Goal: Task Accomplishment & Management: Manage account settings

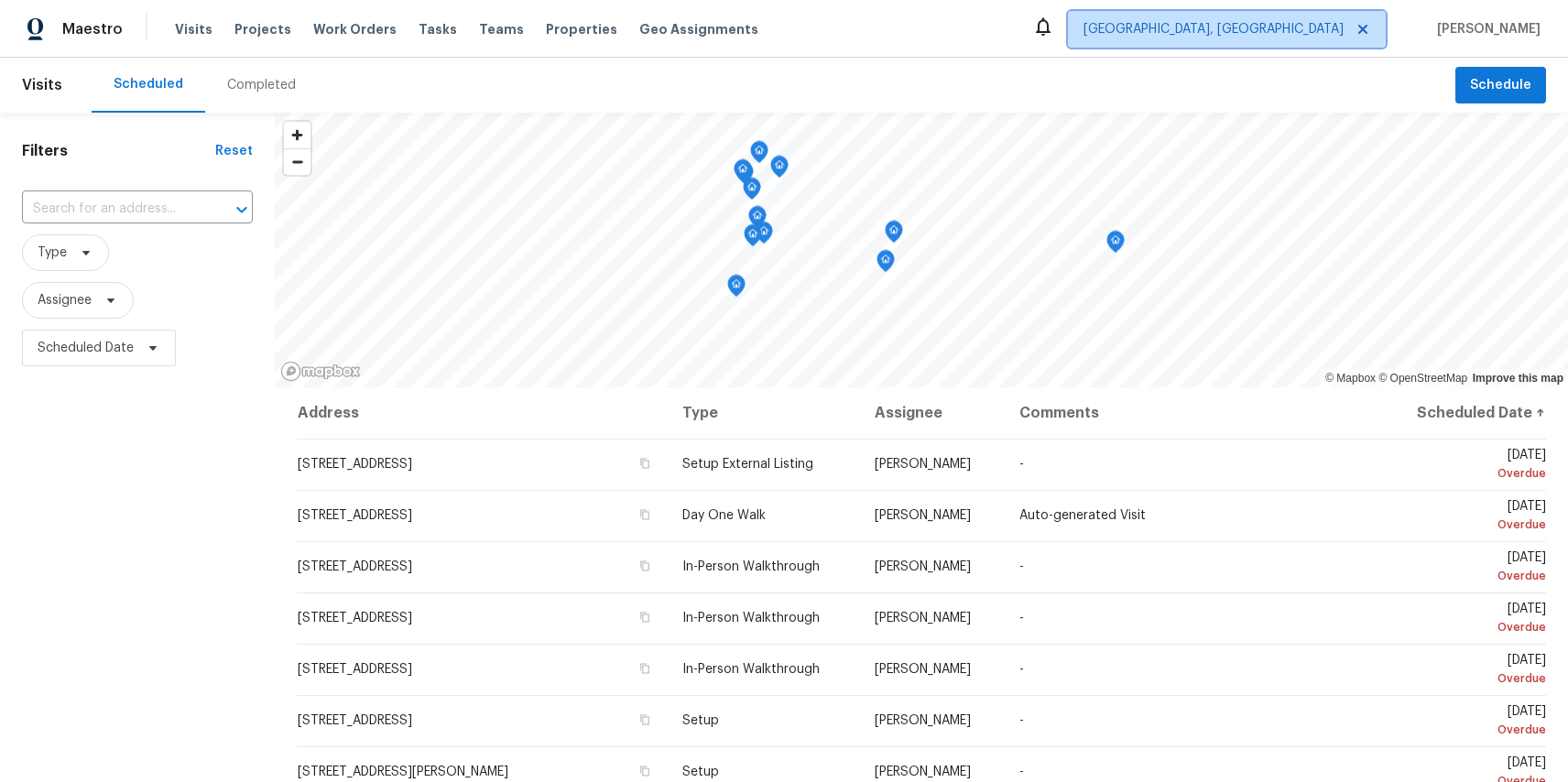
click at [1344, 37] on span "[GEOGRAPHIC_DATA], [GEOGRAPHIC_DATA]" at bounding box center [1213, 28] width 260 height 18
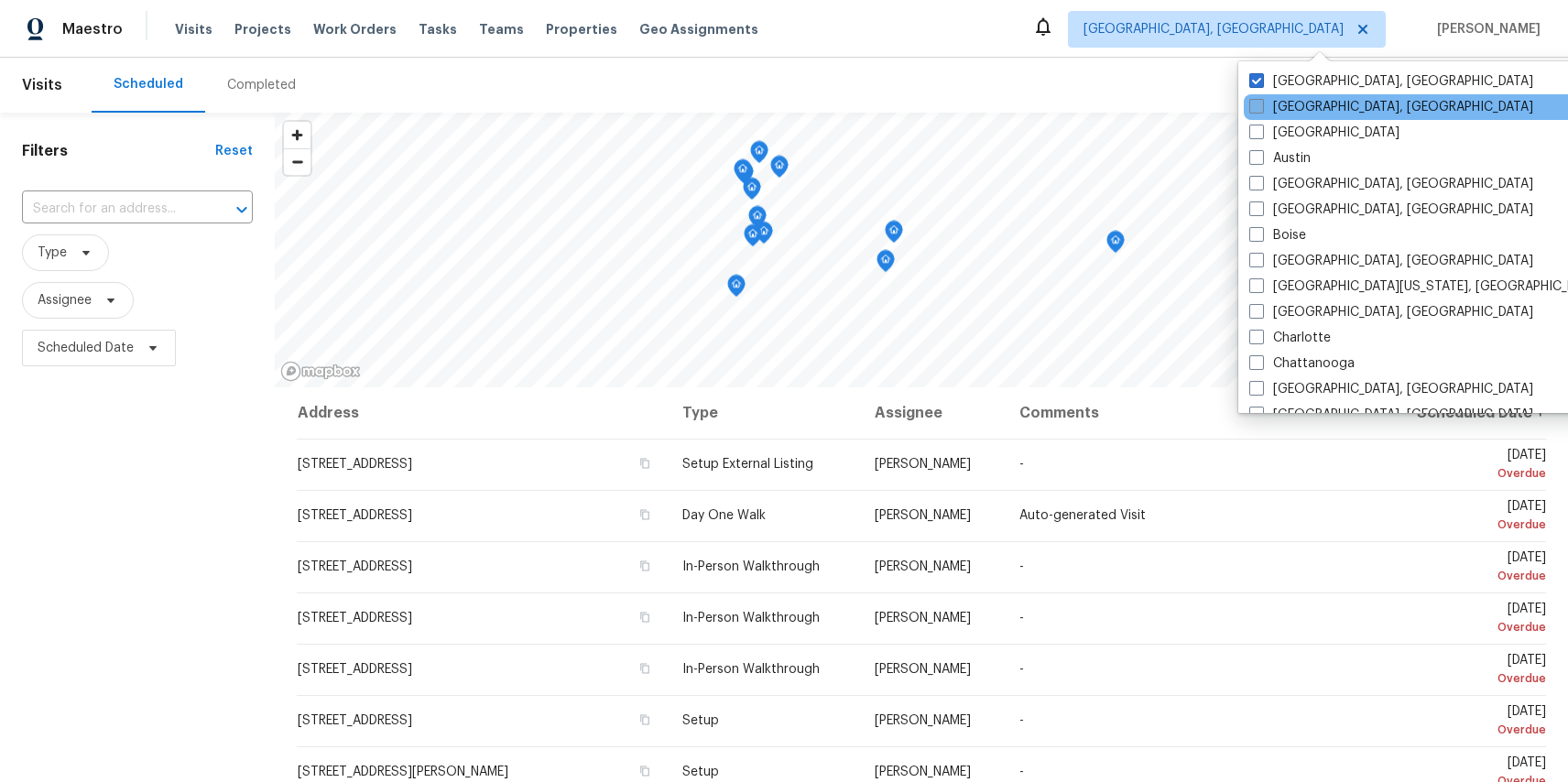
click at [1303, 102] on label "[GEOGRAPHIC_DATA], [GEOGRAPHIC_DATA]" at bounding box center [1392, 106] width 284 height 18
click at [1262, 102] on input "Asheville, NC" at bounding box center [1255, 103] width 12 height 12
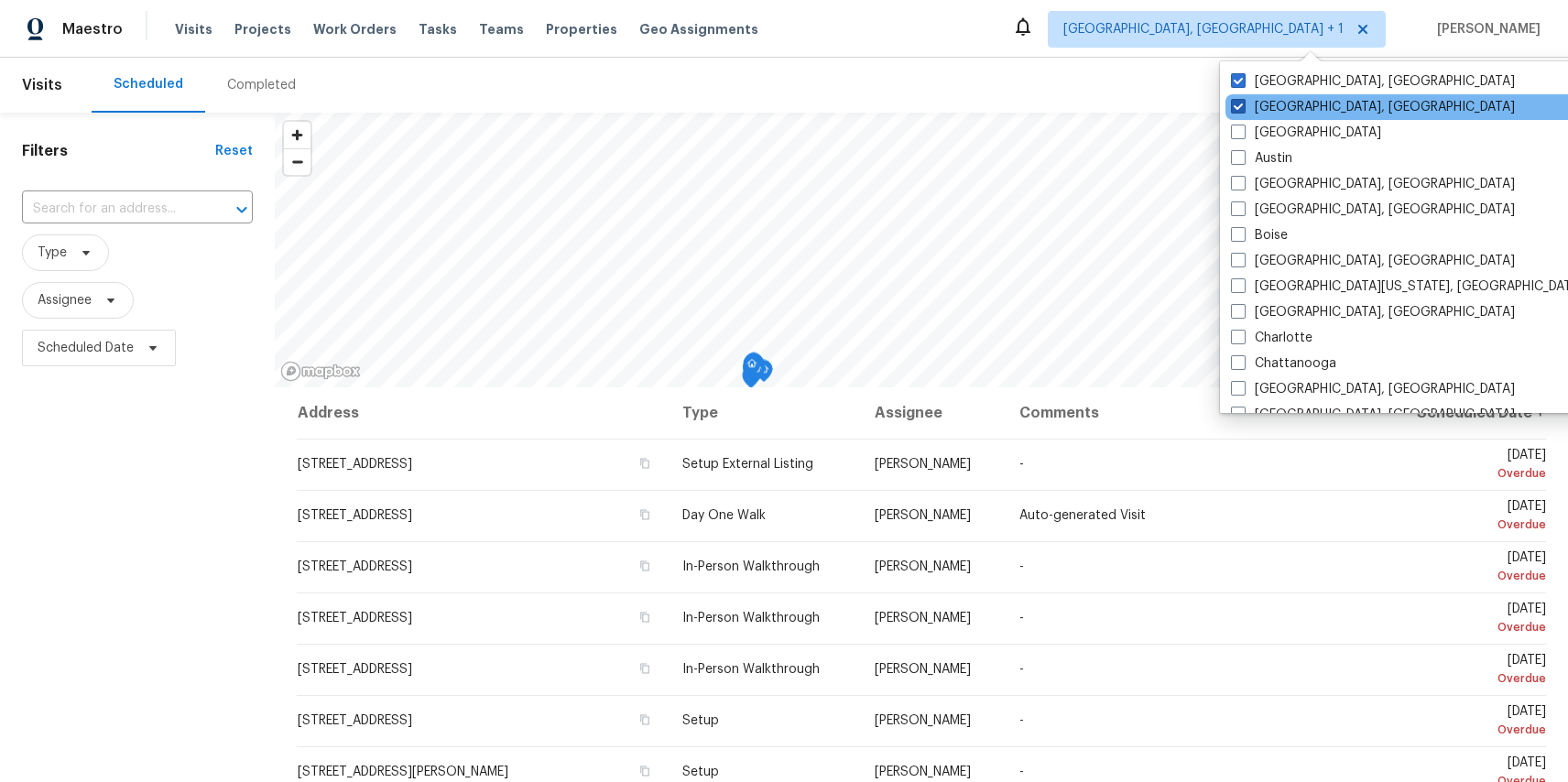
click at [1287, 104] on label "[GEOGRAPHIC_DATA], [GEOGRAPHIC_DATA]" at bounding box center [1374, 106] width 284 height 18
click at [1243, 104] on input "[GEOGRAPHIC_DATA], [GEOGRAPHIC_DATA]" at bounding box center [1237, 103] width 12 height 12
checkbox input "false"
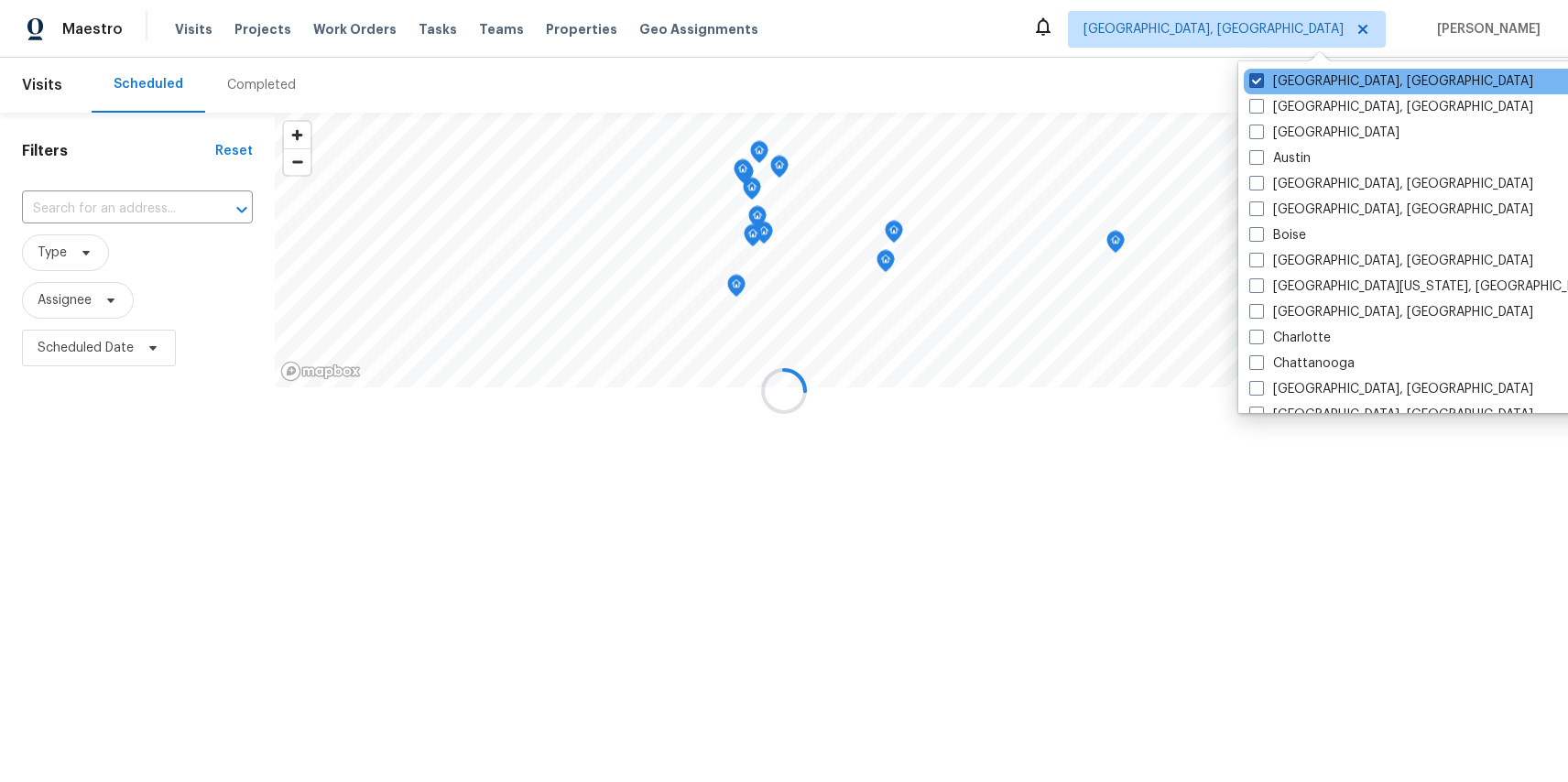
click at [1290, 72] on label "[GEOGRAPHIC_DATA], [GEOGRAPHIC_DATA]" at bounding box center [1392, 81] width 284 height 18
click at [1262, 72] on input "[GEOGRAPHIC_DATA], [GEOGRAPHIC_DATA]" at bounding box center [1255, 78] width 12 height 12
checkbox input "true"
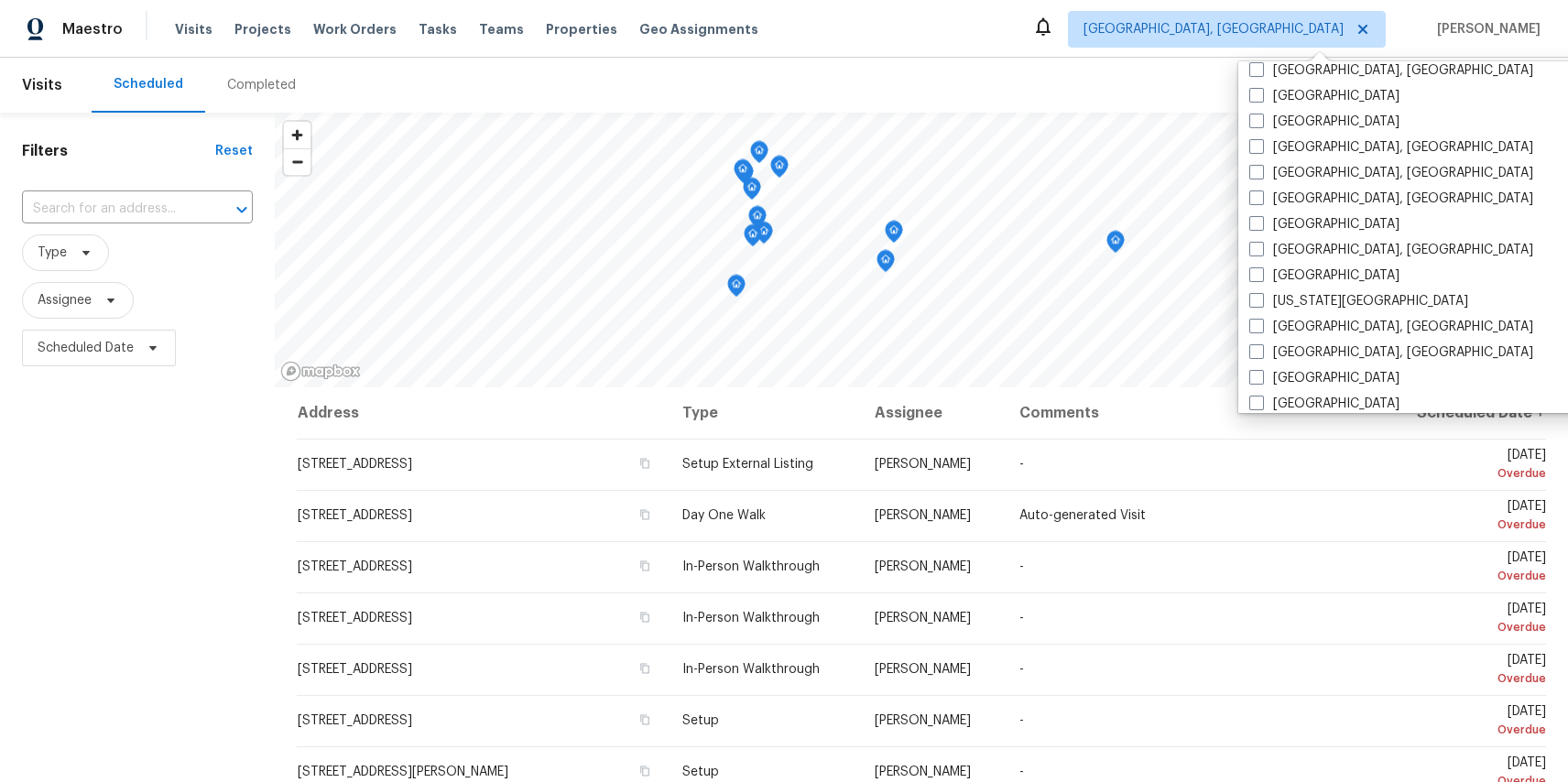
scroll to position [1228, 0]
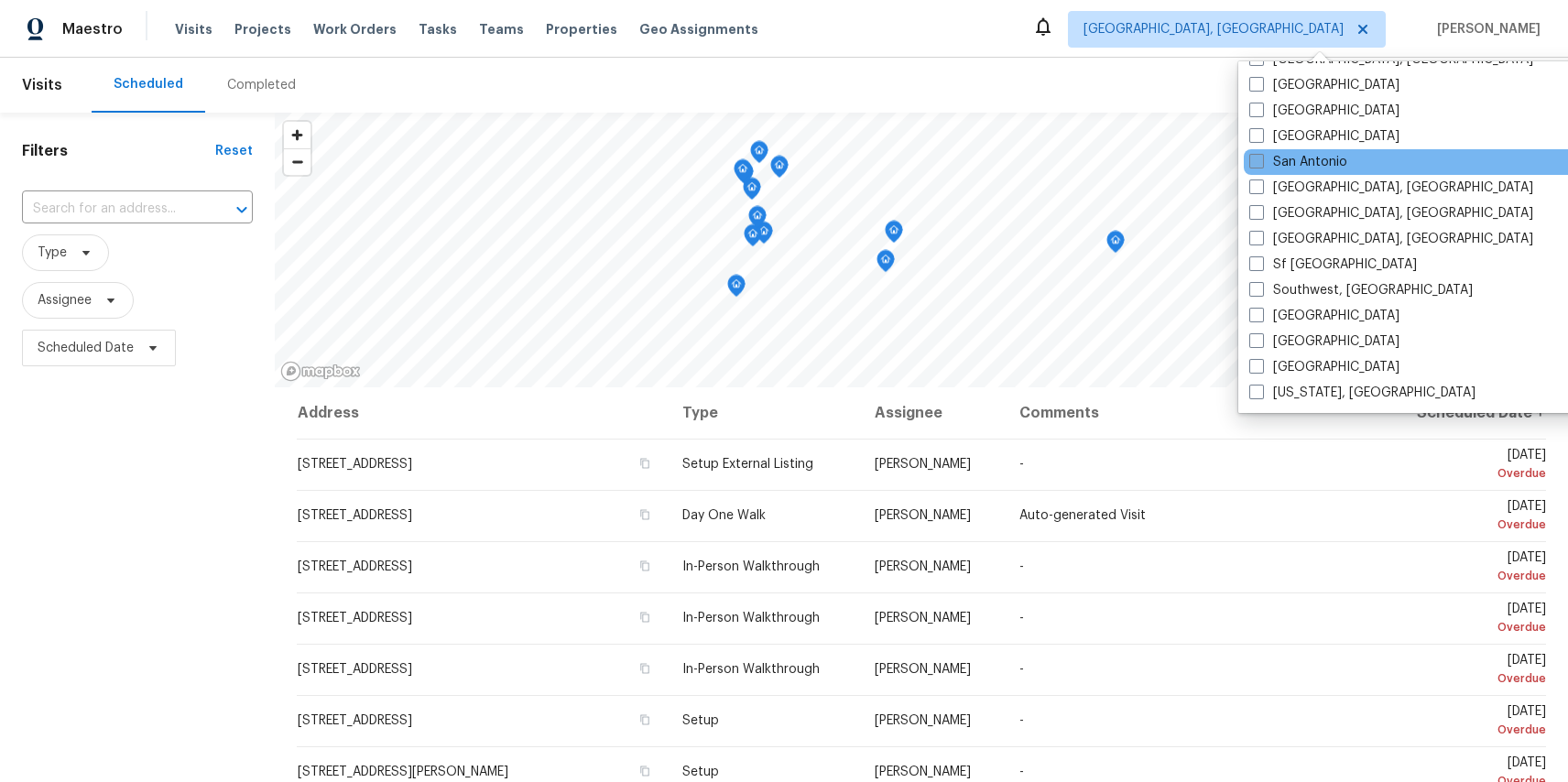
click at [1302, 165] on label "San Antonio" at bounding box center [1298, 161] width 98 height 18
click at [1262, 165] on input "San Antonio" at bounding box center [1255, 158] width 12 height 12
checkbox input "true"
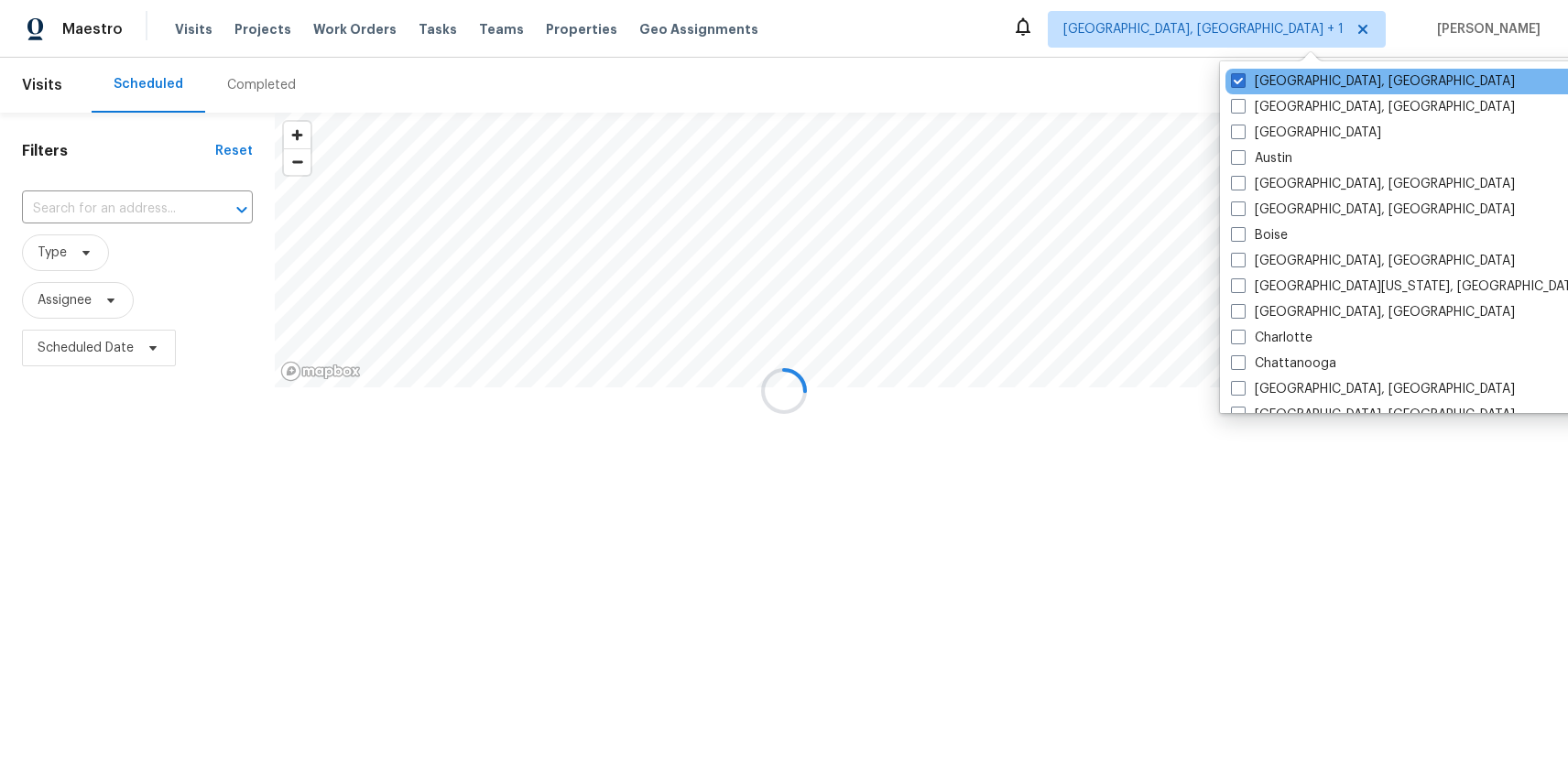
click at [1263, 69] on div "[GEOGRAPHIC_DATA], [GEOGRAPHIC_DATA]" at bounding box center [1410, 81] width 369 height 26
click at [1252, 77] on label "[GEOGRAPHIC_DATA], [GEOGRAPHIC_DATA]" at bounding box center [1374, 81] width 284 height 18
click at [1243, 77] on input "[GEOGRAPHIC_DATA], [GEOGRAPHIC_DATA]" at bounding box center [1237, 78] width 12 height 12
checkbox input "false"
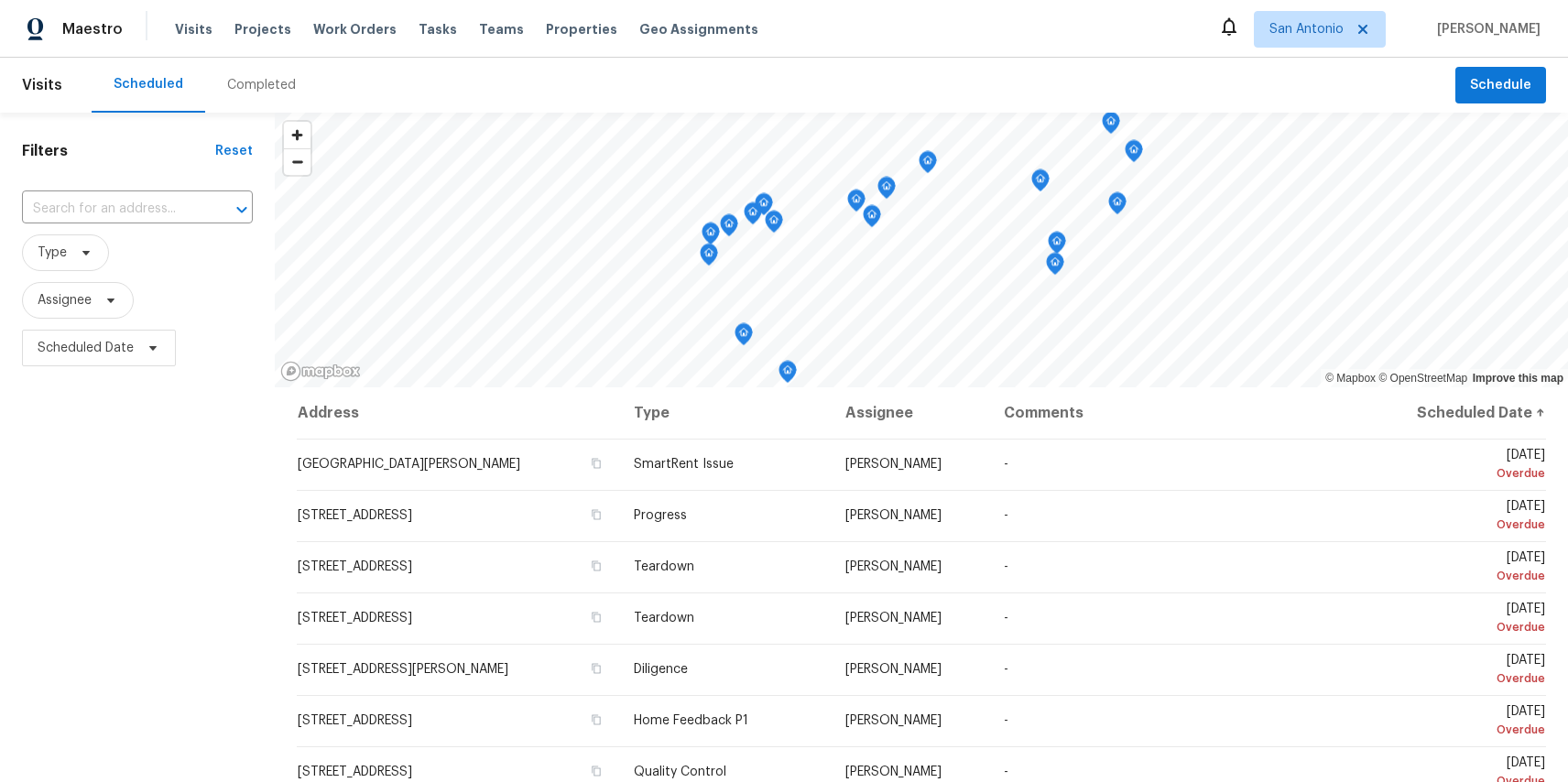
click at [1123, 67] on div "Scheduled Completed" at bounding box center [774, 85] width 1364 height 55
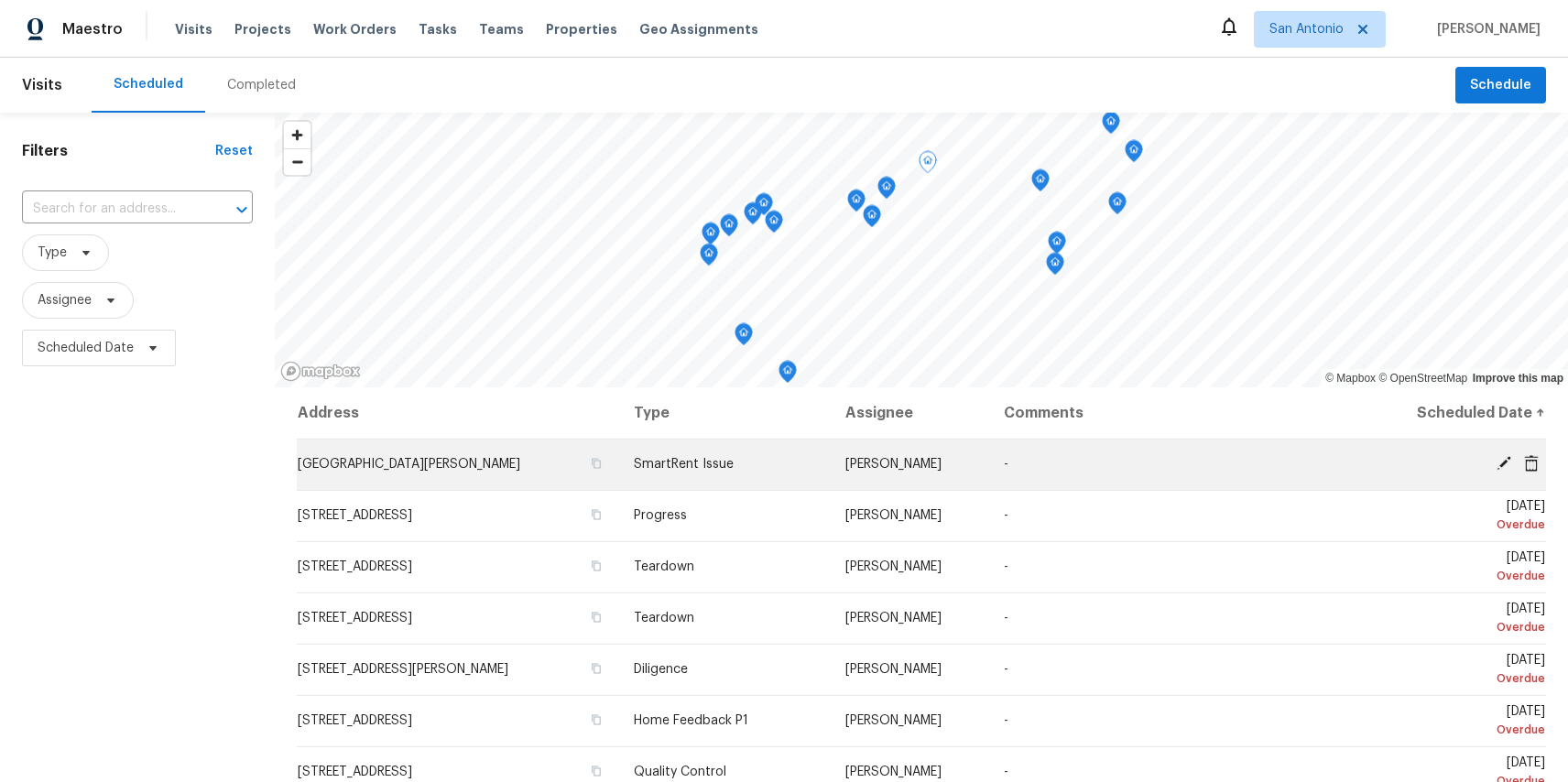
click at [1501, 463] on icon at bounding box center [1504, 463] width 14 height 14
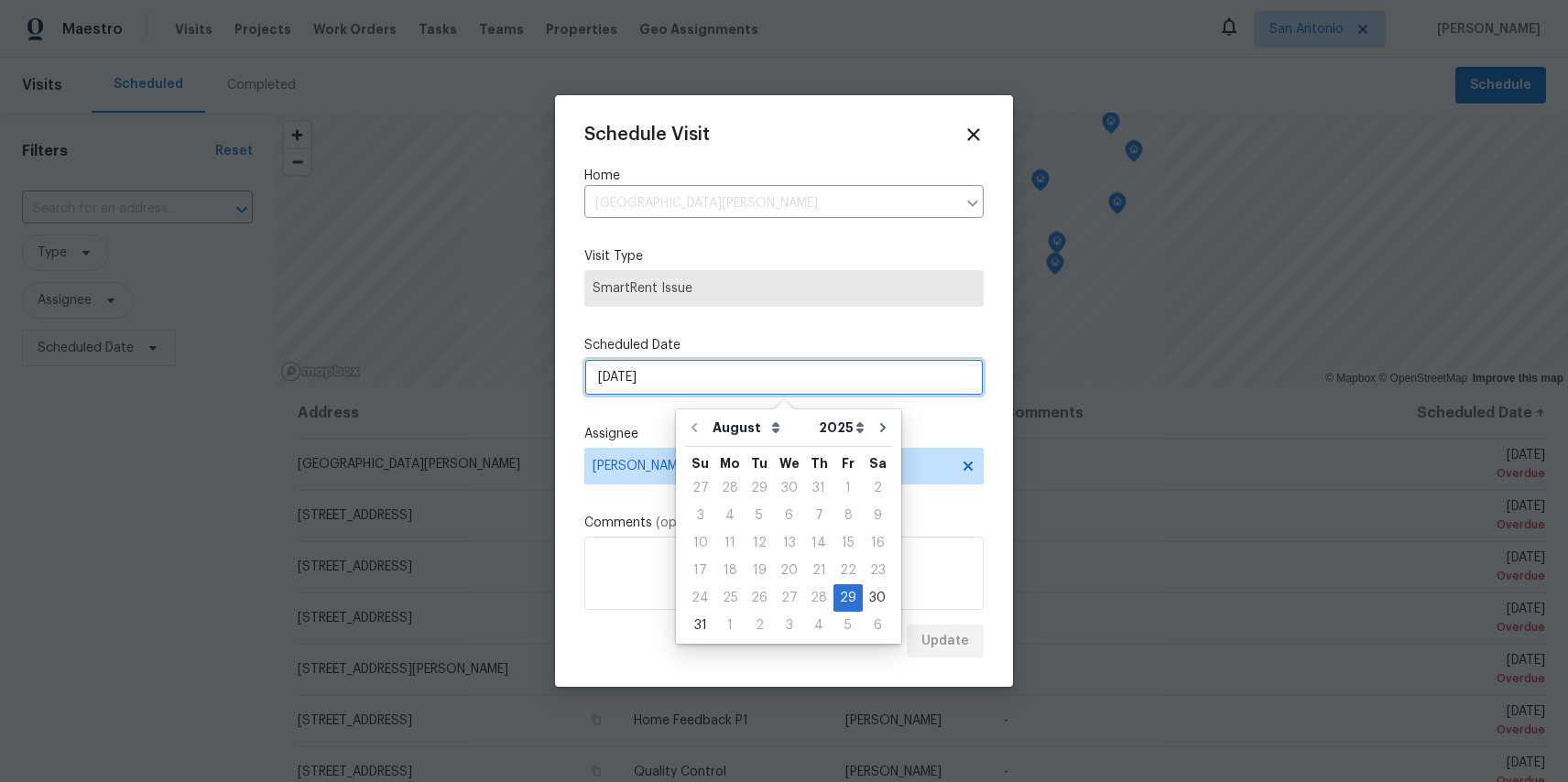
click at [770, 368] on input "8/29/2025" at bounding box center [784, 377] width 399 height 37
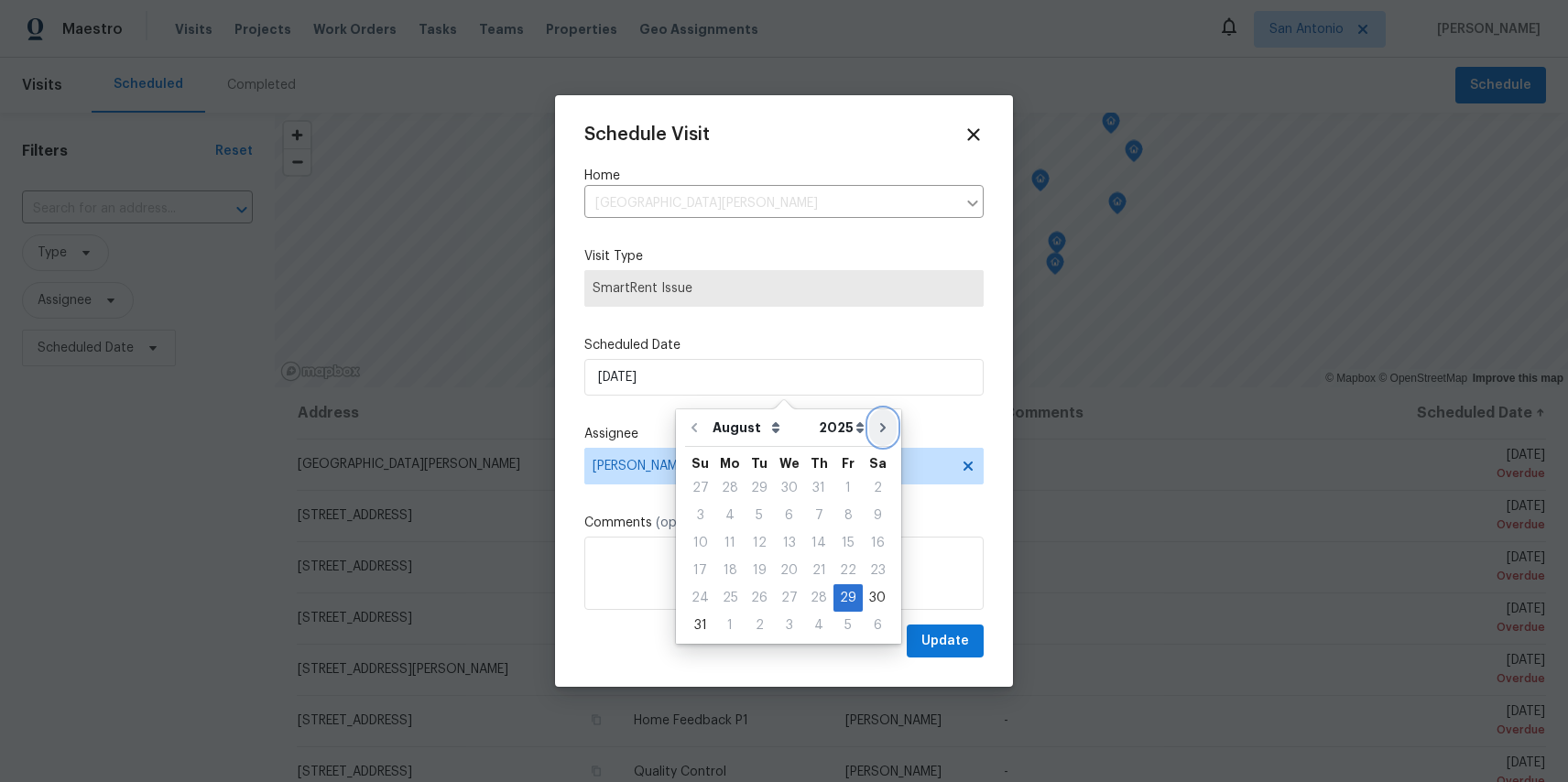
click at [876, 427] on icon "Go to next month" at bounding box center [883, 427] width 14 height 14
type input "9/29/2025"
select select "8"
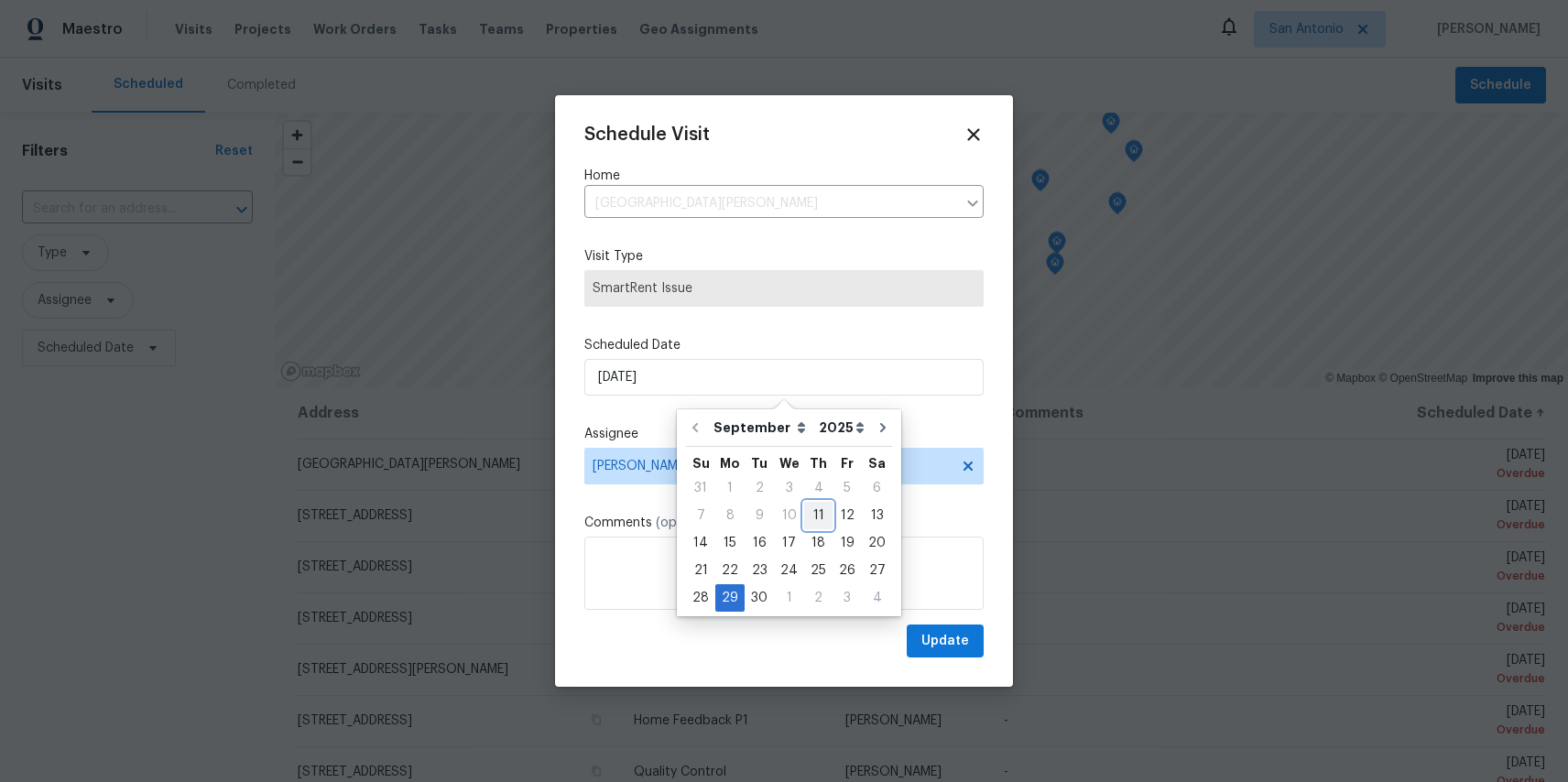
click at [817, 514] on div "11" at bounding box center [819, 516] width 28 height 26
type input "9/11/2025"
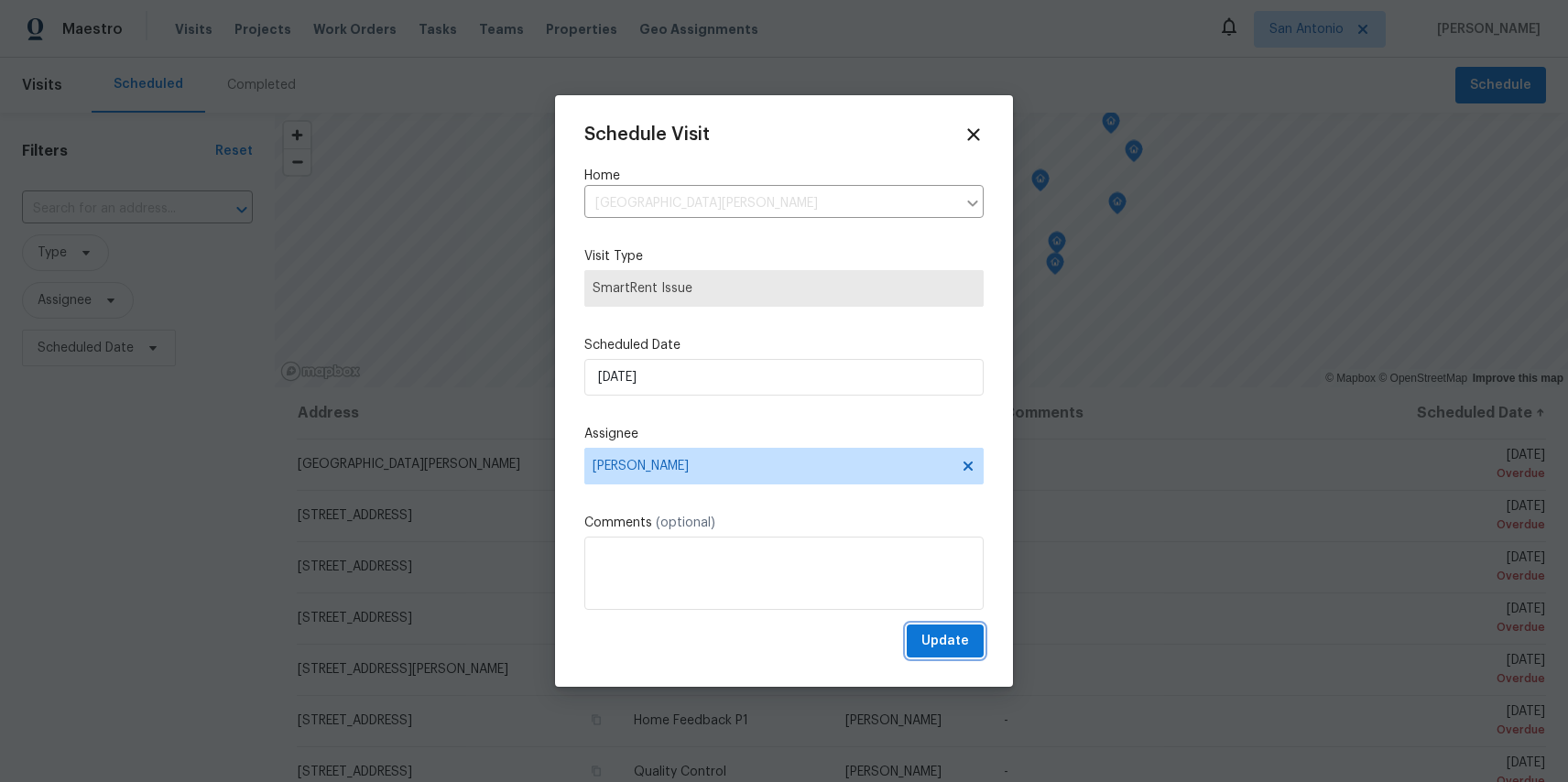
click at [938, 637] on span "Update" at bounding box center [945, 642] width 47 height 23
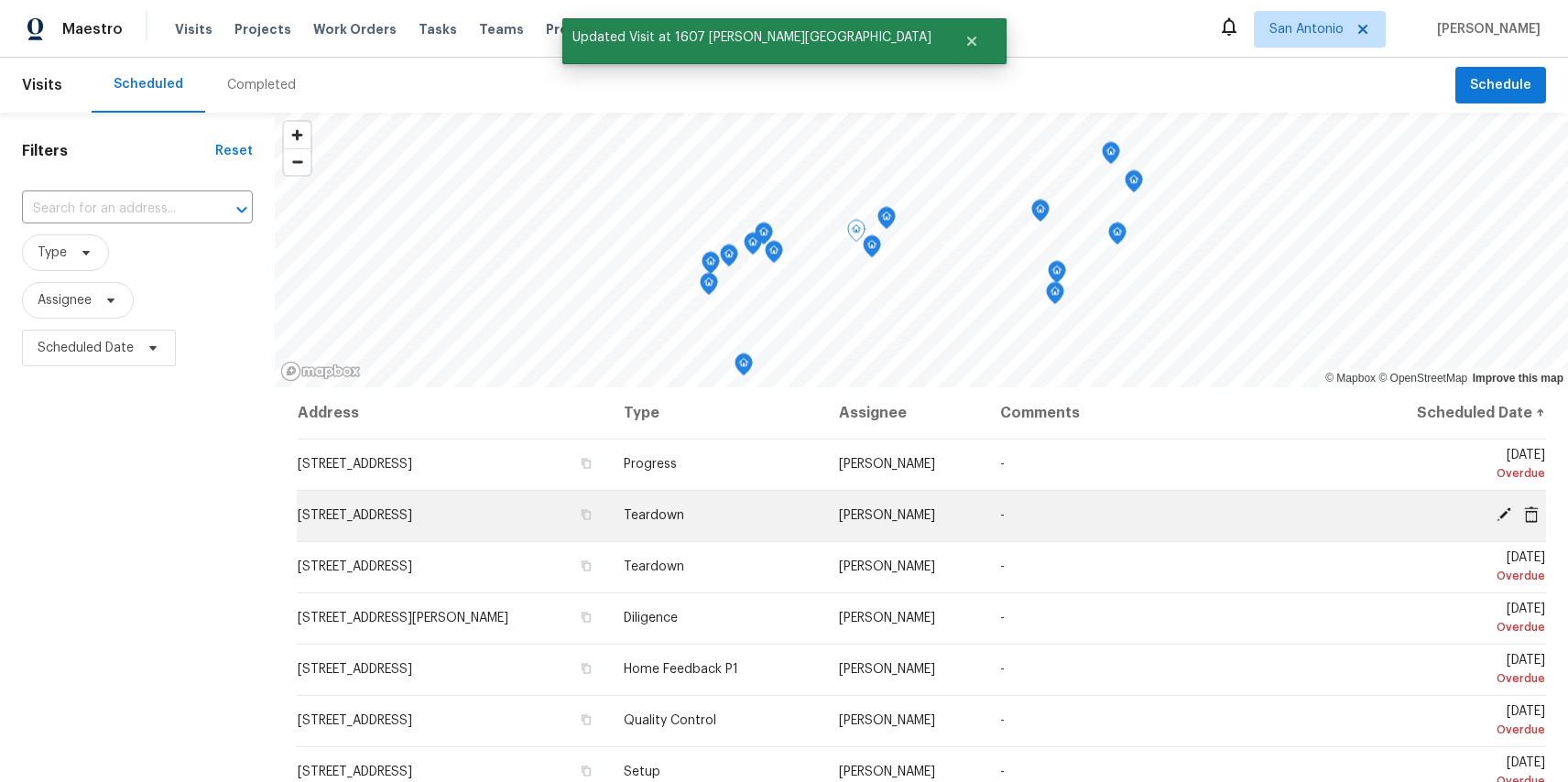
click at [1505, 519] on icon at bounding box center [1504, 514] width 16 height 16
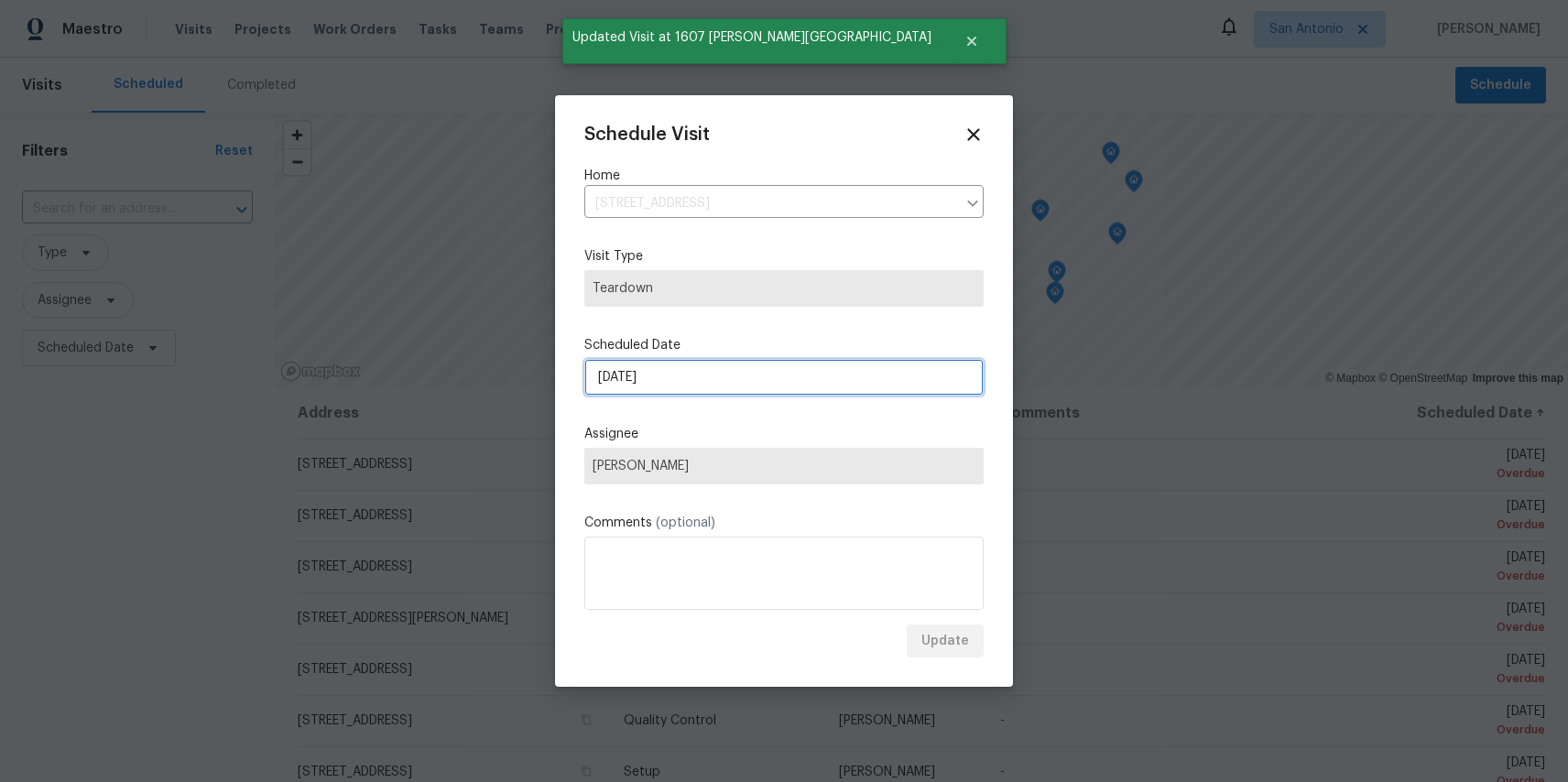
click at [735, 379] on input "8/29/2025" at bounding box center [784, 377] width 399 height 37
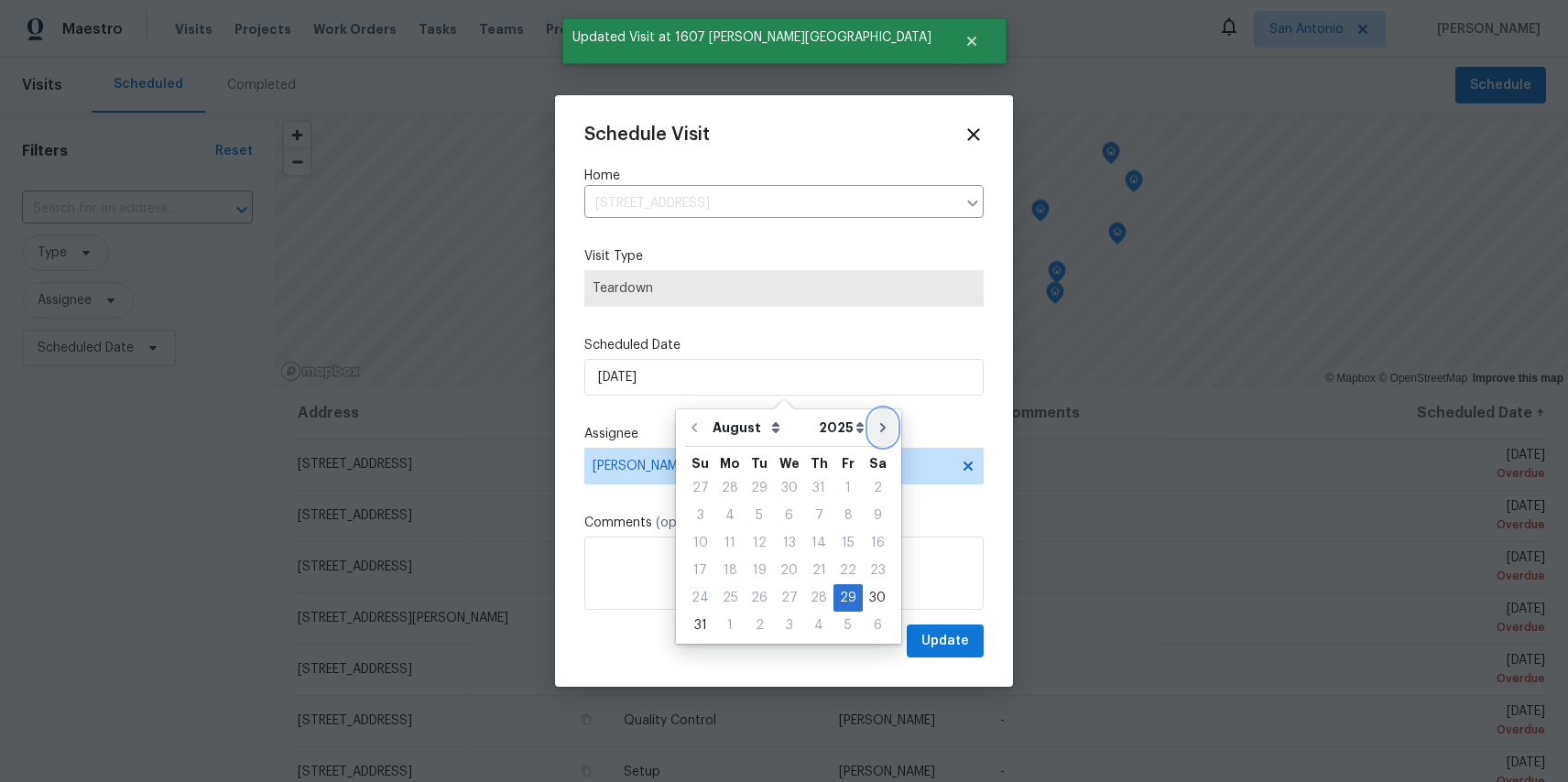
click at [870, 420] on button "Go to next month" at bounding box center [883, 427] width 27 height 37
type input "9/29/2025"
select select "8"
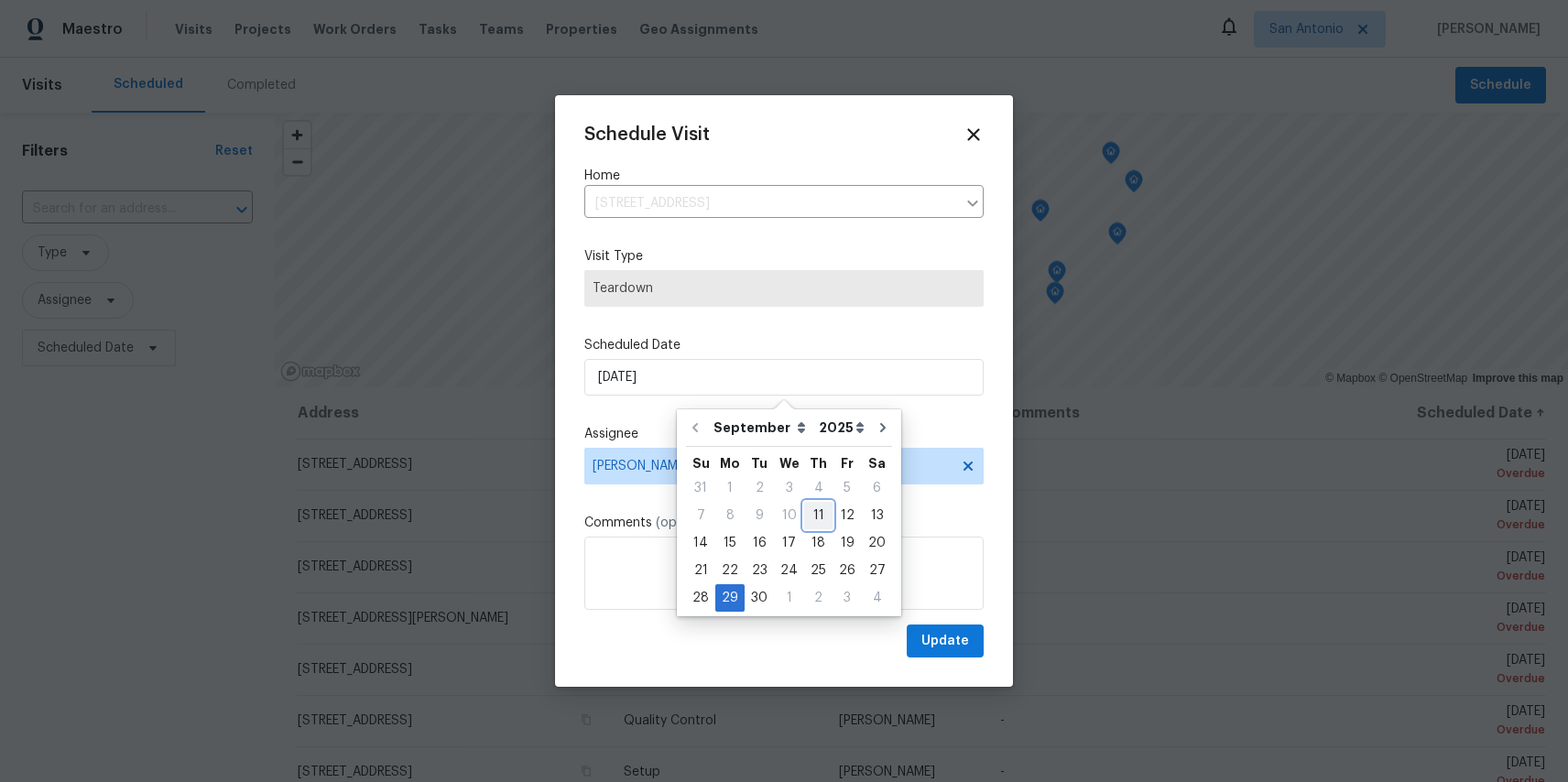
click at [810, 518] on div "11" at bounding box center [819, 516] width 28 height 26
type input "[DATE]"
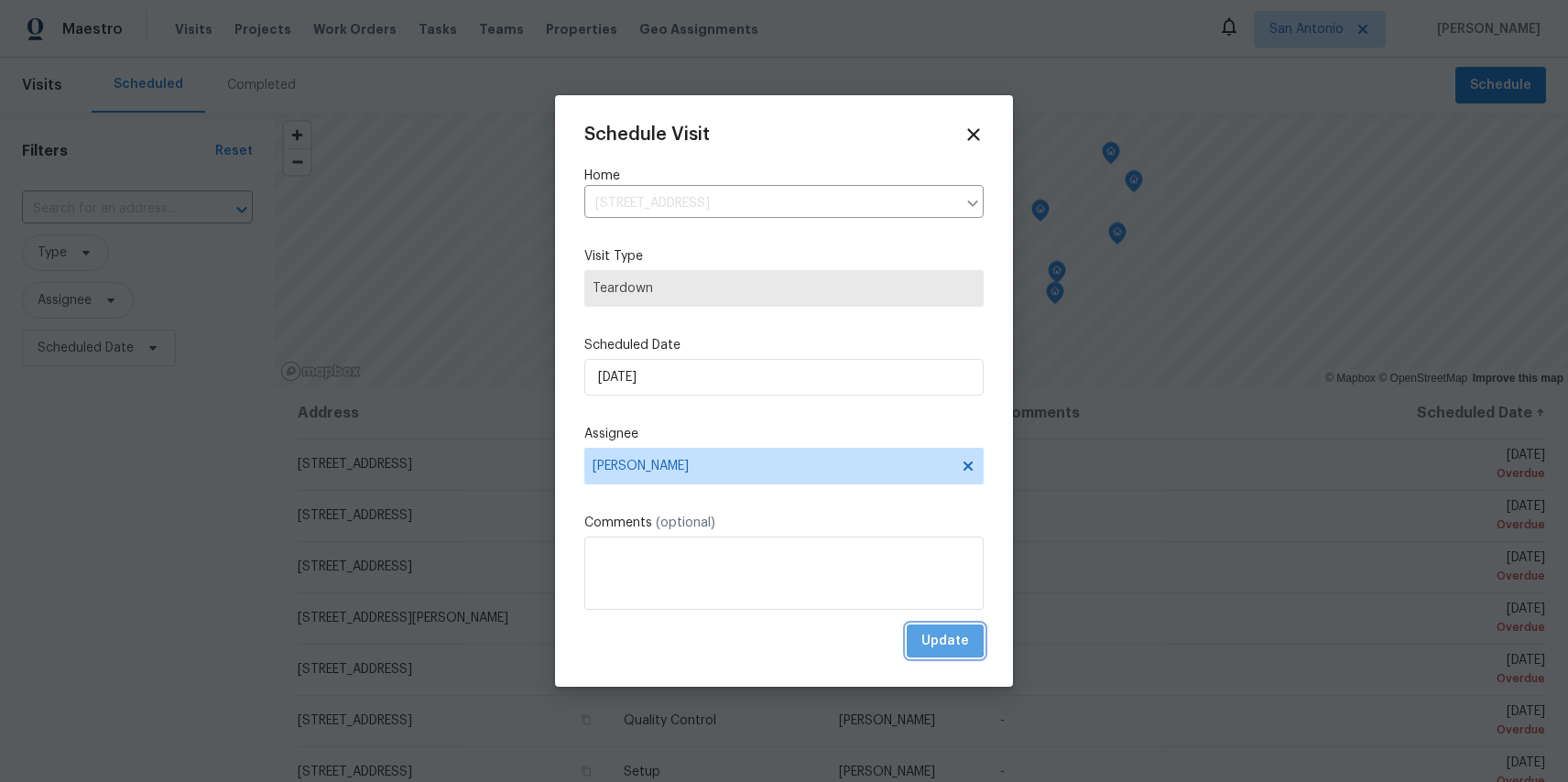
click at [921, 637] on button "Update" at bounding box center [945, 642] width 77 height 34
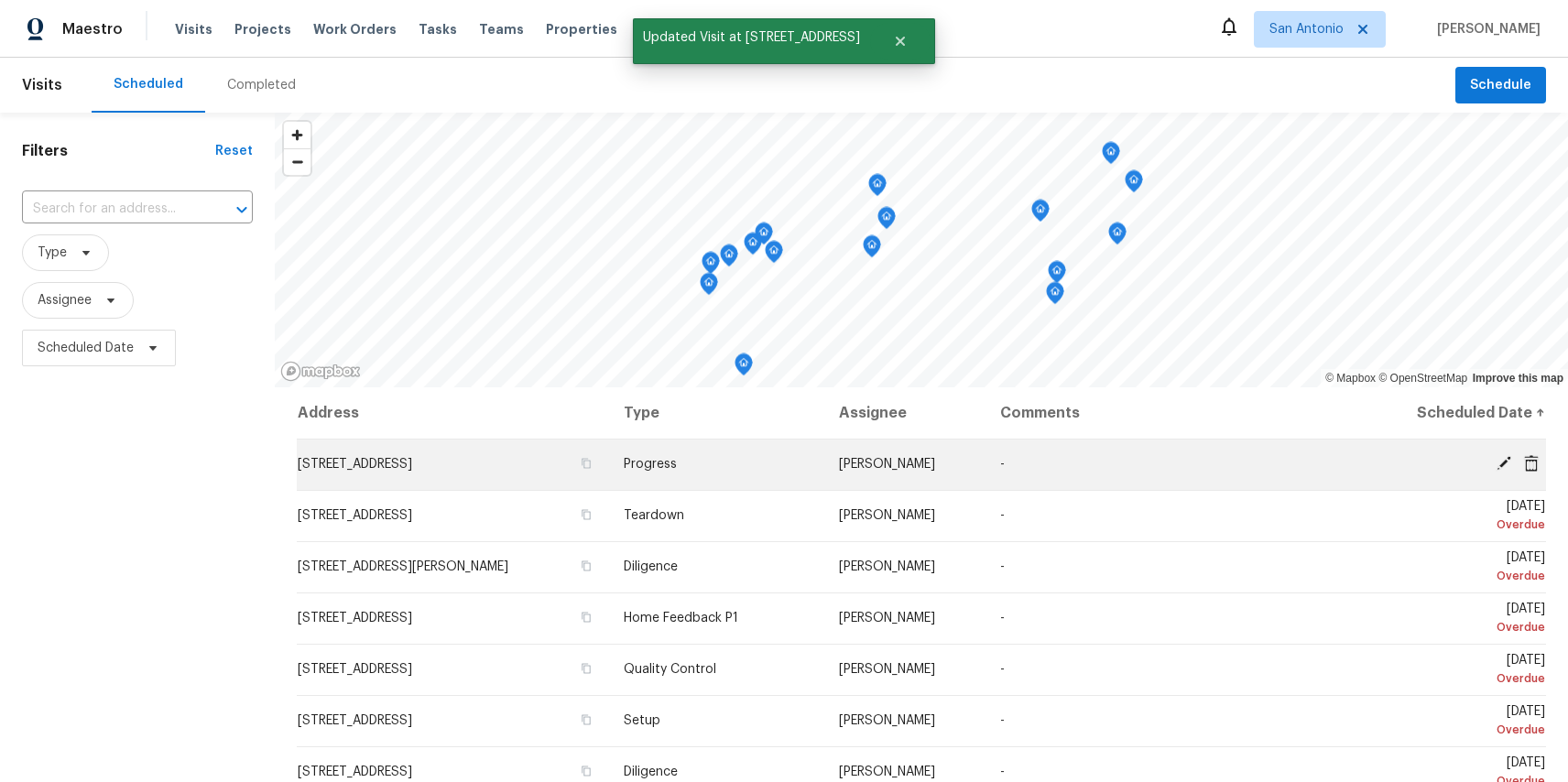
click at [1503, 464] on icon at bounding box center [1504, 463] width 14 height 14
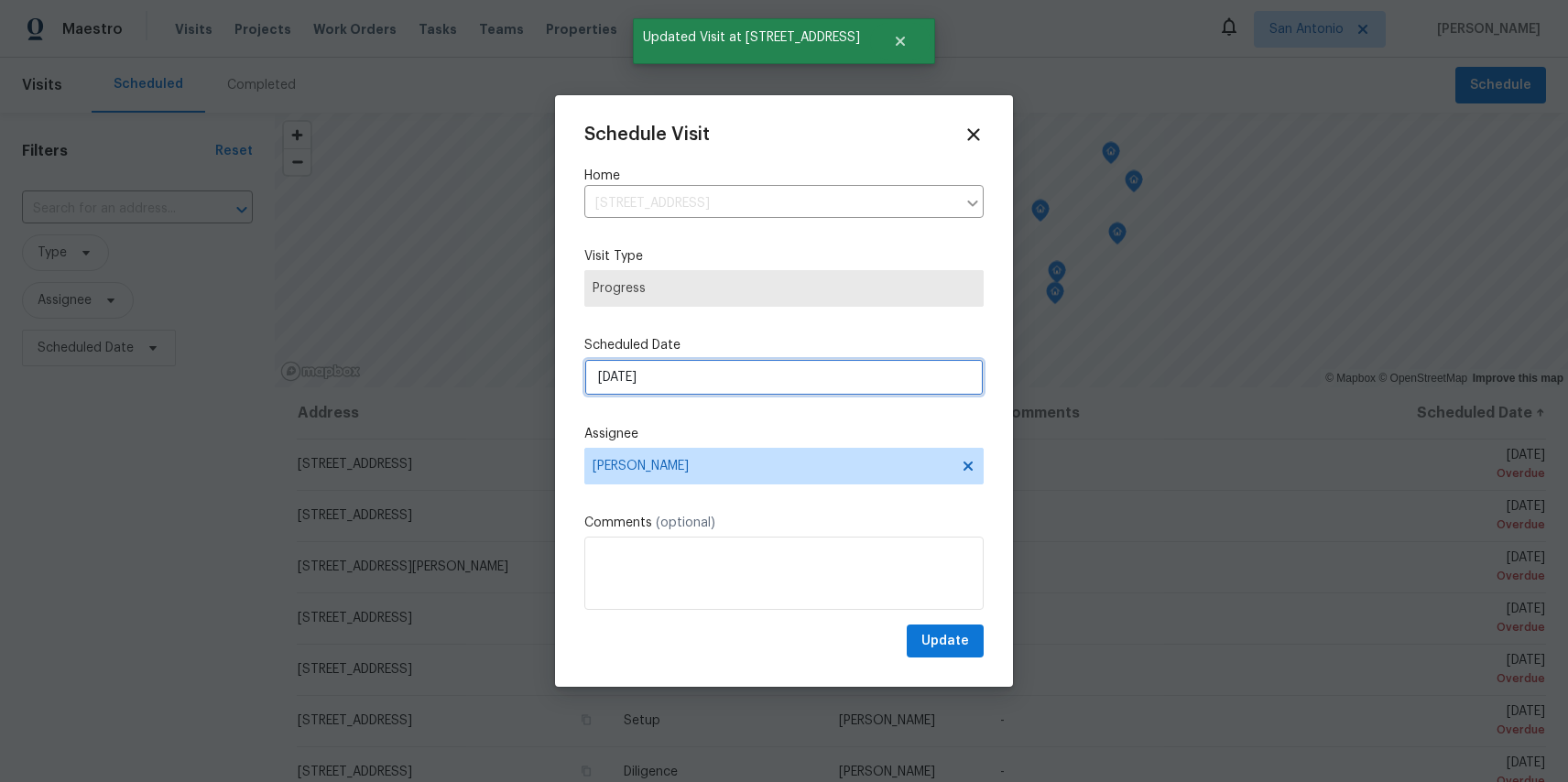
click at [646, 372] on input "8/29/2025" at bounding box center [784, 377] width 399 height 37
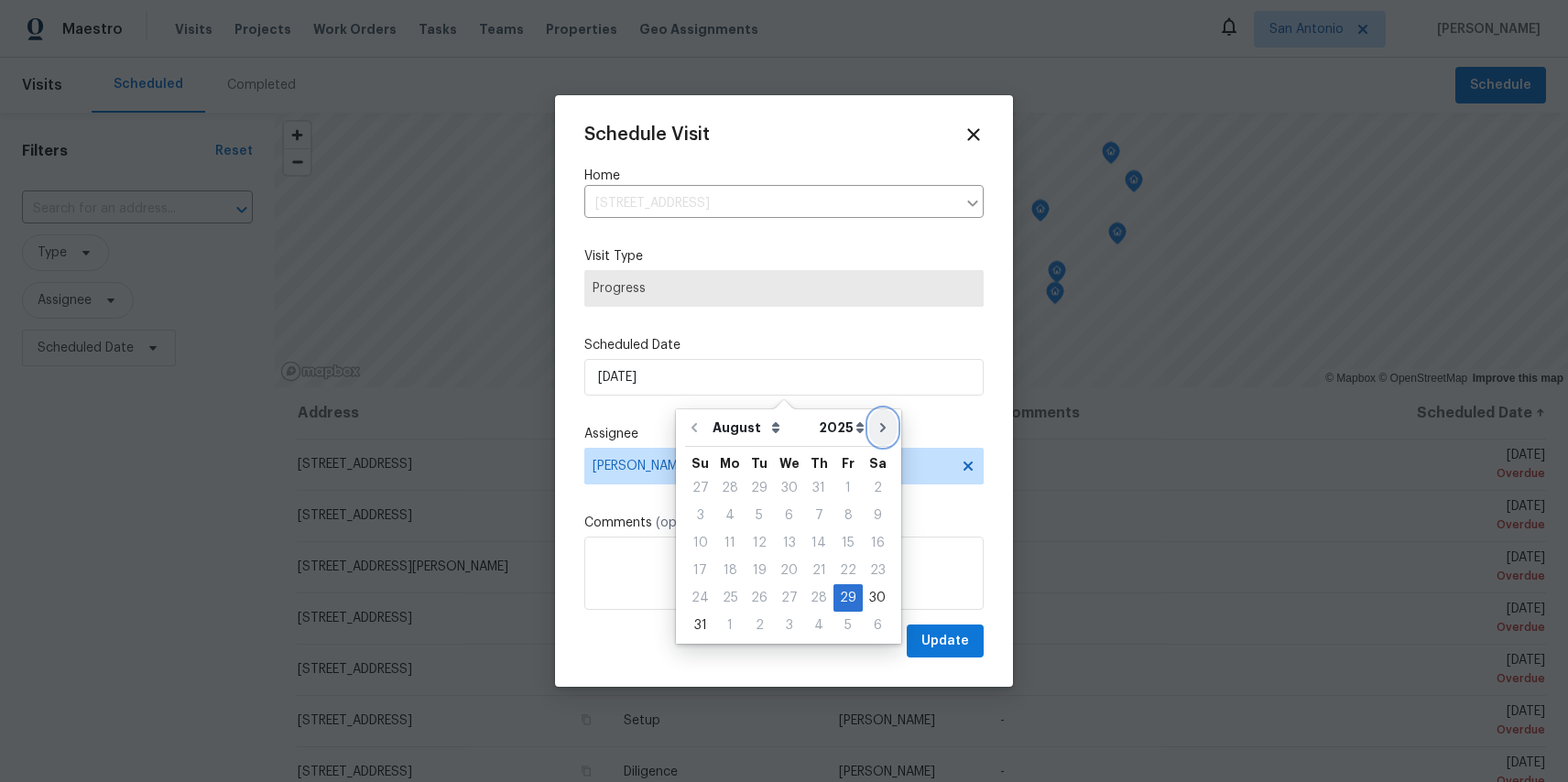
click at [876, 424] on icon "Go to next month" at bounding box center [883, 427] width 14 height 14
type input "9/29/2025"
select select "8"
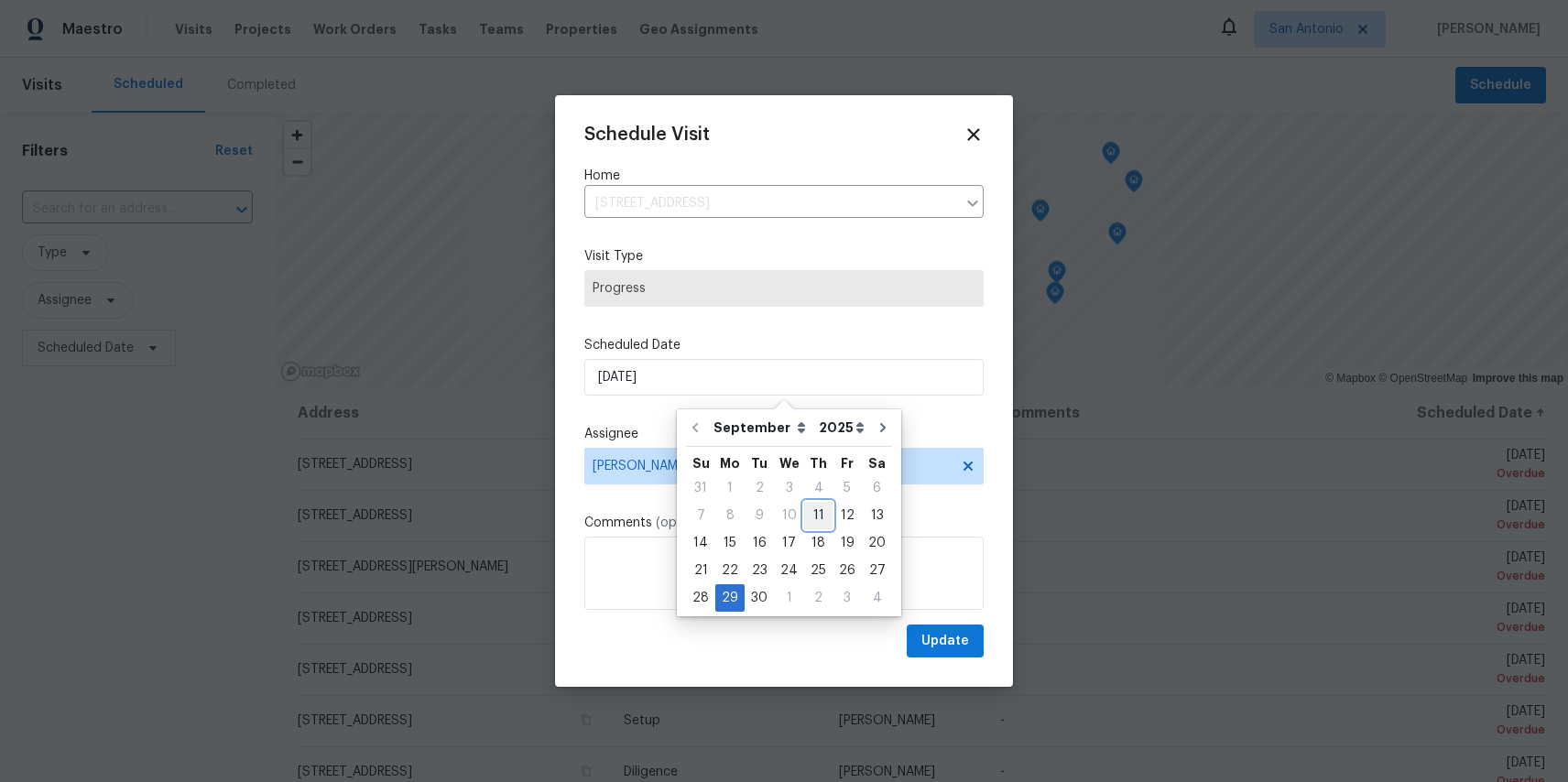
click at [806, 514] on div "11" at bounding box center [819, 516] width 28 height 26
type input "[DATE]"
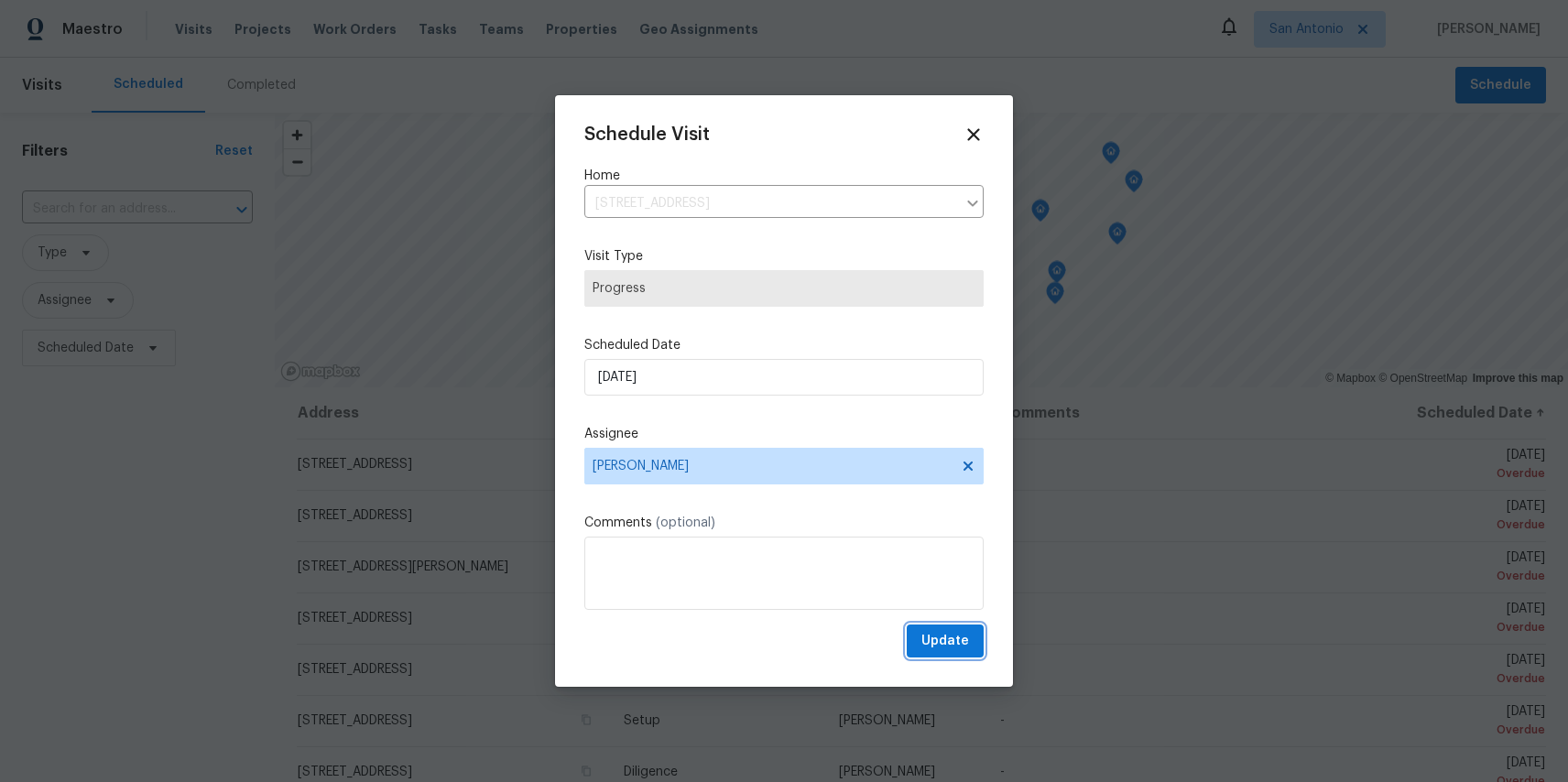
click at [954, 647] on span "Update" at bounding box center [945, 642] width 47 height 23
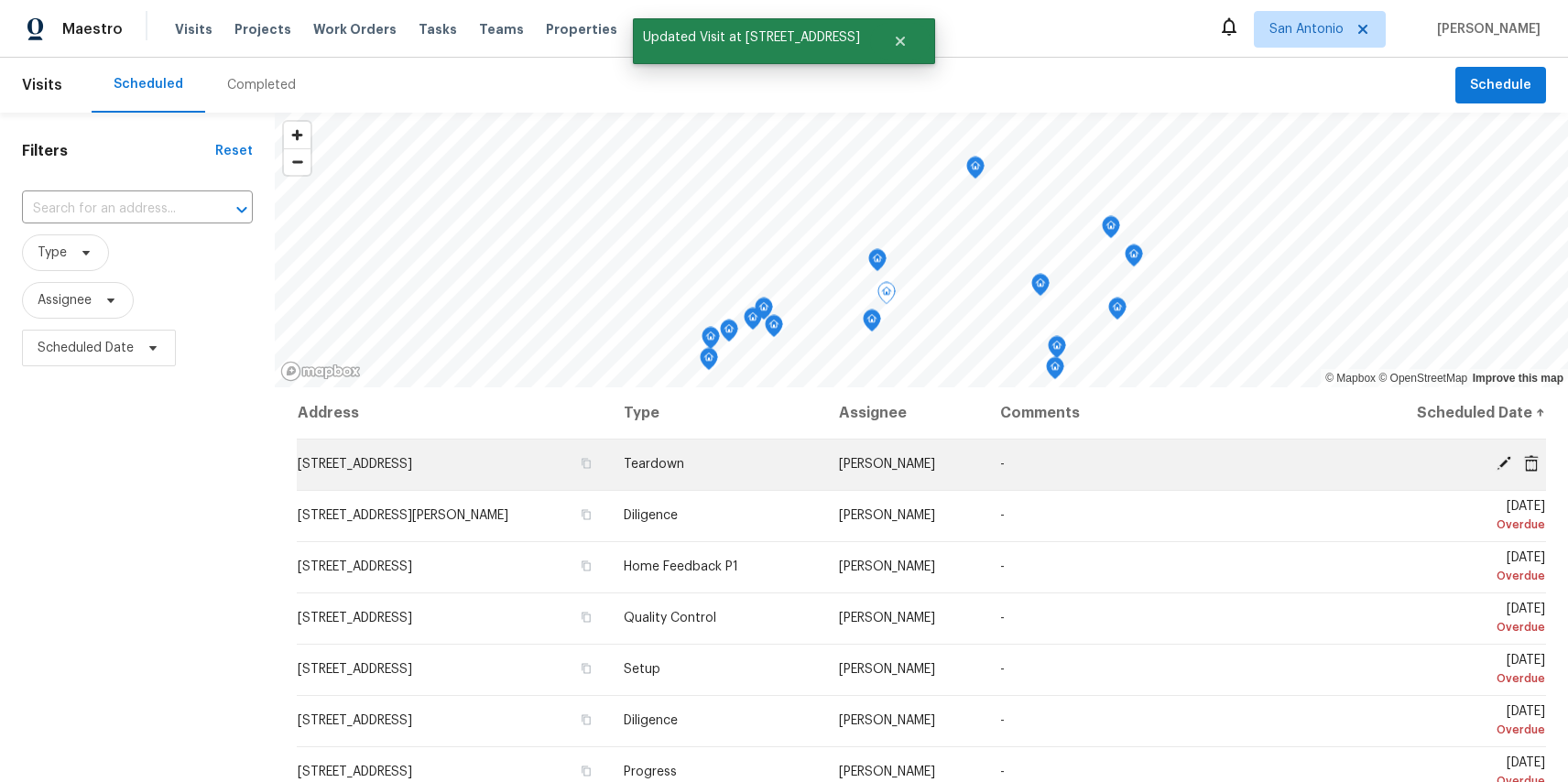
click at [1500, 464] on icon at bounding box center [1504, 463] width 14 height 14
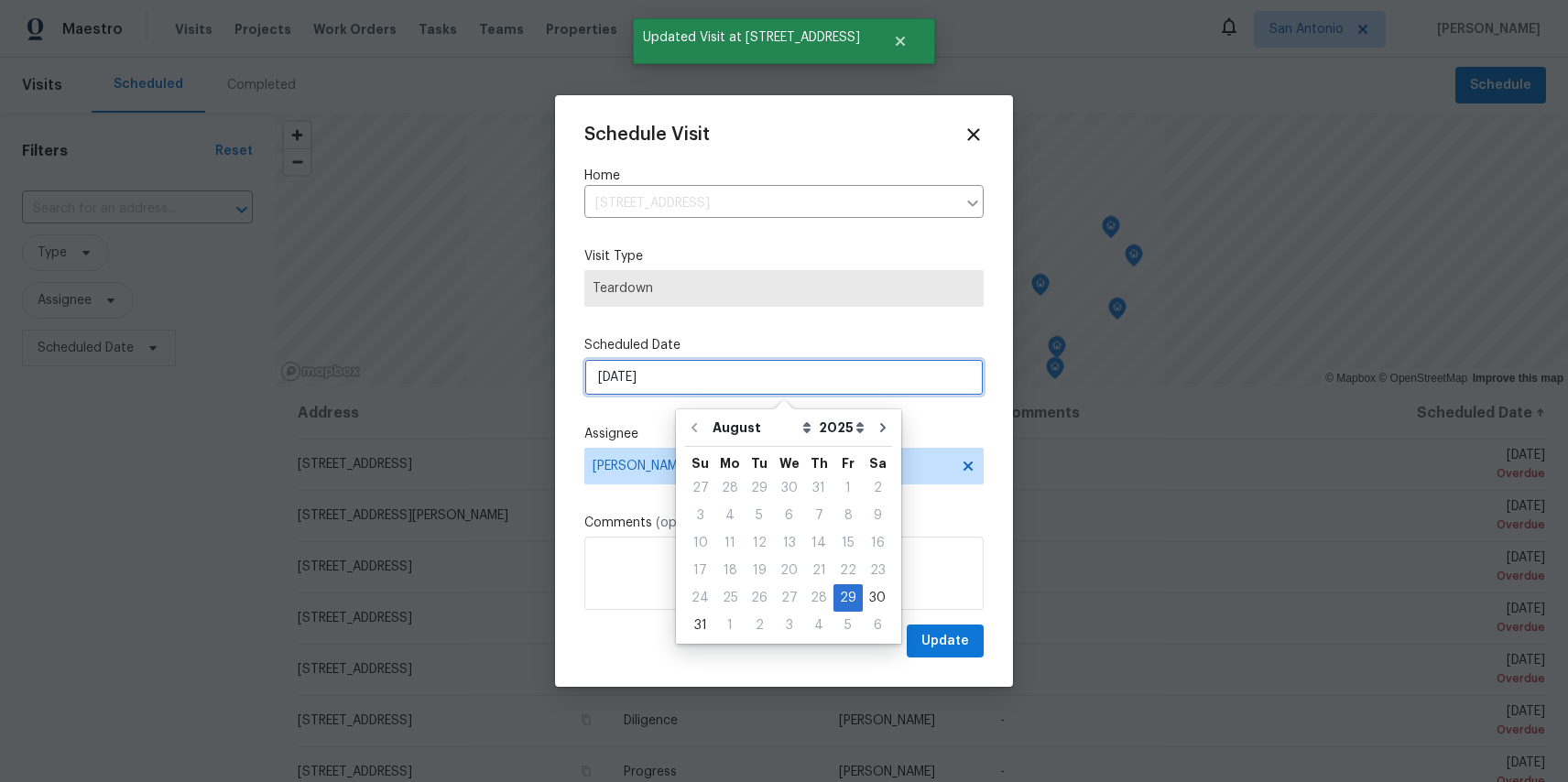
click at [621, 375] on input "8/29/2025" at bounding box center [784, 377] width 399 height 37
click at [881, 430] on icon "Go to next month" at bounding box center [884, 427] width 6 height 9
type input "9/29/2025"
select select "8"
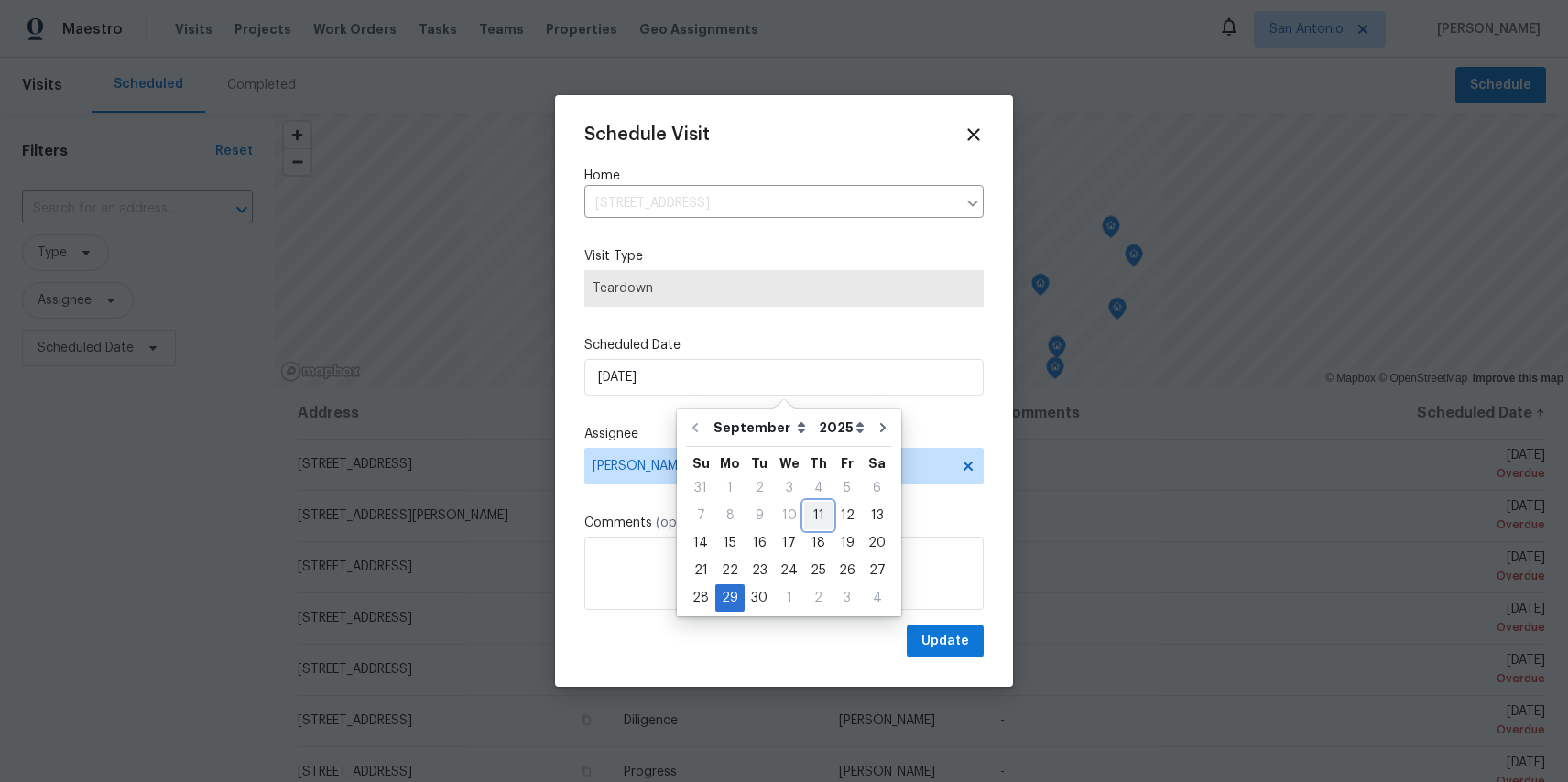
click at [814, 512] on div "11" at bounding box center [819, 516] width 28 height 26
type input "[DATE]"
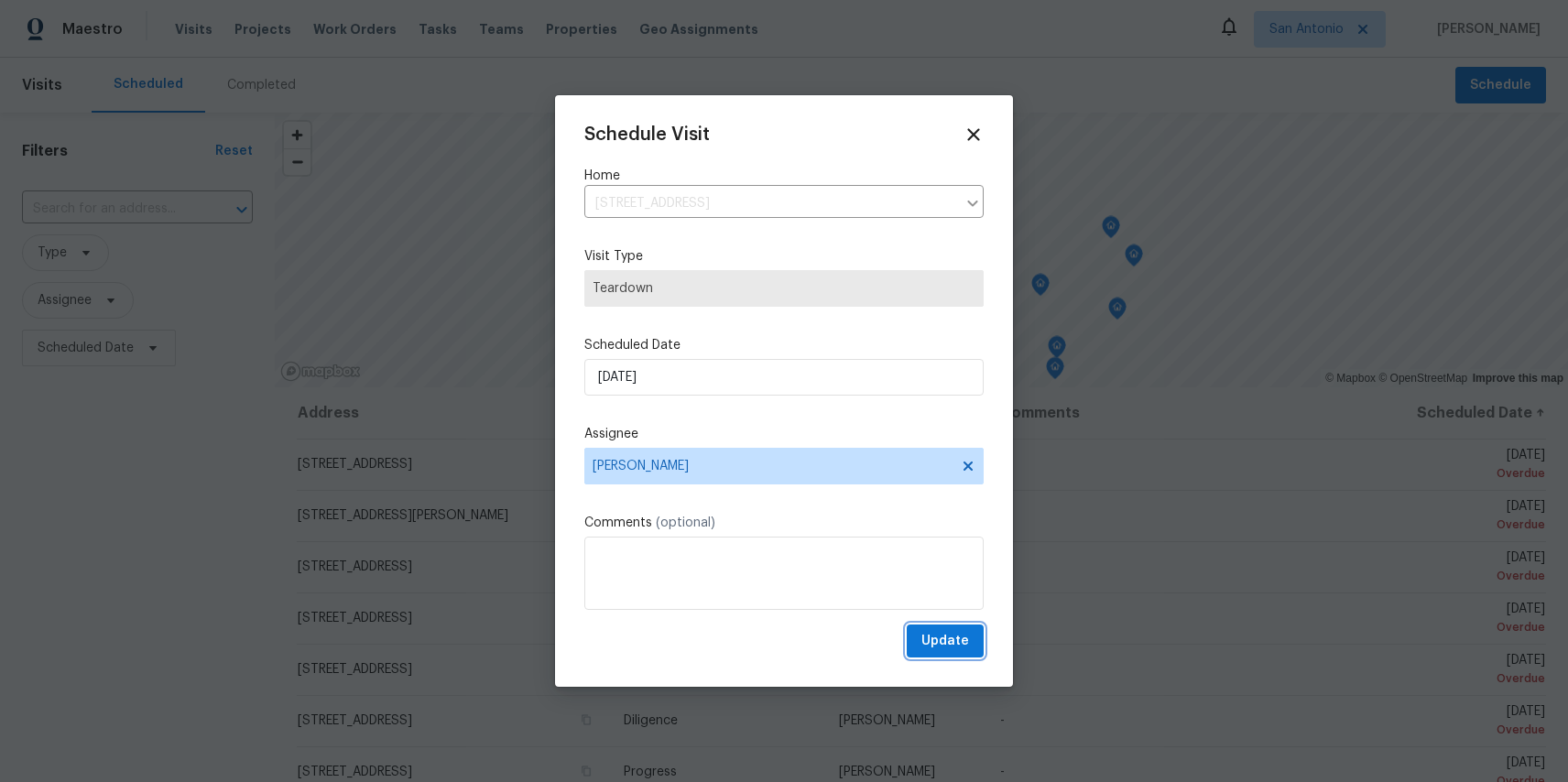
click at [943, 646] on span "Update" at bounding box center [945, 642] width 47 height 23
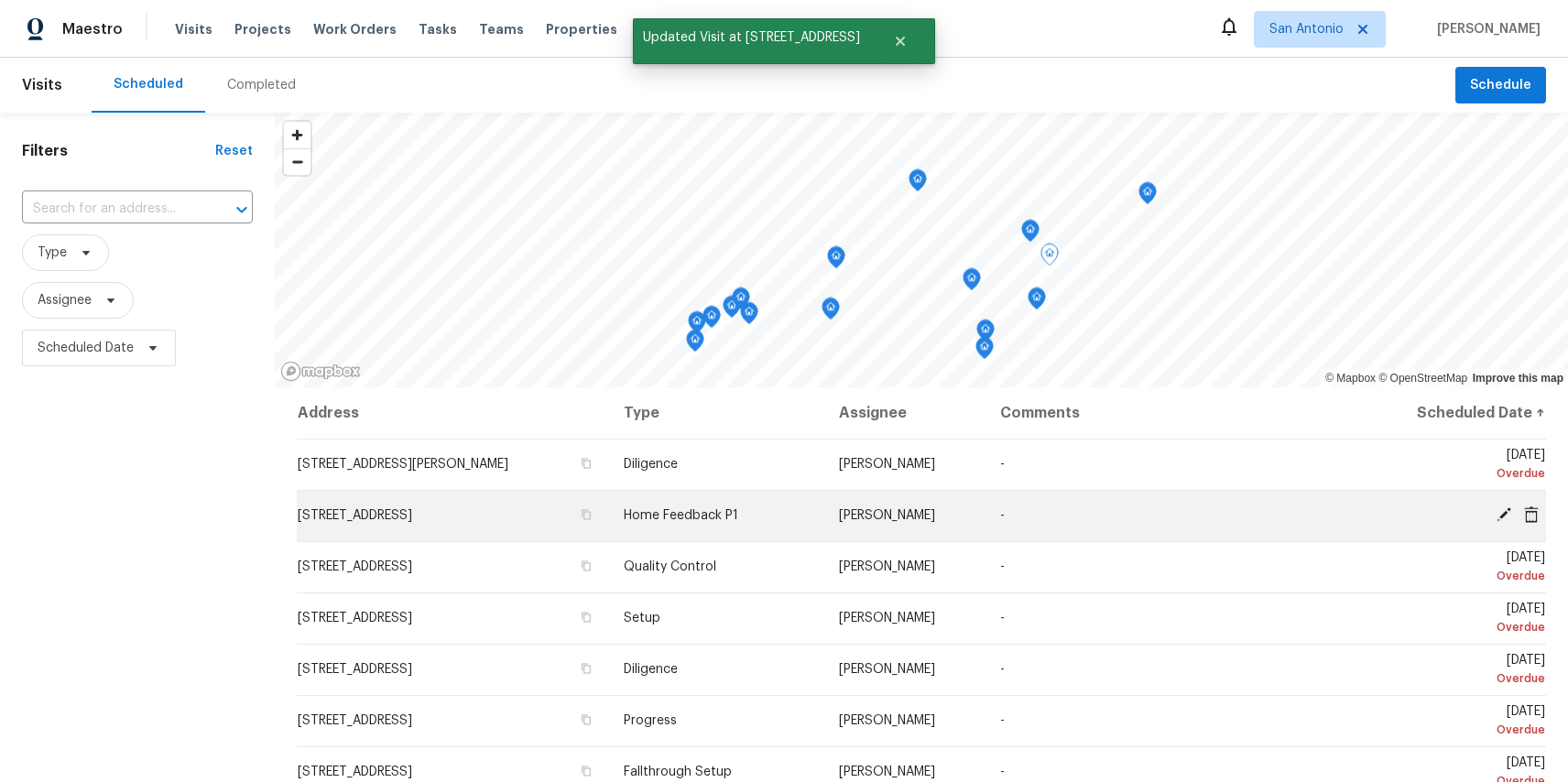
click at [1506, 508] on icon at bounding box center [1504, 514] width 14 height 14
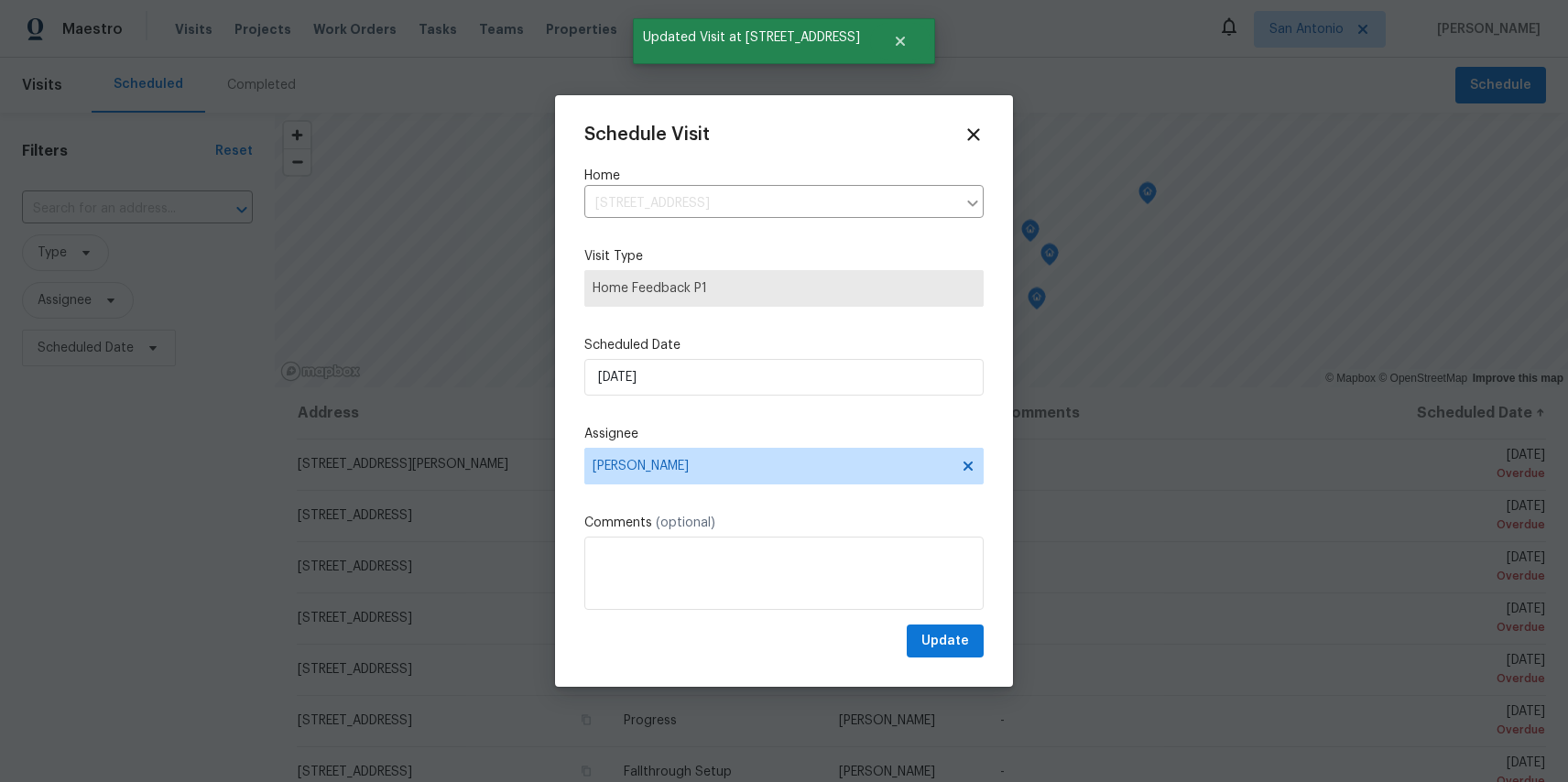
click at [666, 355] on div "Scheduled Date 8/29/2025" at bounding box center [784, 366] width 399 height 60
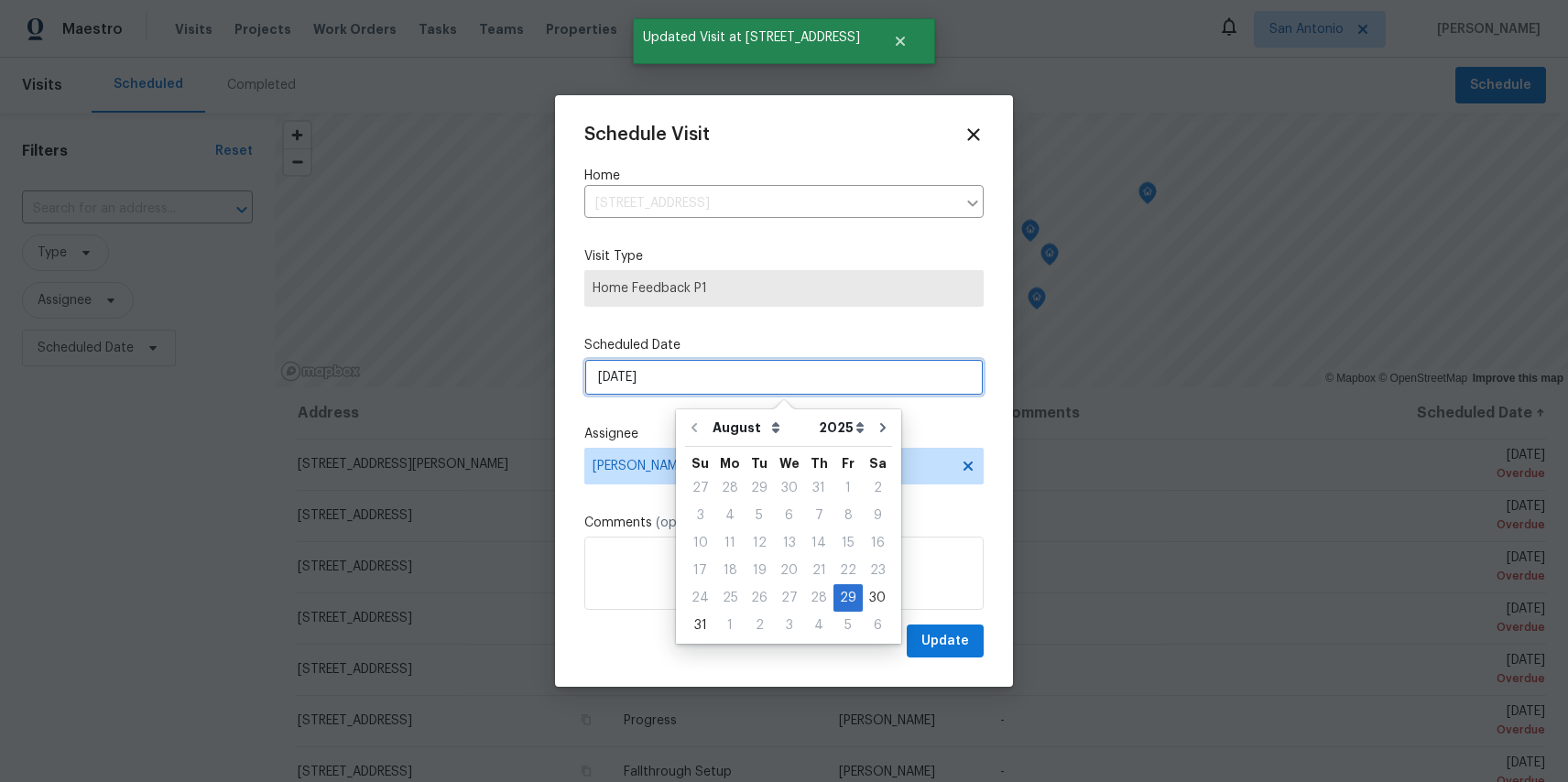
click at [666, 372] on input "8/29/2025" at bounding box center [784, 377] width 399 height 37
click at [876, 425] on icon "Go to next month" at bounding box center [883, 427] width 14 height 14
type input "9/29/2025"
select select "8"
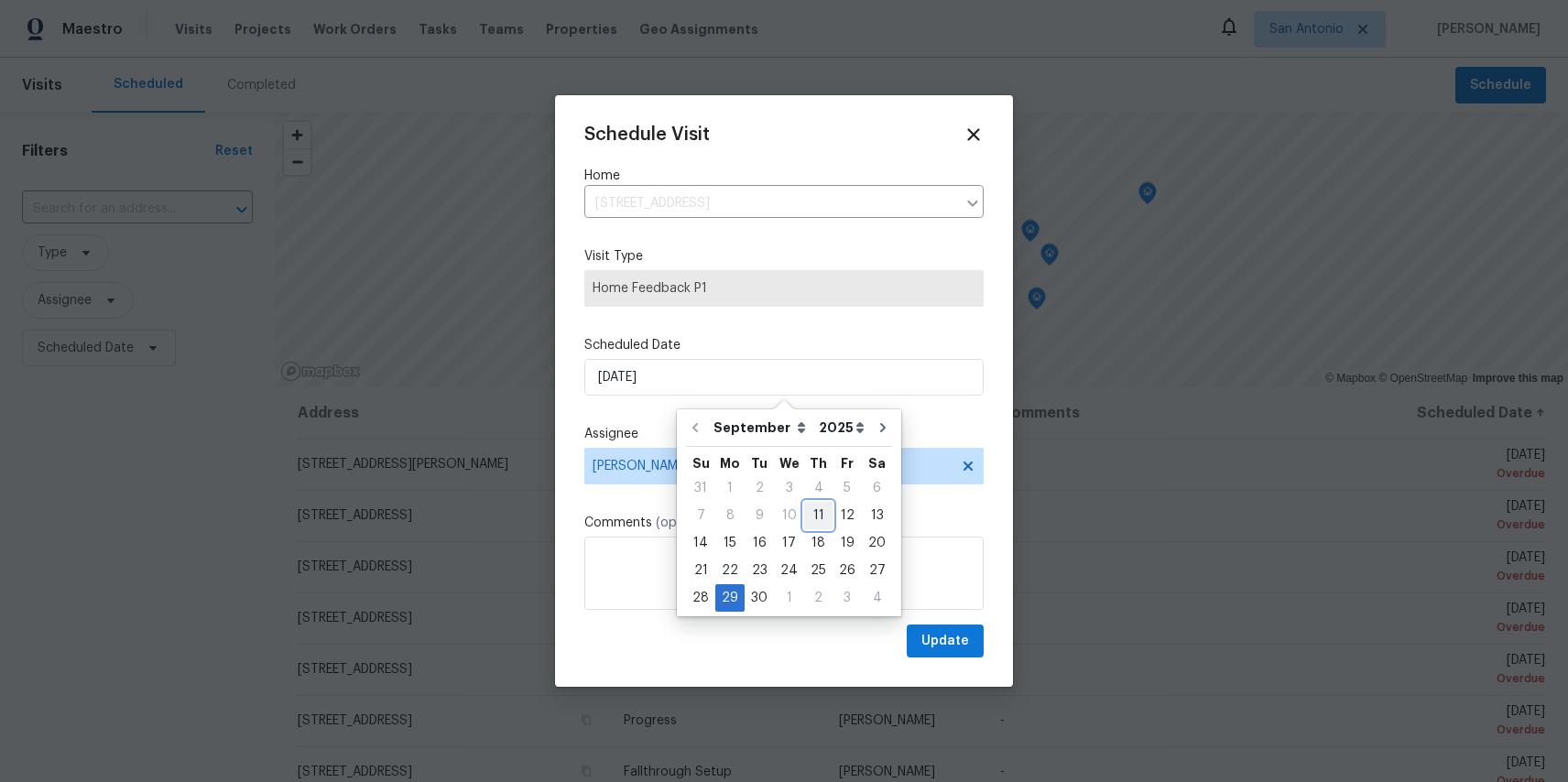
click at [822, 519] on div "11" at bounding box center [819, 516] width 28 height 26
type input "[DATE]"
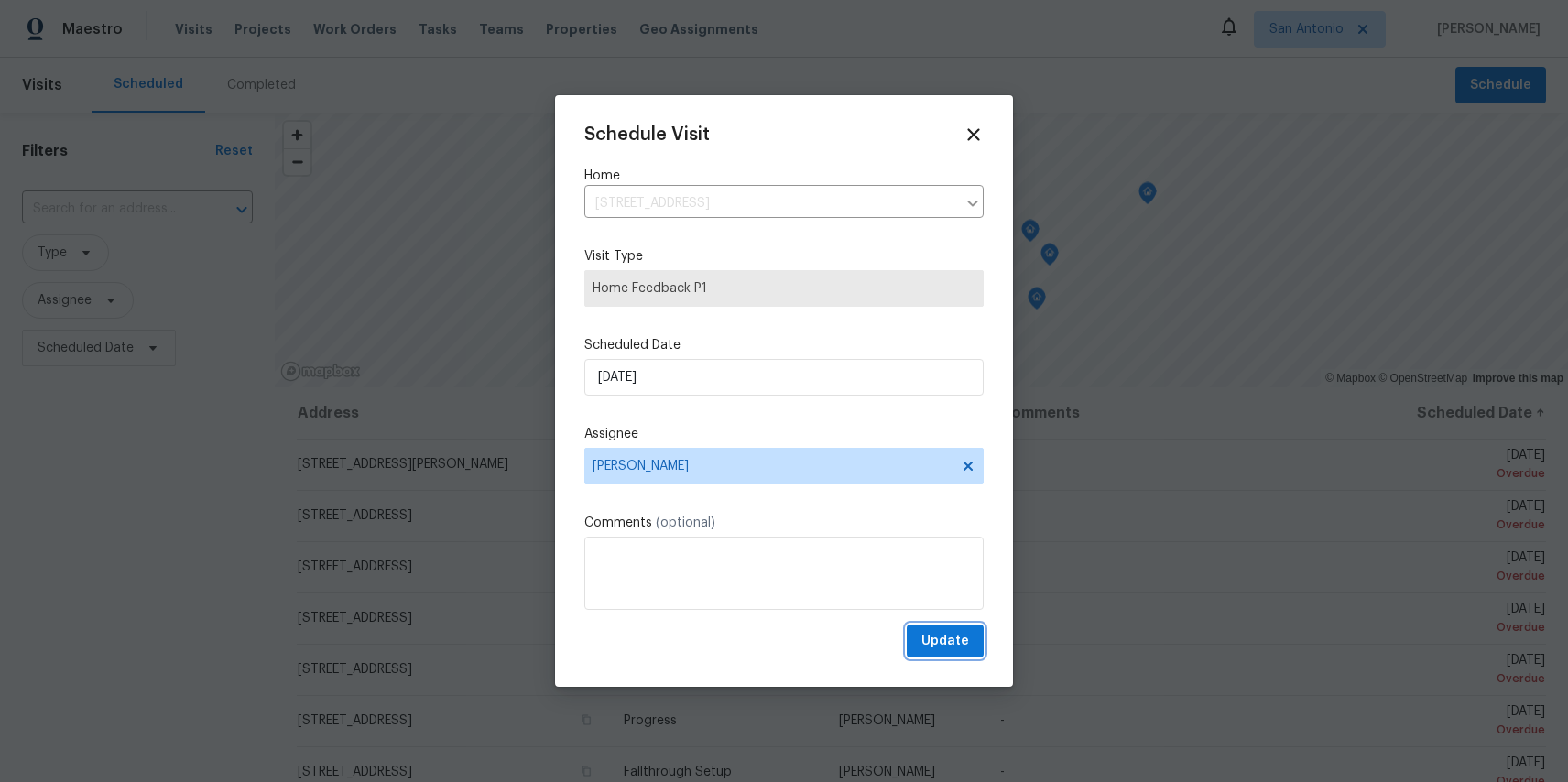
click at [940, 641] on span "Update" at bounding box center [945, 642] width 47 height 23
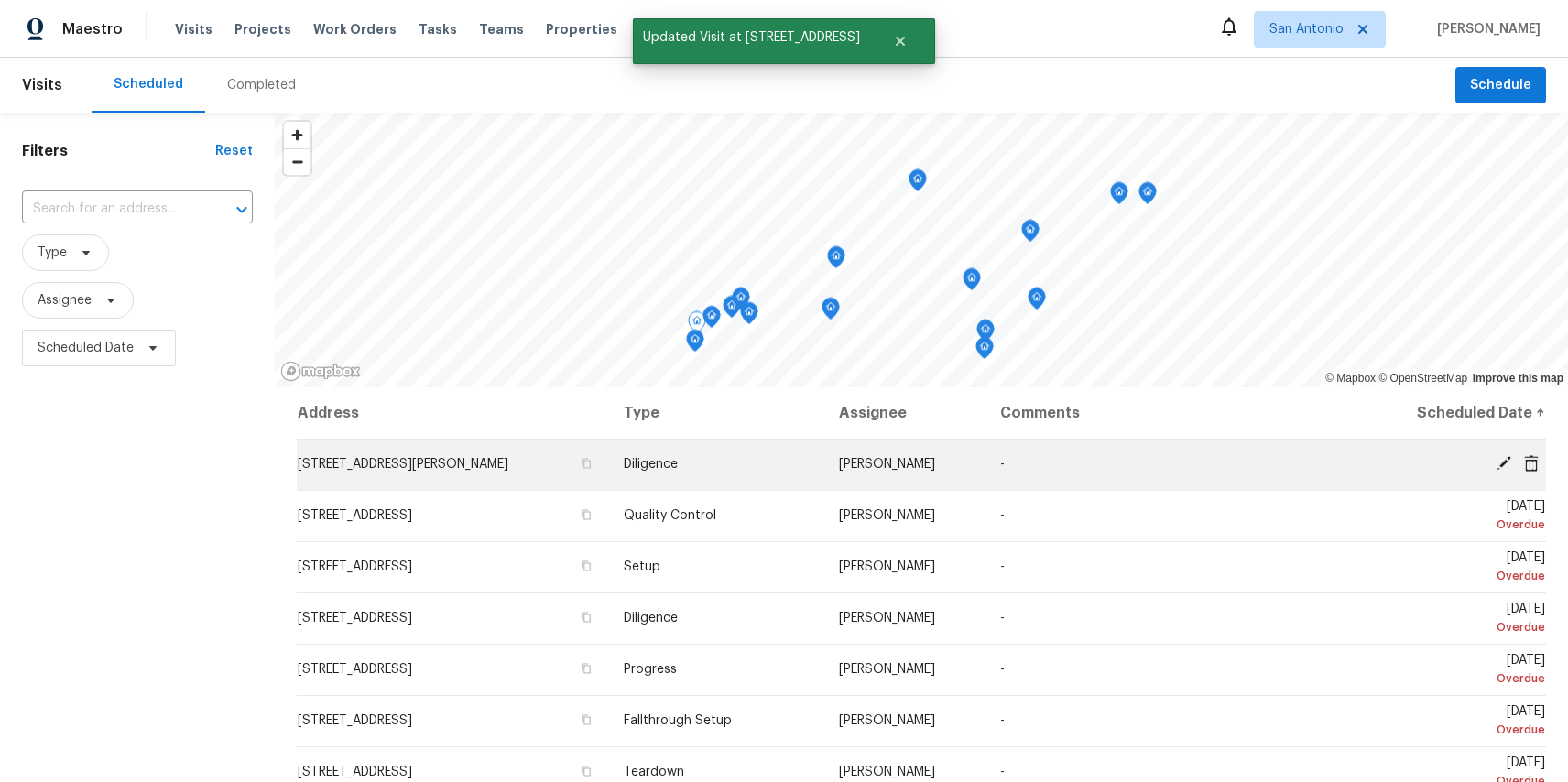
click at [1500, 464] on icon at bounding box center [1504, 463] width 14 height 14
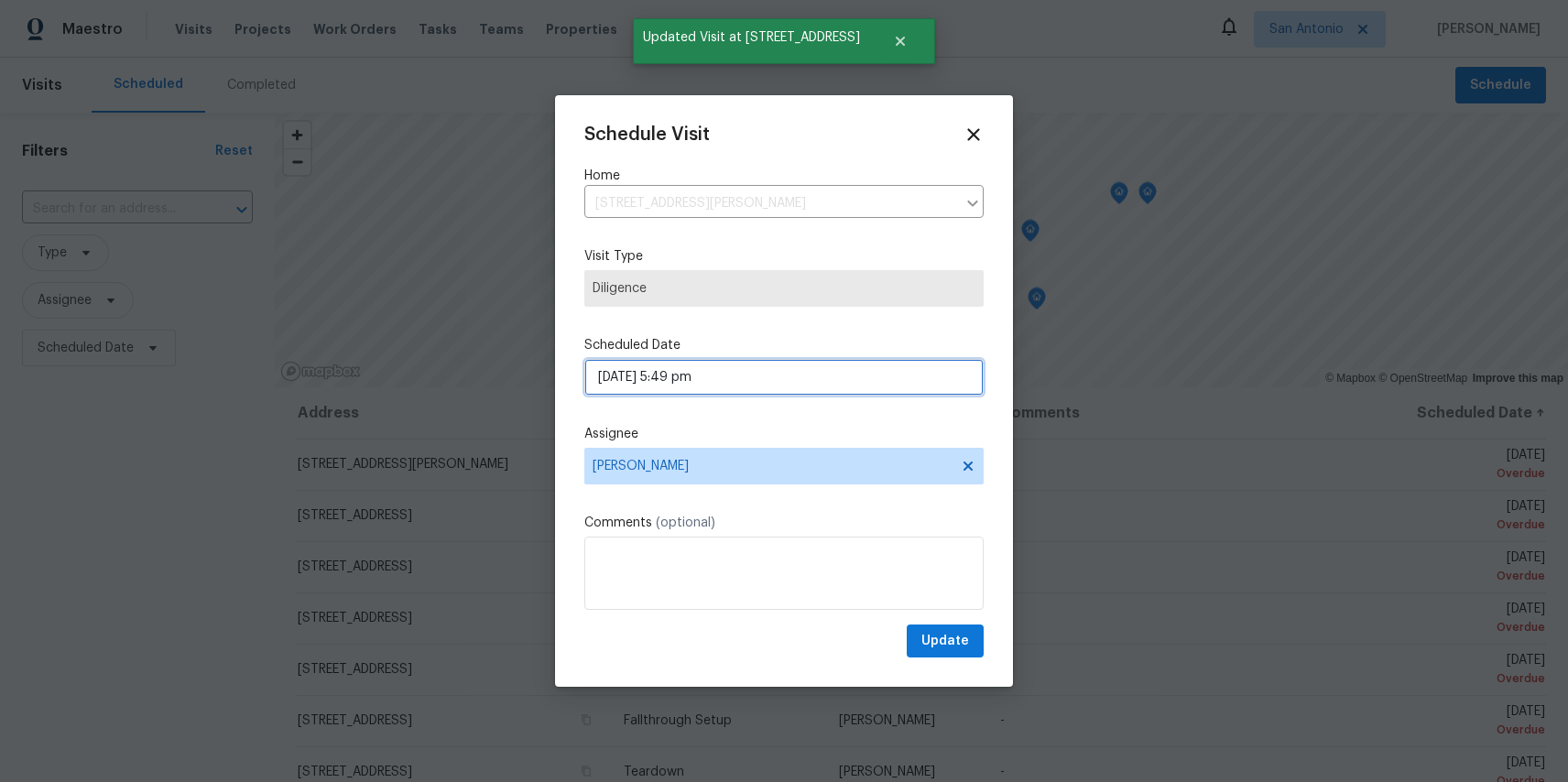
select select "pm"
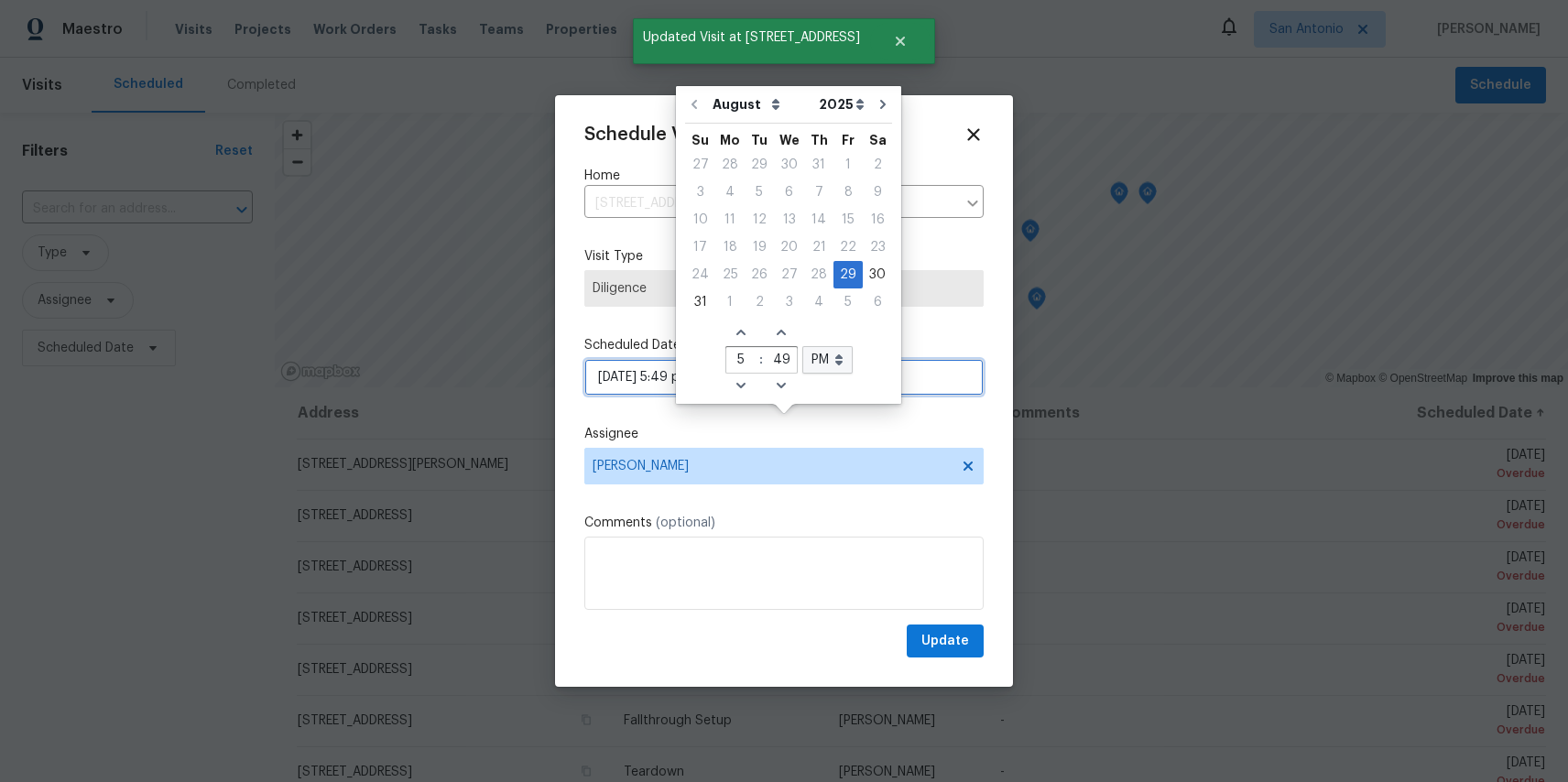
click at [679, 380] on body "Maestro Visits Projects Work Orders Tasks Teams Properties Geo Assignments San …" at bounding box center [784, 391] width 1568 height 782
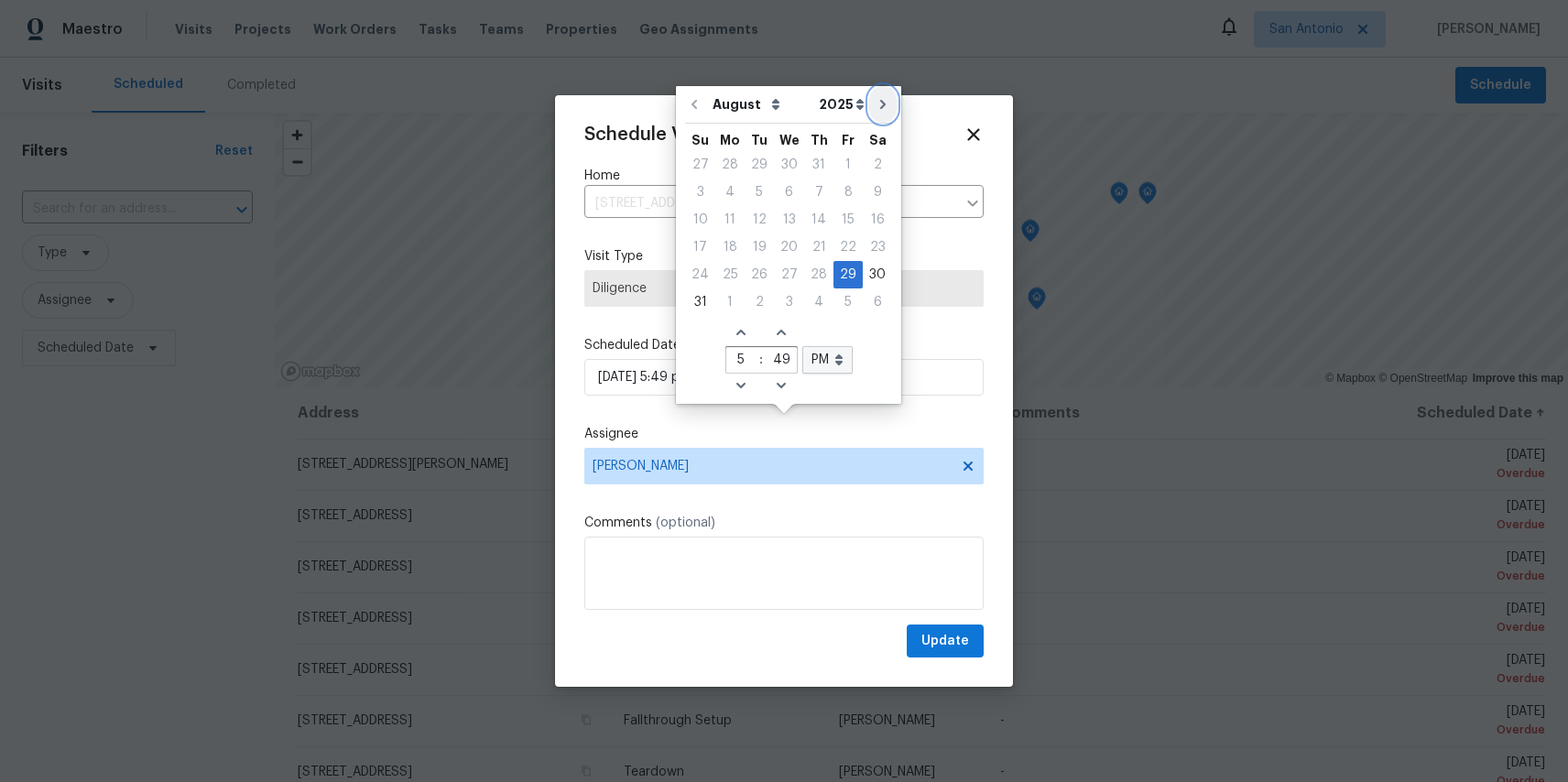
click at [876, 109] on icon "Go to next month" at bounding box center [883, 103] width 14 height 14
type input "09/29/2025 5:49 pm"
select select "8"
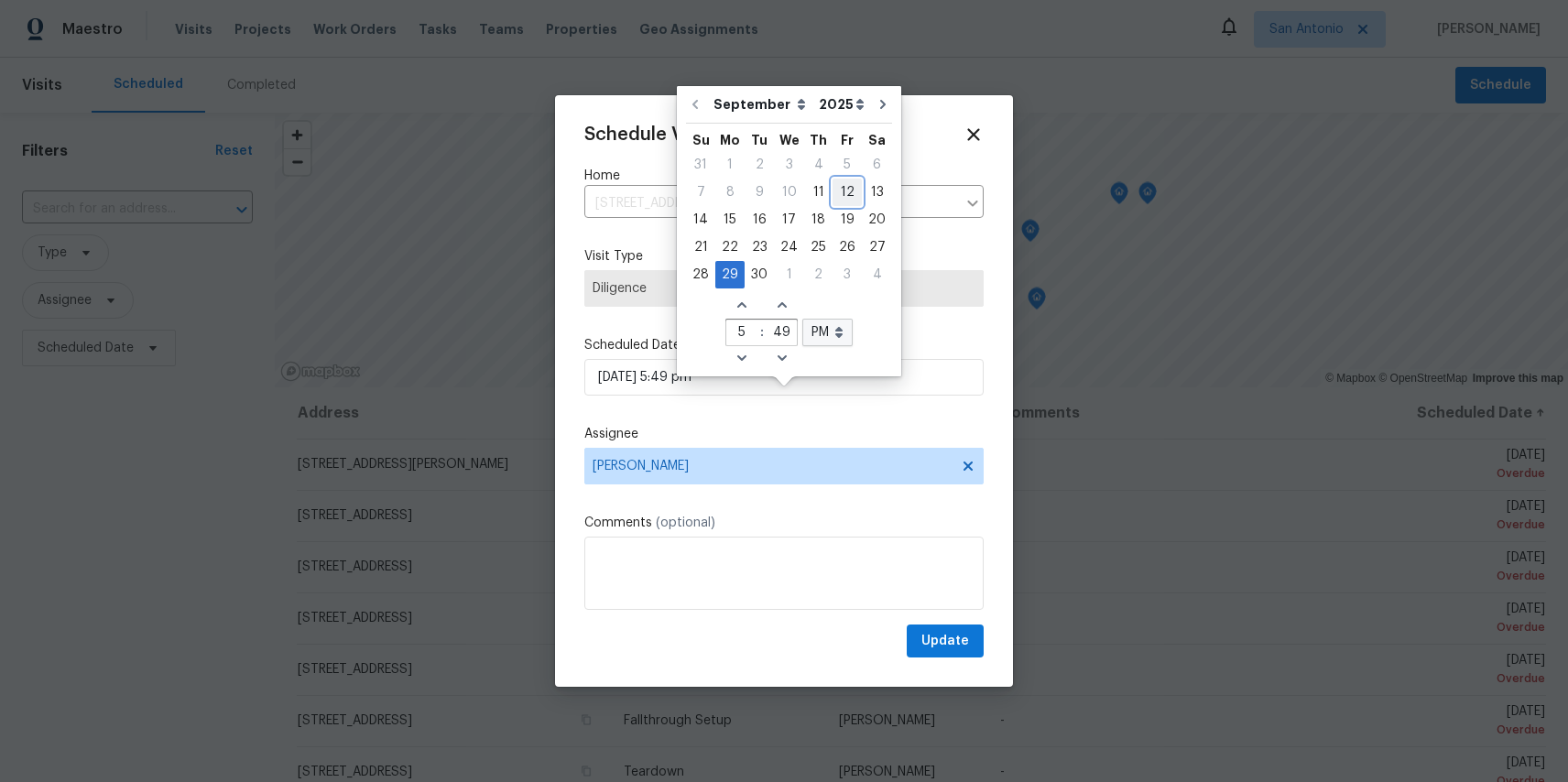
click at [832, 197] on div "12" at bounding box center [847, 191] width 29 height 26
type input "09/12/2025 5:49 pm"
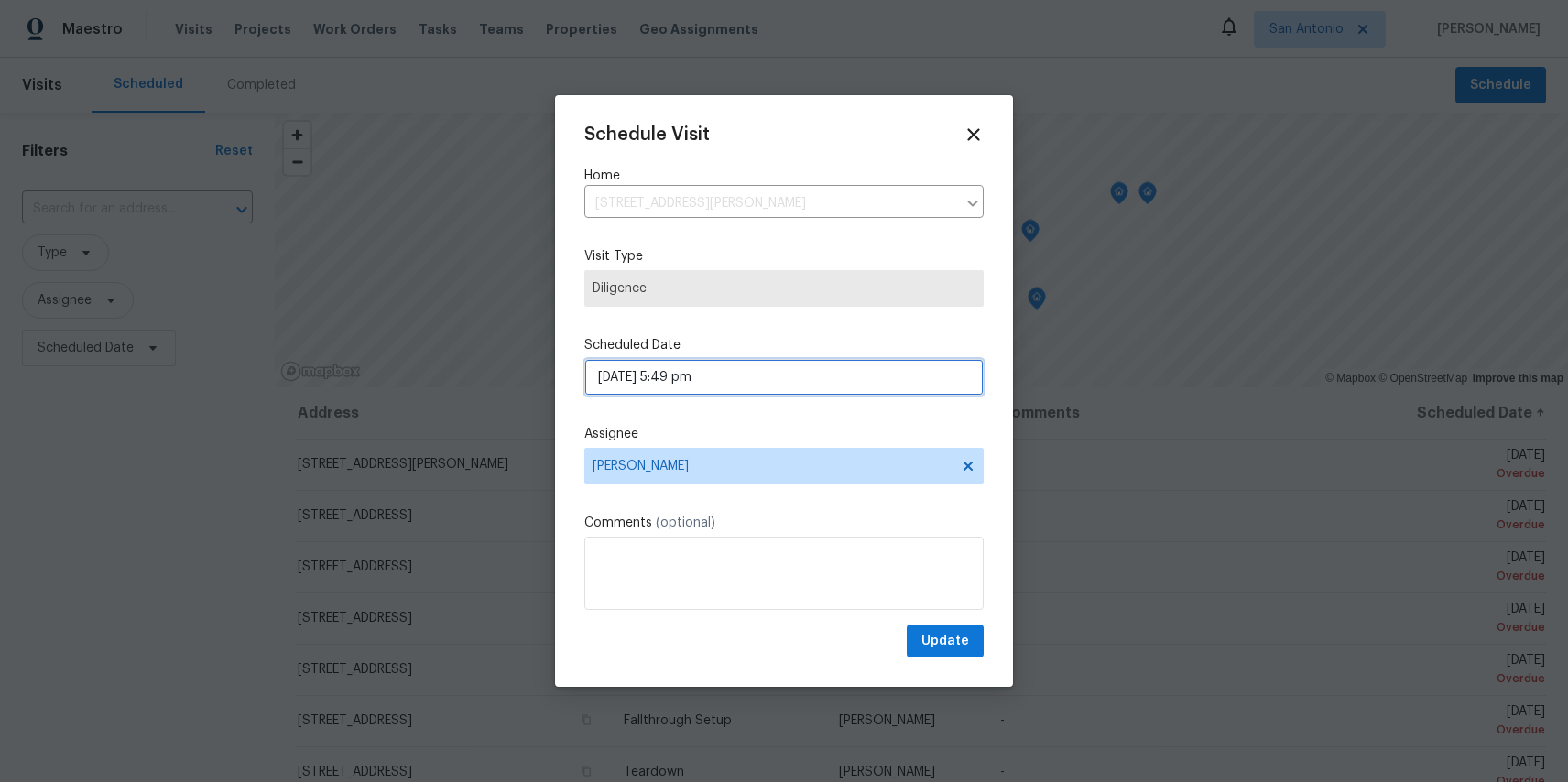
click at [658, 379] on input "09/12/2025 5:49 pm" at bounding box center [784, 377] width 399 height 37
select select "pm"
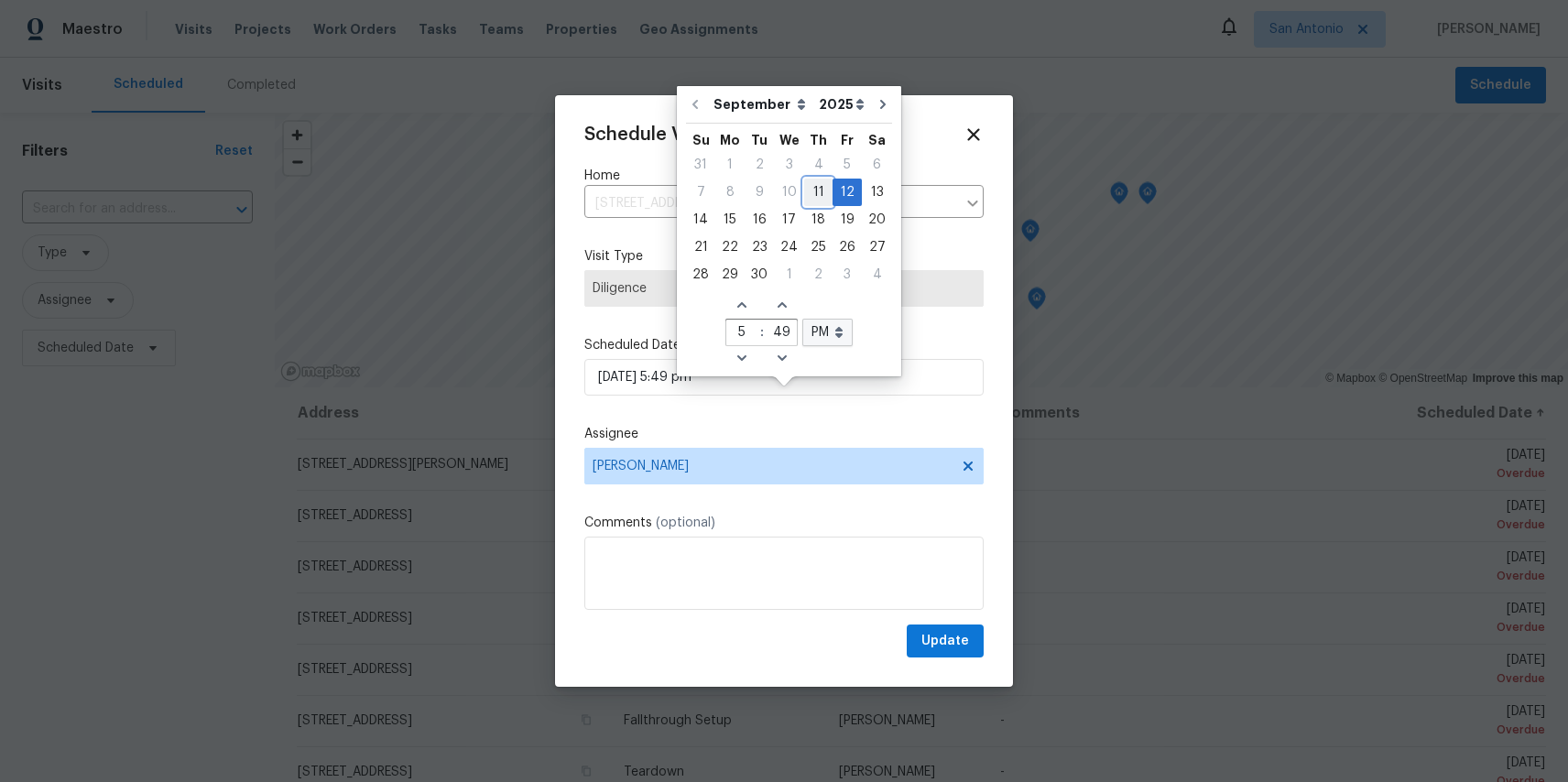
click at [821, 184] on div "11" at bounding box center [819, 191] width 28 height 26
type input "09/11/2025 5:49 pm"
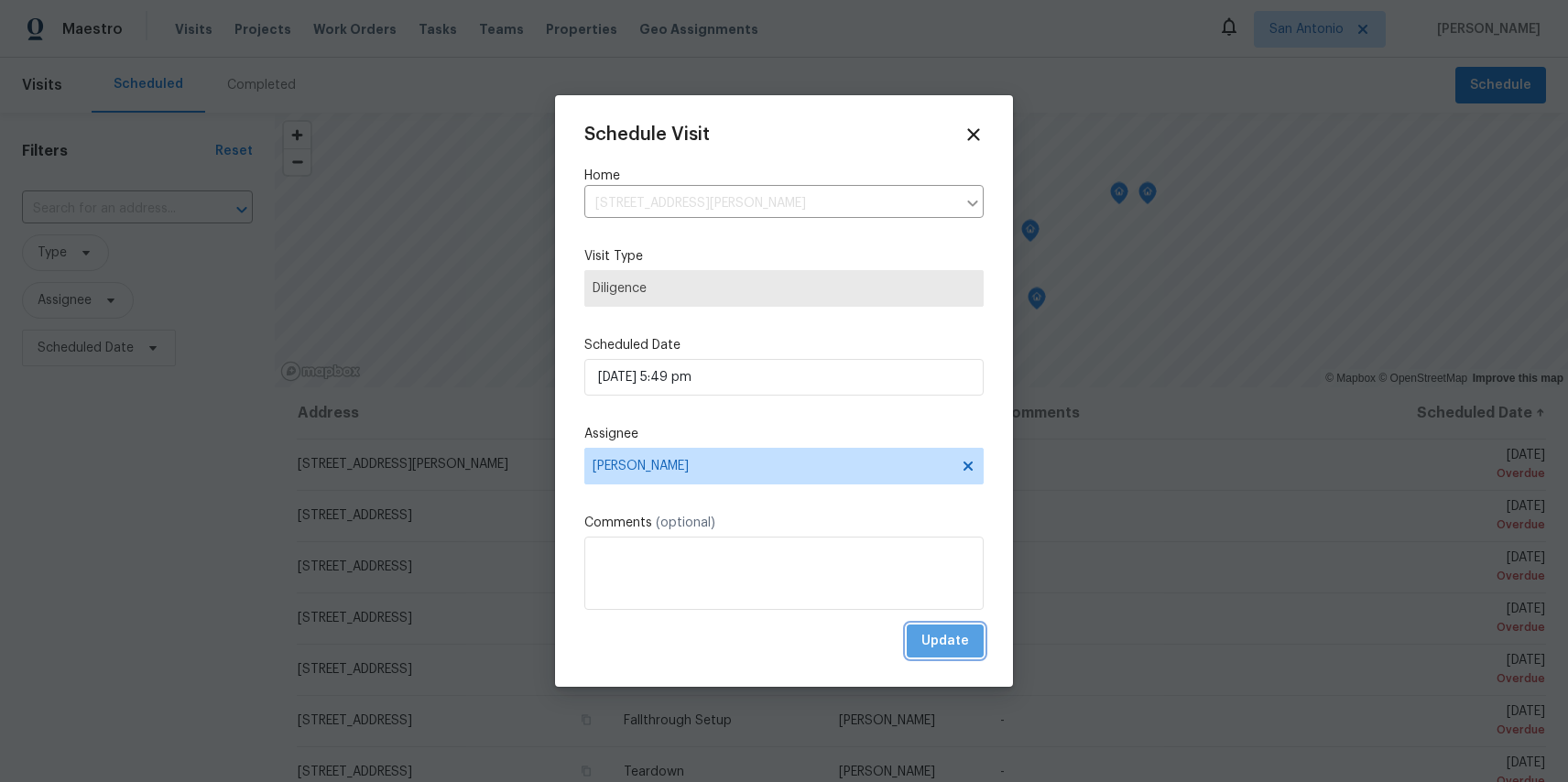
click at [939, 627] on button "Update" at bounding box center [945, 642] width 77 height 34
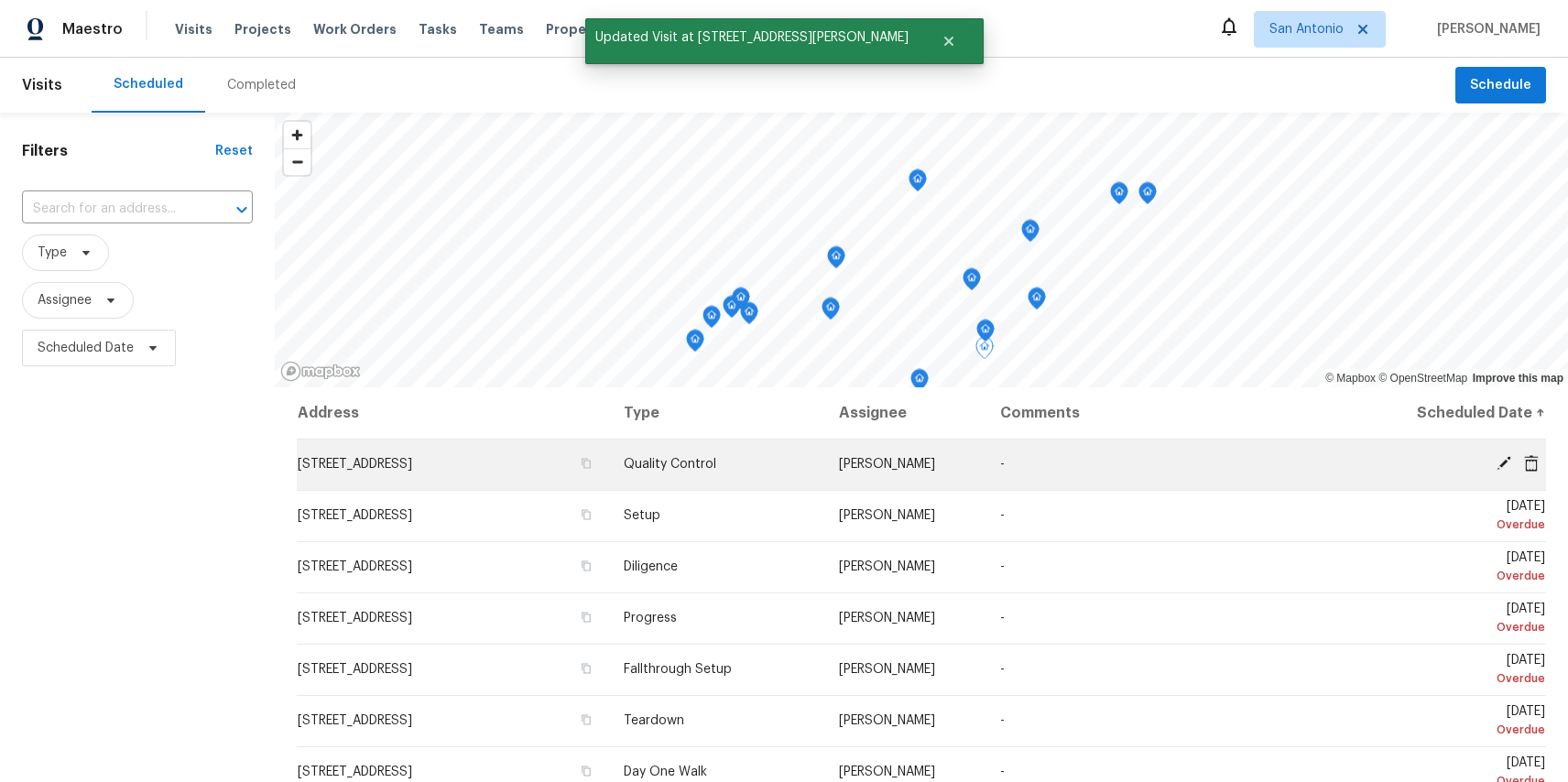
click at [1501, 461] on icon at bounding box center [1504, 463] width 16 height 16
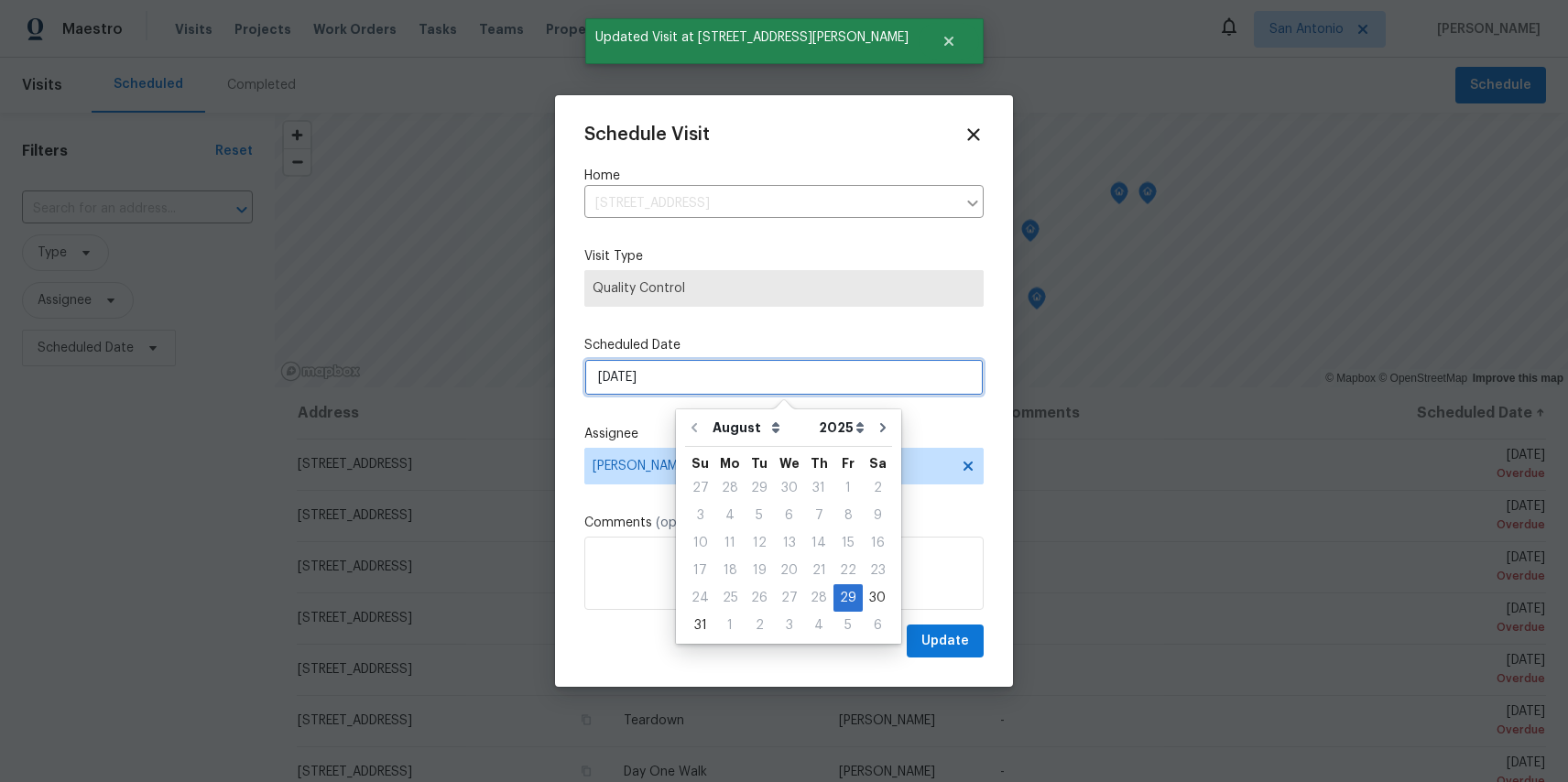
click at [747, 368] on input "8/29/2025" at bounding box center [784, 377] width 399 height 37
click at [876, 432] on icon "Go to next month" at bounding box center [883, 427] width 14 height 14
type input "9/29/2025"
select select "8"
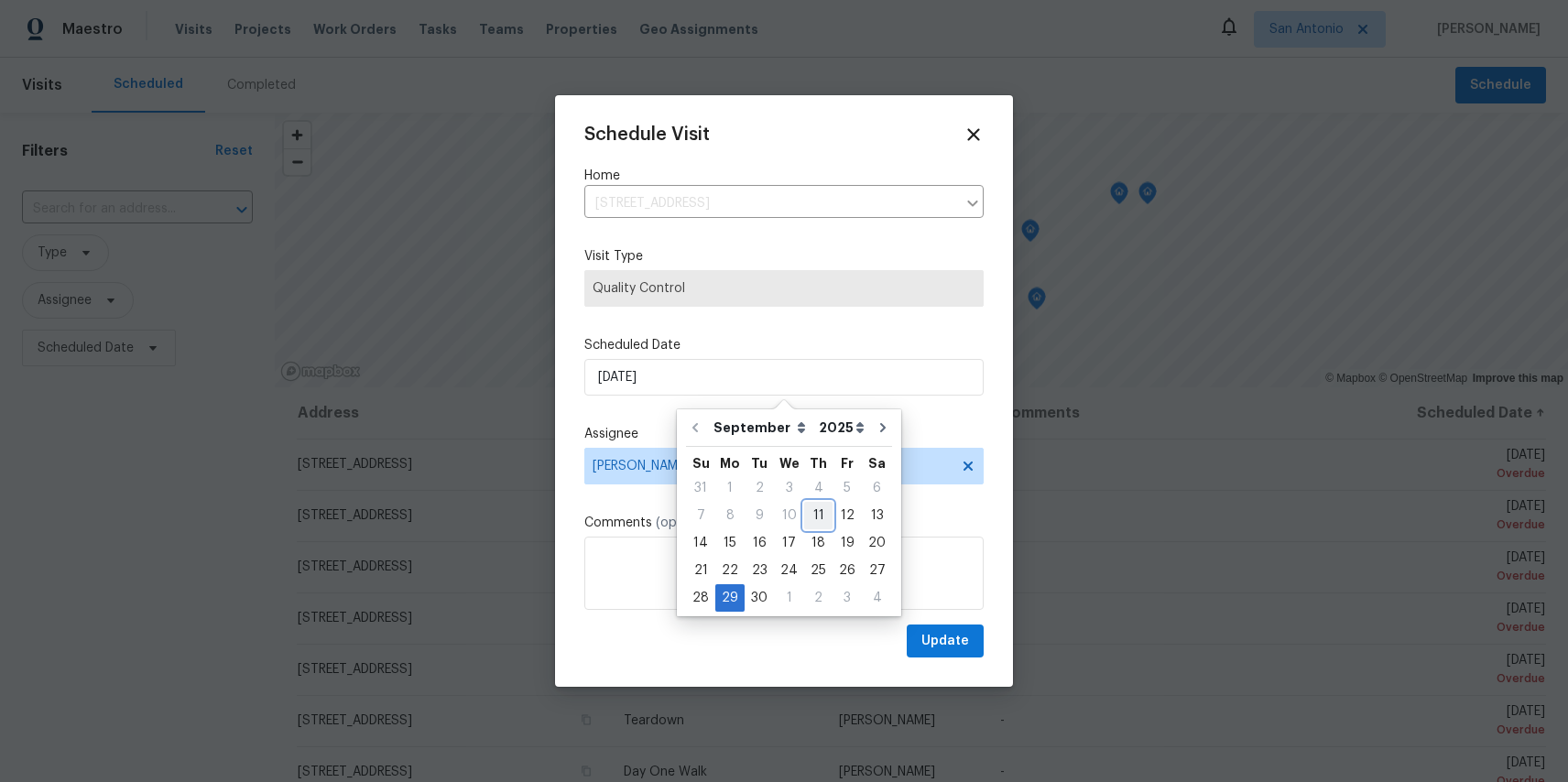
click at [811, 520] on div "11" at bounding box center [819, 516] width 28 height 26
type input "[DATE]"
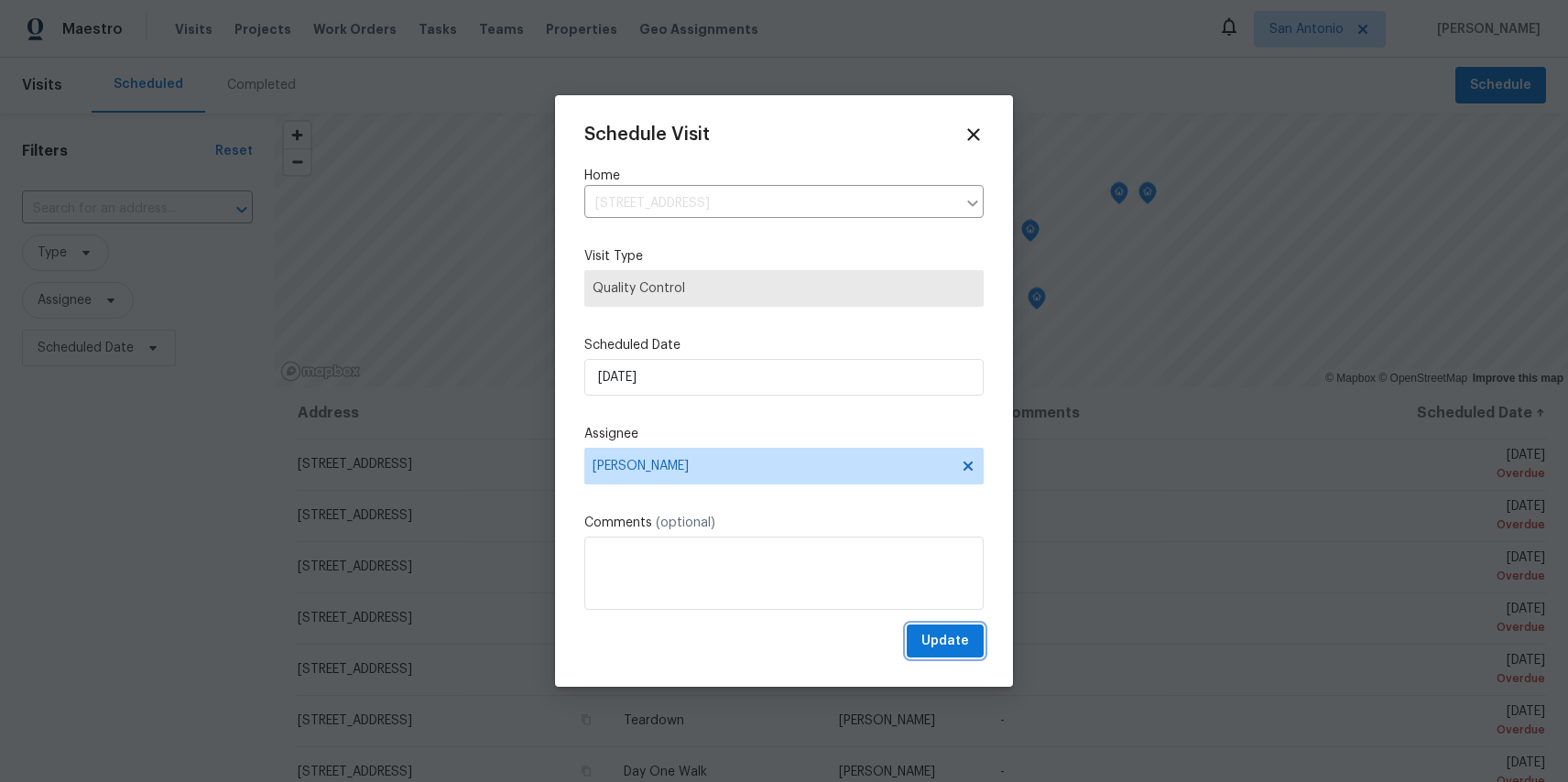
click at [929, 645] on span "Update" at bounding box center [945, 642] width 47 height 23
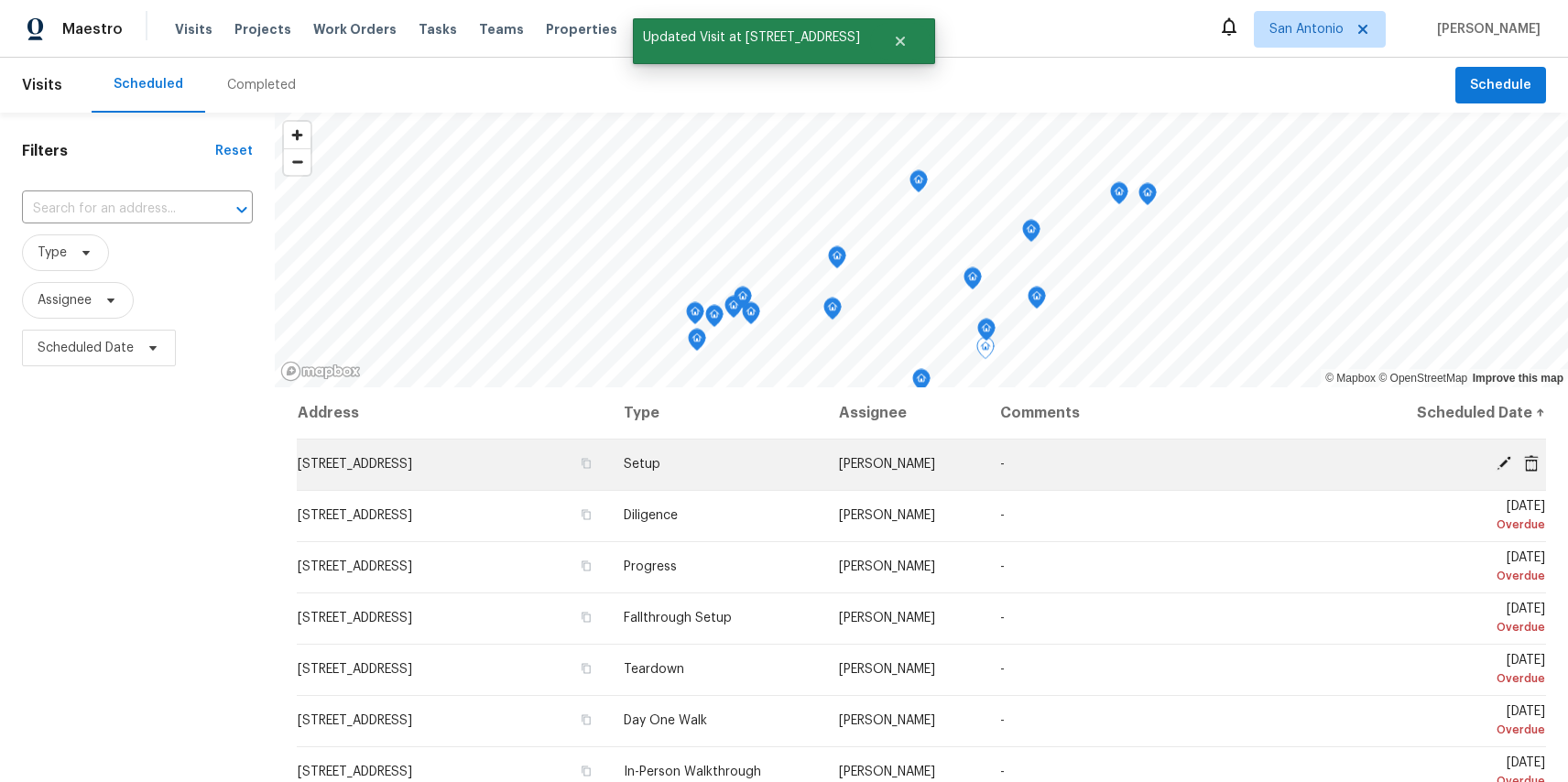
click at [1504, 461] on icon at bounding box center [1504, 463] width 14 height 14
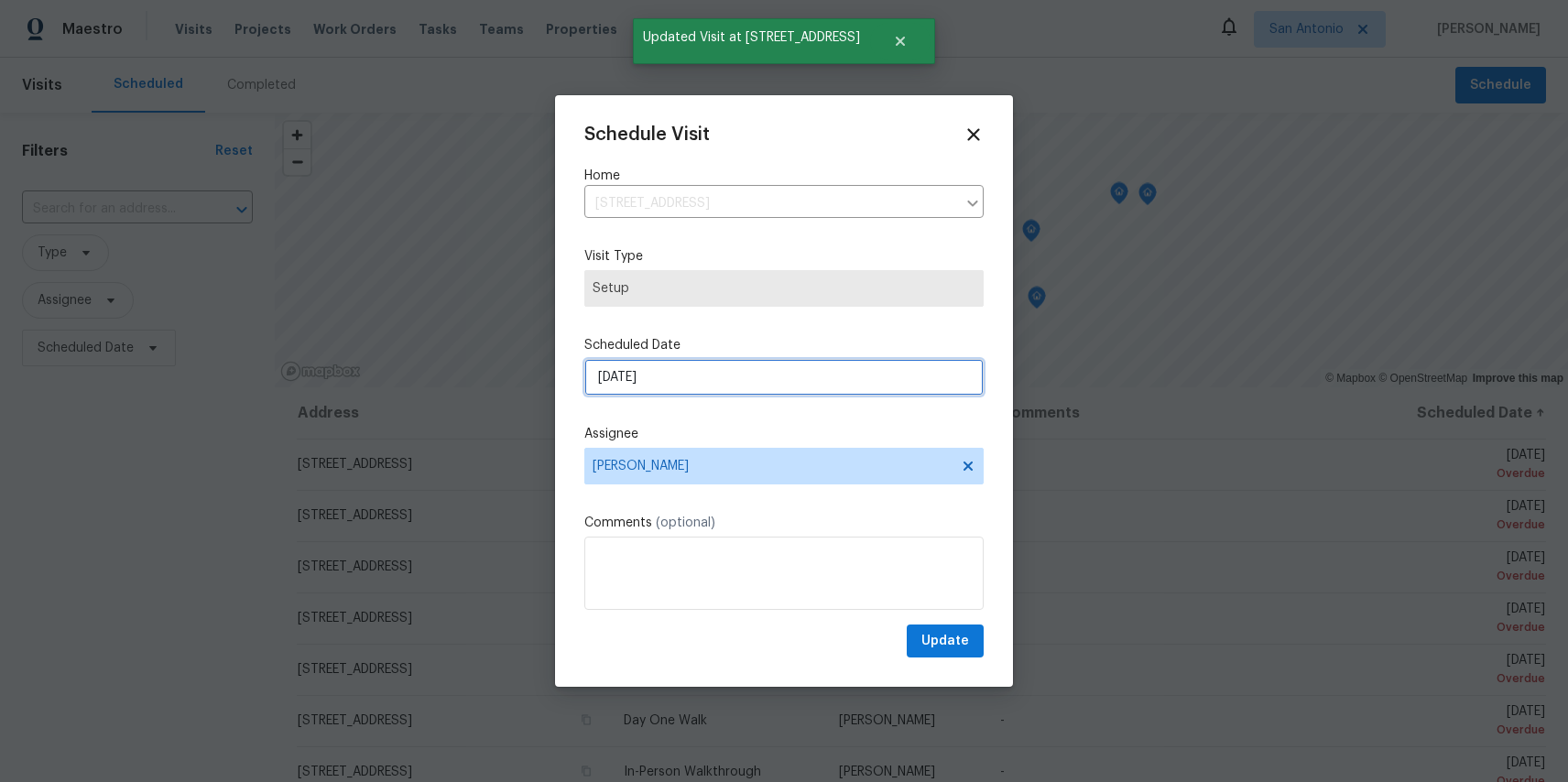
click at [668, 376] on input "8/29/2025" at bounding box center [784, 377] width 399 height 37
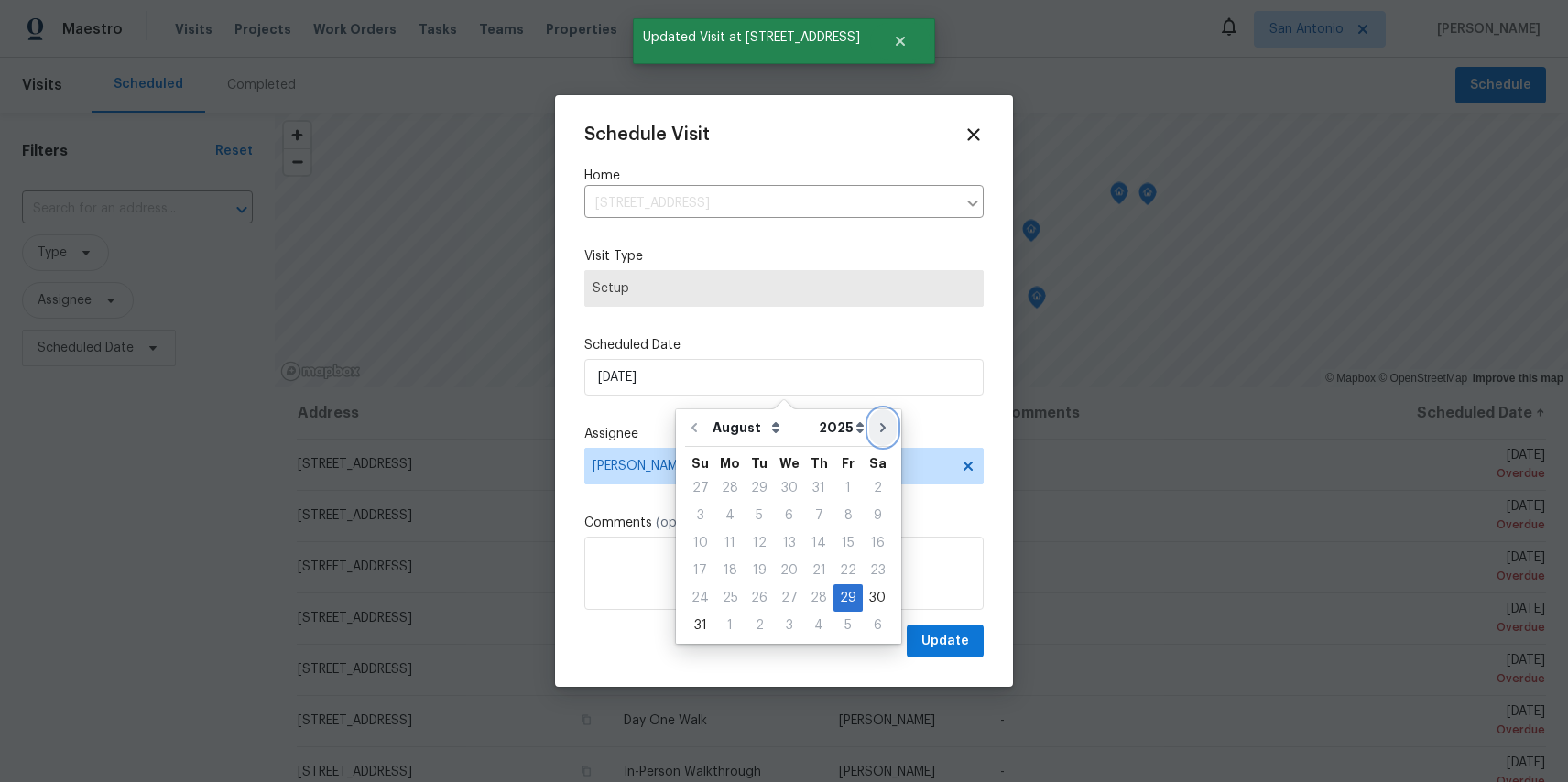
click at [869, 428] on button "Go to next month" at bounding box center [883, 427] width 27 height 37
type input "9/29/2025"
select select "8"
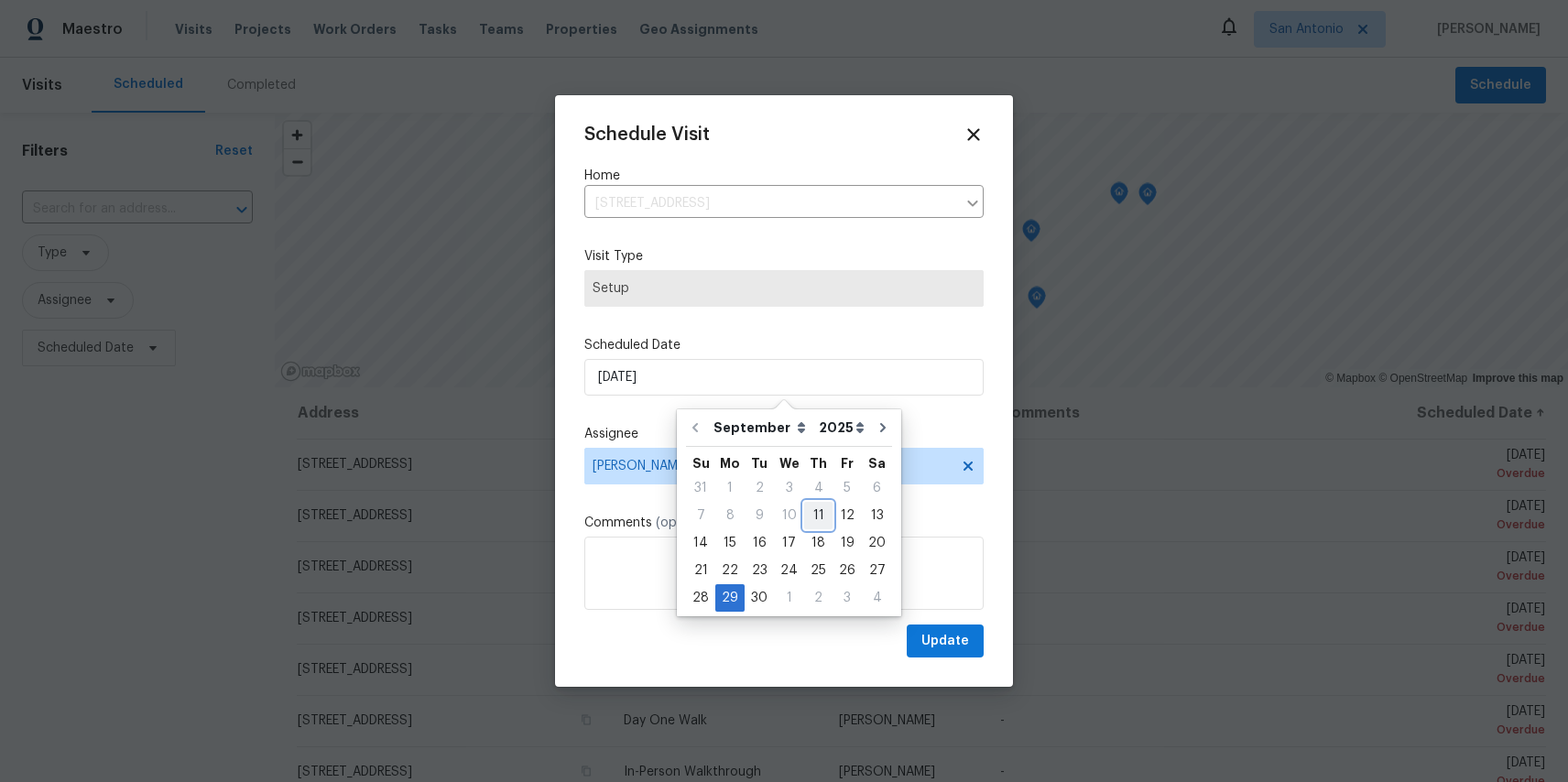
click at [822, 508] on div "11" at bounding box center [819, 516] width 28 height 26
type input "[DATE]"
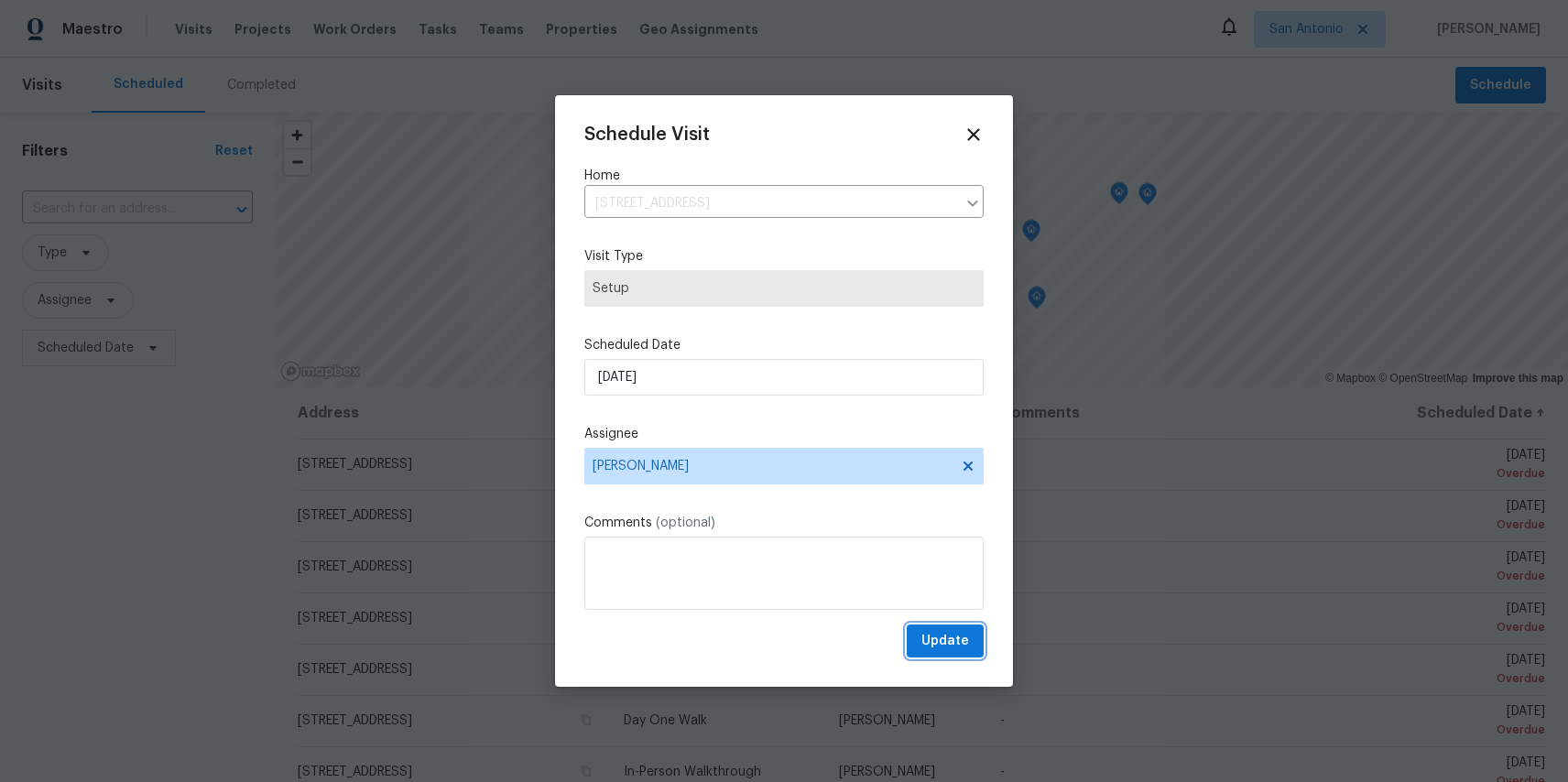
click at [955, 649] on span "Update" at bounding box center [945, 642] width 47 height 23
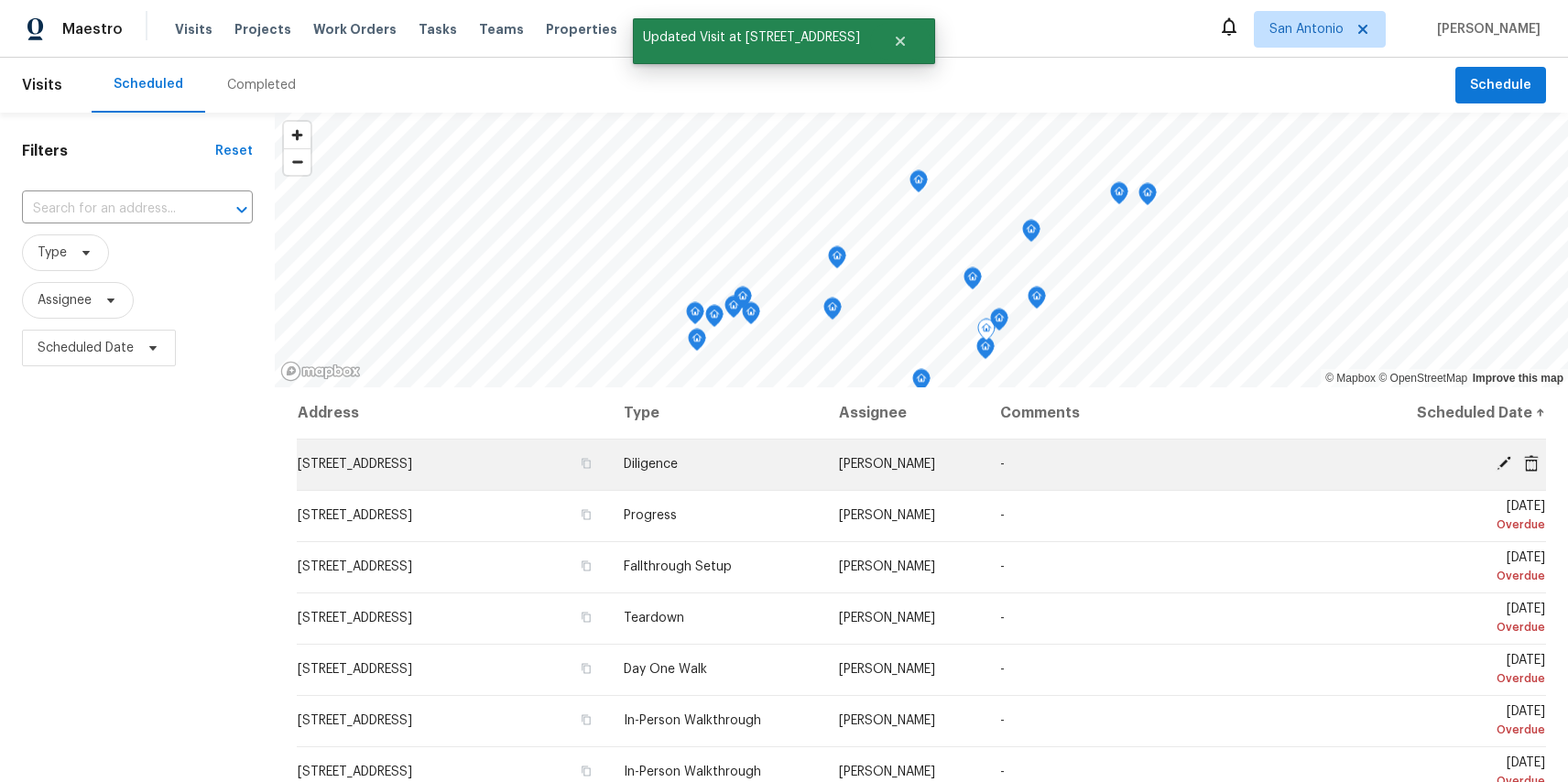
click at [1504, 461] on icon at bounding box center [1504, 463] width 14 height 14
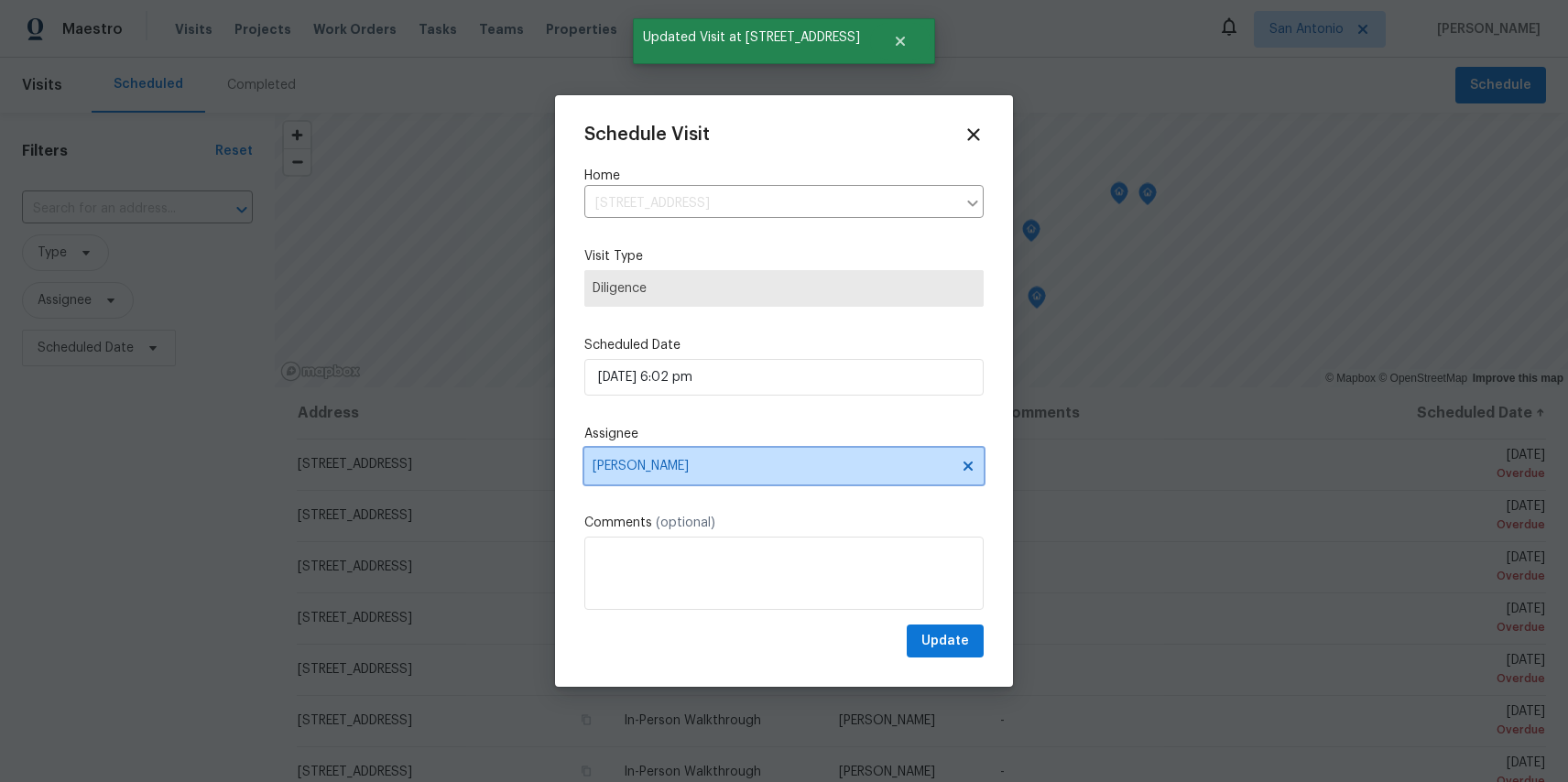
click at [670, 466] on span "[PERSON_NAME]" at bounding box center [772, 465] width 359 height 14
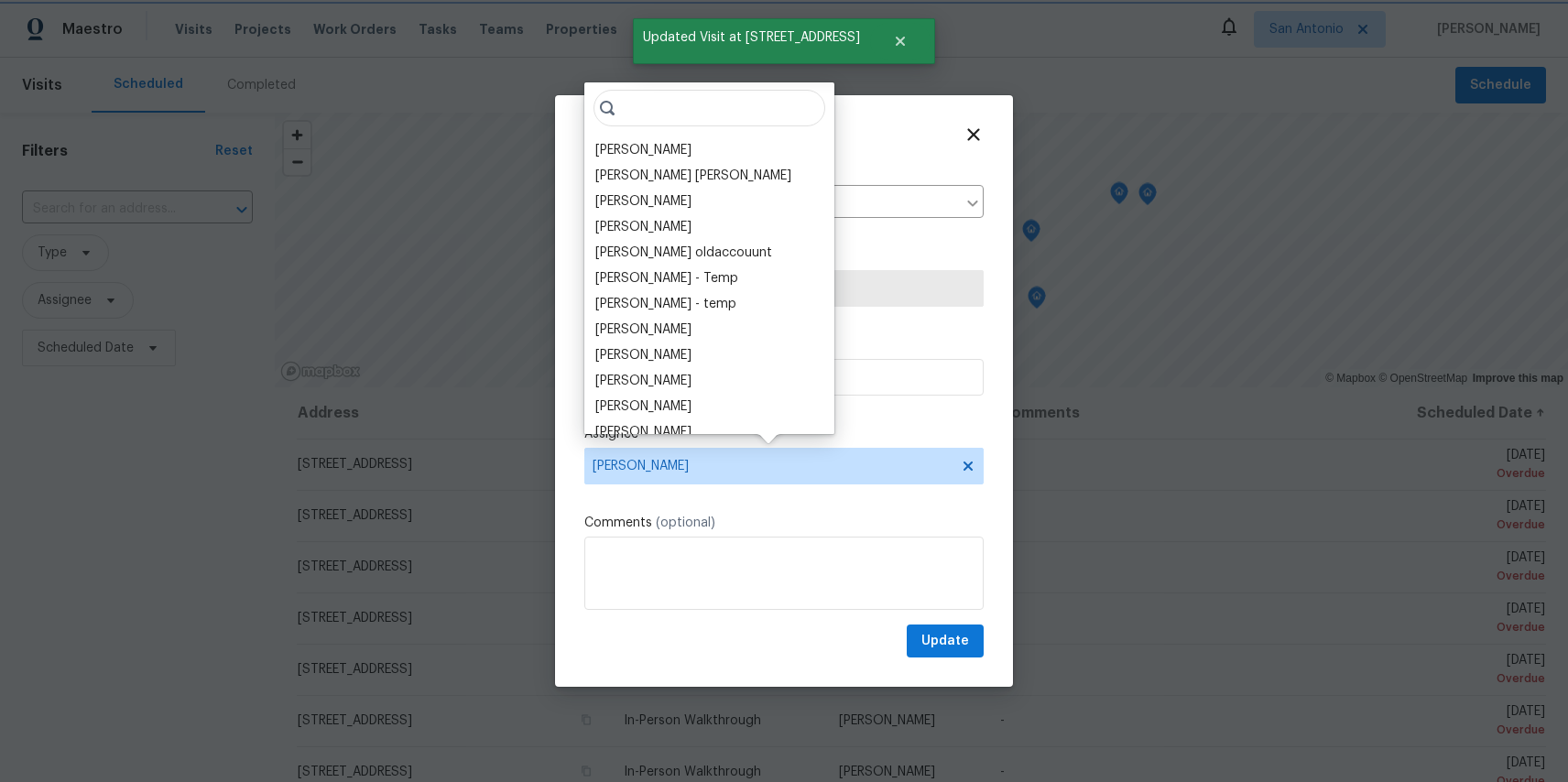
click at [846, 405] on div "Schedule Visit Home 6214 Meandering Trl, Converse, TX 78109 ​ Visit Type Dilige…" at bounding box center [784, 391] width 399 height 534
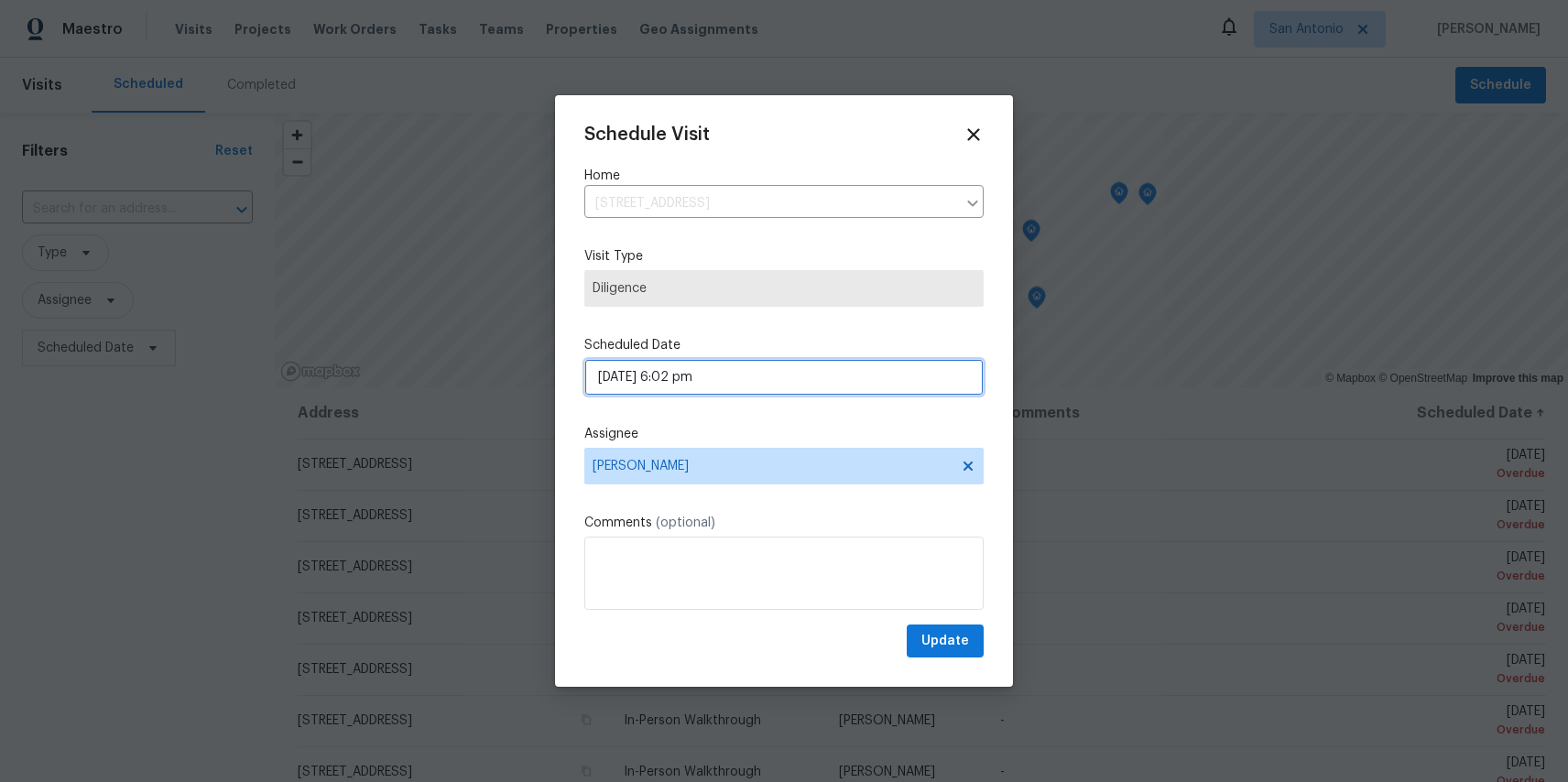
click at [698, 372] on body "Maestro Visits Projects Work Orders Tasks Teams Properties Geo Assignments San …" at bounding box center [784, 391] width 1568 height 782
select select "pm"
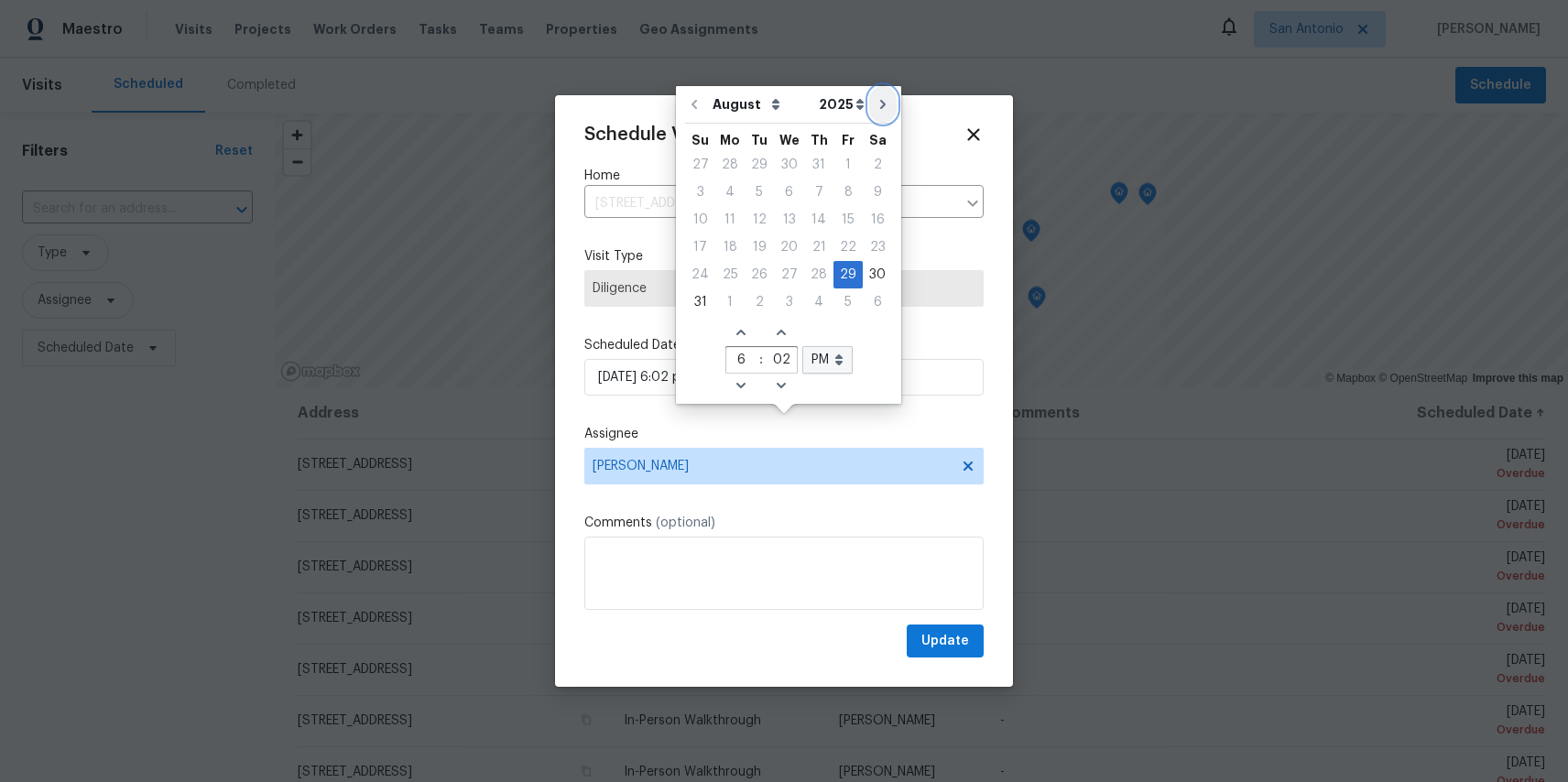
click at [878, 105] on icon "Go to next month" at bounding box center [883, 103] width 14 height 14
type input "09/29/2025 6:02 pm"
select select "8"
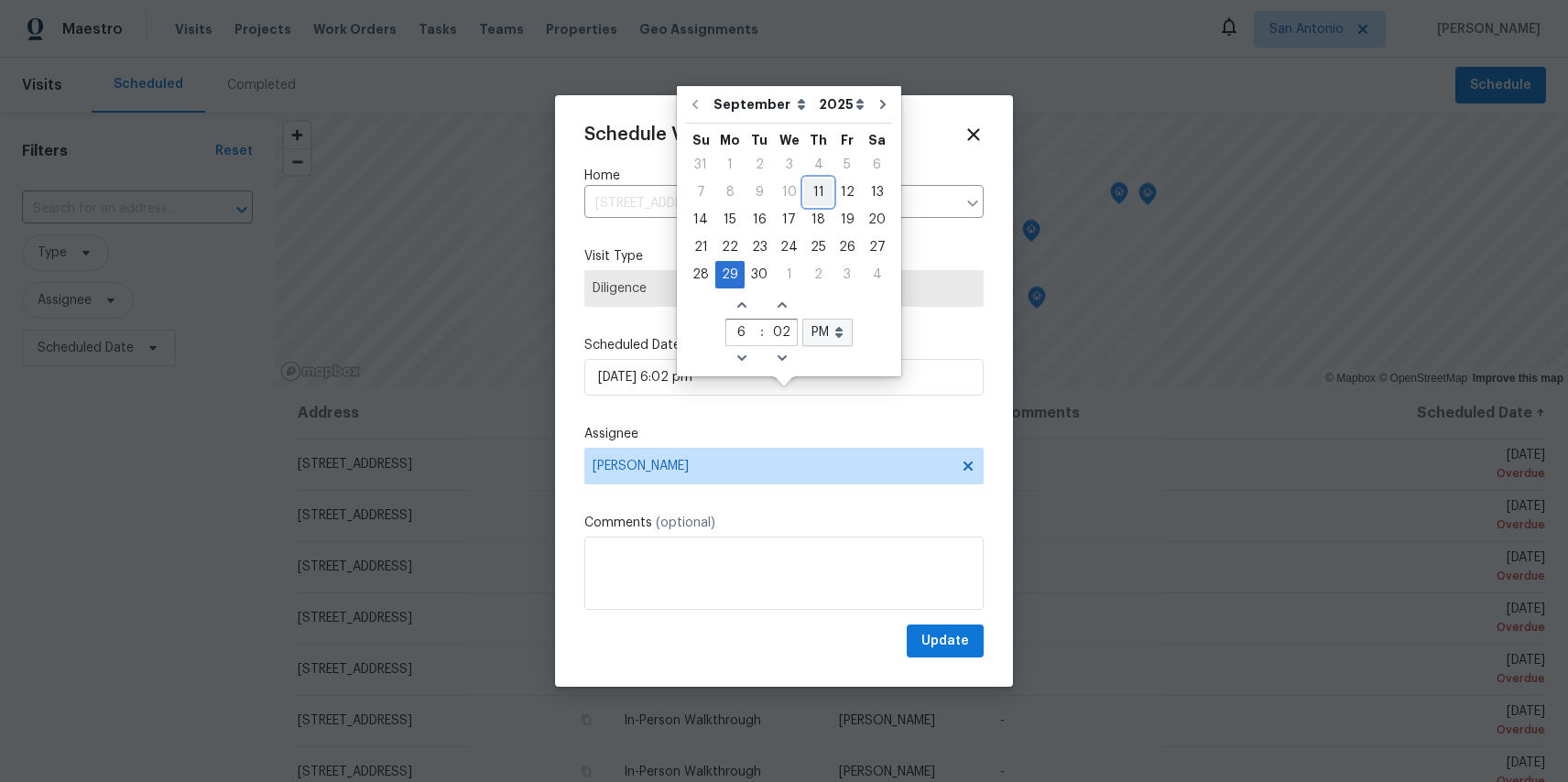
click at [815, 190] on div "11" at bounding box center [819, 191] width 28 height 26
type input "09/11/2025 6:02 pm"
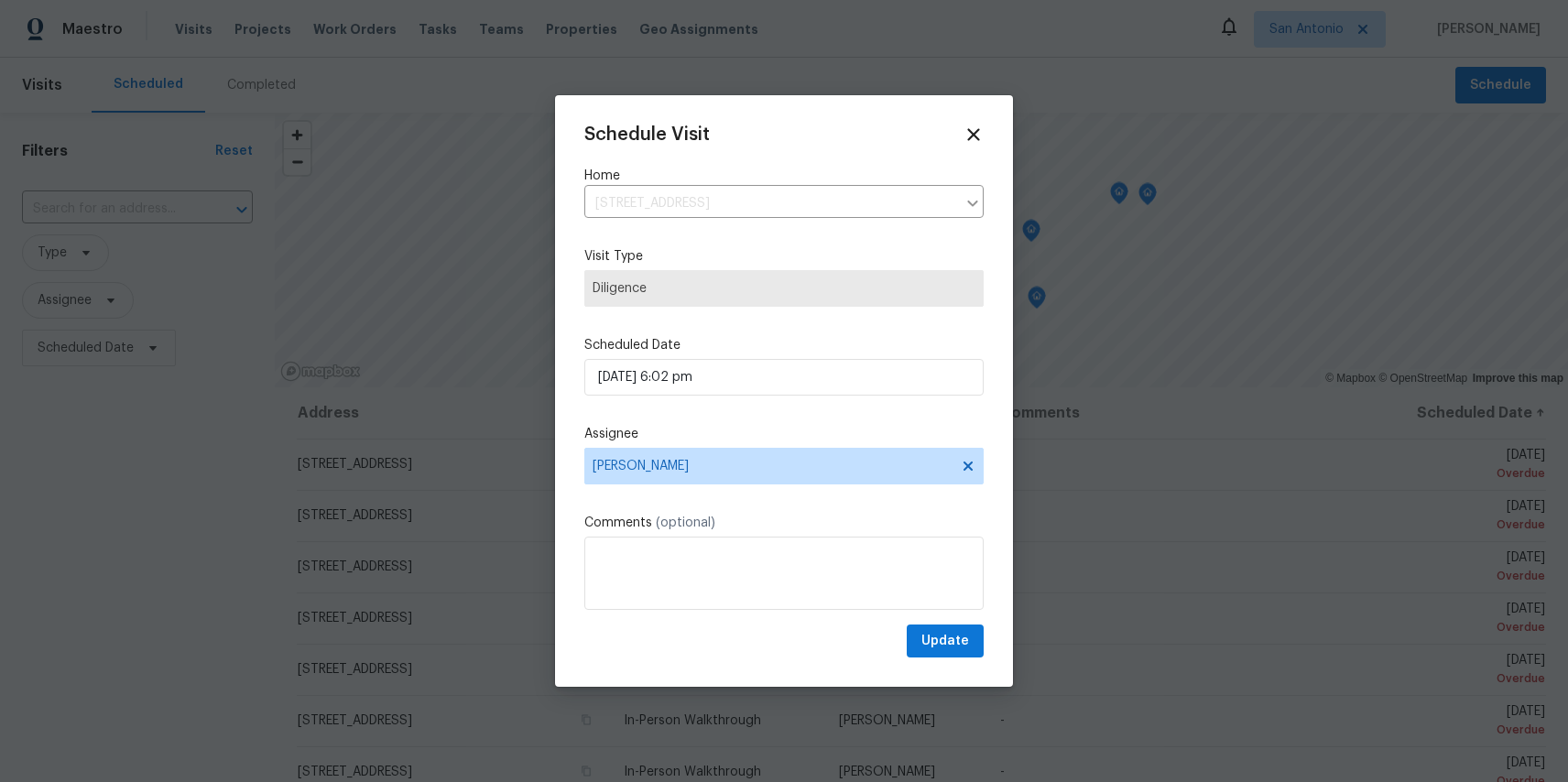
click at [203, 193] on div "Schedule Visit Home 6214 Meandering Trl, Converse, TX 78109 ​ Visit Type Dilige…" at bounding box center [784, 391] width 1568 height 782
click at [986, 134] on div "Schedule Visit Home 6214 Meandering Trl, Converse, TX 78109 ​ Visit Type Dilige…" at bounding box center [784, 391] width 458 height 592
click at [974, 131] on icon at bounding box center [974, 134] width 21 height 21
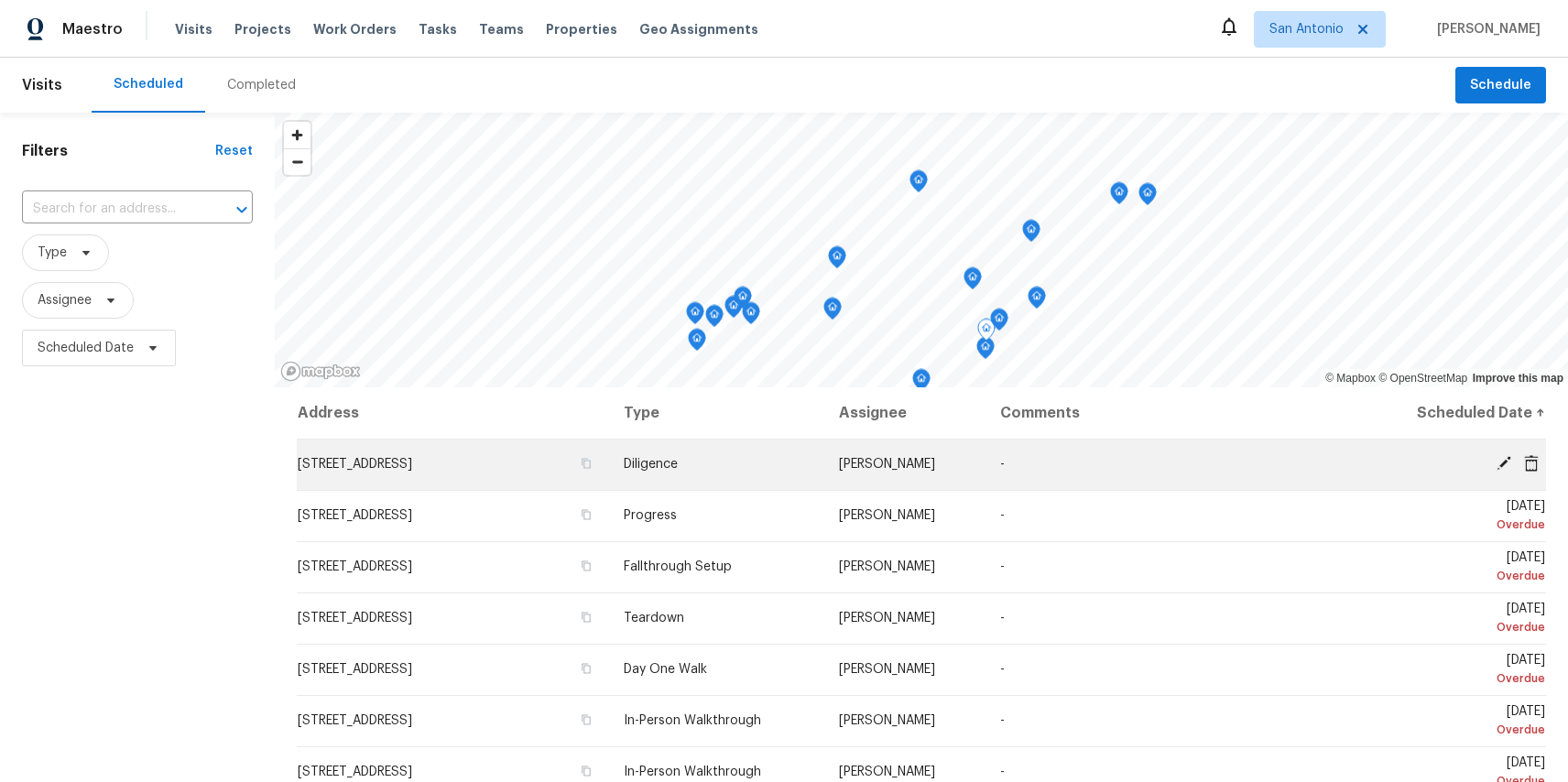
click at [1505, 462] on icon at bounding box center [1504, 463] width 14 height 14
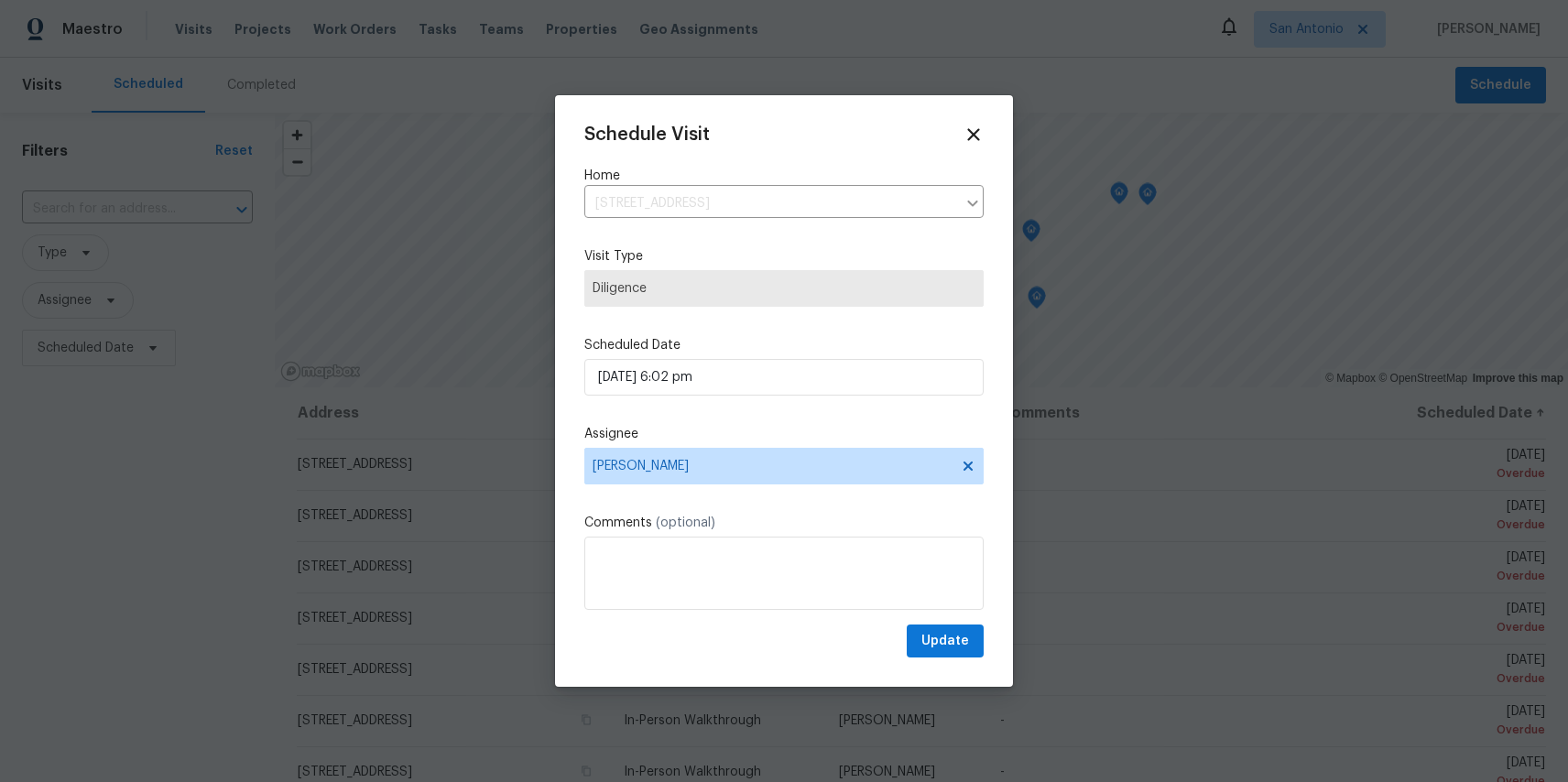
click at [640, 300] on span "Diligence" at bounding box center [784, 288] width 399 height 37
click at [640, 299] on span "Diligence" at bounding box center [784, 288] width 399 height 37
select select "pm"
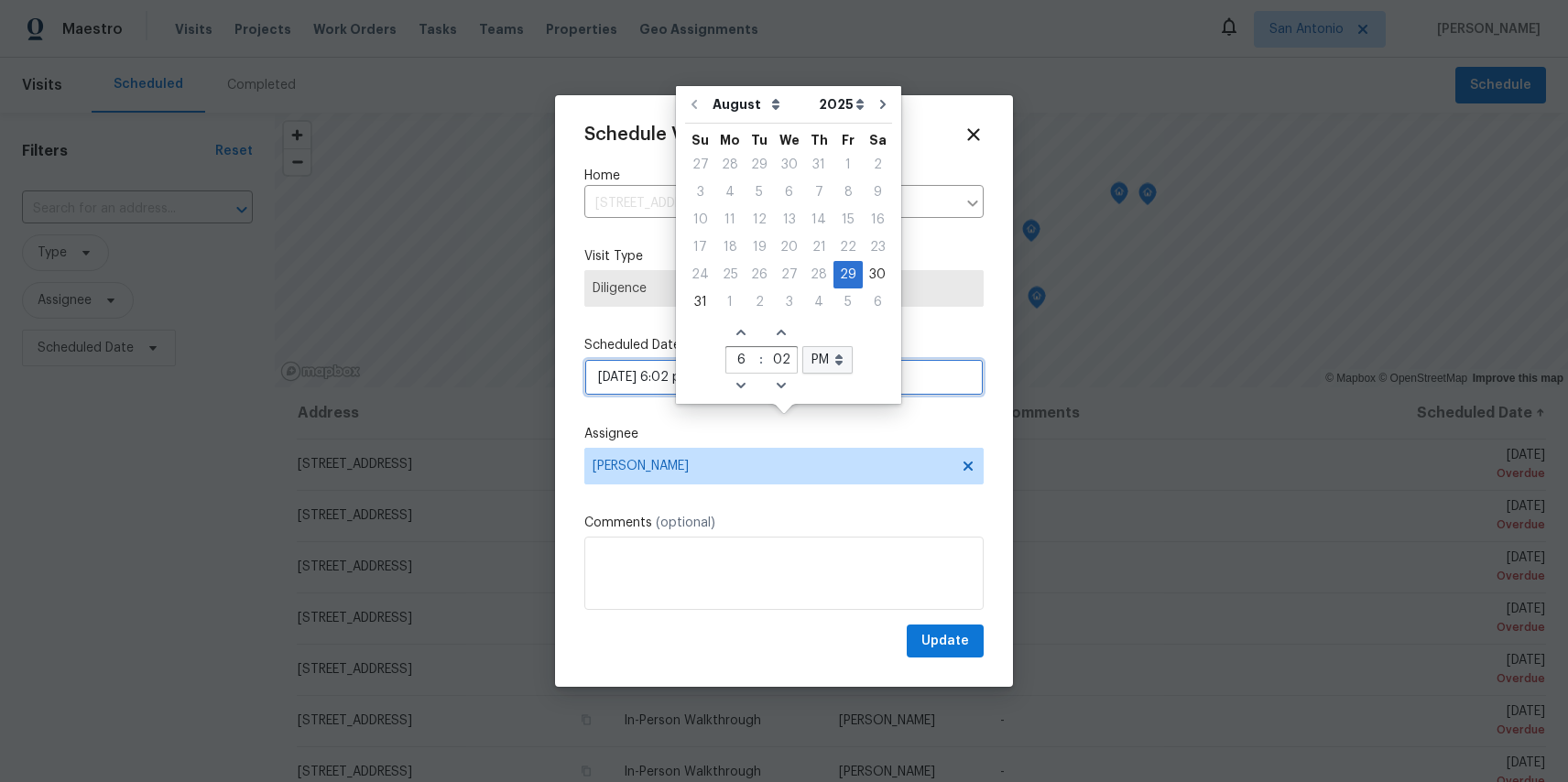
click at [643, 378] on input "08/29/2025 6:02 pm" at bounding box center [784, 377] width 399 height 37
click at [876, 100] on icon "Go to next month" at bounding box center [883, 103] width 14 height 14
type input "09/29/2025 6:02 pm"
select select "8"
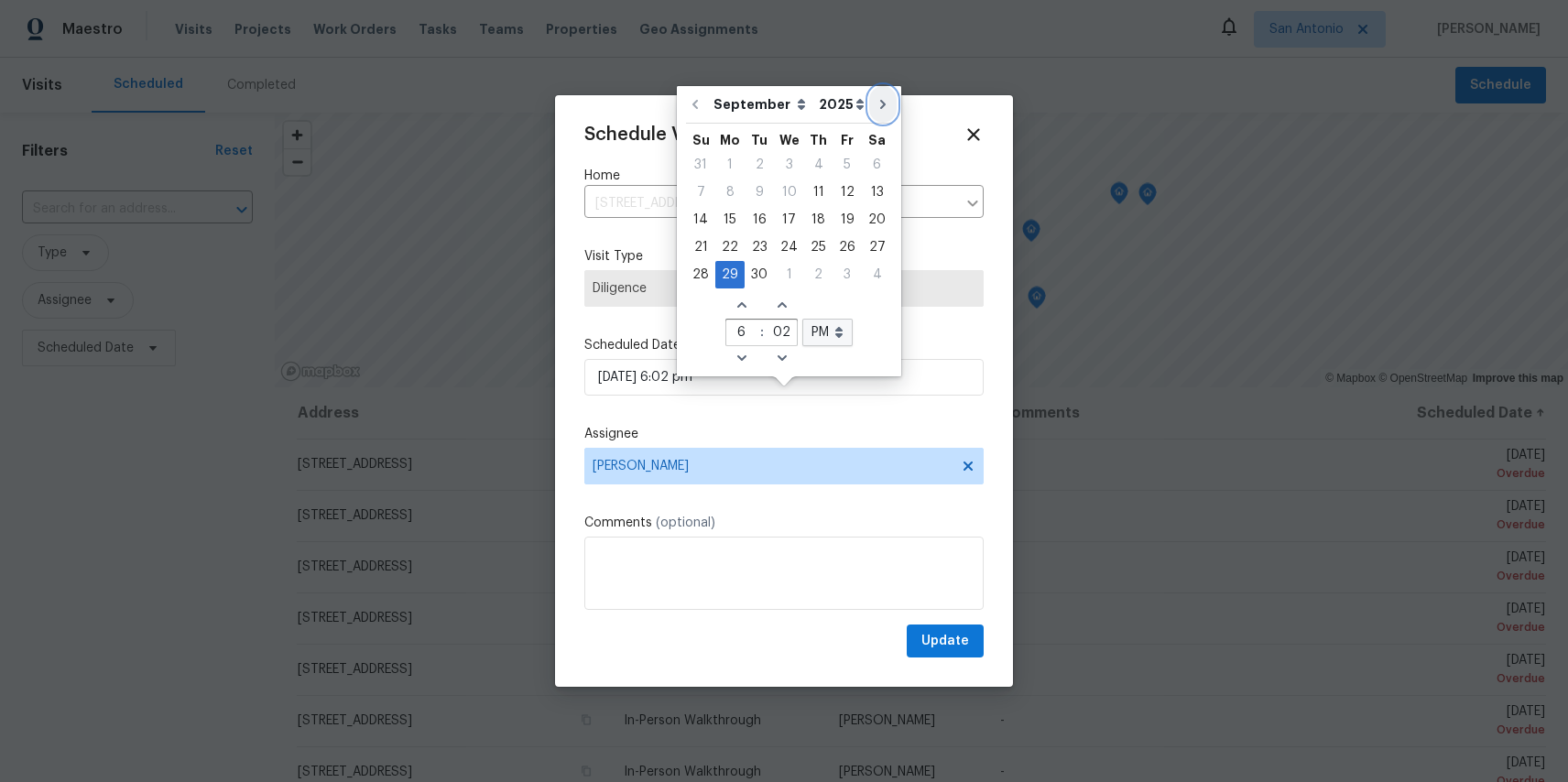
click at [876, 100] on icon "Go to next month" at bounding box center [883, 103] width 14 height 14
type input "10/29/2025 6:02 pm"
select select "9"
click at [970, 136] on icon at bounding box center [975, 135] width 13 height 13
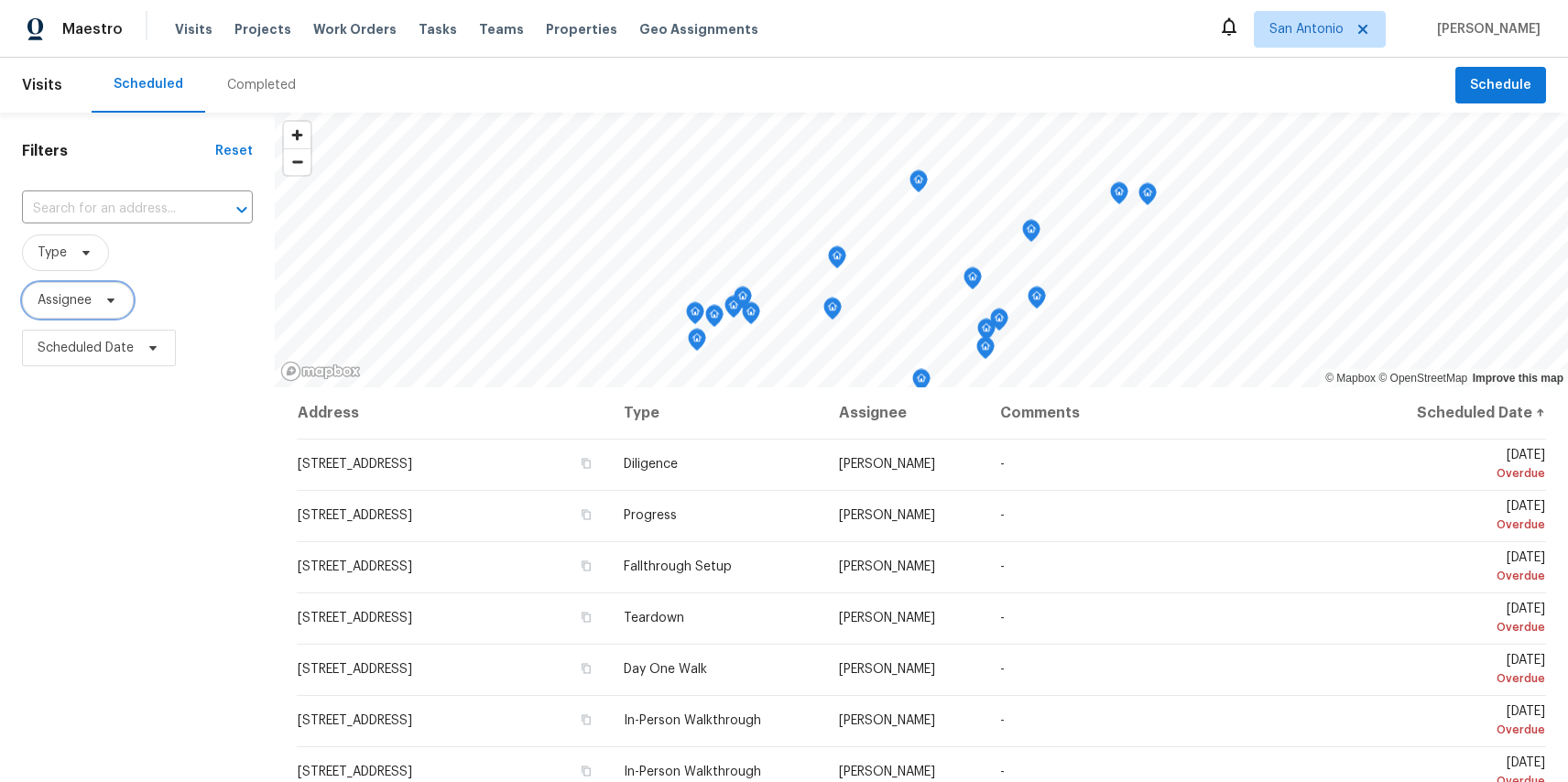
click at [63, 297] on span "Assignee" at bounding box center [64, 300] width 54 height 18
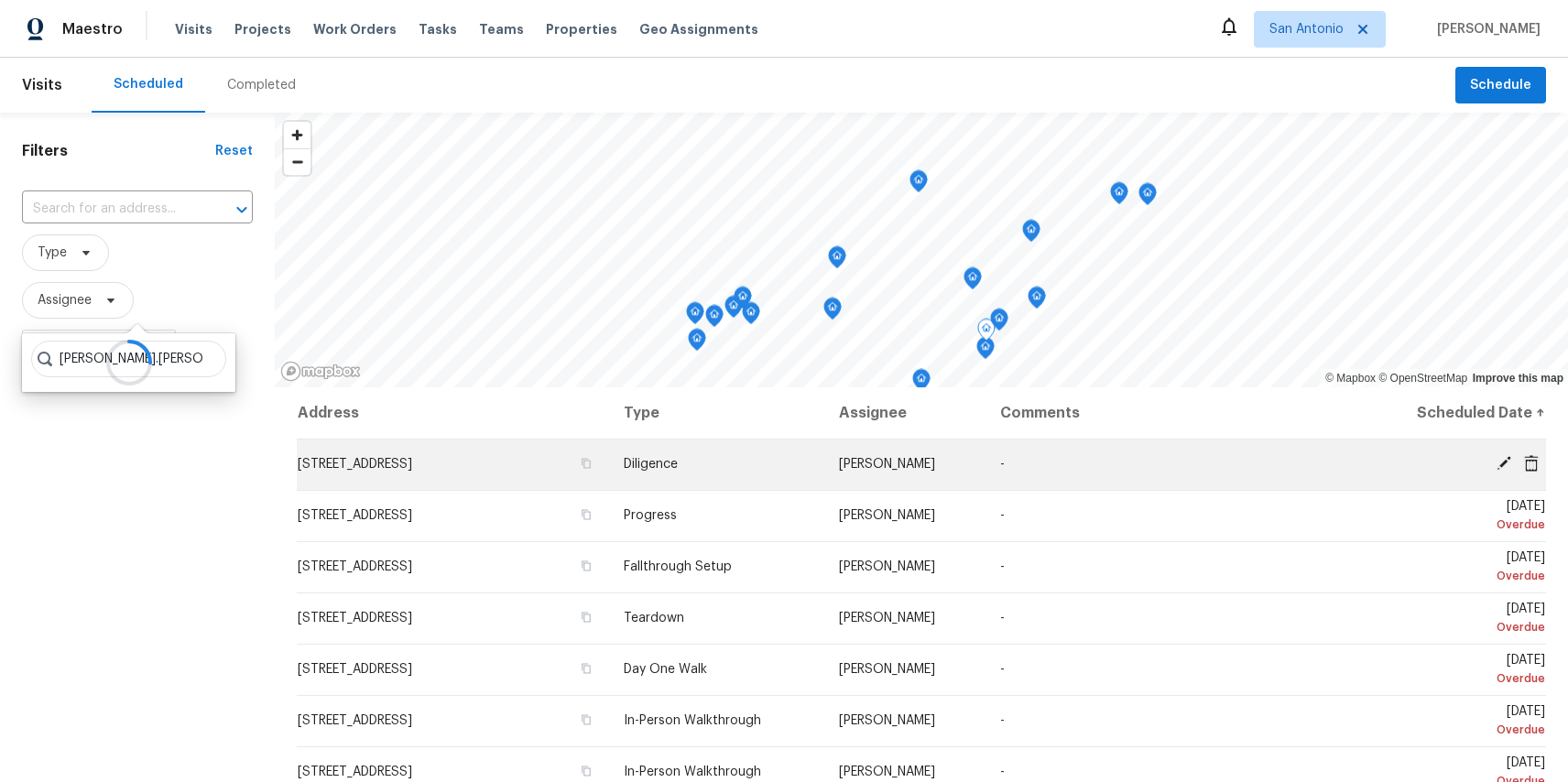
type input "casey.stewart"
click at [1535, 464] on icon at bounding box center [1531, 463] width 16 height 16
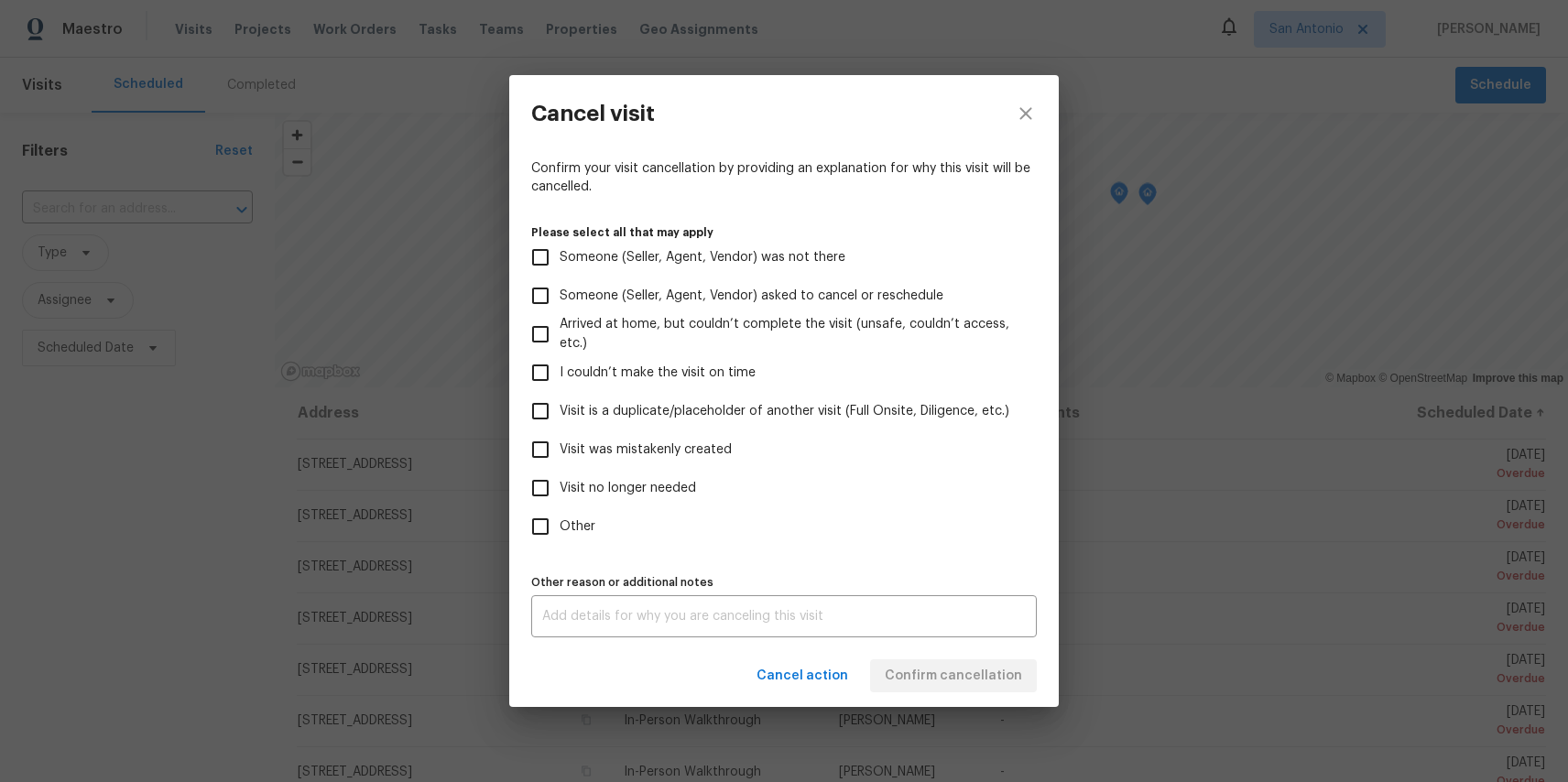
click at [586, 518] on span "Other" at bounding box center [577, 527] width 36 height 19
click at [559, 518] on input "Other" at bounding box center [540, 526] width 39 height 39
checkbox input "true"
click at [598, 610] on textarea at bounding box center [784, 617] width 483 height 13
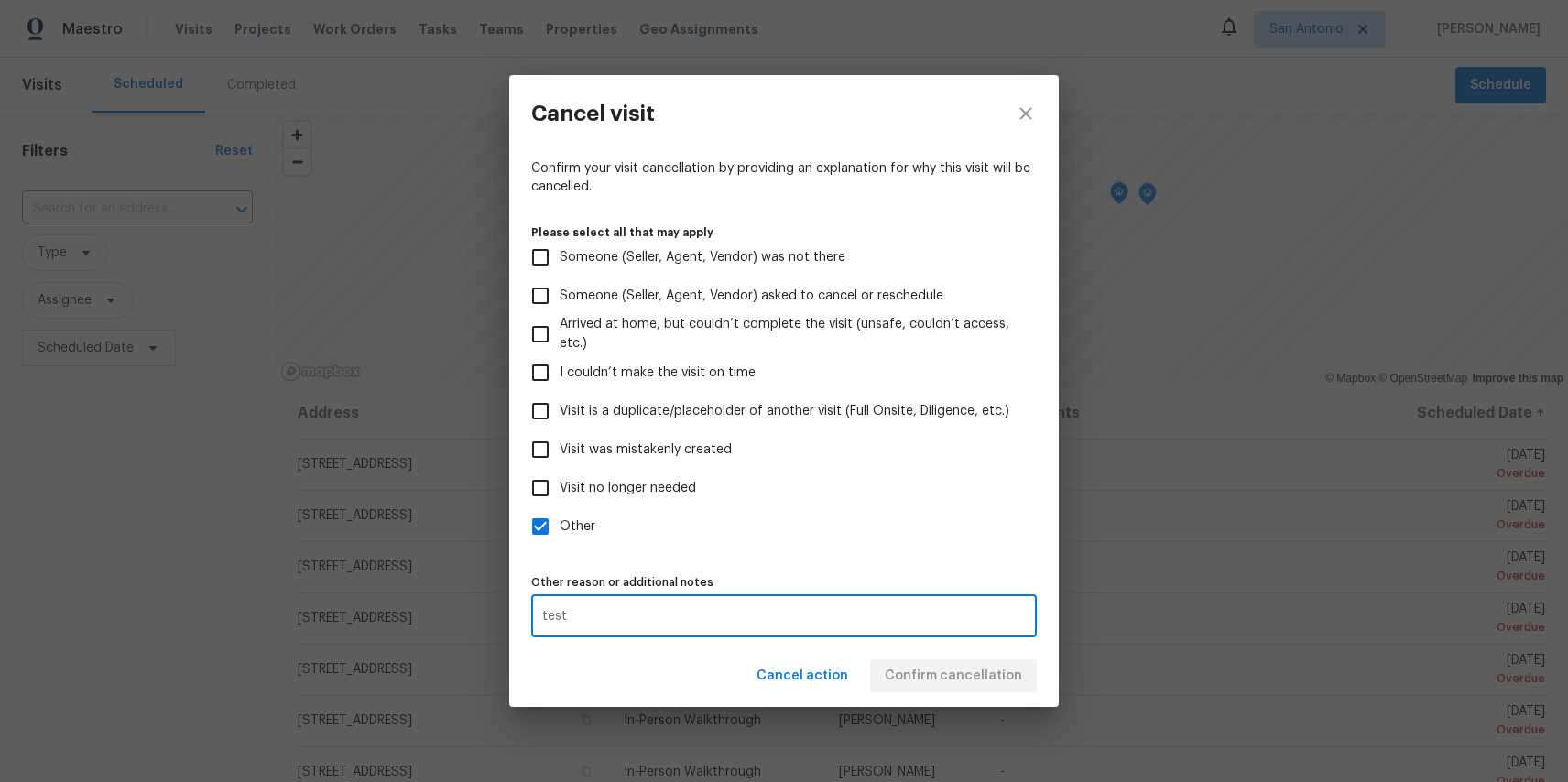
drag, startPoint x: 621, startPoint y: 616, endPoint x: 532, endPoint y: 616, distance: 89.0
click at [532, 616] on div "test x Other reason or additional notes" at bounding box center [784, 616] width 505 height 42
type textarea "test"
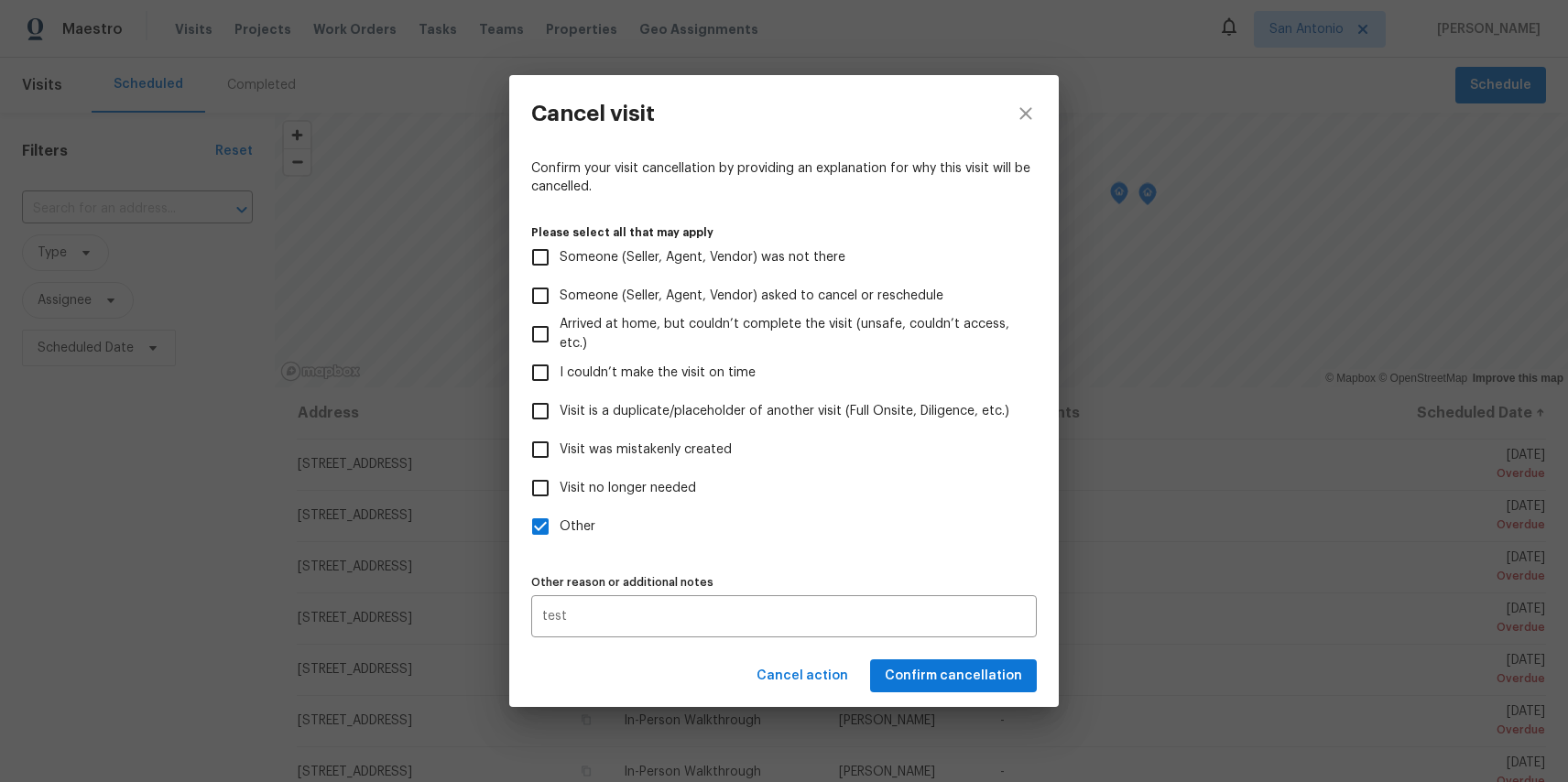
click at [882, 647] on div "Cancel action Confirm cancellation" at bounding box center [784, 676] width 550 height 64
click at [928, 656] on div "Cancel action Confirm cancellation" at bounding box center [784, 676] width 550 height 64
click at [928, 663] on button "Confirm cancellation" at bounding box center [954, 677] width 167 height 34
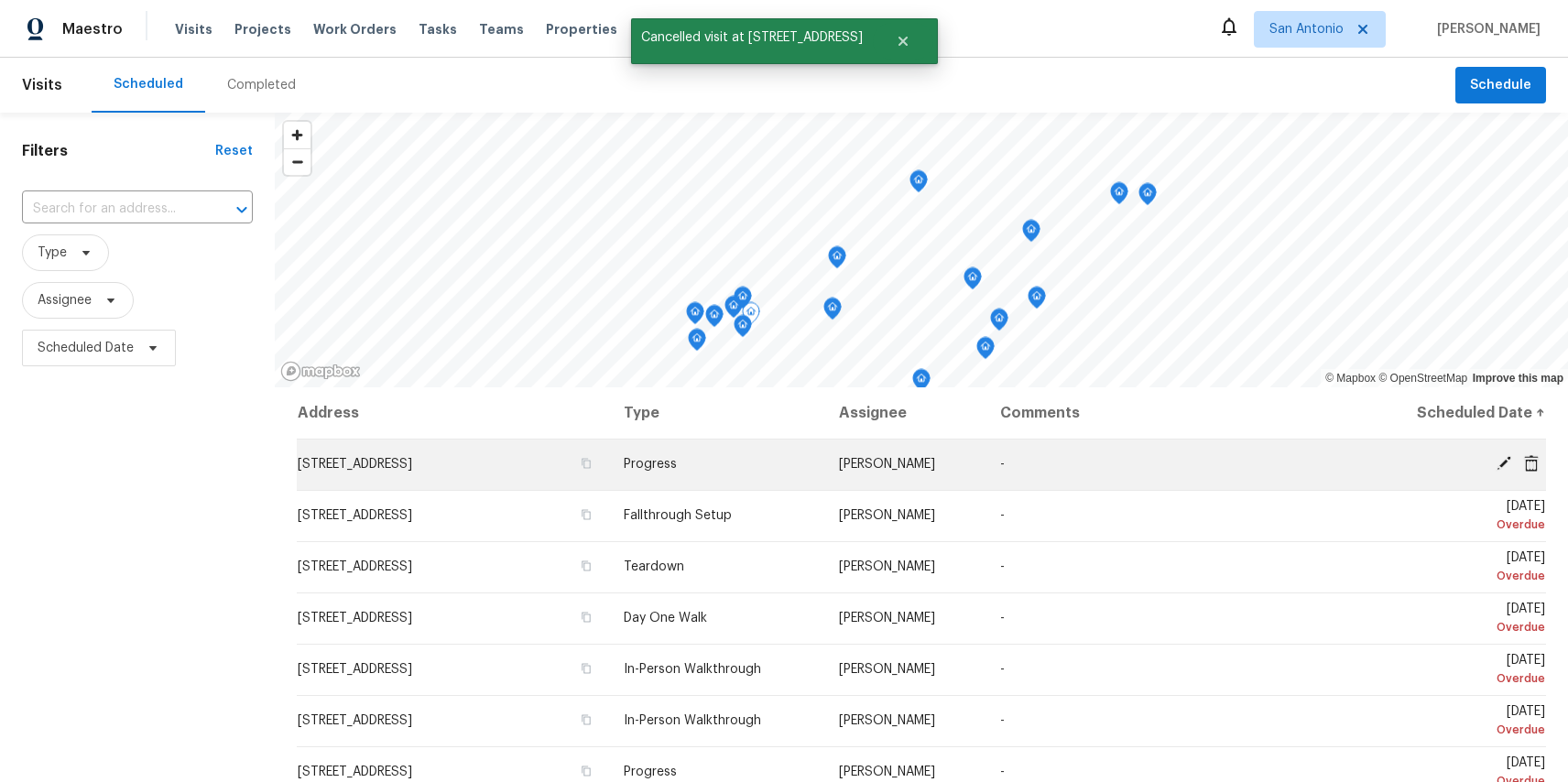
click at [1537, 455] on icon at bounding box center [1531, 463] width 16 height 16
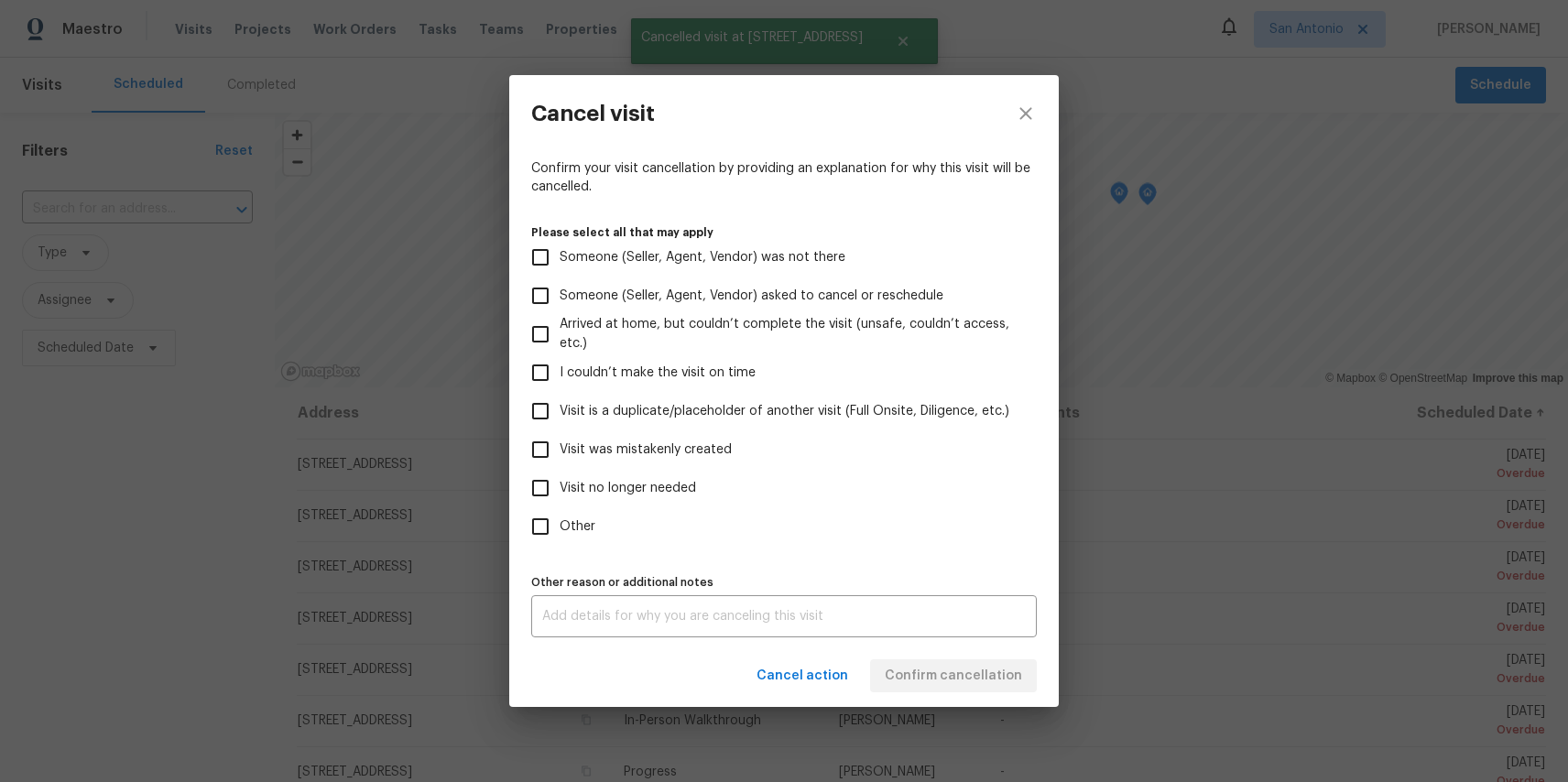
click at [589, 522] on span "Other" at bounding box center [577, 527] width 36 height 19
click at [559, 522] on input "Other" at bounding box center [540, 526] width 39 height 39
checkbox input "true"
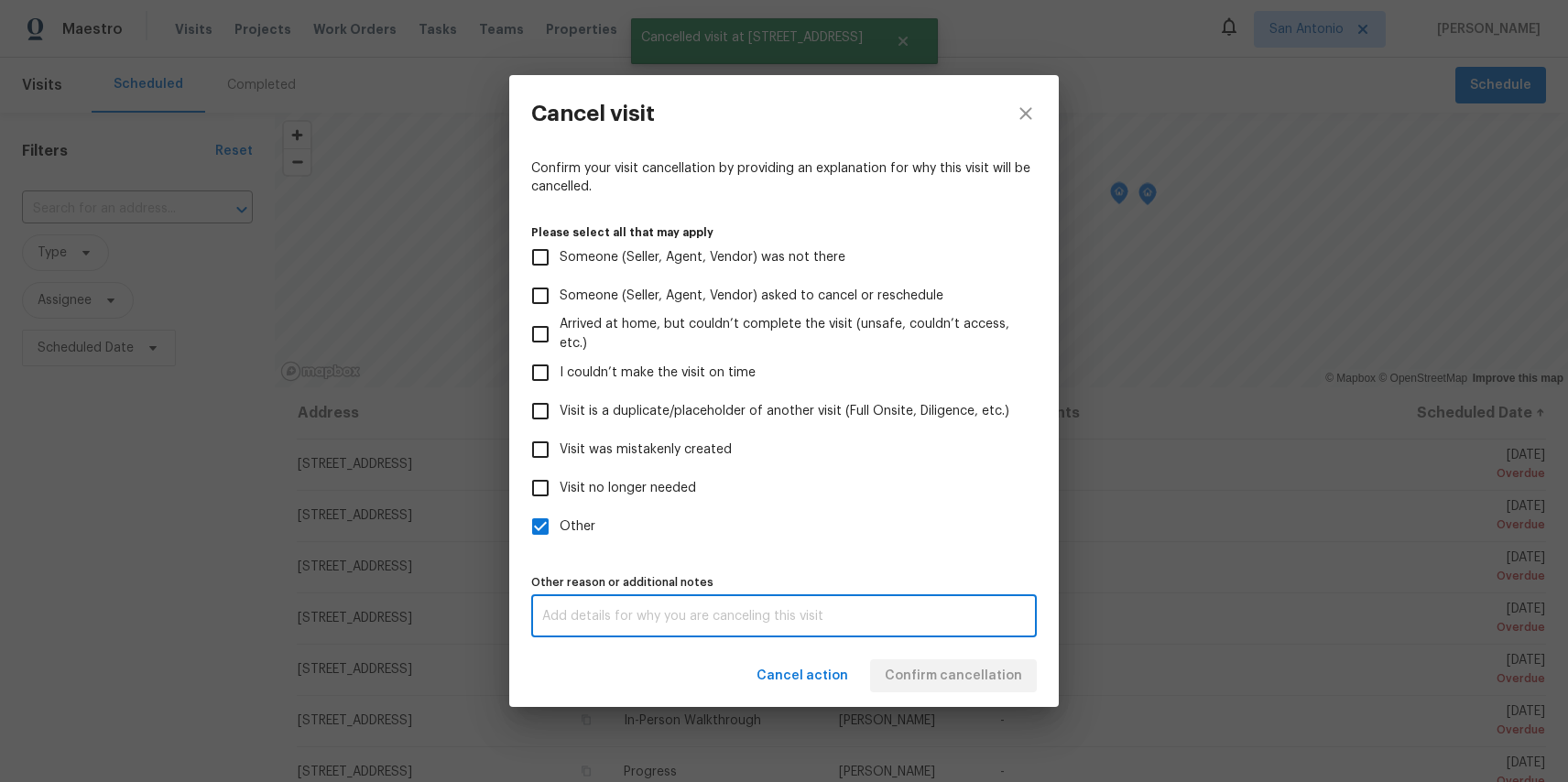
click at [632, 610] on textarea at bounding box center [784, 617] width 483 height 13
paste textarea "test"
type textarea "test"
click at [993, 680] on div "Cancel action Confirm cancellation" at bounding box center [784, 676] width 550 height 64
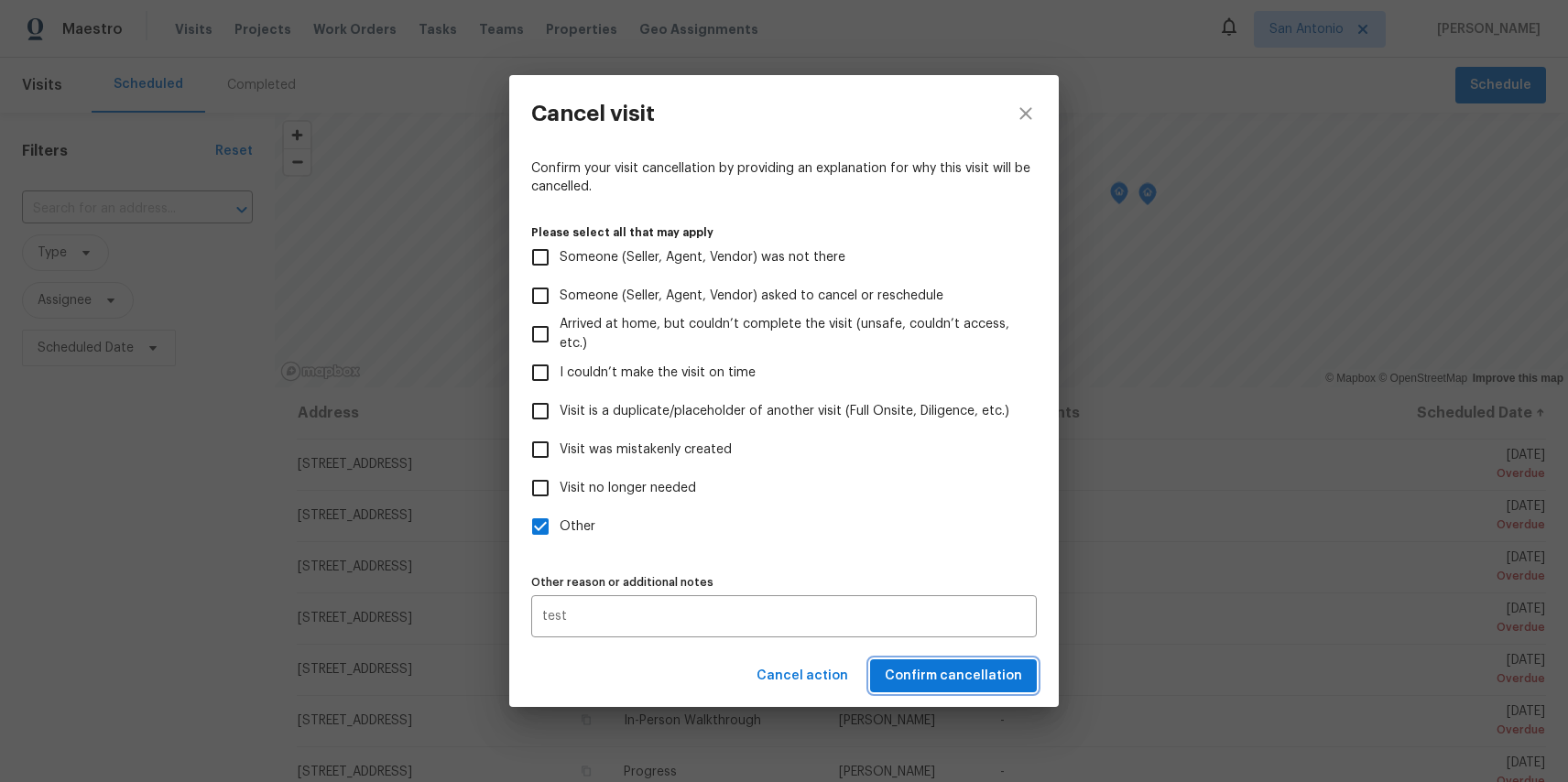
click at [992, 673] on span "Confirm cancellation" at bounding box center [954, 677] width 137 height 23
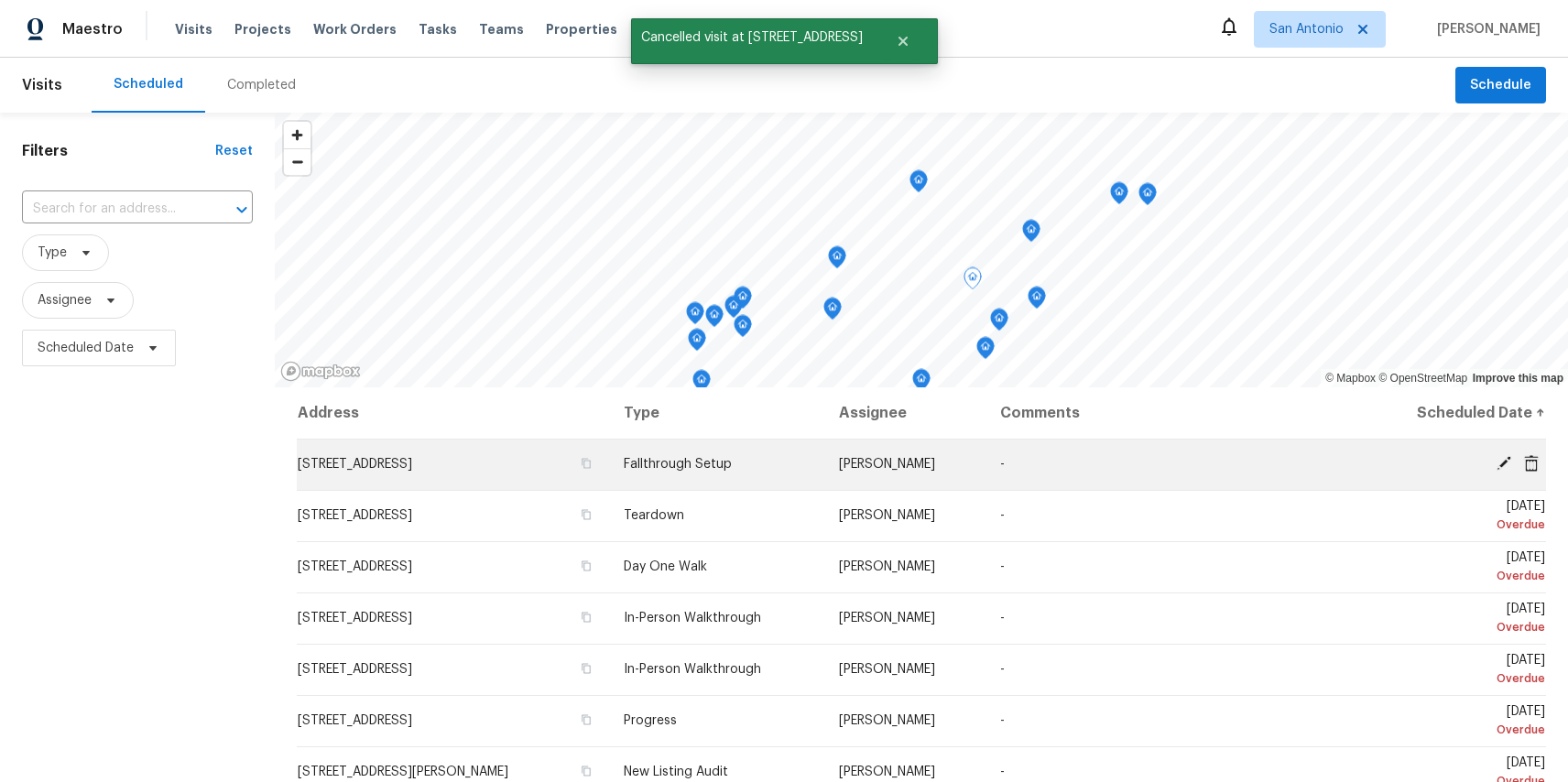
click at [1535, 460] on icon at bounding box center [1531, 462] width 14 height 16
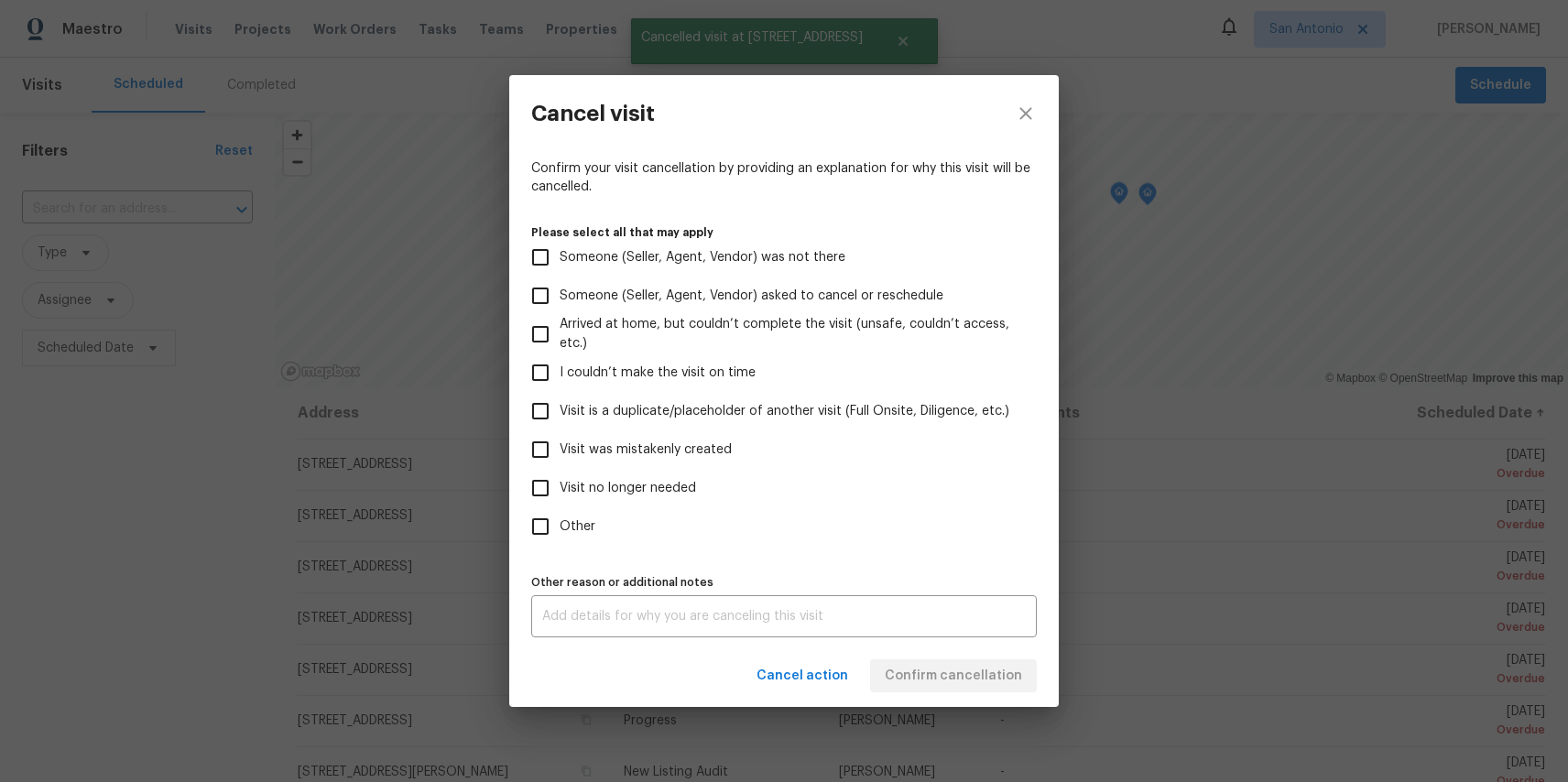
click at [555, 527] on input "Other" at bounding box center [540, 526] width 39 height 39
checkbox input "true"
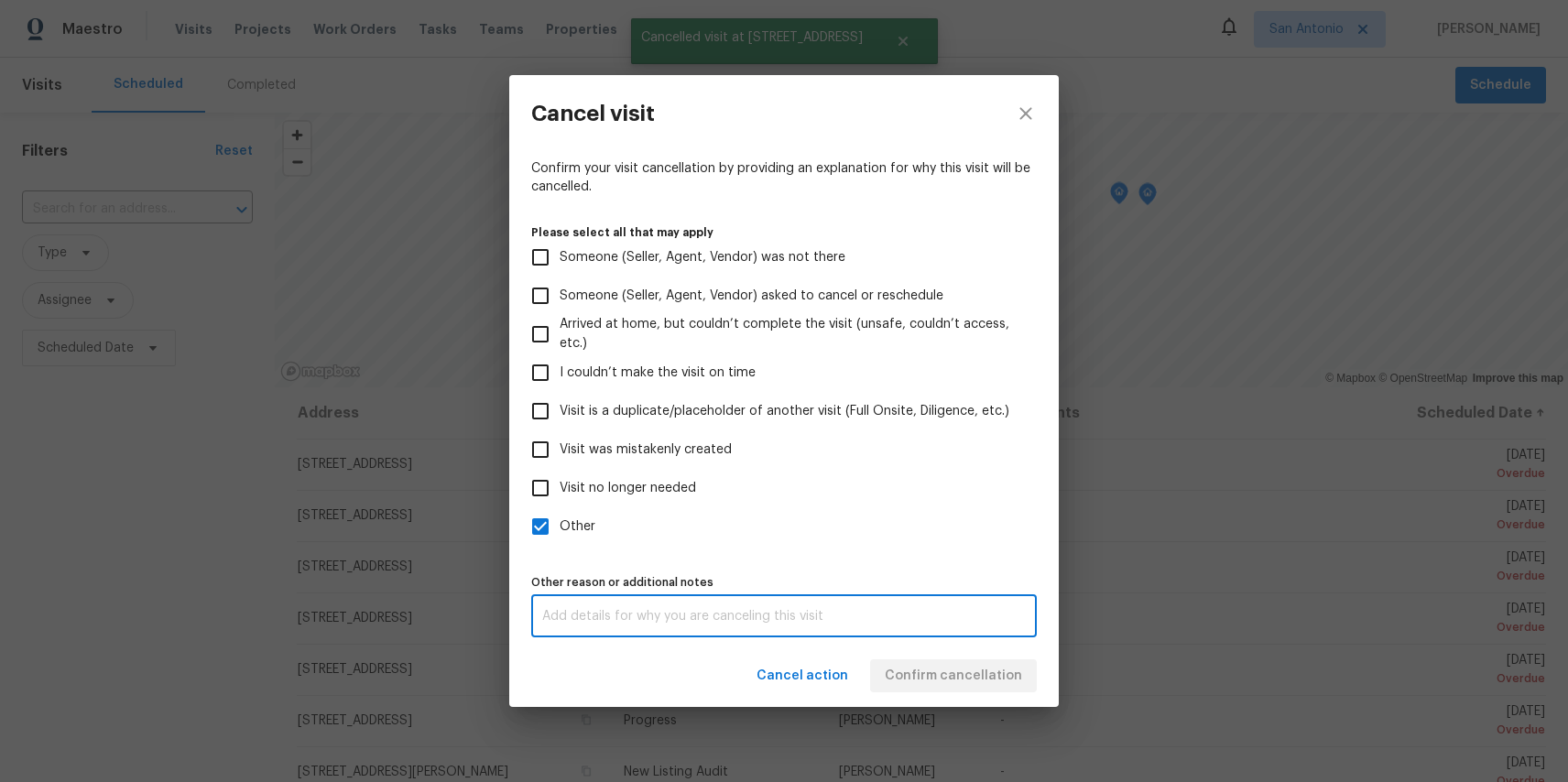
click at [587, 611] on textarea at bounding box center [784, 617] width 483 height 13
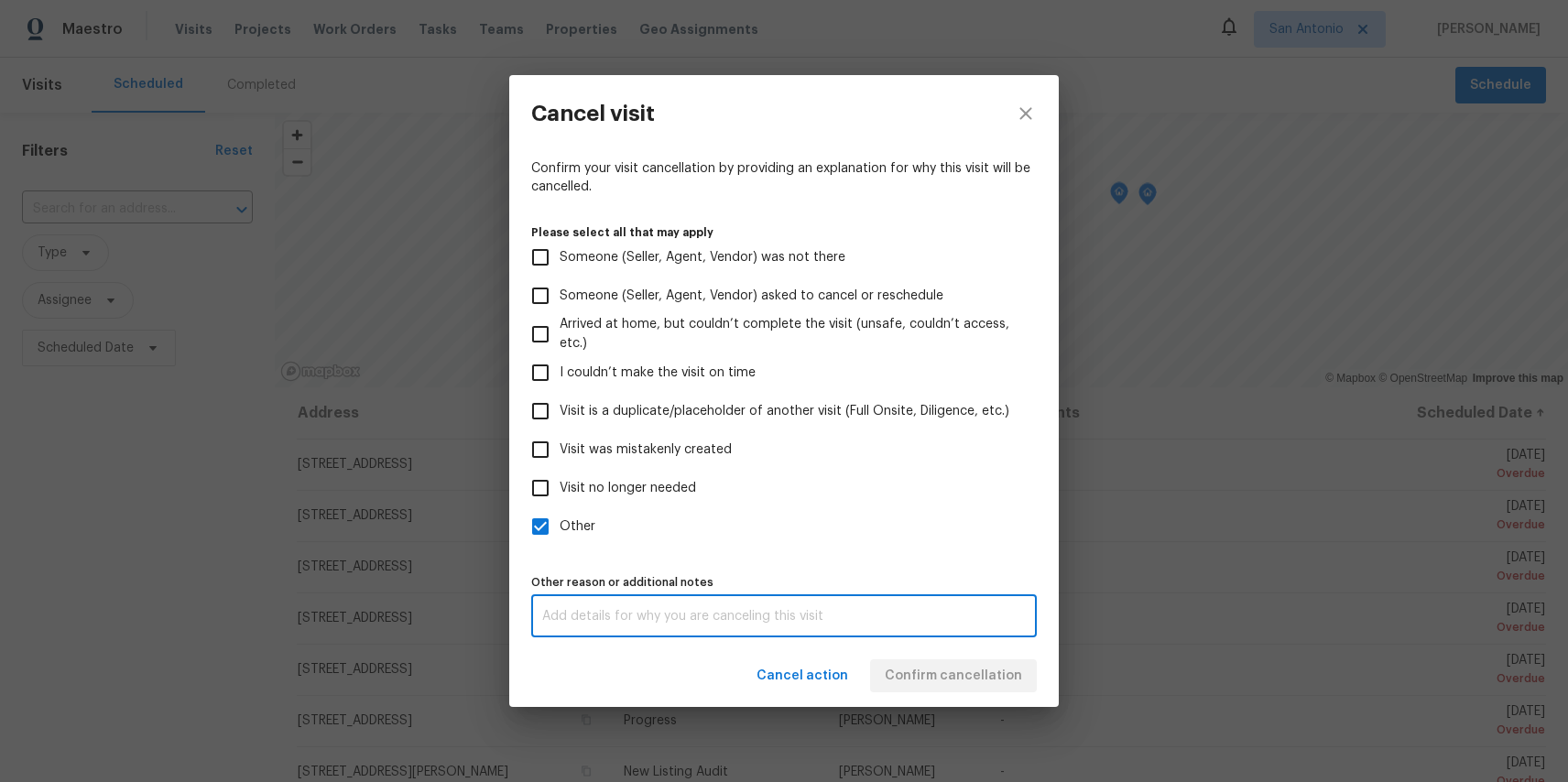
paste textarea "test"
type textarea "test"
click at [940, 639] on div "Confirm your visit cancellation by providing an explanation for why this visit …" at bounding box center [784, 398] width 550 height 493
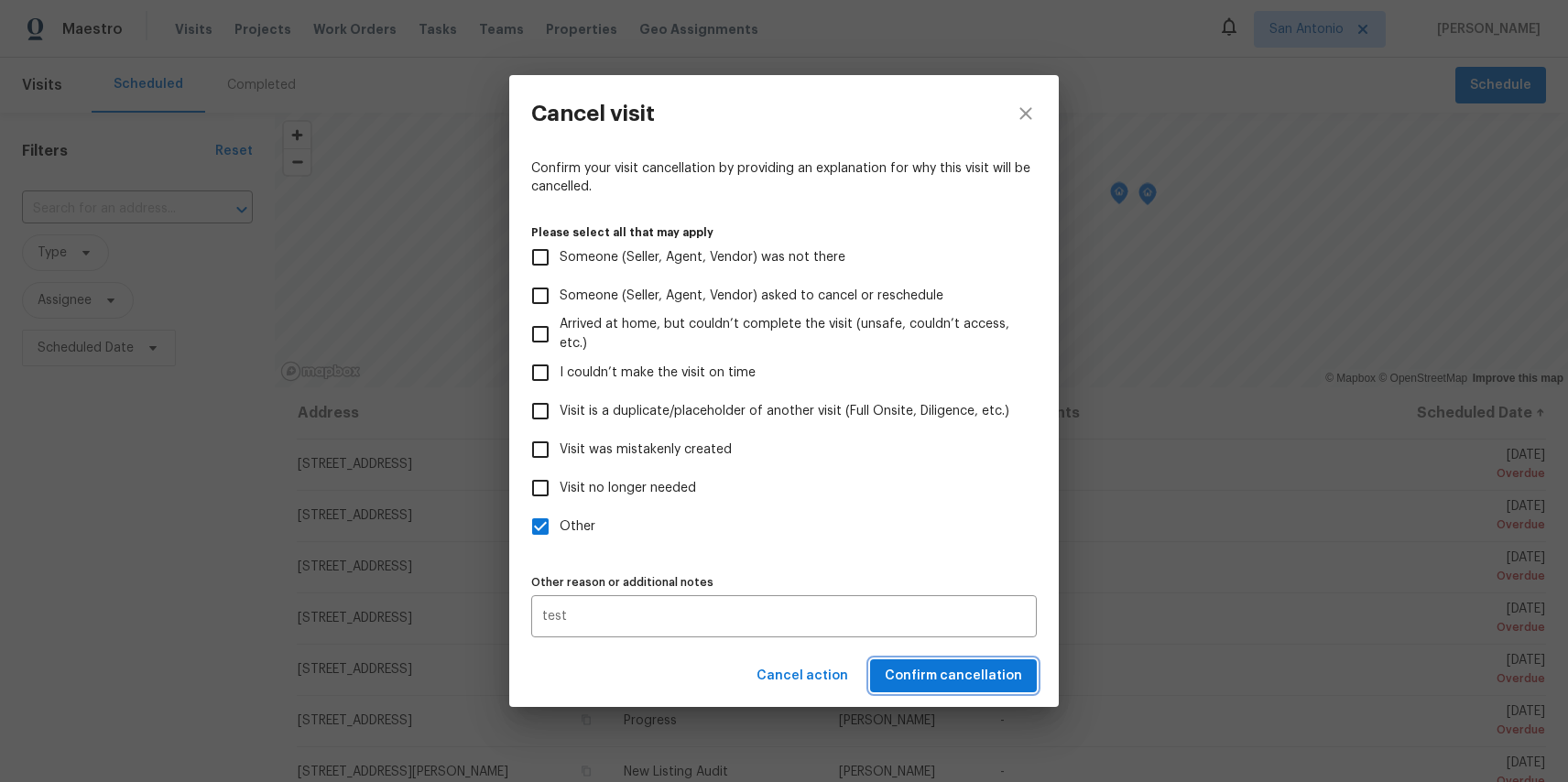
click at [943, 677] on span "Confirm cancellation" at bounding box center [954, 677] width 137 height 23
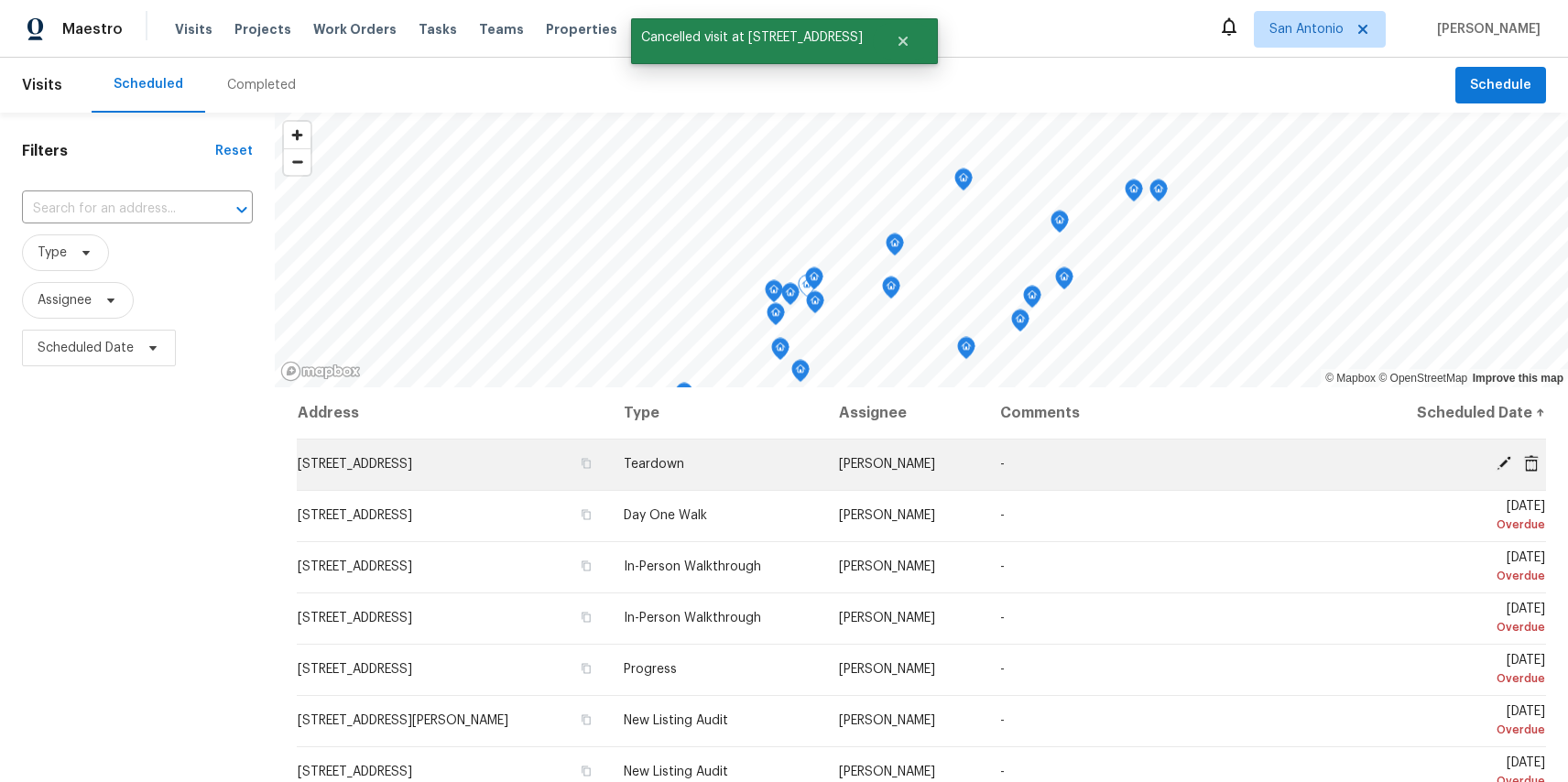
click at [1541, 461] on span at bounding box center [1531, 463] width 27 height 16
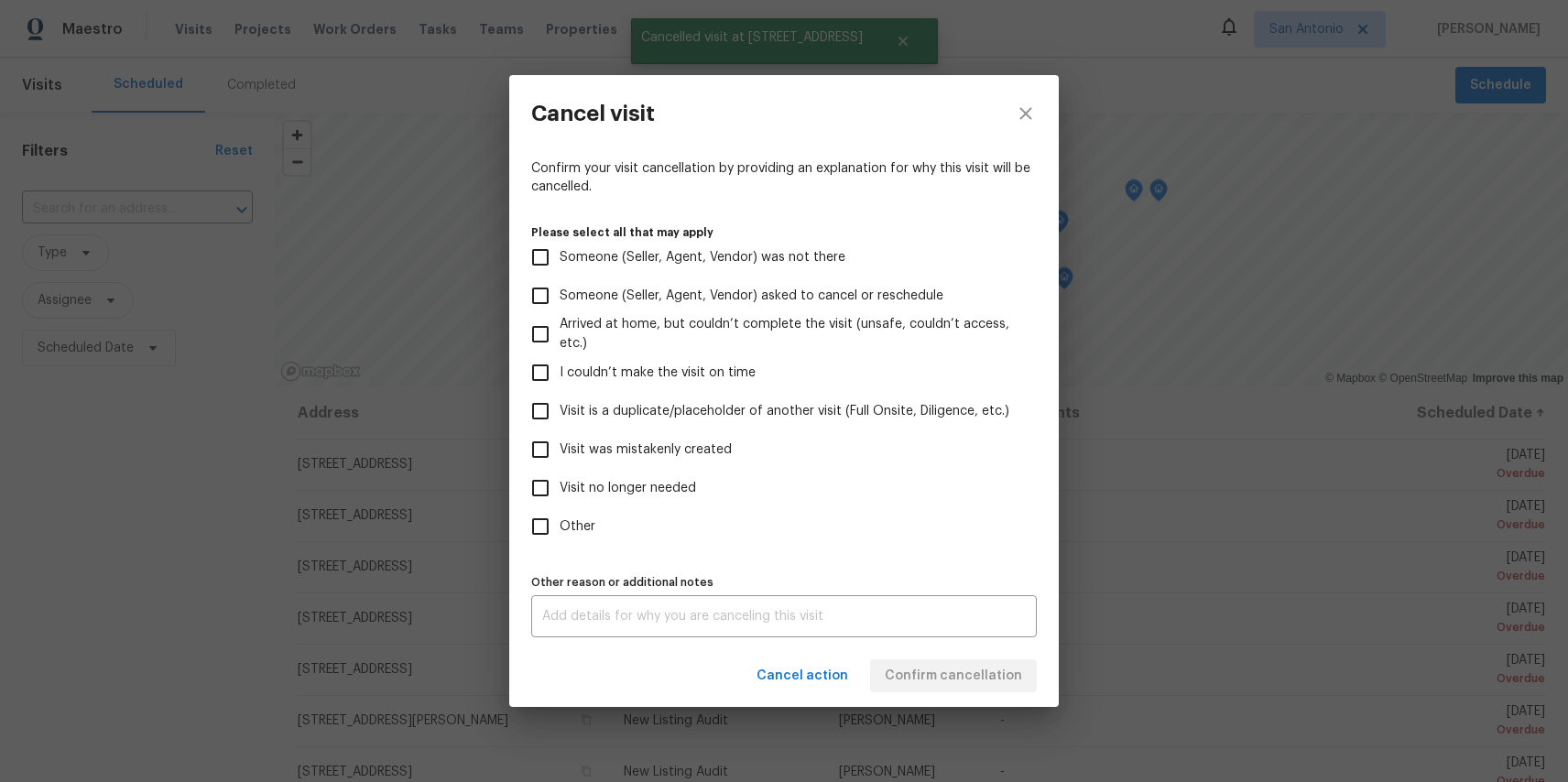
click at [587, 533] on span "Other" at bounding box center [577, 527] width 36 height 19
click at [559, 533] on input "Other" at bounding box center [540, 526] width 39 height 39
checkbox input "true"
click at [605, 608] on div "x Other reason or additional notes" at bounding box center [784, 616] width 505 height 42
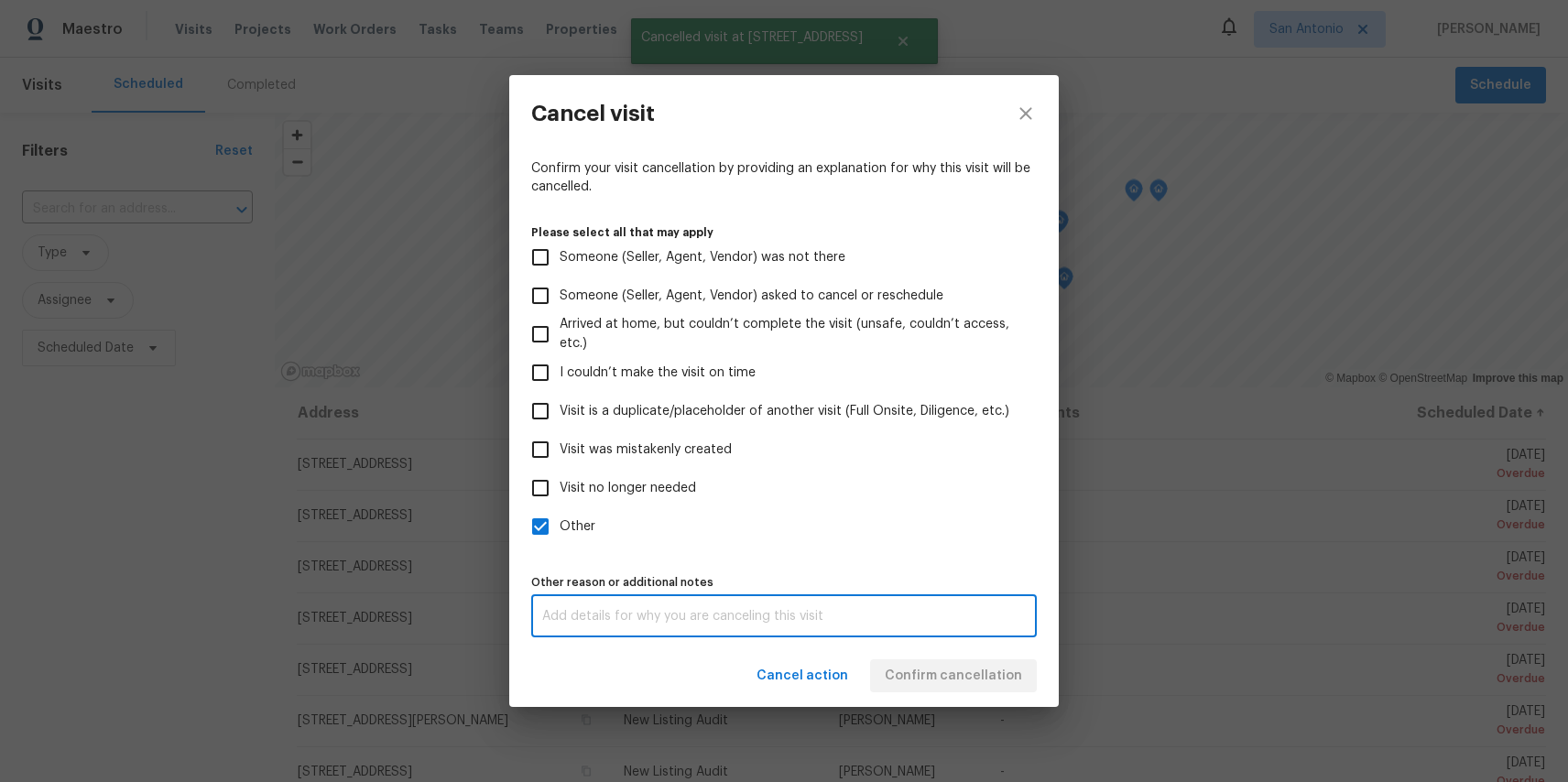
paste textarea "test"
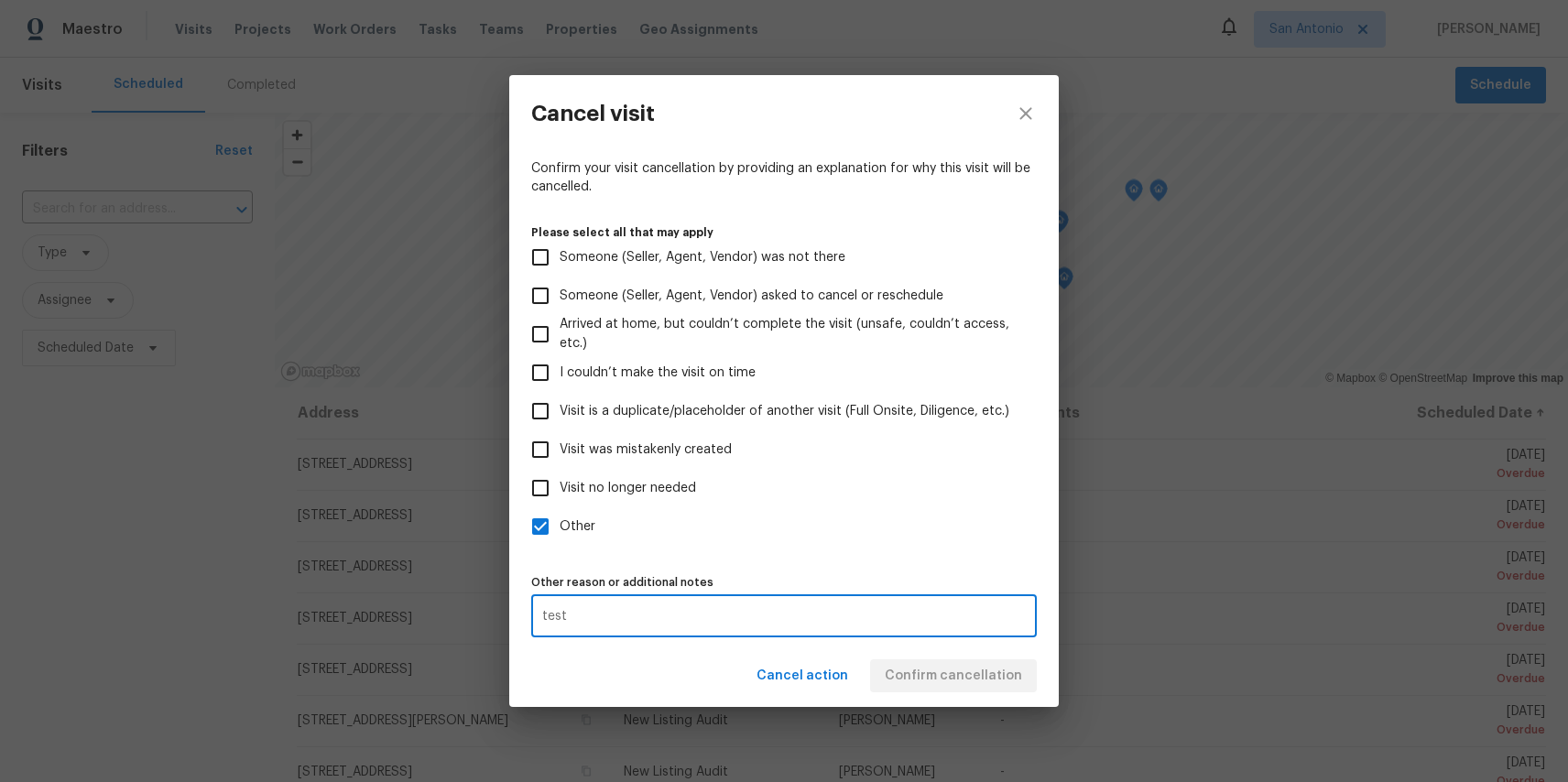
type textarea "test"
click at [952, 628] on div "test x Other reason or additional notes" at bounding box center [784, 616] width 505 height 42
click at [955, 675] on span "Confirm cancellation" at bounding box center [954, 677] width 137 height 23
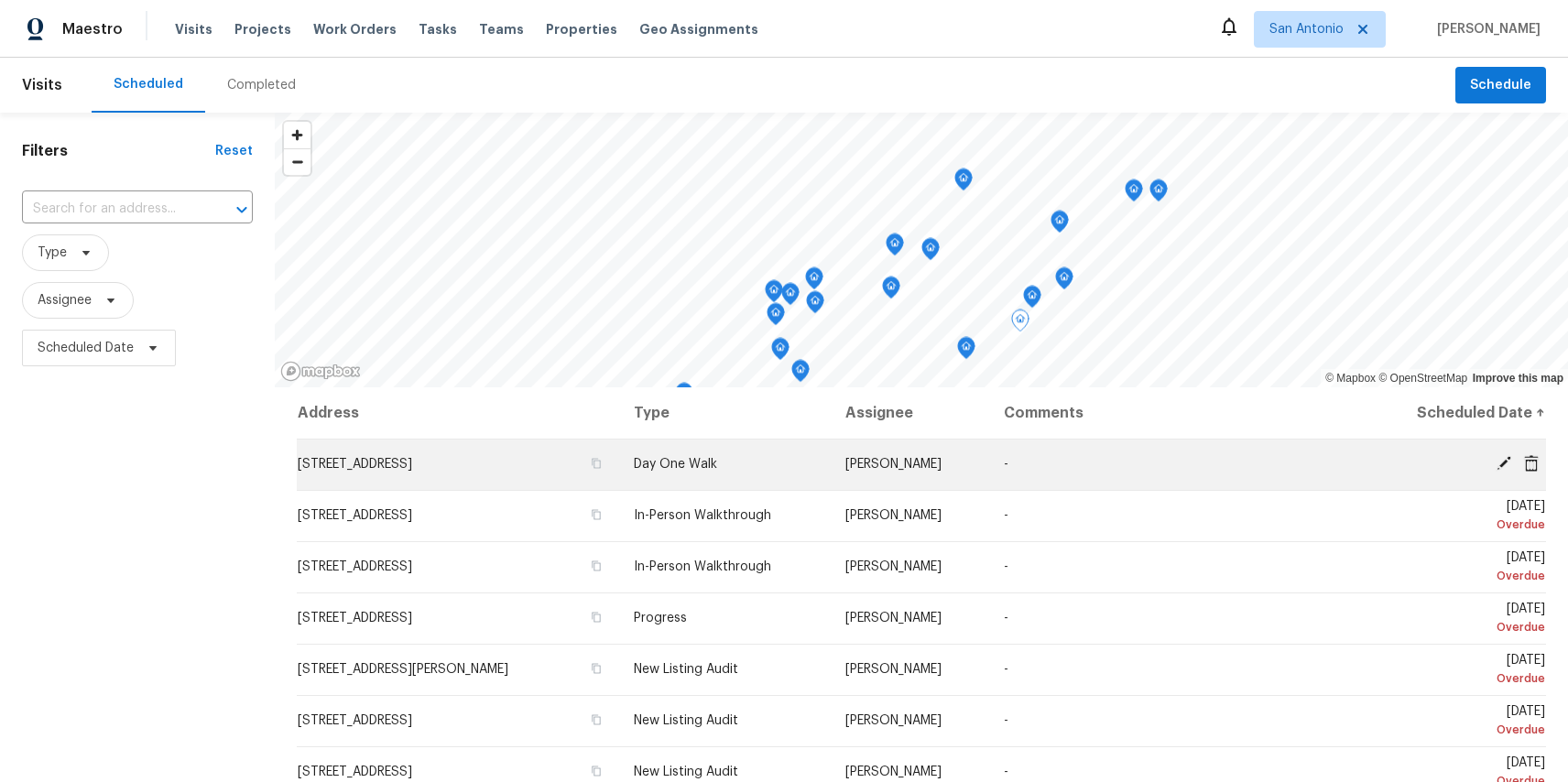
click at [1534, 461] on icon at bounding box center [1531, 462] width 14 height 16
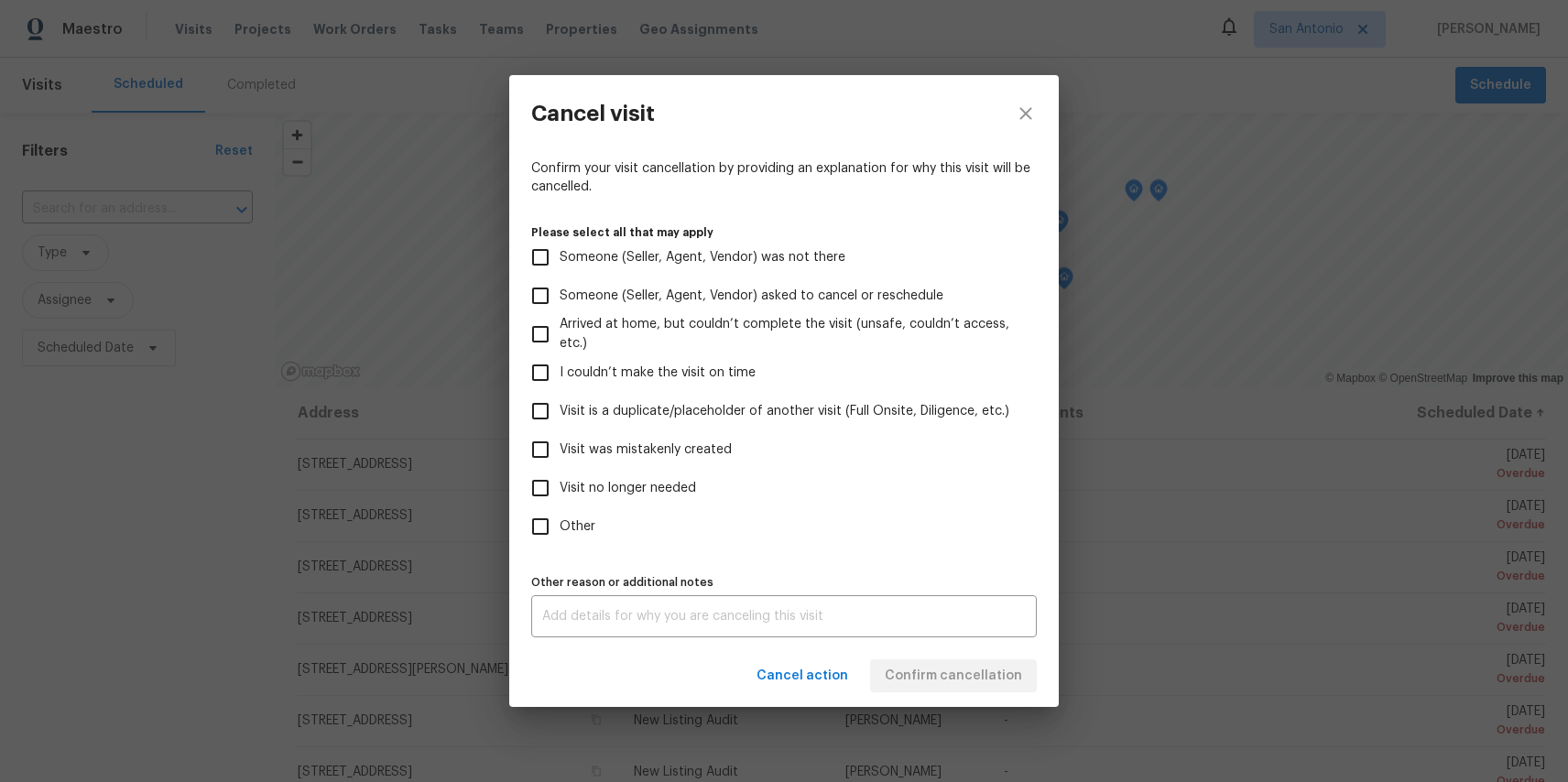
click at [588, 531] on span "Other" at bounding box center [577, 527] width 36 height 19
click at [559, 531] on input "Other" at bounding box center [540, 526] width 39 height 39
checkbox input "true"
click at [597, 629] on div "x Other reason or additional notes" at bounding box center [784, 616] width 505 height 42
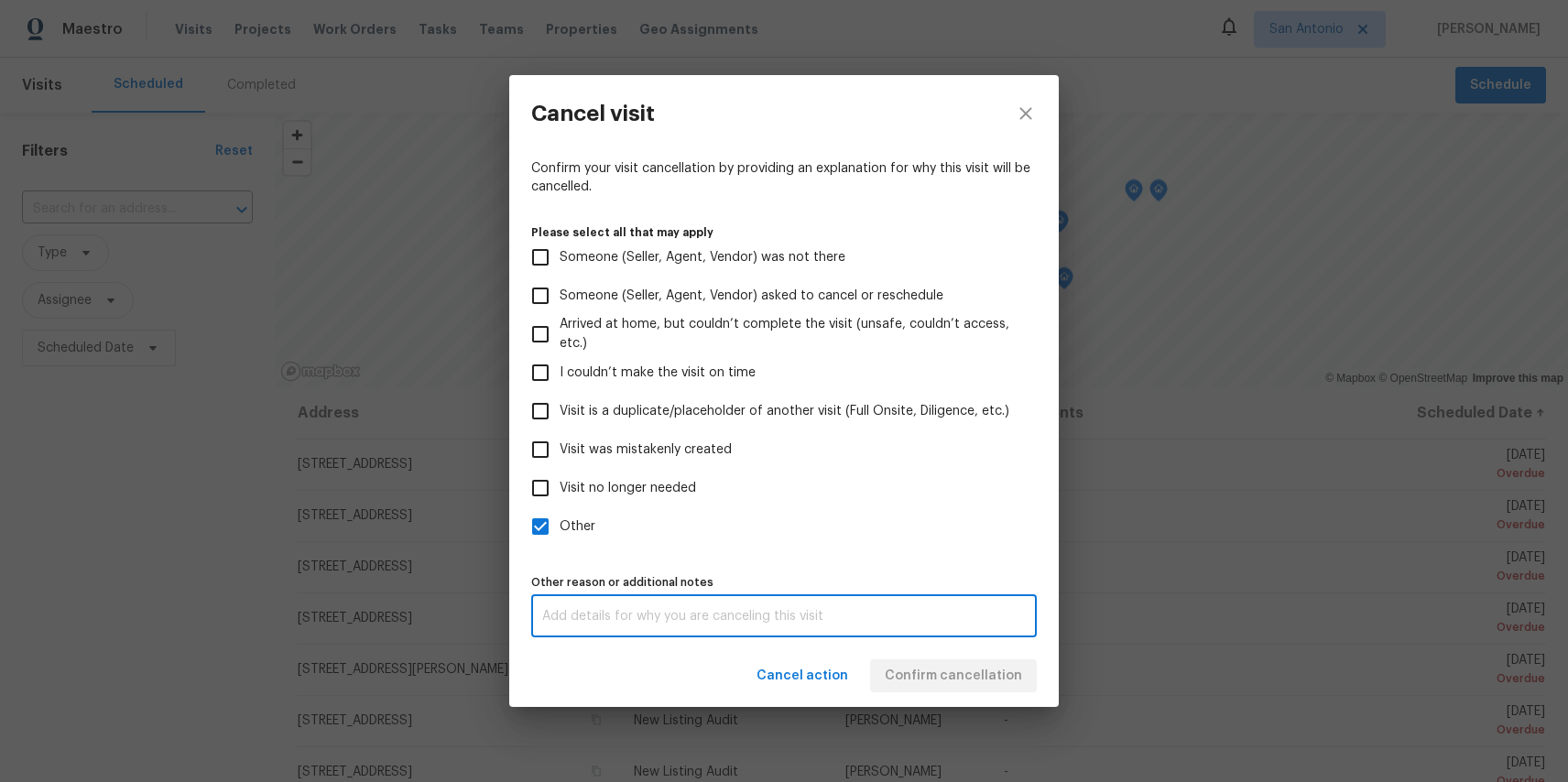
paste textarea "test"
type textarea "test"
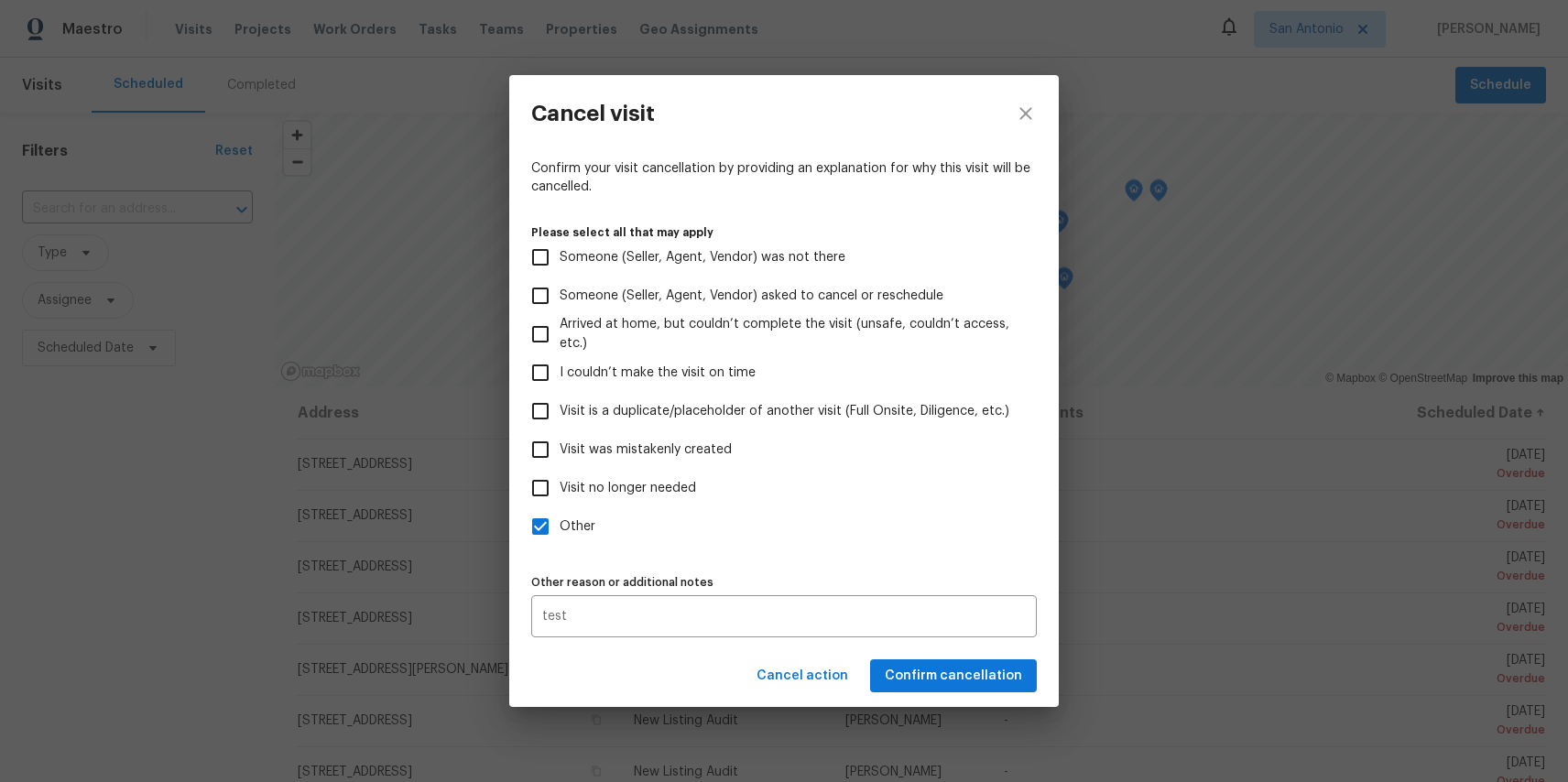
click at [998, 653] on div "Cancel action Confirm cancellation" at bounding box center [784, 676] width 550 height 64
click at [992, 672] on span "Confirm cancellation" at bounding box center [954, 677] width 137 height 23
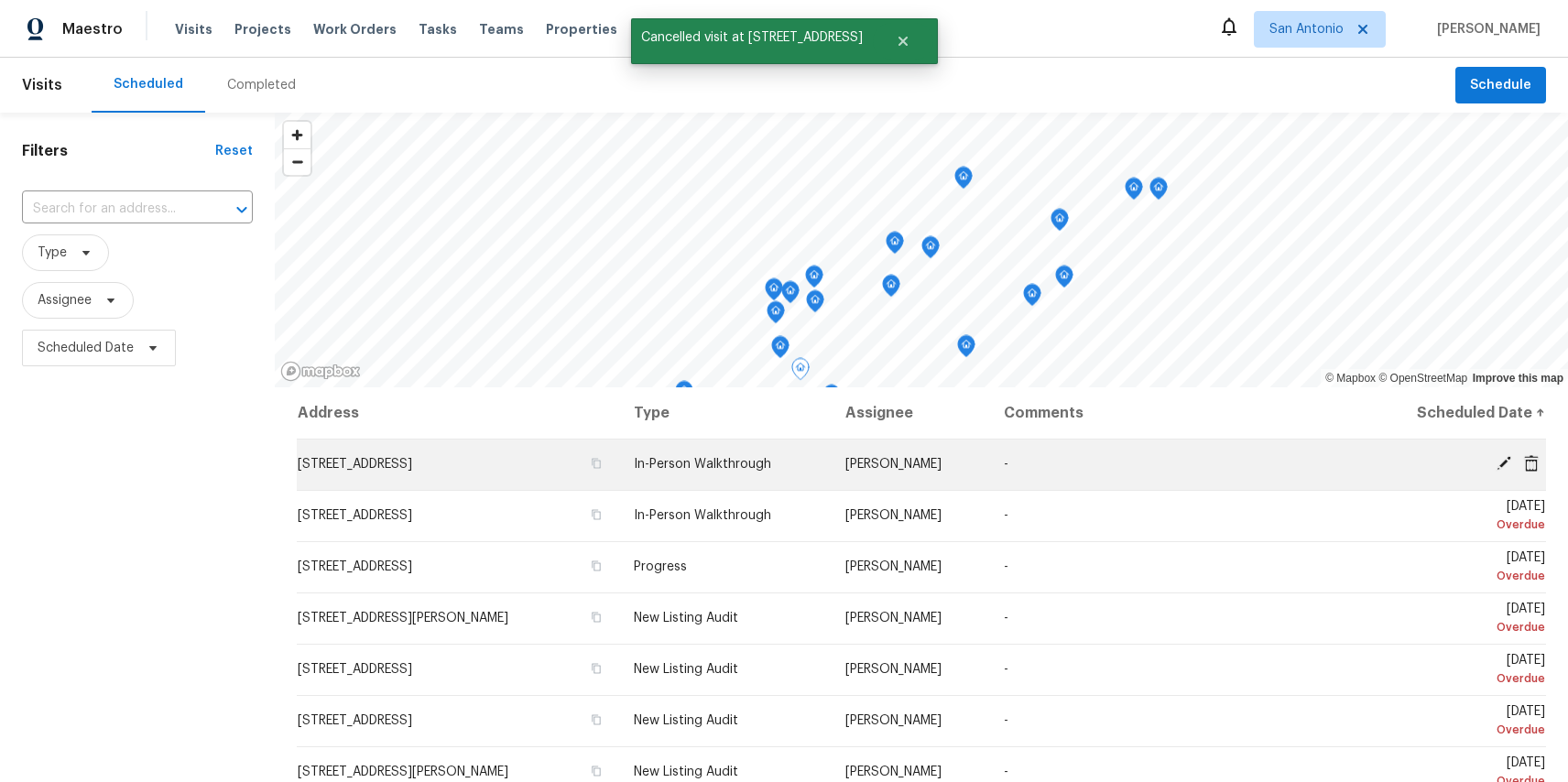
click at [1531, 465] on icon at bounding box center [1531, 463] width 16 height 16
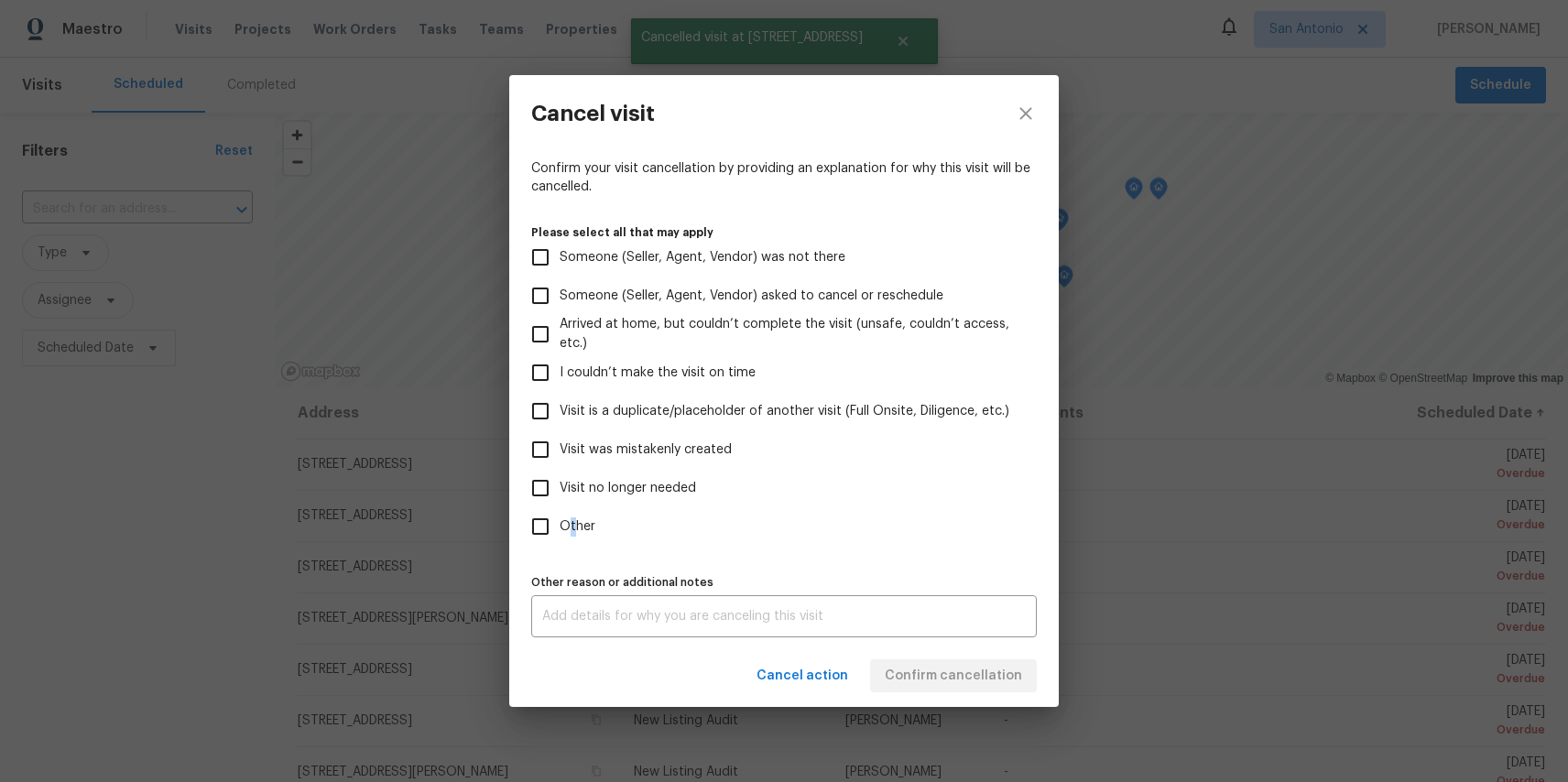
click at [572, 518] on span "Other" at bounding box center [577, 527] width 36 height 19
click at [623, 587] on label "Other reason or additional notes" at bounding box center [784, 583] width 505 height 11
click at [547, 533] on input "Other" at bounding box center [540, 526] width 39 height 39
checkbox input "true"
click at [598, 609] on div "x Other reason or additional notes" at bounding box center [784, 616] width 505 height 42
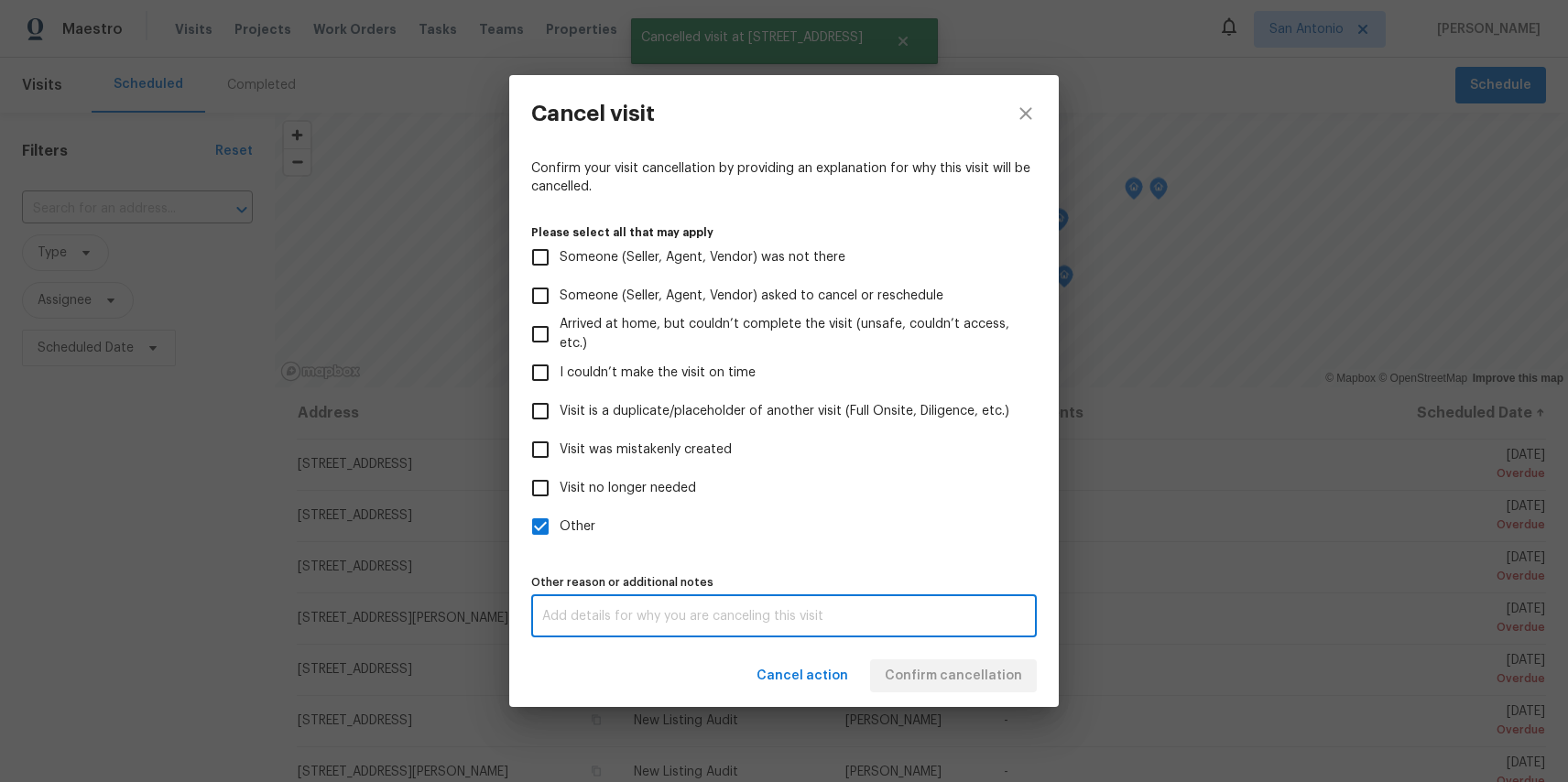
paste textarea "test"
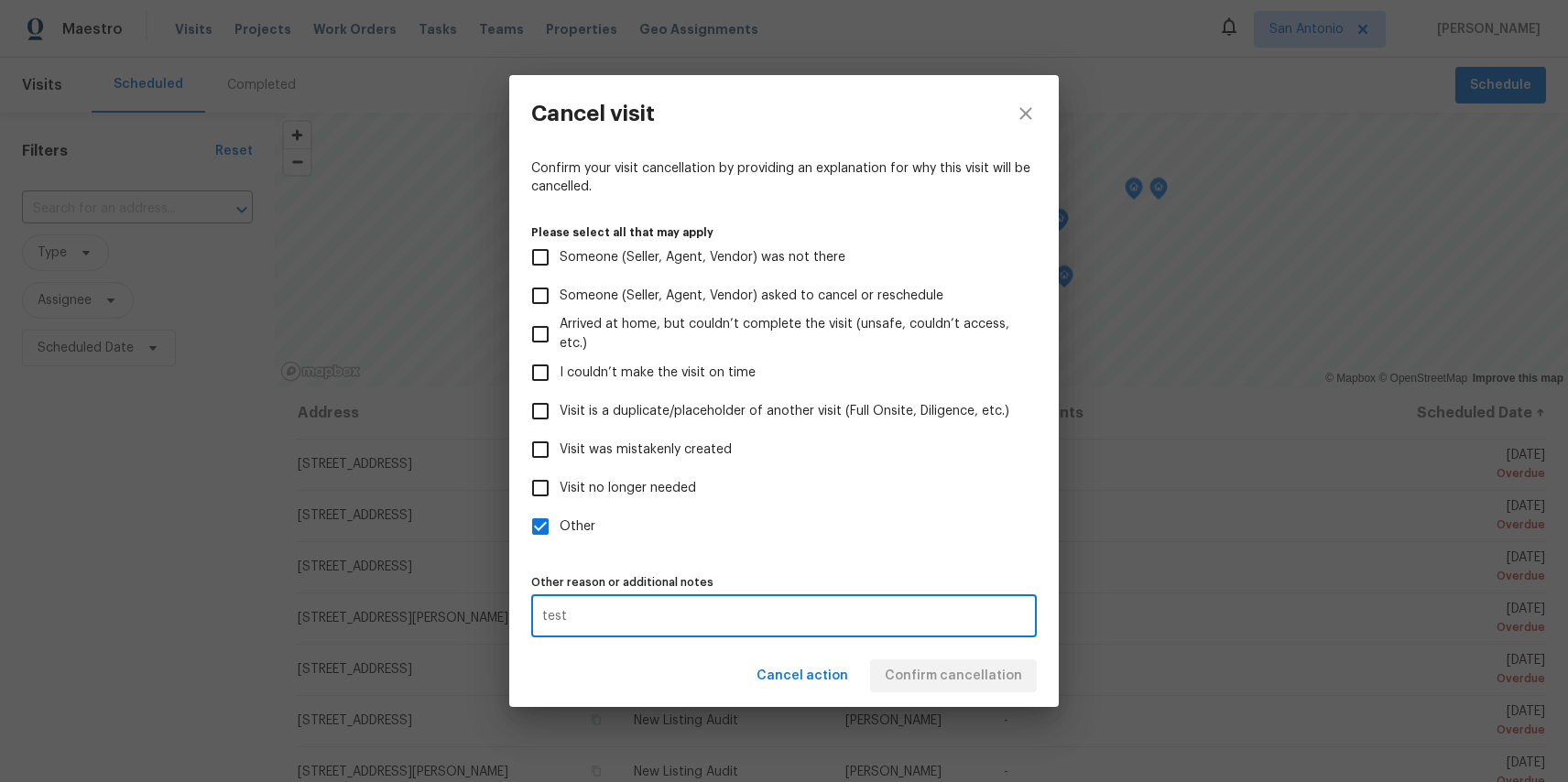
type textarea "test"
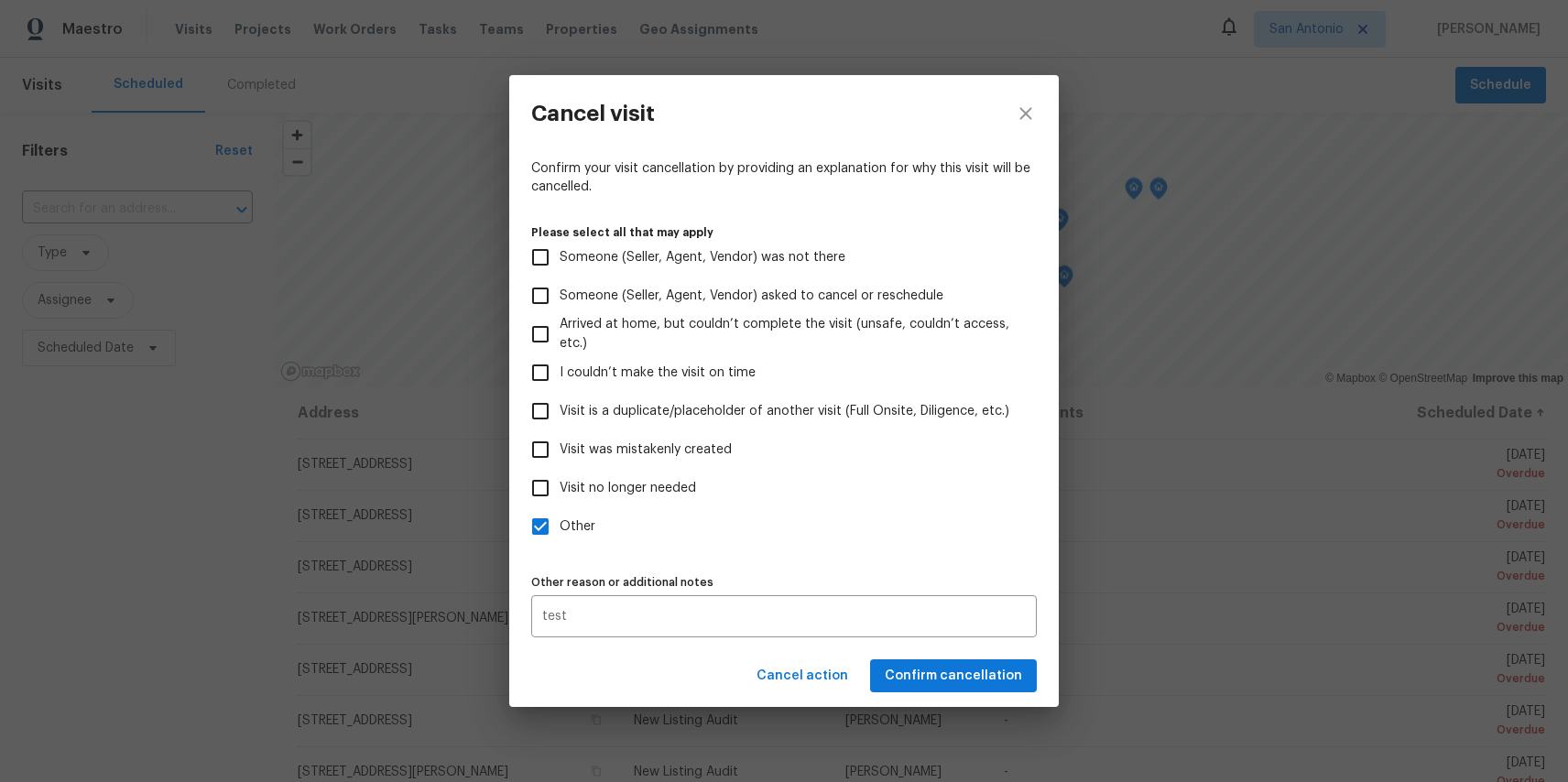
click at [968, 667] on div "Cancel action Confirm cancellation" at bounding box center [784, 676] width 550 height 64
click at [968, 667] on span "Confirm cancellation" at bounding box center [954, 677] width 137 height 23
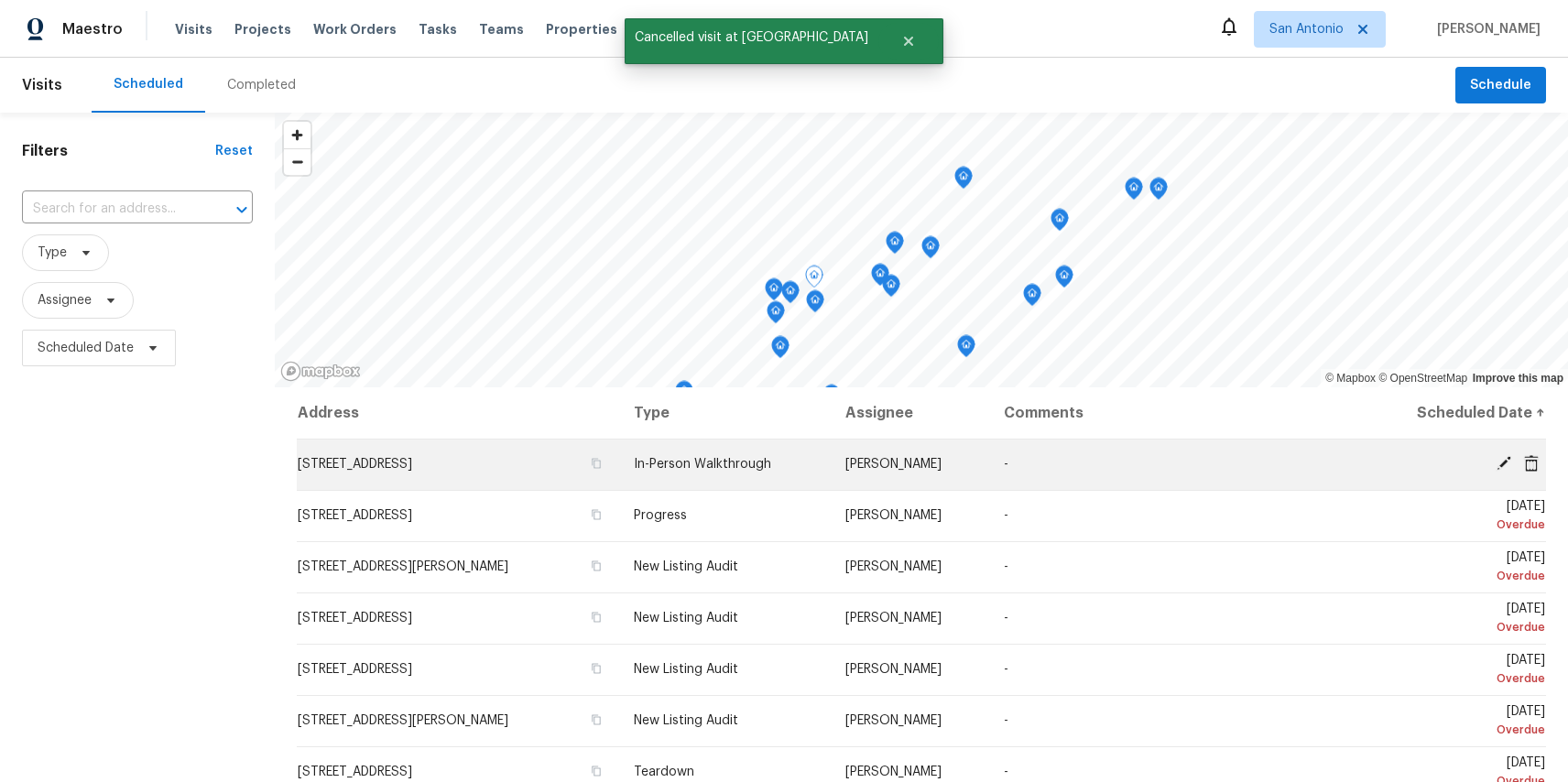
click at [1541, 469] on span at bounding box center [1531, 463] width 27 height 16
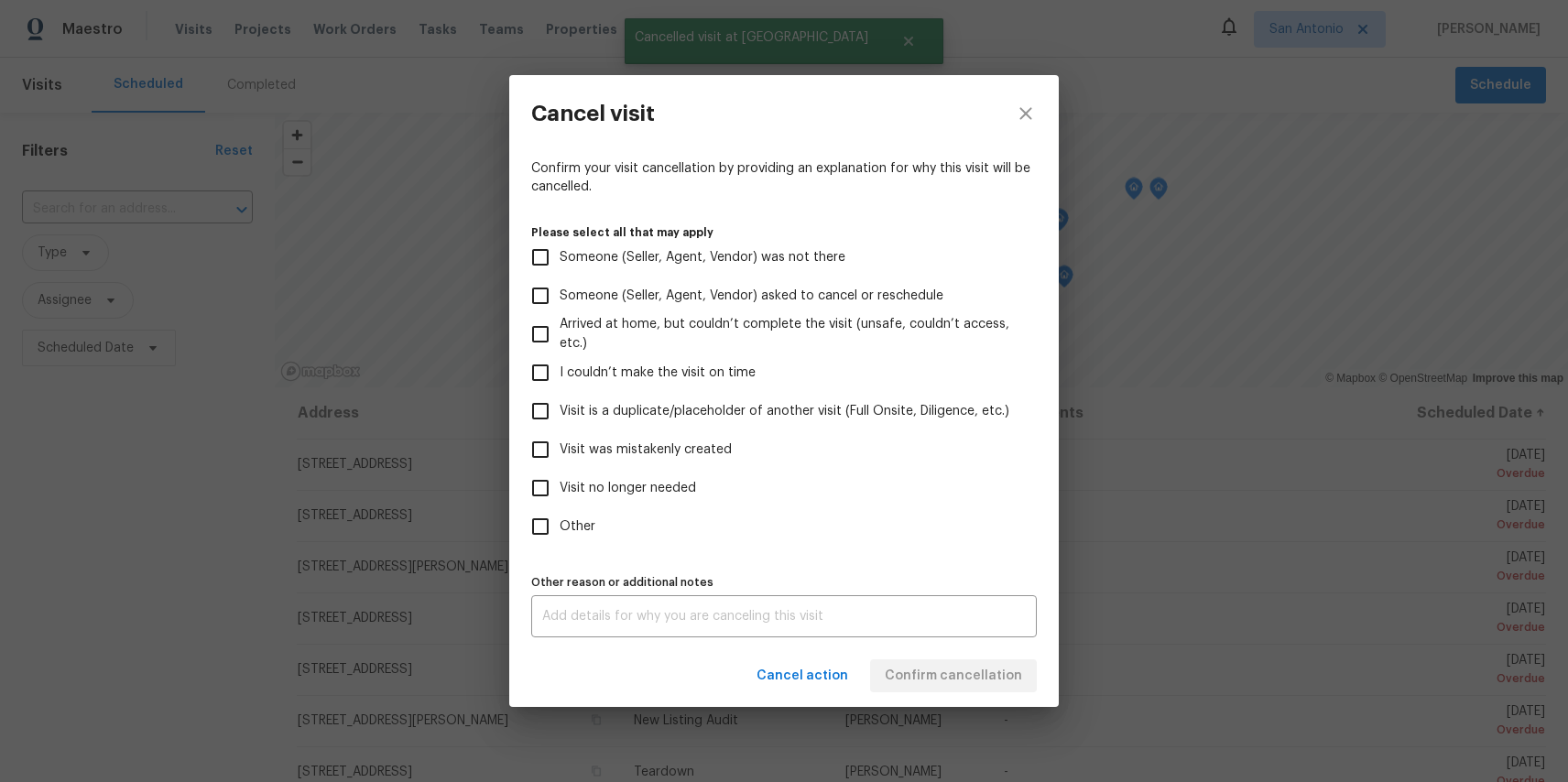
click at [564, 533] on span "Other" at bounding box center [577, 527] width 36 height 19
click at [559, 533] on input "Other" at bounding box center [540, 526] width 39 height 39
checkbox input "true"
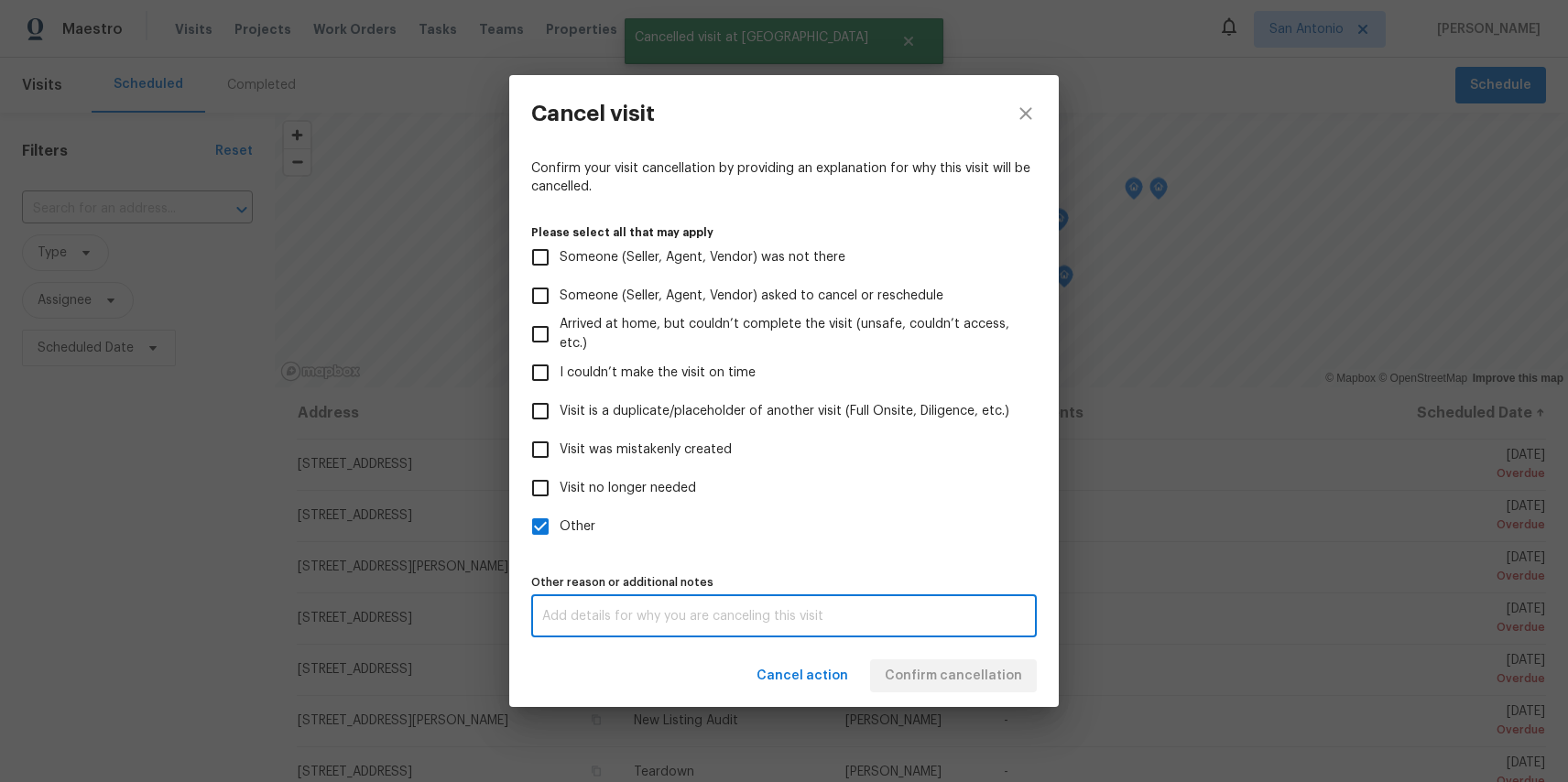
click at [663, 618] on textarea at bounding box center [784, 617] width 483 height 13
paste textarea "test"
type textarea "test"
click at [985, 673] on div "Cancel action Confirm cancellation" at bounding box center [784, 676] width 550 height 64
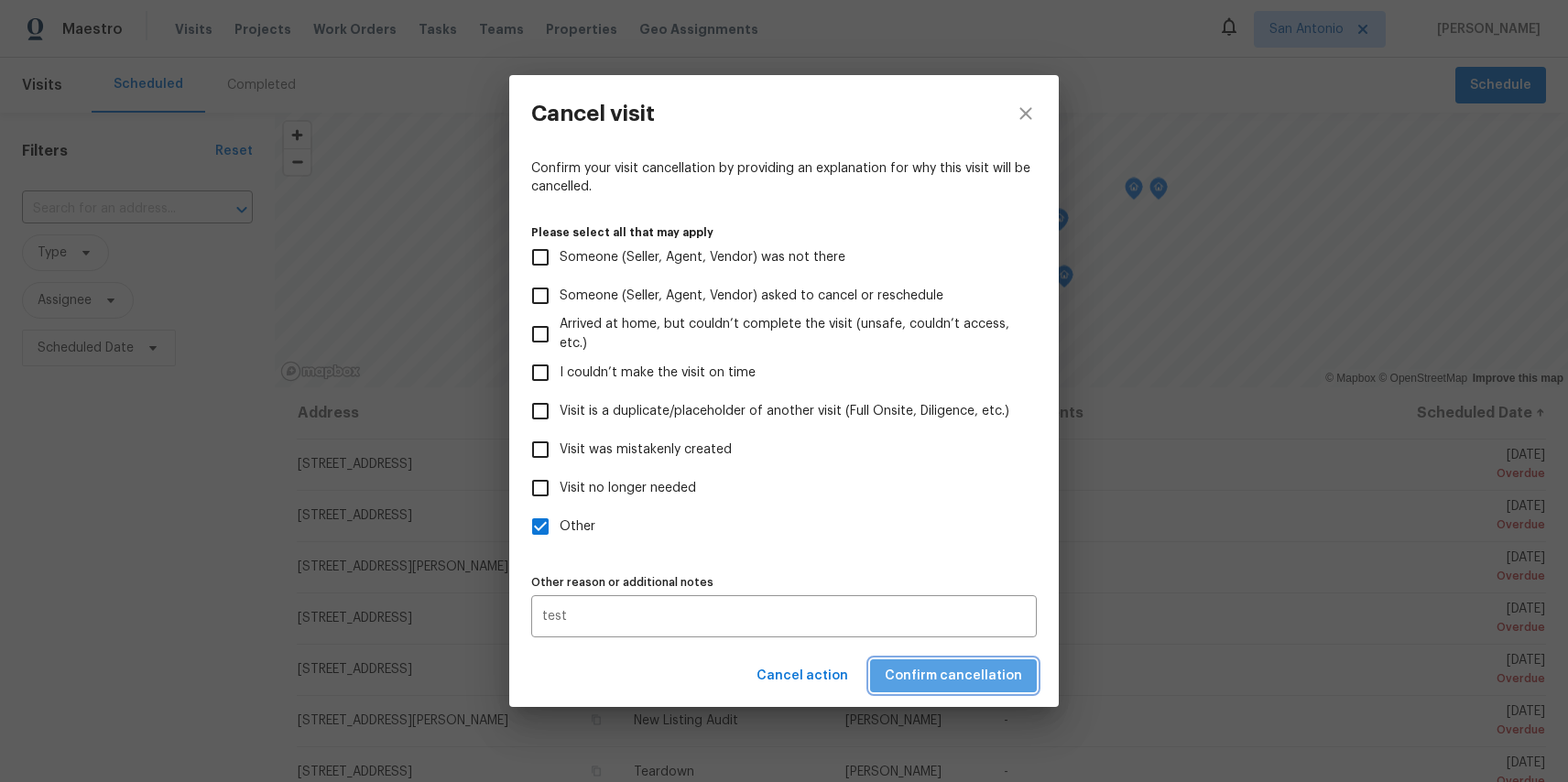
click at [985, 673] on span "Confirm cancellation" at bounding box center [954, 677] width 137 height 23
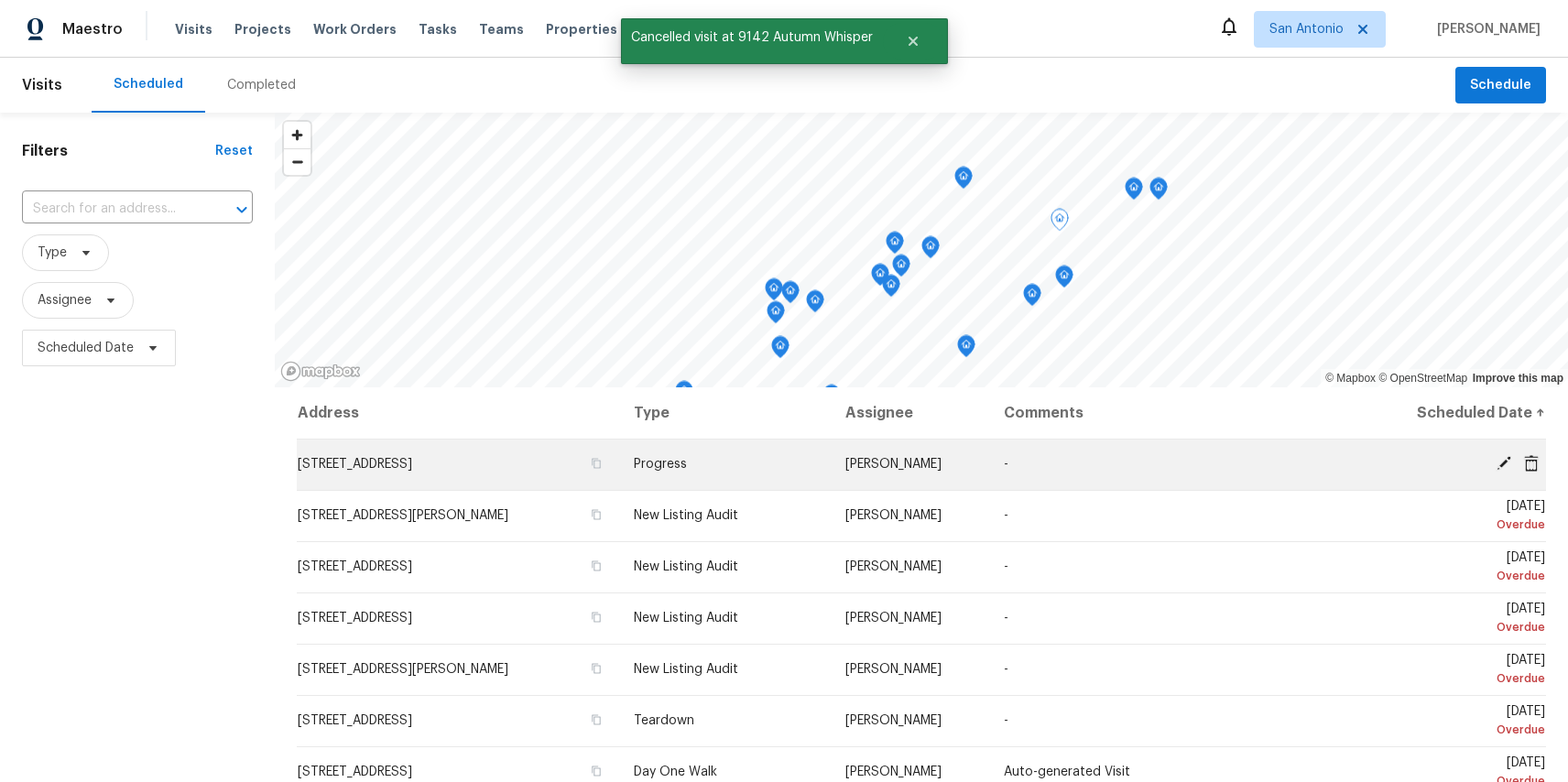
click at [1541, 464] on span at bounding box center [1531, 463] width 27 height 16
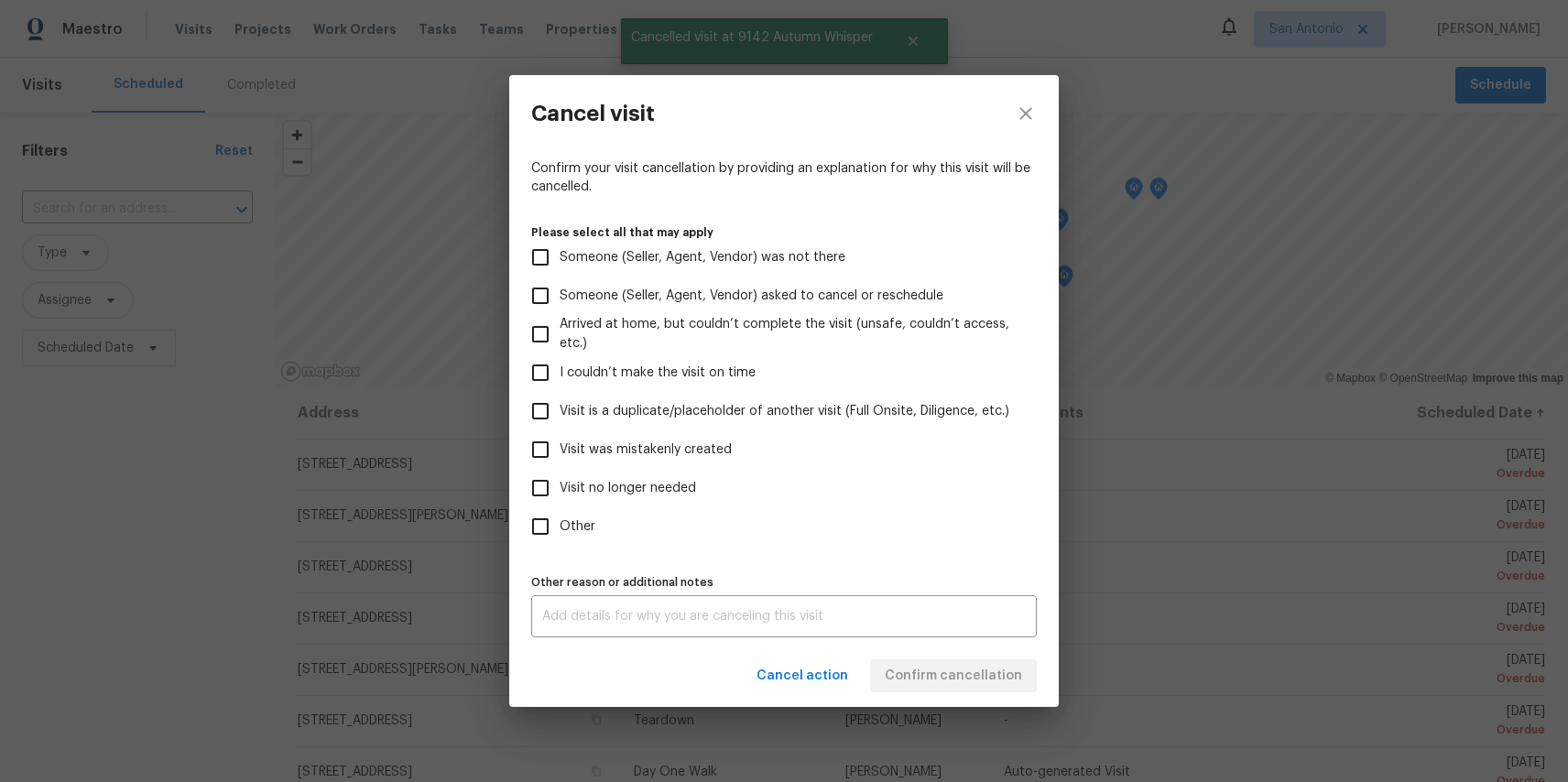
click at [547, 530] on input "Other" at bounding box center [540, 526] width 39 height 39
checkbox input "true"
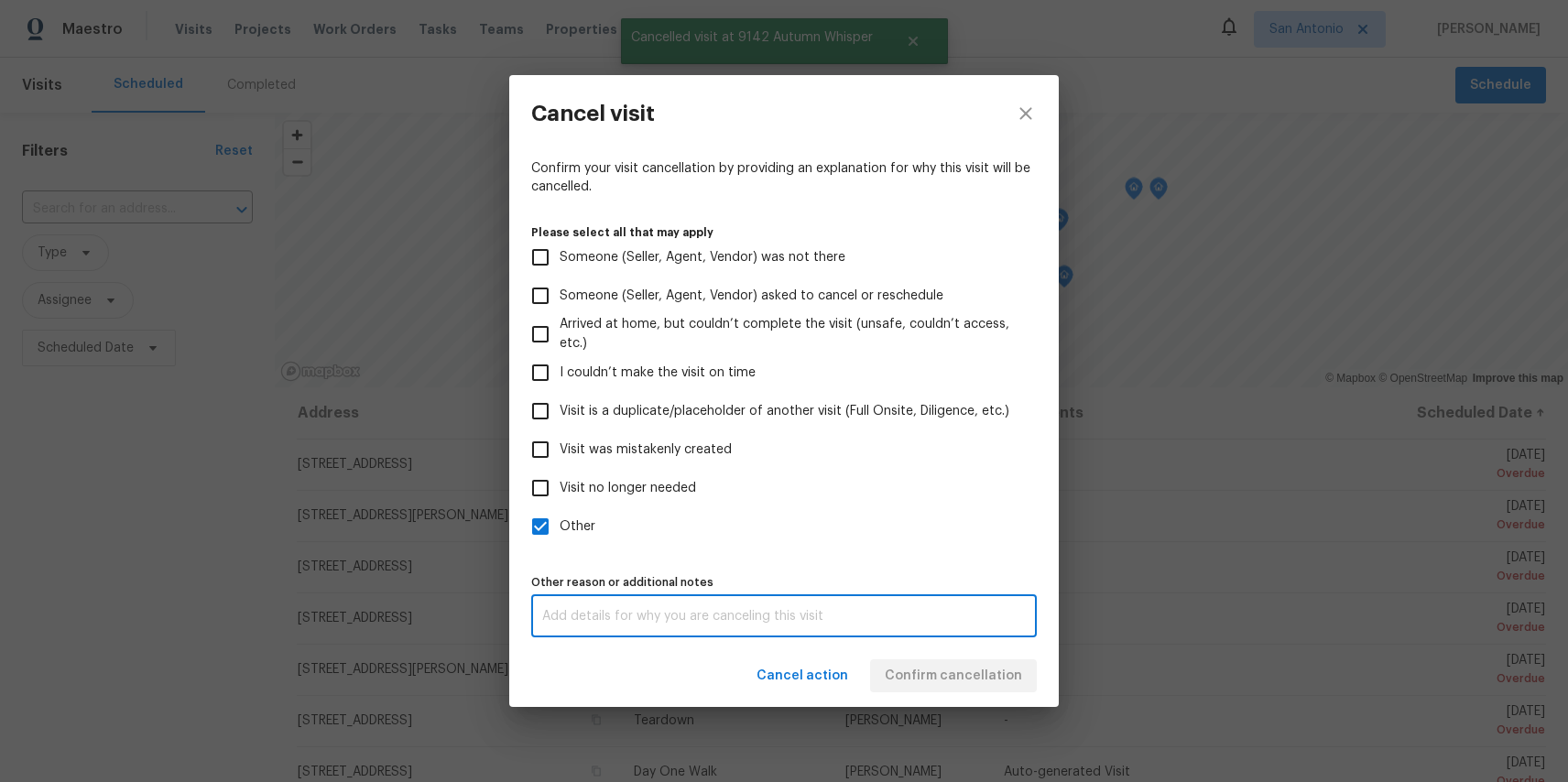
click at [711, 619] on textarea at bounding box center [784, 617] width 483 height 13
paste textarea "test"
type textarea "test"
click at [976, 672] on div "Cancel action Confirm cancellation" at bounding box center [784, 676] width 550 height 64
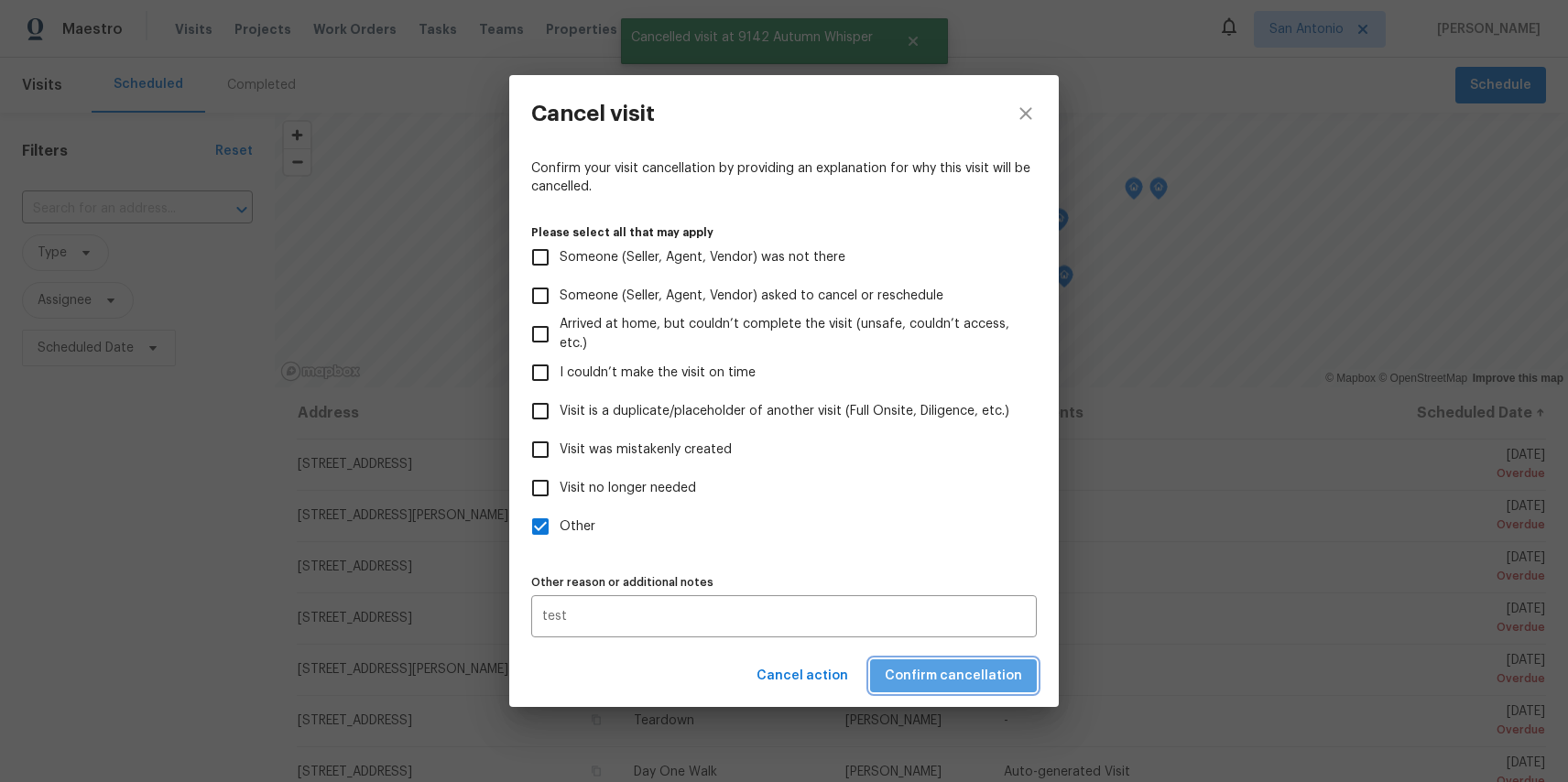
click at [976, 672] on span "Confirm cancellation" at bounding box center [954, 677] width 137 height 23
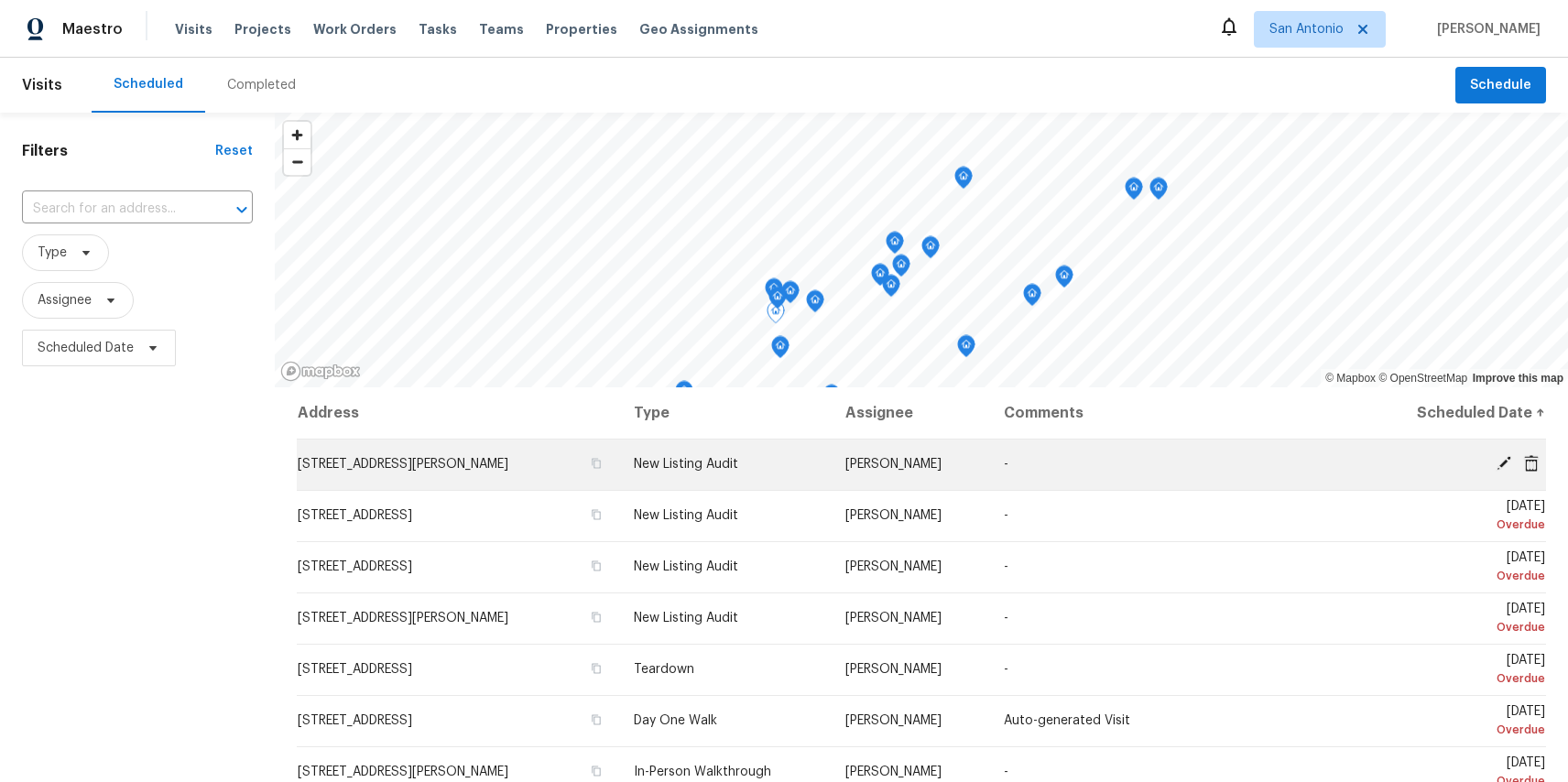
click at [1533, 456] on icon at bounding box center [1531, 462] width 14 height 16
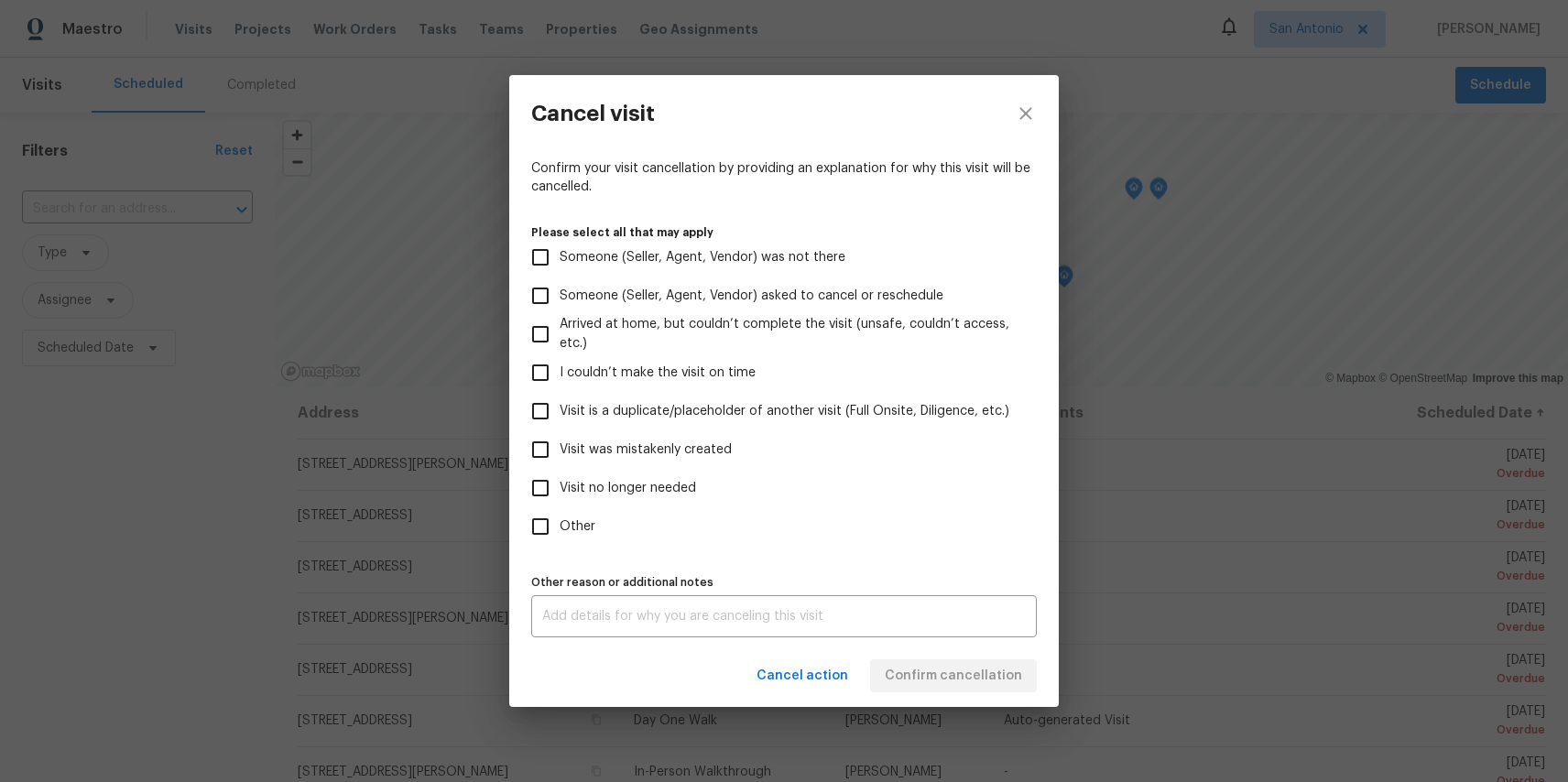
click at [553, 530] on input "Other" at bounding box center [540, 526] width 39 height 39
checkbox input "true"
click at [978, 673] on div "Cancel action Confirm cancellation" at bounding box center [784, 676] width 550 height 64
click at [953, 661] on div "Cancel action Confirm cancellation" at bounding box center [784, 676] width 550 height 64
click at [941, 618] on textarea at bounding box center [784, 617] width 483 height 13
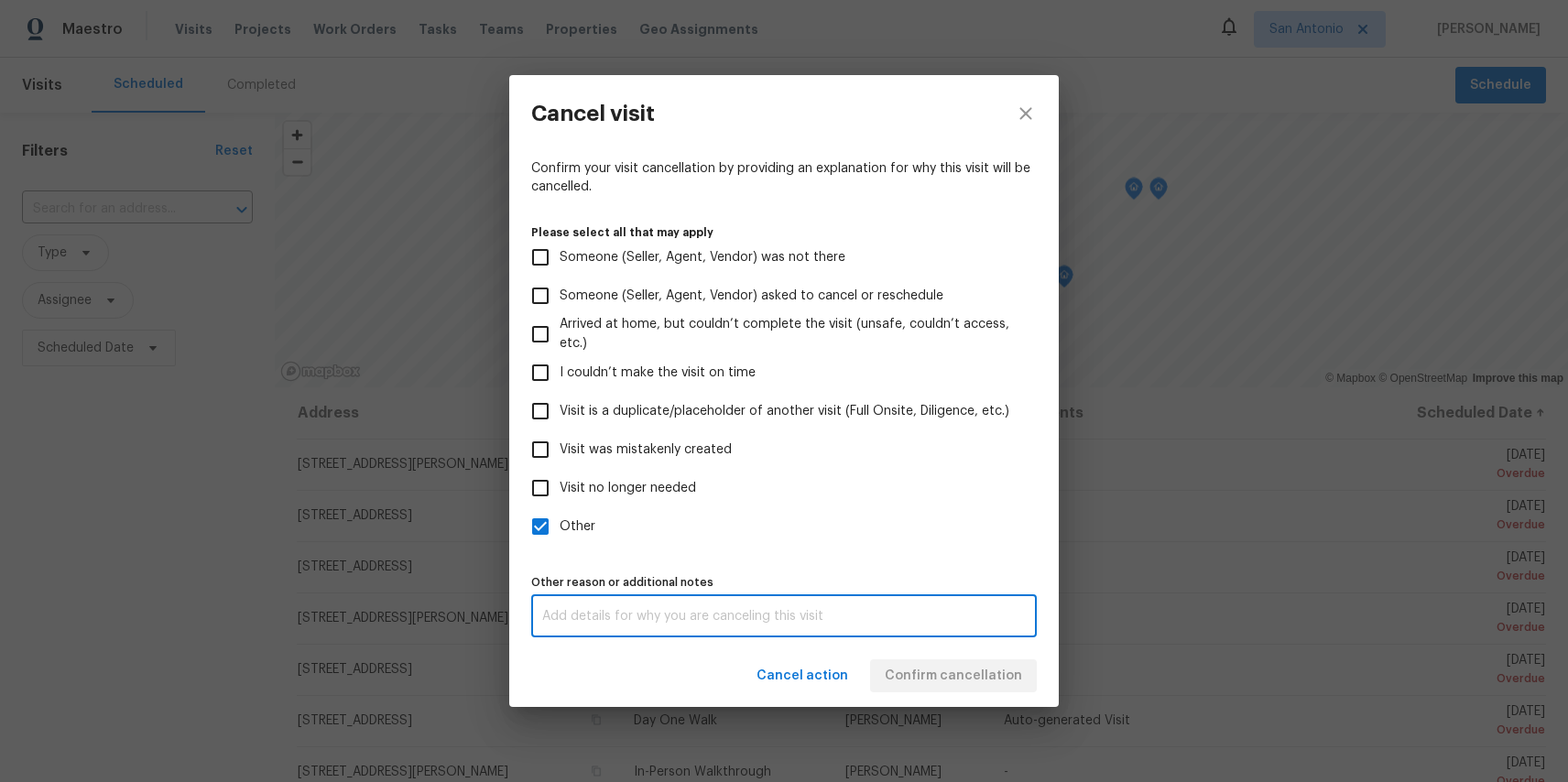
paste textarea "test"
type textarea "test"
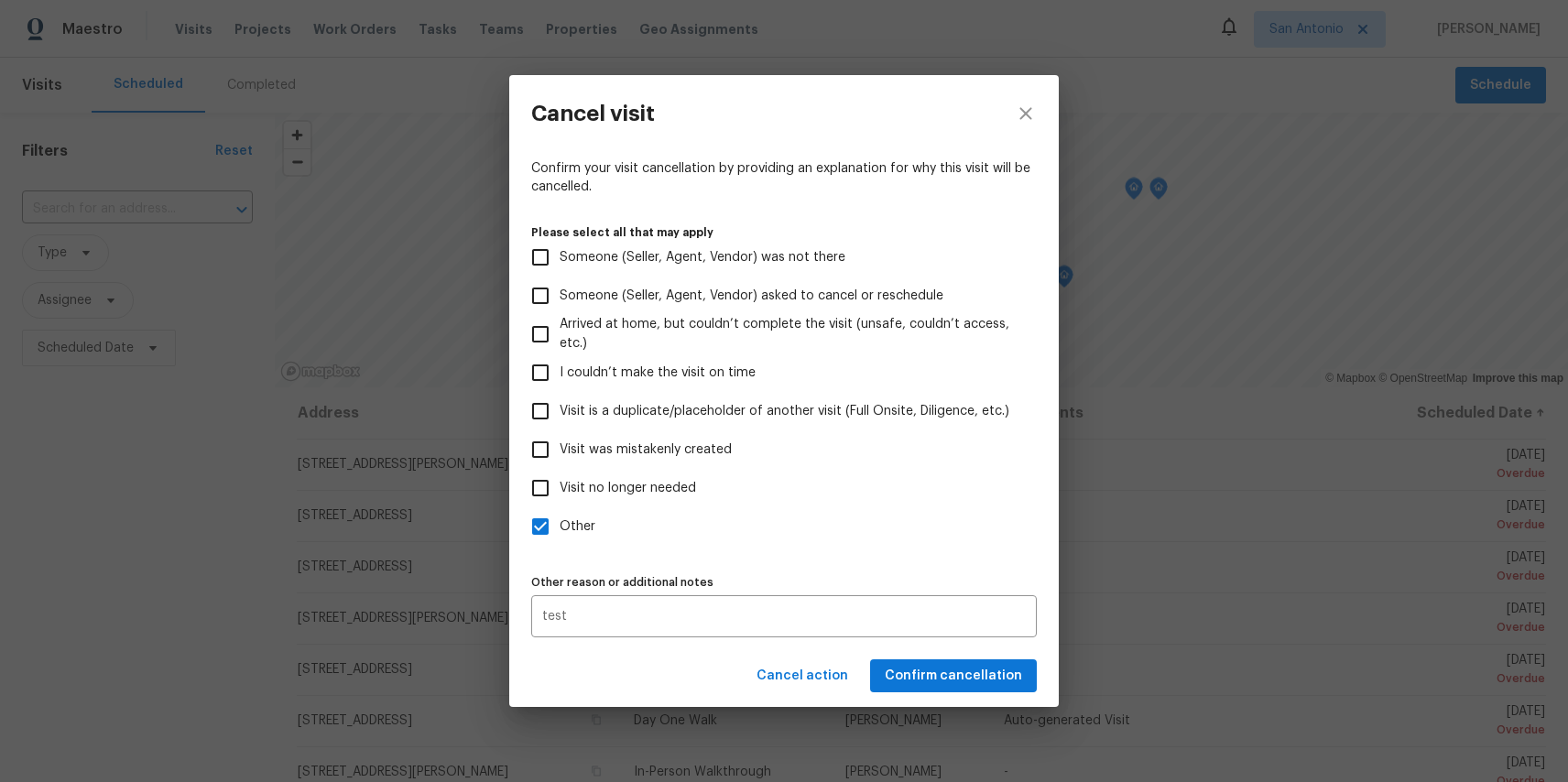
click at [969, 684] on div "Cancel action Confirm cancellation" at bounding box center [784, 676] width 550 height 64
click at [969, 684] on span "Confirm cancellation" at bounding box center [954, 677] width 137 height 23
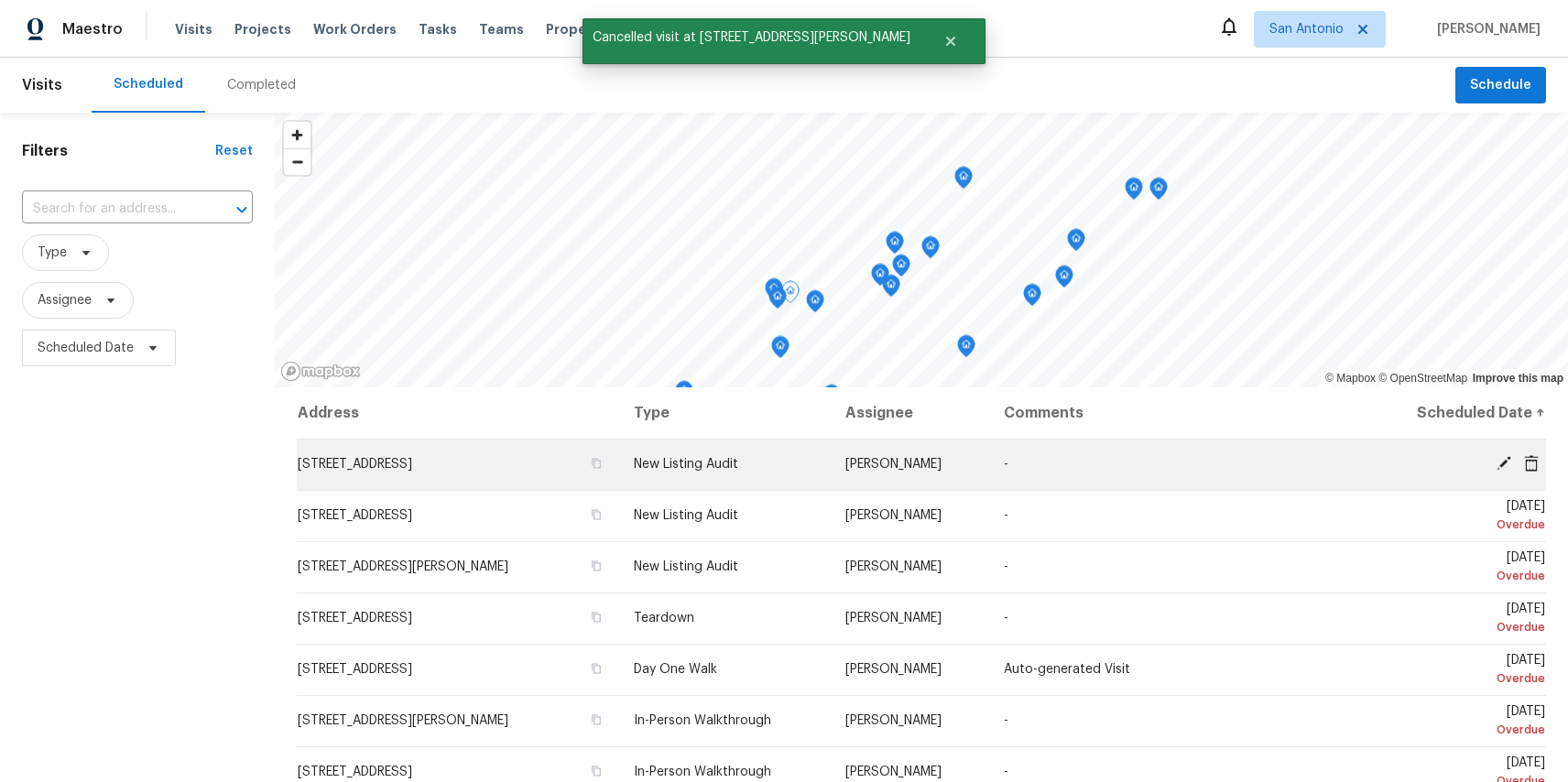
click at [1535, 457] on icon at bounding box center [1531, 462] width 14 height 16
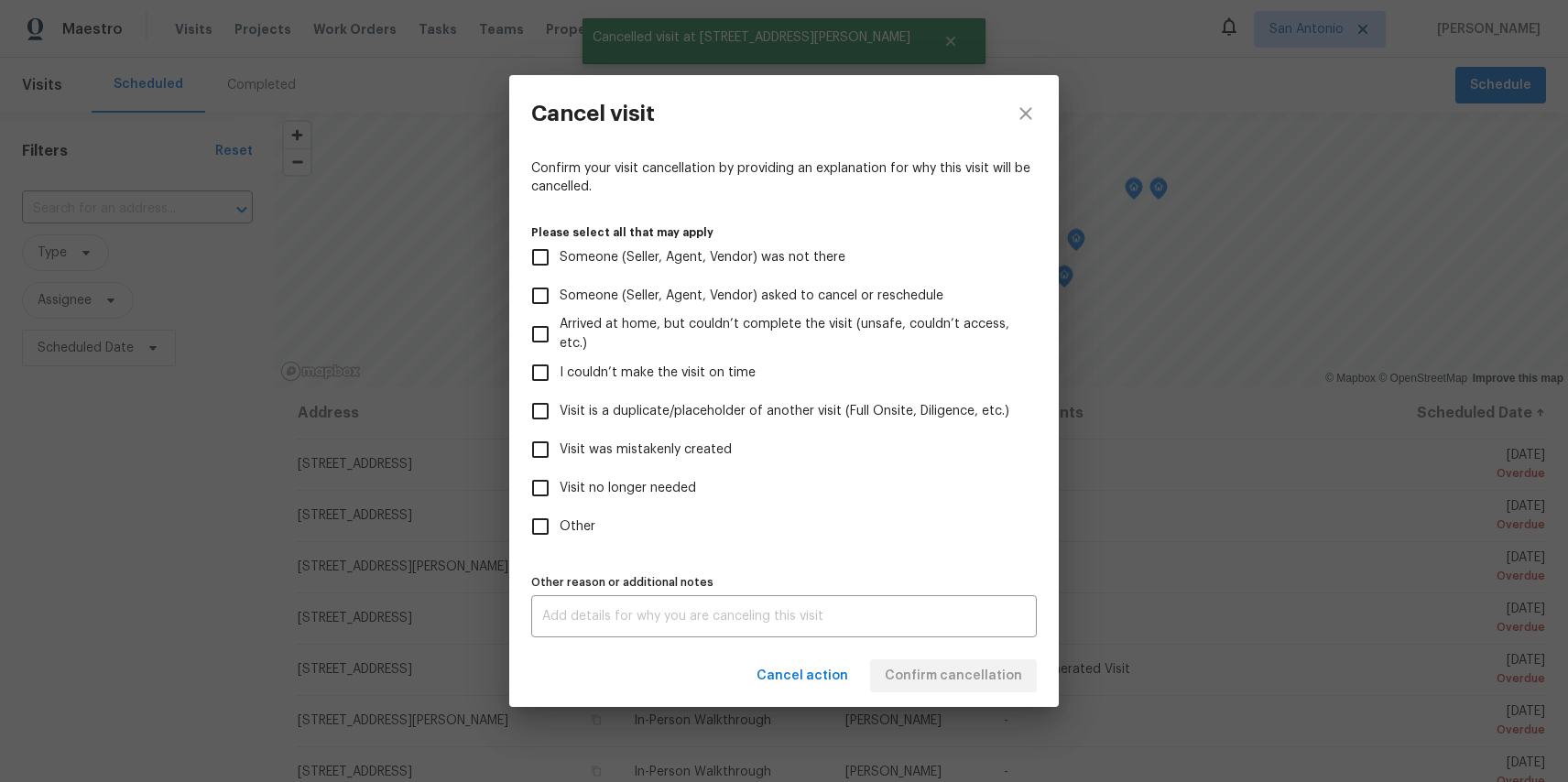
click at [575, 528] on span "Other" at bounding box center [577, 527] width 36 height 19
click at [559, 528] on input "Other" at bounding box center [540, 526] width 39 height 39
checkbox input "true"
click at [656, 595] on div "x Other reason or additional notes" at bounding box center [784, 616] width 505 height 42
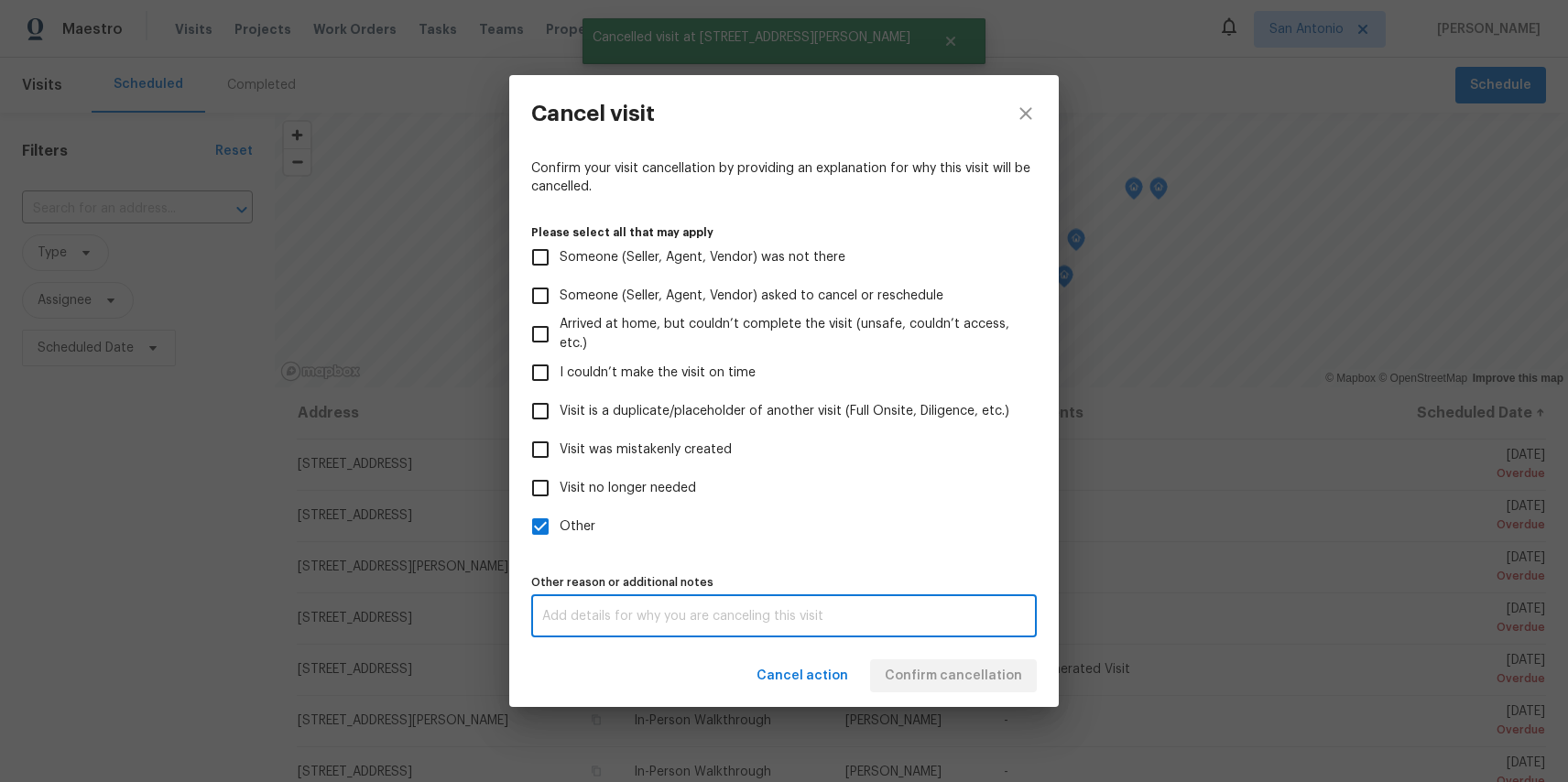
paste textarea "test"
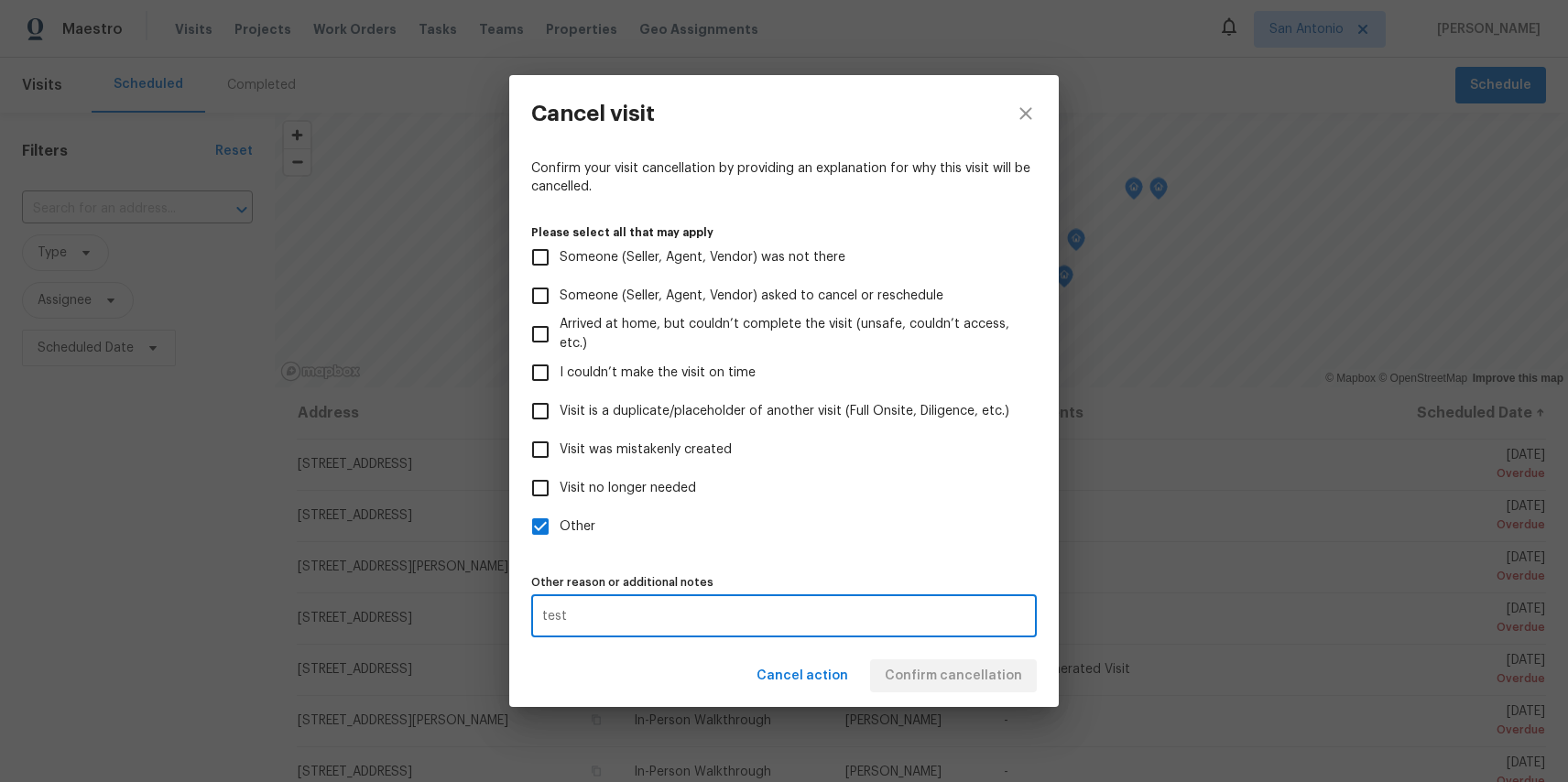
type textarea "test"
click at [940, 649] on div "Cancel action Confirm cancellation" at bounding box center [784, 676] width 550 height 64
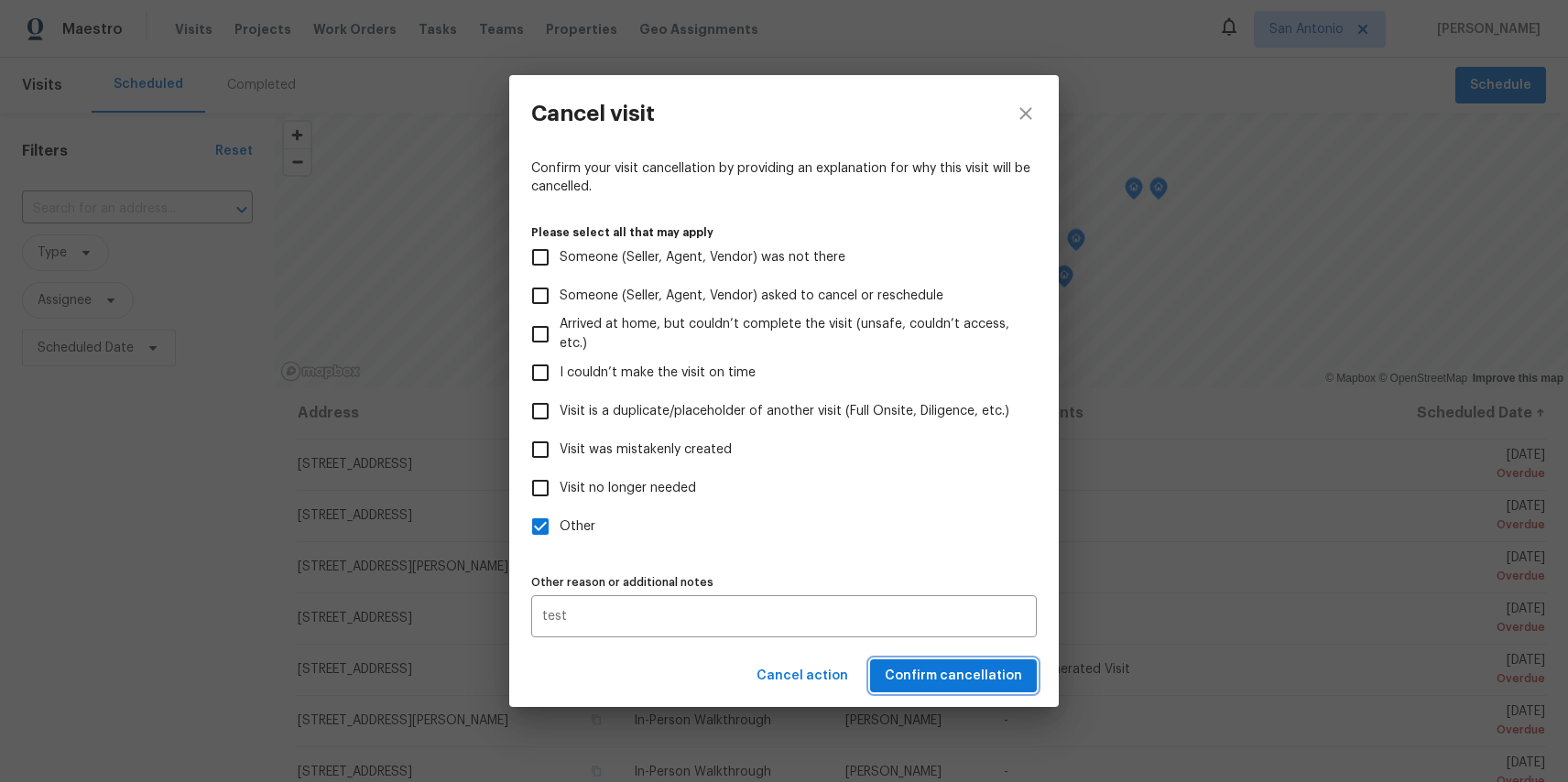
click at [940, 674] on span "Confirm cancellation" at bounding box center [954, 677] width 137 height 23
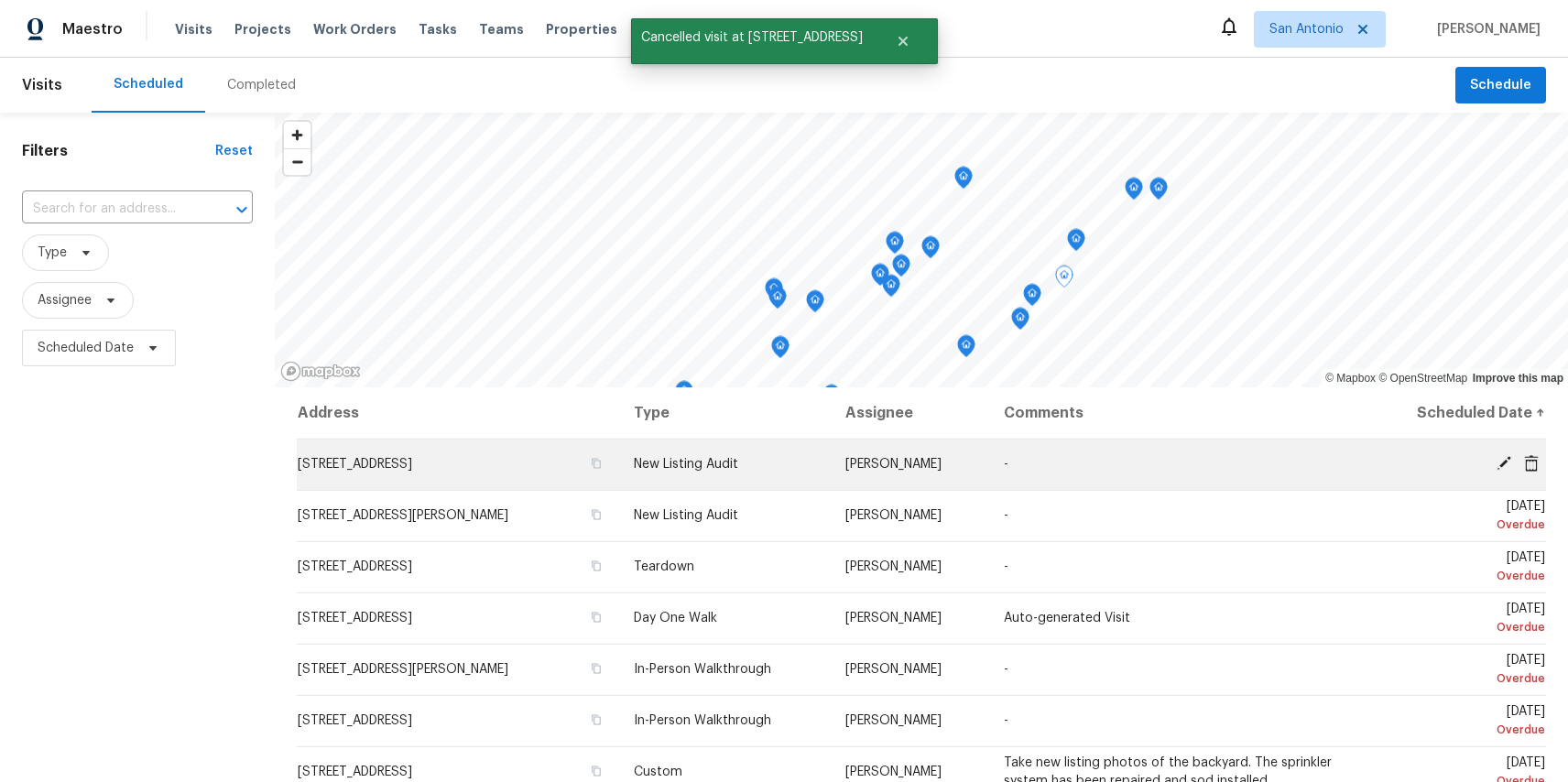
click at [1543, 459] on span at bounding box center [1531, 463] width 27 height 16
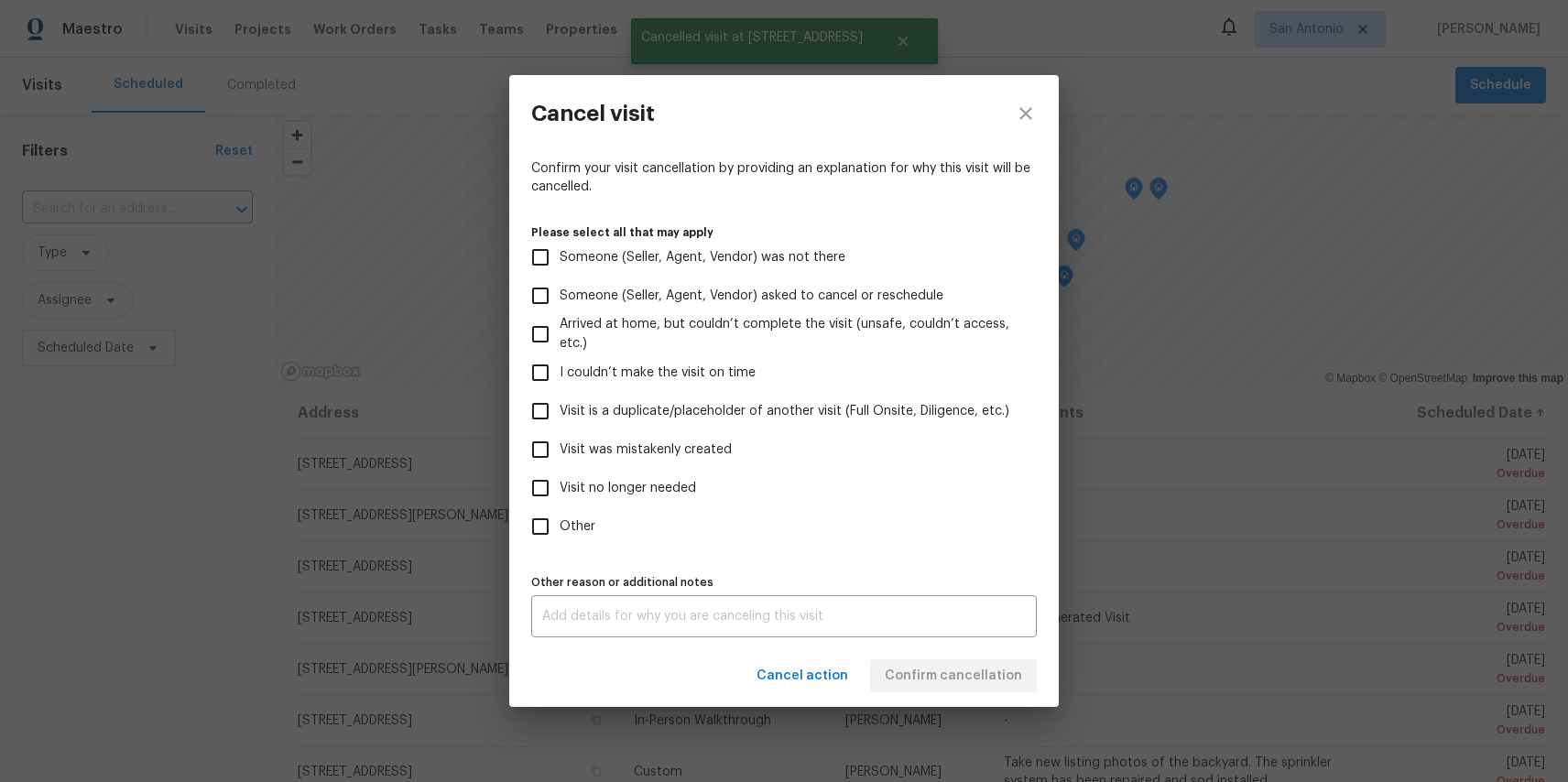
click at [559, 510] on input "Other" at bounding box center [540, 526] width 39 height 39
checkbox input "true"
click at [991, 663] on div "Cancel action Confirm cancellation" at bounding box center [784, 676] width 550 height 64
click at [907, 615] on textarea at bounding box center [784, 617] width 483 height 13
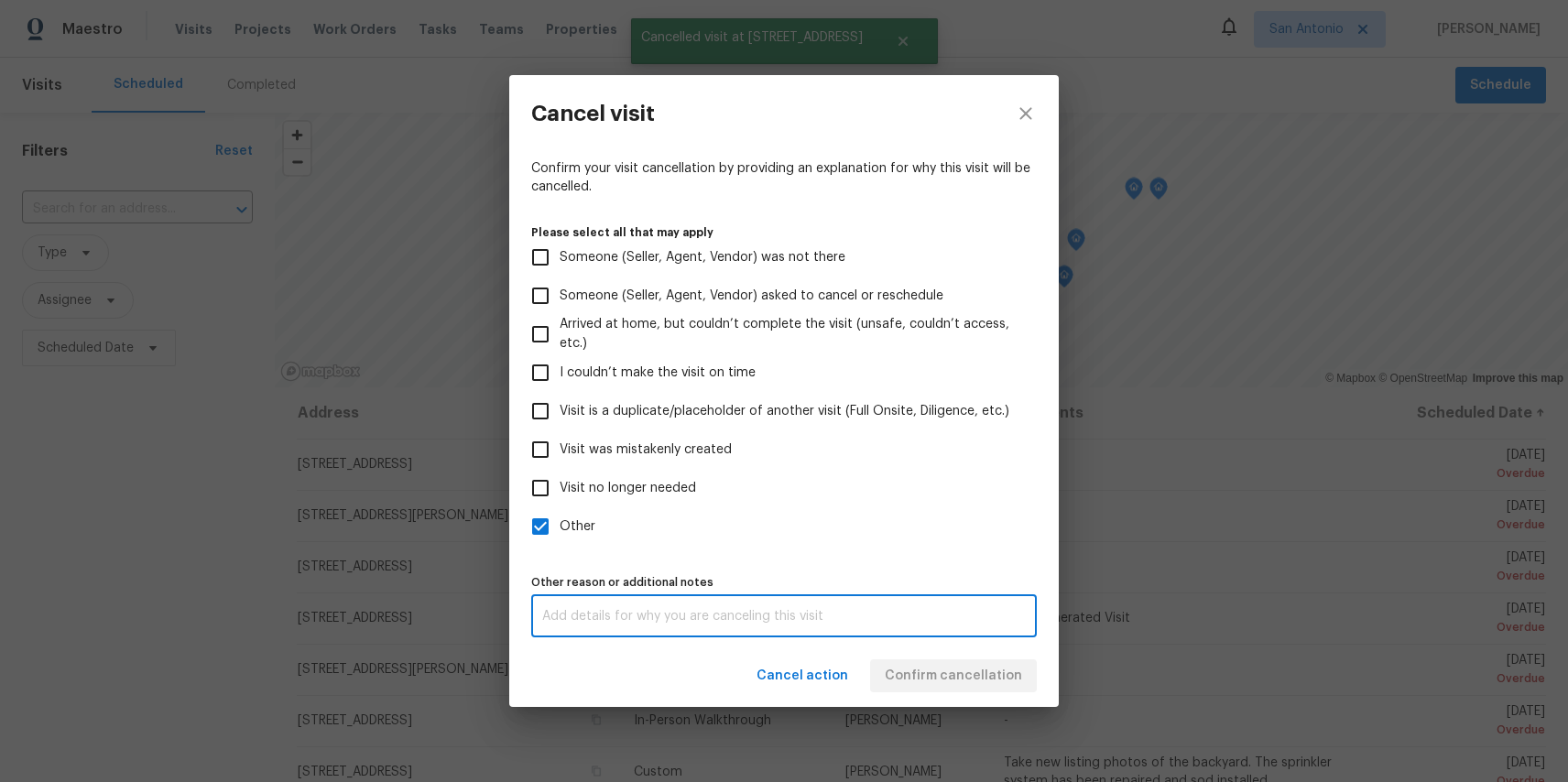
paste textarea "test"
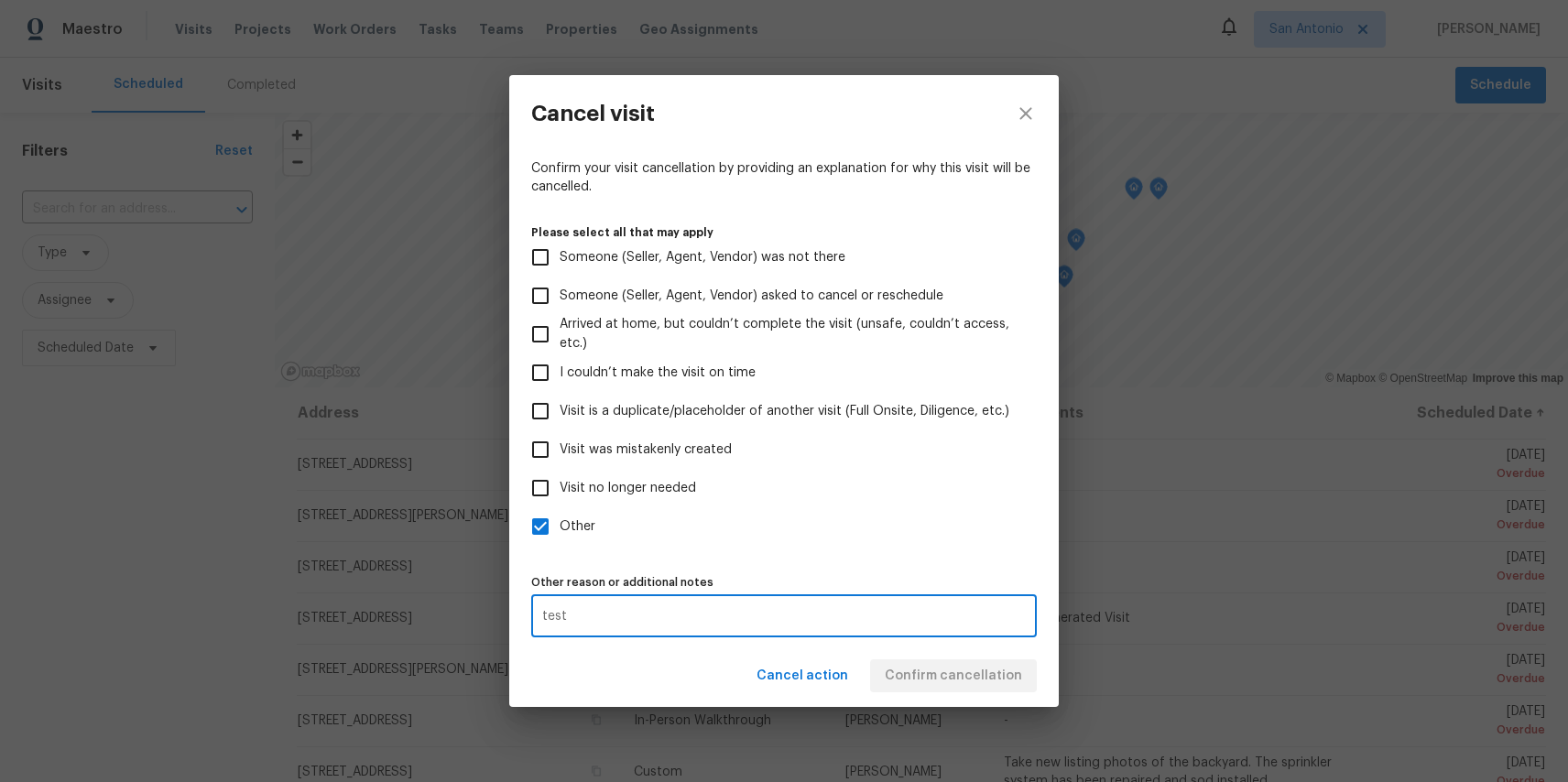
type textarea "test"
click at [964, 690] on div "Cancel action Confirm cancellation" at bounding box center [784, 676] width 550 height 64
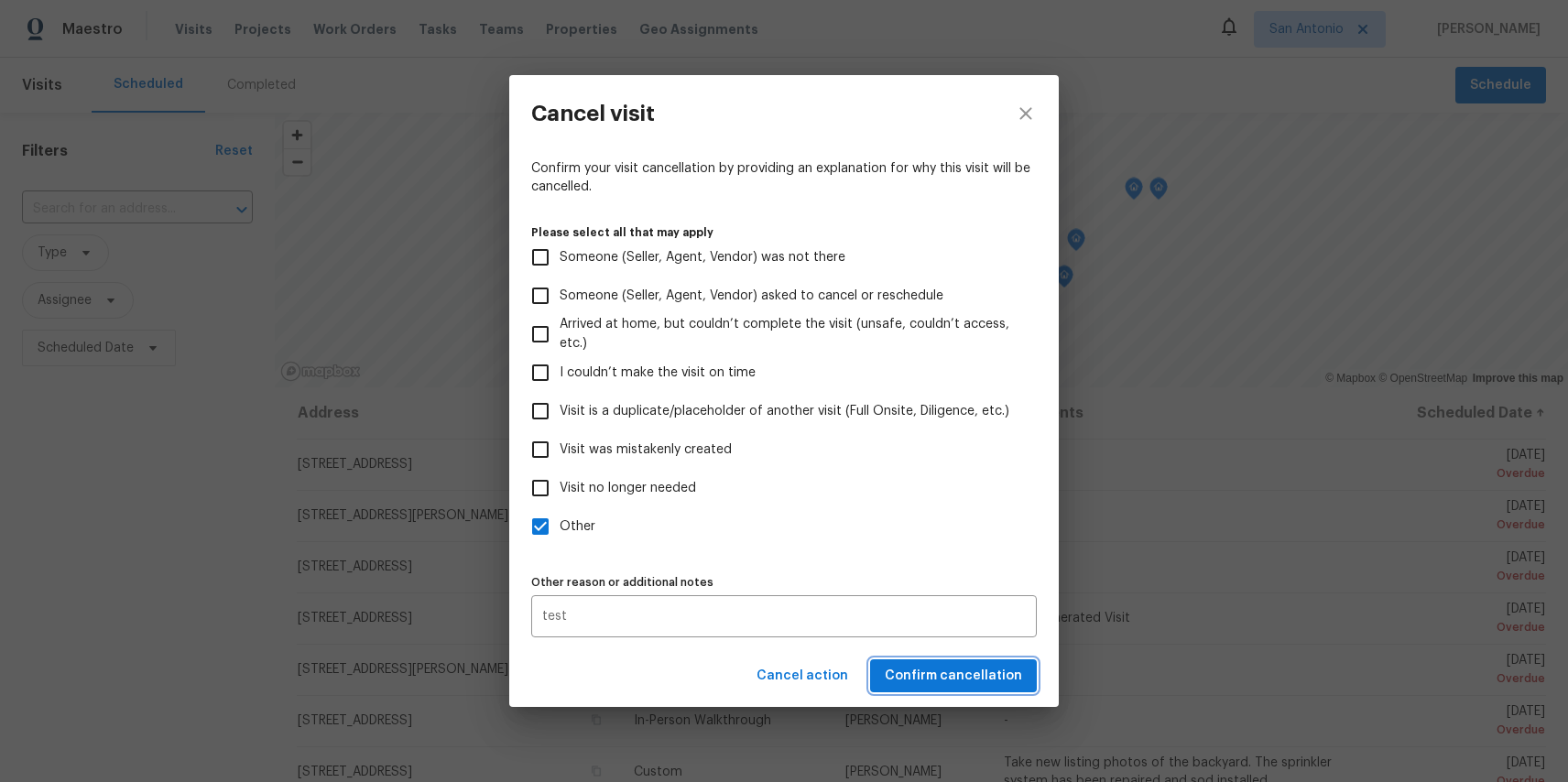
click at [964, 677] on span "Confirm cancellation" at bounding box center [954, 677] width 137 height 23
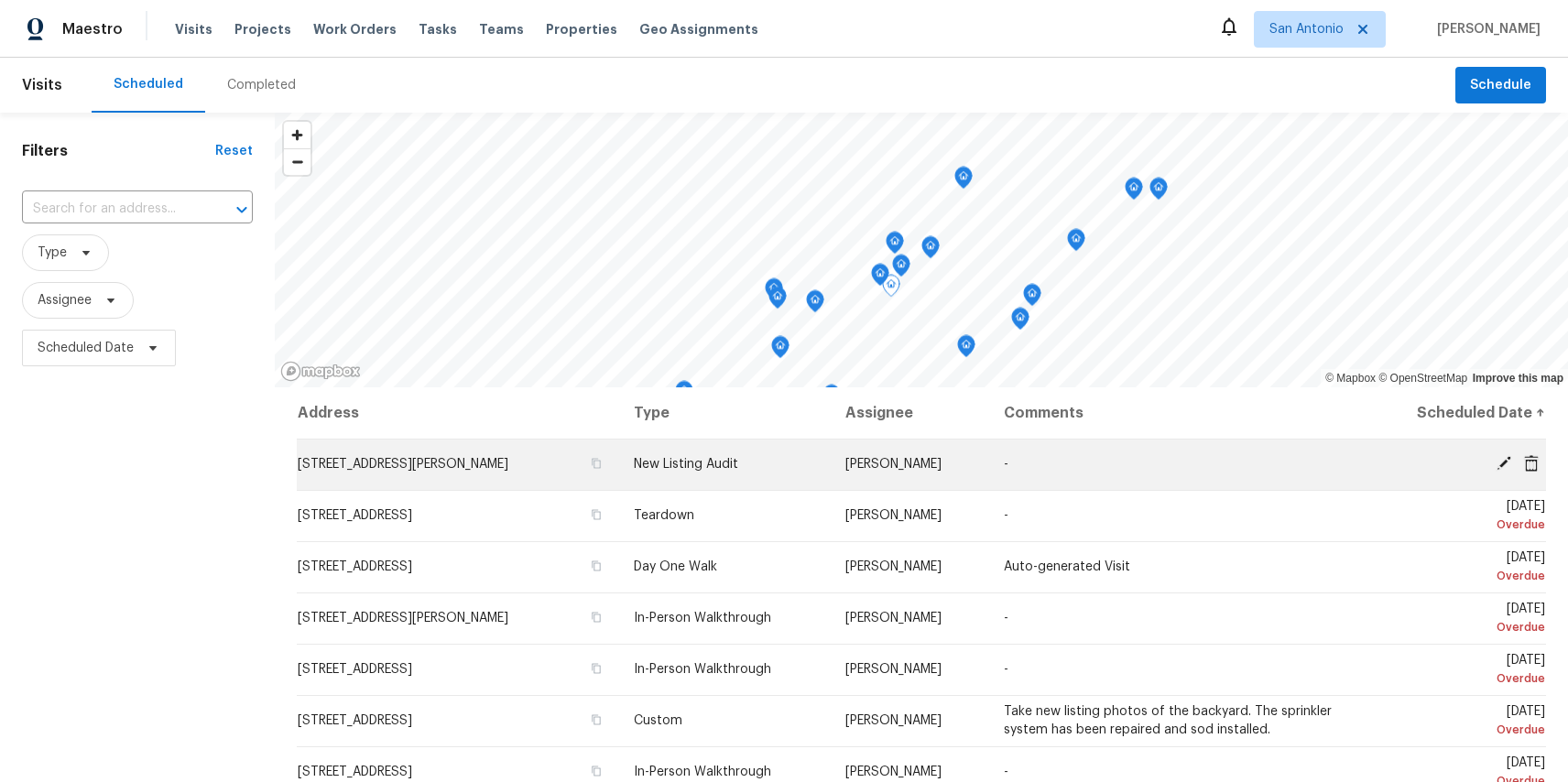
click at [1538, 461] on icon at bounding box center [1531, 462] width 14 height 16
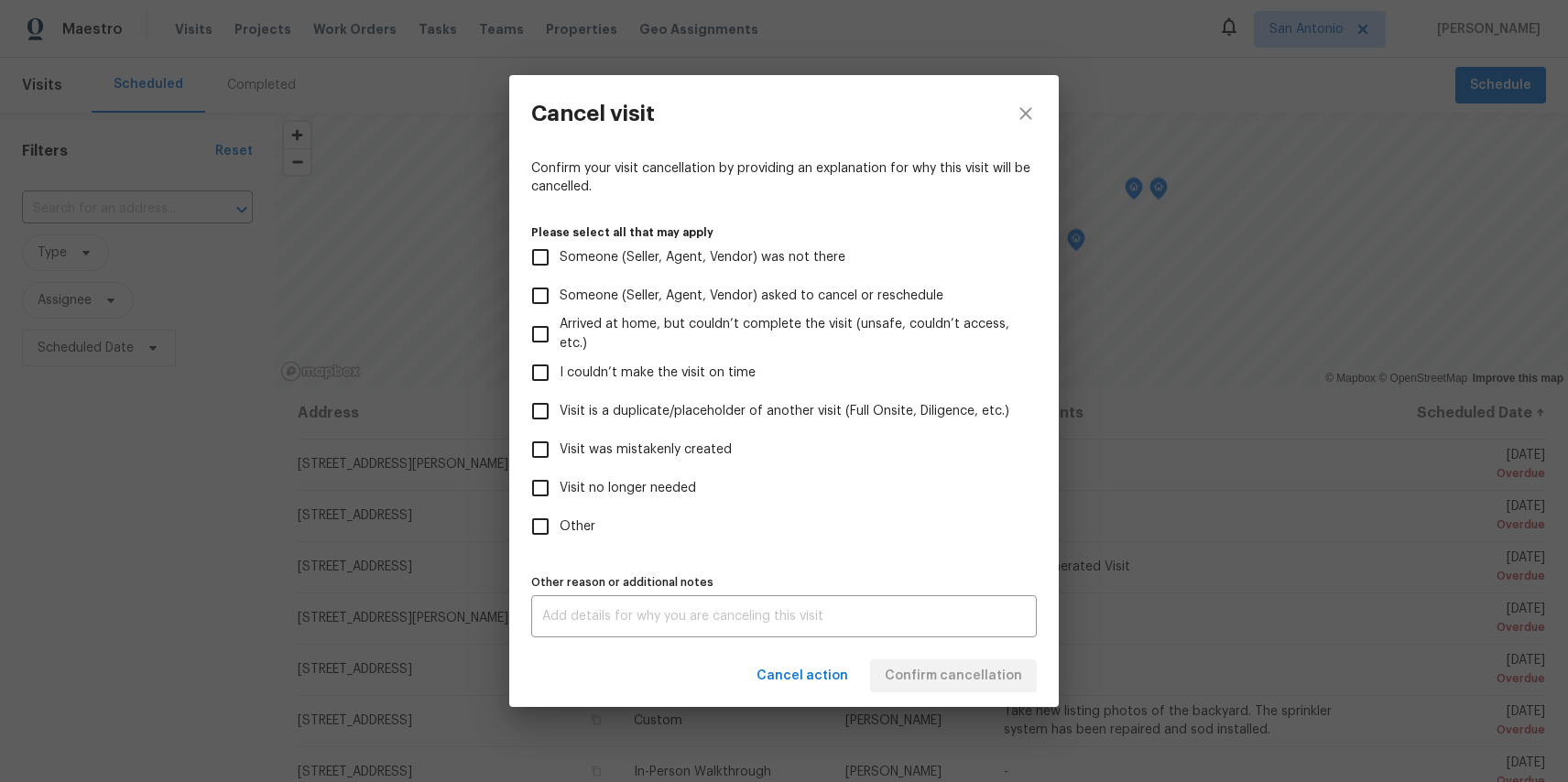
click at [582, 518] on span "Other" at bounding box center [577, 527] width 36 height 19
click at [559, 518] on input "Other" at bounding box center [540, 526] width 39 height 39
checkbox input "true"
click at [608, 620] on textarea at bounding box center [784, 617] width 483 height 13
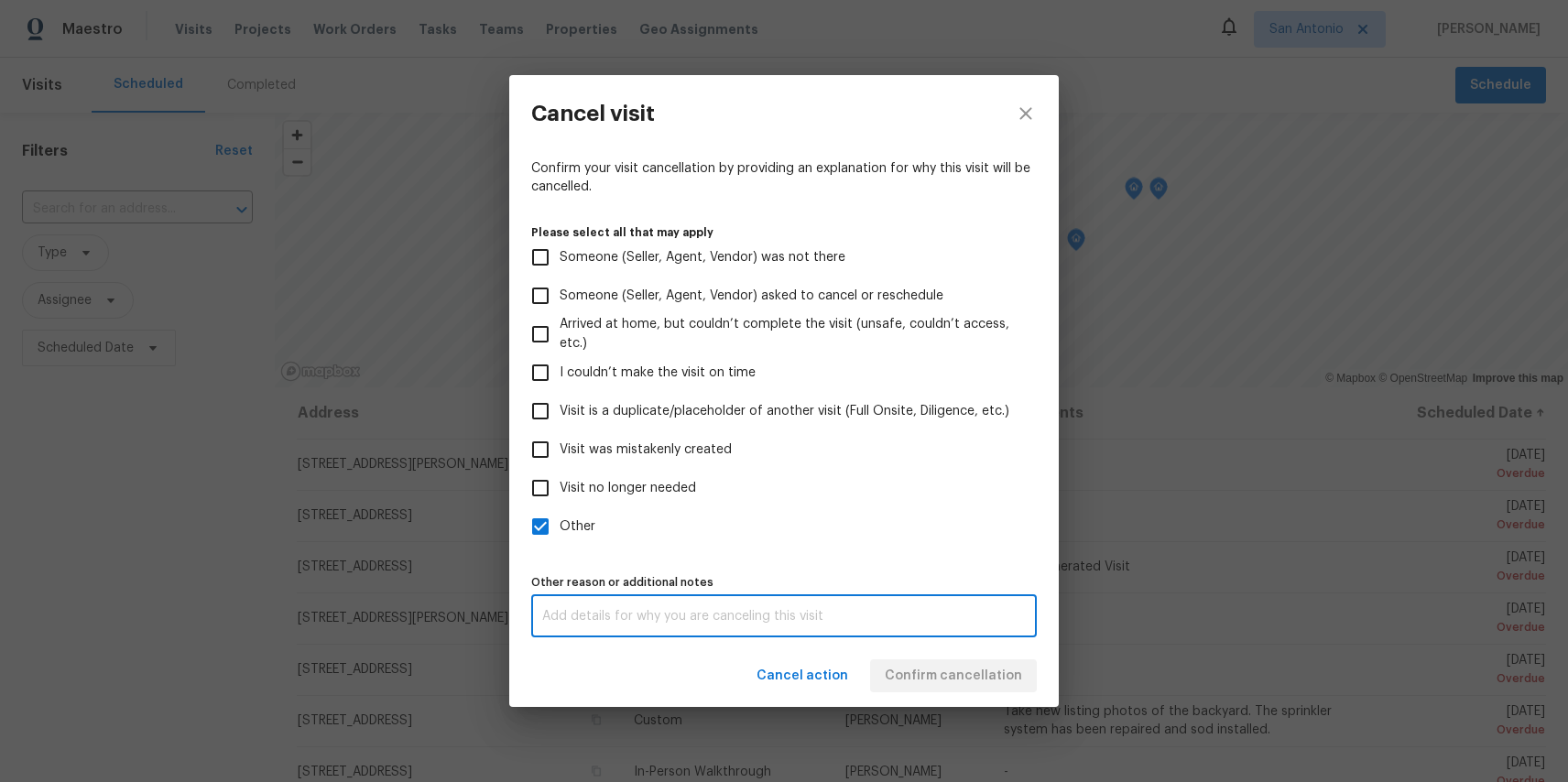
paste textarea "test"
type textarea "test"
click at [914, 645] on div "Cancel action Confirm cancellation" at bounding box center [784, 676] width 550 height 64
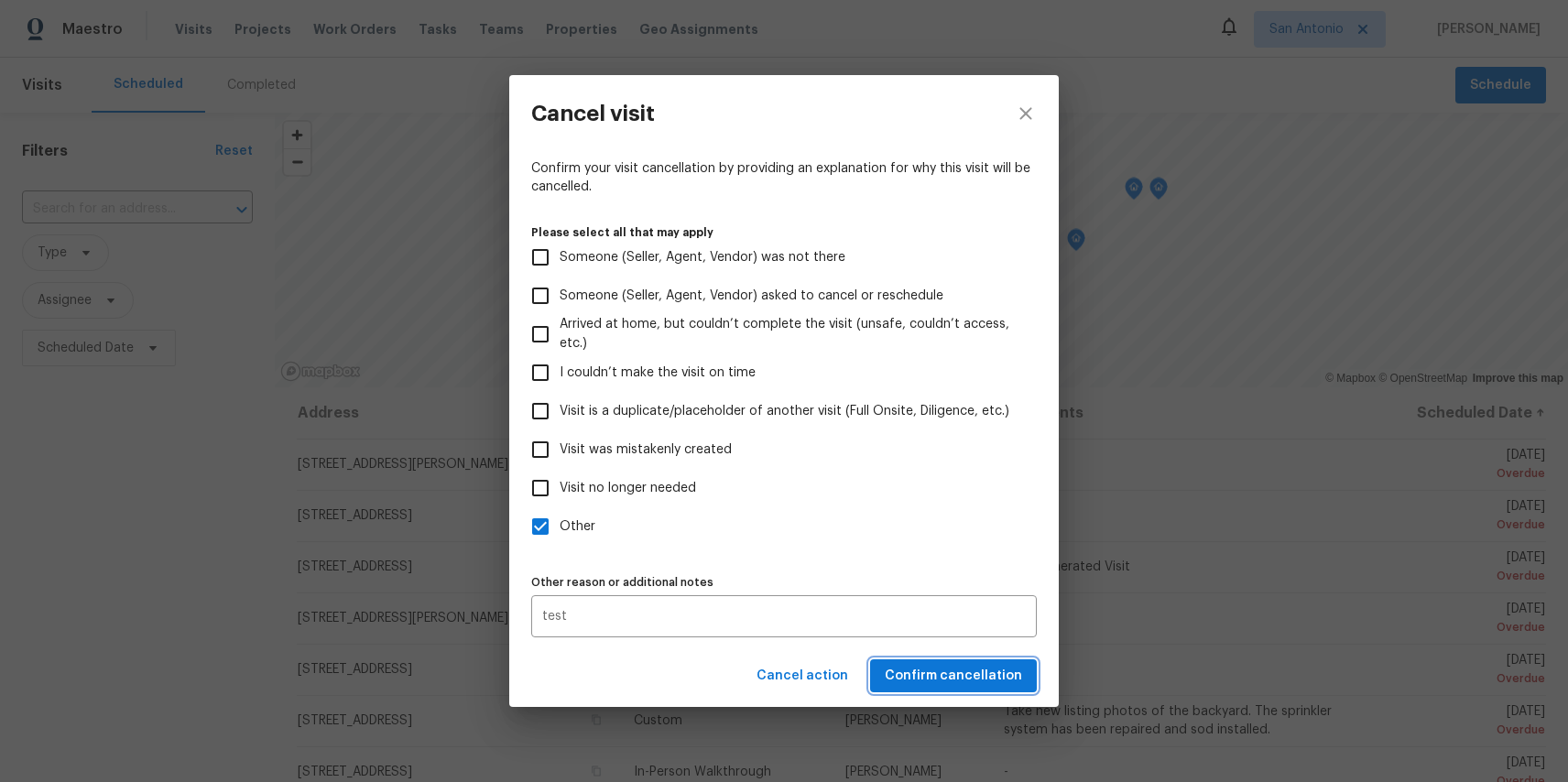
click at [926, 680] on span "Confirm cancellation" at bounding box center [954, 677] width 137 height 23
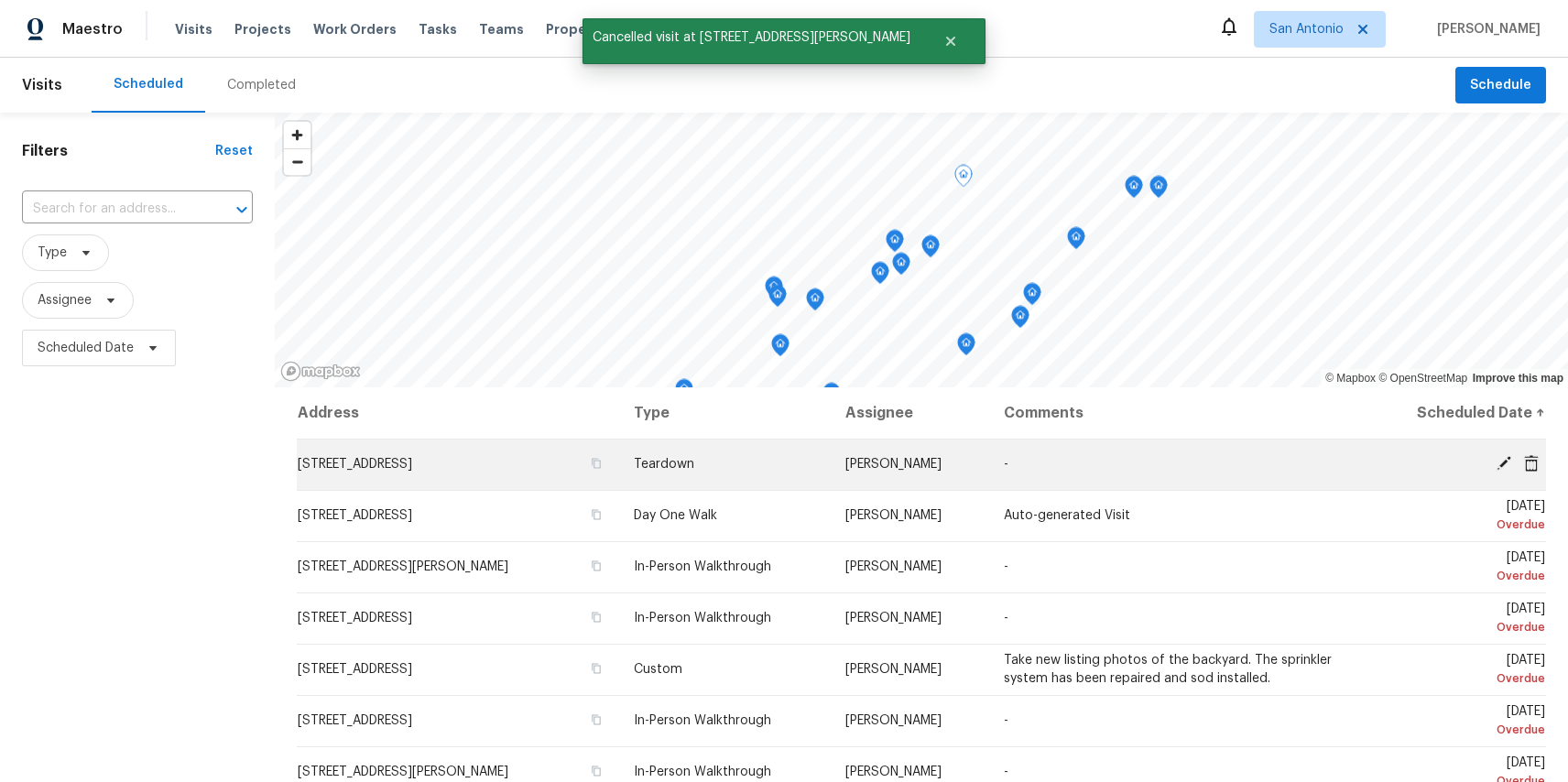
click at [1535, 477] on td "Mon, Sep 08 Overdue" at bounding box center [1455, 464] width 182 height 51
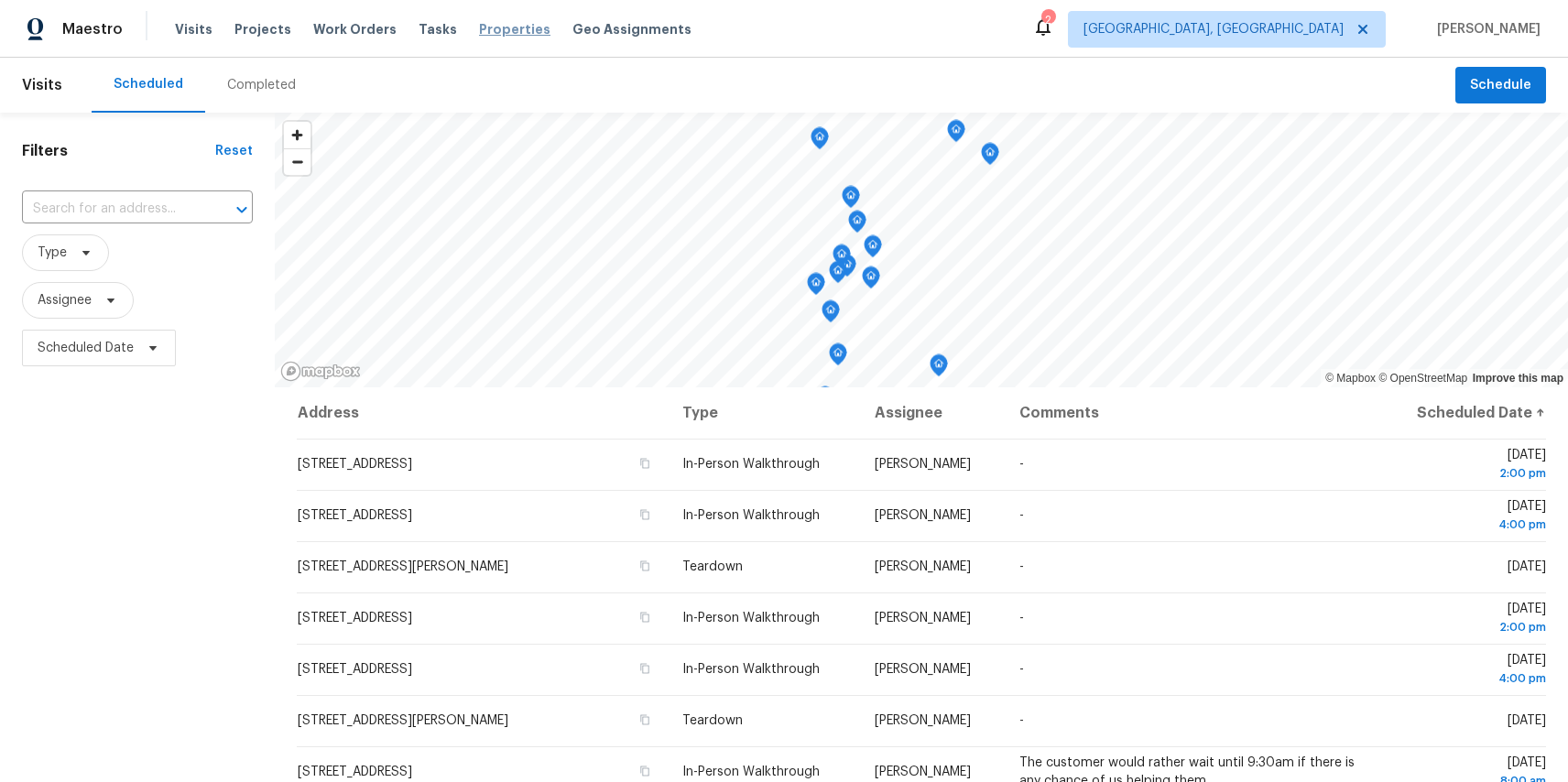
click at [501, 28] on span "Properties" at bounding box center [514, 28] width 71 height 18
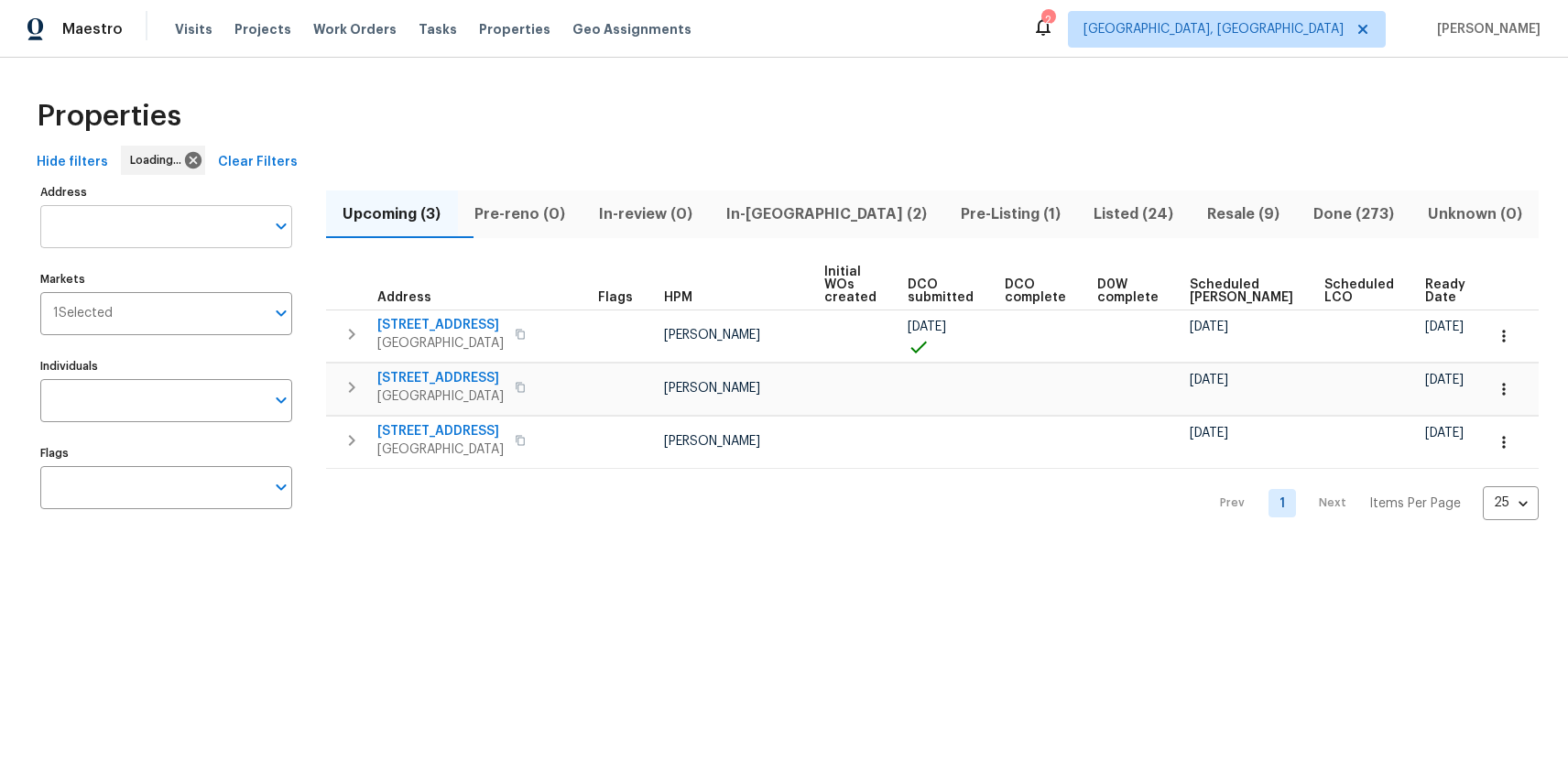
click at [177, 226] on input "Address" at bounding box center [153, 226] width 225 height 43
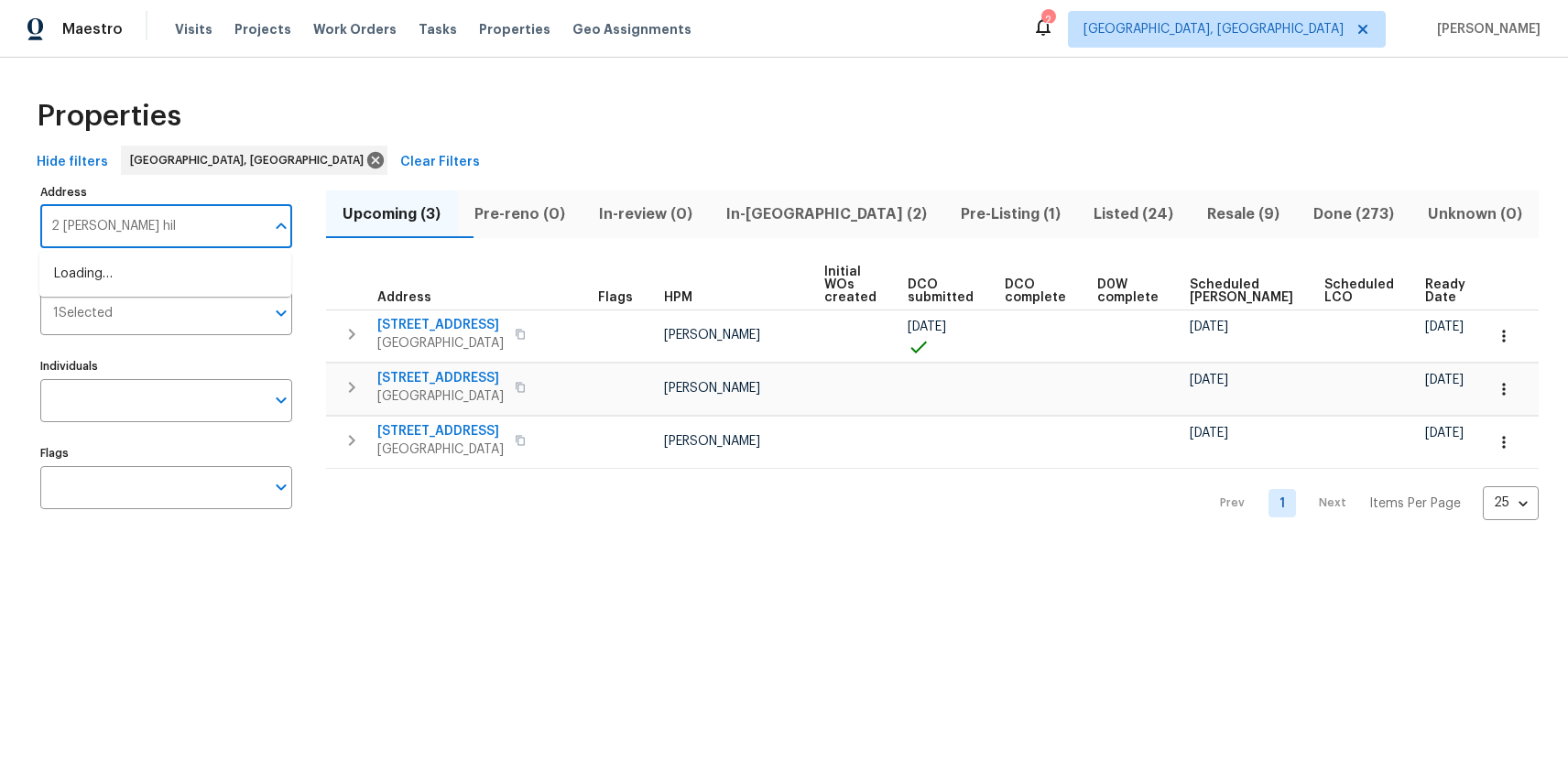
type input "2 hasty hill"
click at [218, 270] on li "2 Hasty Hill Rd Thomasville NC 27360" at bounding box center [166, 283] width 252 height 49
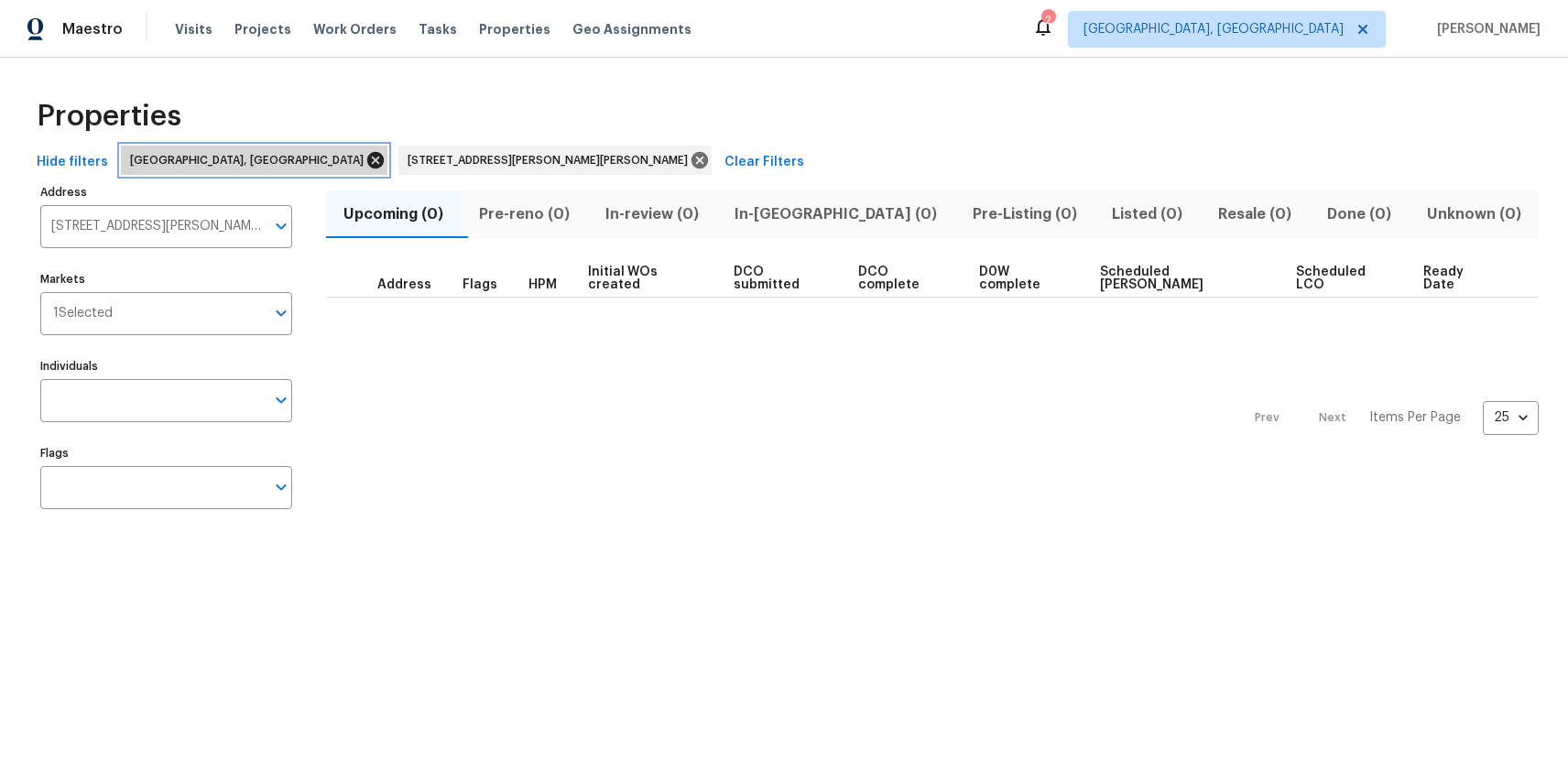
click at [368, 159] on icon at bounding box center [375, 159] width 16 height 16
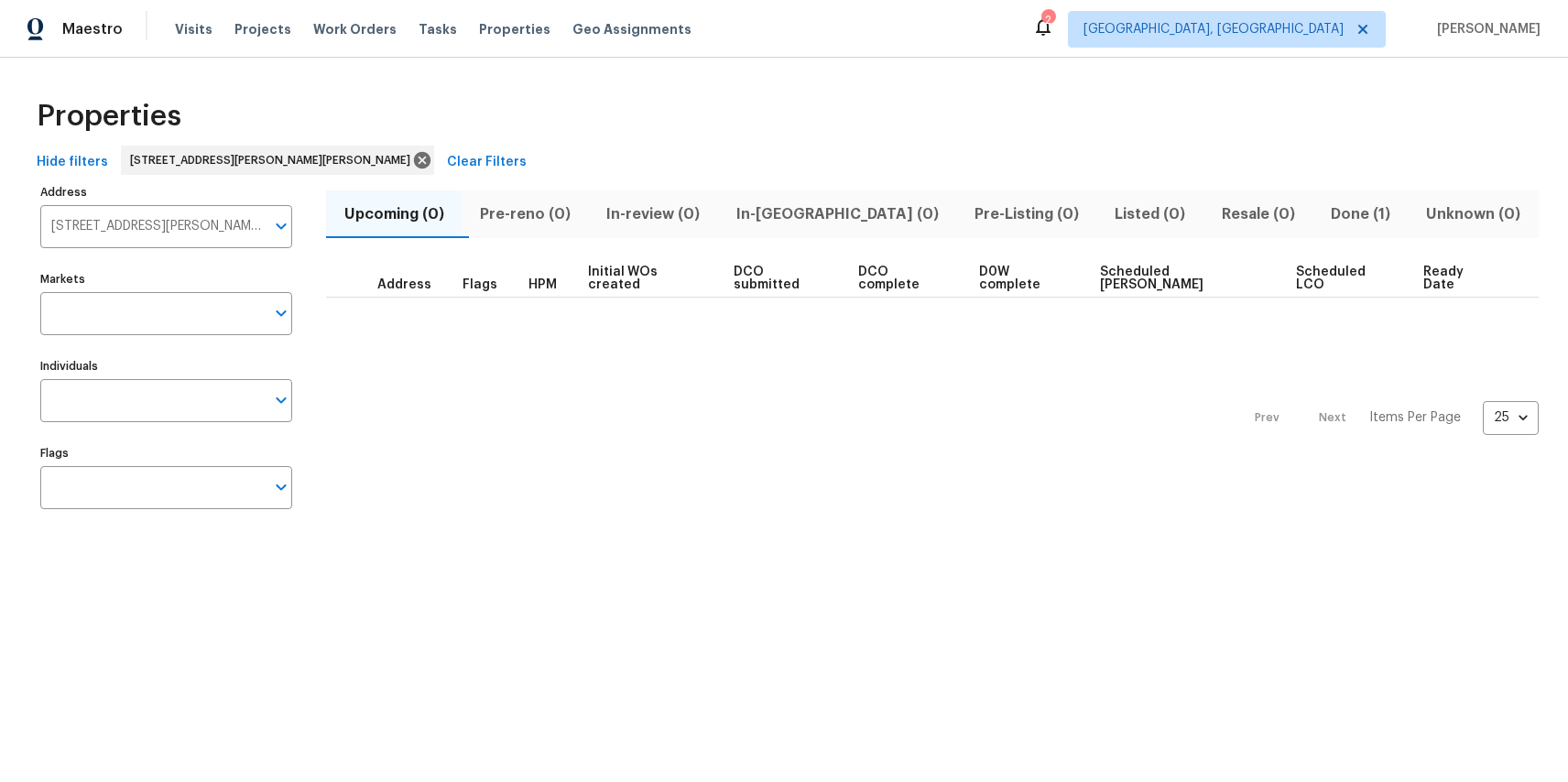
click at [1323, 221] on span "Done (1)" at bounding box center [1359, 214] width 73 height 26
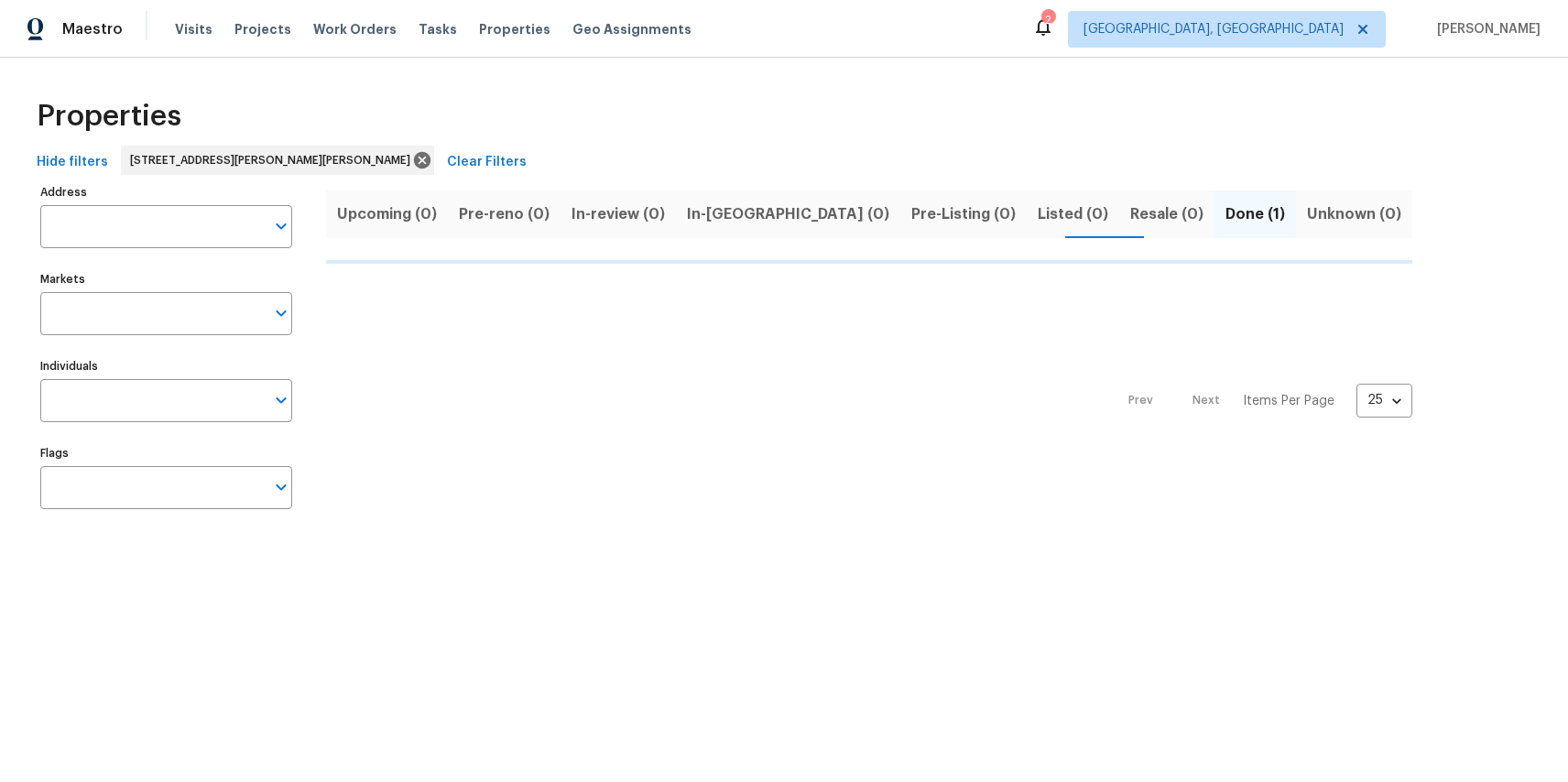
type input "2 Hasty Hill Rd Thomasville NC 27360"
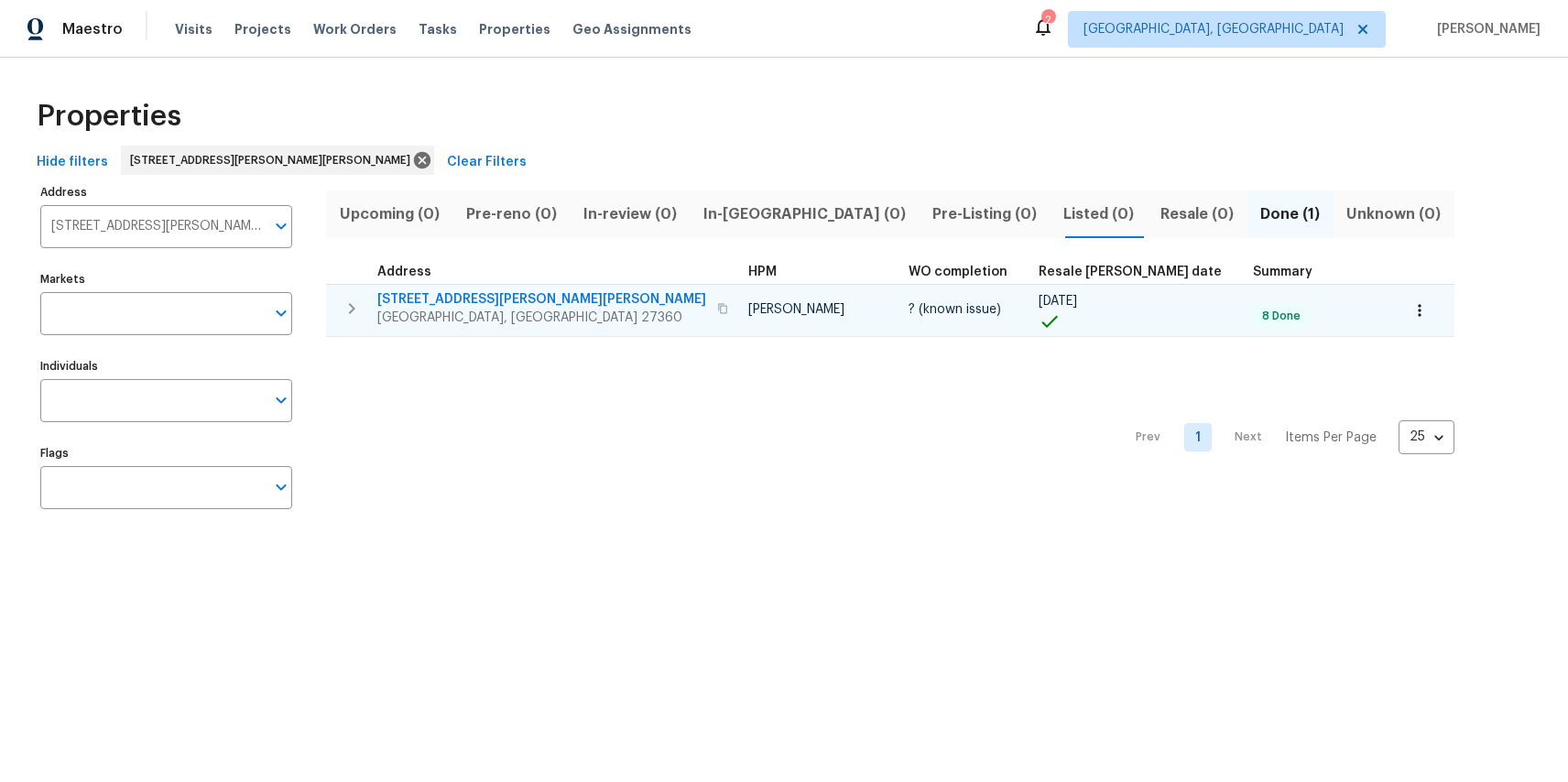
click at [425, 288] on td "2 Hasty Hill Rd Thomasville, NC 27360" at bounding box center [534, 309] width 415 height 47
click at [410, 300] on span "2 Hasty Hill Rd" at bounding box center [541, 299] width 329 height 18
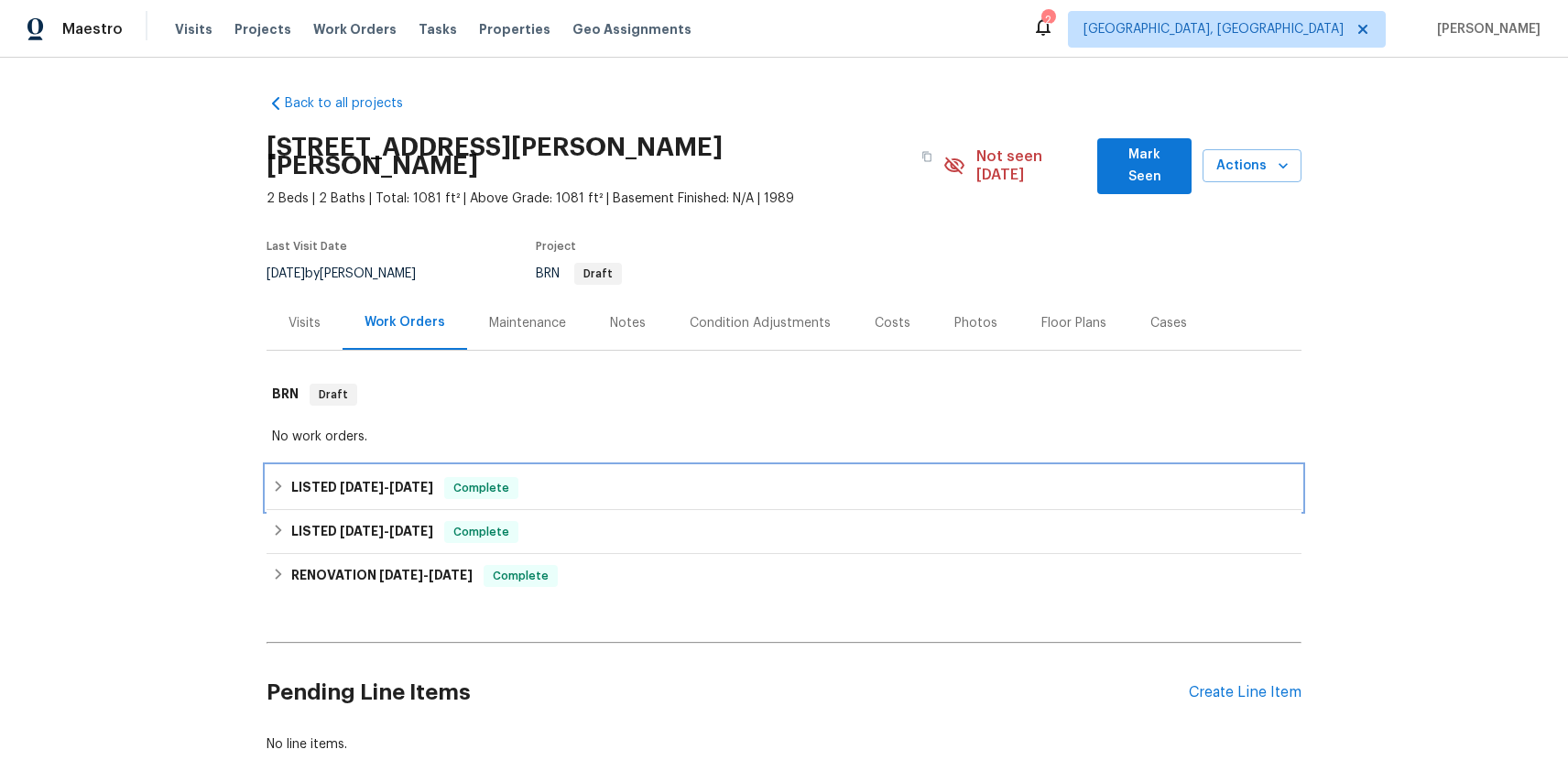
click at [278, 481] on icon at bounding box center [279, 486] width 7 height 11
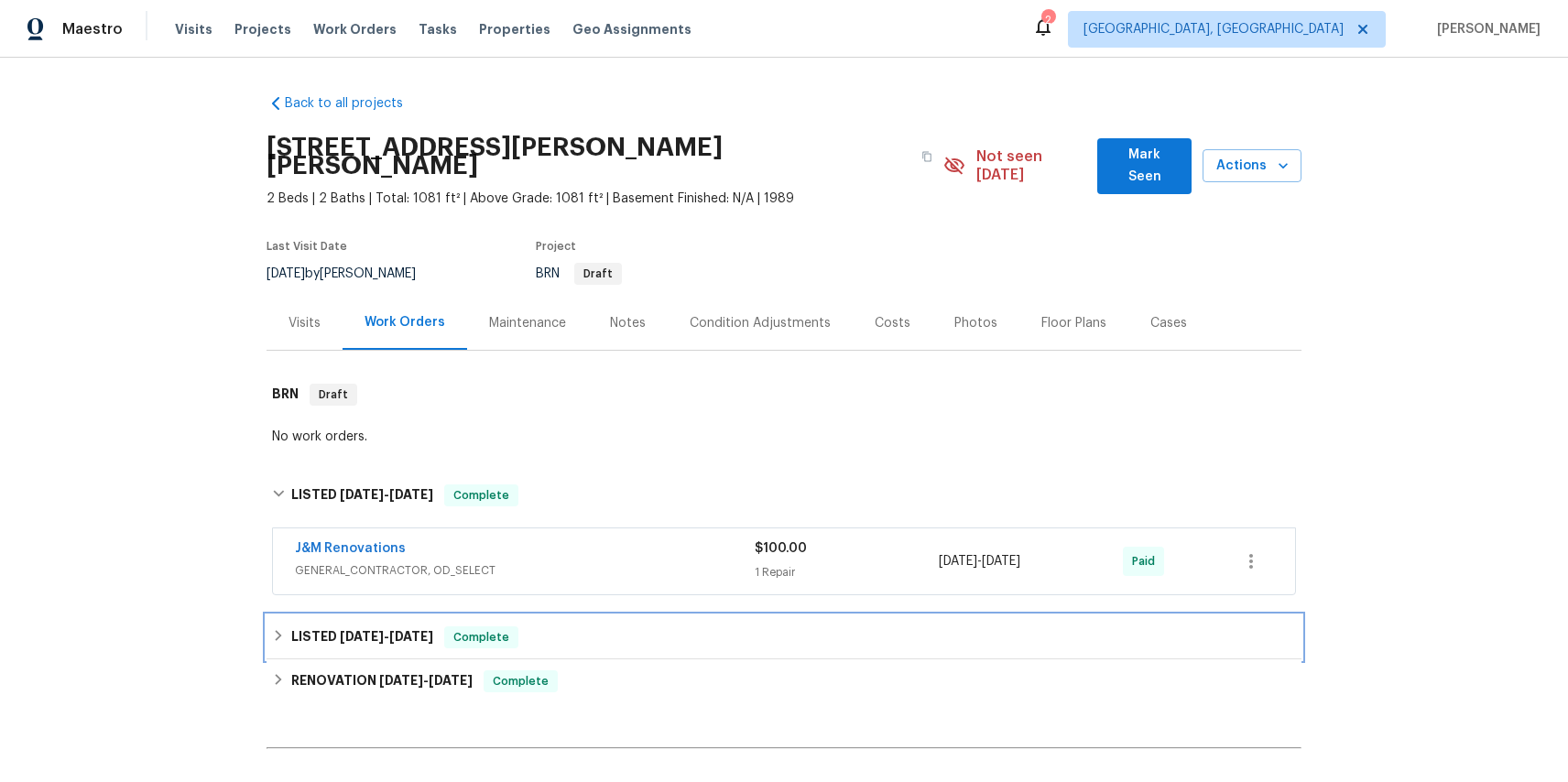
click at [273, 629] on icon at bounding box center [279, 636] width 13 height 13
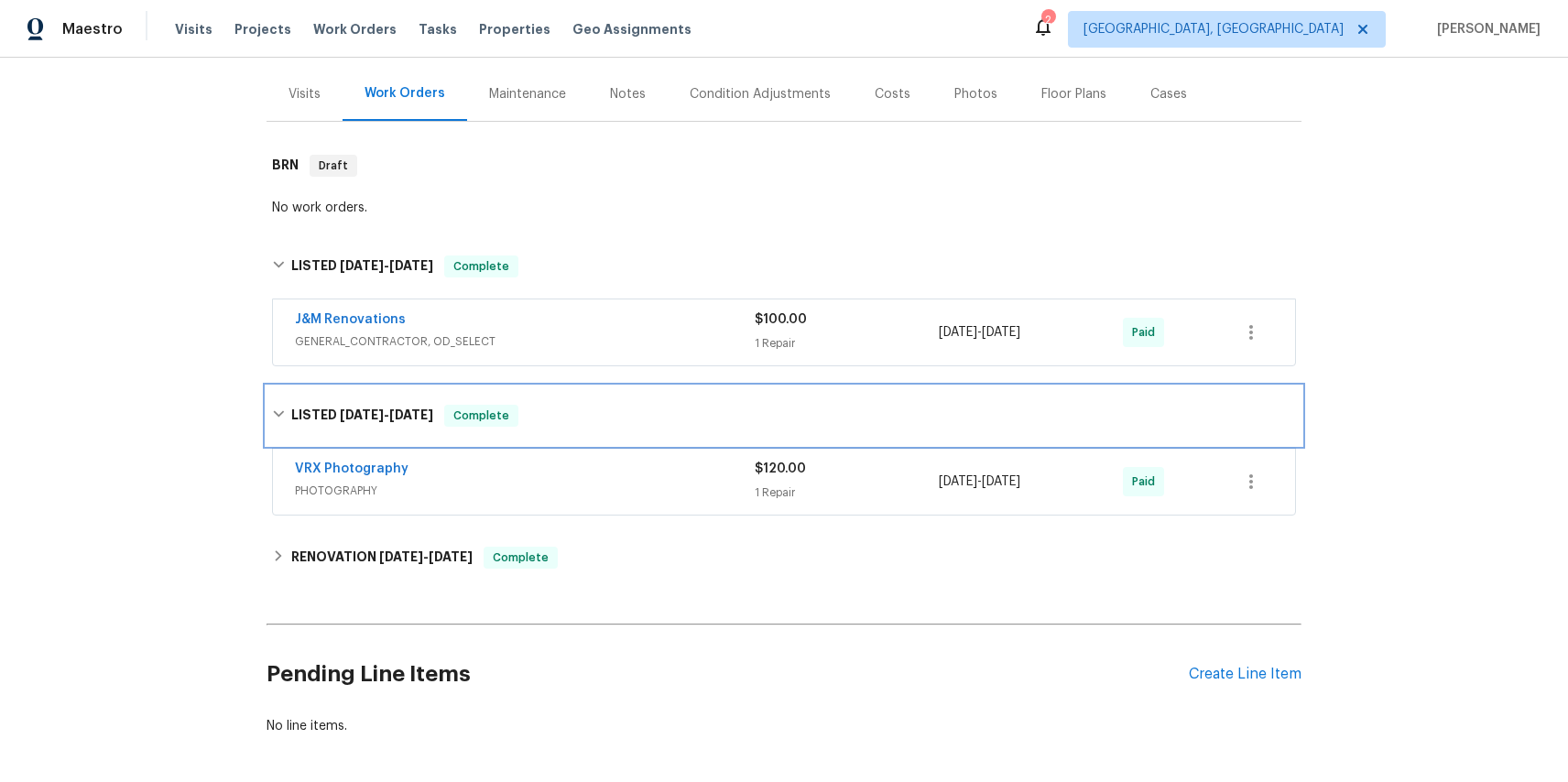
scroll to position [235, 0]
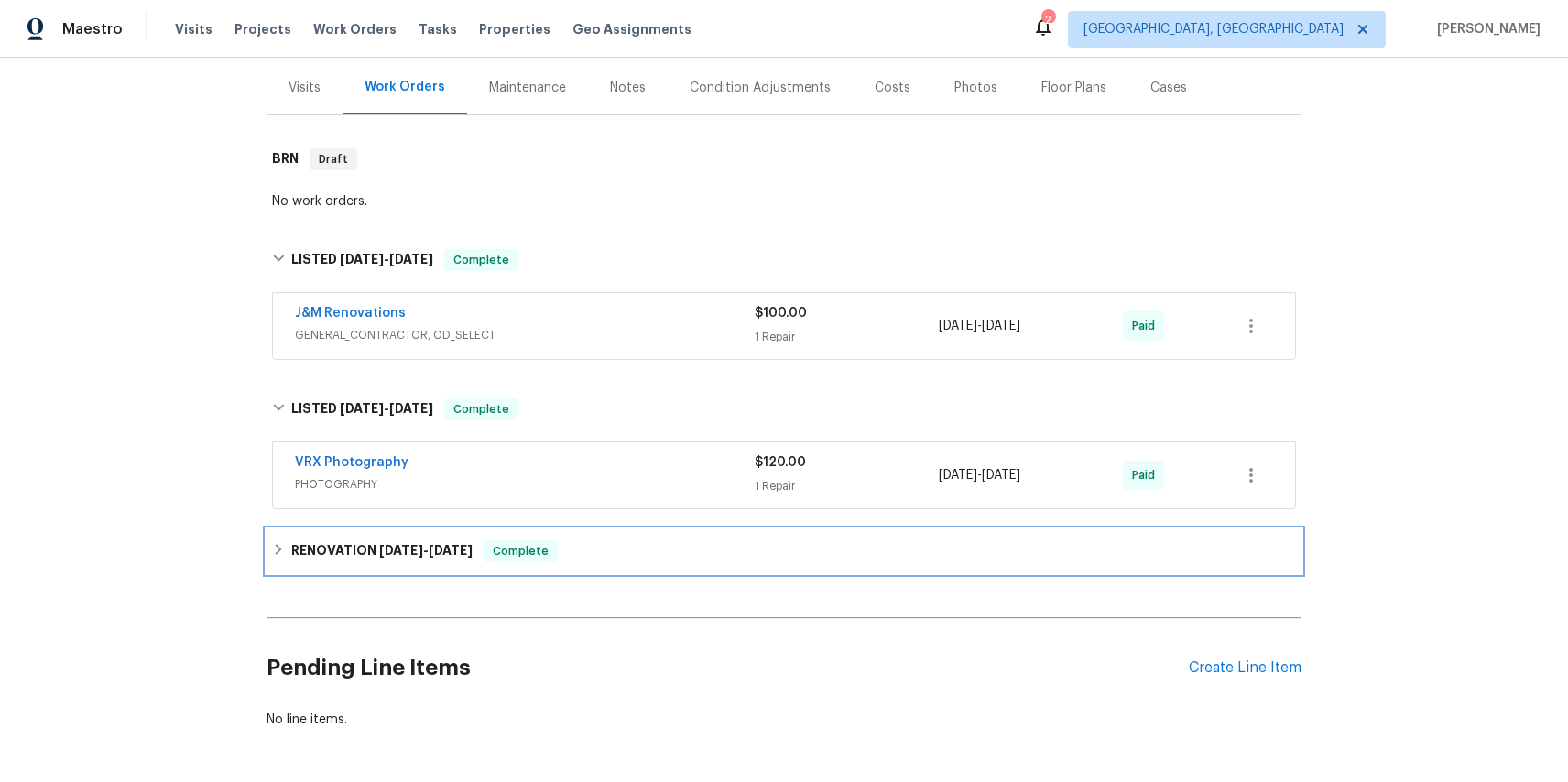
click at [285, 540] on div "RENOVATION 3/3/25 - 3/8/25 Complete" at bounding box center [784, 551] width 1024 height 22
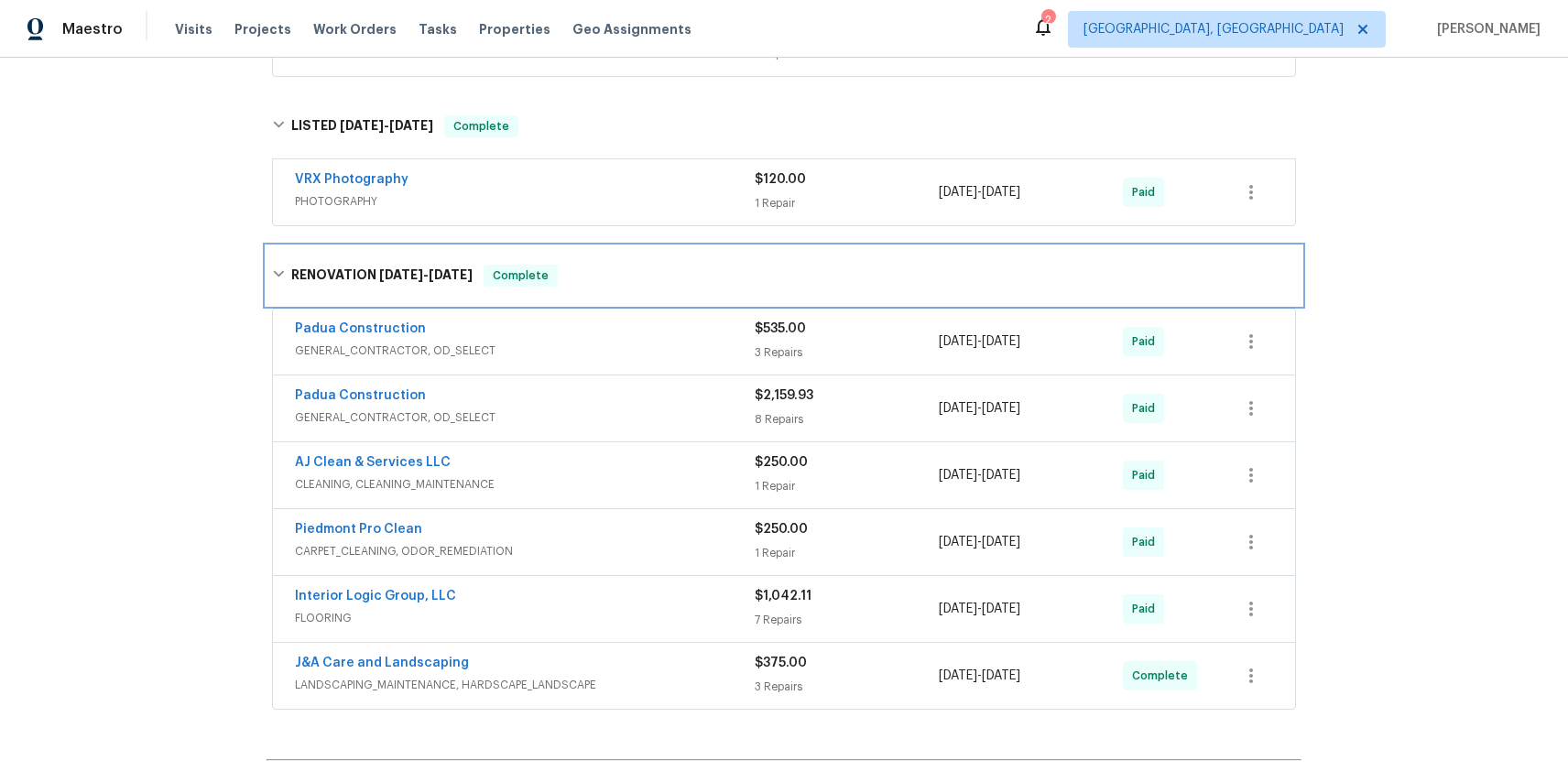
scroll to position [534, 0]
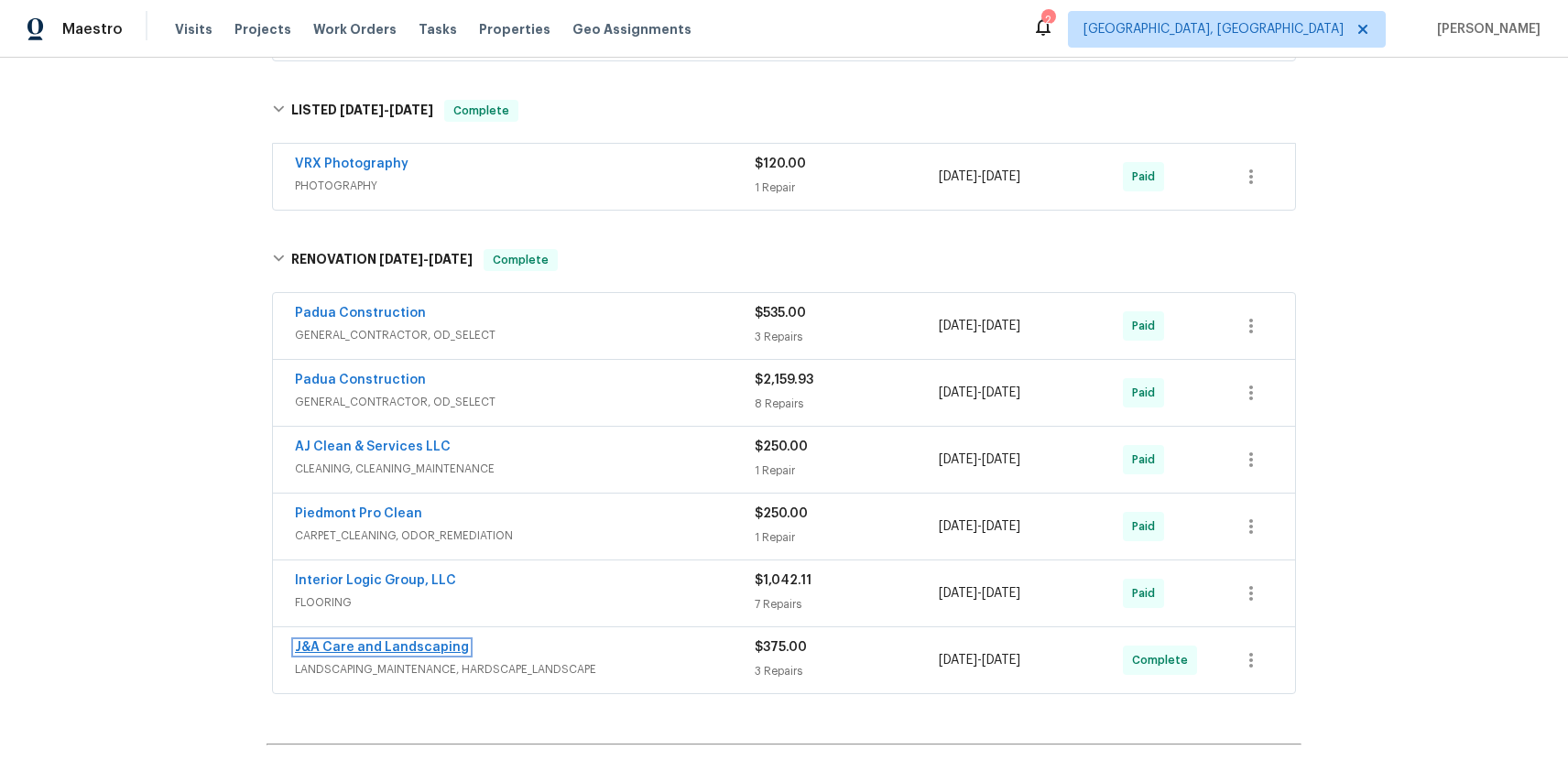
click at [427, 641] on link "J&A Care and Landscaping" at bounding box center [382, 647] width 174 height 13
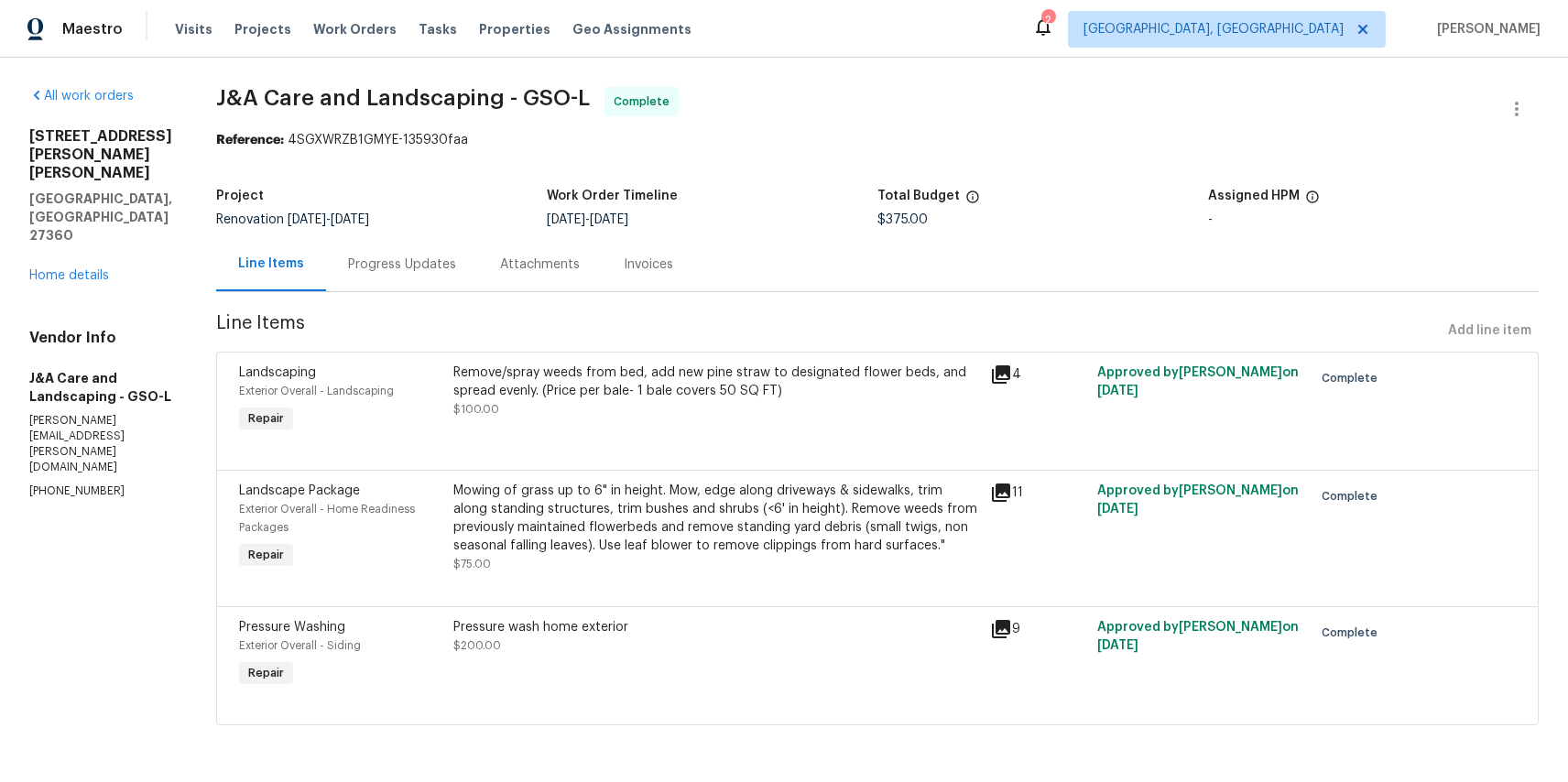
scroll to position [13, 0]
click at [672, 258] on div "Invoices" at bounding box center [648, 264] width 49 height 18
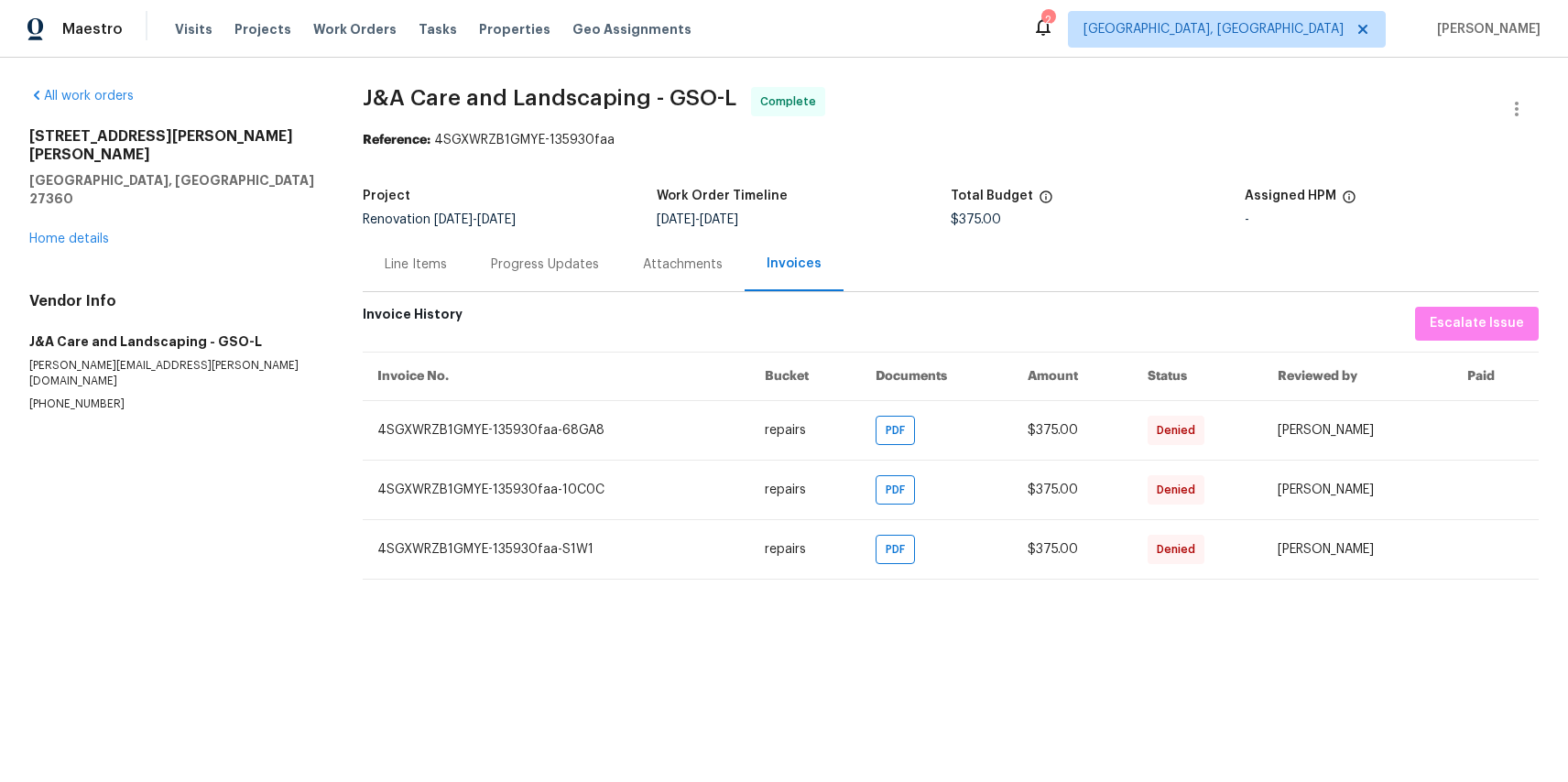
click at [1079, 78] on div "All work orders 2 Hasty Hill Rd Thomasville, NC 27360 Home details Vendor Info …" at bounding box center [784, 334] width 1568 height 552
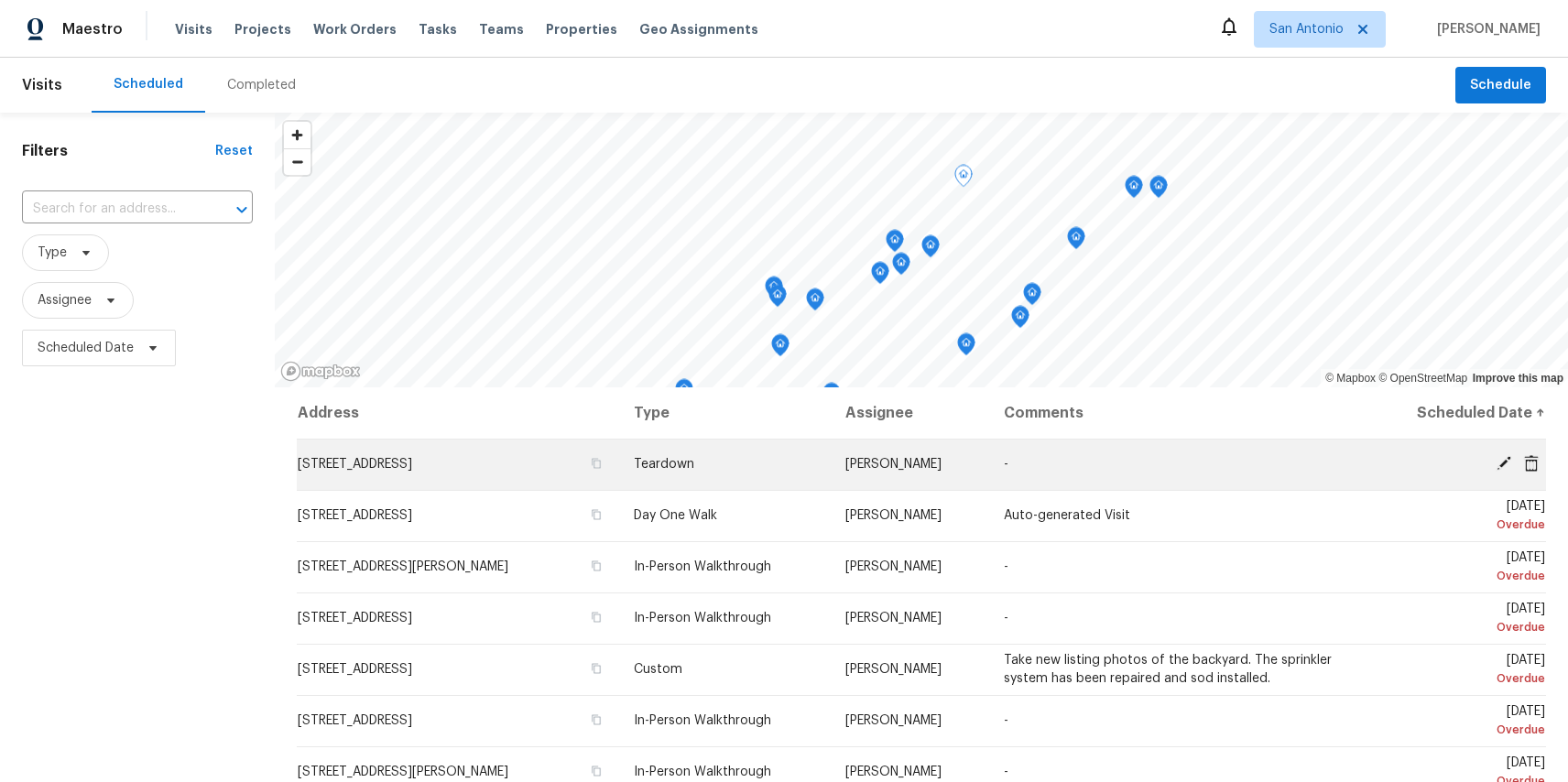
click at [1532, 465] on icon at bounding box center [1531, 462] width 14 height 16
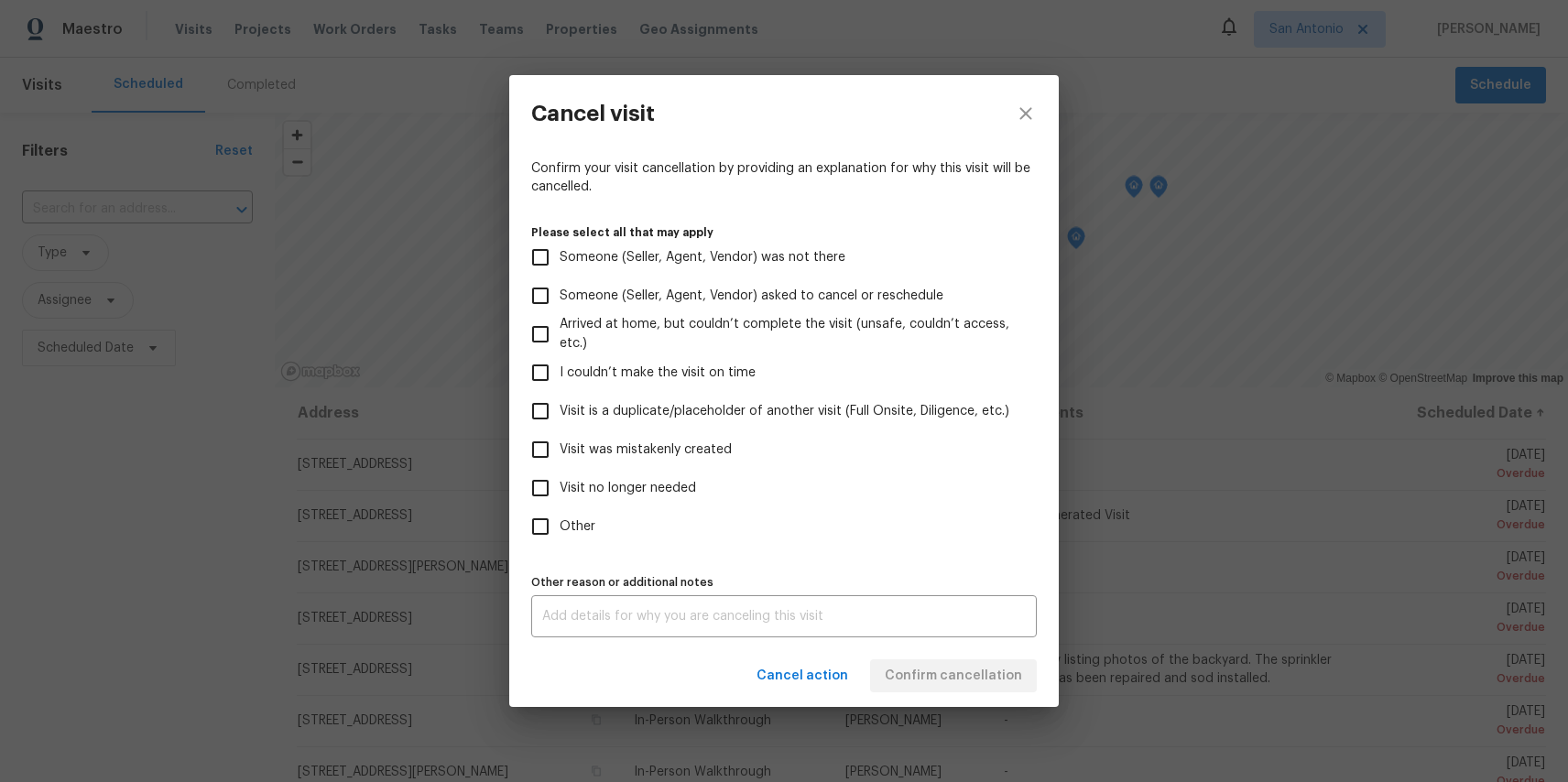
click at [576, 519] on span "Other" at bounding box center [577, 527] width 36 height 19
click at [559, 519] on input "Other" at bounding box center [540, 526] width 39 height 39
checkbox input "true"
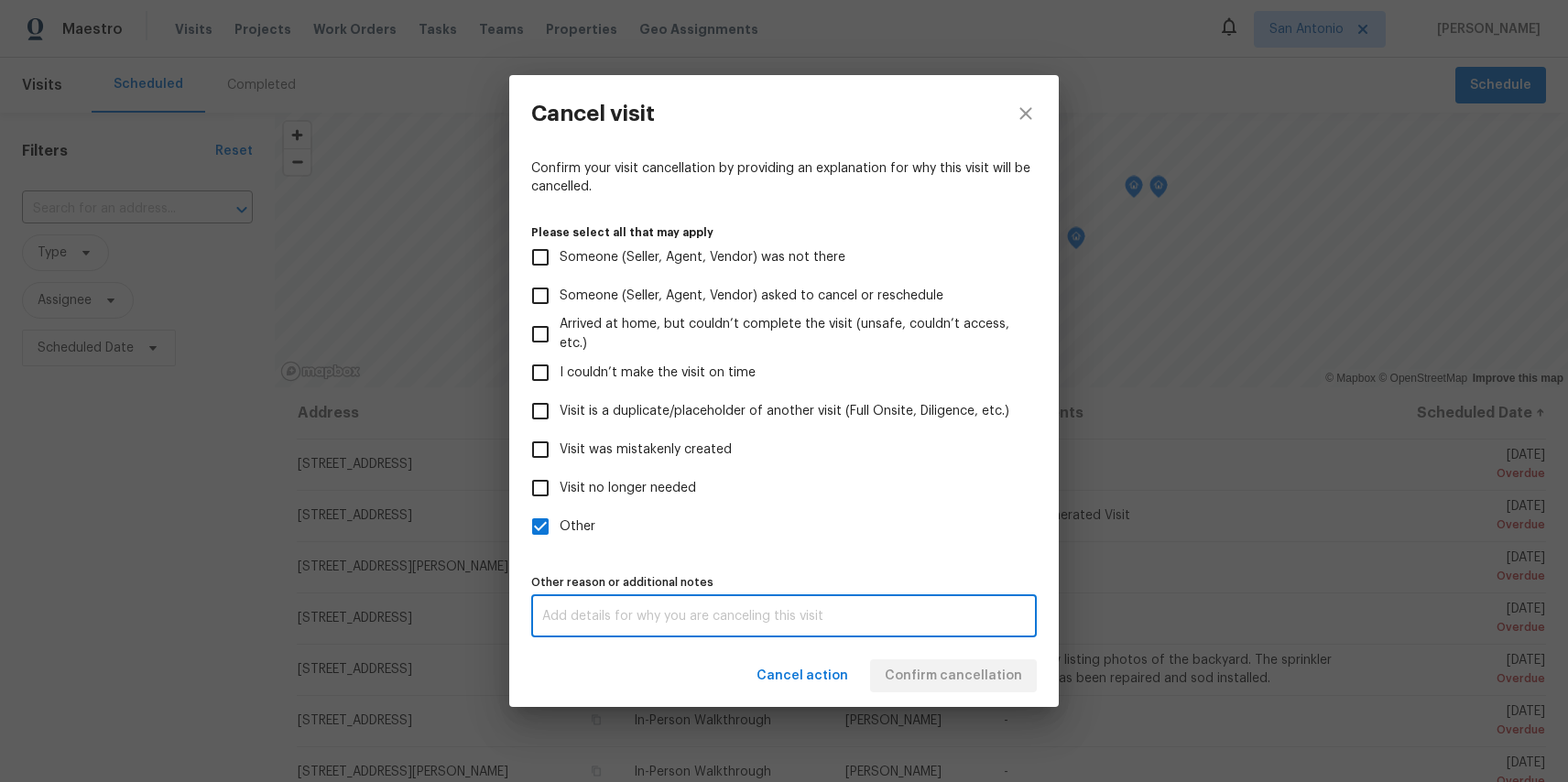
click at [605, 611] on textarea at bounding box center [784, 617] width 483 height 13
paste textarea "test"
type textarea "test"
click at [907, 672] on div "Cancel action Confirm cancellation" at bounding box center [784, 676] width 550 height 64
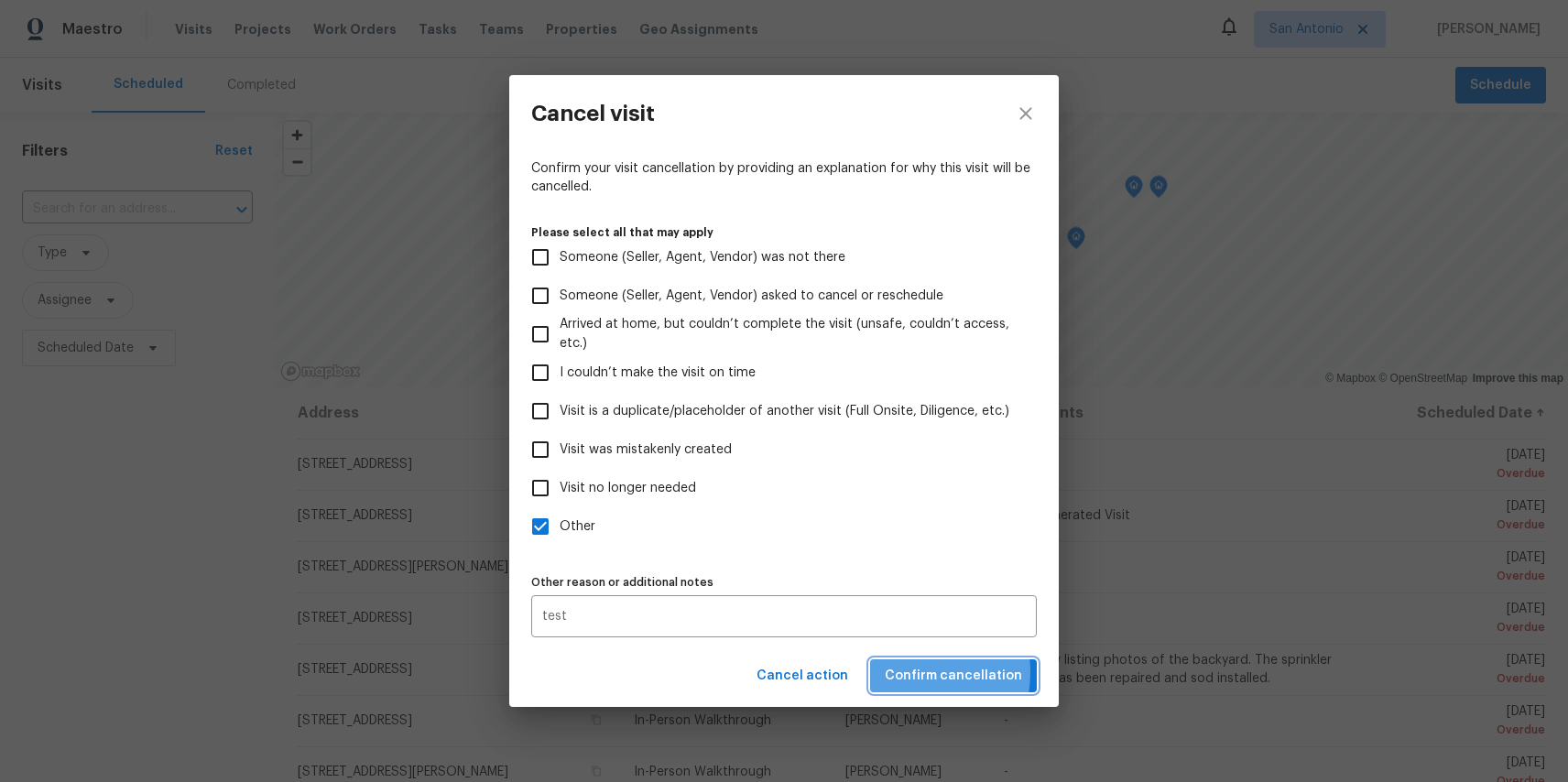
click at [907, 672] on span "Confirm cancellation" at bounding box center [954, 677] width 137 height 23
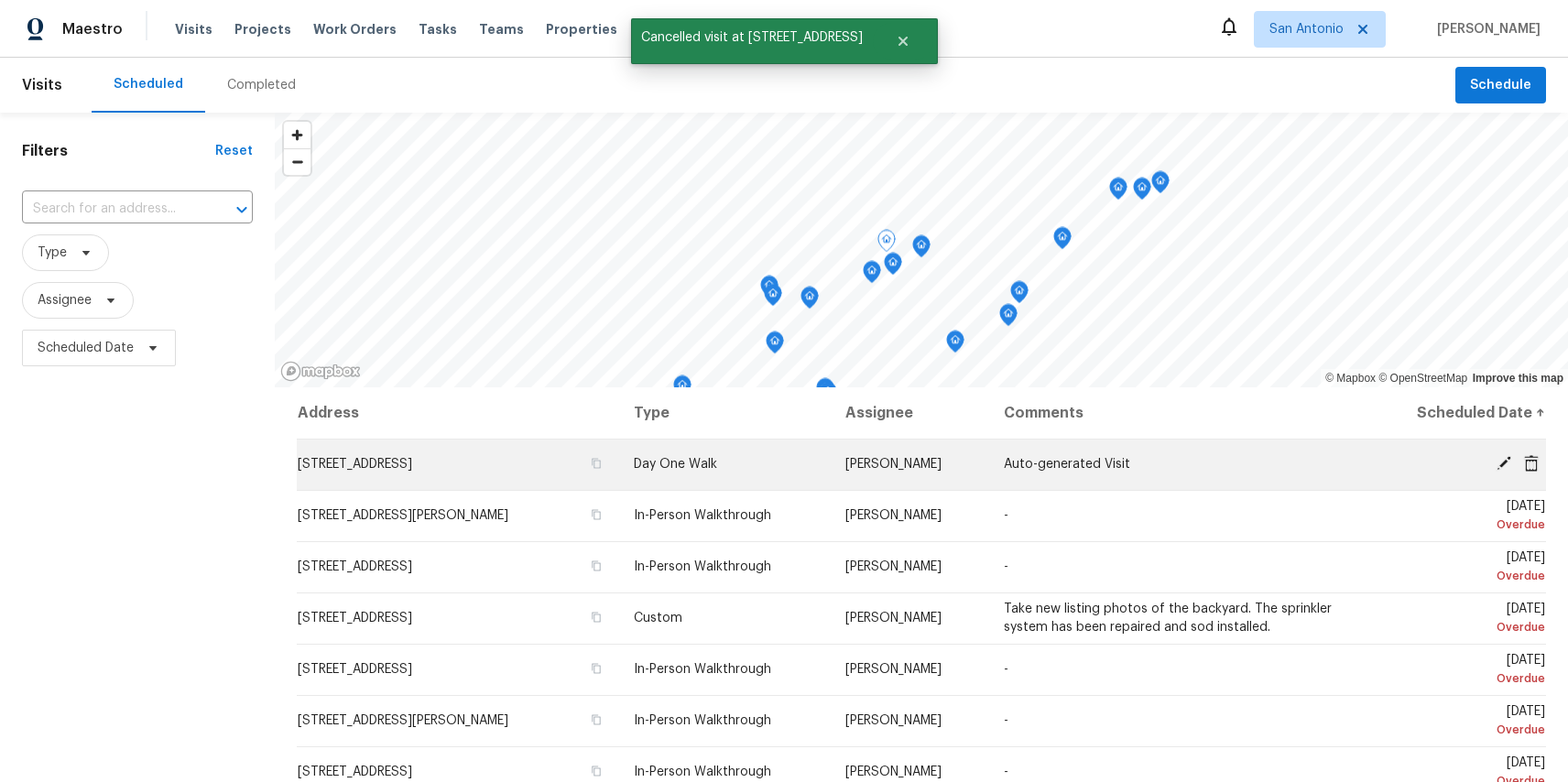
click at [1539, 453] on td "Mon, Sep 08 Overdue" at bounding box center [1455, 464] width 182 height 51
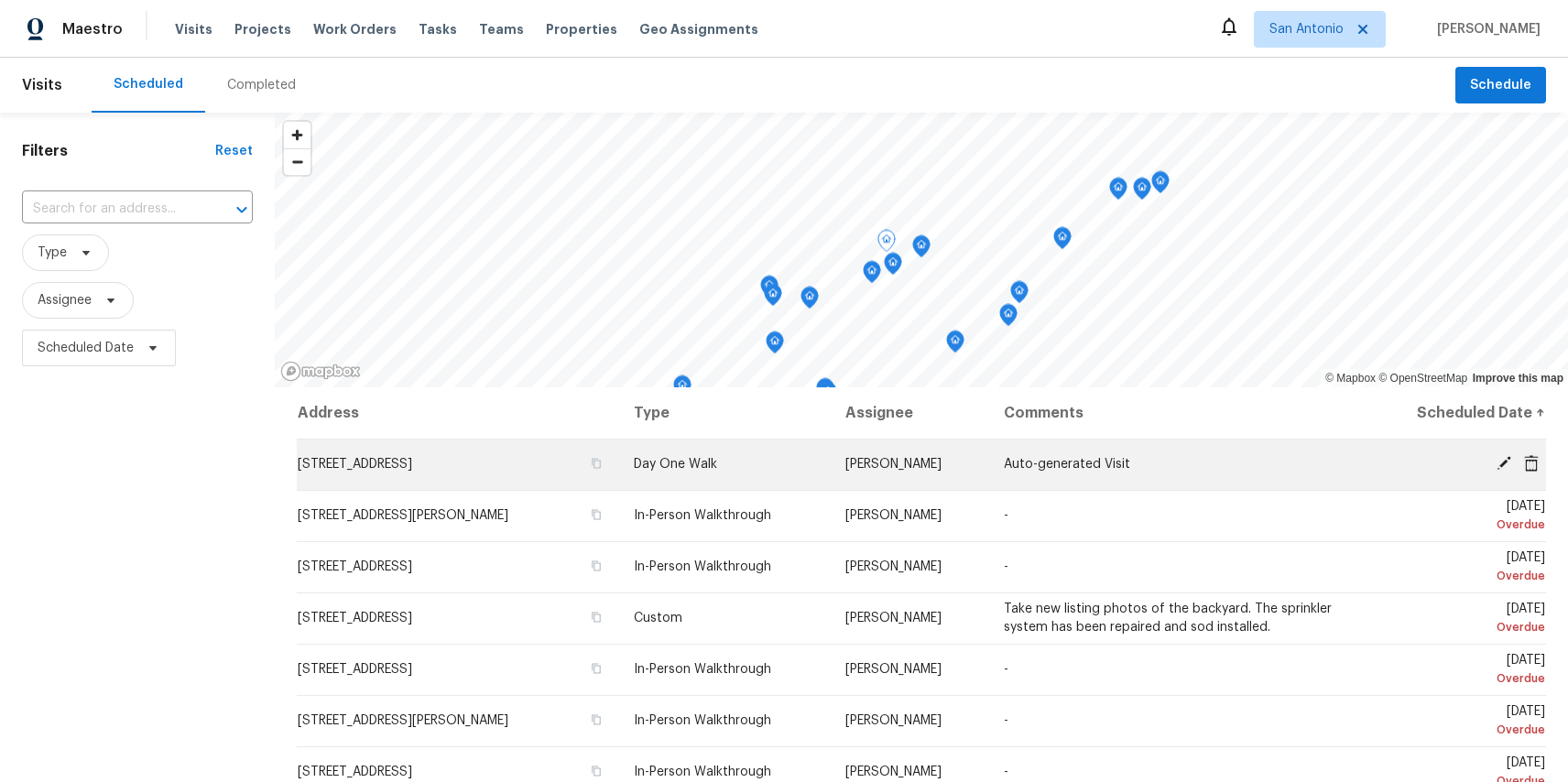
click at [1532, 463] on icon at bounding box center [1531, 462] width 14 height 16
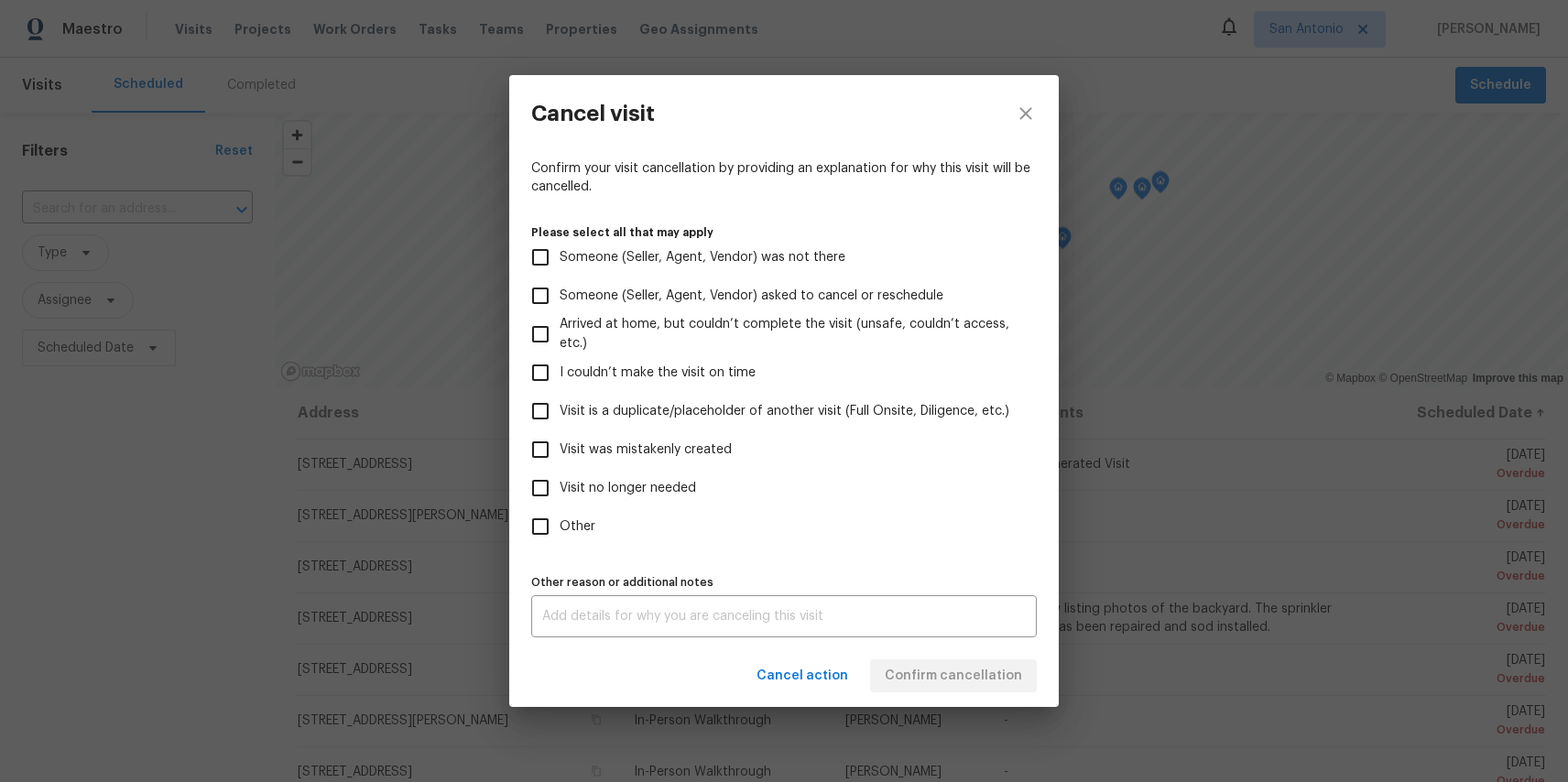
click at [582, 524] on span "Other" at bounding box center [577, 527] width 36 height 19
click at [559, 524] on input "Other" at bounding box center [540, 526] width 39 height 39
checkbox input "true"
click at [629, 603] on div "x Other reason or additional notes" at bounding box center [784, 616] width 505 height 42
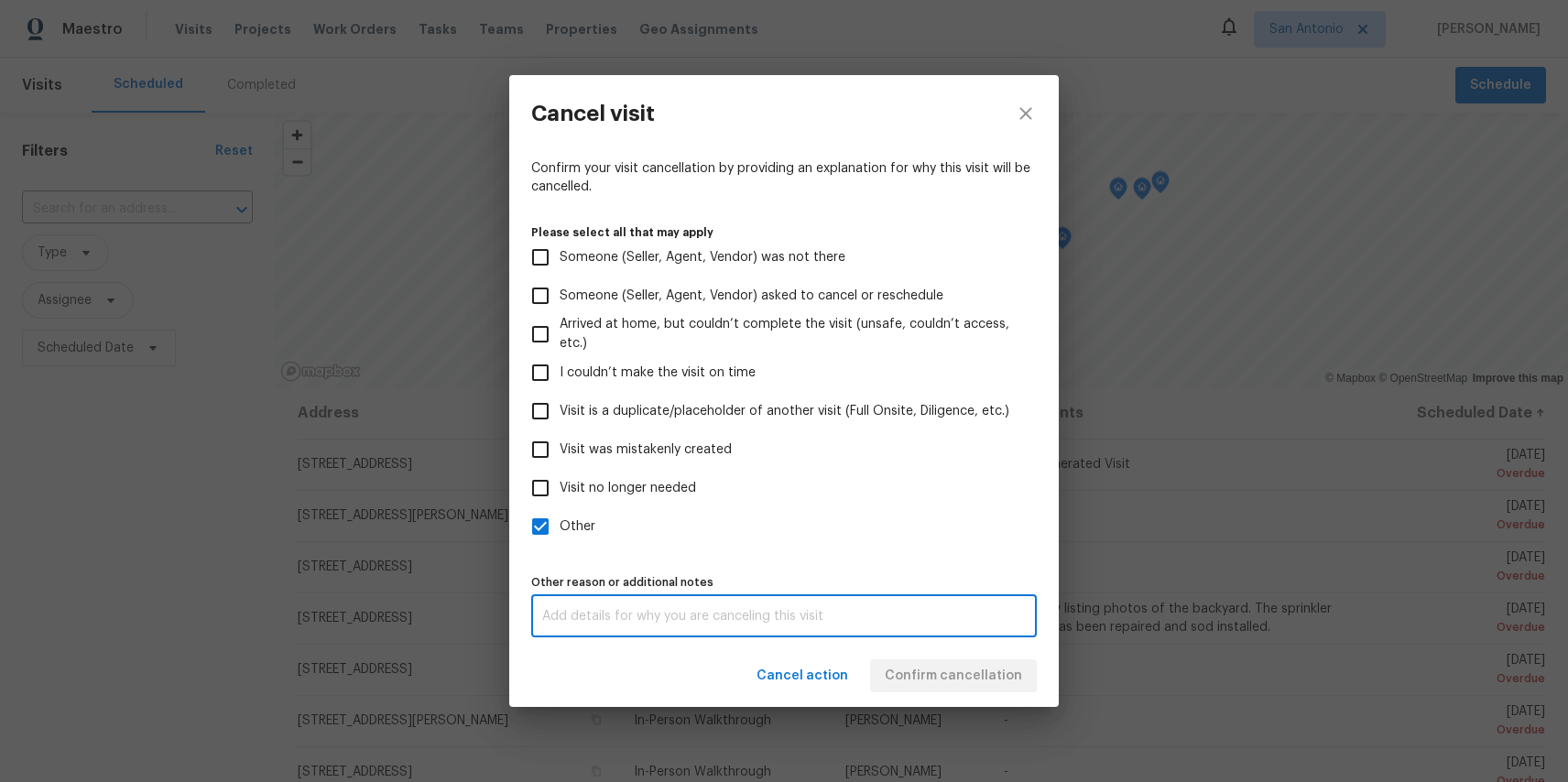
paste textarea "test"
type textarea "test"
click at [939, 690] on div "Cancel action Confirm cancellation" at bounding box center [784, 676] width 550 height 64
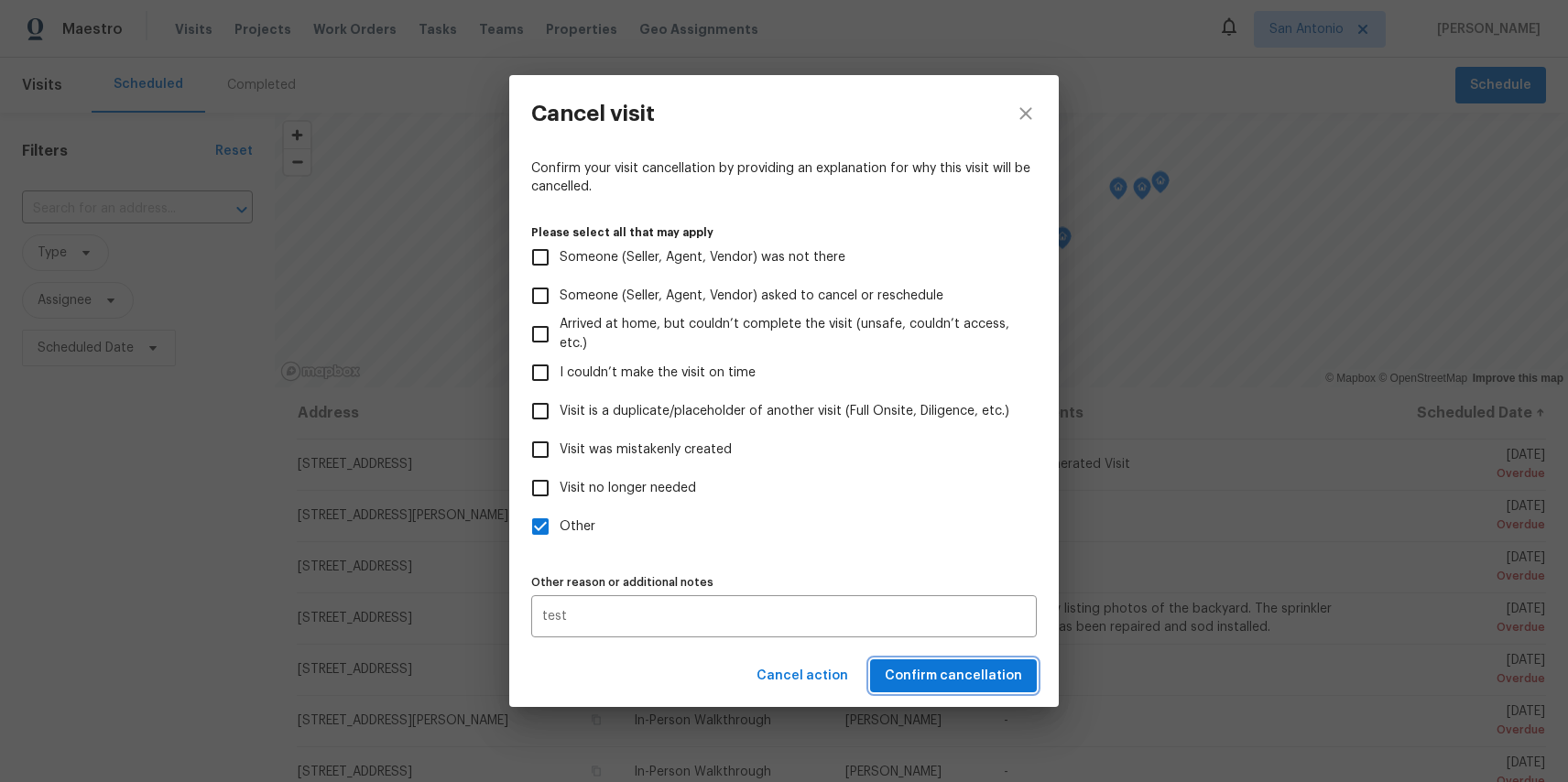
click at [939, 680] on span "Confirm cancellation" at bounding box center [954, 677] width 137 height 23
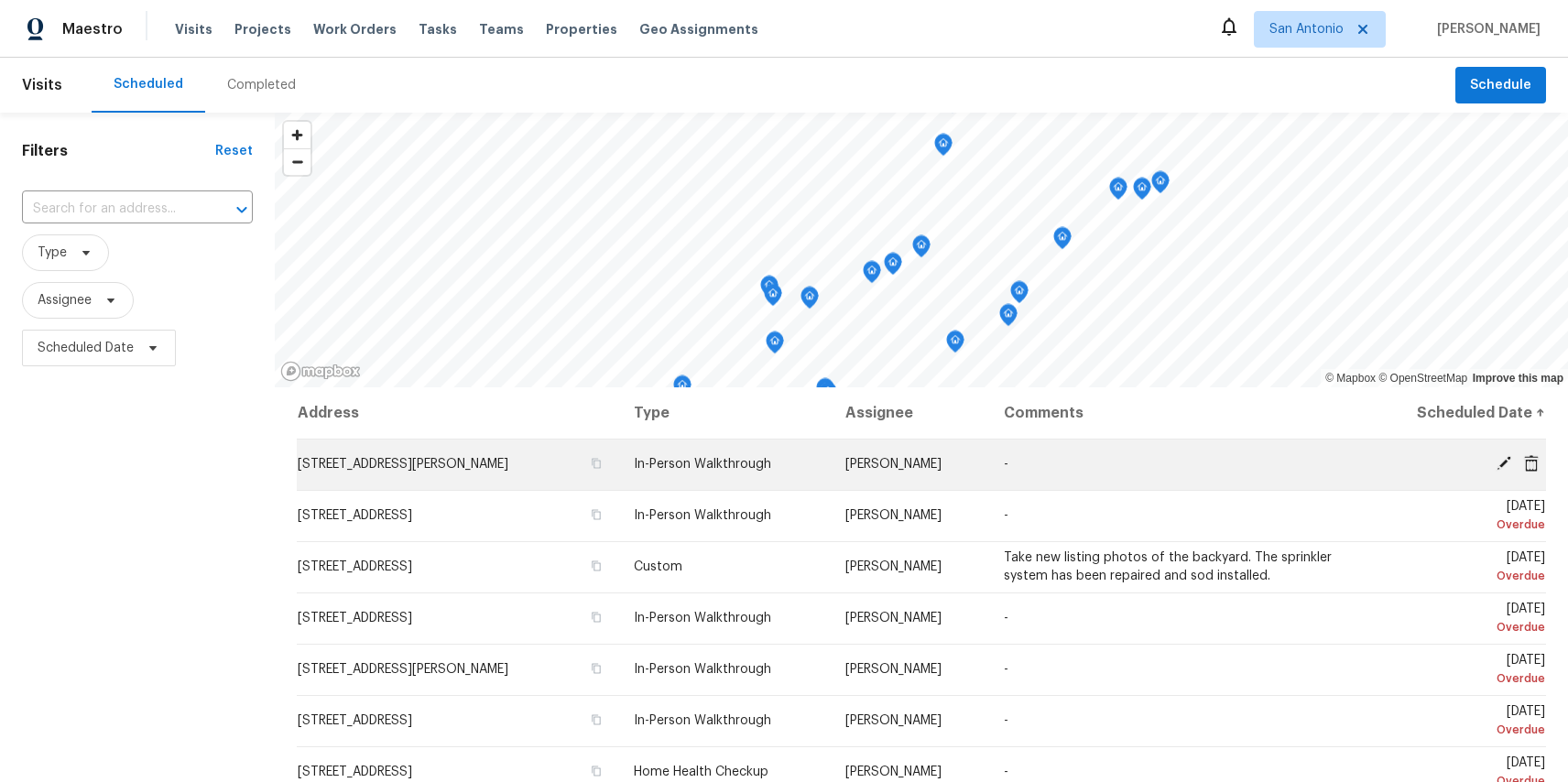
click at [1532, 464] on icon at bounding box center [1531, 462] width 14 height 16
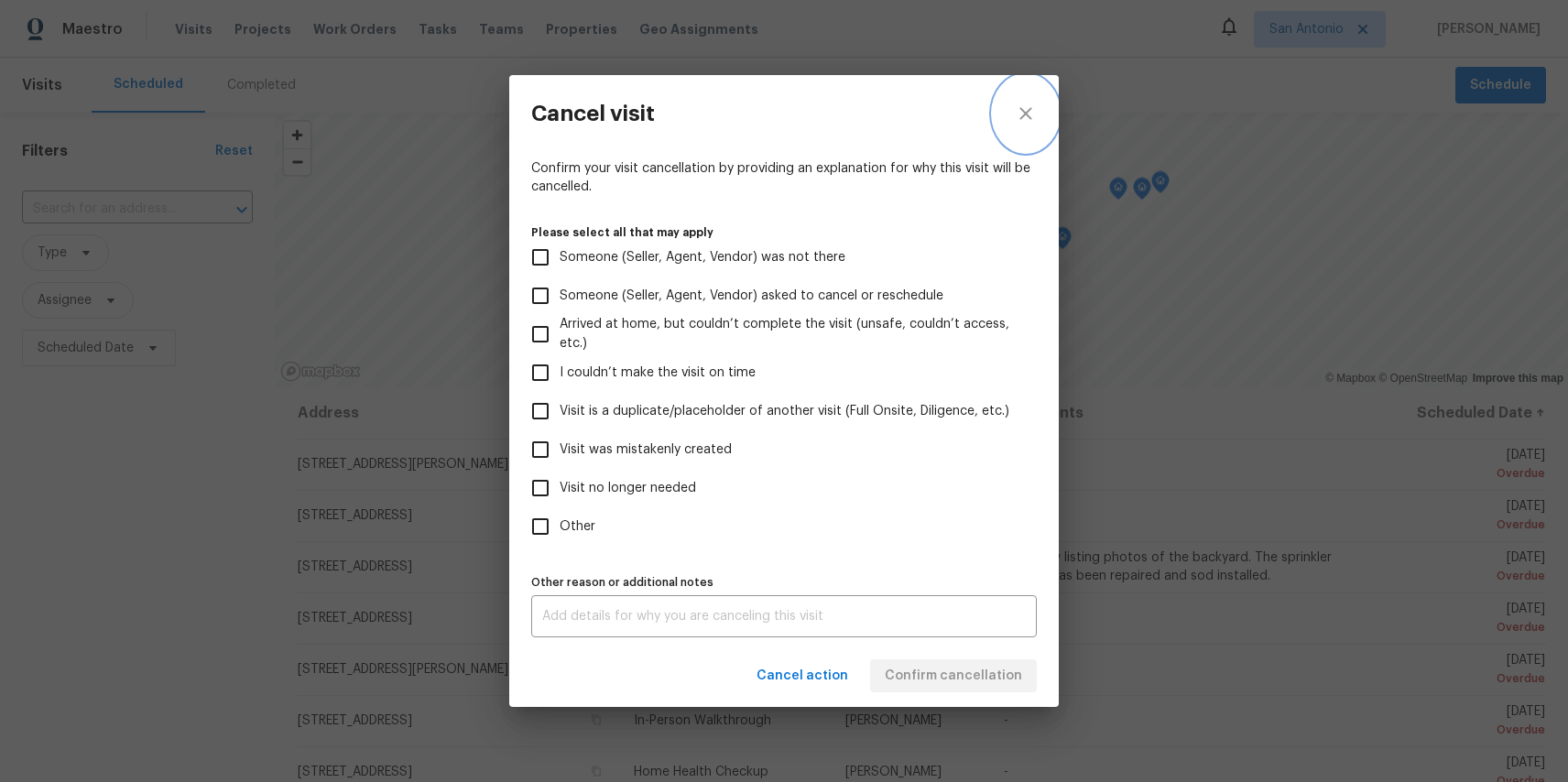
click at [1017, 119] on icon "close" at bounding box center [1026, 113] width 22 height 22
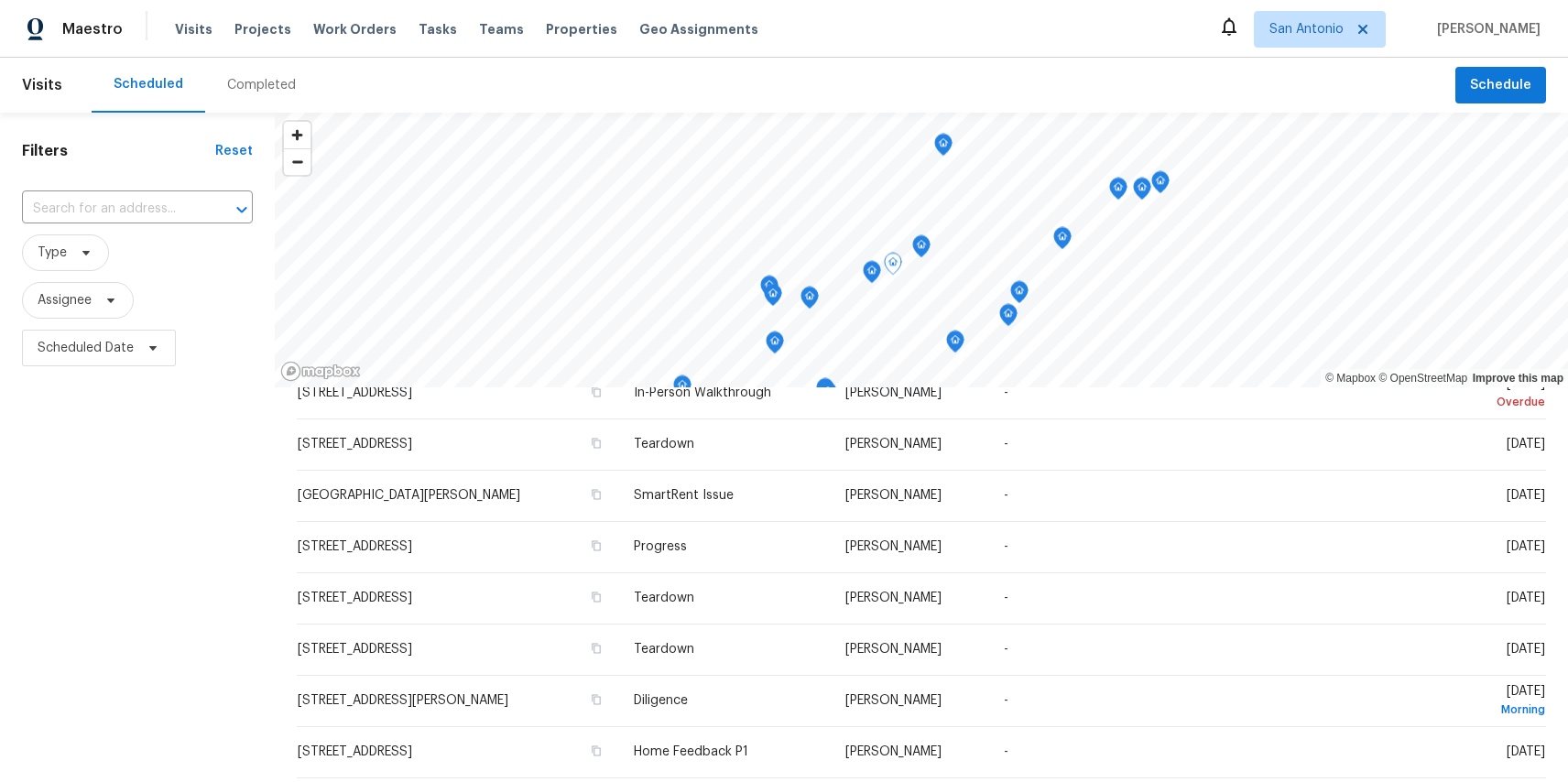
scroll to position [460, 0]
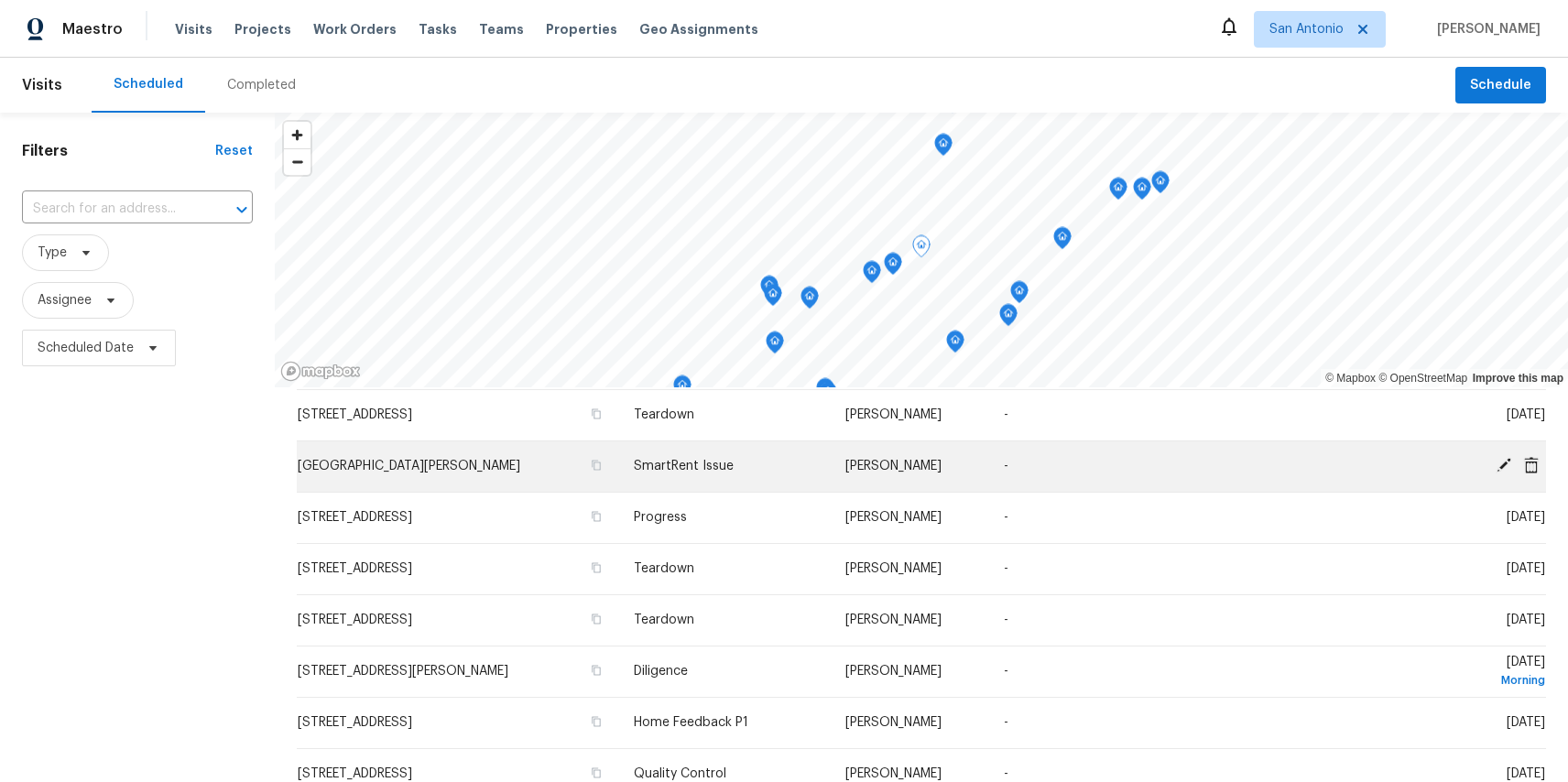
click at [1530, 463] on icon at bounding box center [1531, 464] width 14 height 16
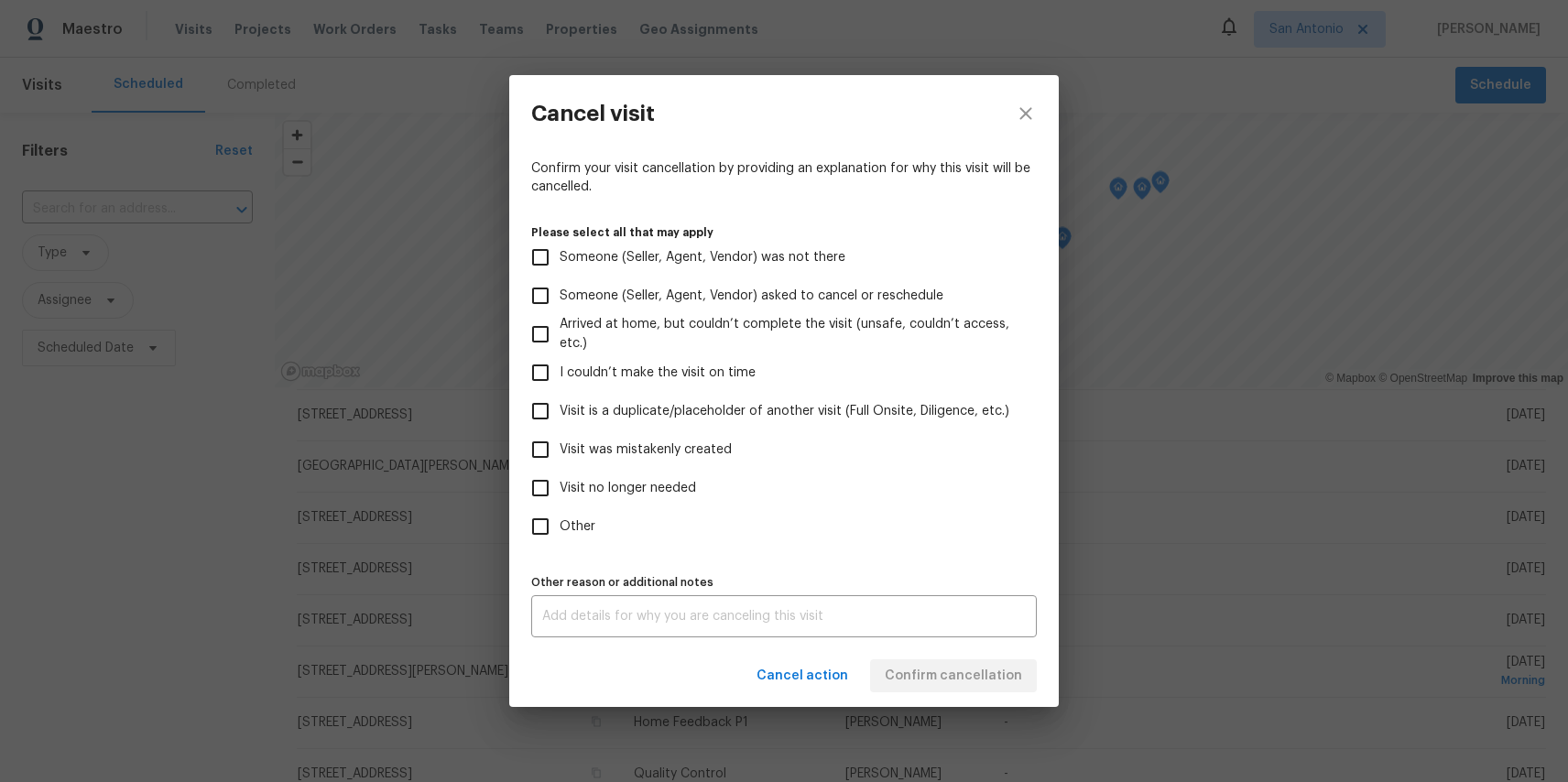
click at [564, 511] on label "Other" at bounding box center [772, 526] width 501 height 39
click at [559, 511] on input "Other" at bounding box center [540, 526] width 39 height 39
checkbox input "true"
click at [674, 618] on textarea at bounding box center [784, 617] width 483 height 13
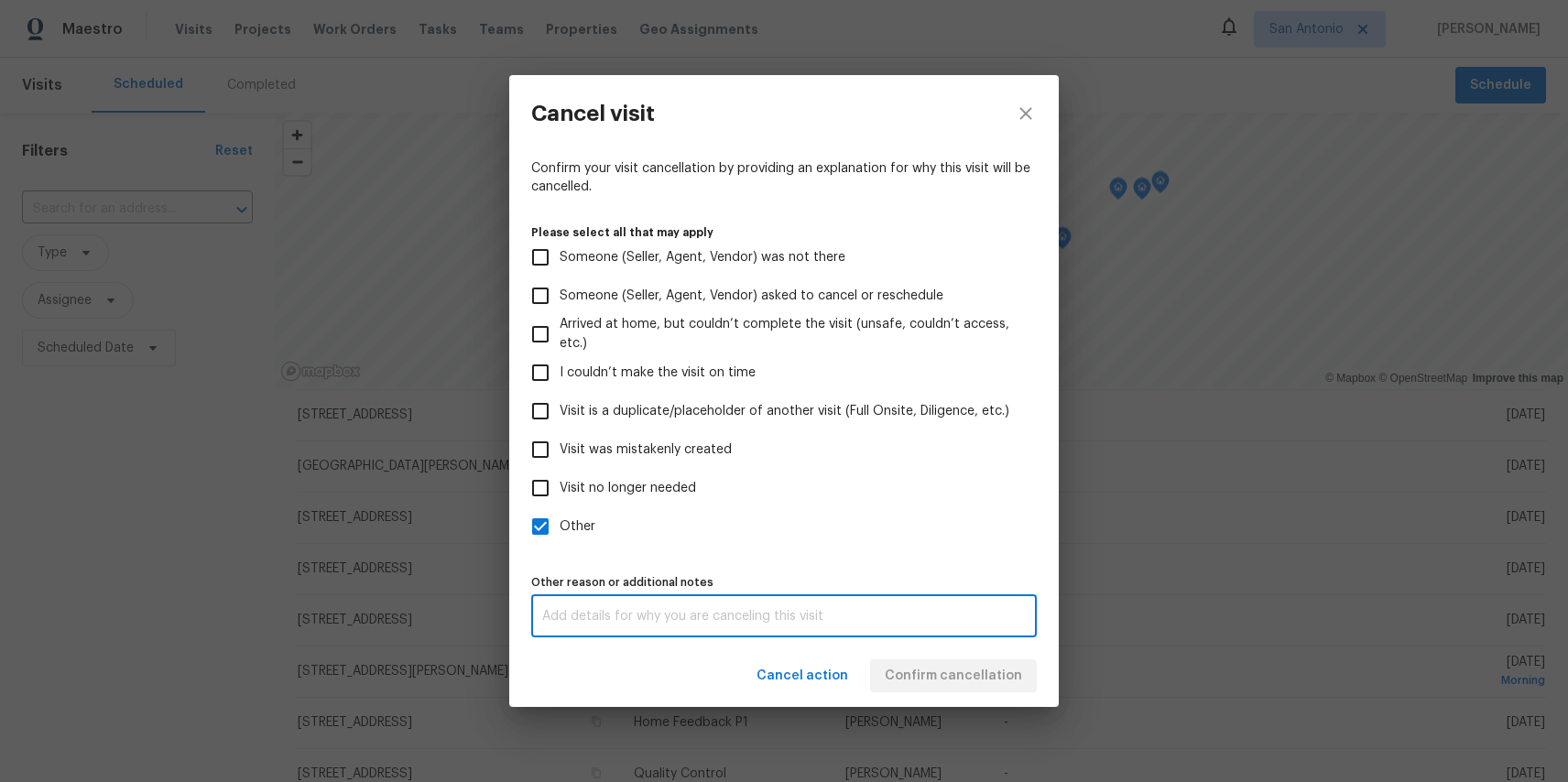
paste textarea "test"
type textarea "test"
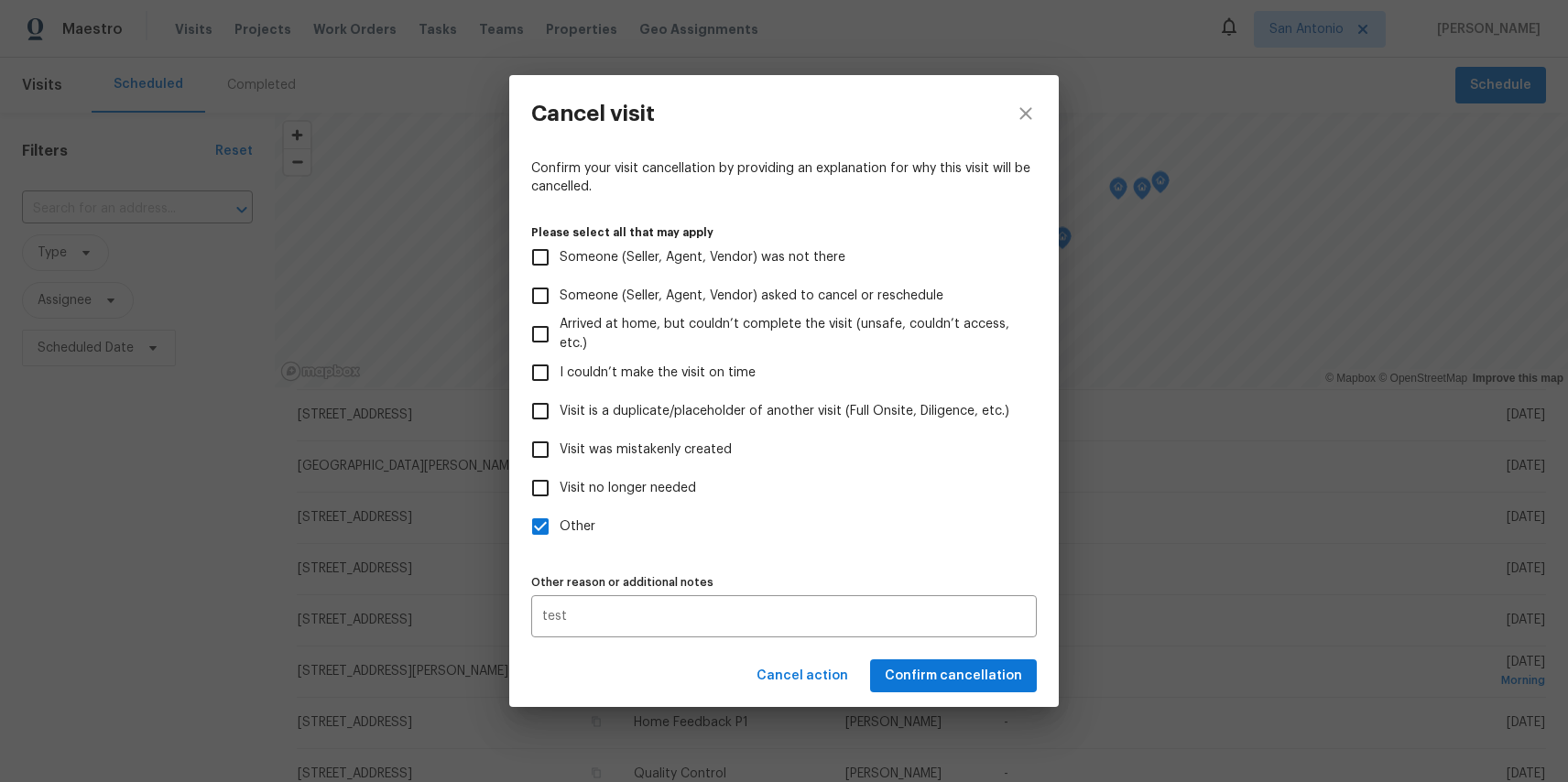
click at [623, 682] on div "Cancel action Confirm cancellation" at bounding box center [784, 676] width 550 height 64
click at [921, 671] on span "Confirm cancellation" at bounding box center [954, 677] width 137 height 23
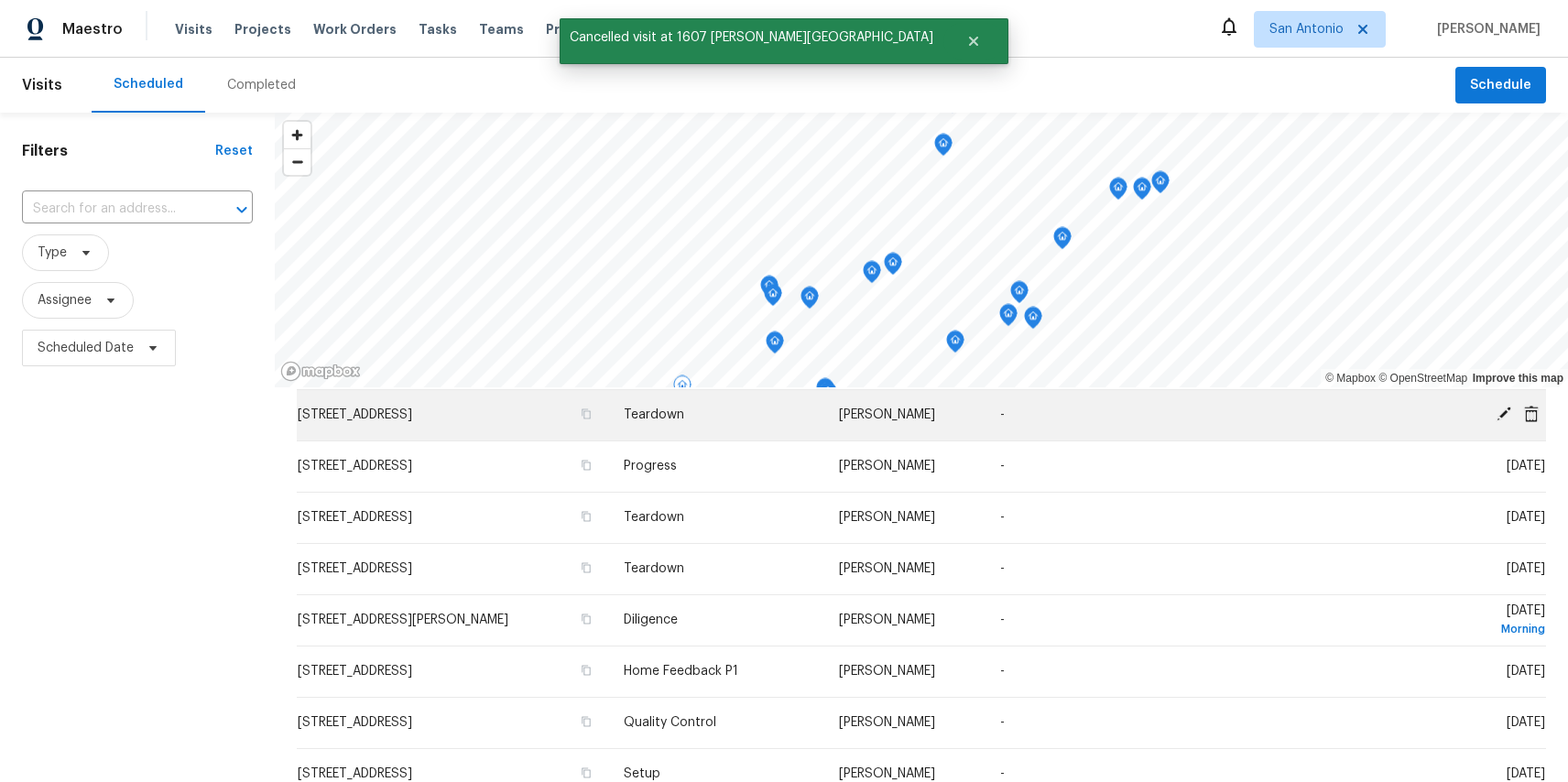
click at [1536, 412] on icon at bounding box center [1531, 412] width 14 height 16
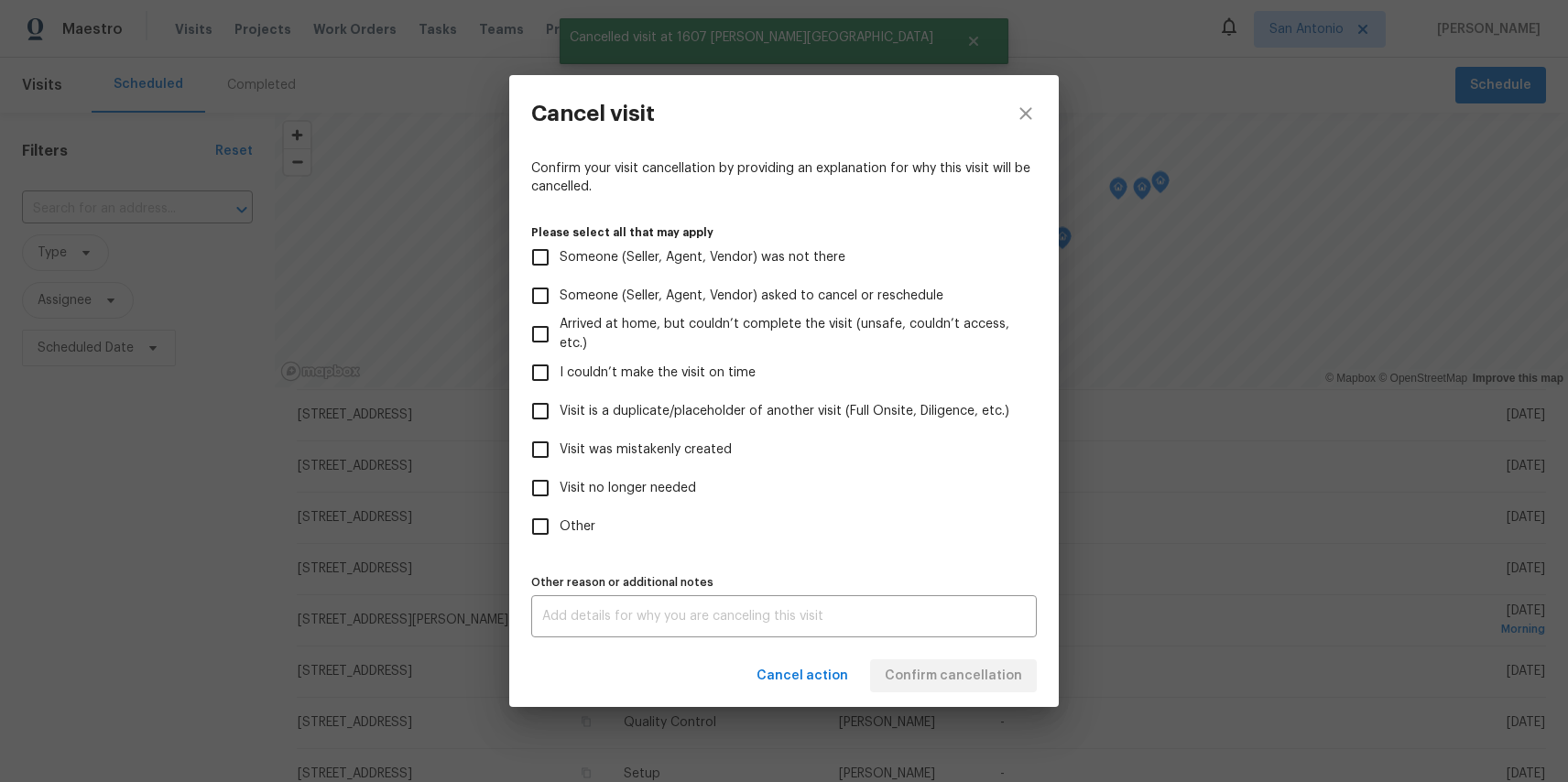
click at [574, 524] on span "Other" at bounding box center [577, 527] width 36 height 19
click at [559, 524] on input "Other" at bounding box center [540, 526] width 39 height 39
checkbox input "true"
click at [578, 630] on div "x Other reason or additional notes" at bounding box center [784, 616] width 505 height 42
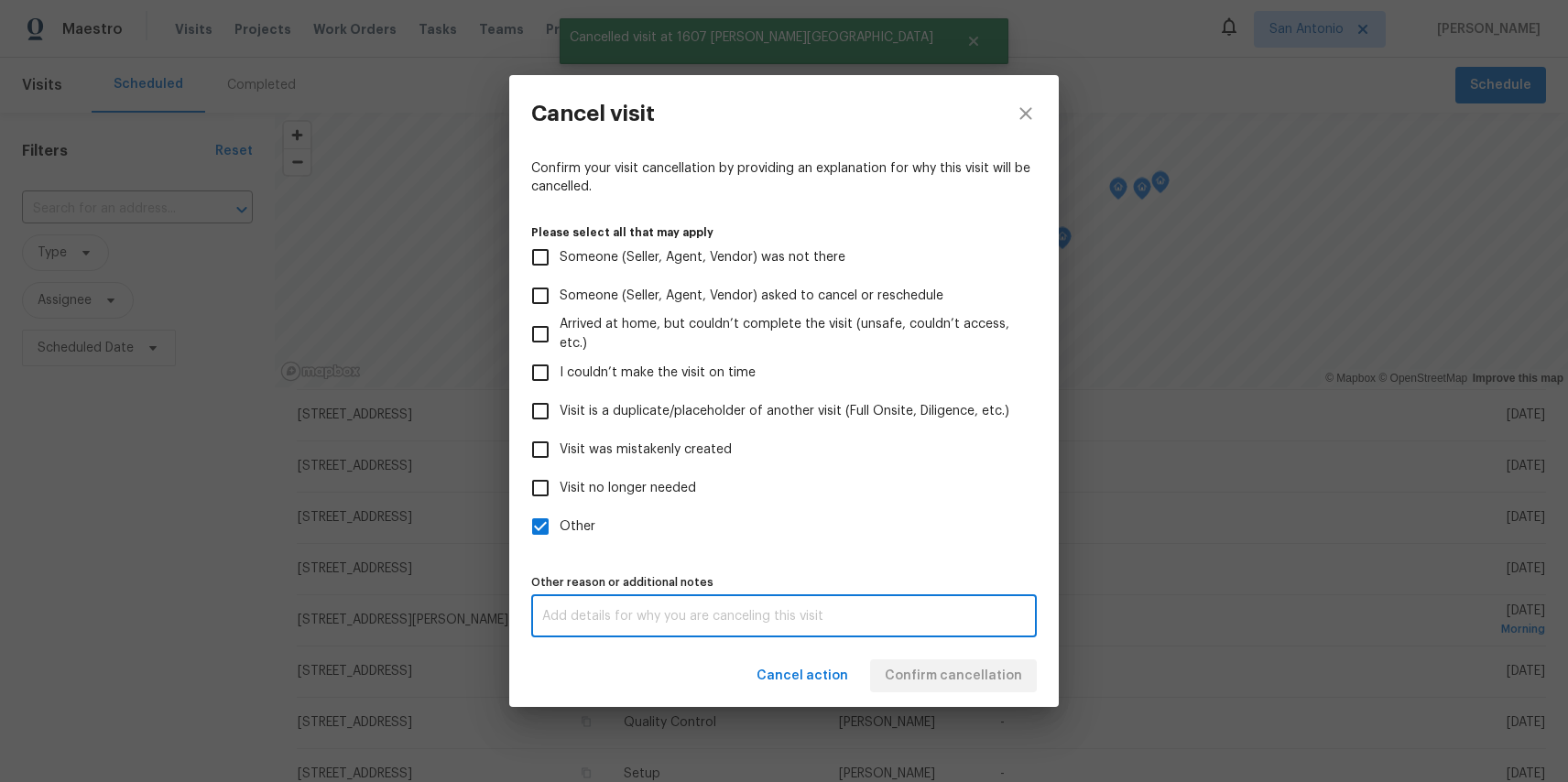
paste textarea "test"
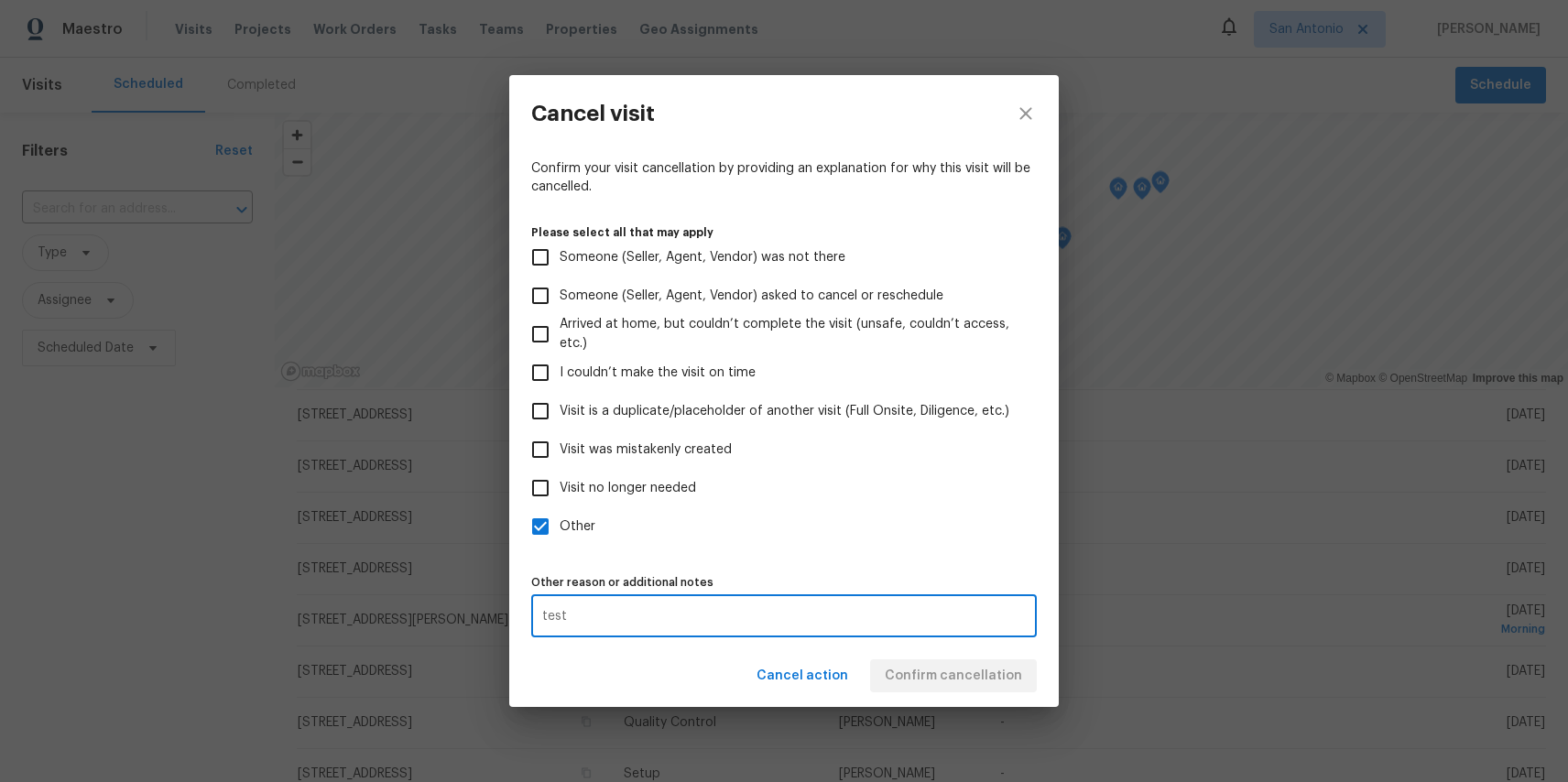
type textarea "test"
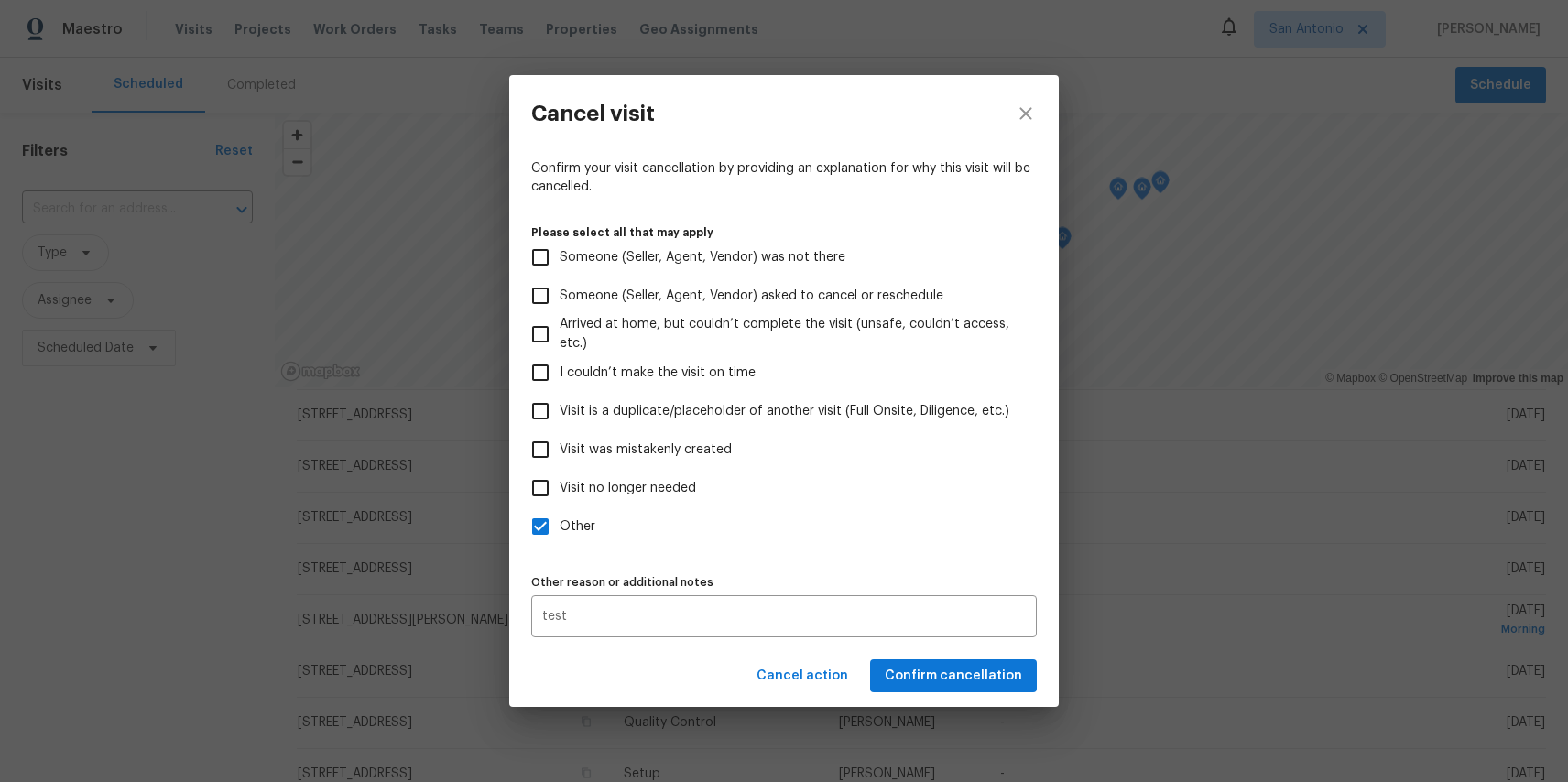
click at [951, 650] on div "Cancel action Confirm cancellation" at bounding box center [784, 676] width 550 height 64
click at [952, 666] on span "Confirm cancellation" at bounding box center [954, 677] width 137 height 23
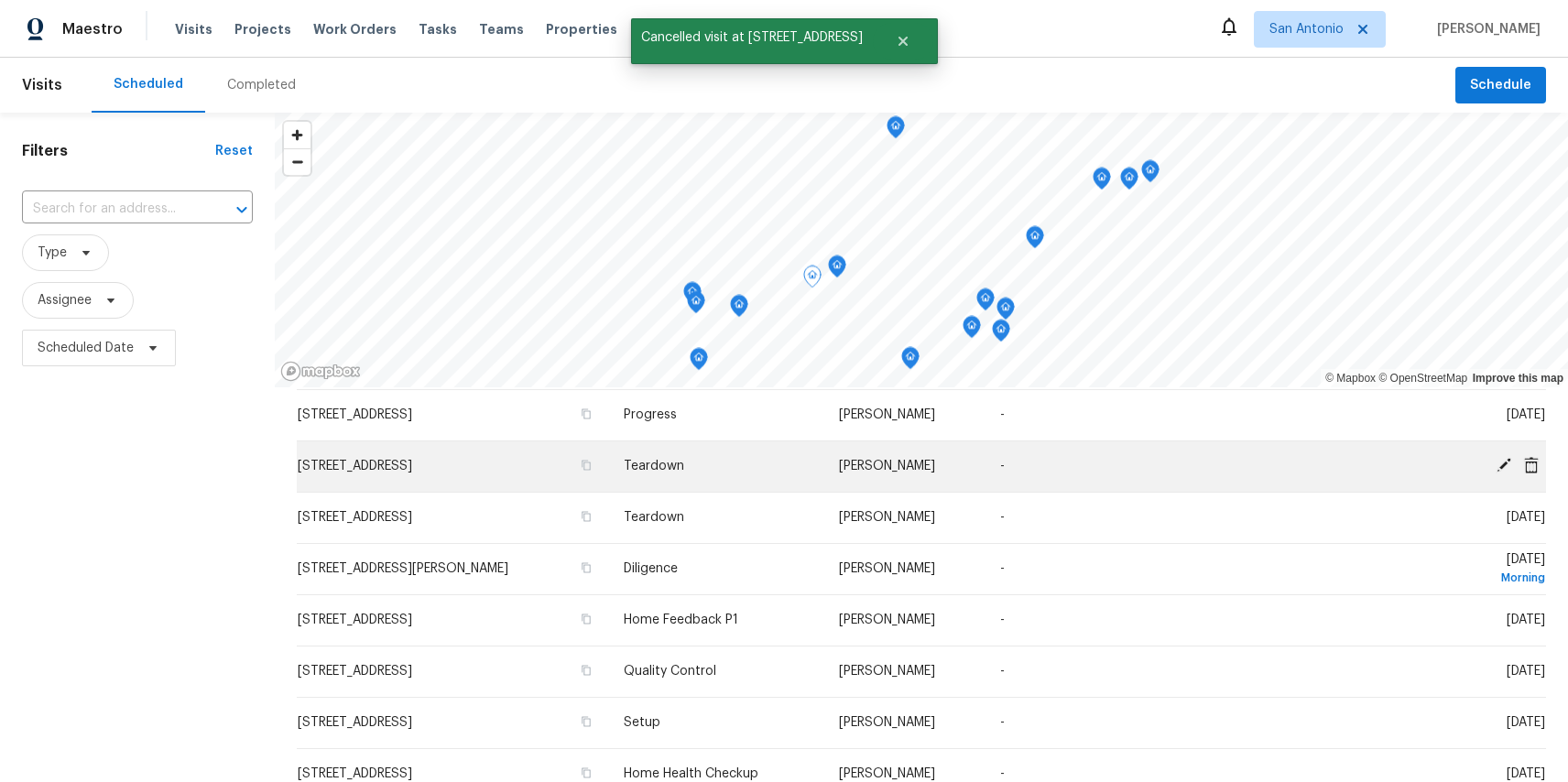
click at [1529, 454] on td "[DATE]" at bounding box center [1453, 466] width 185 height 51
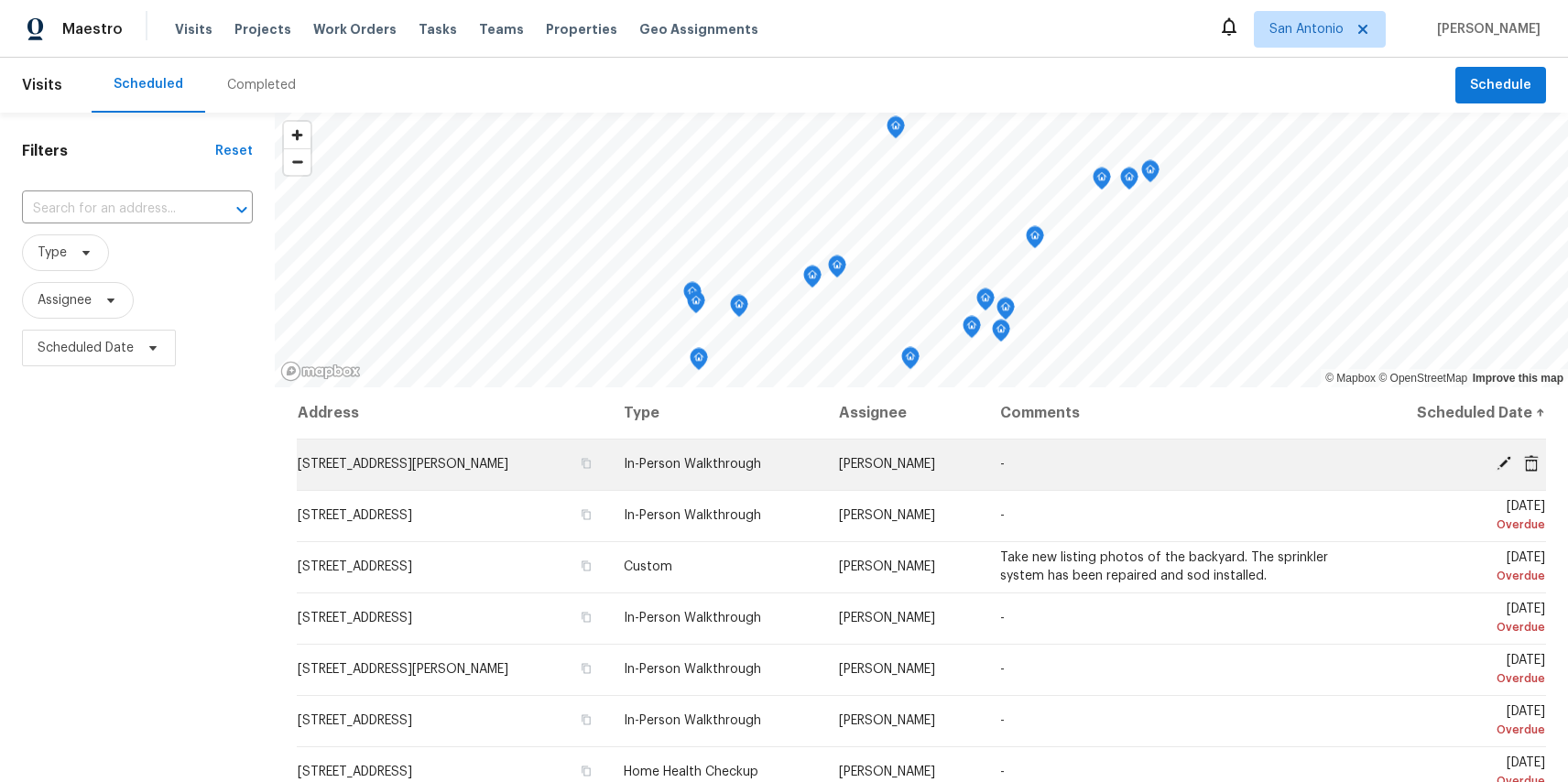
click at [1530, 457] on icon at bounding box center [1531, 462] width 14 height 16
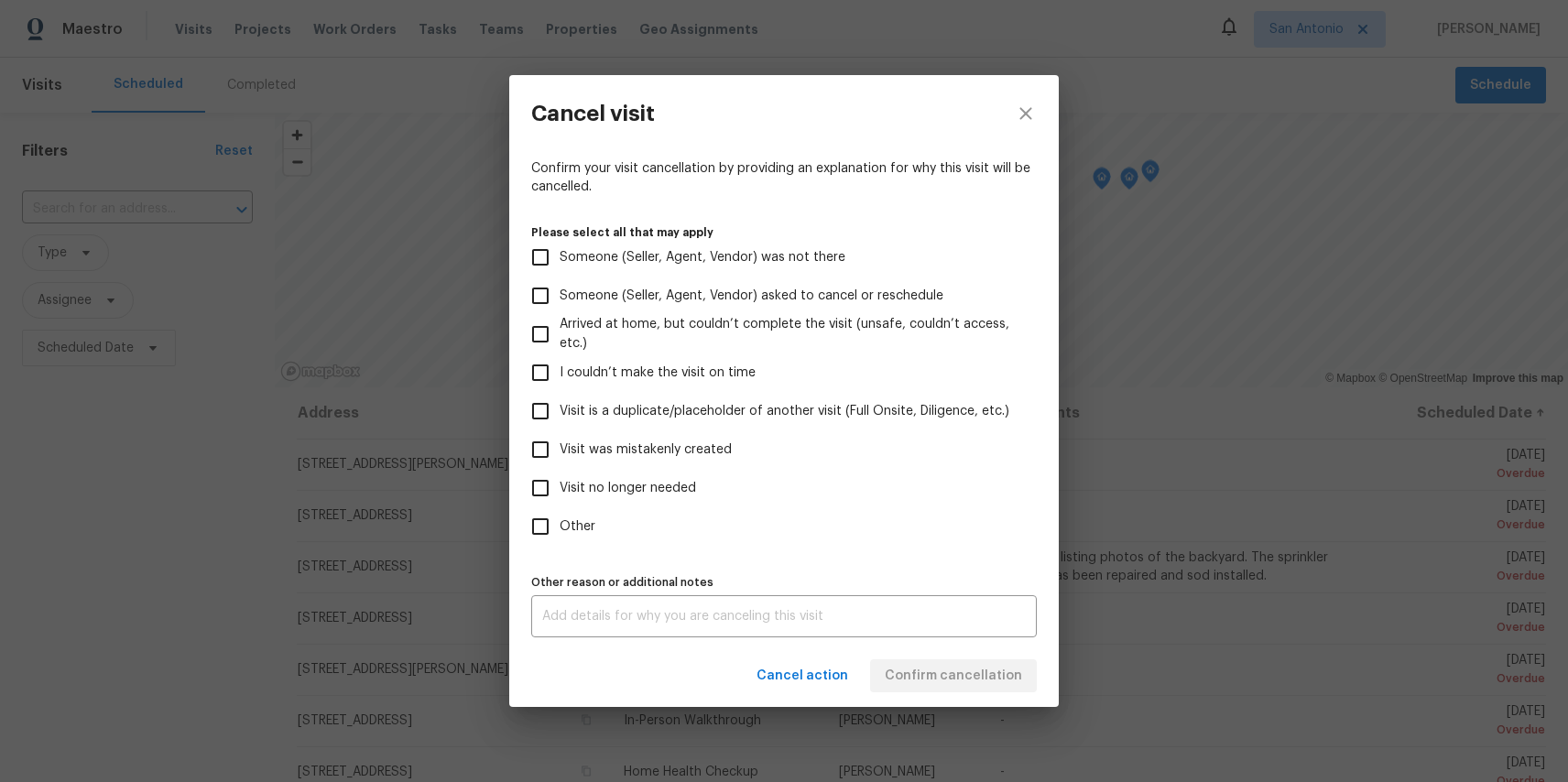
click at [564, 518] on span "Other" at bounding box center [577, 527] width 36 height 19
click at [559, 518] on input "Other" at bounding box center [540, 526] width 39 height 39
checkbox input "true"
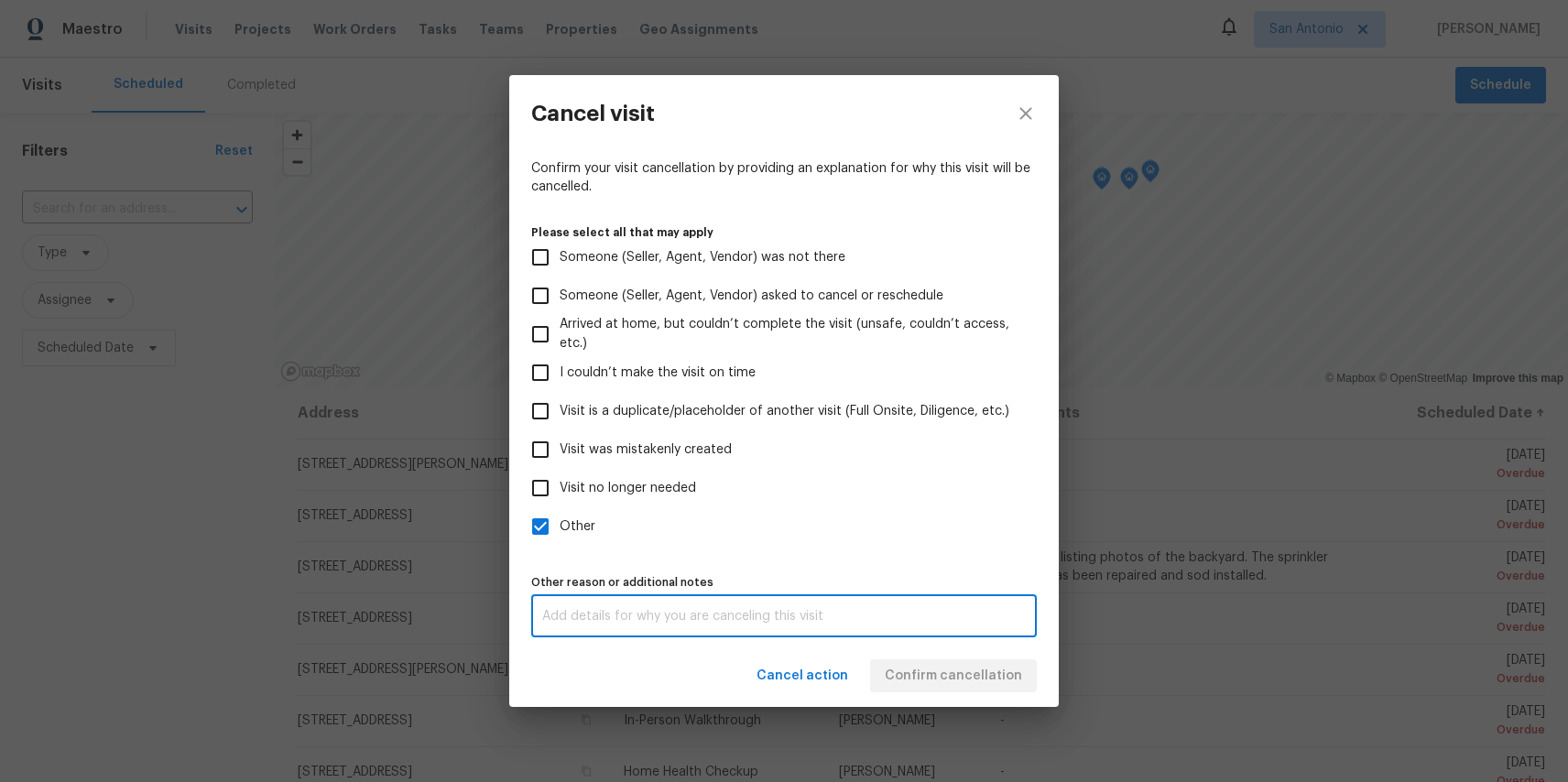
click at [594, 611] on textarea at bounding box center [784, 617] width 483 height 13
paste textarea "test"
type textarea "test"
click at [914, 655] on div "Cancel action Confirm cancellation" at bounding box center [784, 676] width 550 height 64
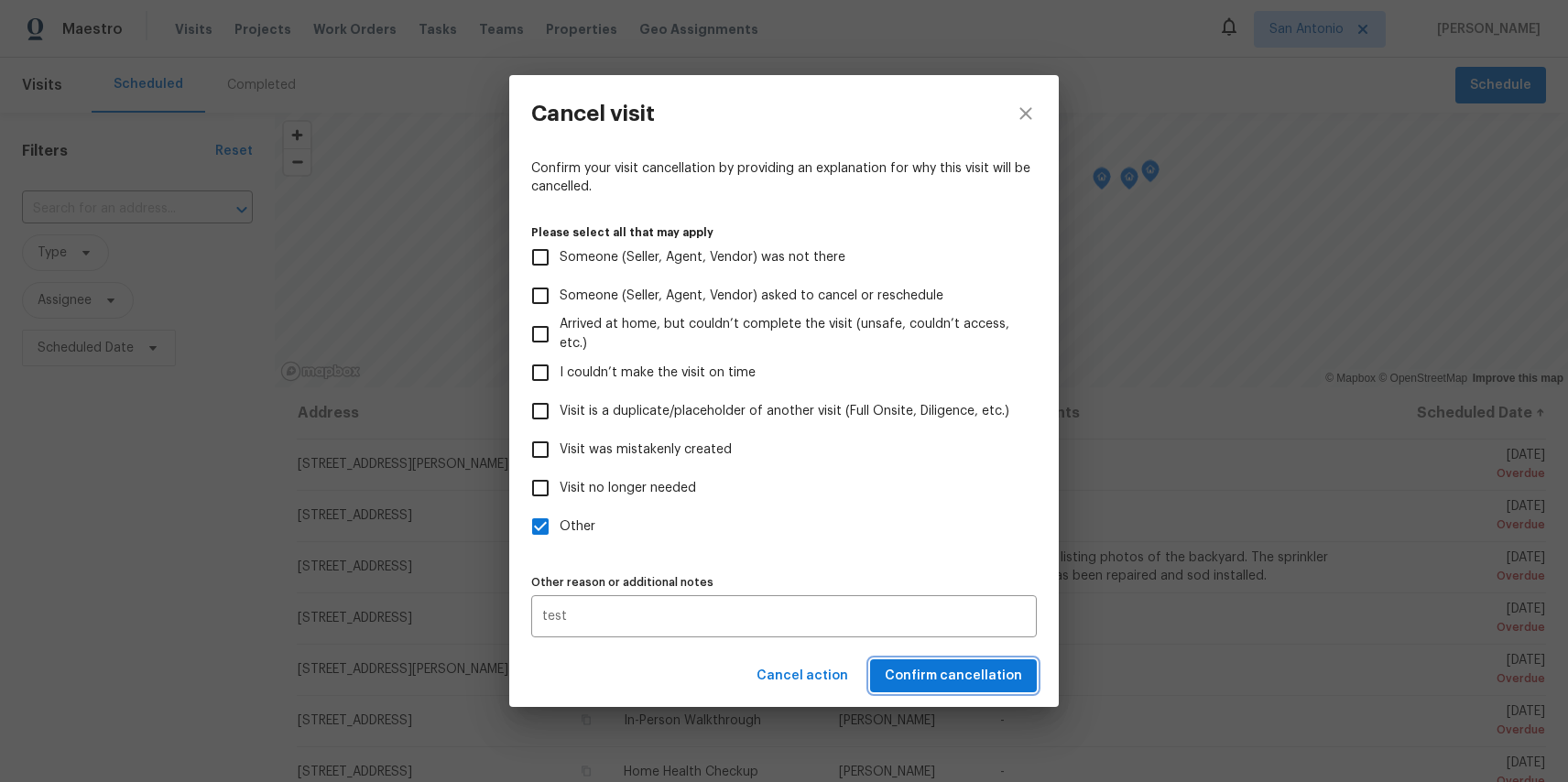
click at [914, 665] on span "Confirm cancellation" at bounding box center [954, 677] width 137 height 23
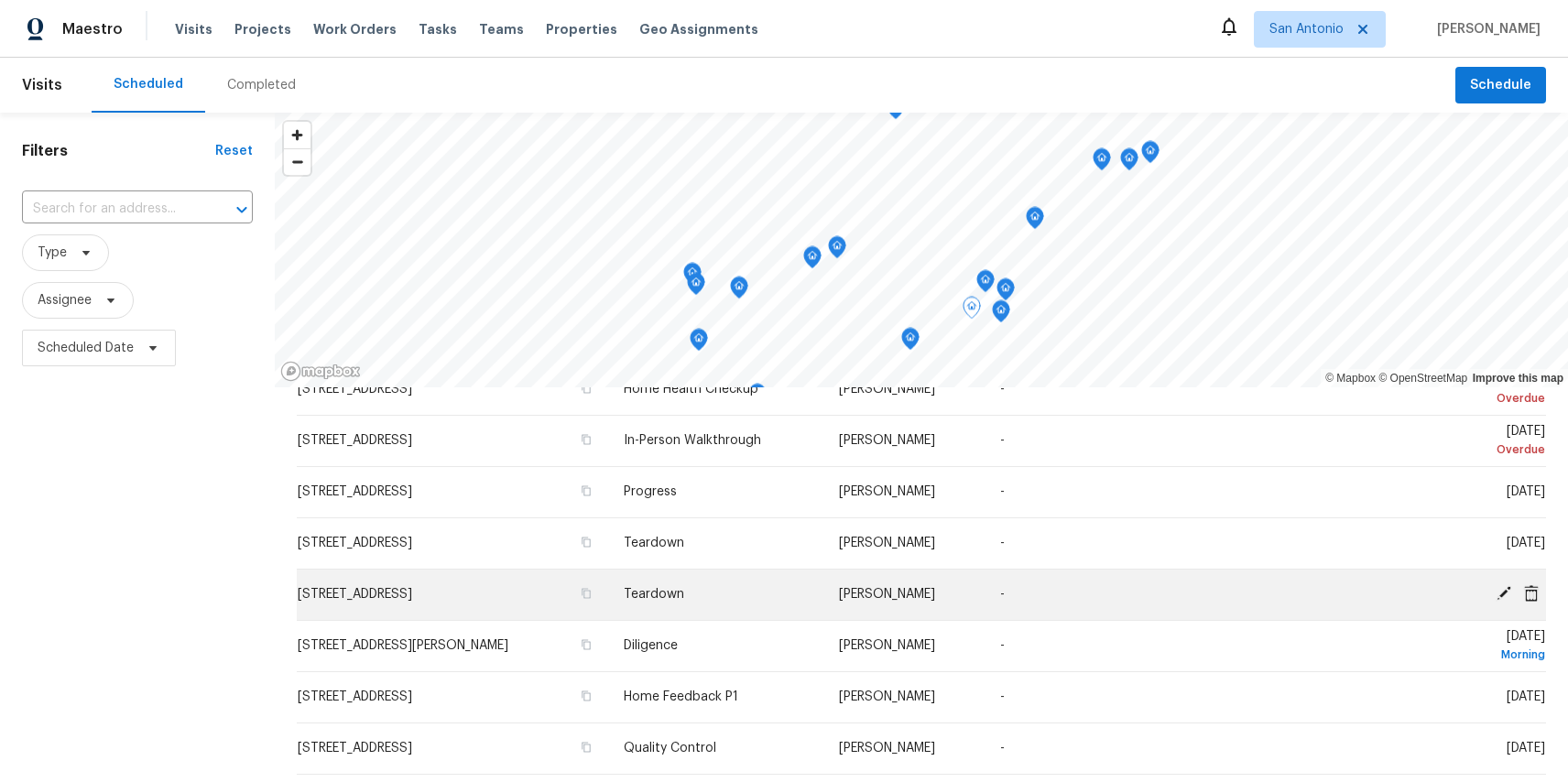
scroll to position [282, 0]
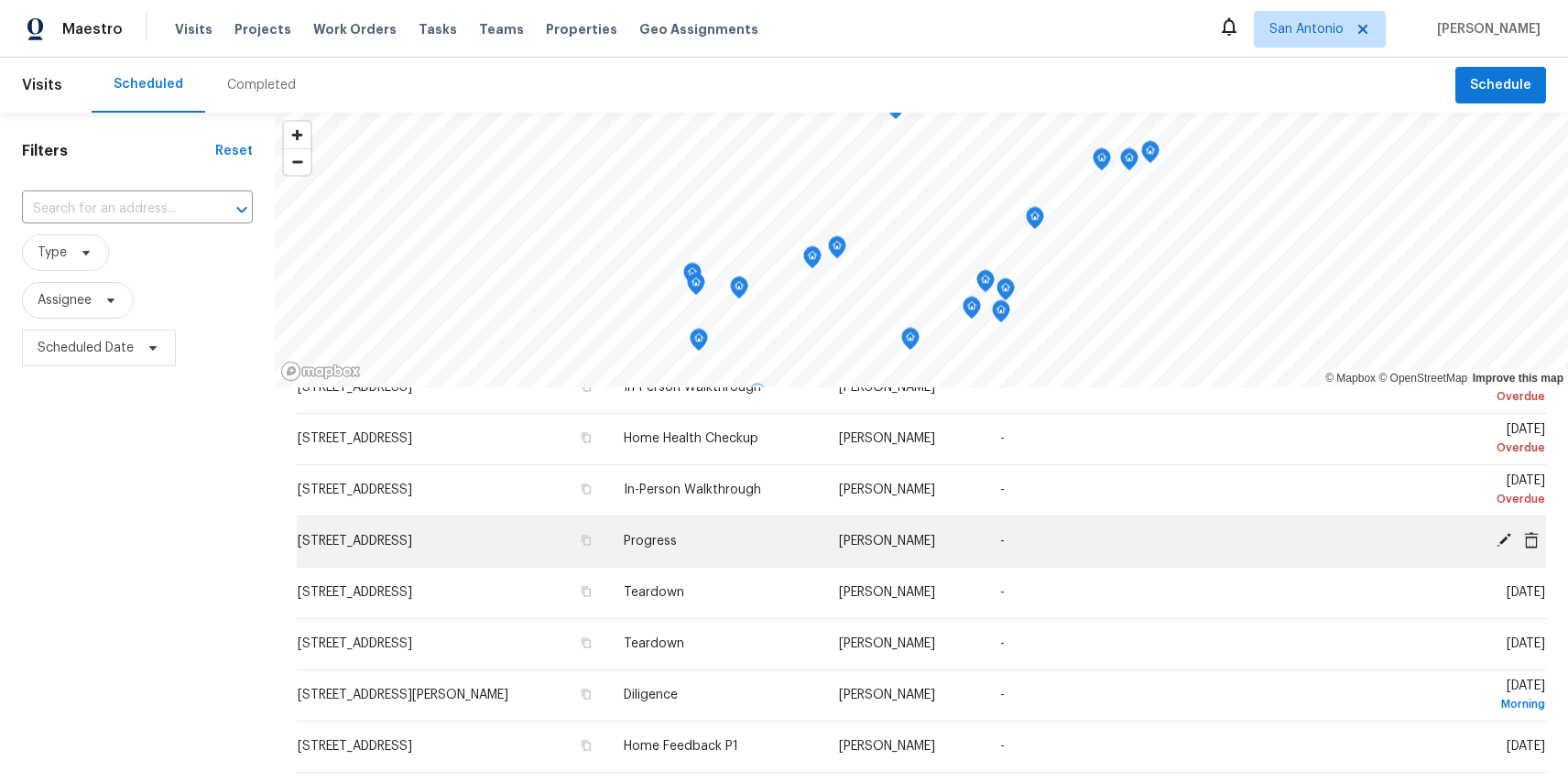
click at [1531, 542] on icon at bounding box center [1531, 539] width 16 height 16
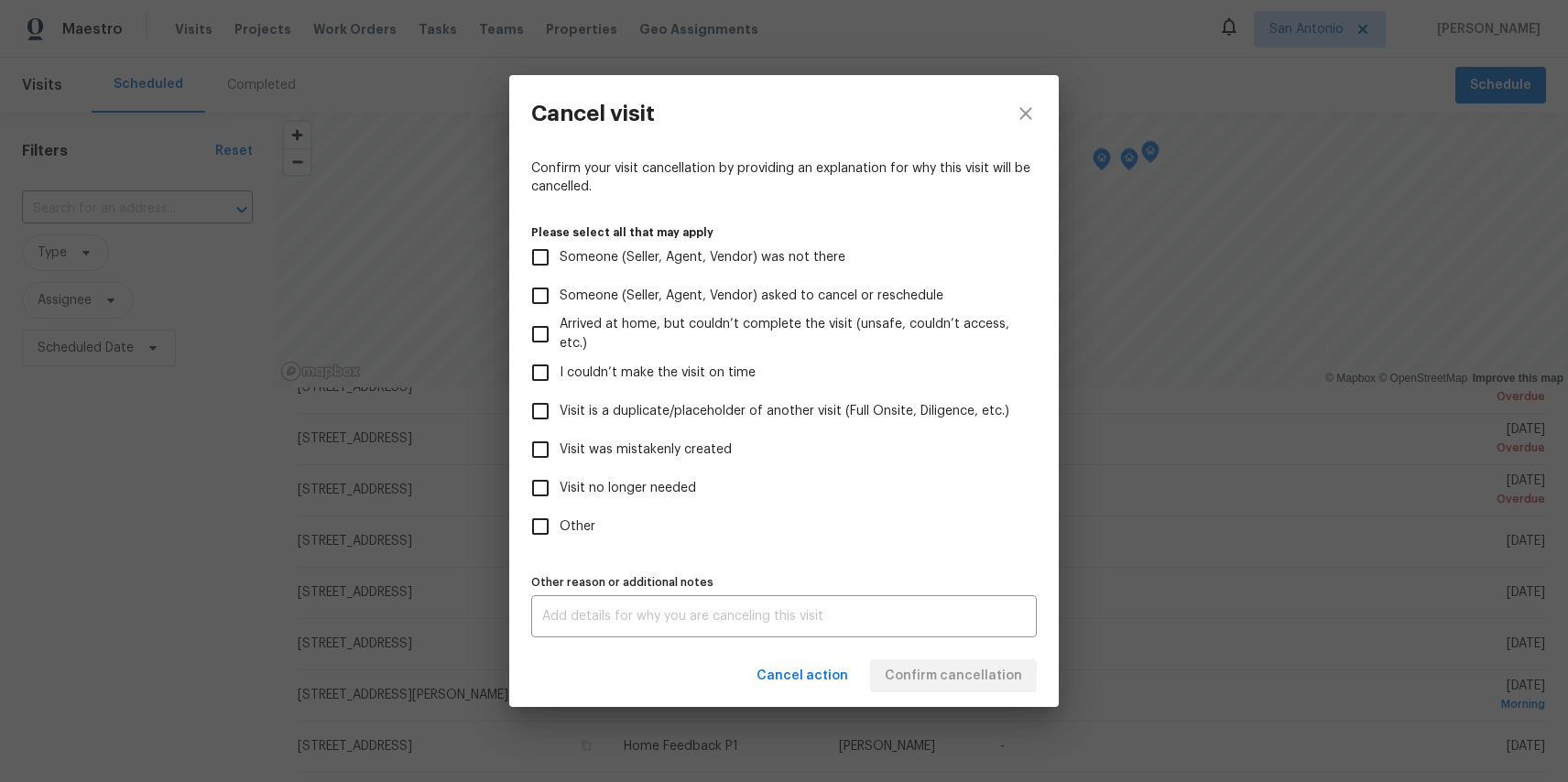
click at [578, 522] on span "Other" at bounding box center [577, 527] width 36 height 19
click at [559, 522] on input "Other" at bounding box center [540, 526] width 39 height 39
checkbox input "true"
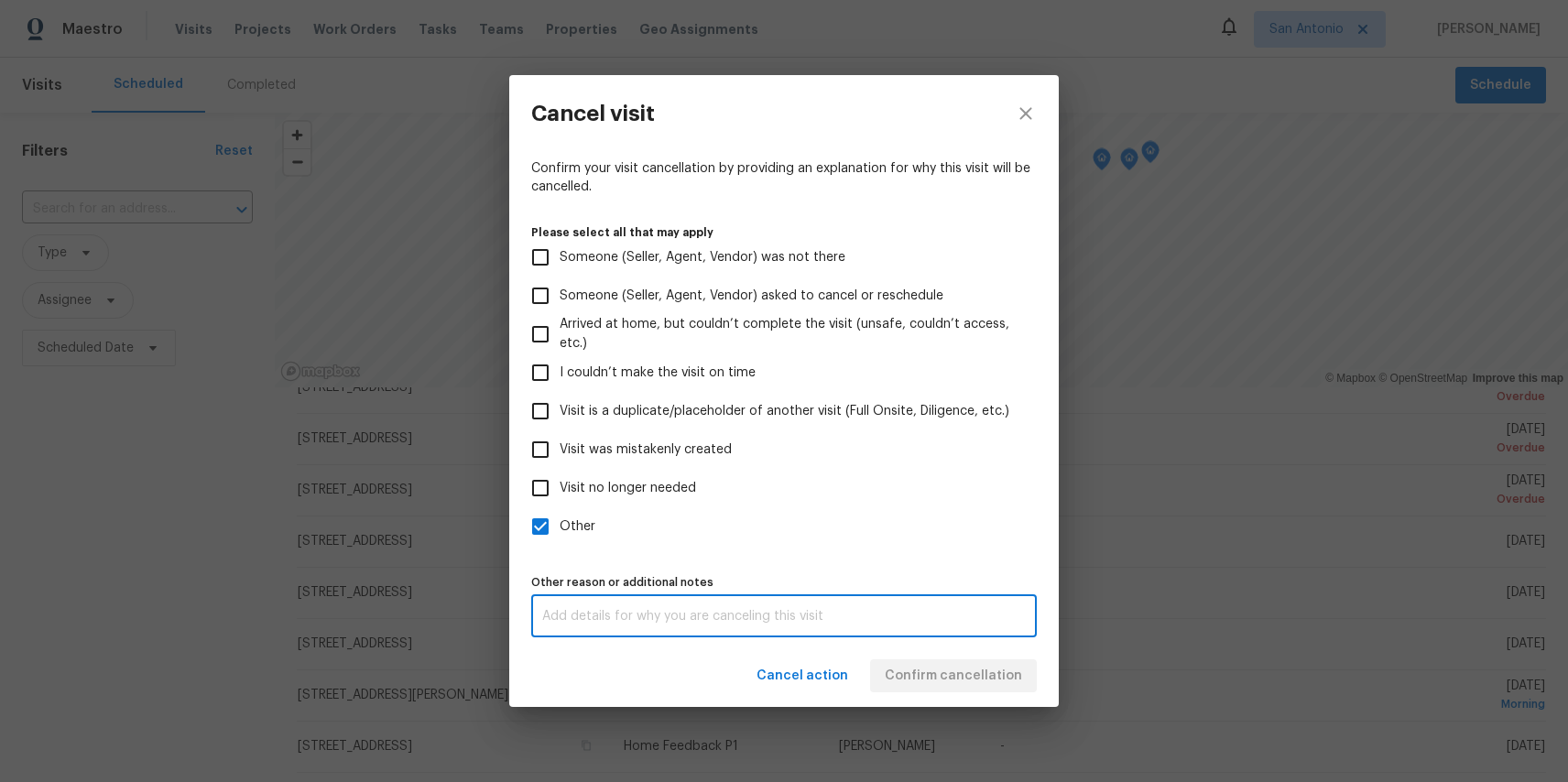
click at [577, 610] on textarea at bounding box center [784, 617] width 483 height 13
paste textarea "test"
type textarea "test"
click at [970, 680] on div "Cancel action Confirm cancellation" at bounding box center [784, 676] width 550 height 64
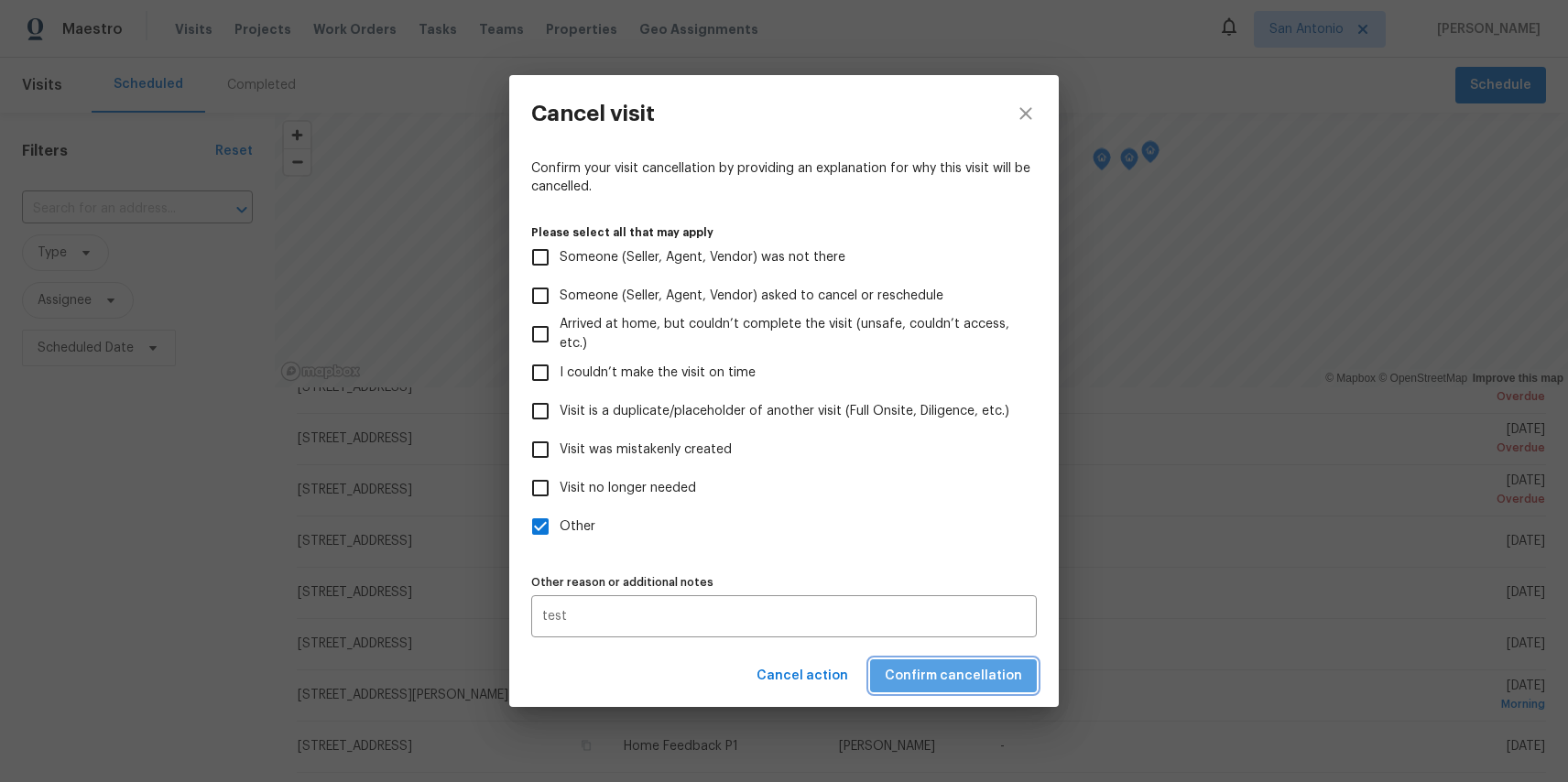
click at [970, 680] on span "Confirm cancellation" at bounding box center [954, 677] width 137 height 23
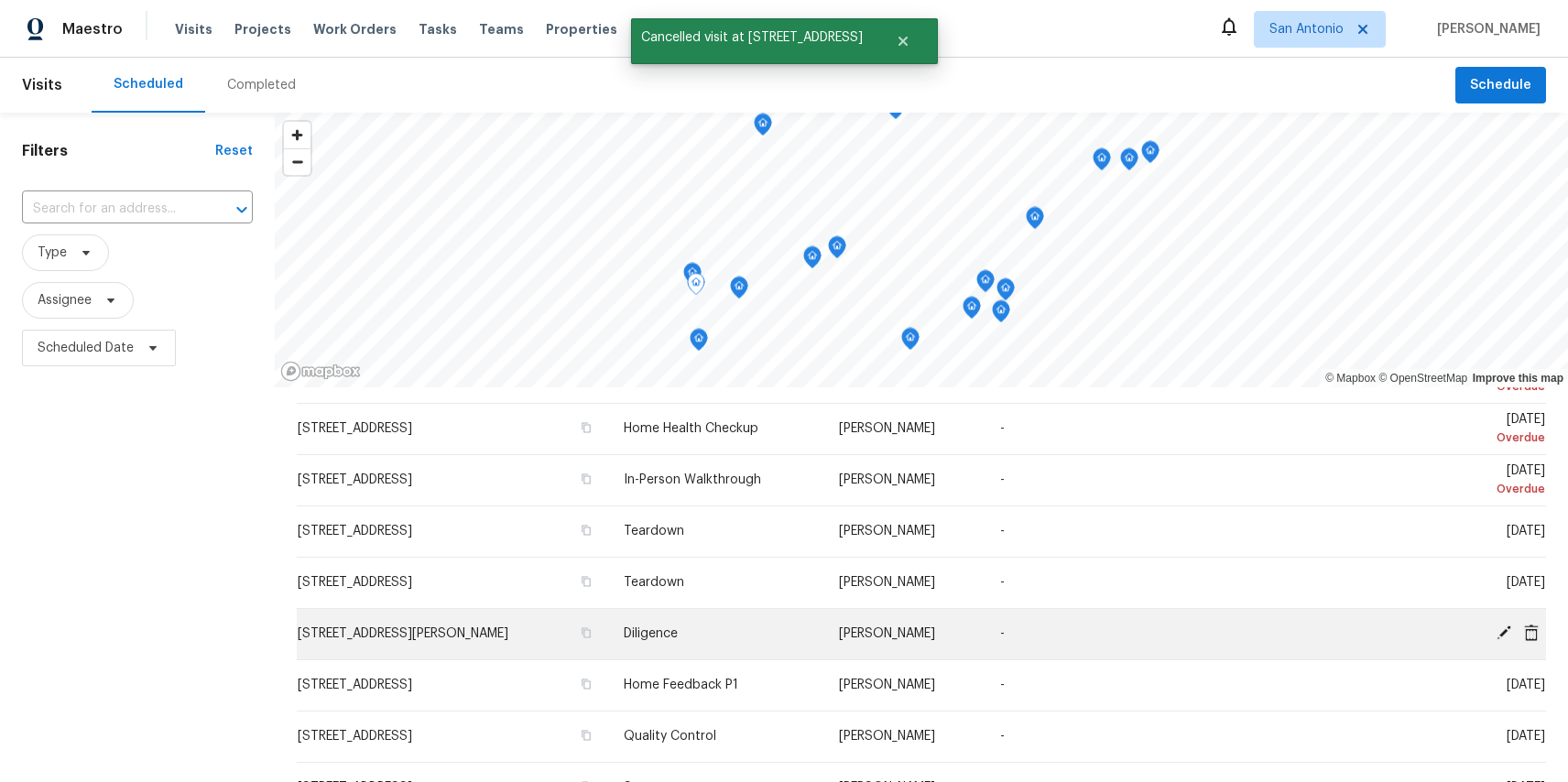
scroll to position [290, 0]
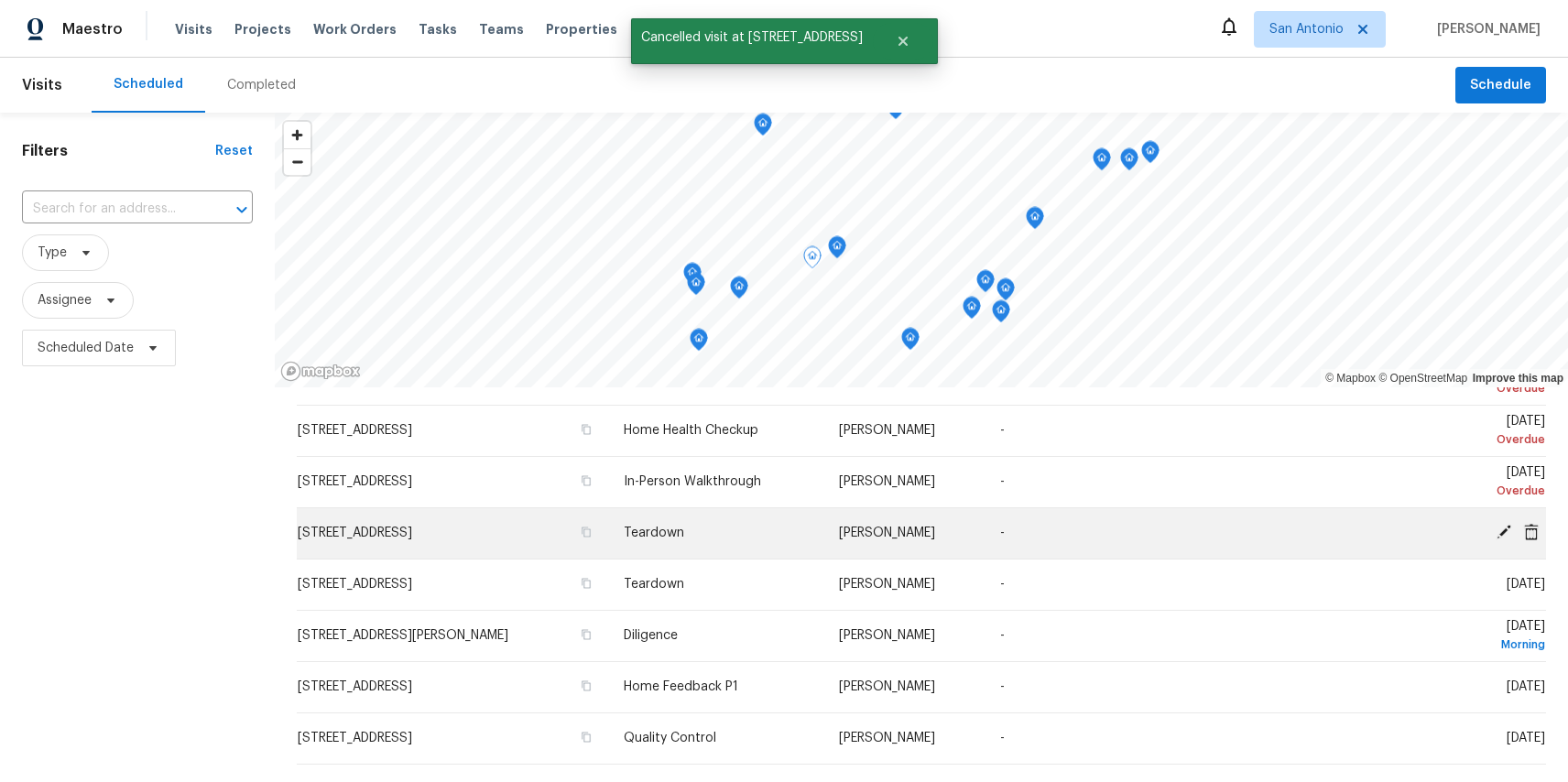
click at [1533, 538] on icon at bounding box center [1531, 531] width 14 height 16
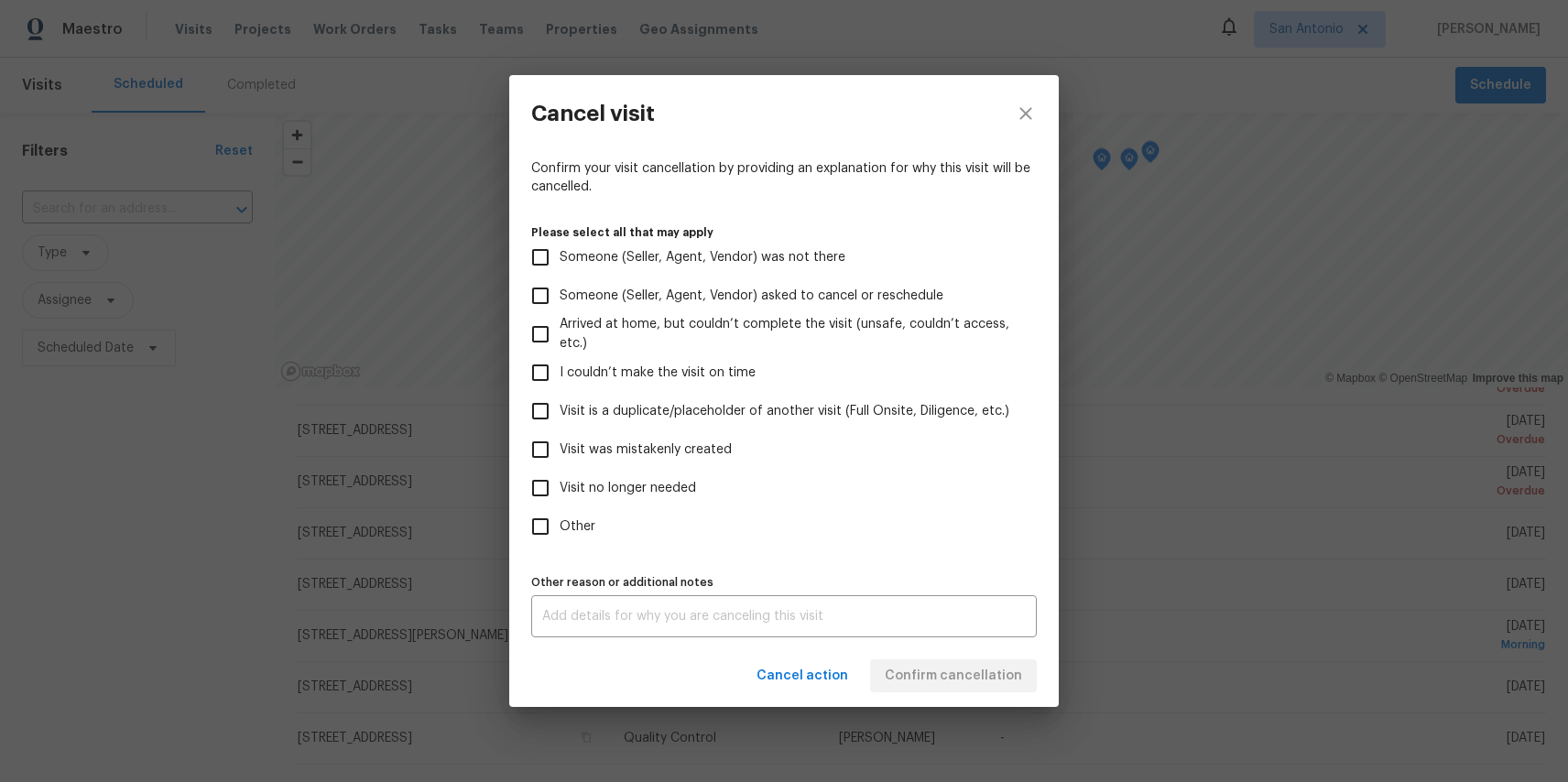
click at [558, 536] on input "Other" at bounding box center [540, 526] width 39 height 39
checkbox input "true"
click at [613, 603] on div "x Other reason or additional notes" at bounding box center [784, 616] width 505 height 42
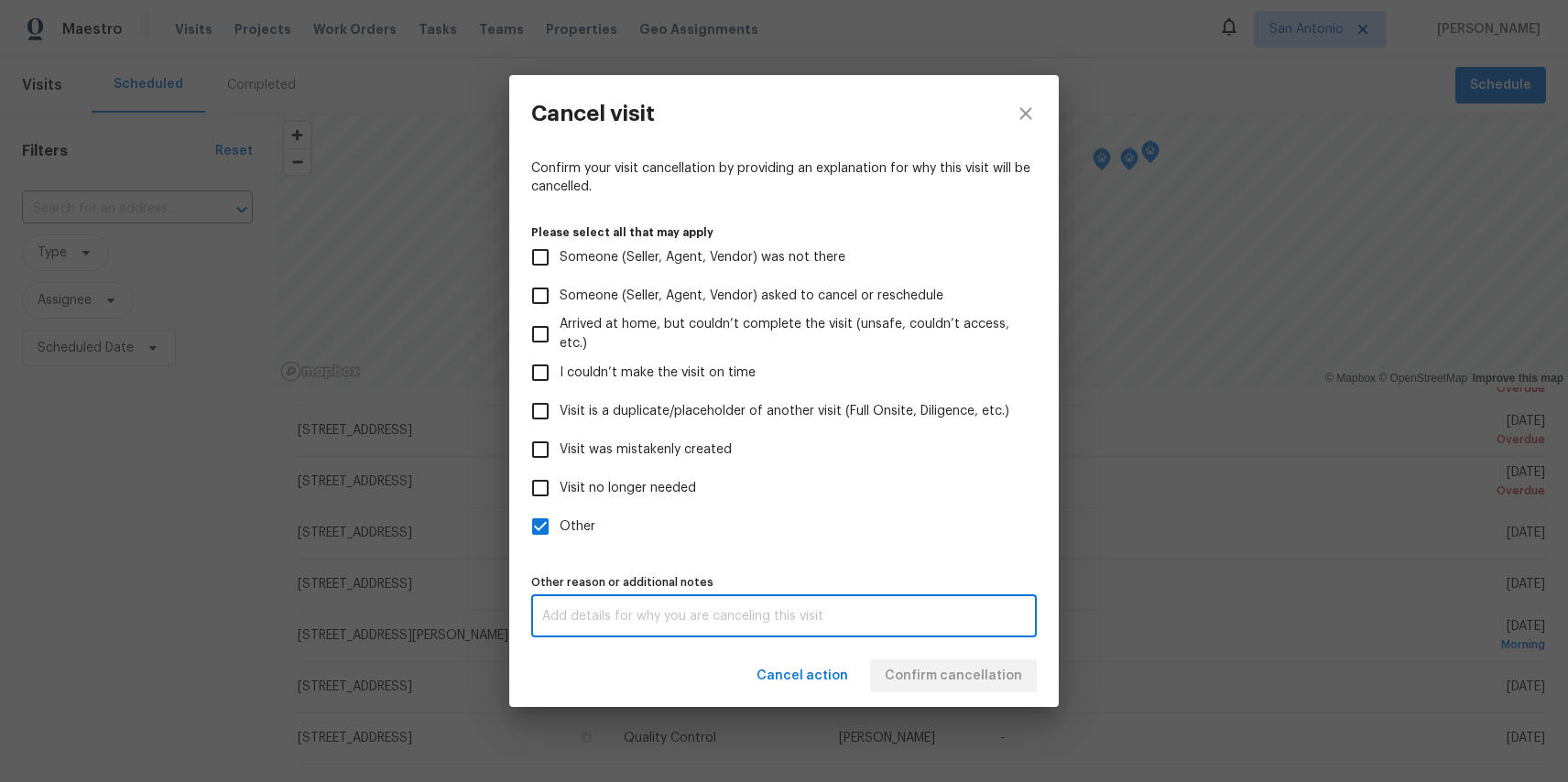
paste textarea "test"
type textarea "test"
click at [948, 667] on div "Cancel action Confirm cancellation" at bounding box center [784, 676] width 550 height 64
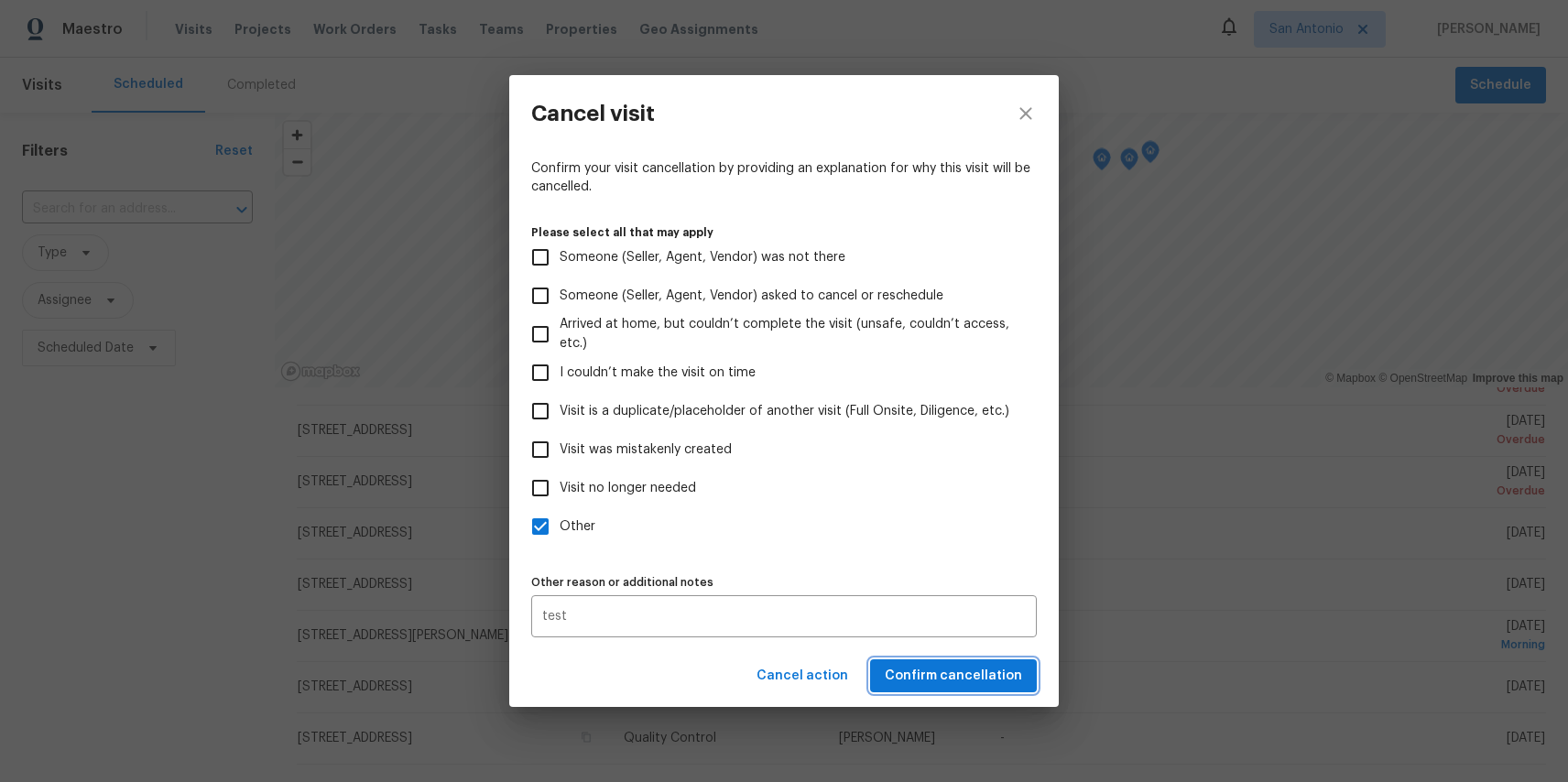
click at [948, 667] on span "Confirm cancellation" at bounding box center [954, 677] width 137 height 23
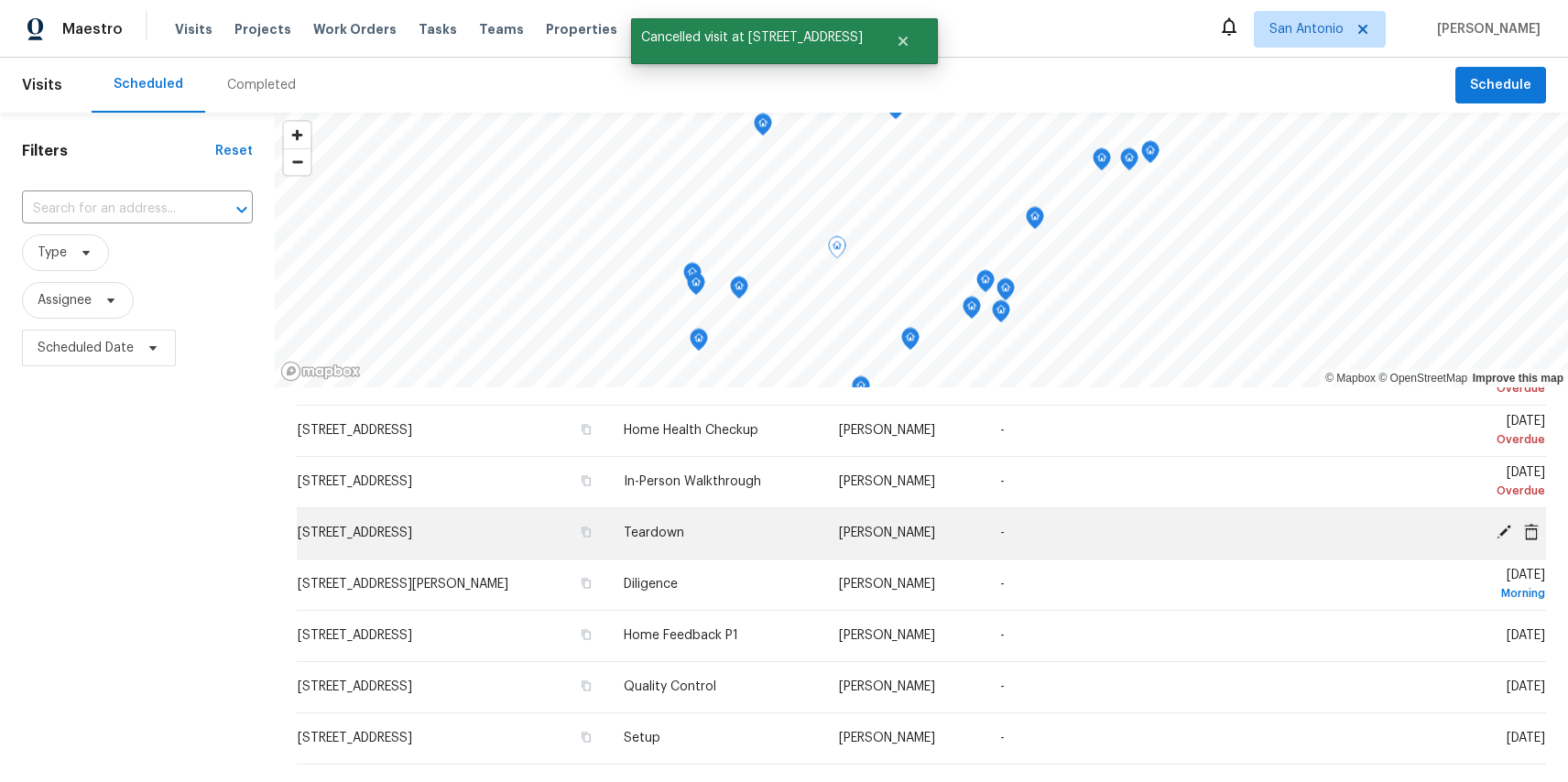
scroll to position [311, 0]
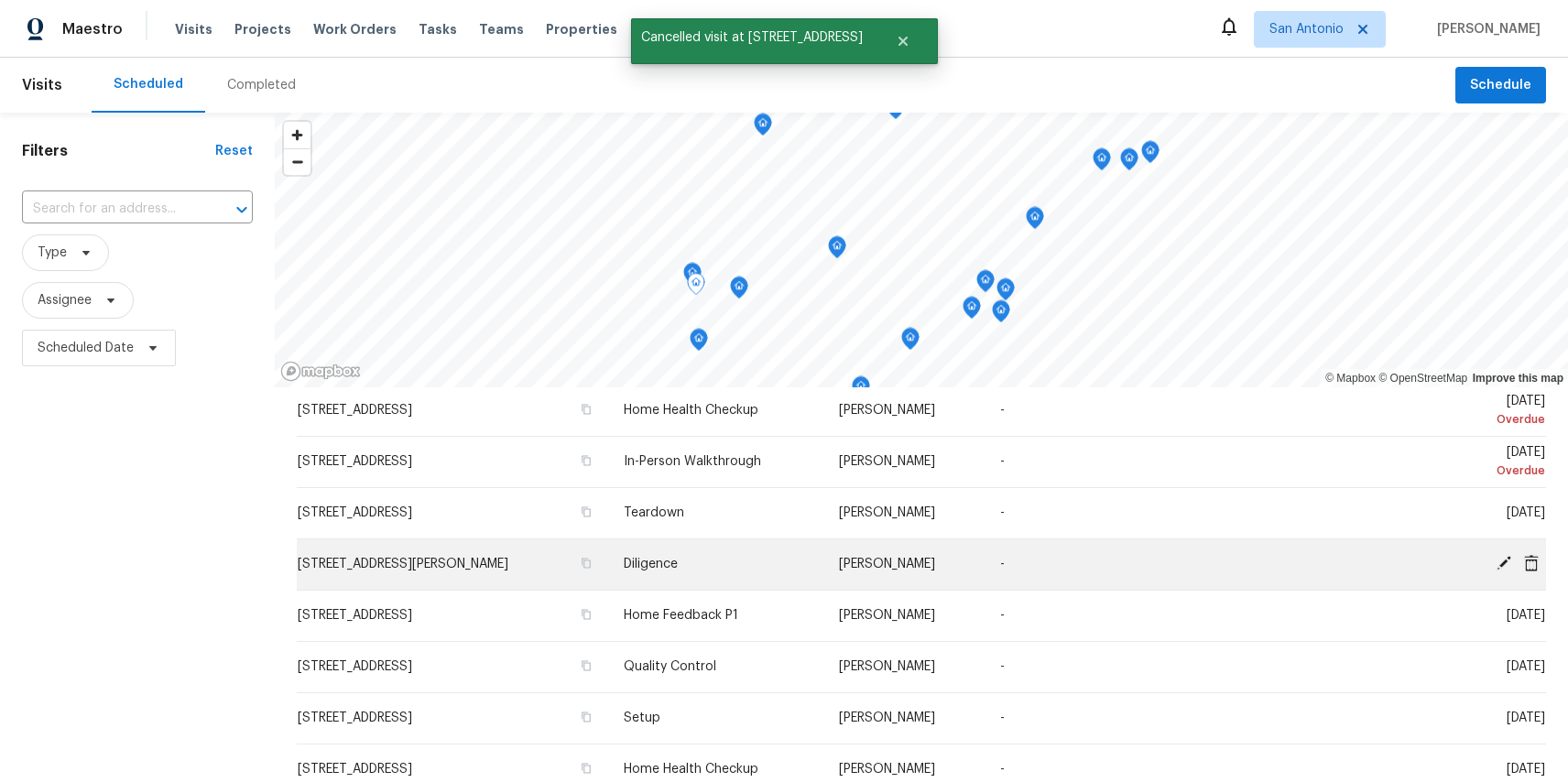
click at [1534, 558] on icon at bounding box center [1531, 562] width 14 height 16
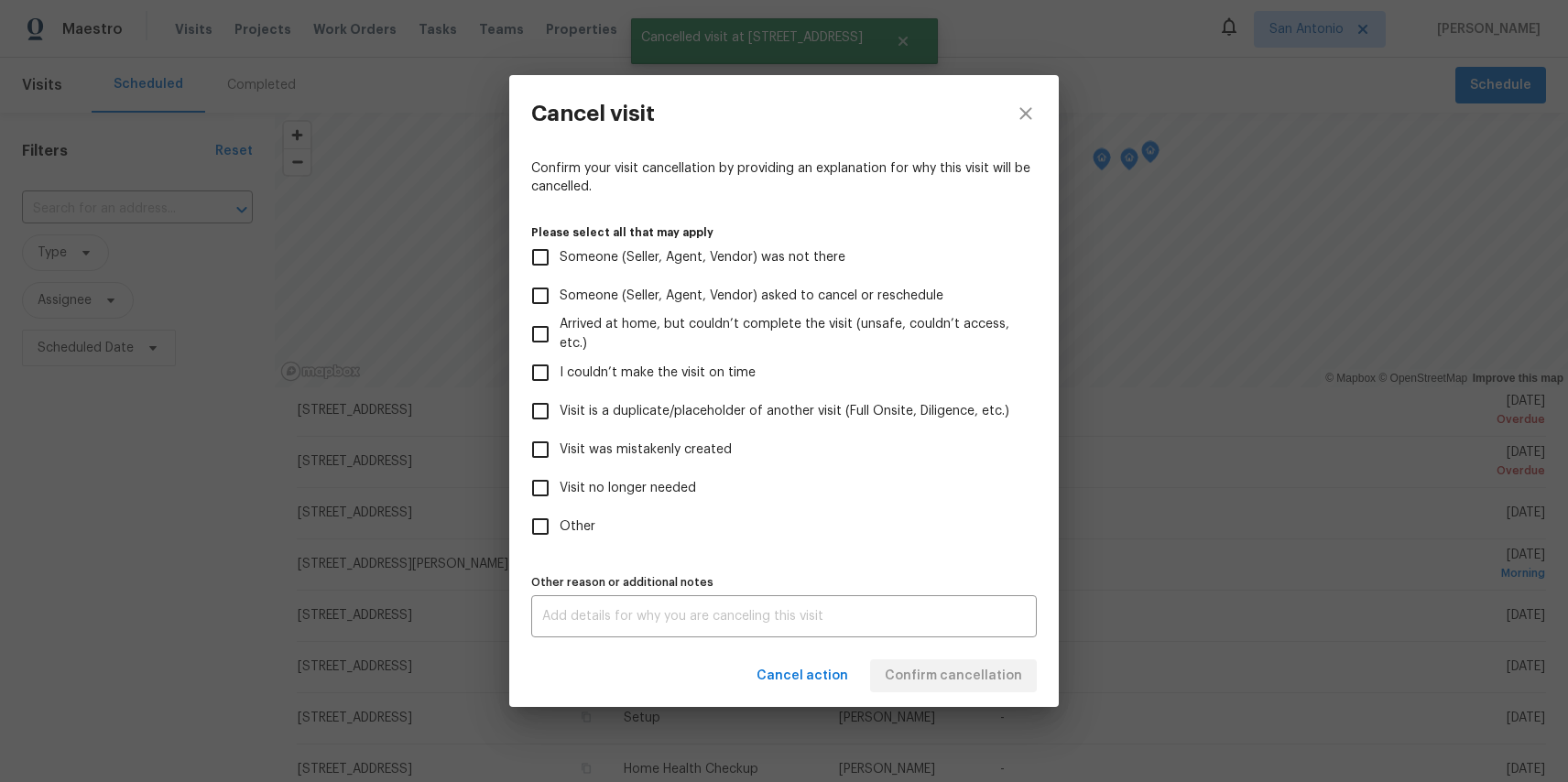
click at [574, 530] on span "Other" at bounding box center [577, 527] width 36 height 19
click at [559, 530] on input "Other" at bounding box center [540, 526] width 39 height 39
checkbox input "true"
click at [565, 613] on textarea at bounding box center [784, 617] width 483 height 13
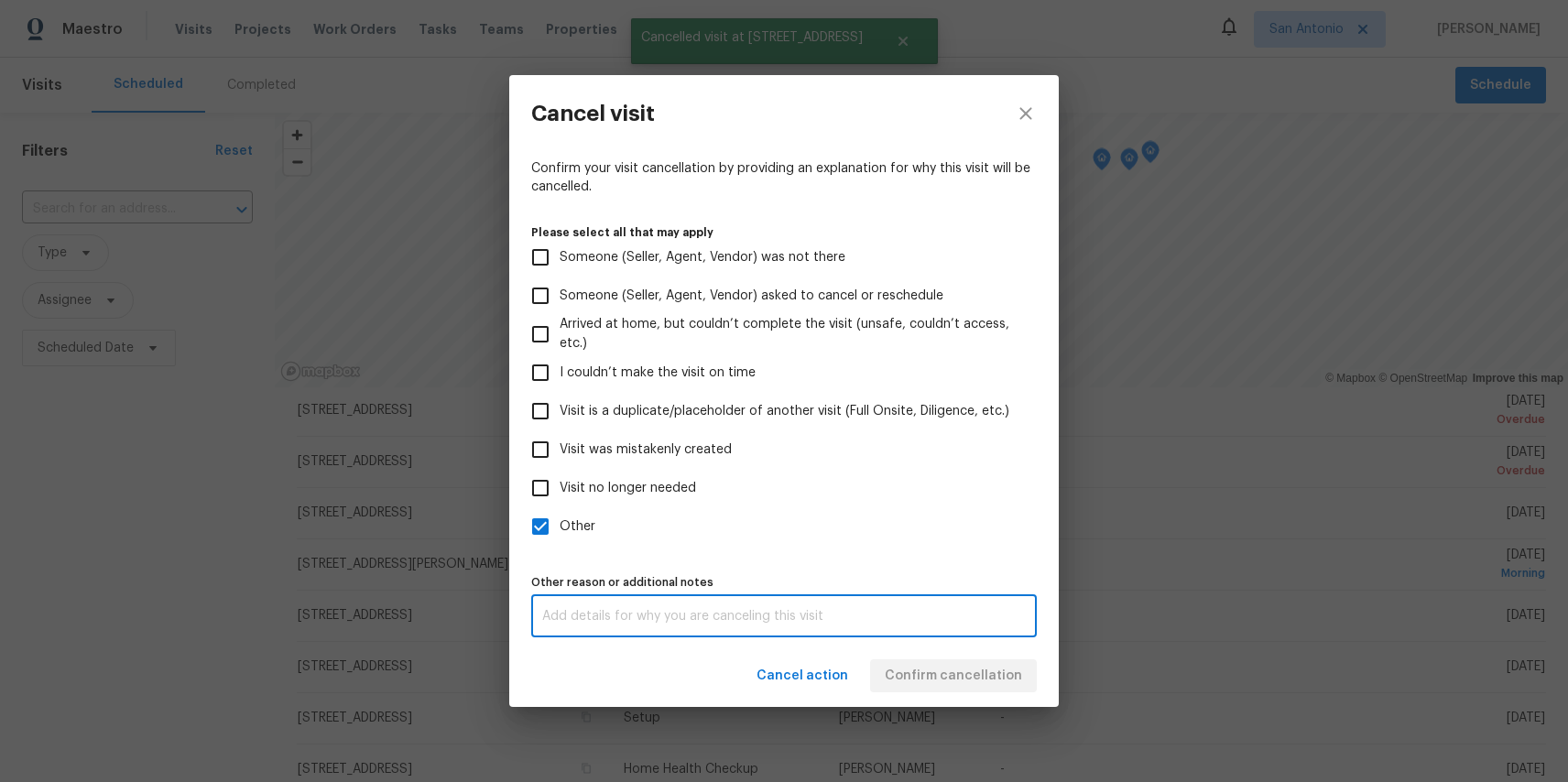
paste textarea "test"
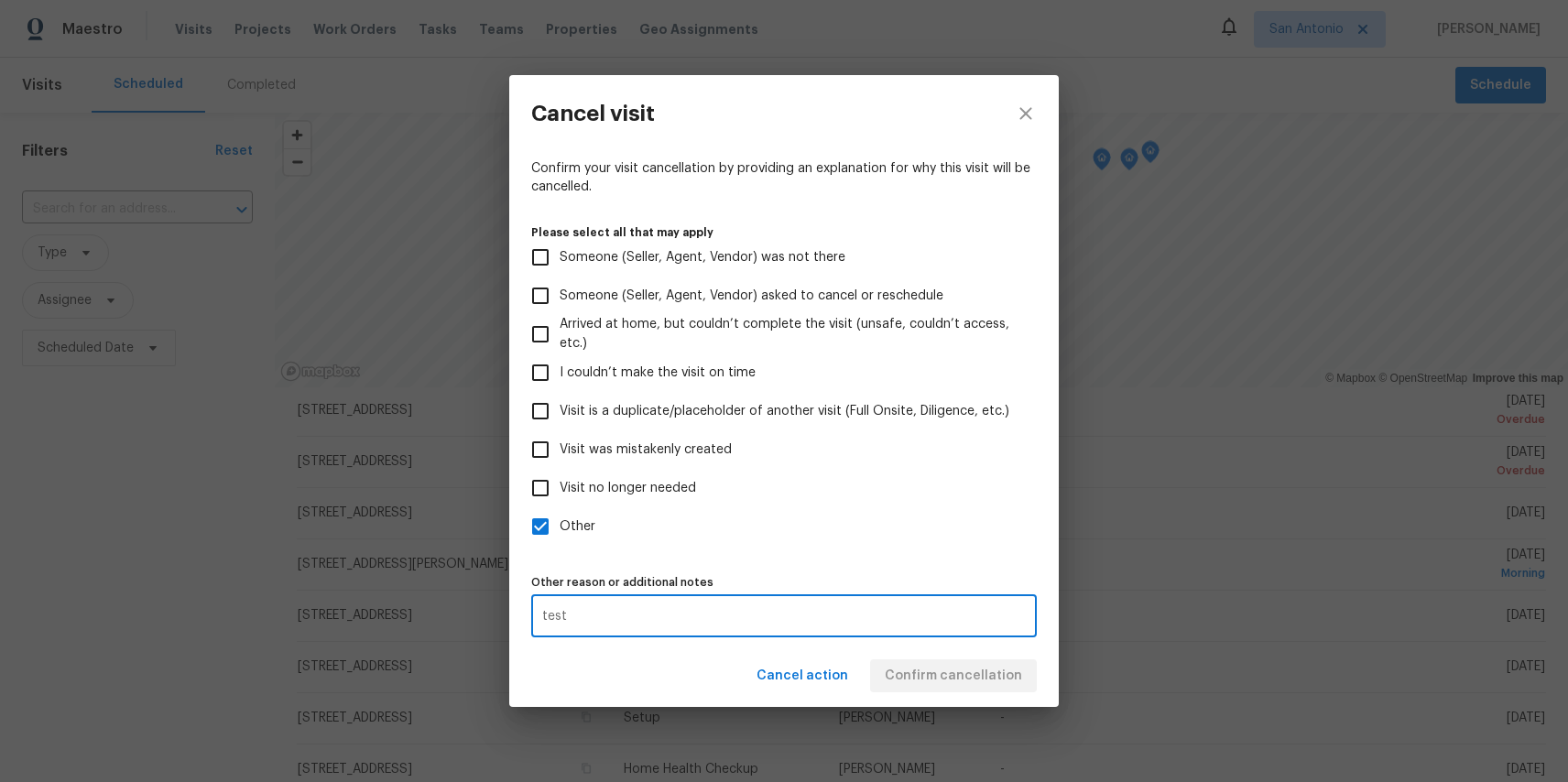
type textarea "test"
click at [915, 651] on div "Cancel action Confirm cancellation" at bounding box center [784, 676] width 550 height 64
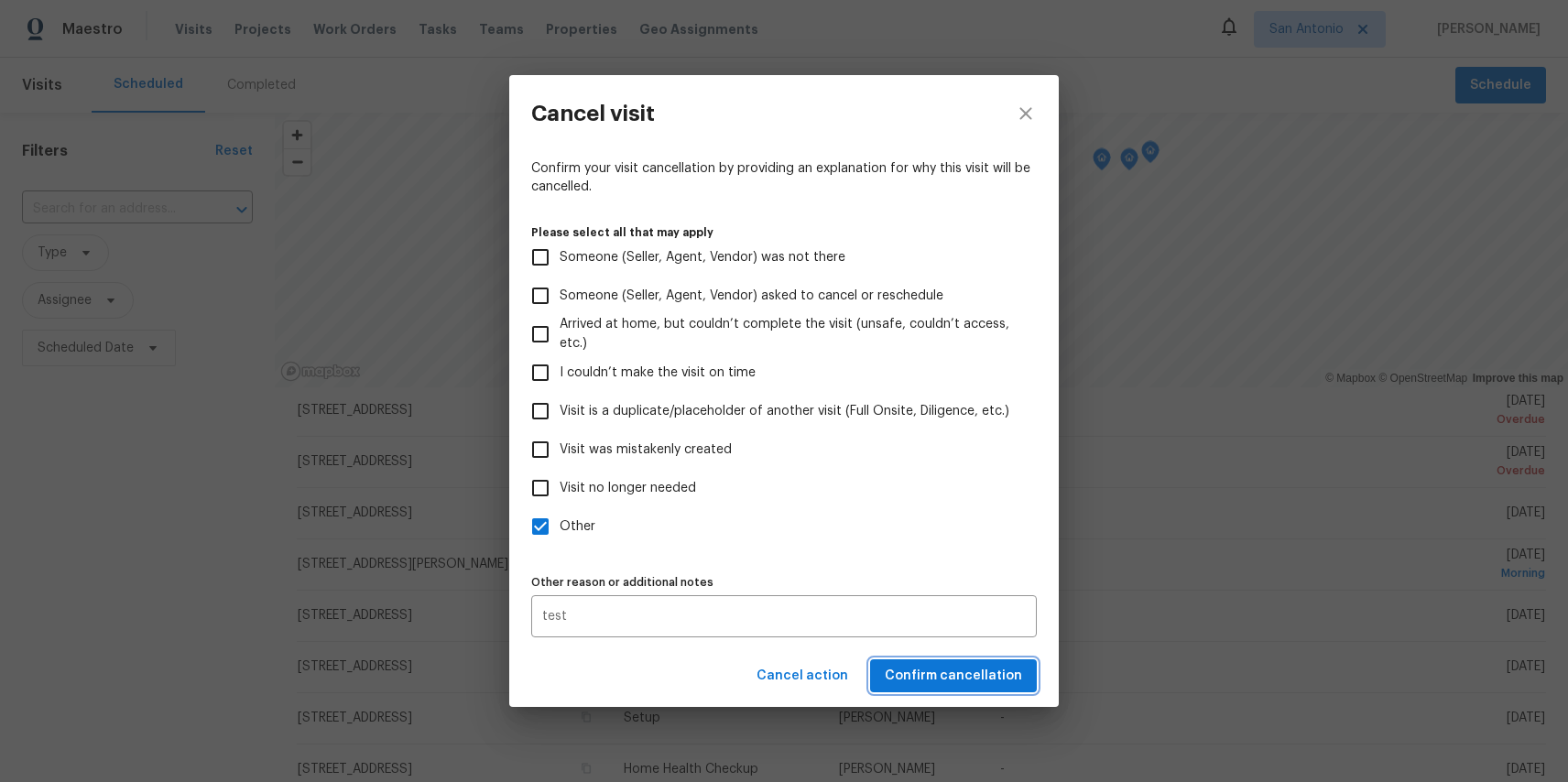
click at [914, 665] on span "Confirm cancellation" at bounding box center [954, 677] width 137 height 23
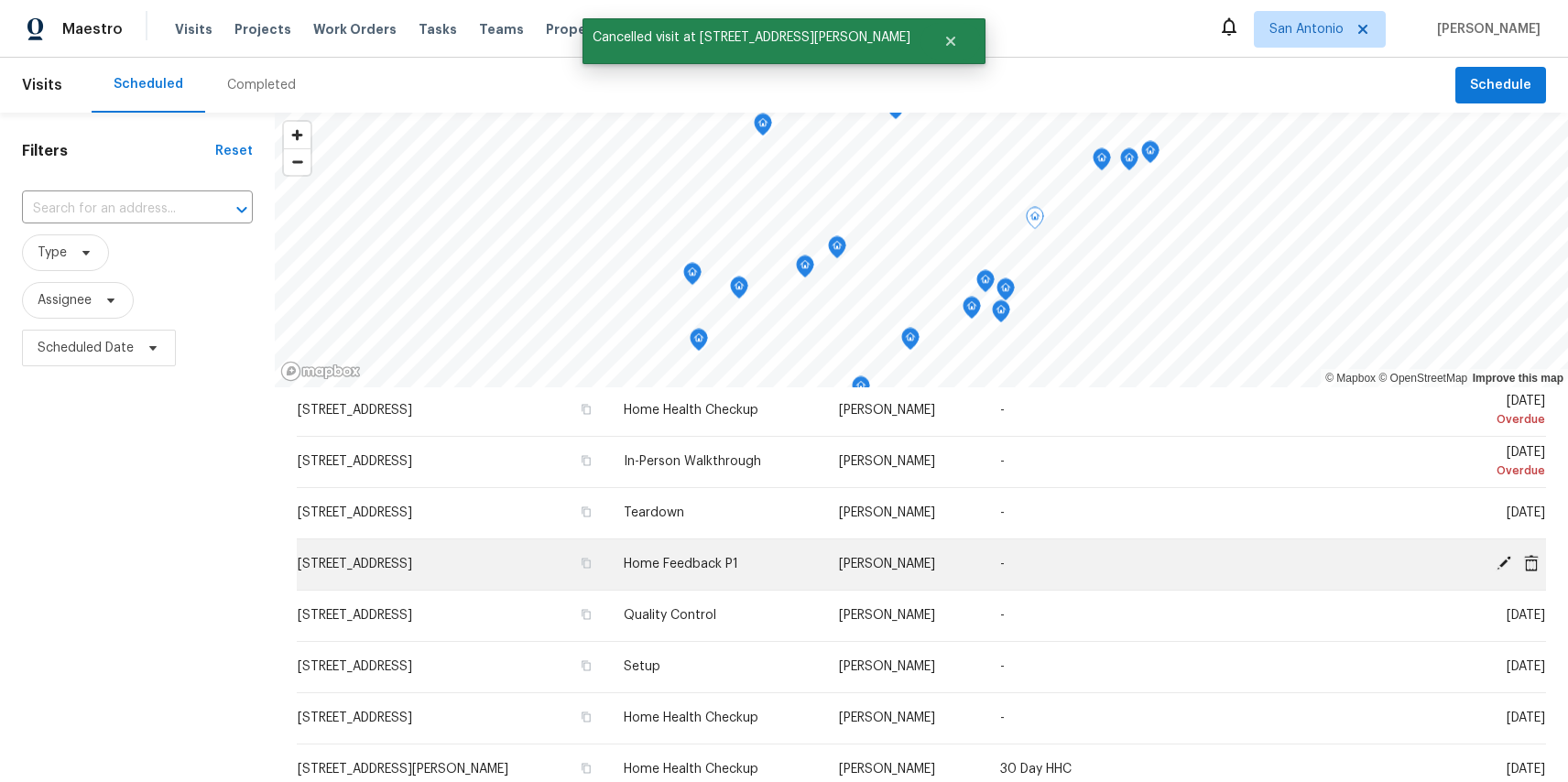
click at [1535, 561] on icon at bounding box center [1531, 563] width 16 height 16
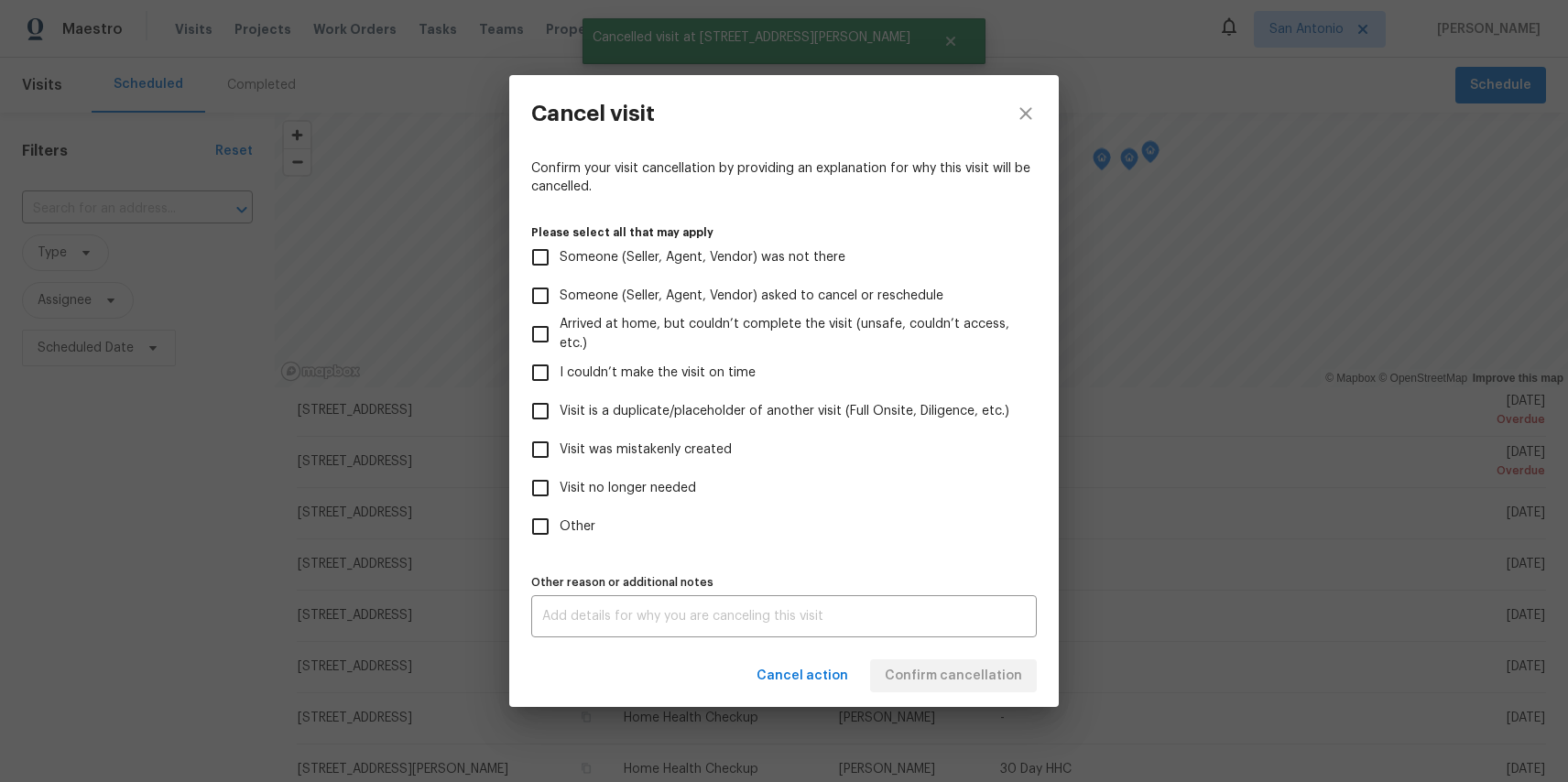
click at [587, 518] on span "Other" at bounding box center [577, 527] width 36 height 19
click at [559, 517] on input "Other" at bounding box center [540, 526] width 39 height 39
checkbox input "true"
click at [561, 616] on textarea at bounding box center [784, 617] width 483 height 13
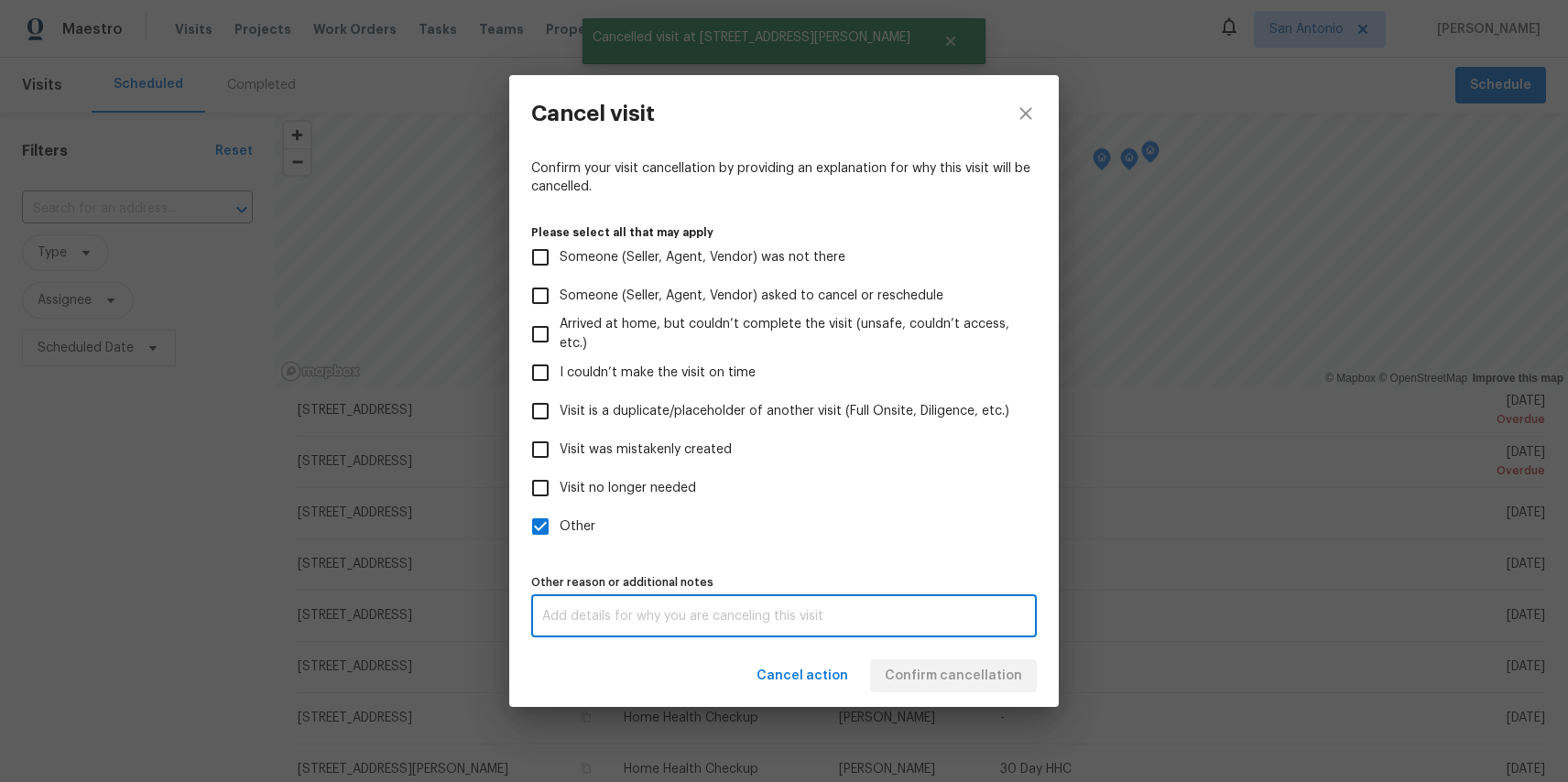
paste textarea "test"
type textarea "test"
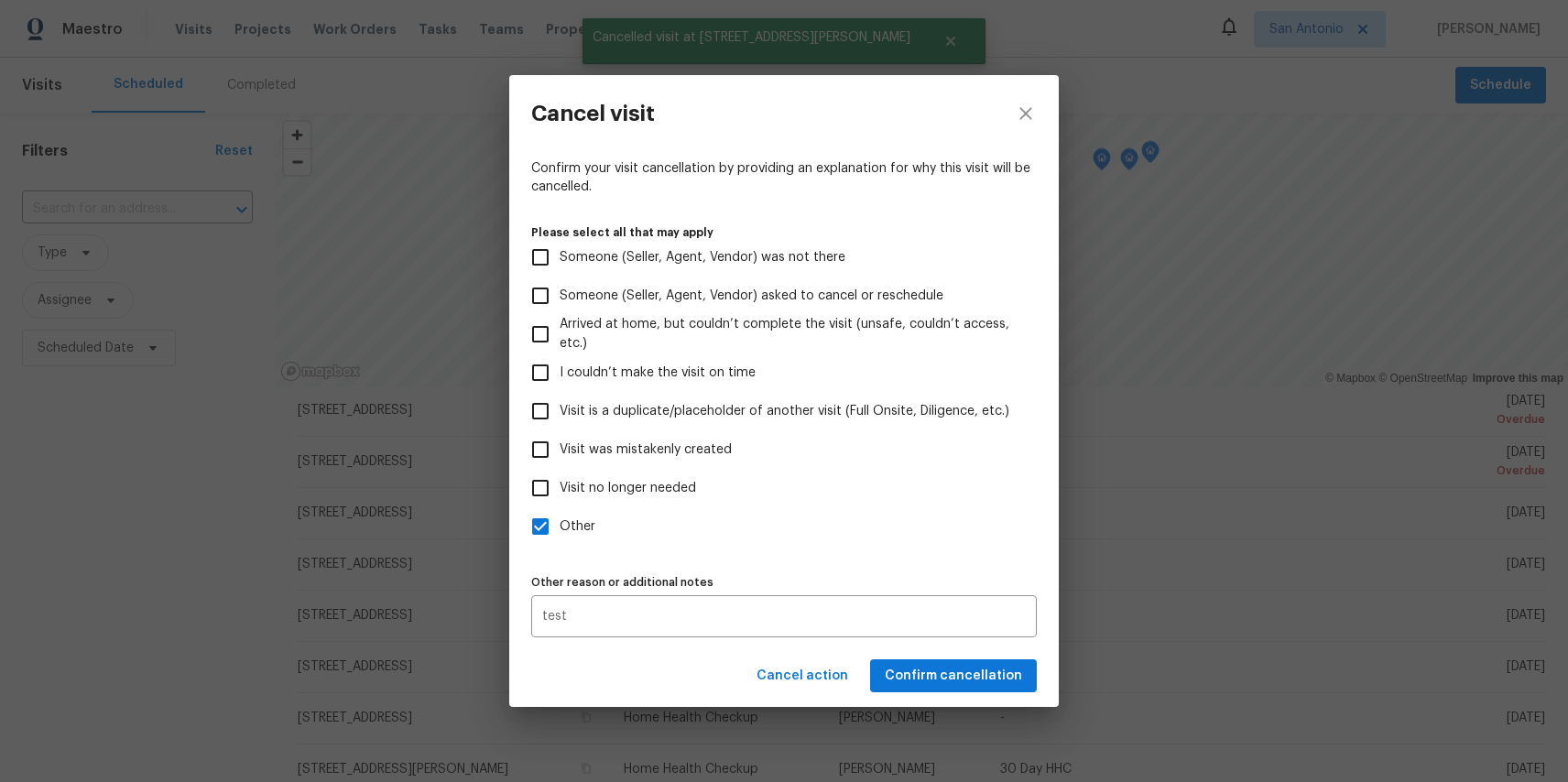
click at [911, 668] on div "Cancel action Confirm cancellation" at bounding box center [784, 676] width 550 height 64
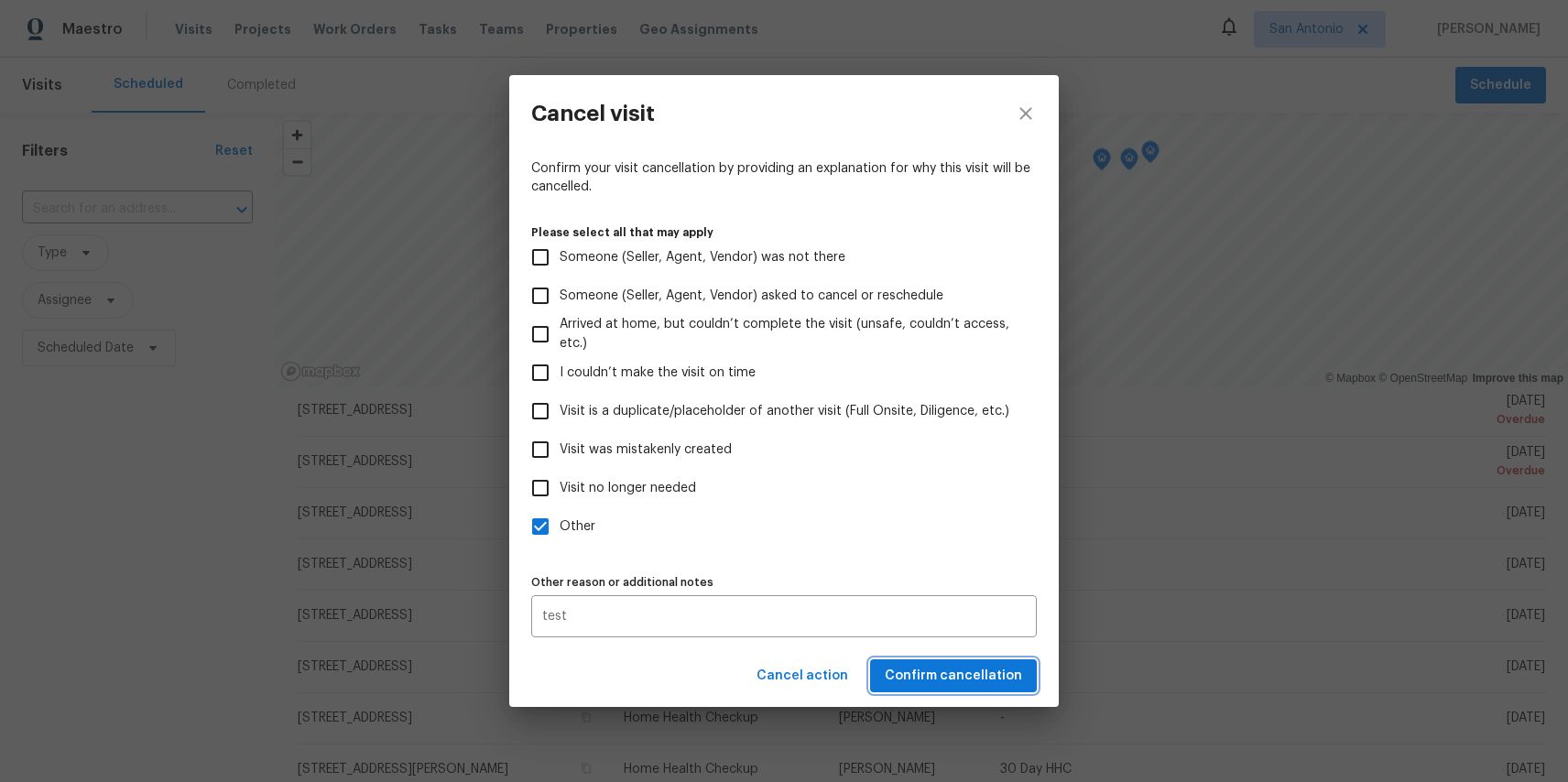
click at [911, 668] on span "Confirm cancellation" at bounding box center [954, 677] width 137 height 23
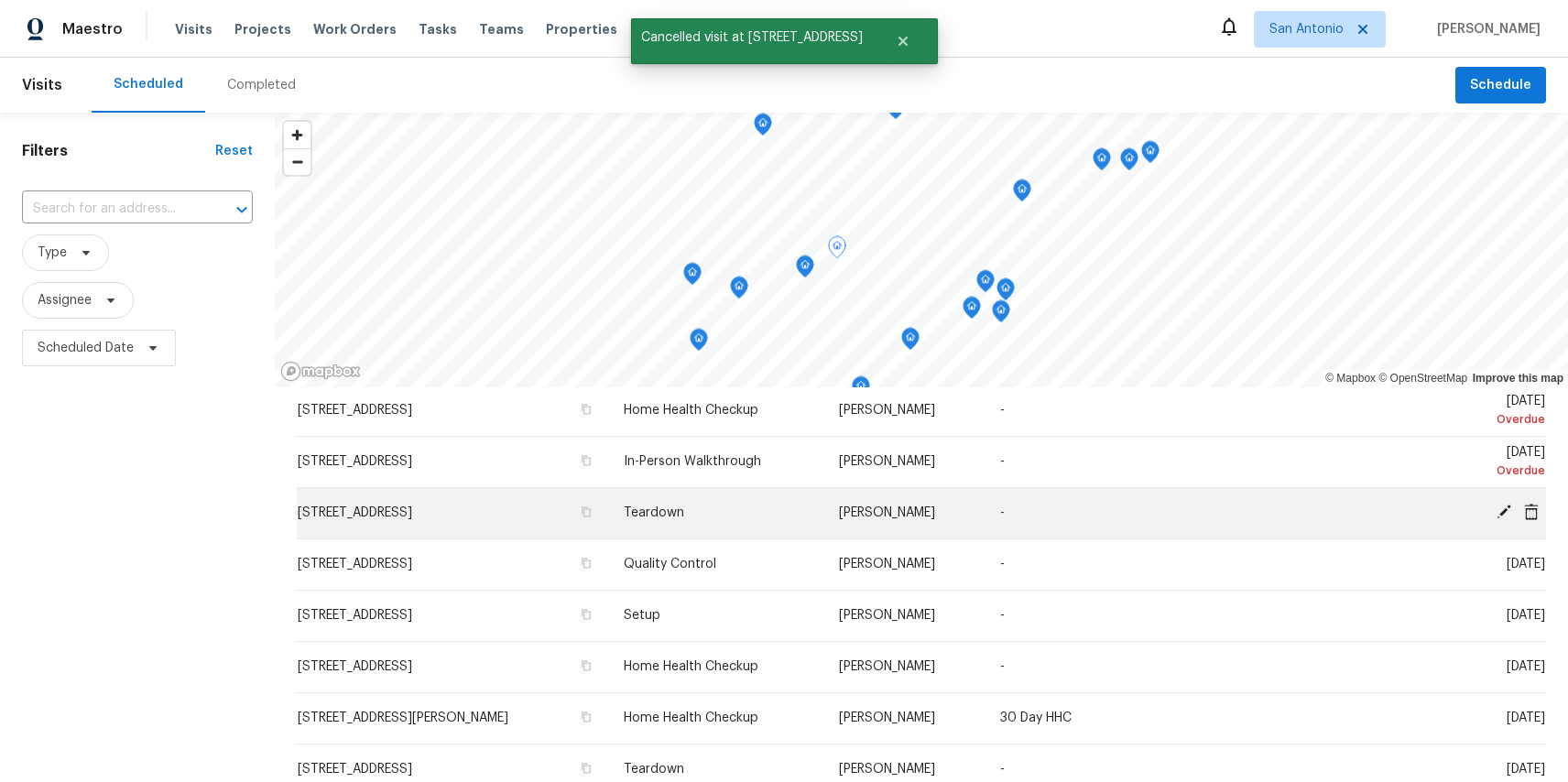
click at [1533, 513] on icon at bounding box center [1531, 511] width 14 height 16
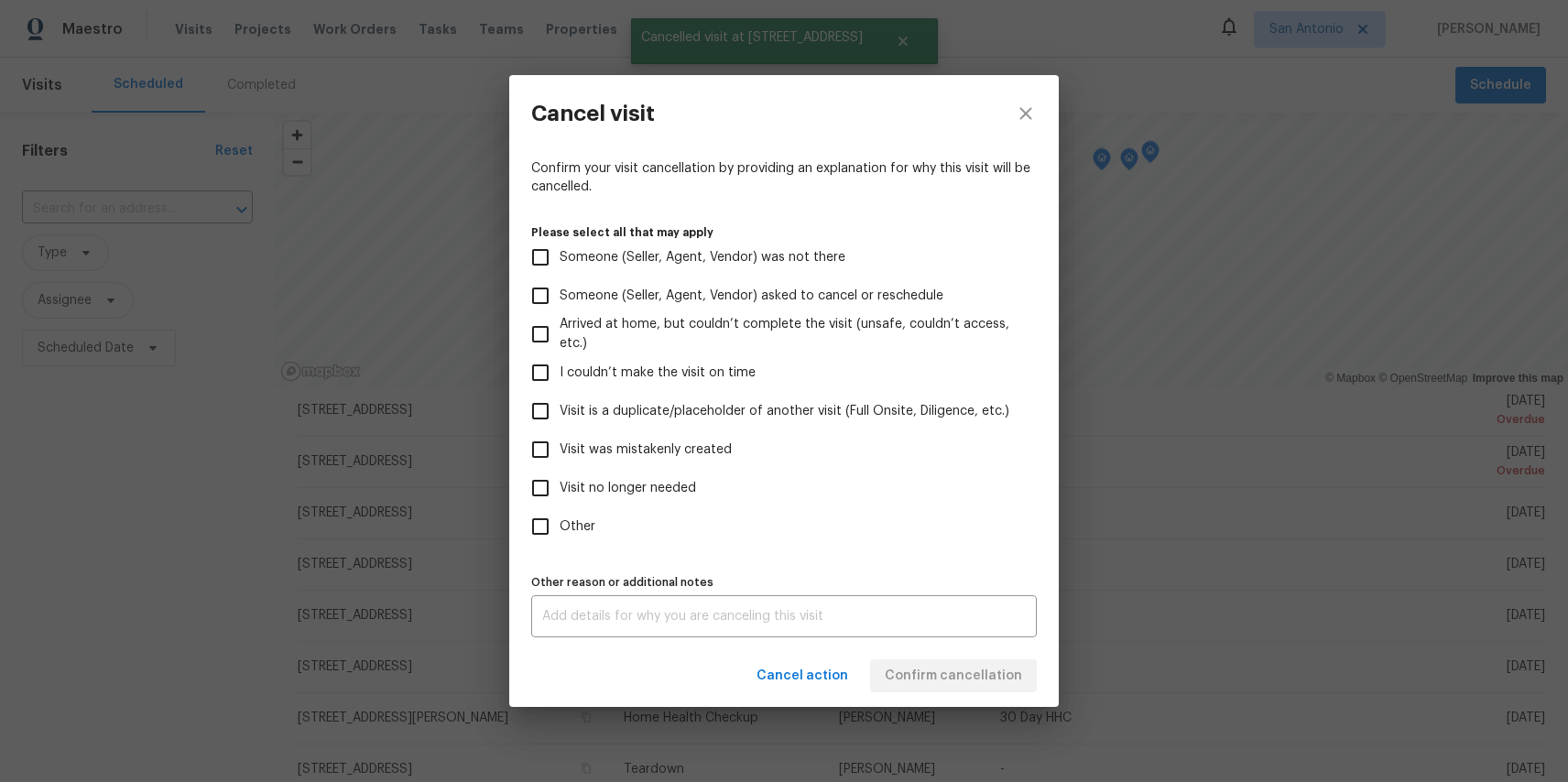
click at [587, 522] on span "Other" at bounding box center [577, 527] width 36 height 19
click at [559, 522] on input "Other" at bounding box center [540, 526] width 39 height 39
checkbox input "true"
click at [589, 602] on div "x Other reason or additional notes" at bounding box center [784, 616] width 505 height 42
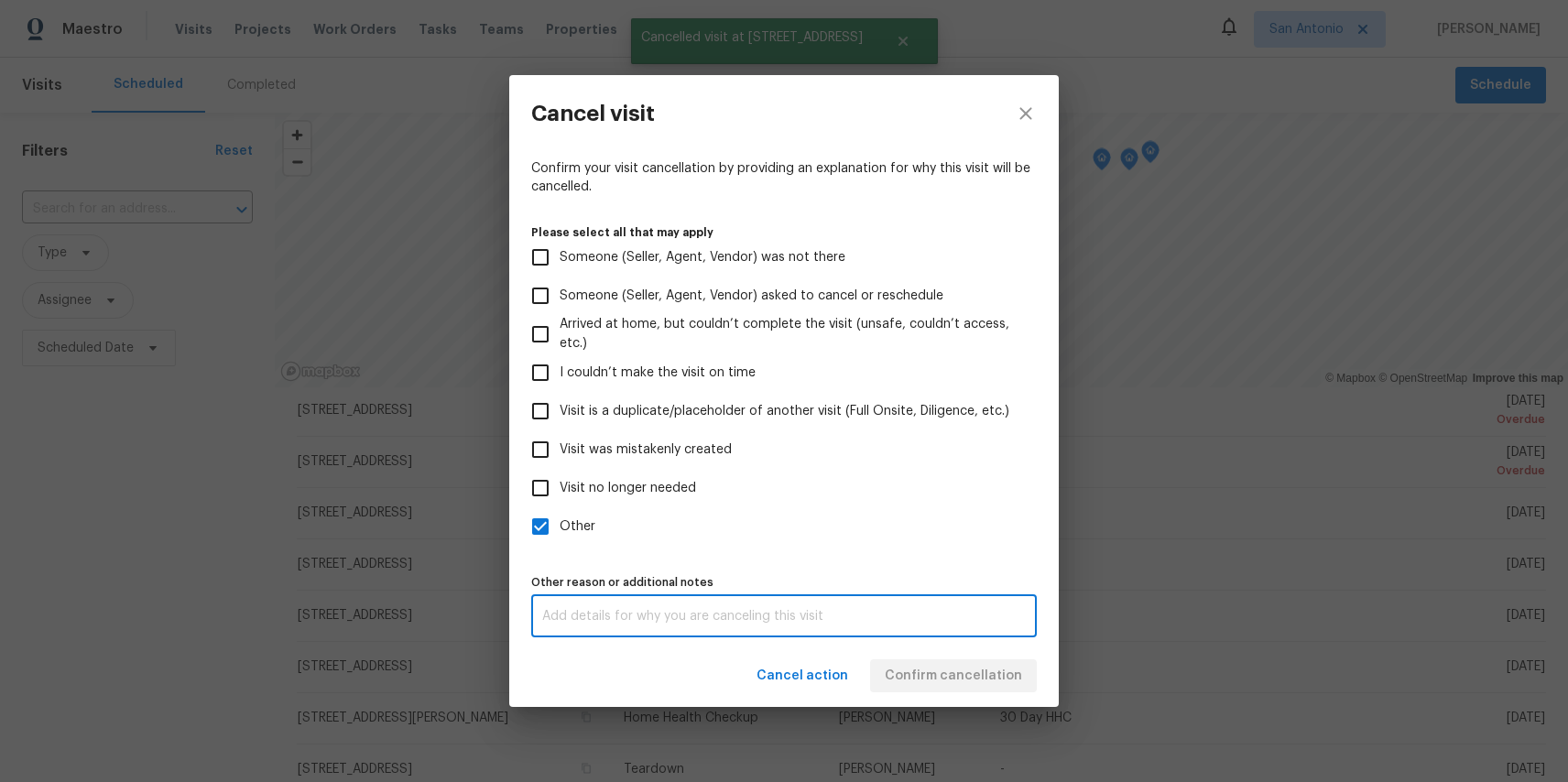
paste textarea "test"
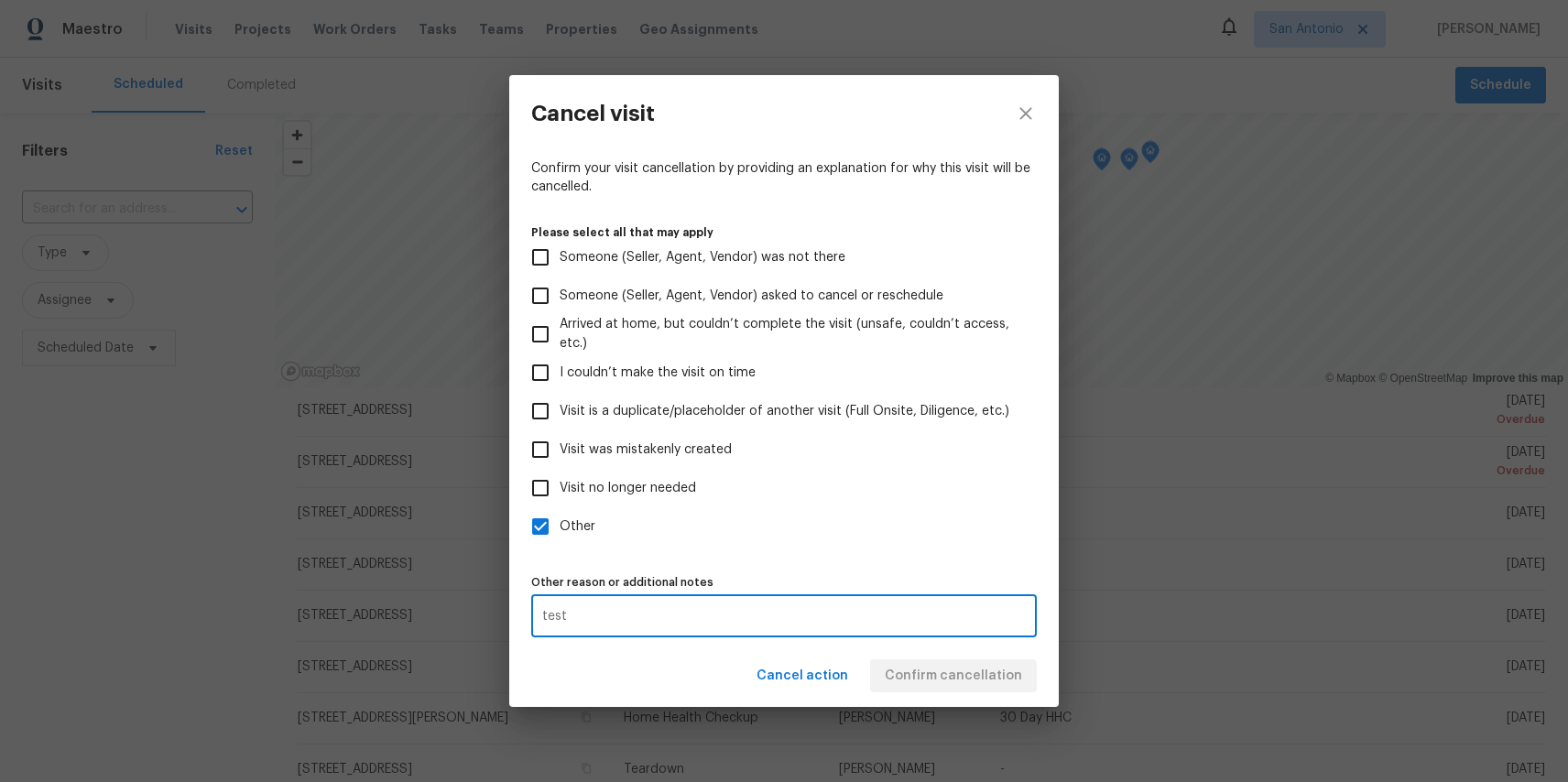
type textarea "test"
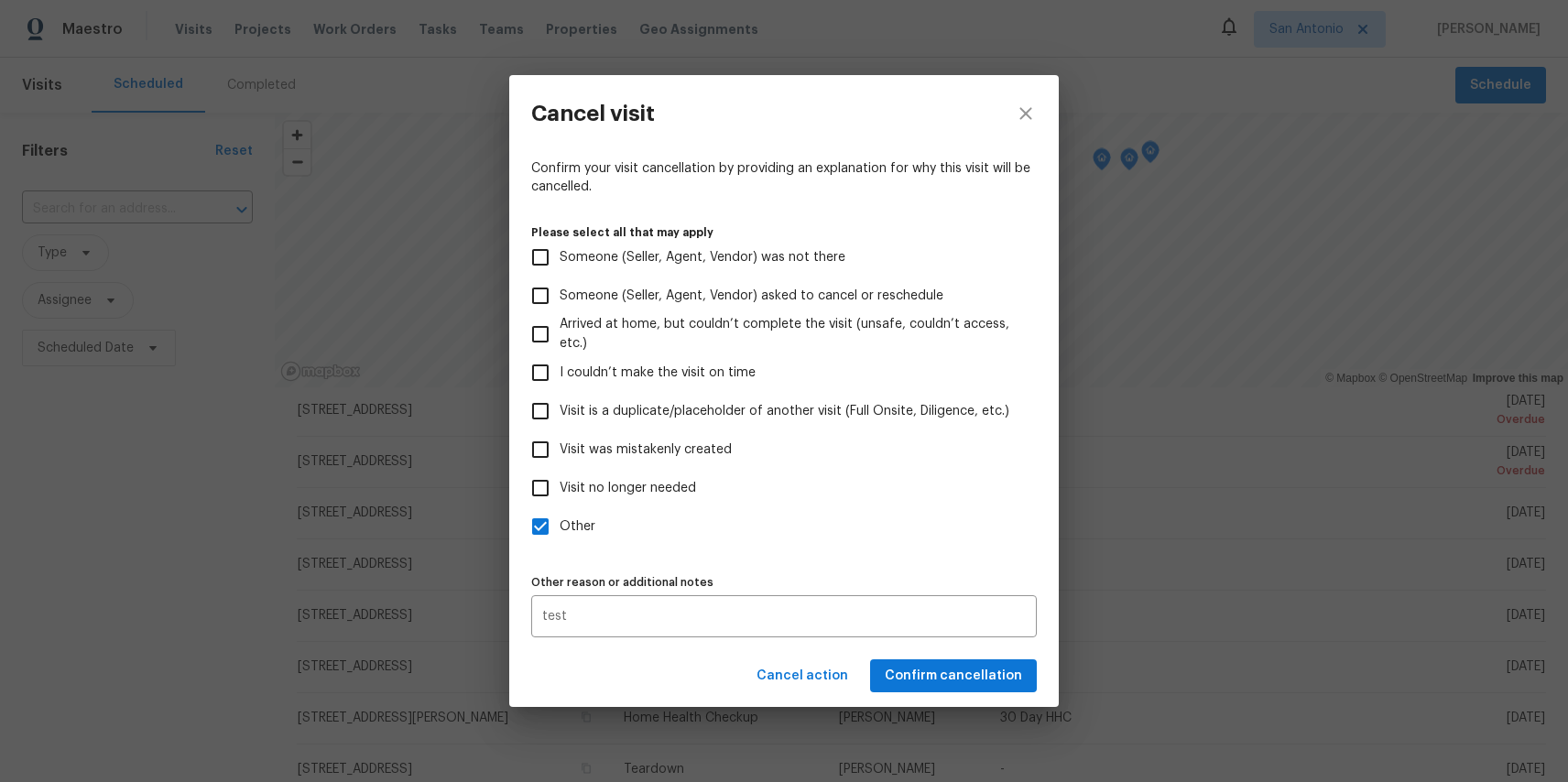
click at [906, 652] on div "Cancel action Confirm cancellation" at bounding box center [784, 676] width 550 height 64
click at [913, 673] on span "Confirm cancellation" at bounding box center [954, 677] width 137 height 23
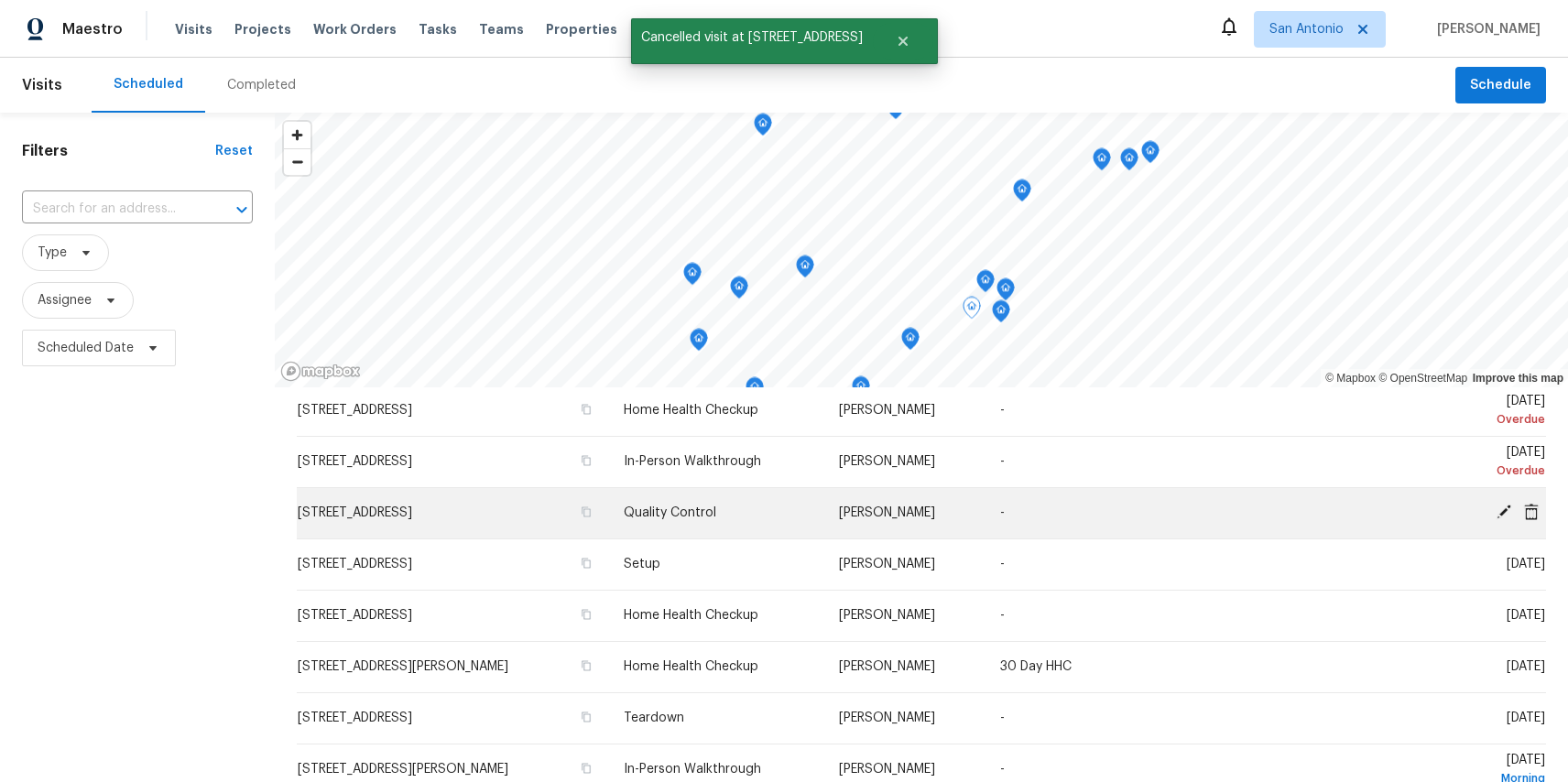
click at [1536, 513] on icon at bounding box center [1531, 511] width 14 height 16
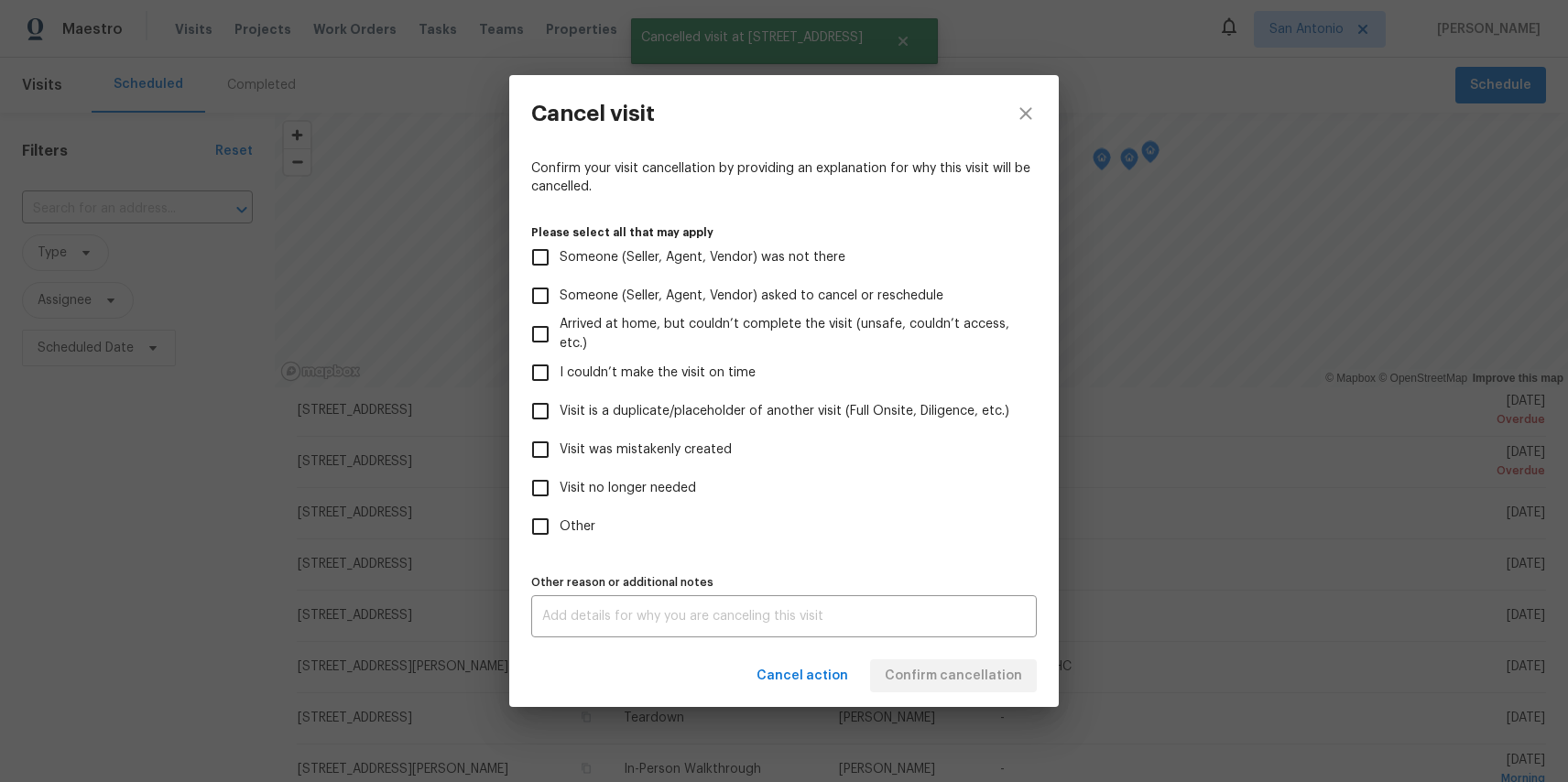
click at [565, 520] on span "Other" at bounding box center [577, 527] width 36 height 19
click at [559, 520] on input "Other" at bounding box center [540, 526] width 39 height 39
checkbox input "true"
click at [601, 621] on textarea at bounding box center [784, 617] width 483 height 13
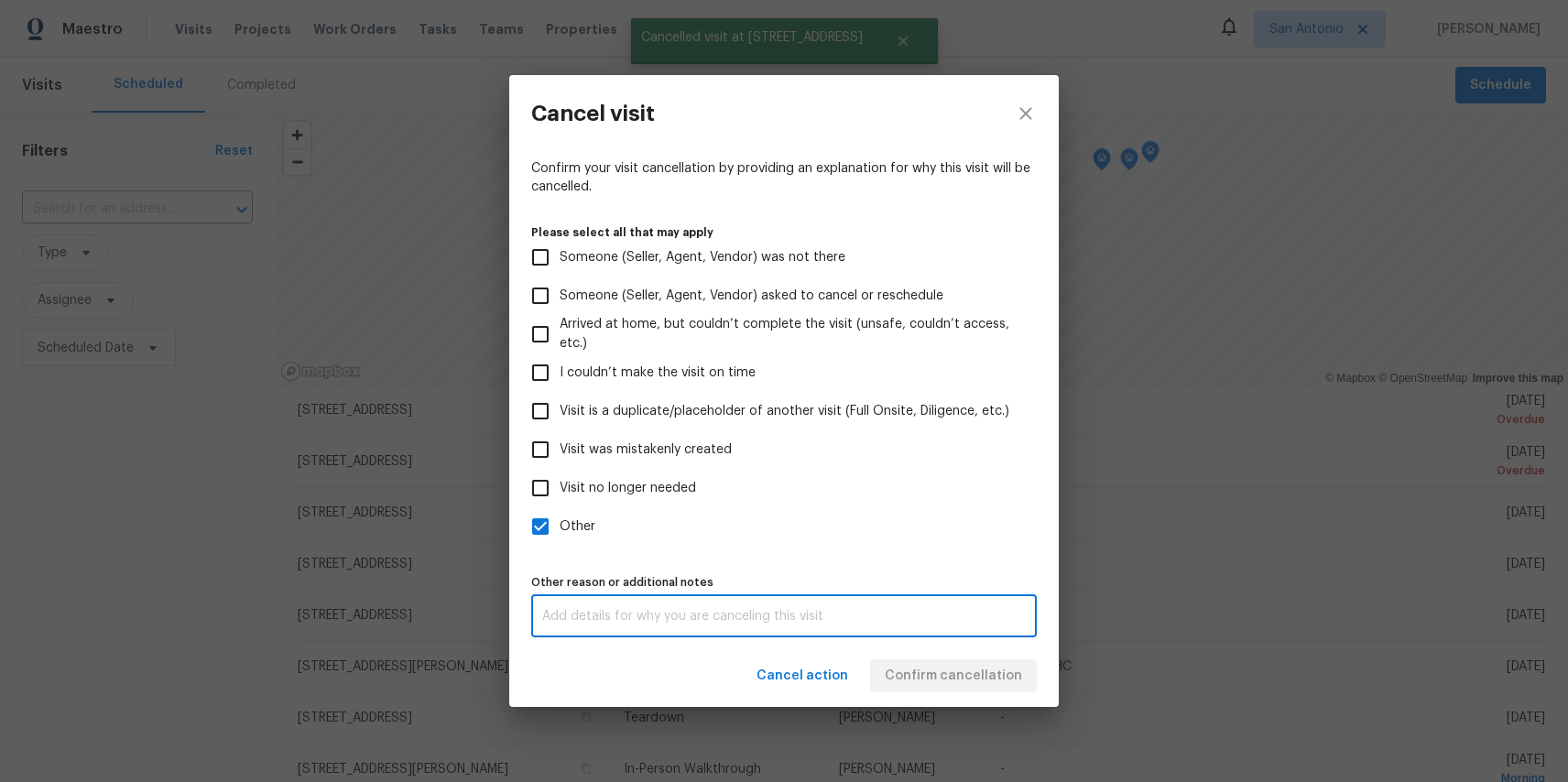
paste textarea "test"
type textarea "test"
click at [905, 675] on div "Cancel action Confirm cancellation" at bounding box center [784, 676] width 550 height 64
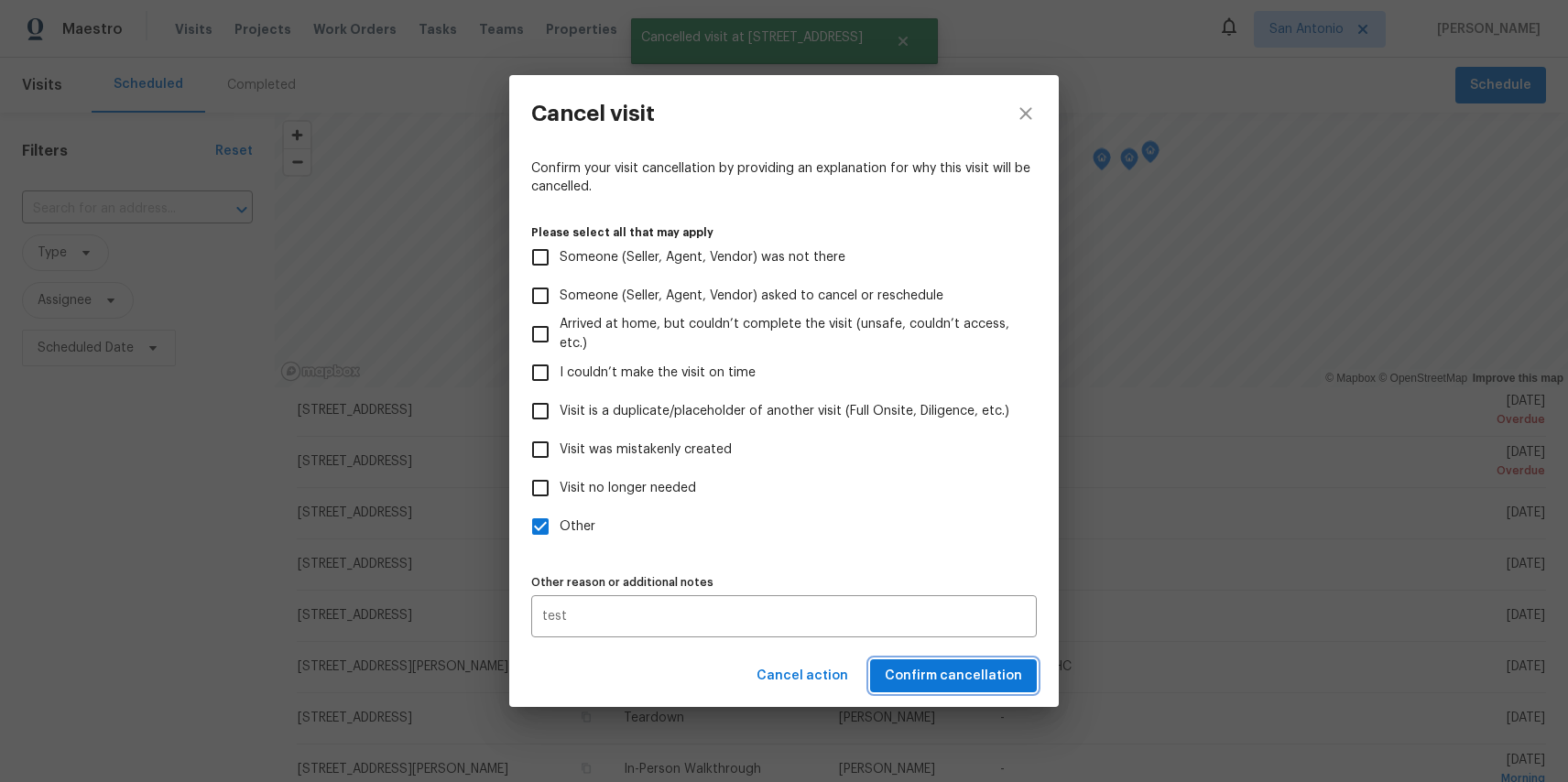
click at [905, 675] on span "Confirm cancellation" at bounding box center [954, 677] width 137 height 23
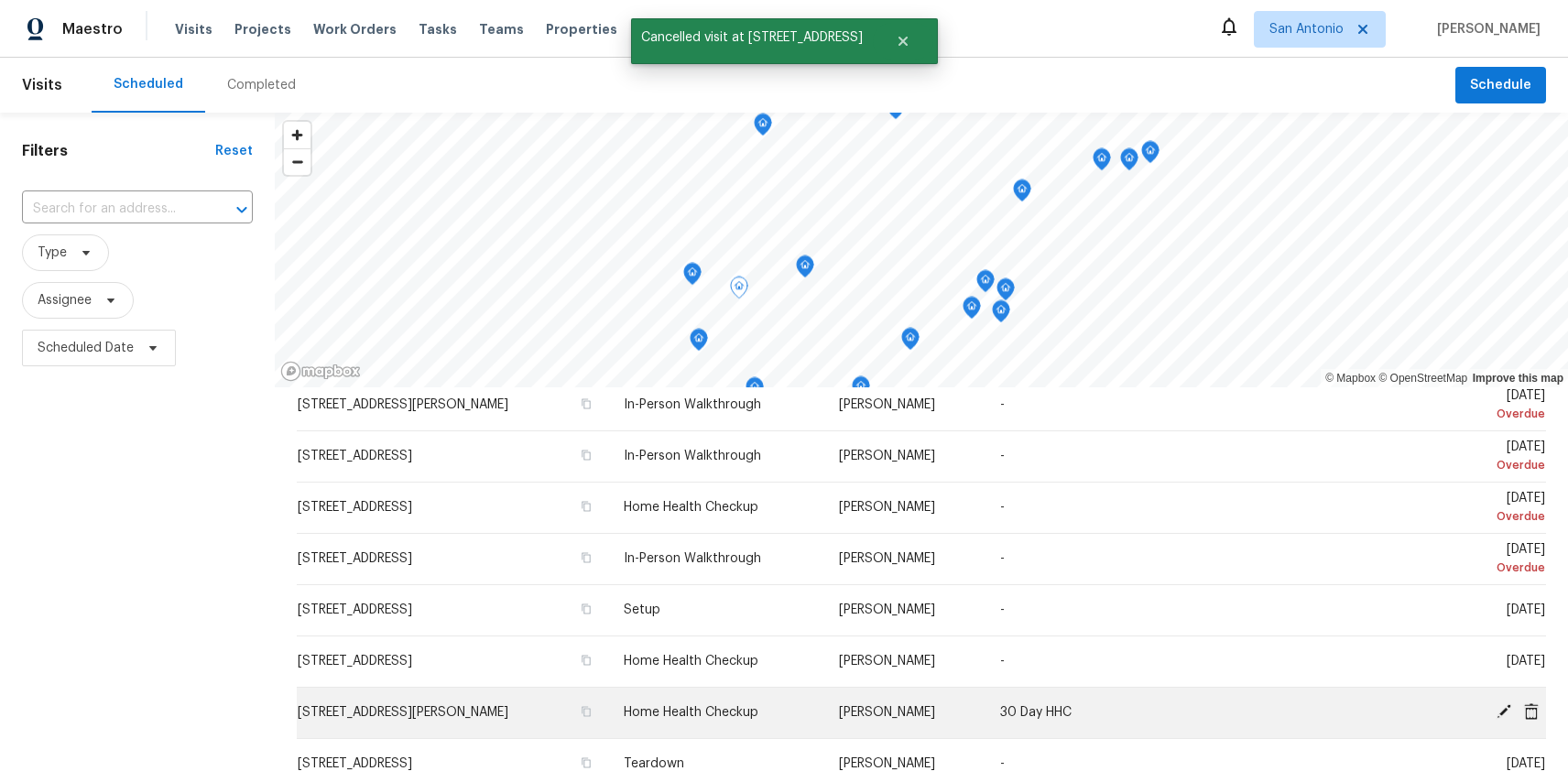
scroll to position [227, 0]
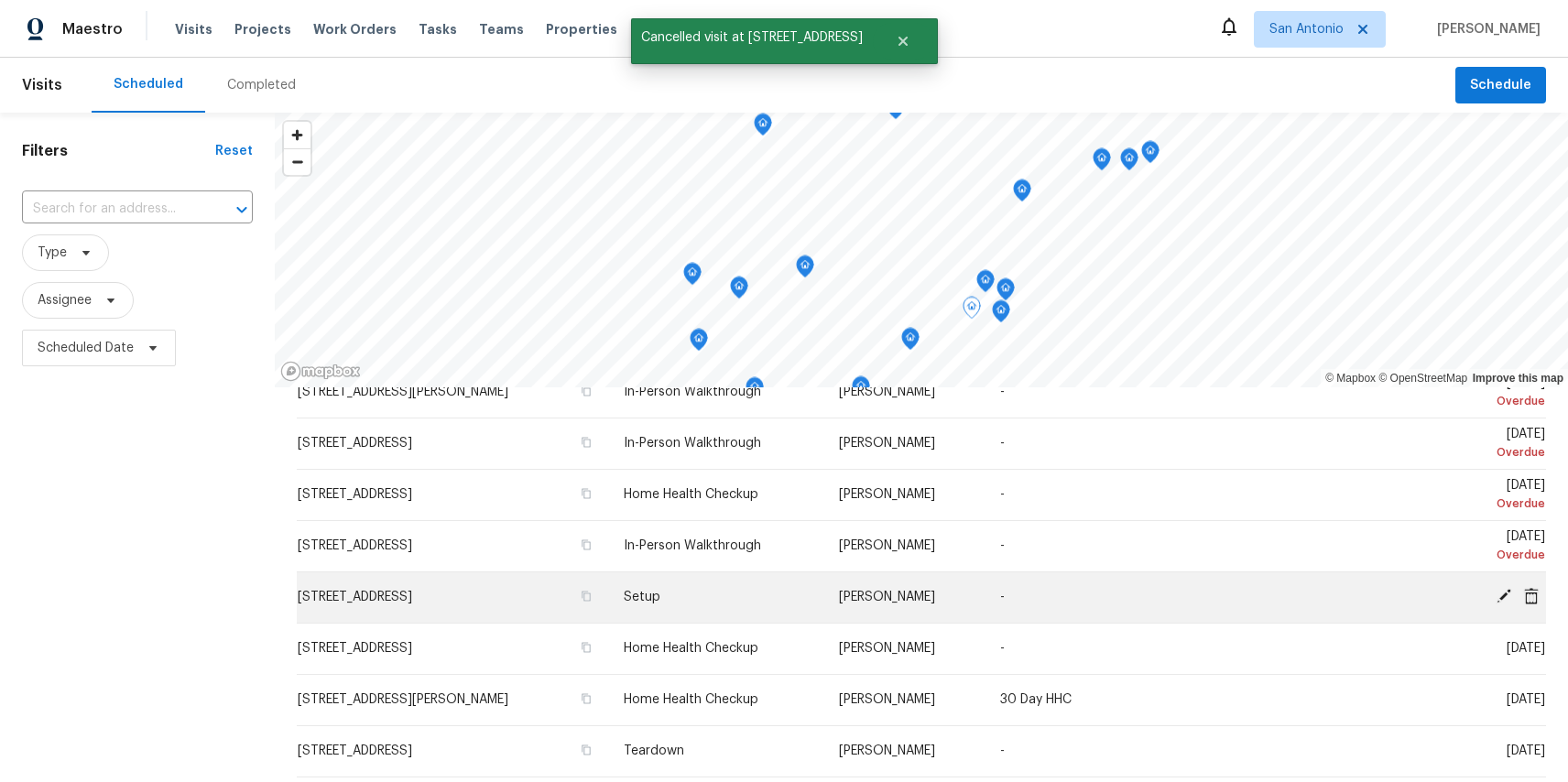
click at [1532, 599] on icon at bounding box center [1531, 595] width 16 height 16
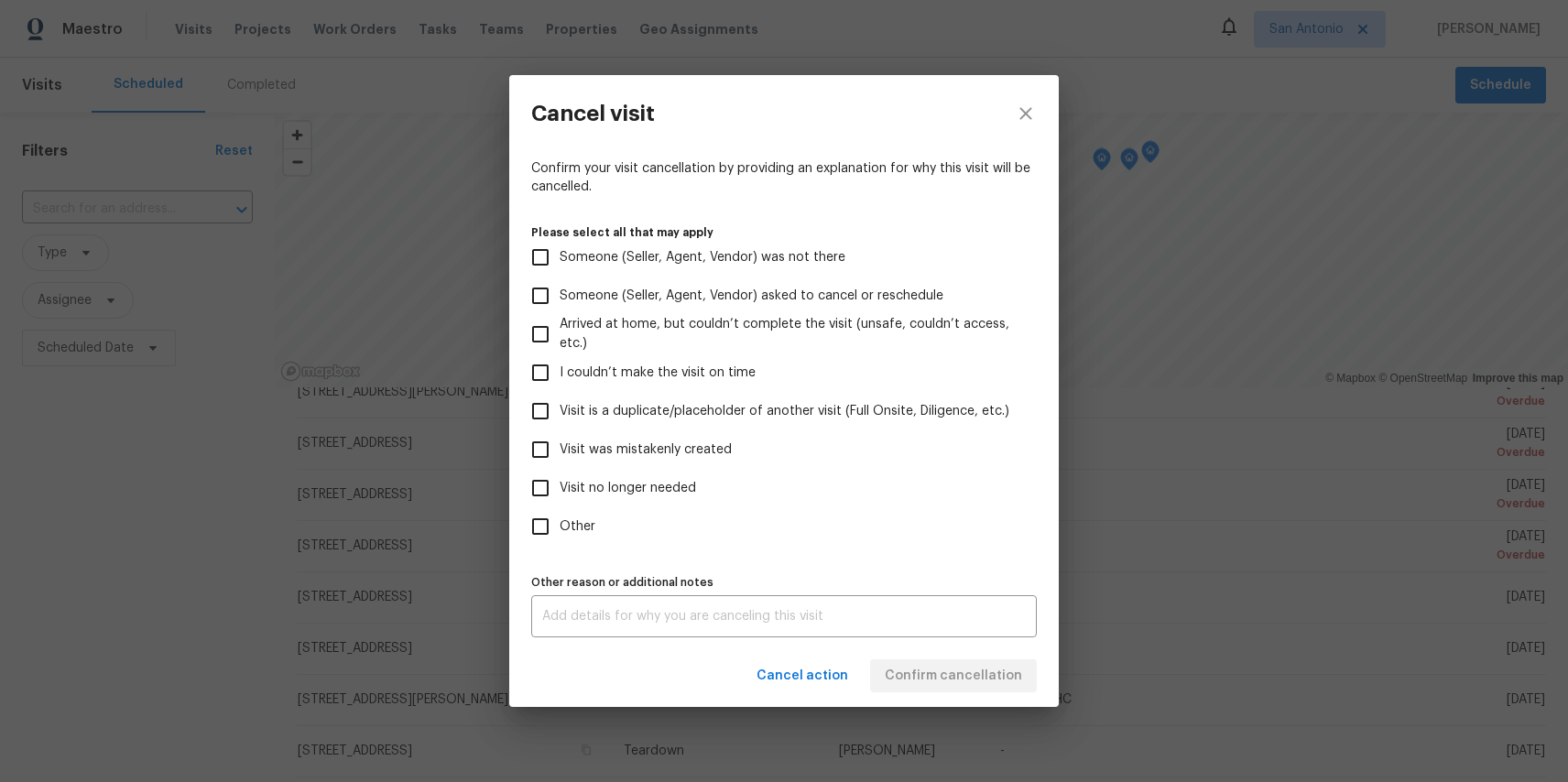
click at [560, 532] on span "Other" at bounding box center [577, 527] width 36 height 19
click at [559, 532] on input "Other" at bounding box center [540, 526] width 39 height 39
checkbox input "true"
click at [607, 614] on textarea at bounding box center [784, 617] width 483 height 13
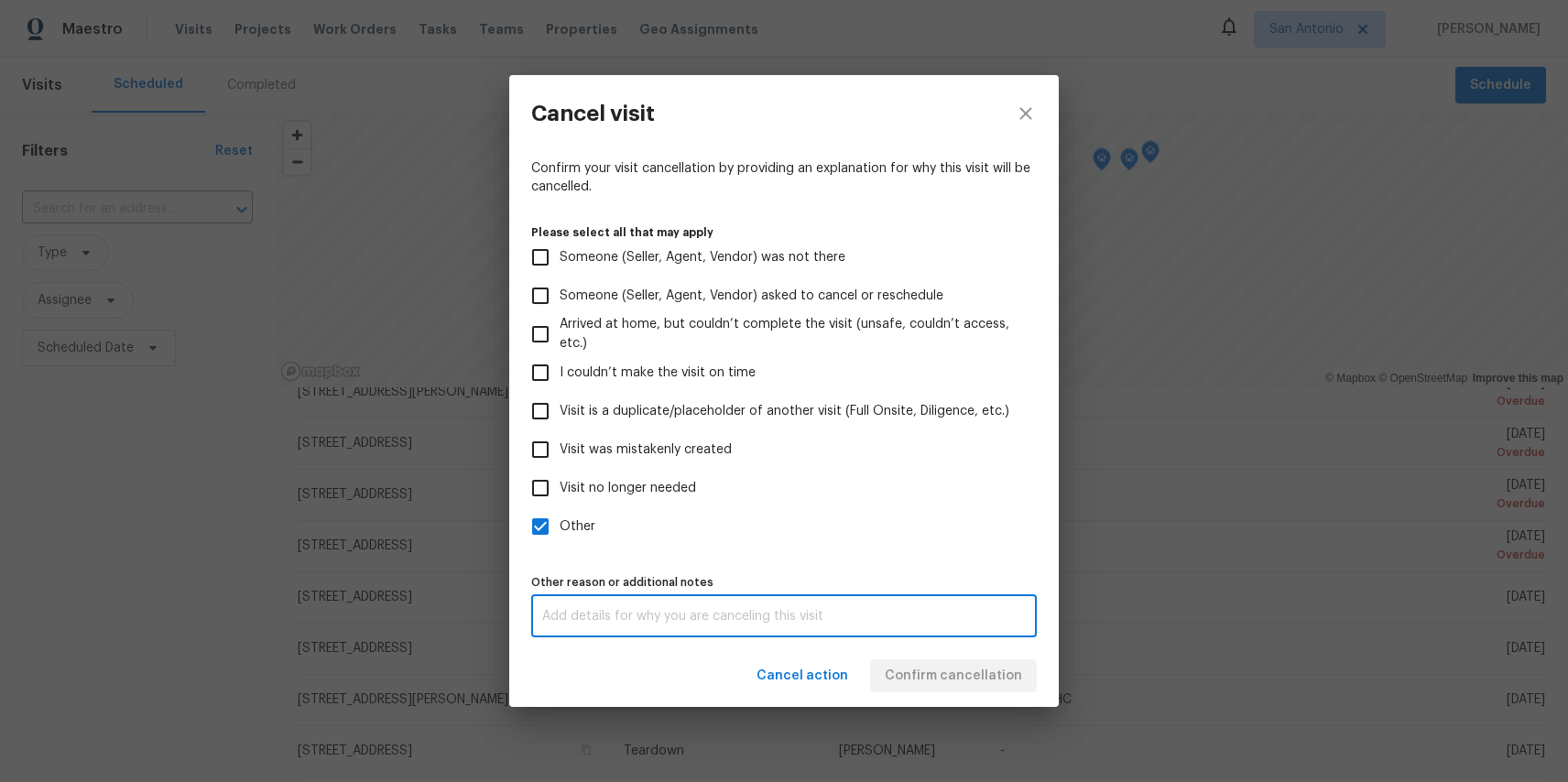
paste textarea "test"
type textarea "test"
click at [786, 642] on div "Confirm your visit cancellation by providing an explanation for why this visit …" at bounding box center [784, 398] width 550 height 493
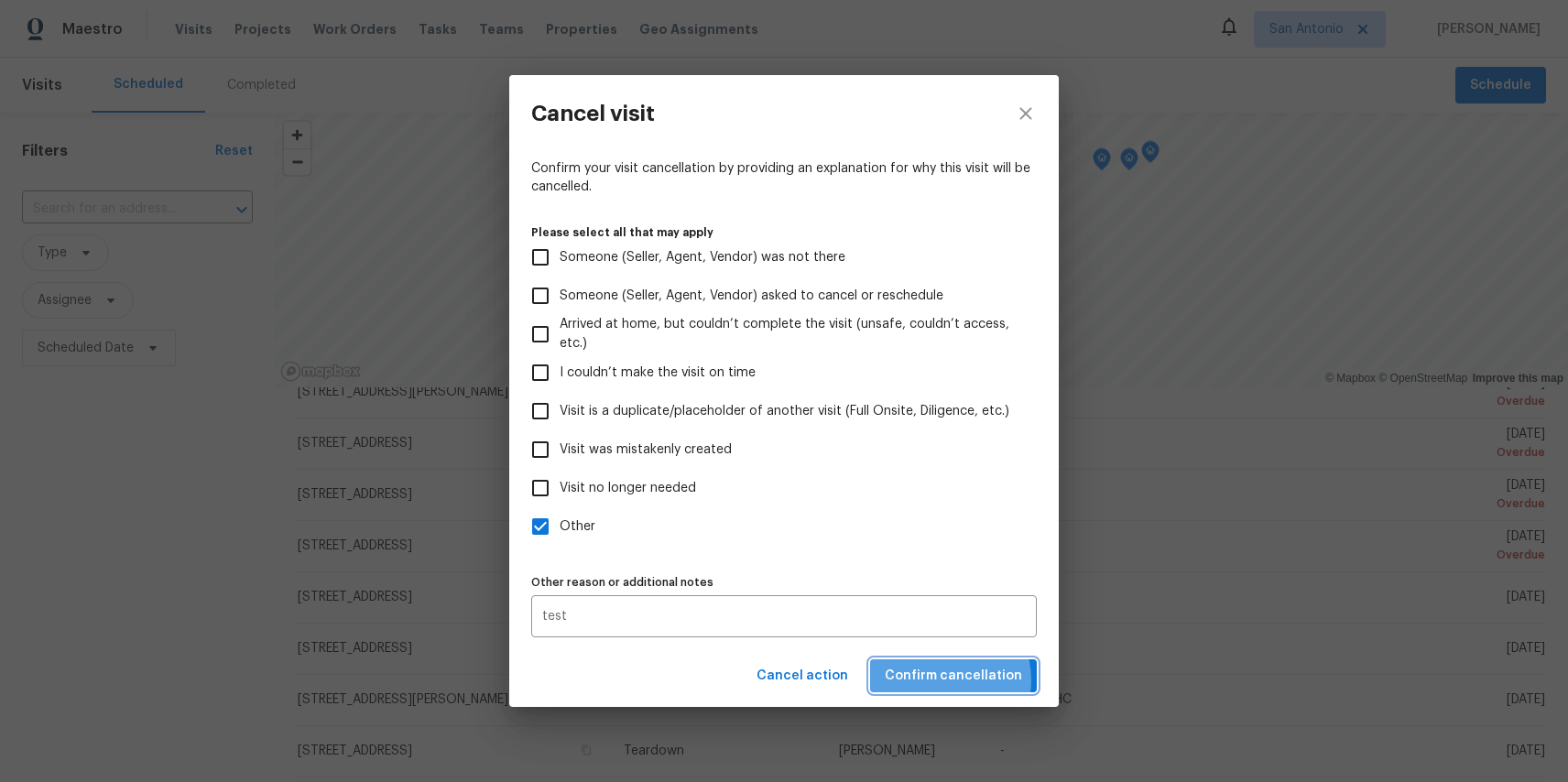
click at [946, 681] on span "Confirm cancellation" at bounding box center [954, 677] width 137 height 23
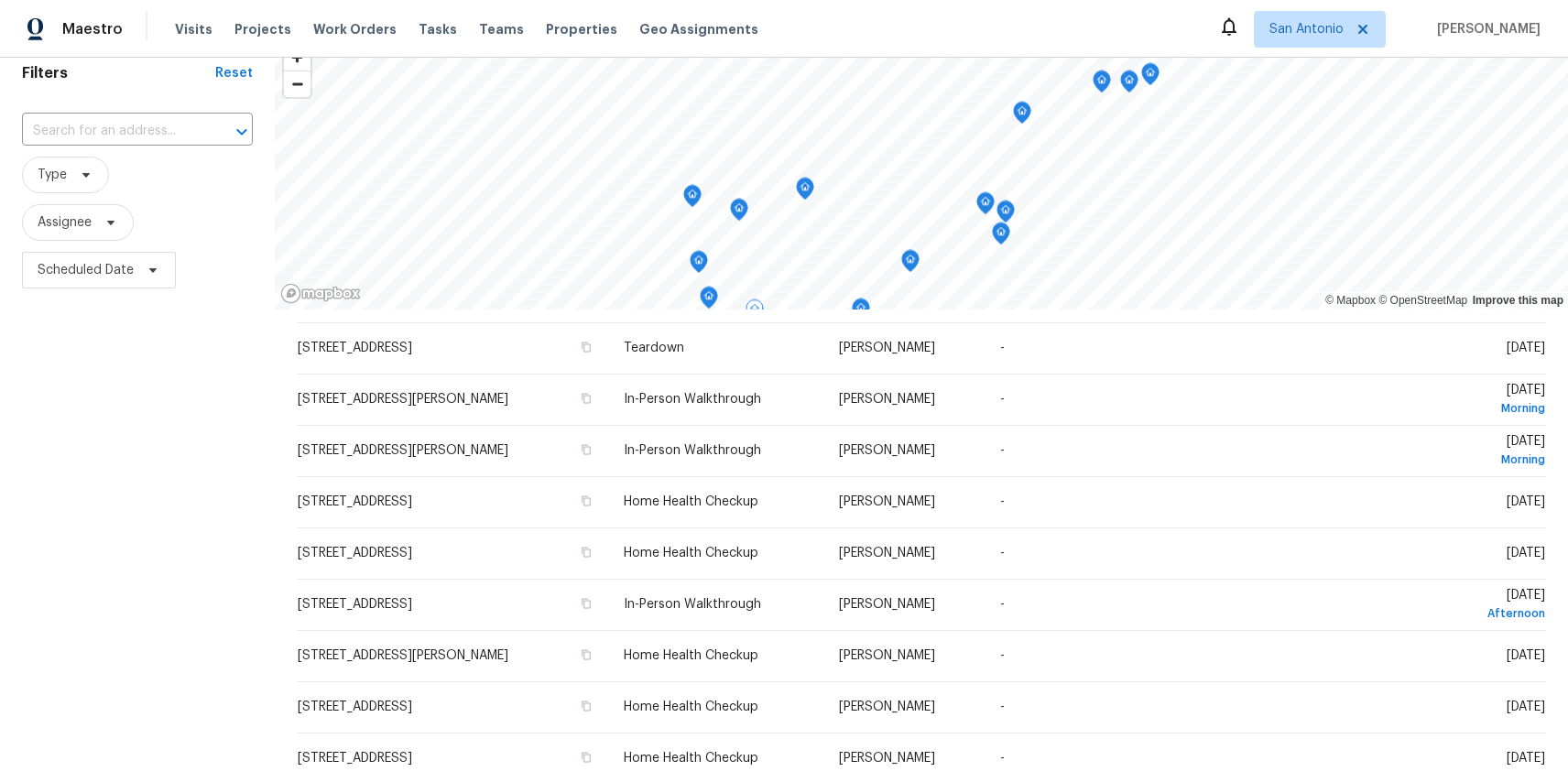
scroll to position [62, 0]
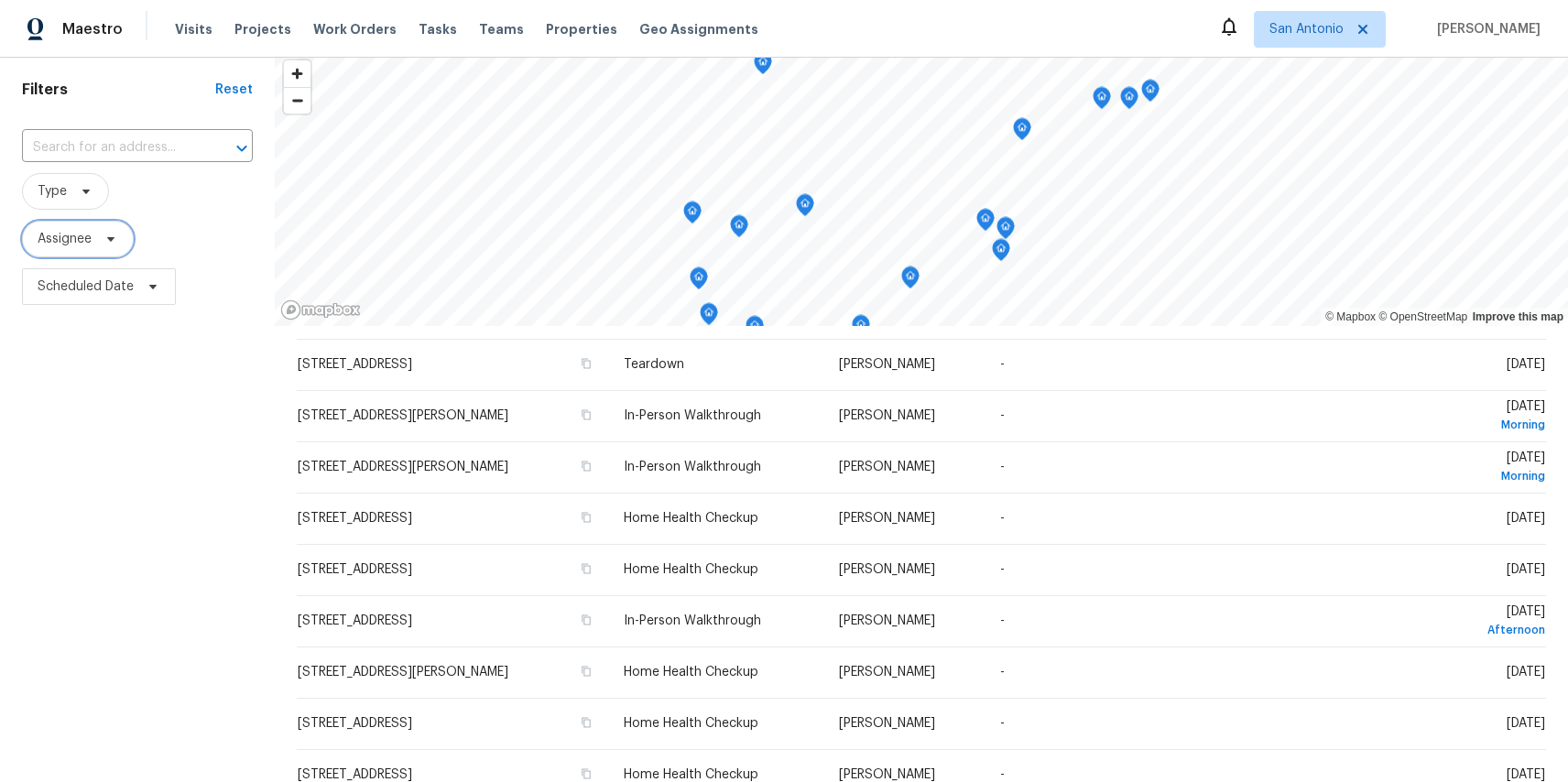
click at [64, 247] on span "Assignee" at bounding box center [64, 239] width 54 height 18
type input "casey.stewart"
click at [1301, 42] on span "San Antonio" at bounding box center [1320, 29] width 132 height 37
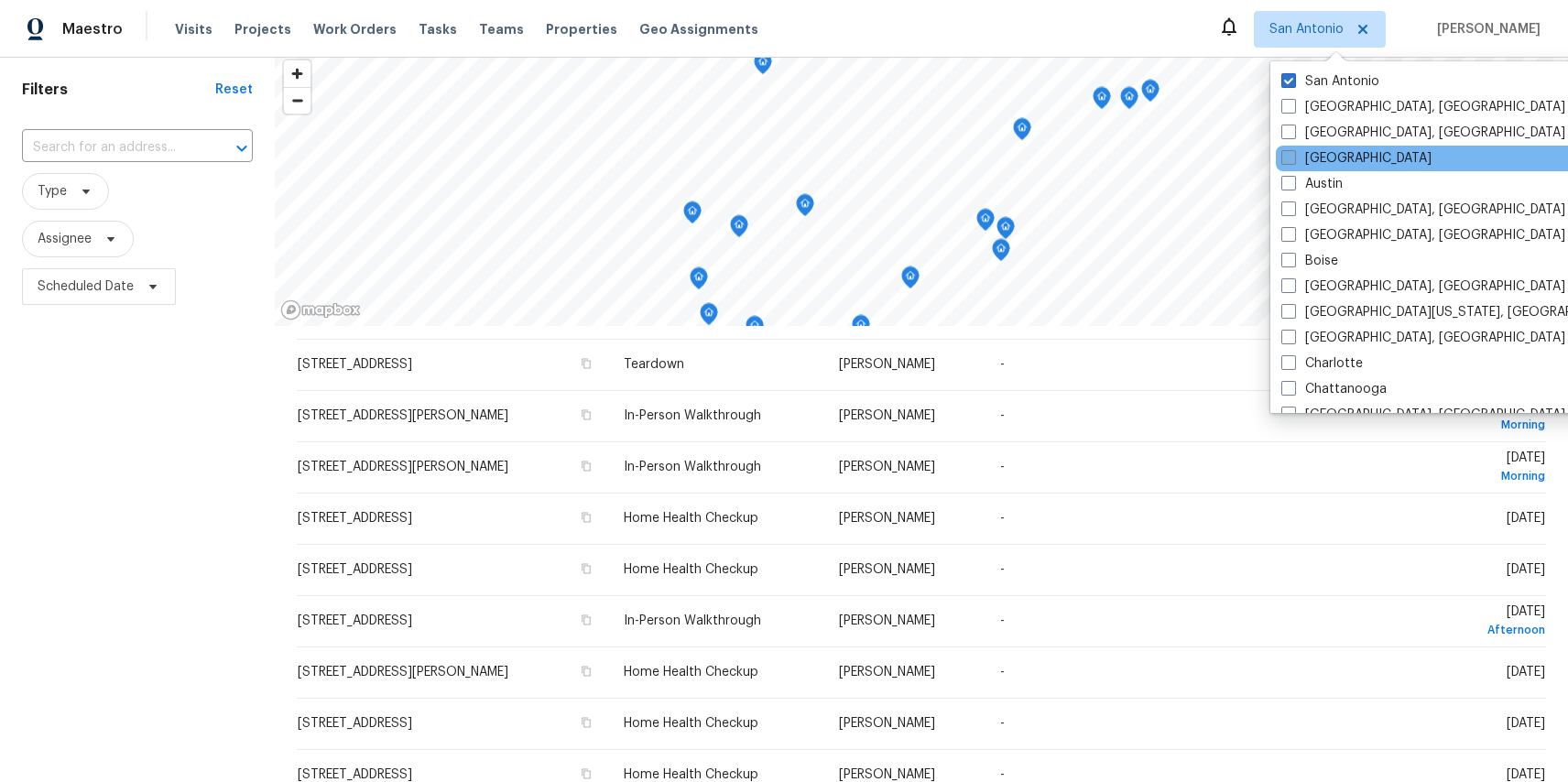
click at [1321, 150] on label "[GEOGRAPHIC_DATA]" at bounding box center [1357, 158] width 150 height 18
click at [1294, 150] on input "[GEOGRAPHIC_DATA]" at bounding box center [1287, 155] width 12 height 12
checkbox input "true"
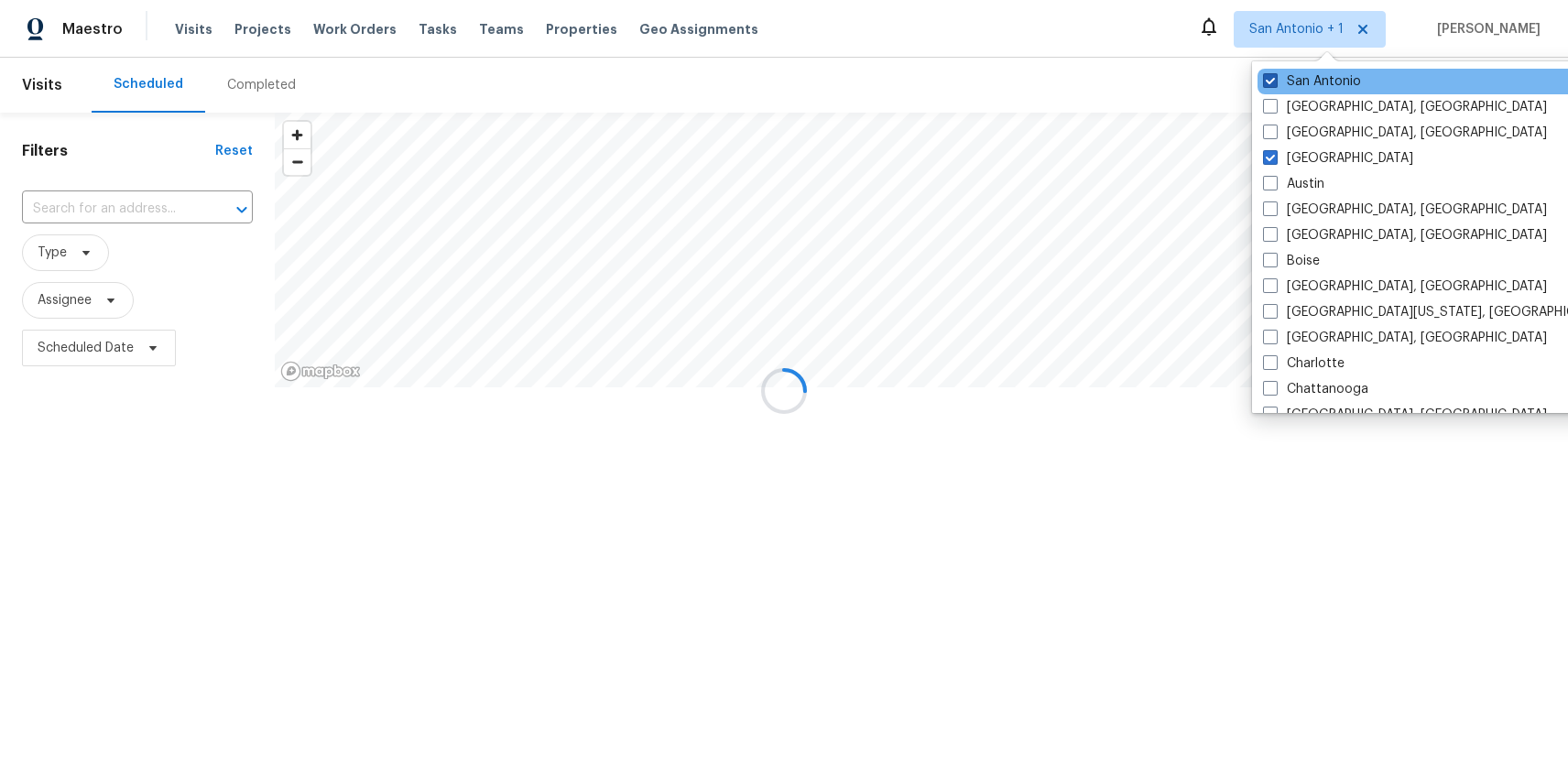
click at [1301, 84] on label "San Antonio" at bounding box center [1312, 81] width 98 height 18
click at [1275, 84] on input "San Antonio" at bounding box center [1269, 78] width 12 height 12
checkbox input "false"
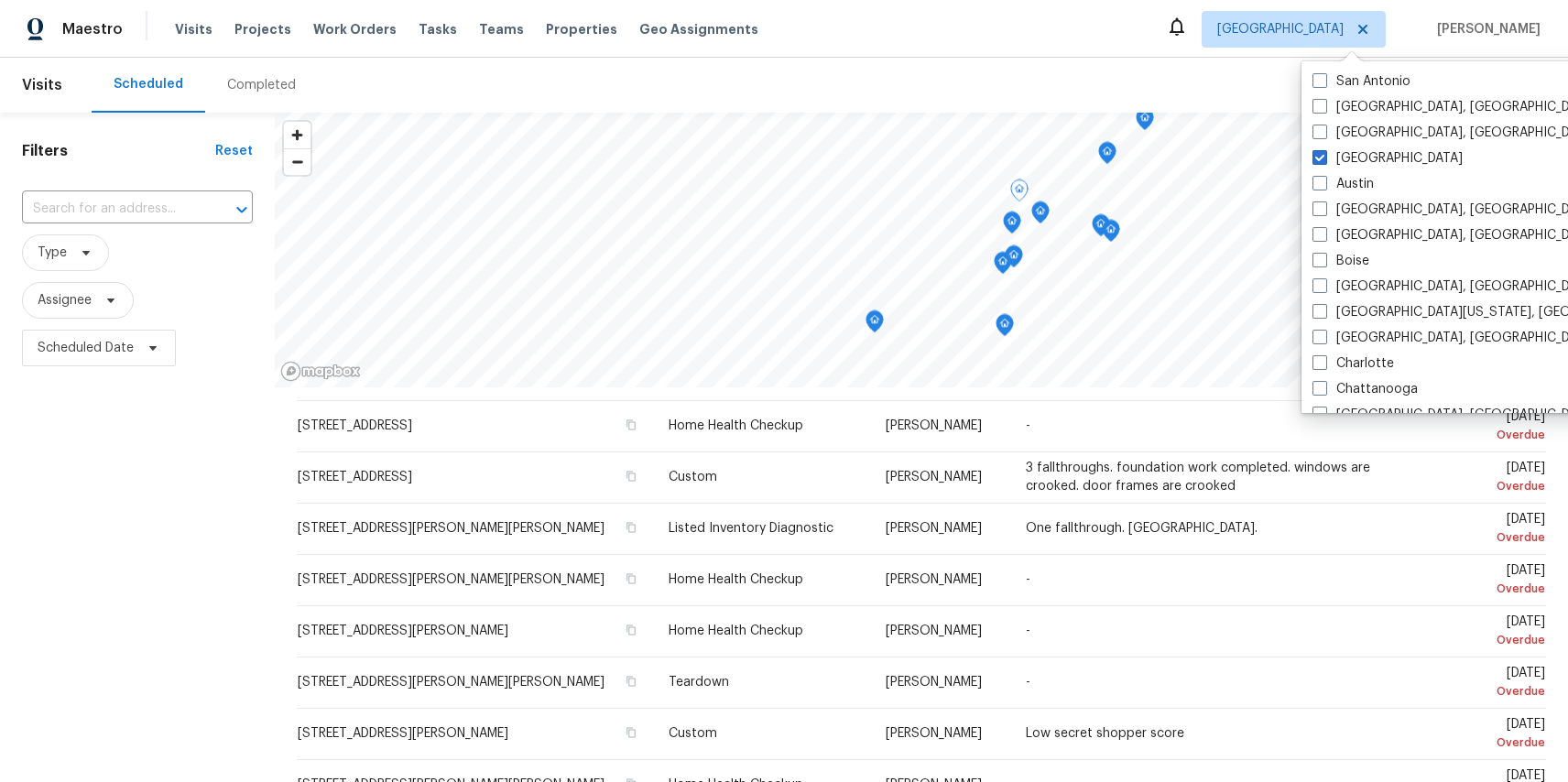
click at [234, 622] on div "Filters Reset ​ Type Assignee Scheduled Date" at bounding box center [137, 563] width 275 height 900
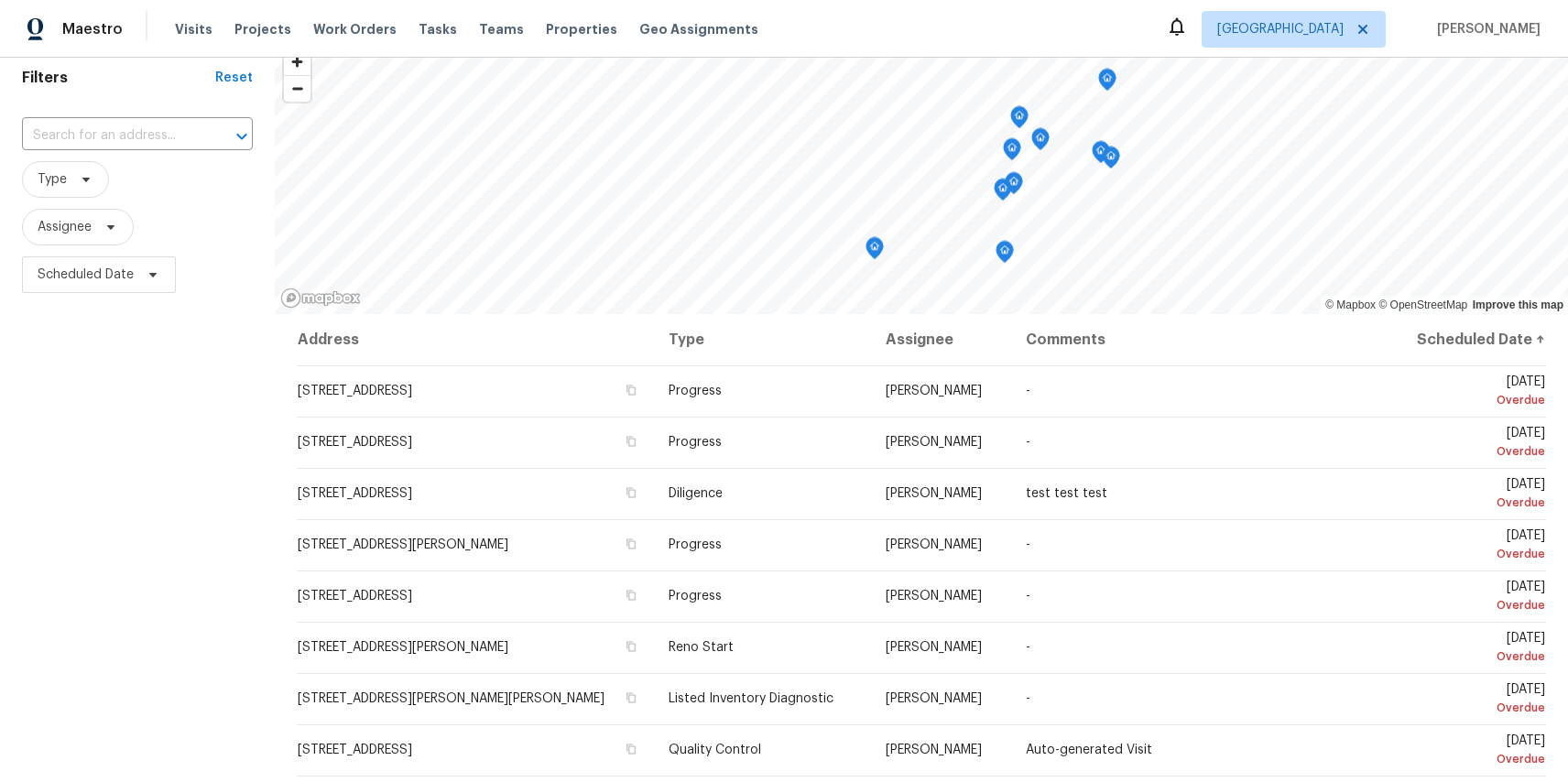
scroll to position [30, 0]
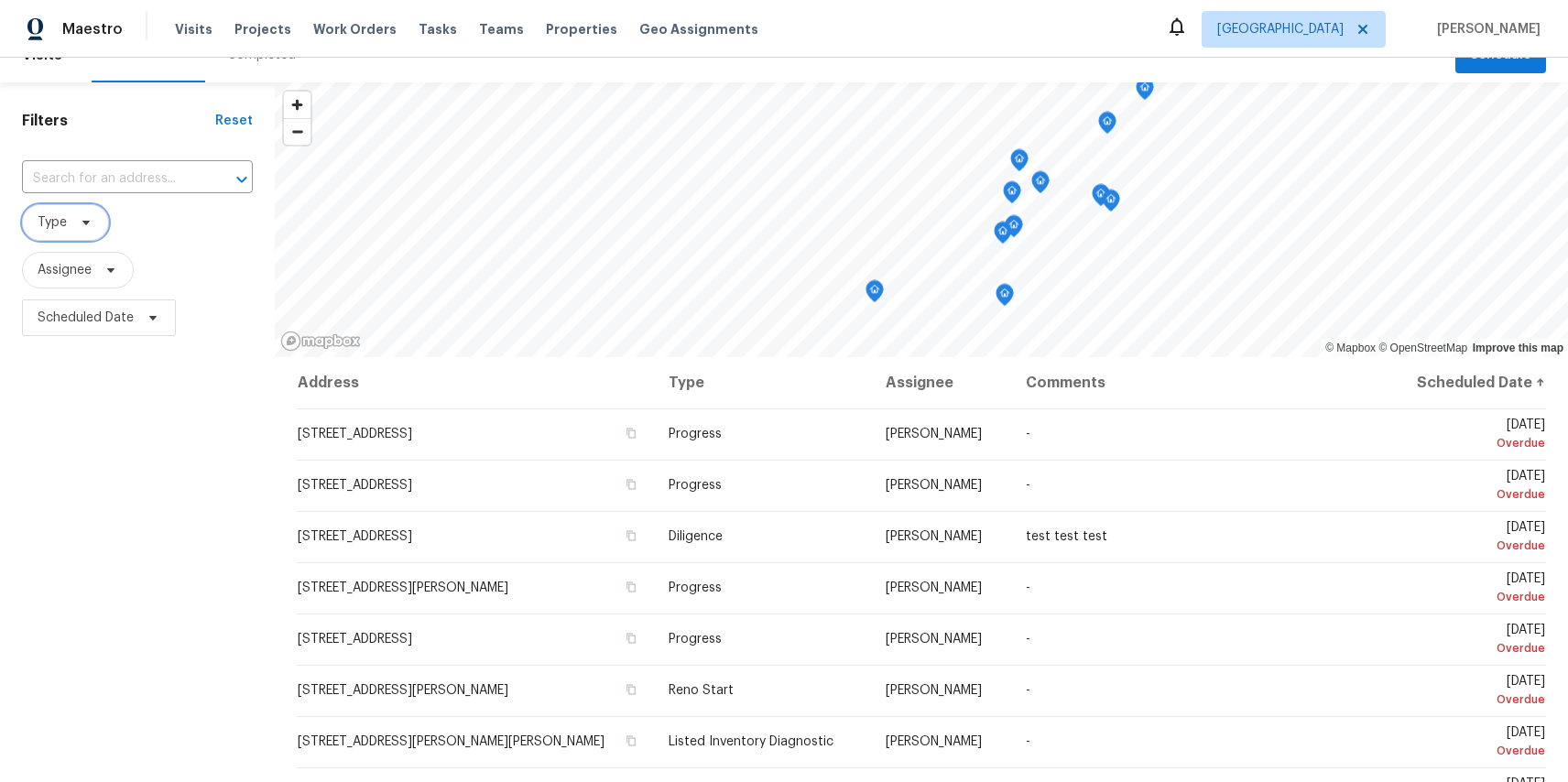
click at [75, 227] on span at bounding box center [82, 222] width 20 height 14
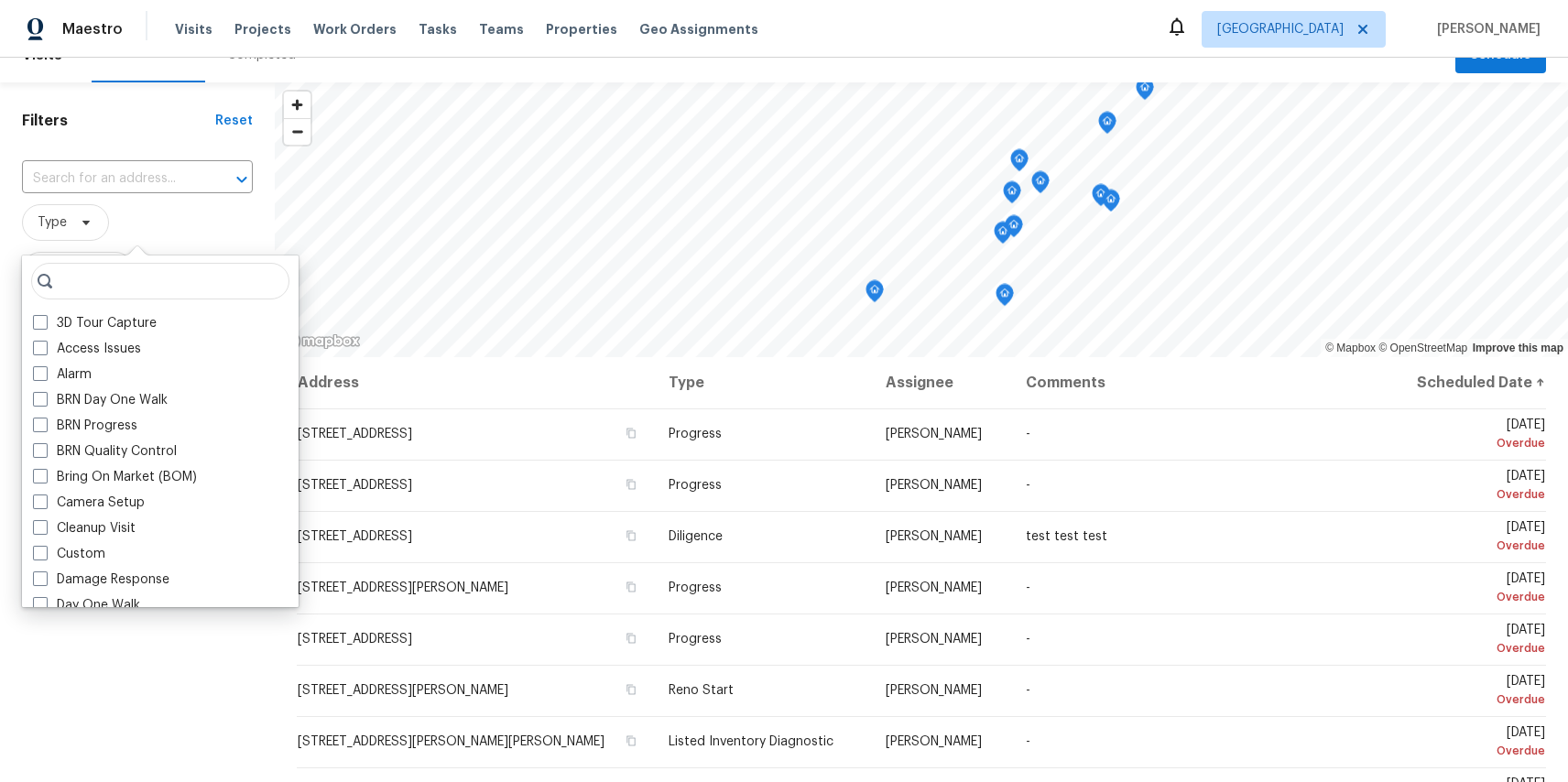
click at [183, 718] on div "Filters Reset ​ Type Assignee Scheduled Date" at bounding box center [137, 533] width 275 height 900
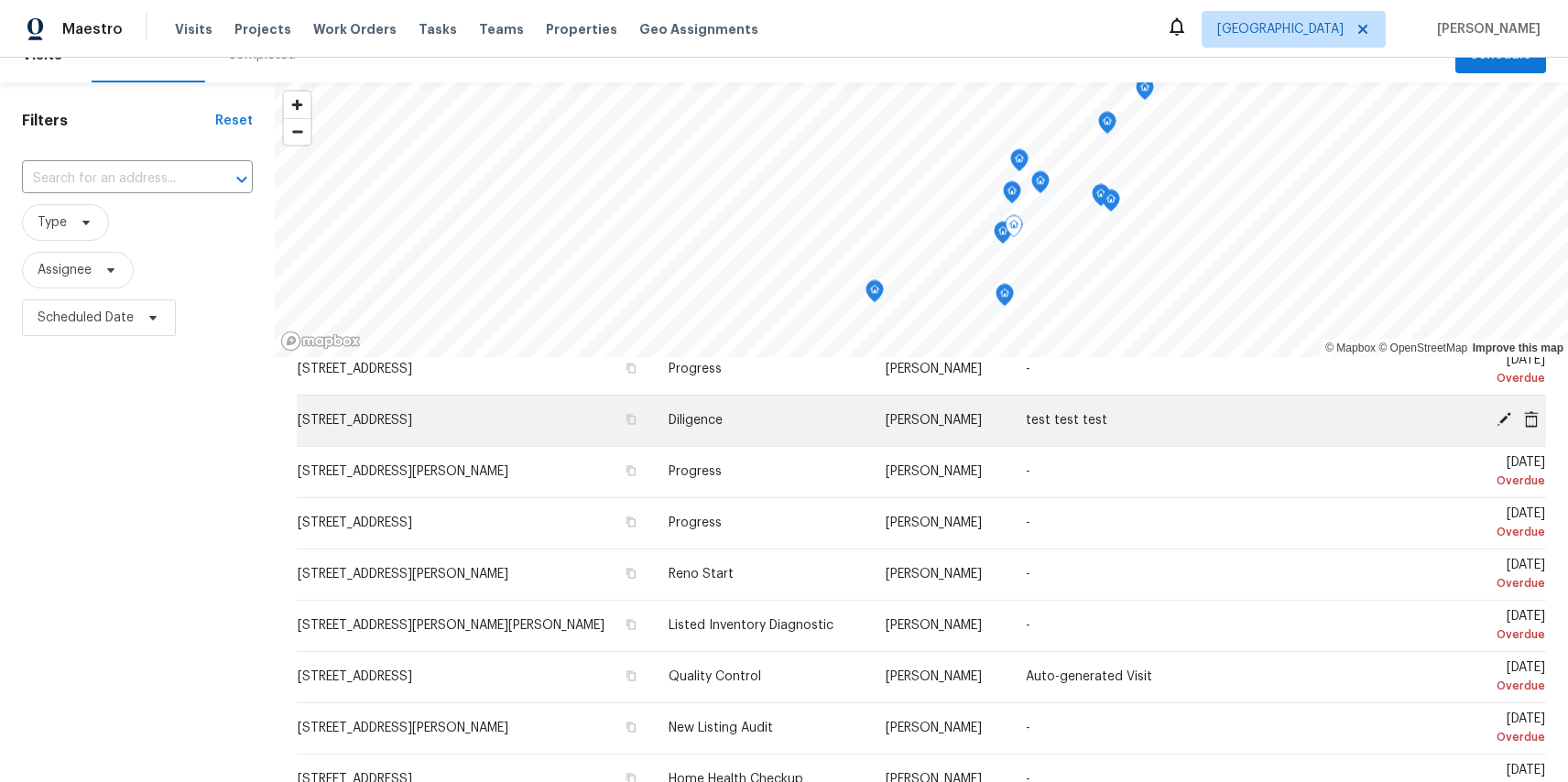
scroll to position [0, 0]
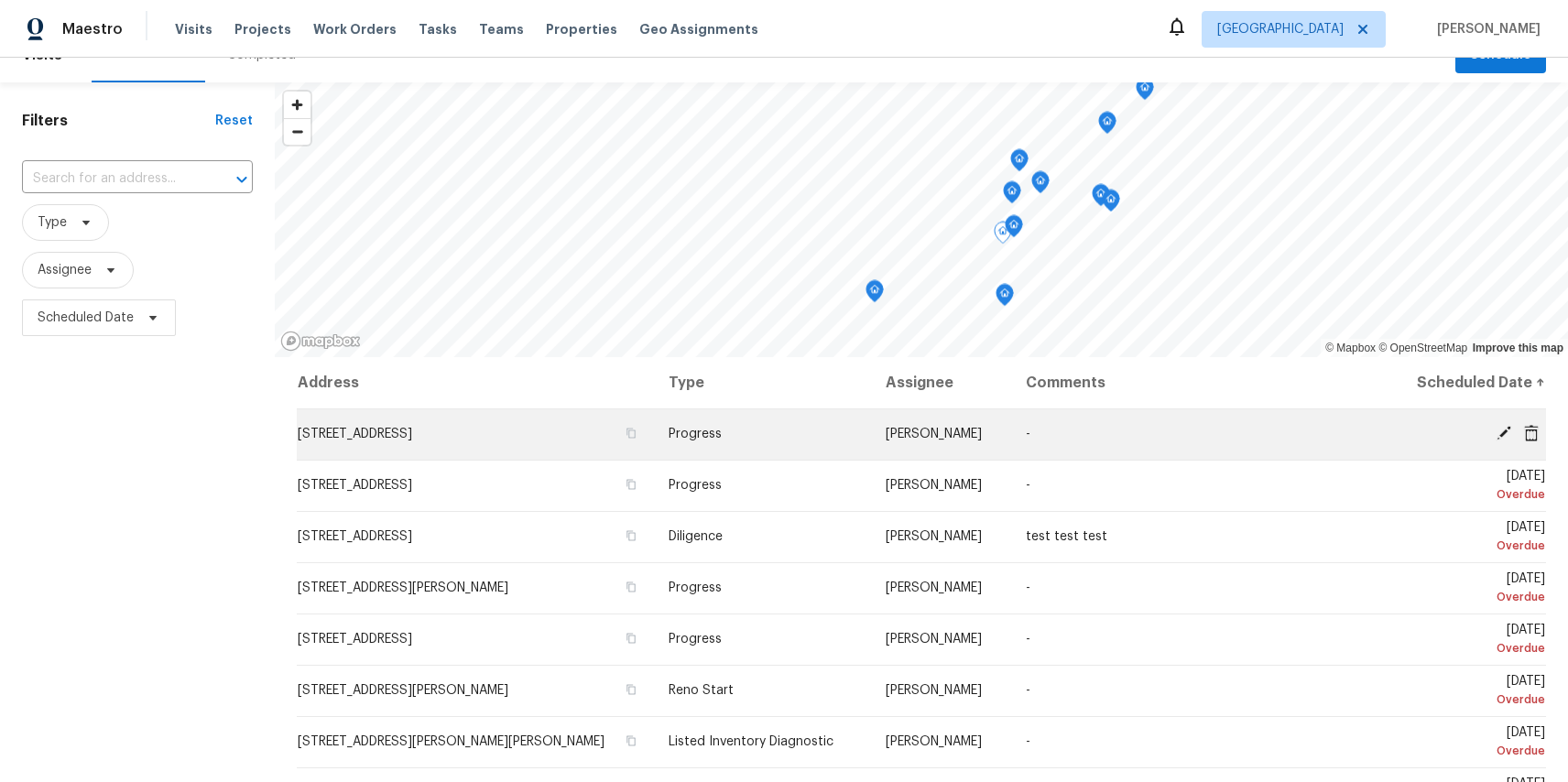
click at [1504, 435] on icon at bounding box center [1504, 432] width 16 height 16
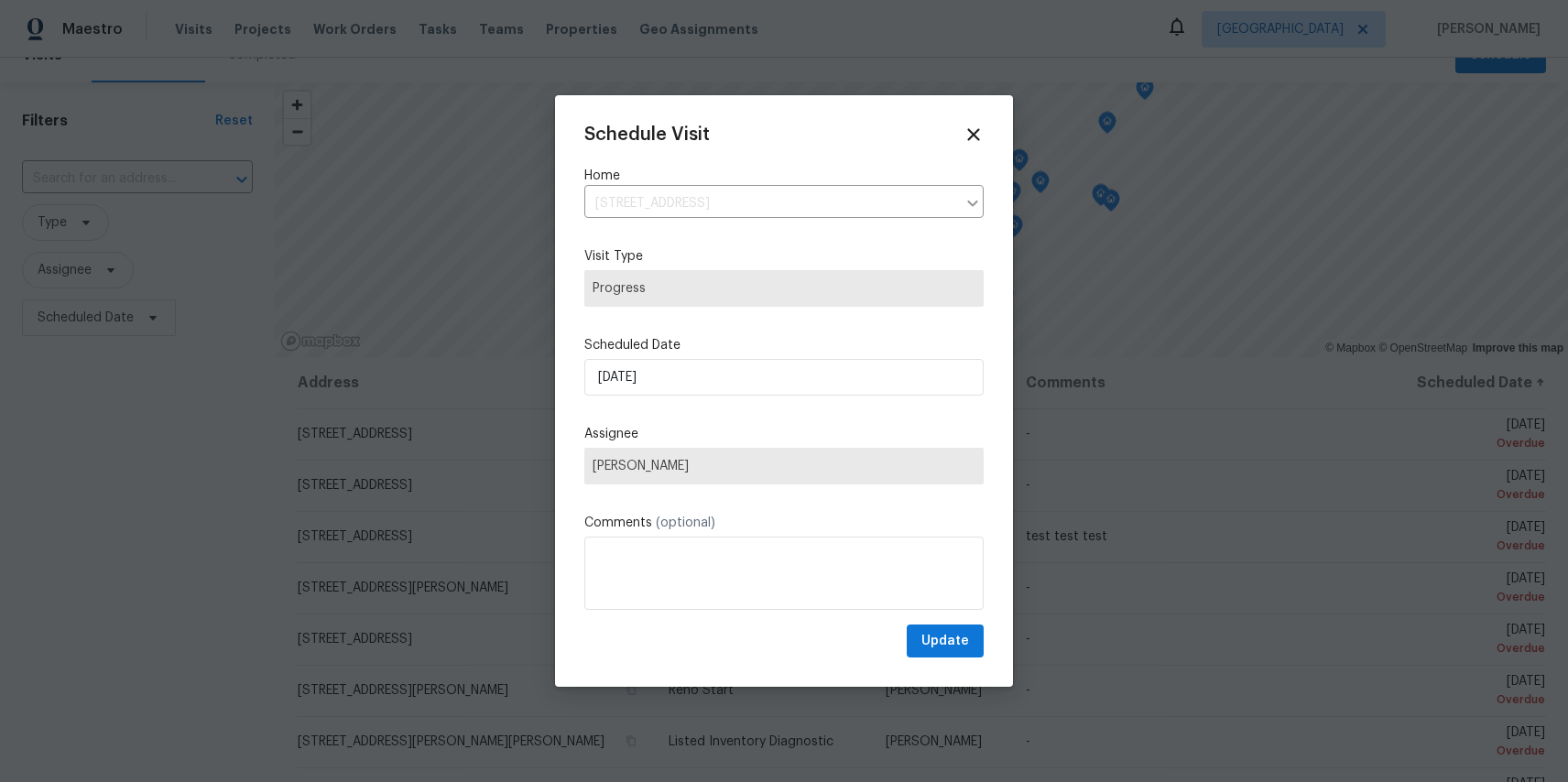
click at [745, 460] on span "[PERSON_NAME]" at bounding box center [784, 465] width 383 height 14
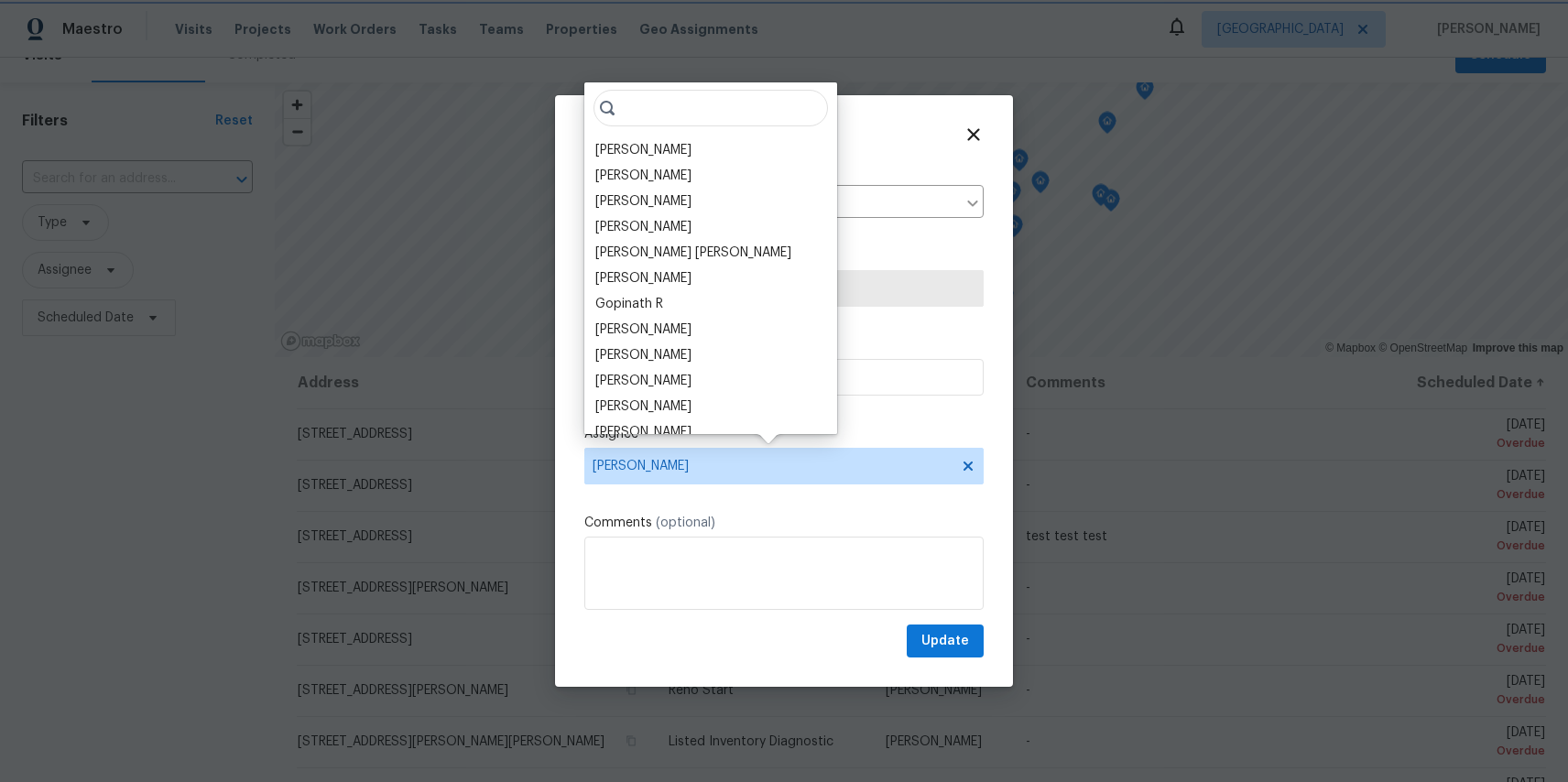
click at [834, 460] on span "[PERSON_NAME]" at bounding box center [772, 465] width 359 height 14
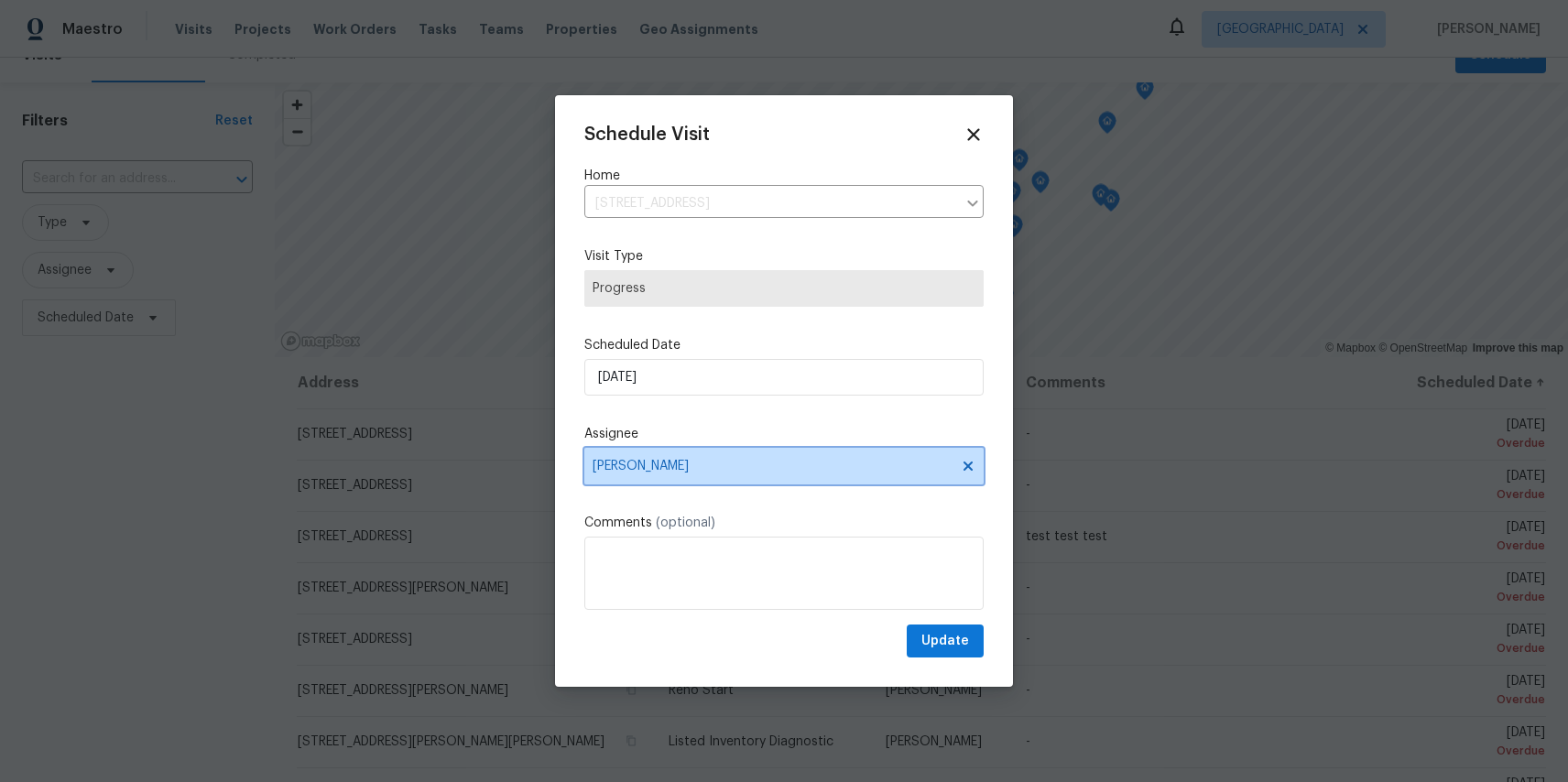
click at [834, 460] on span "[PERSON_NAME]" at bounding box center [772, 465] width 359 height 14
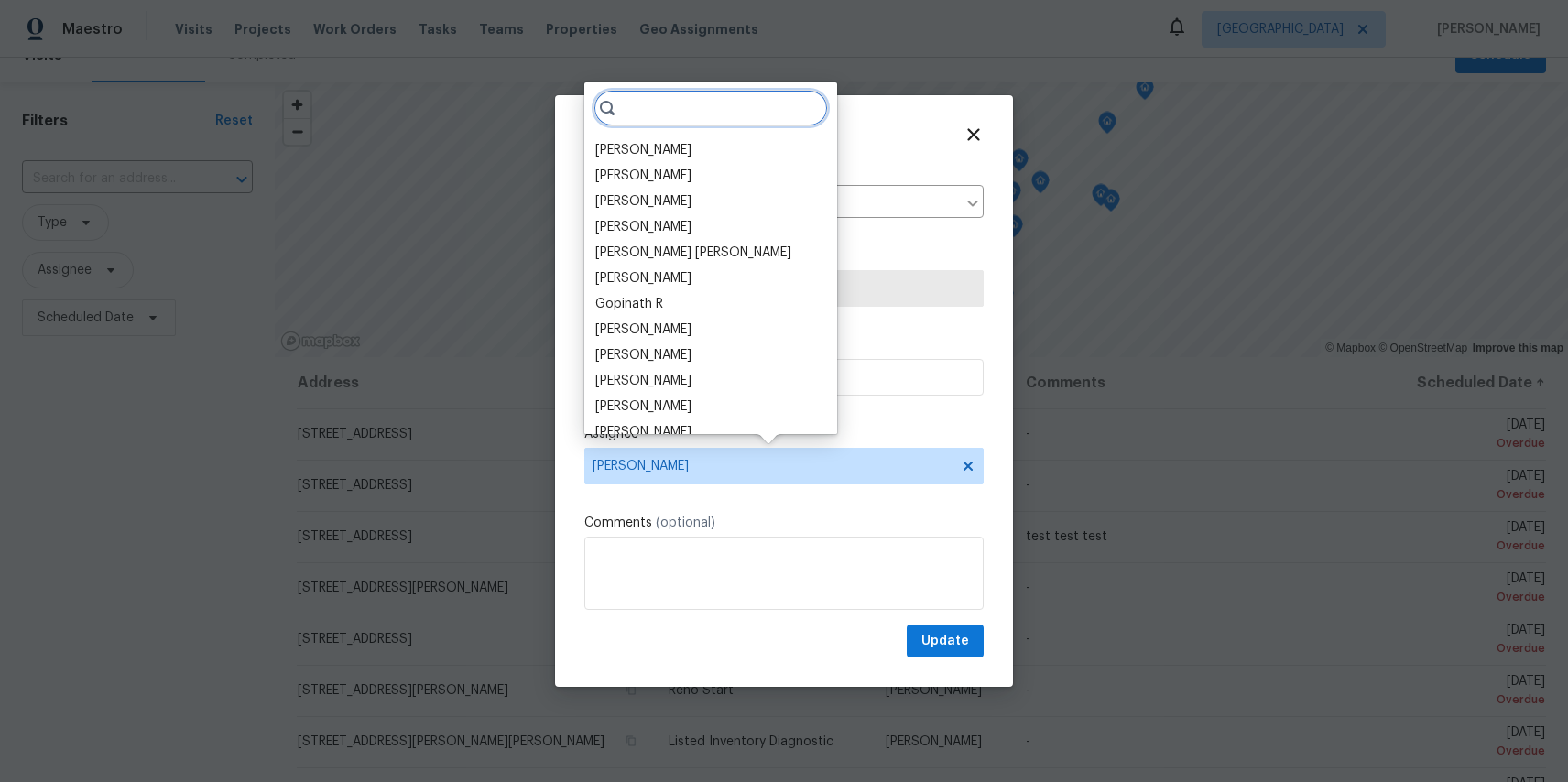
click at [672, 104] on input "search" at bounding box center [710, 108] width 234 height 37
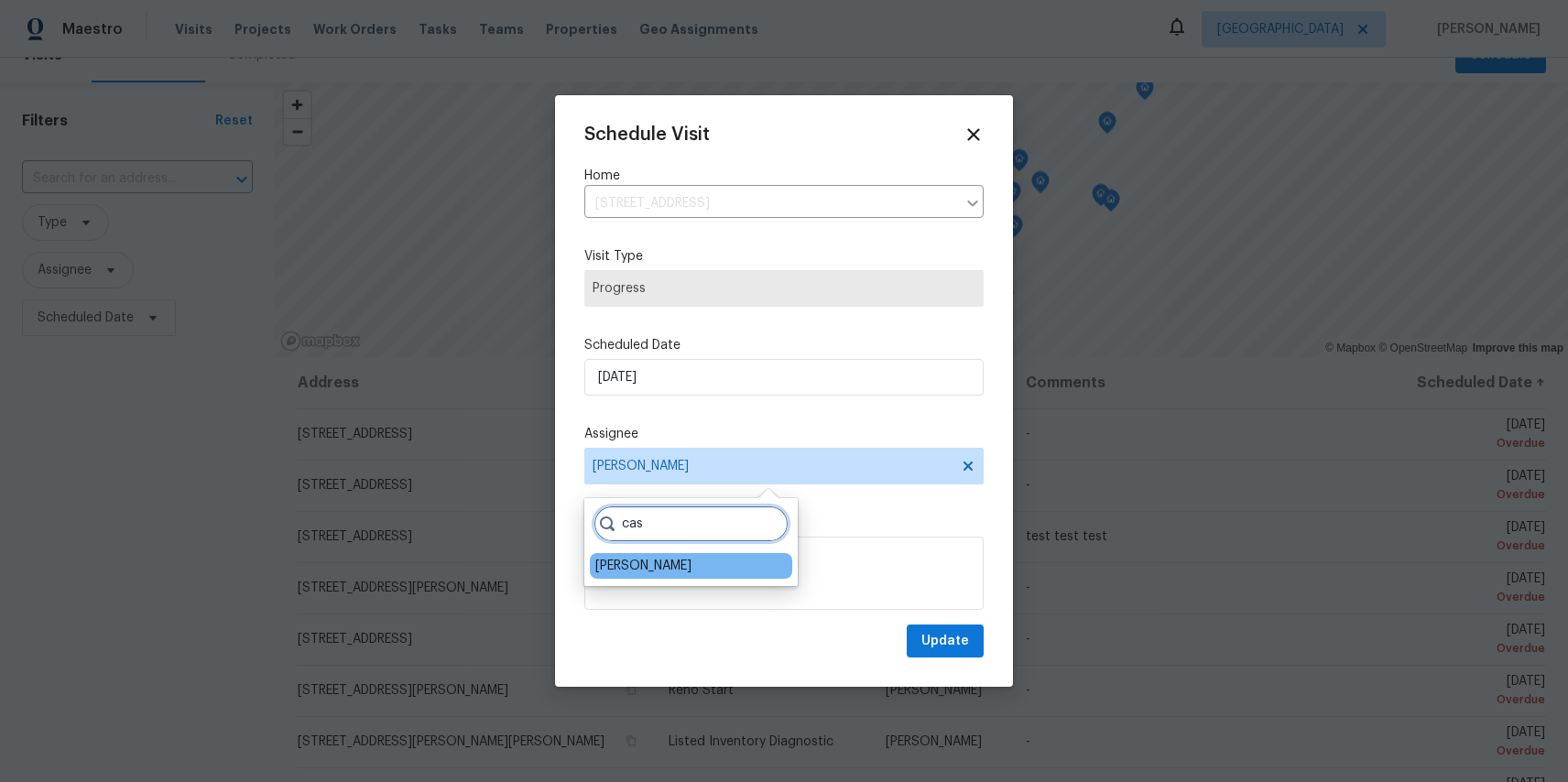
type input "cas"
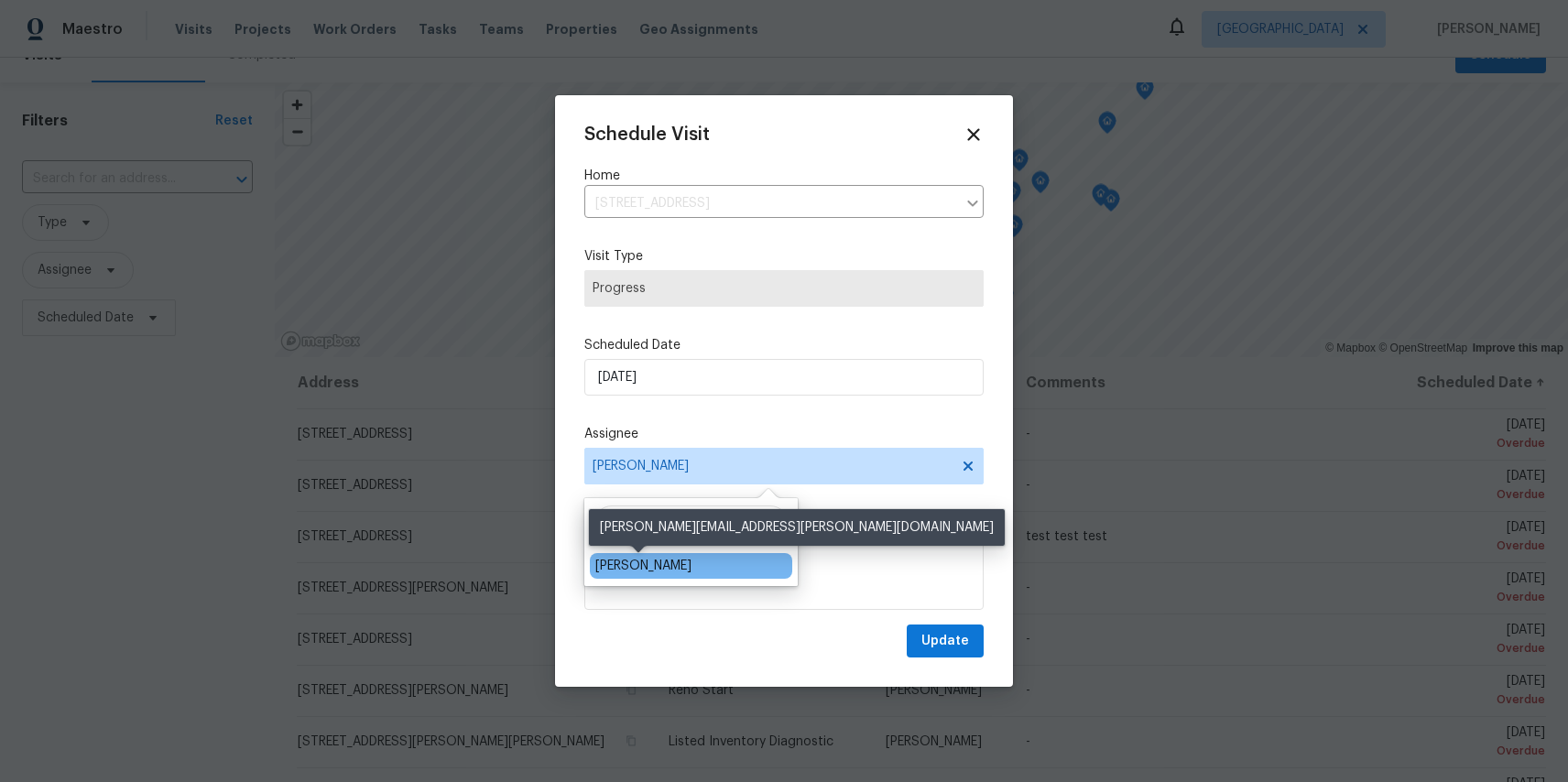
click at [651, 567] on div "[PERSON_NAME]" at bounding box center [643, 566] width 96 height 18
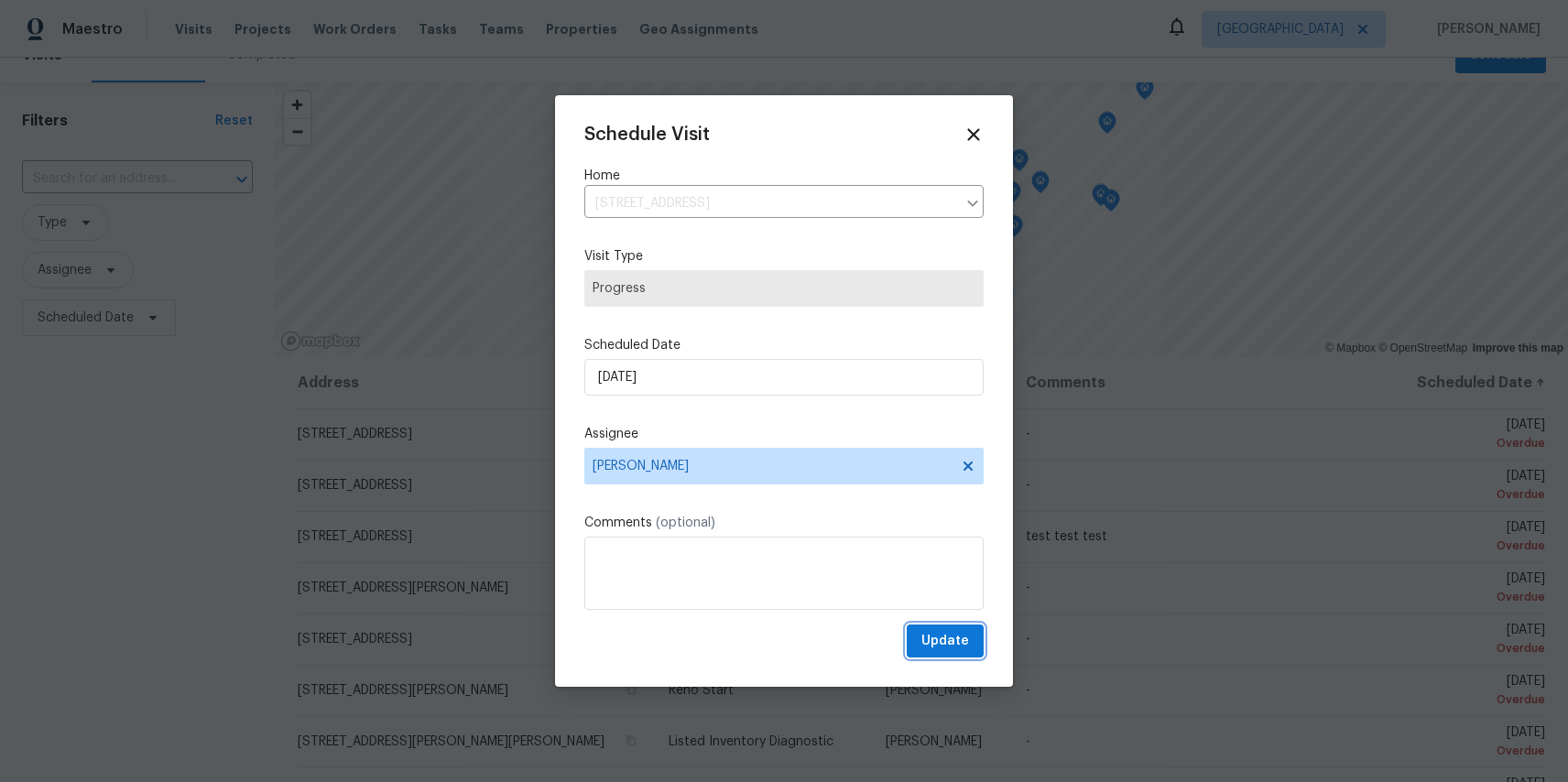
click at [945, 640] on span "Update" at bounding box center [945, 642] width 47 height 23
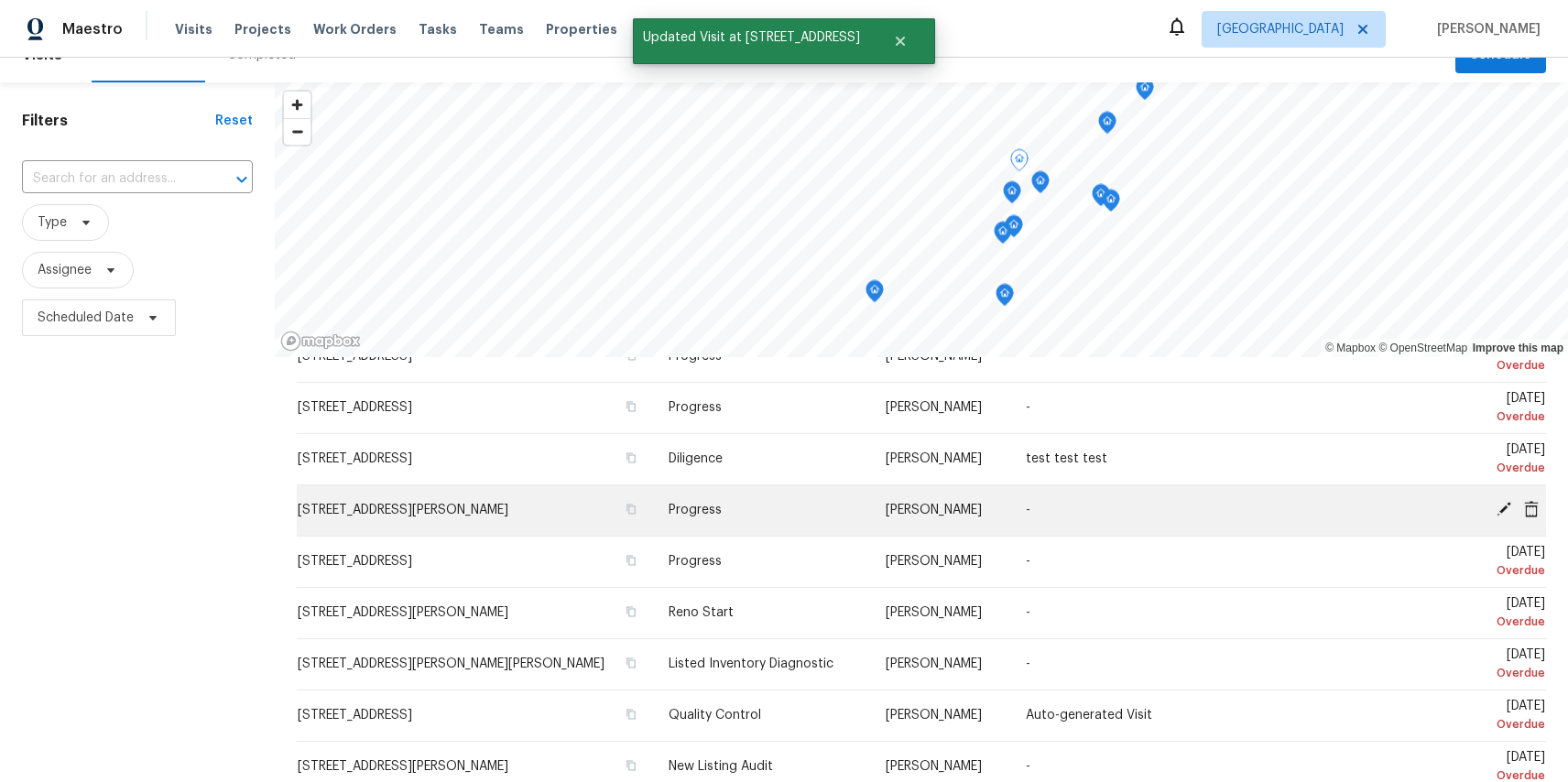
scroll to position [86, 0]
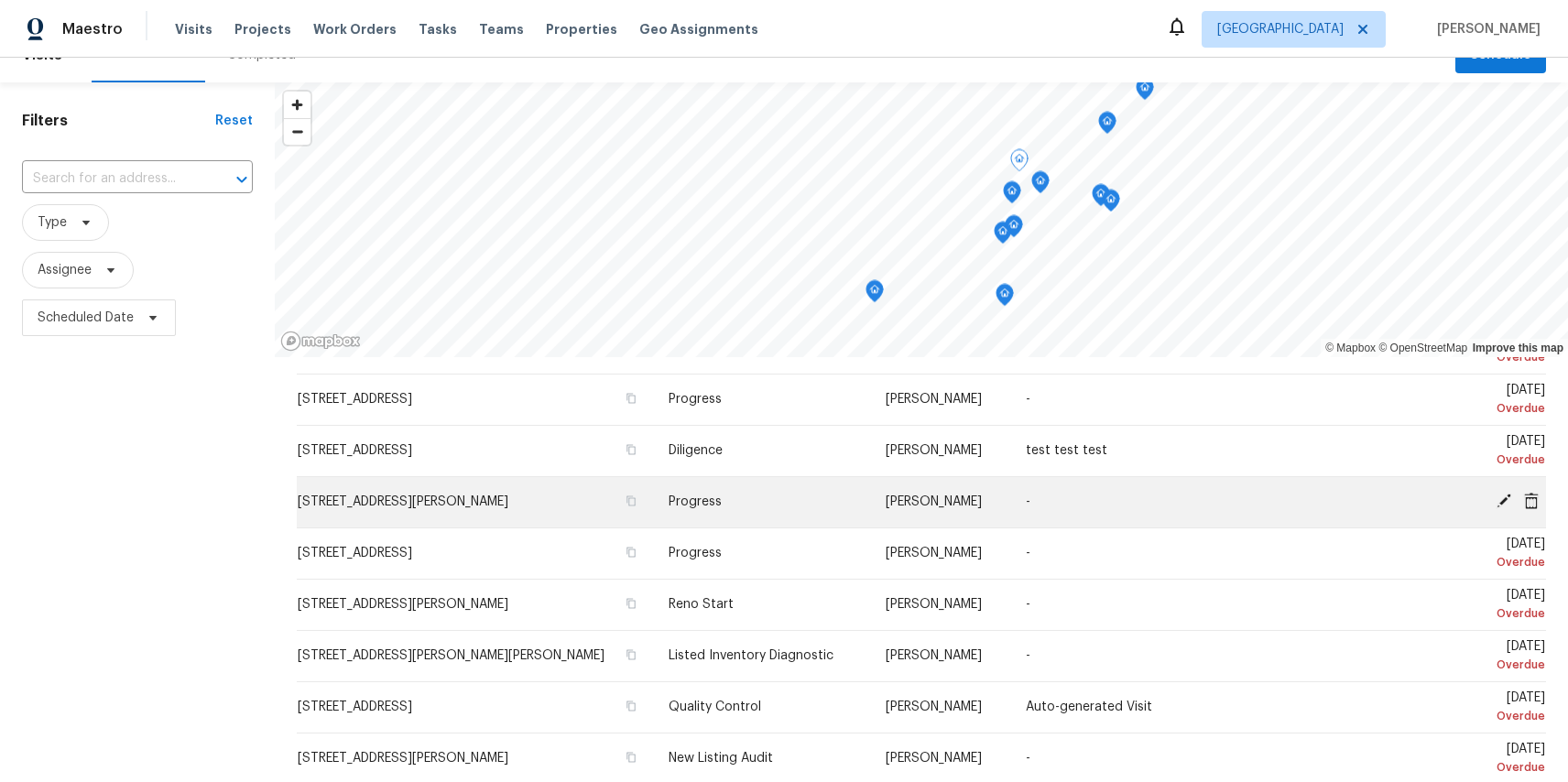
click at [1503, 500] on icon at bounding box center [1504, 500] width 14 height 14
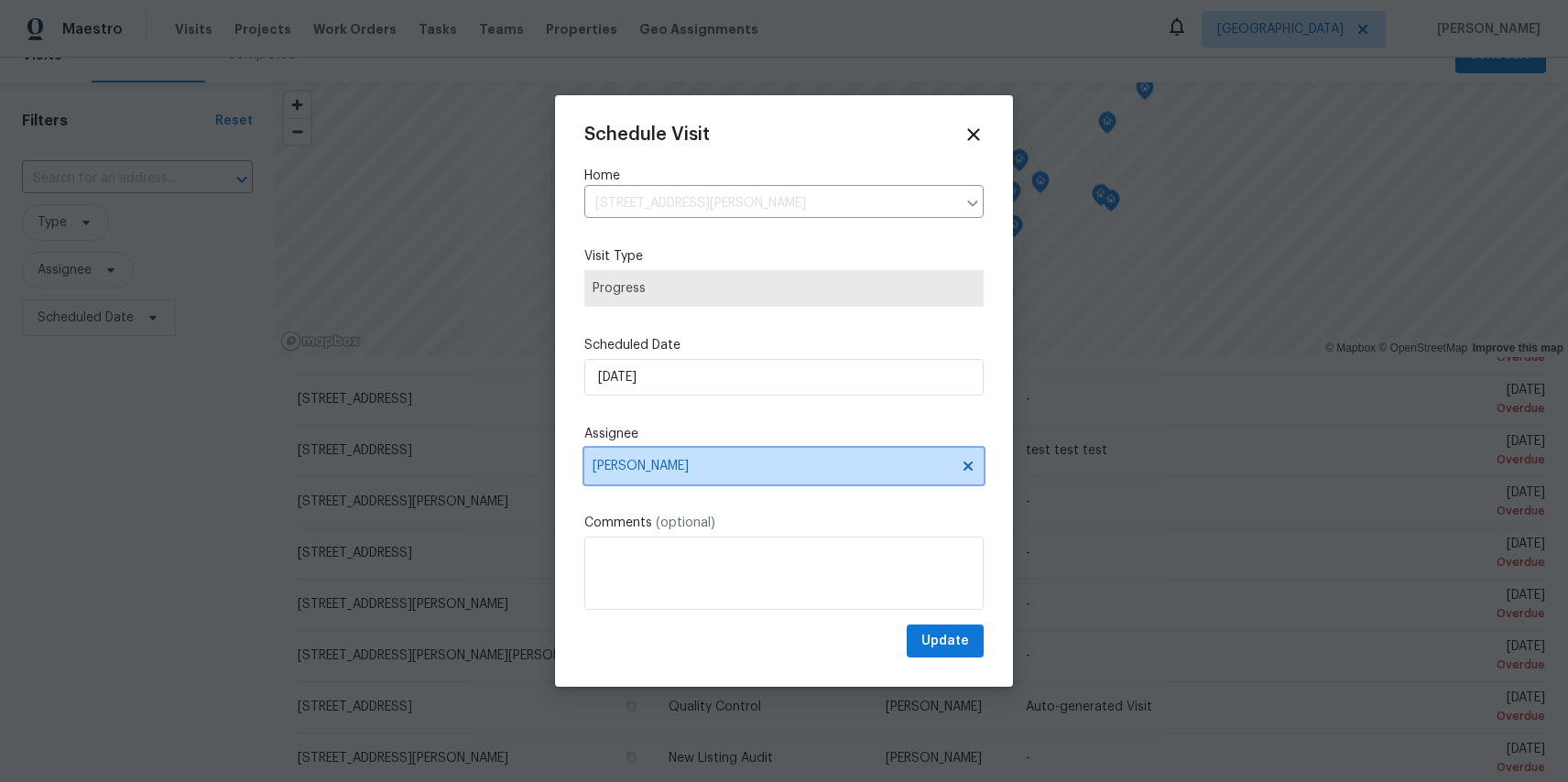
click at [718, 473] on span "[PERSON_NAME]" at bounding box center [772, 465] width 359 height 14
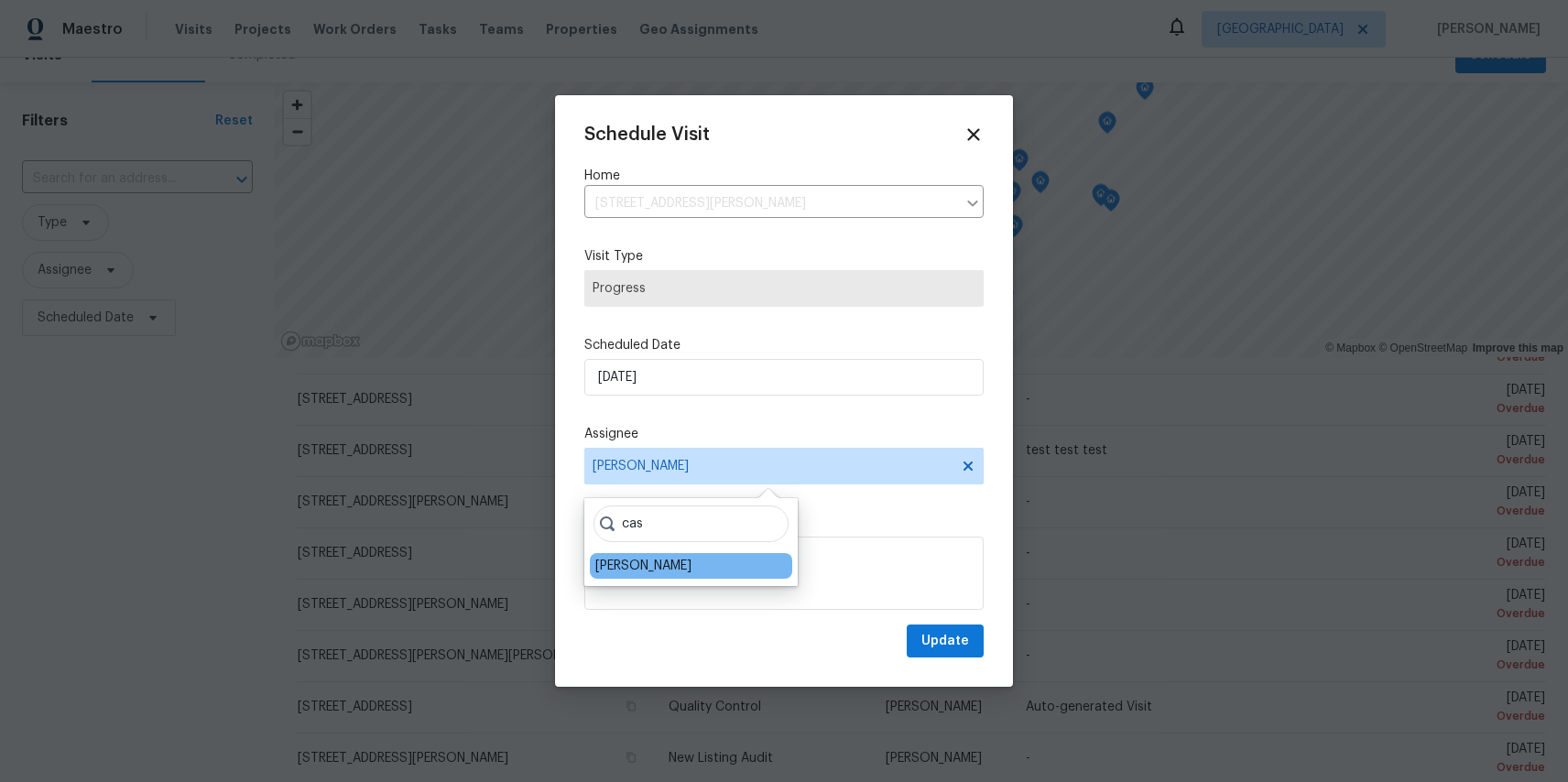
type input "cas"
click at [660, 565] on div "[PERSON_NAME]" at bounding box center [643, 566] width 96 height 18
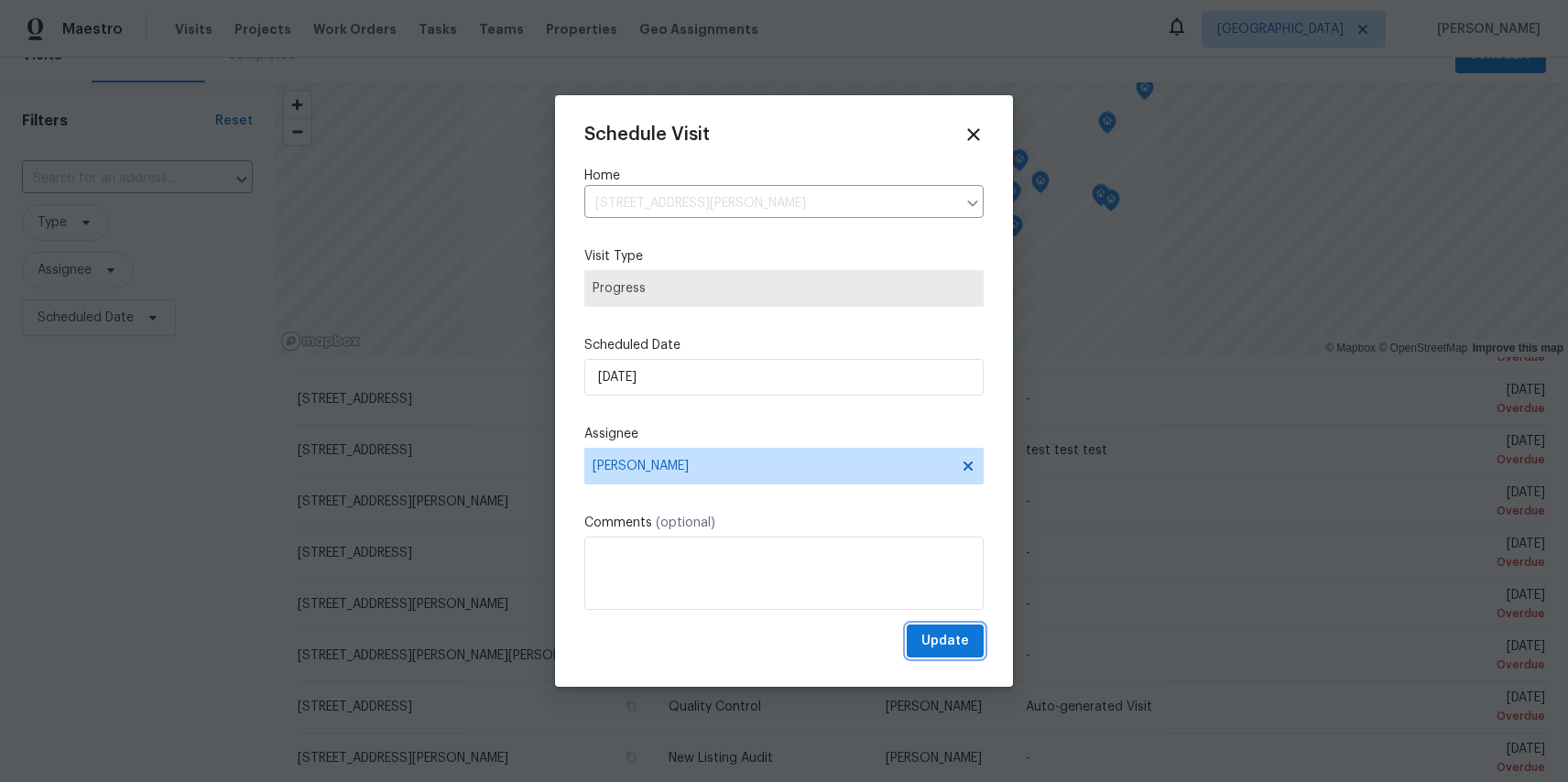
click at [952, 644] on span "Update" at bounding box center [945, 642] width 47 height 23
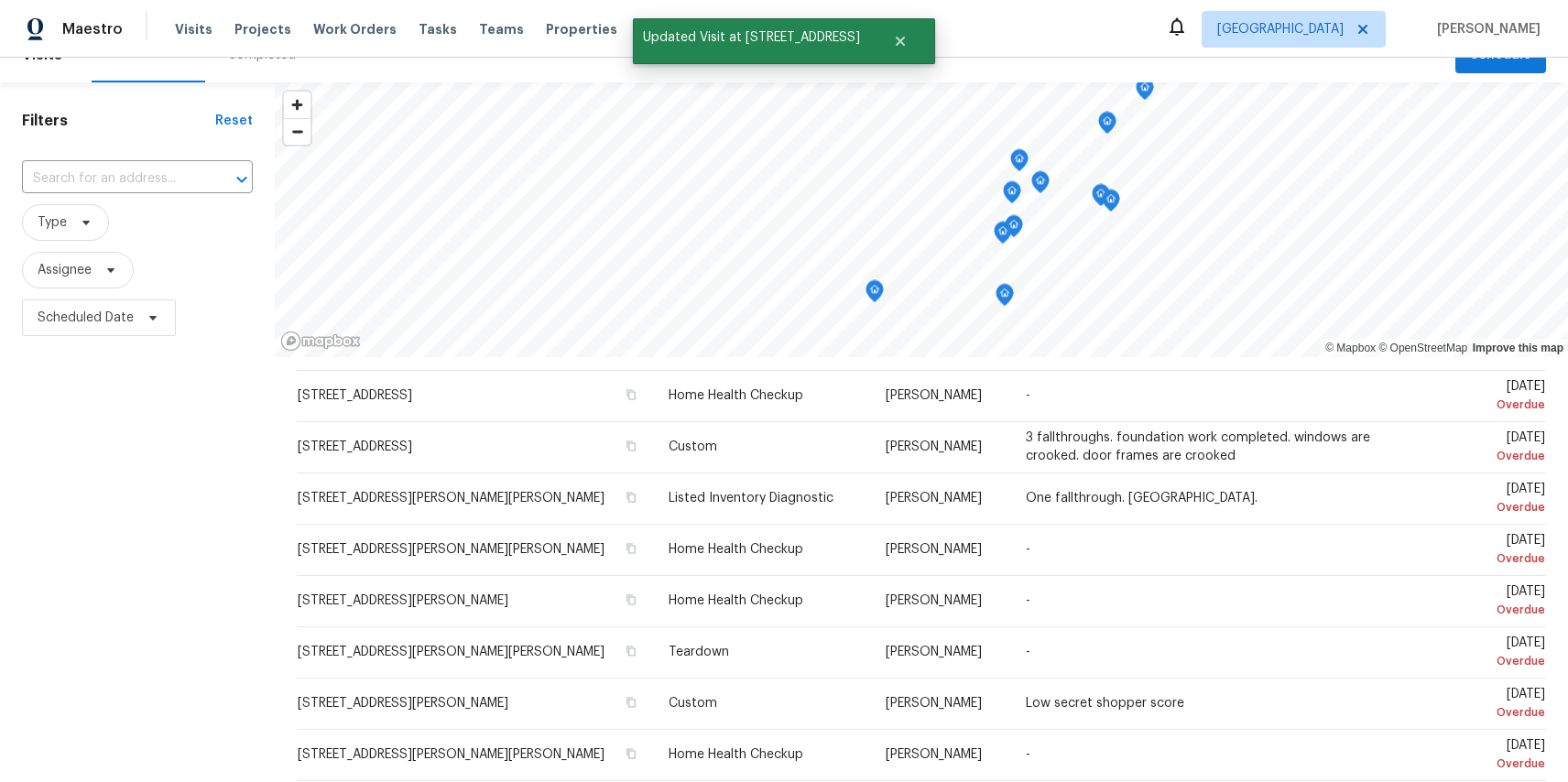
scroll to position [460, 0]
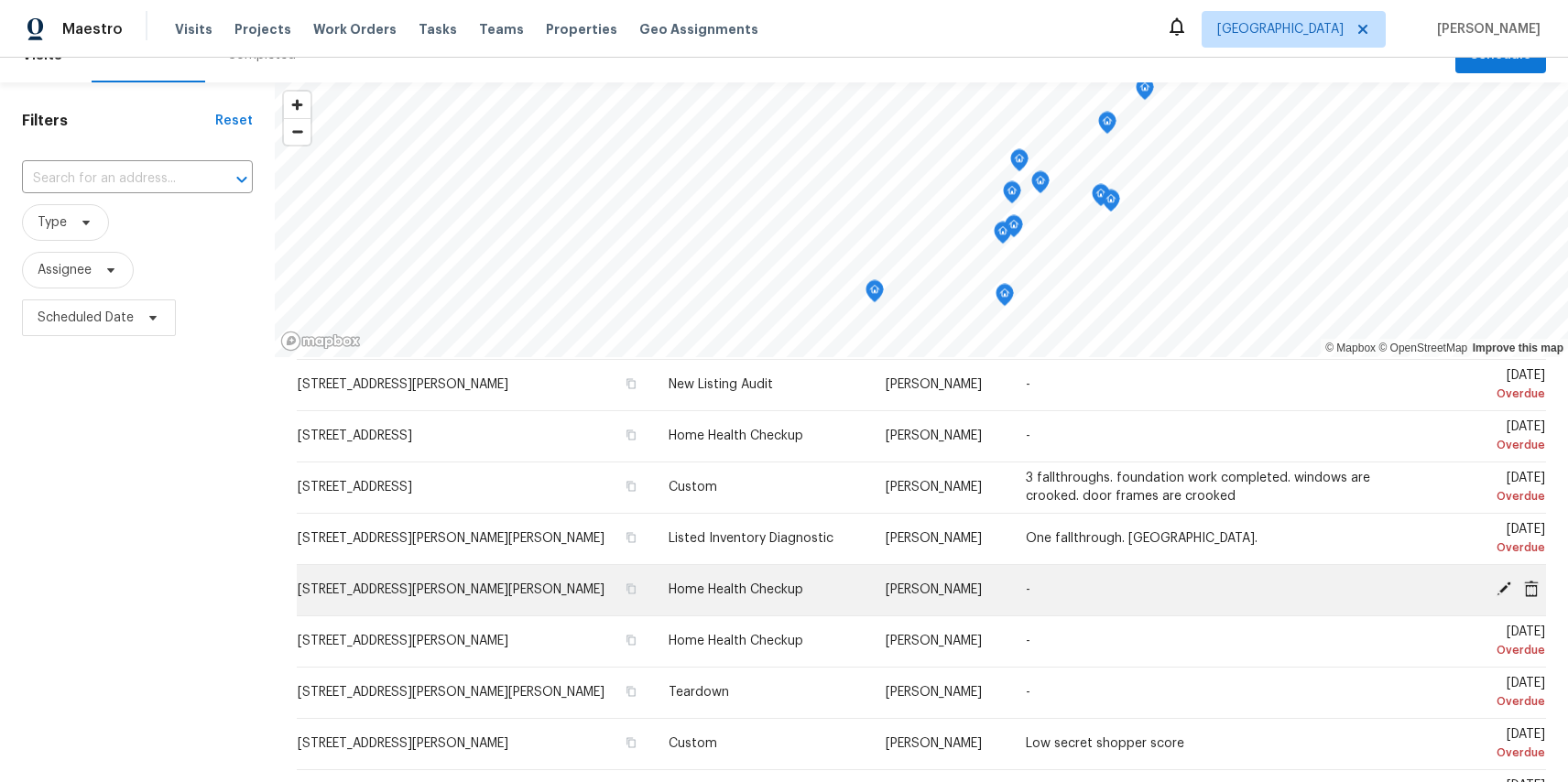
click at [1505, 588] on icon at bounding box center [1504, 589] width 14 height 14
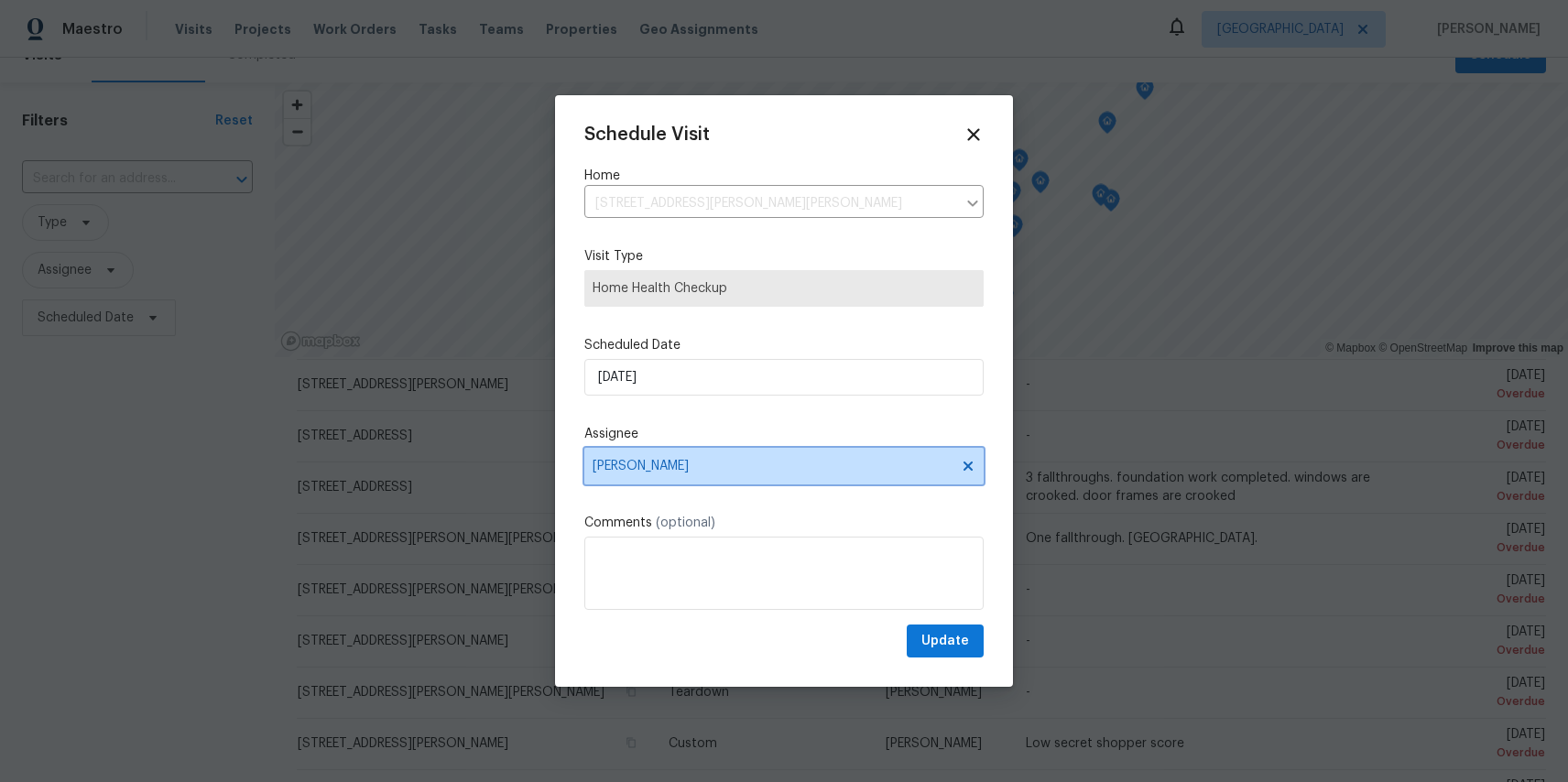
click at [701, 459] on span "[PERSON_NAME]" at bounding box center [772, 465] width 359 height 14
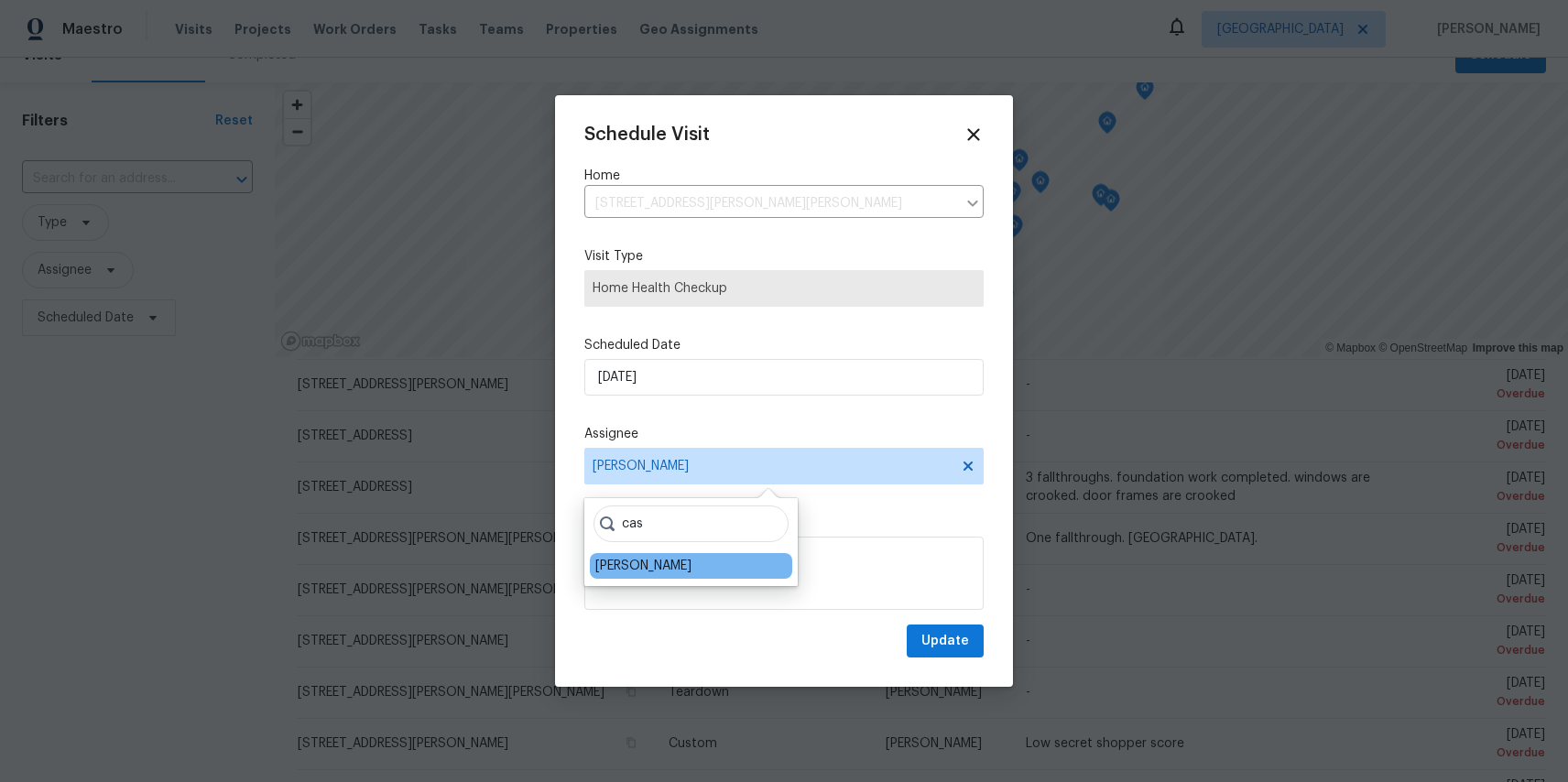
type input "cas"
click at [669, 572] on div "[PERSON_NAME]" at bounding box center [643, 566] width 96 height 18
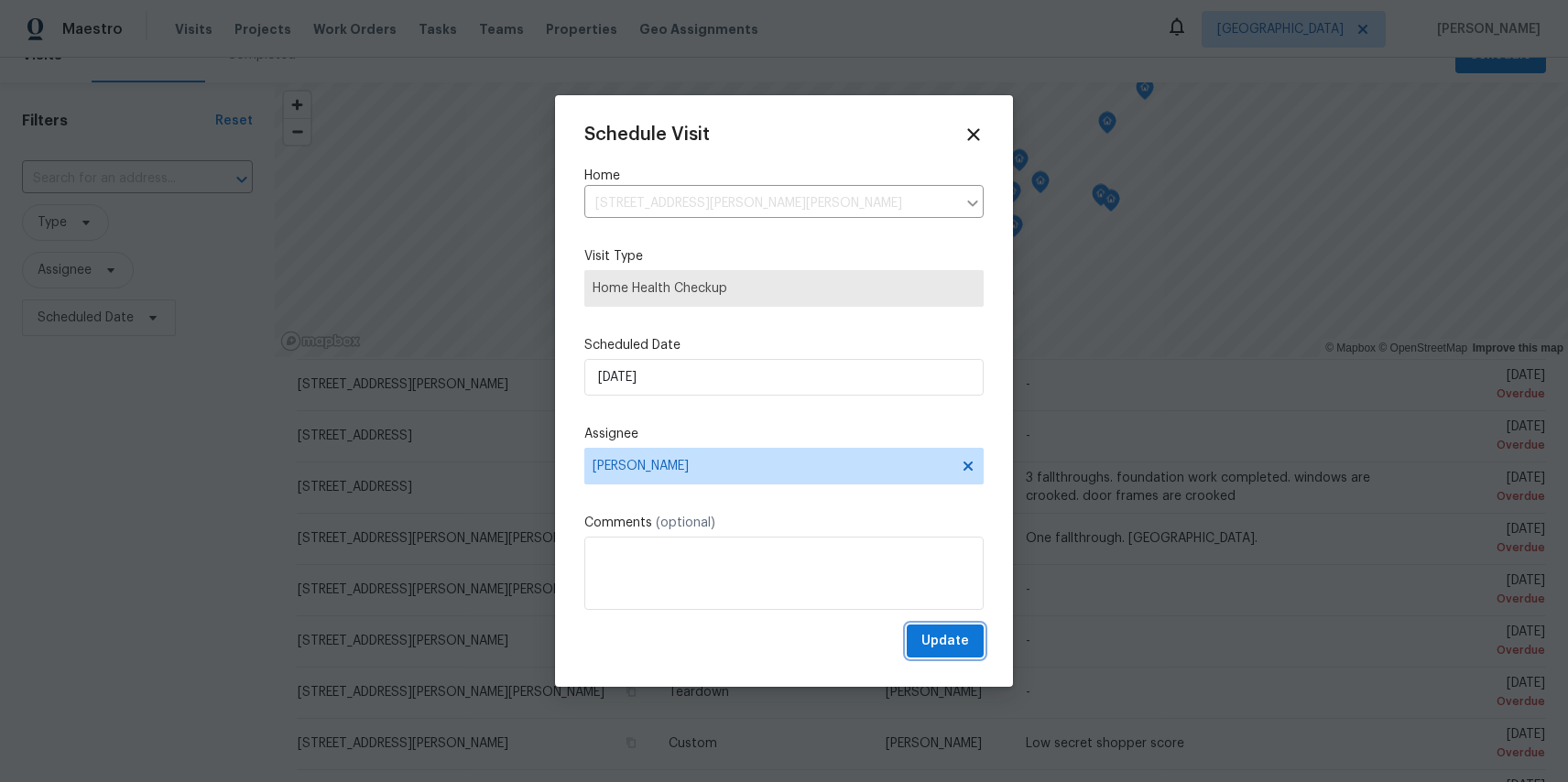
click at [931, 641] on span "Update" at bounding box center [945, 642] width 47 height 23
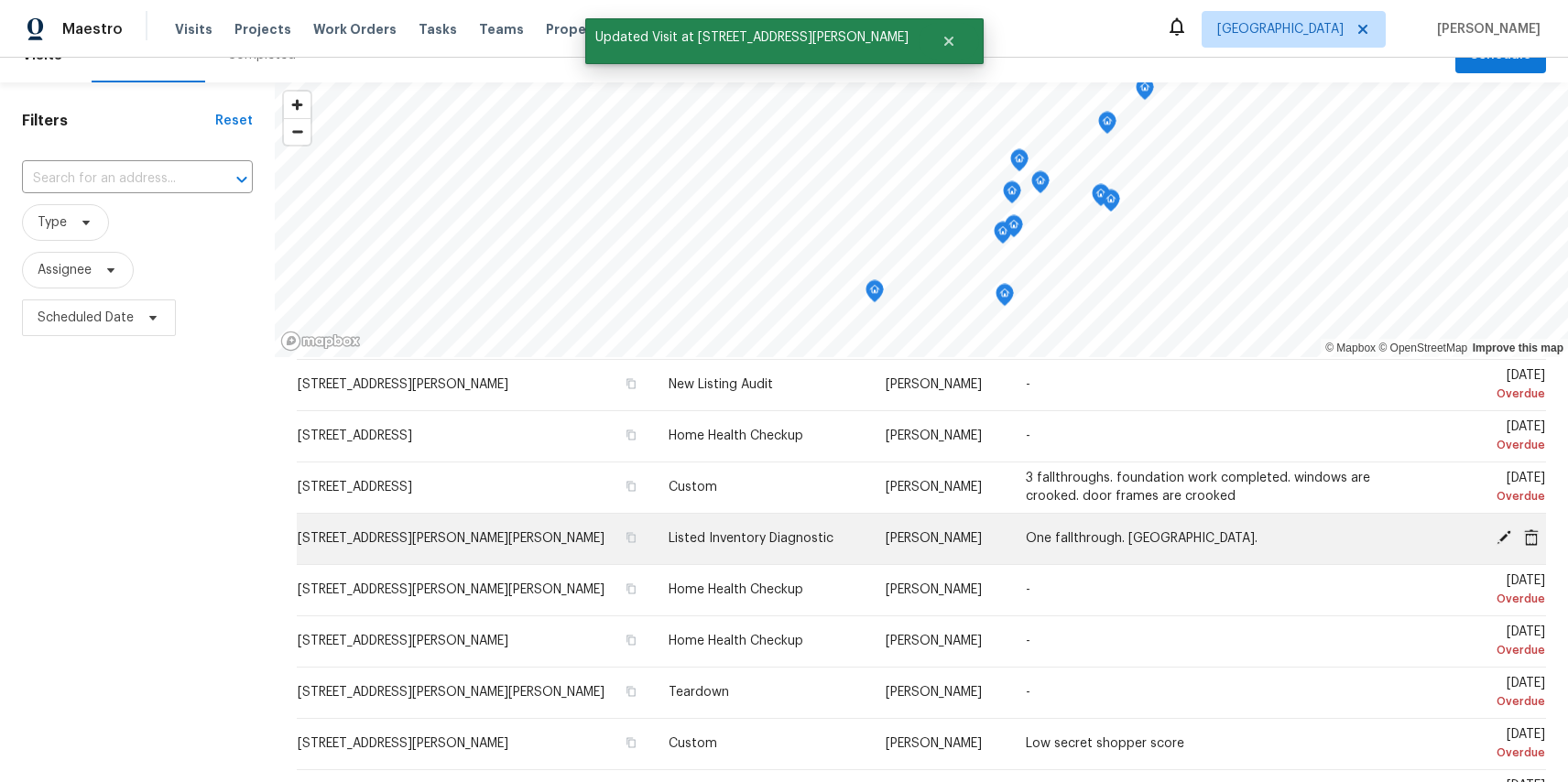
scroll to position [500, 0]
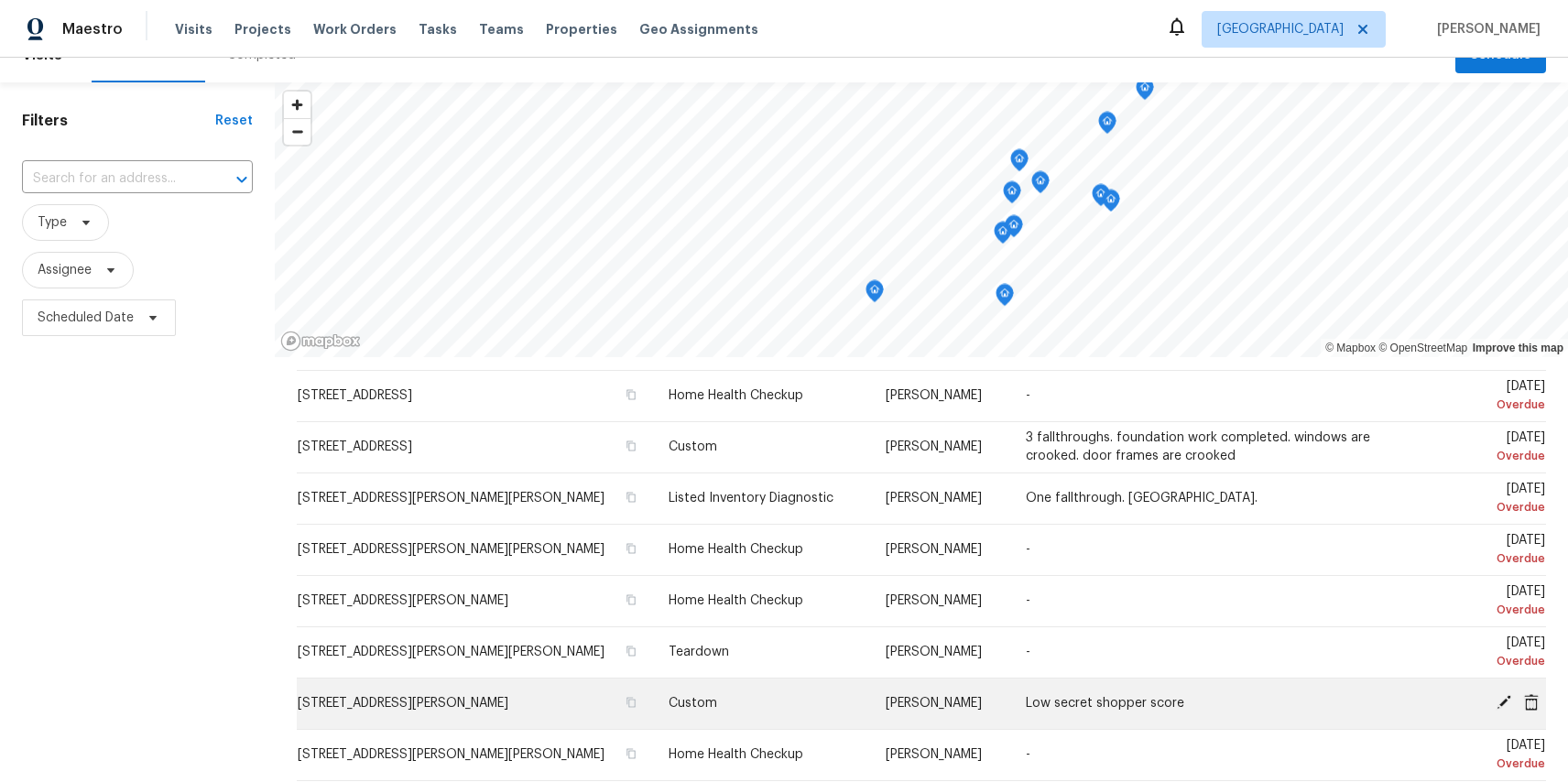
click at [1504, 701] on icon at bounding box center [1504, 702] width 14 height 14
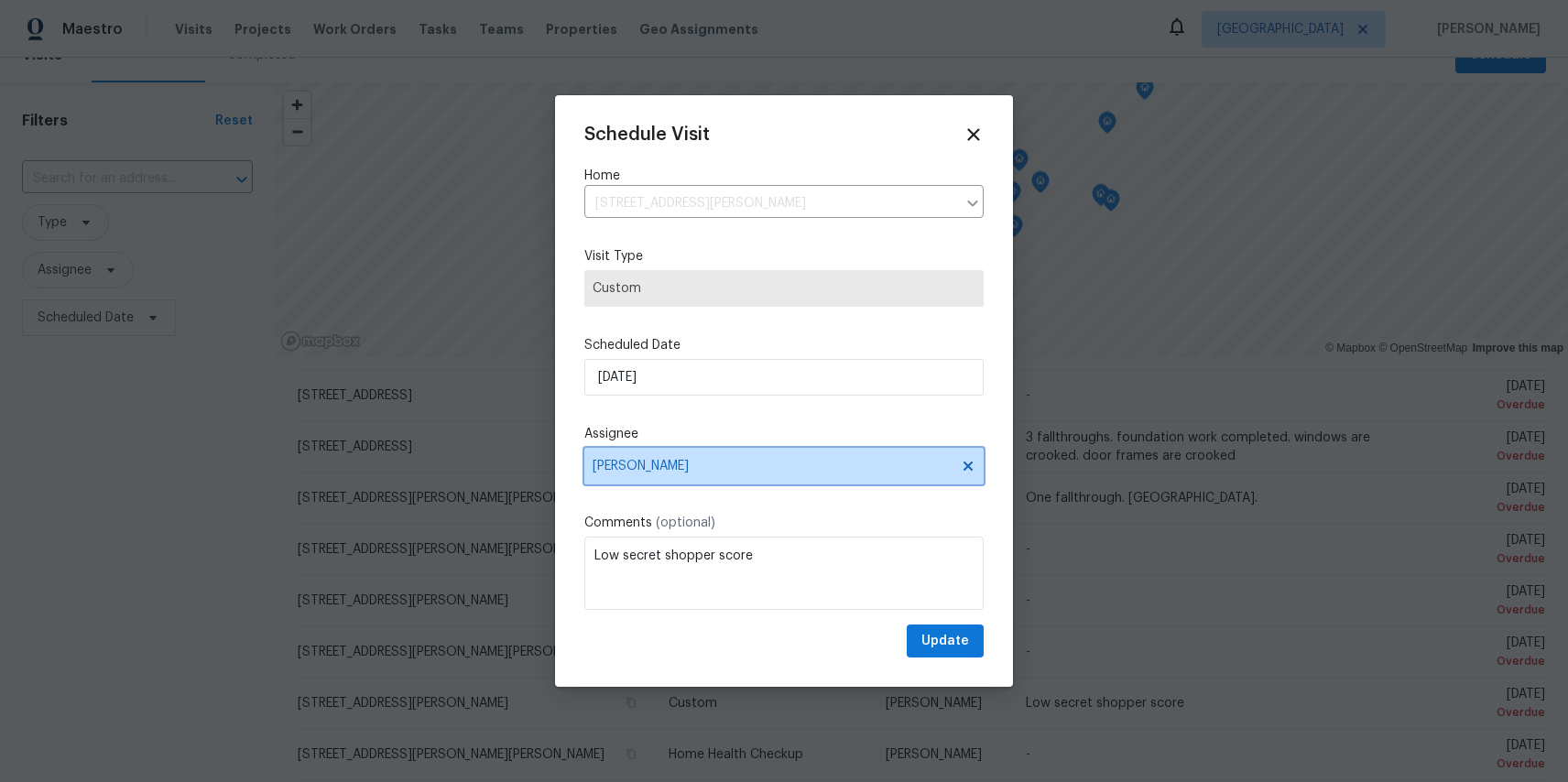
click at [635, 467] on span "[PERSON_NAME]" at bounding box center [772, 465] width 359 height 14
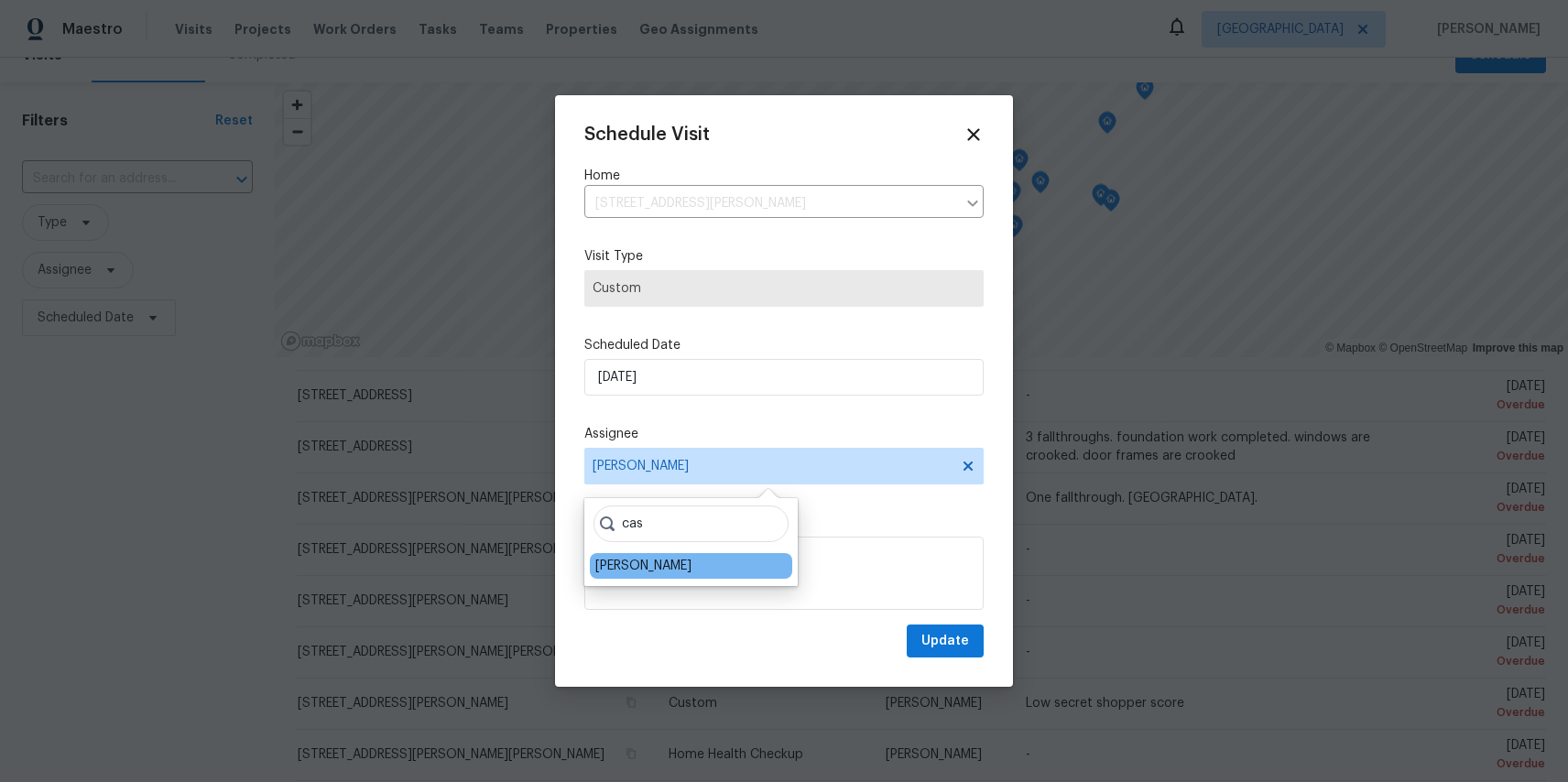
type input "cas"
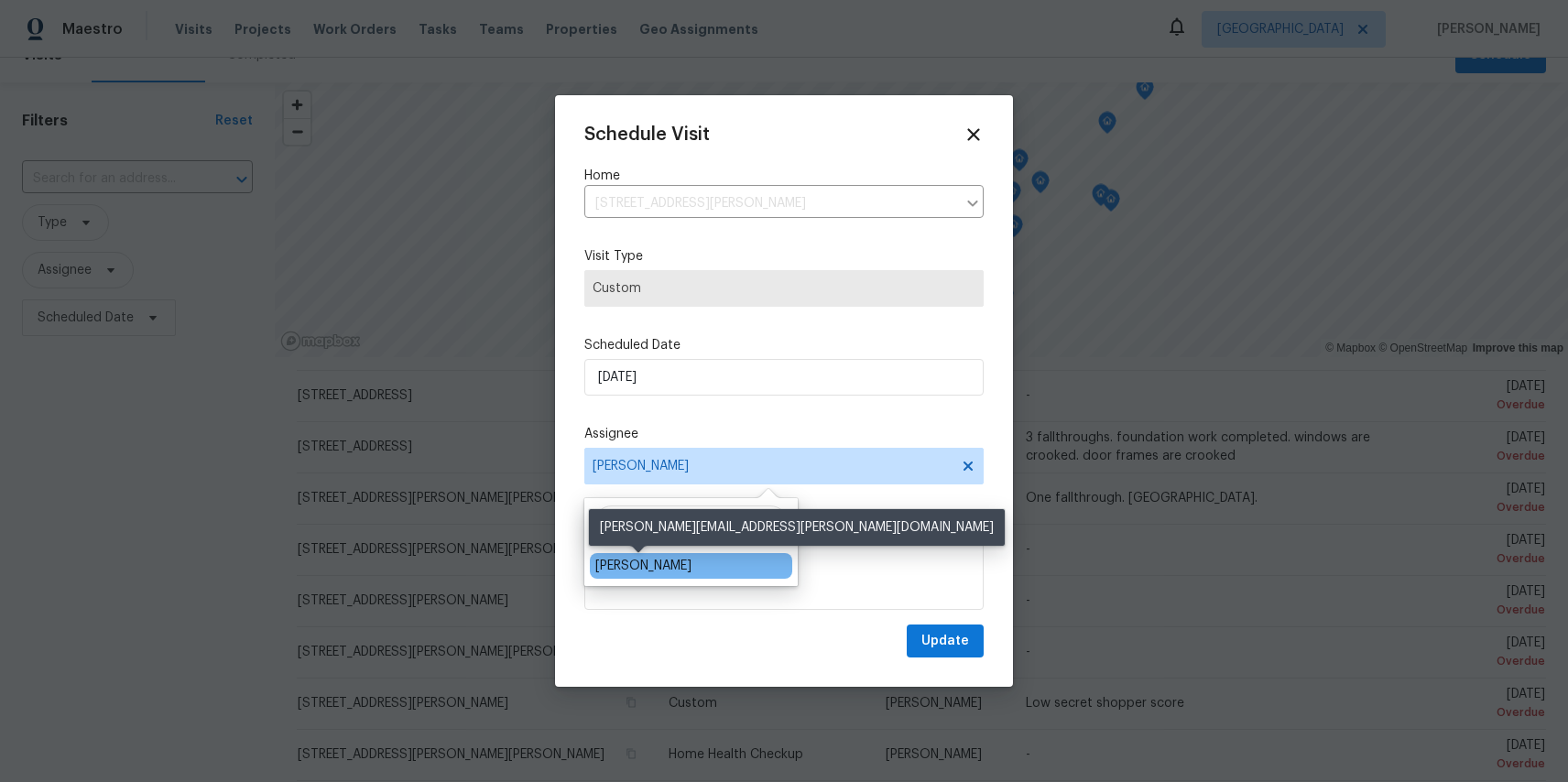
click at [626, 566] on div "[PERSON_NAME]" at bounding box center [643, 566] width 96 height 18
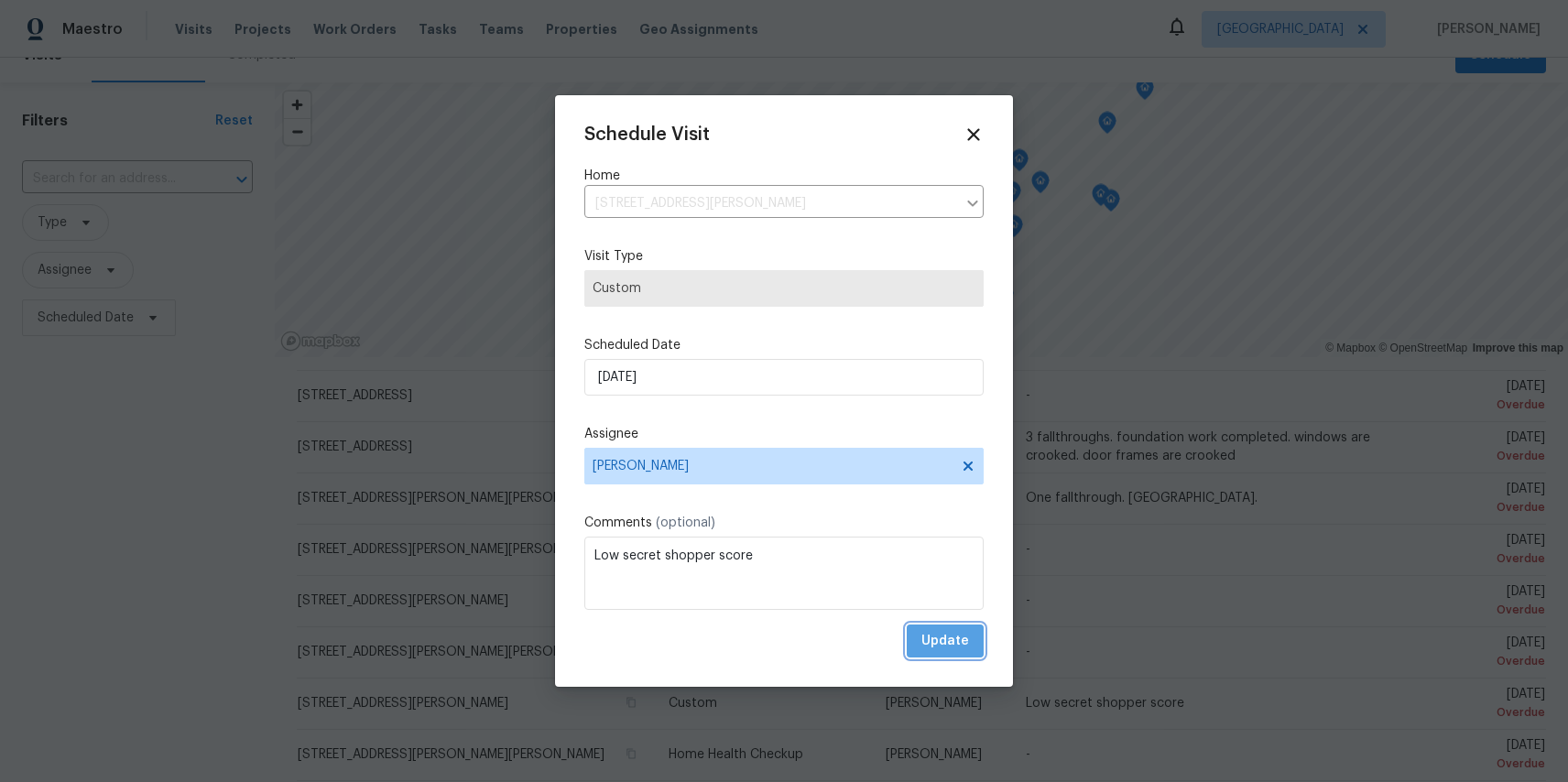
click at [961, 642] on span "Update" at bounding box center [945, 642] width 47 height 23
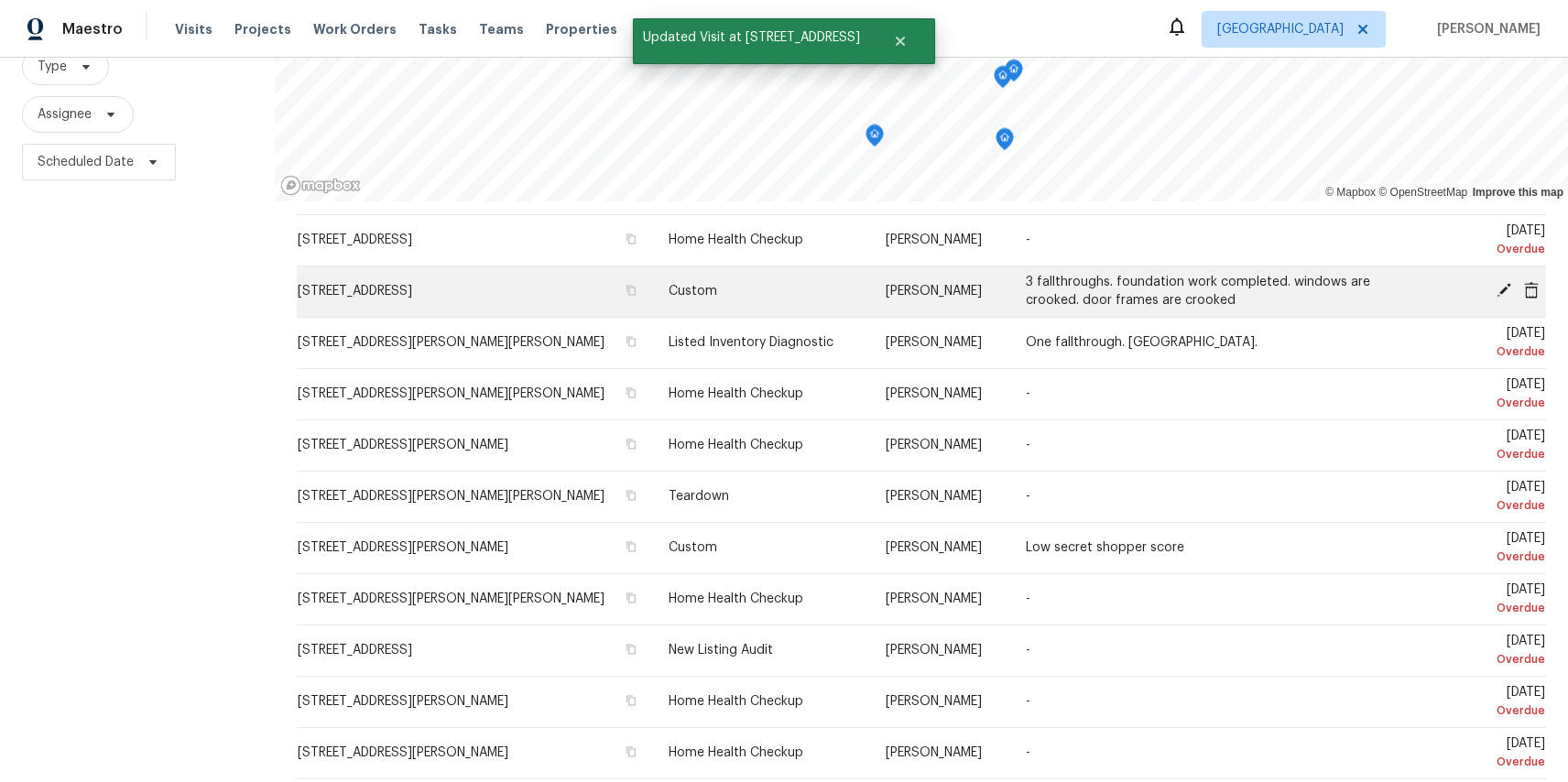
scroll to position [231, 0]
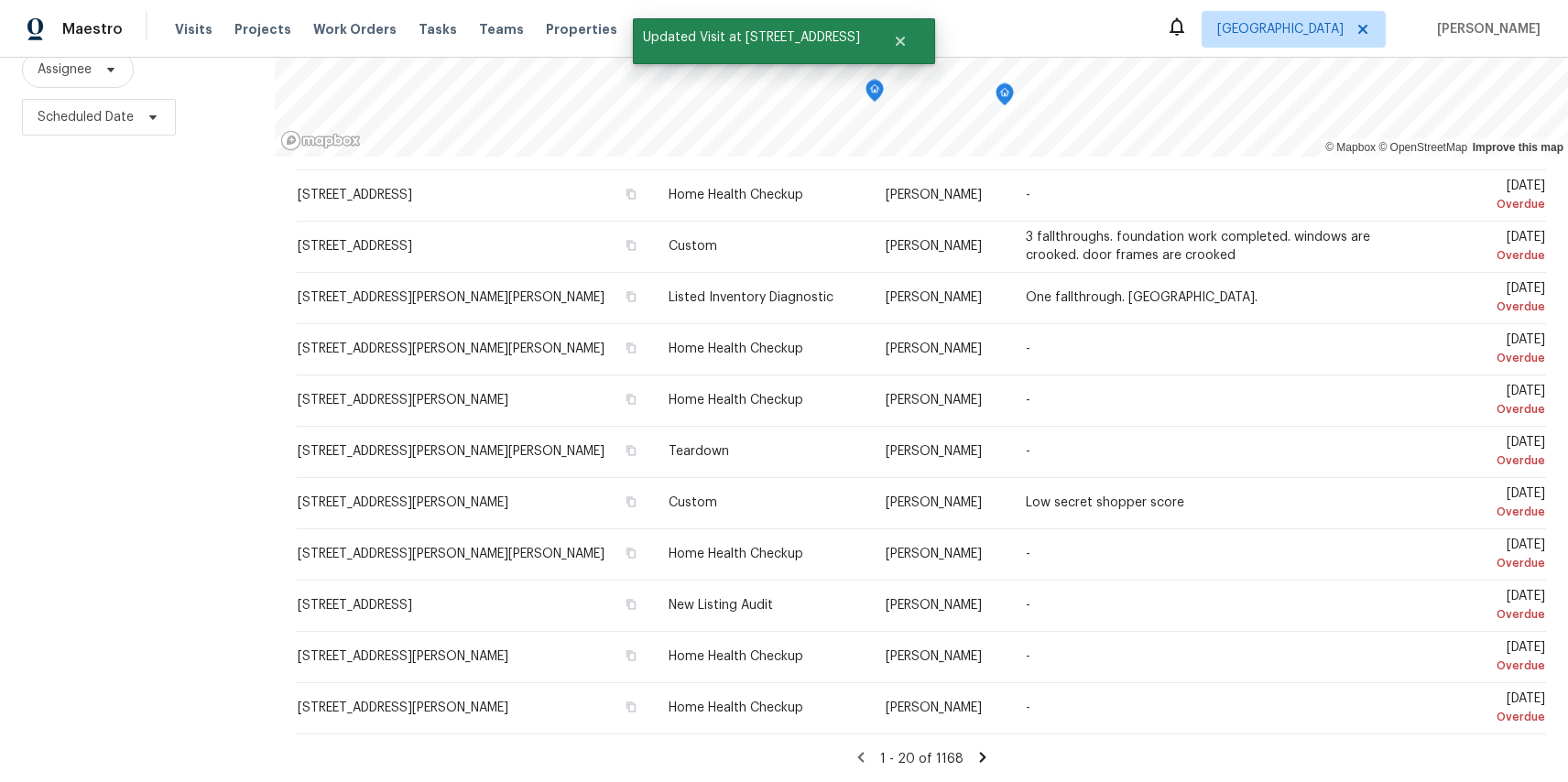
click at [975, 758] on icon at bounding box center [982, 757] width 16 height 16
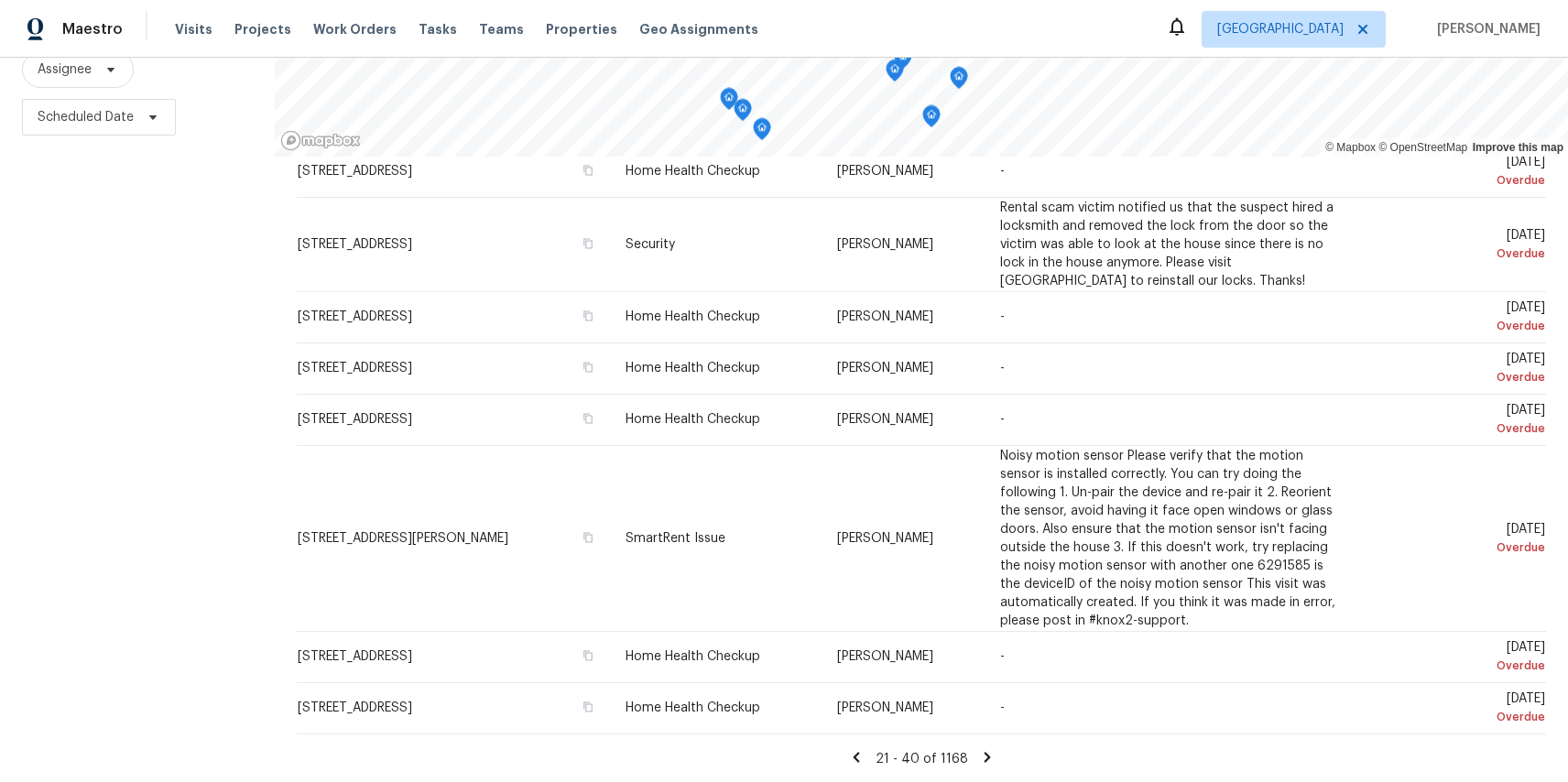
click at [984, 755] on icon at bounding box center [987, 756] width 7 height 10
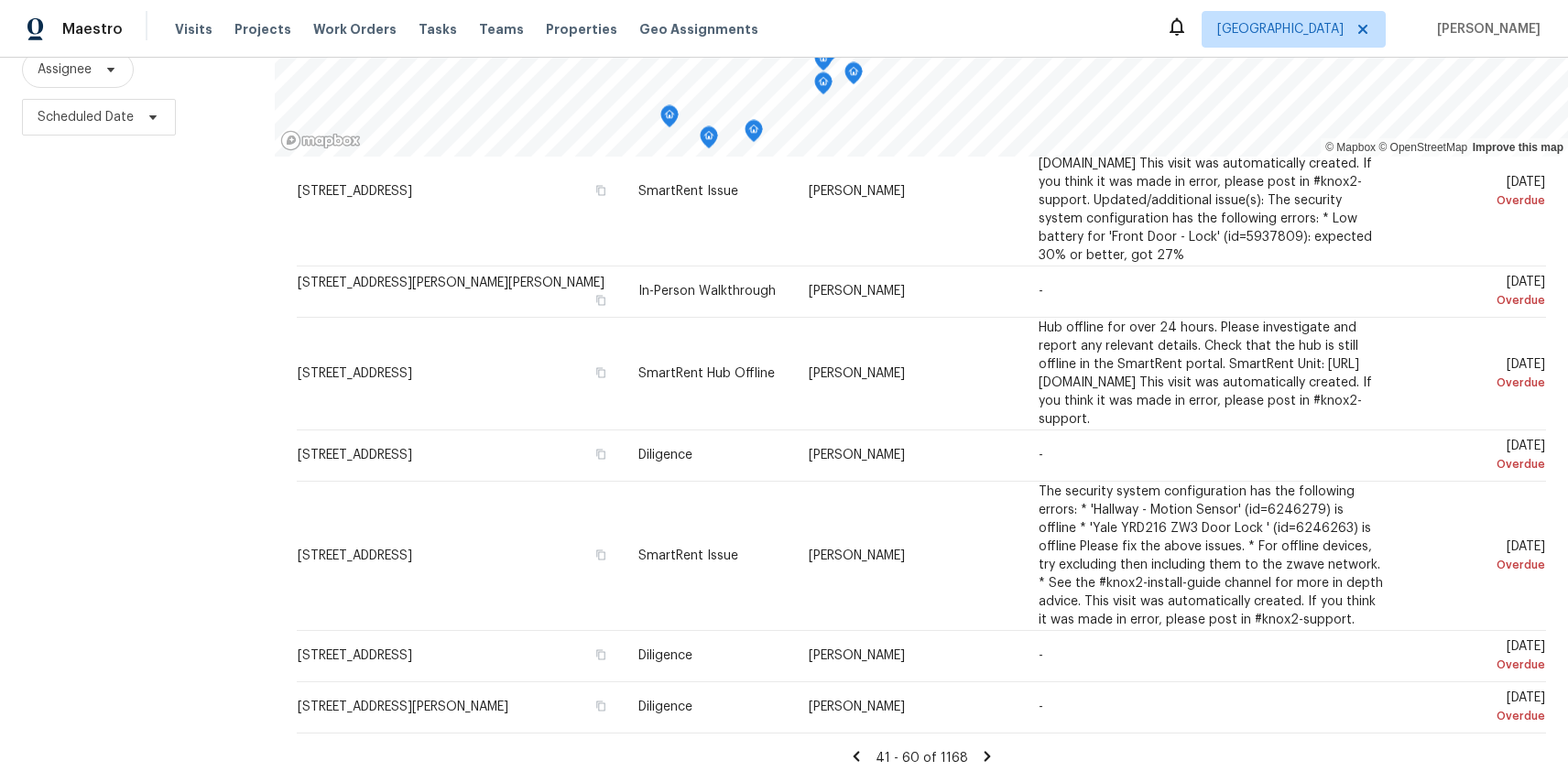
click at [984, 752] on icon at bounding box center [987, 755] width 7 height 10
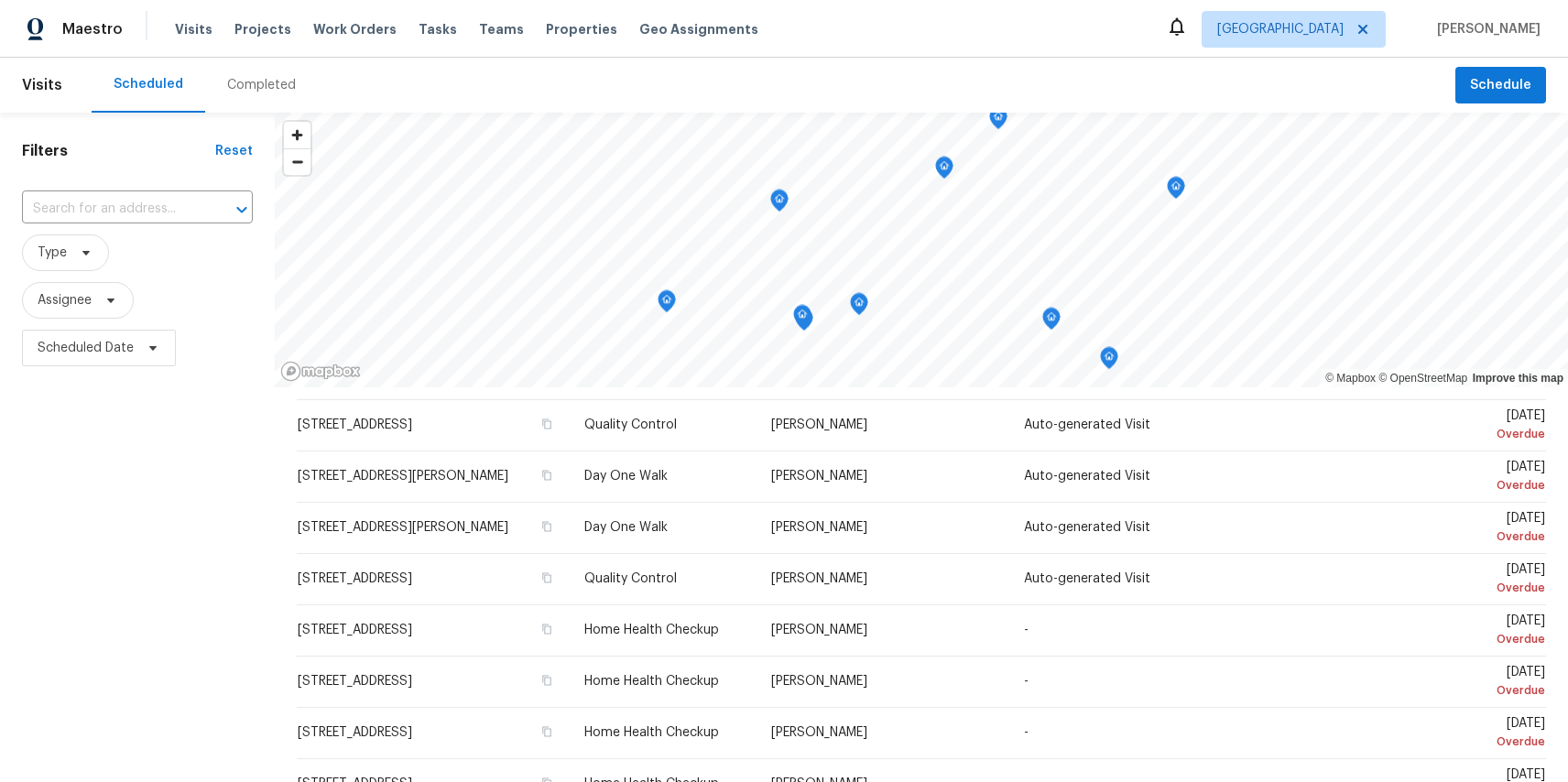
scroll to position [513, 0]
click at [67, 246] on span "Type" at bounding box center [65, 252] width 87 height 37
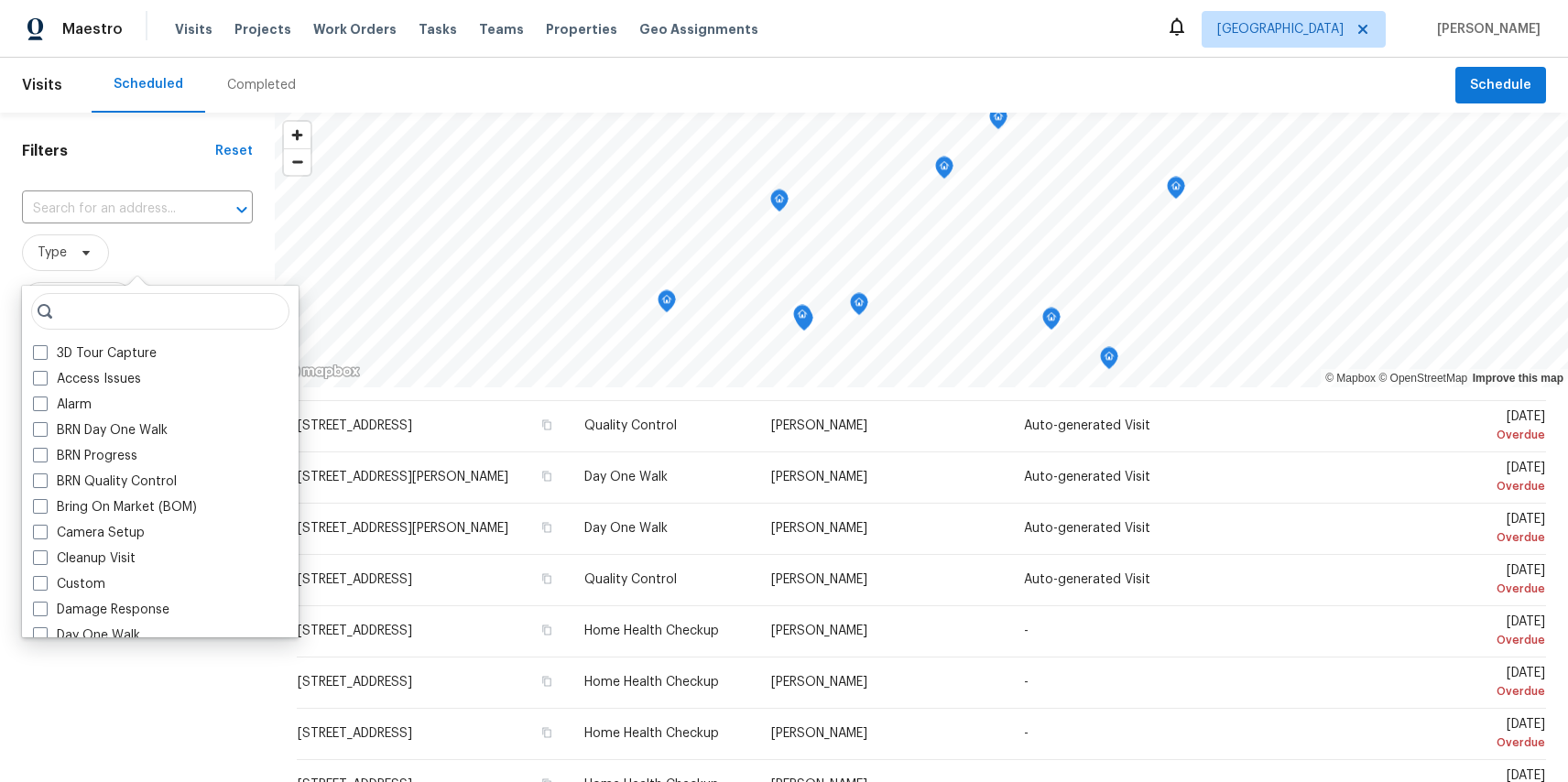
click at [142, 249] on span "Type" at bounding box center [137, 252] width 231 height 37
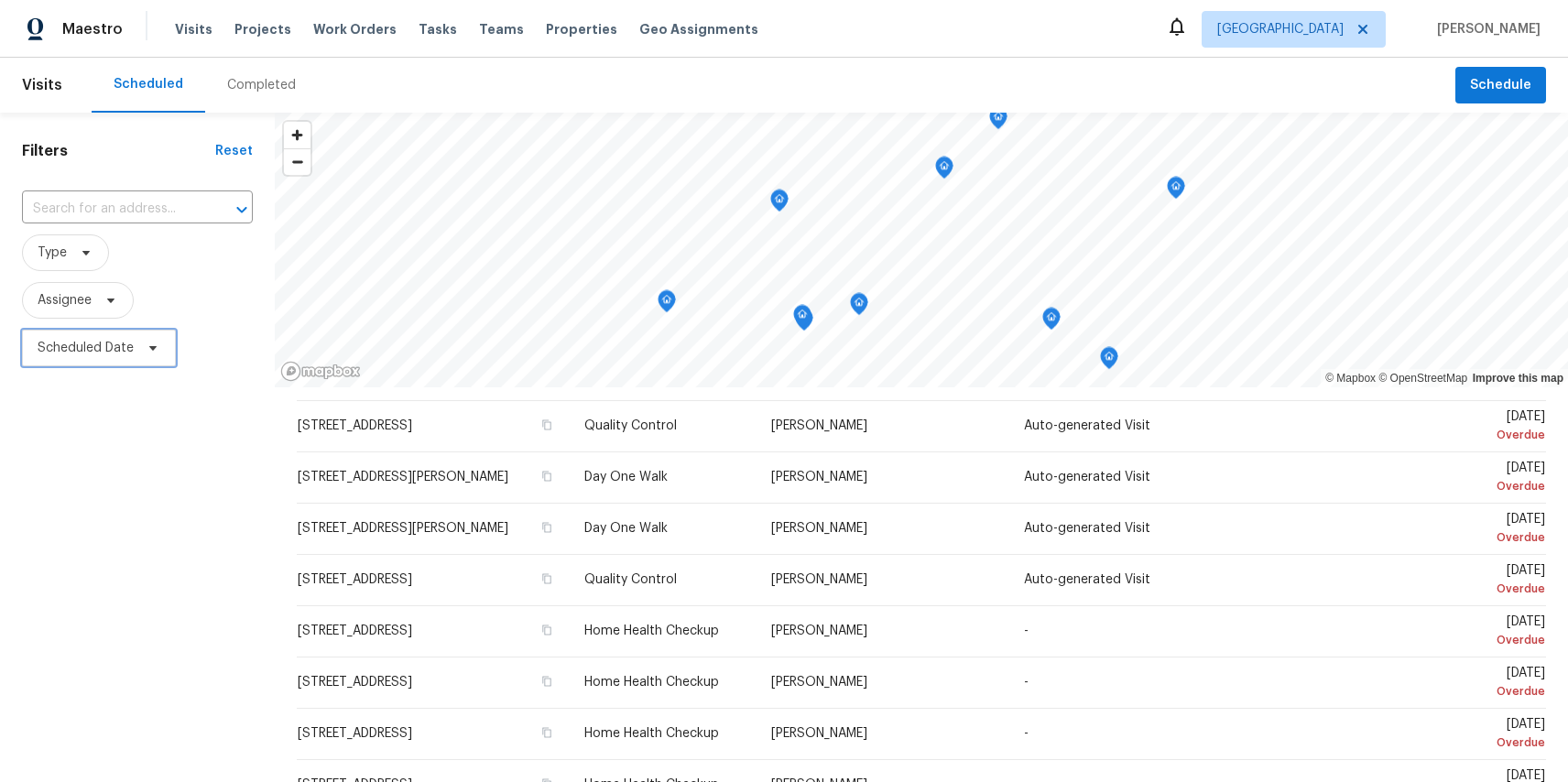
click at [89, 331] on span "Scheduled Date" at bounding box center [99, 348] width 154 height 37
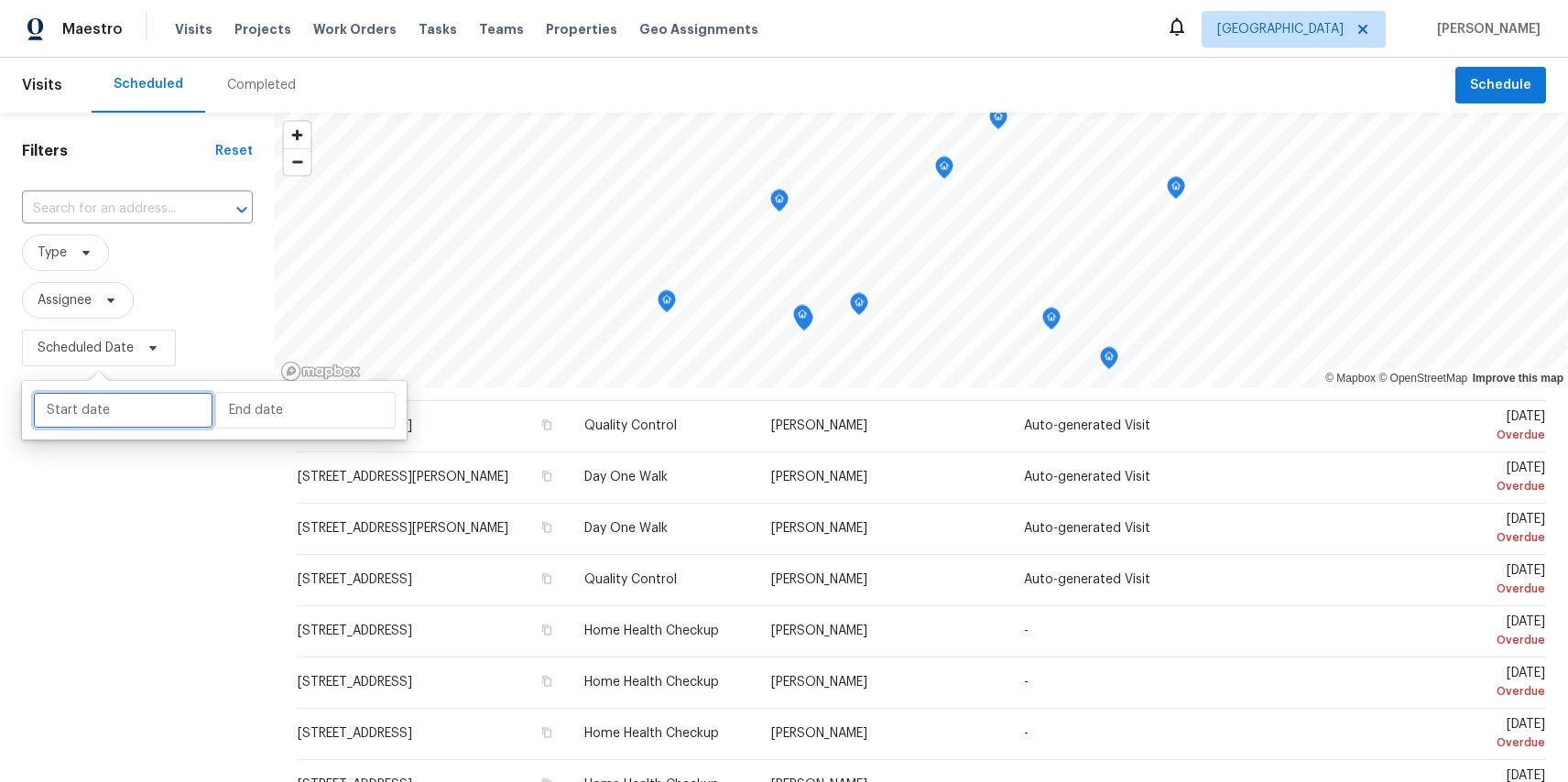
click at [132, 404] on input "text" at bounding box center [123, 410] width 180 height 37
select select "8"
select select "2025"
select select "9"
select select "2025"
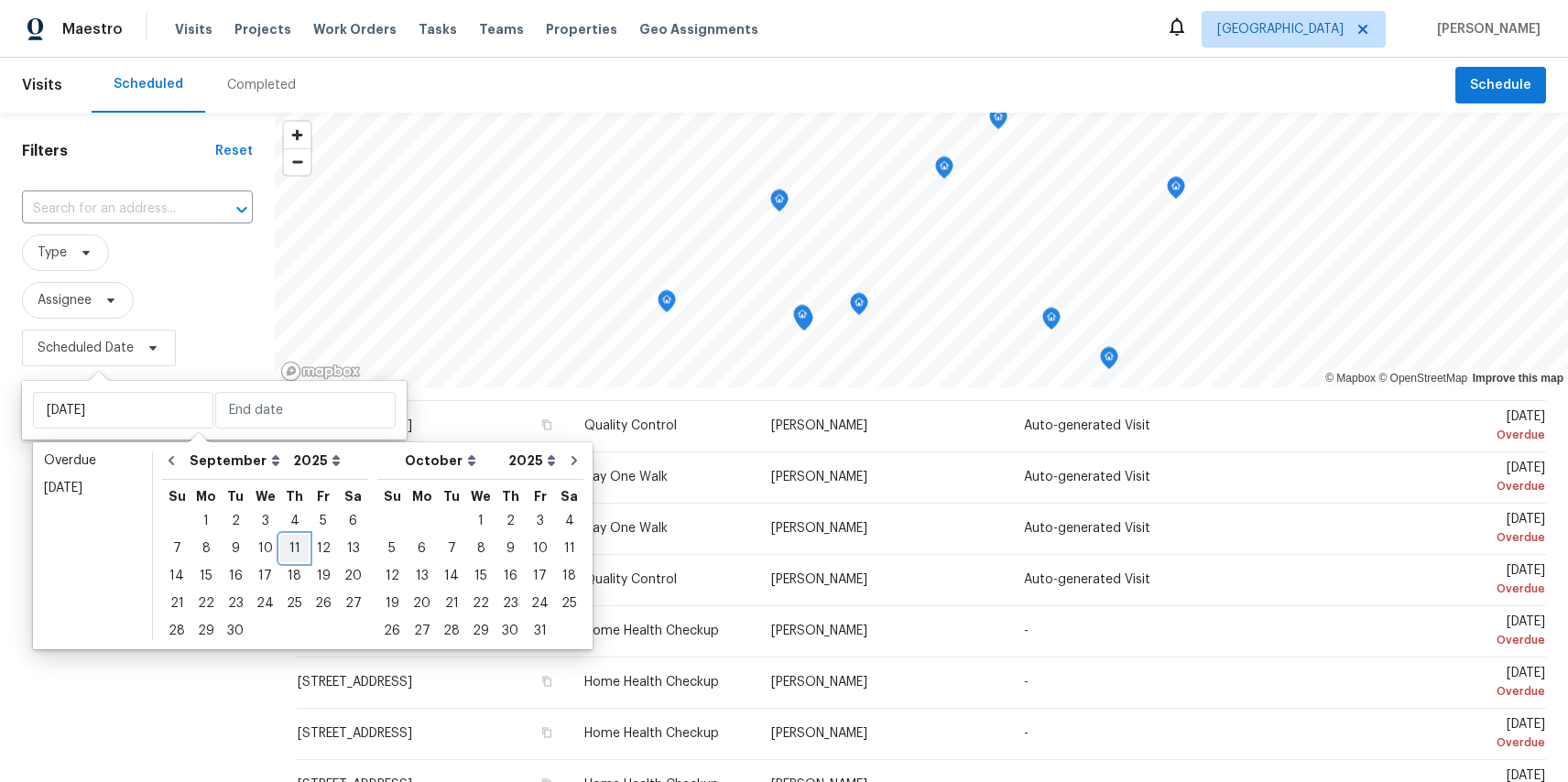
click at [285, 552] on div "11" at bounding box center [295, 548] width 28 height 26
type input "[DATE]"
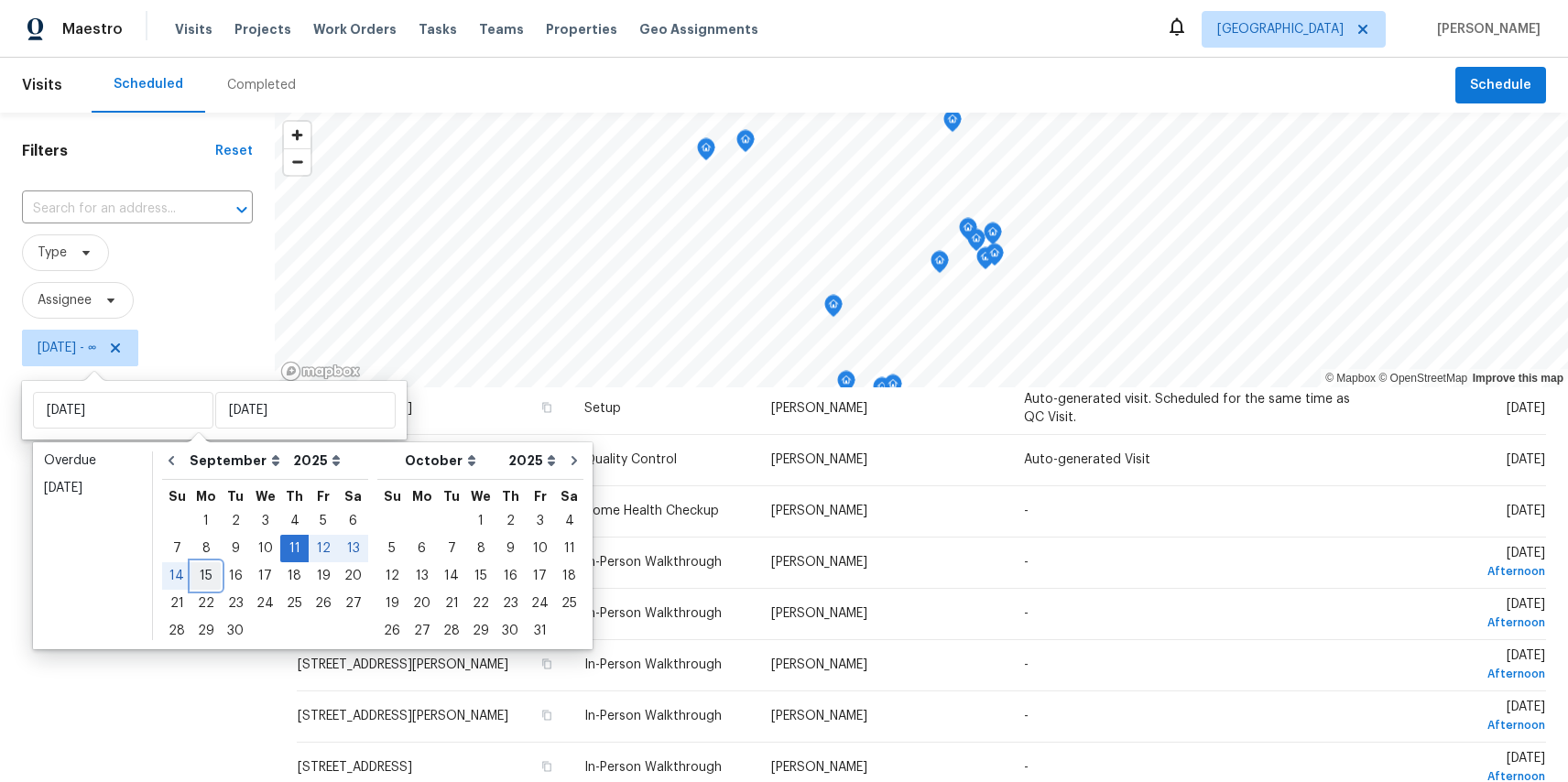
click at [210, 579] on div "15" at bounding box center [206, 575] width 29 height 26
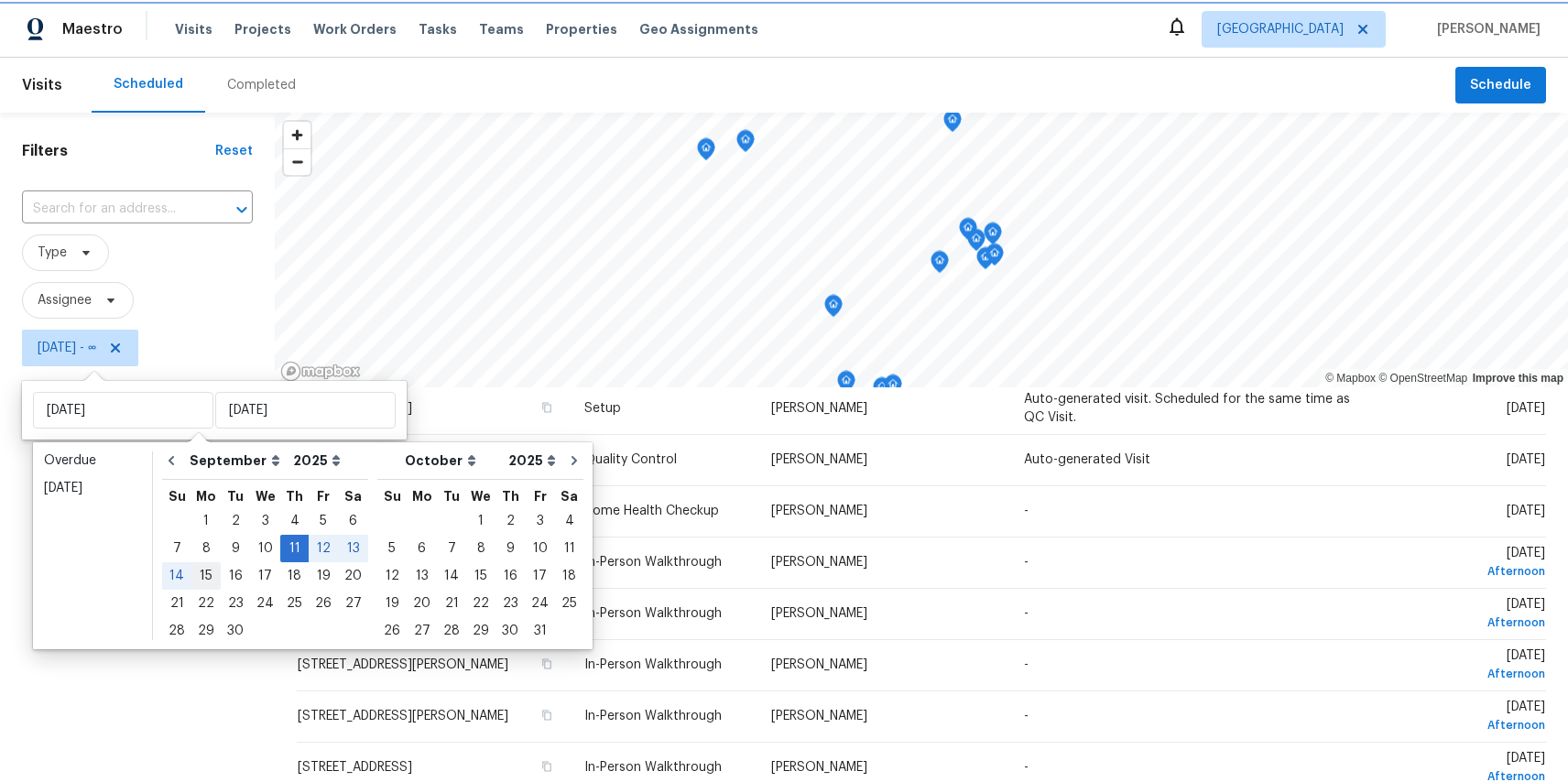
type input "[DATE]"
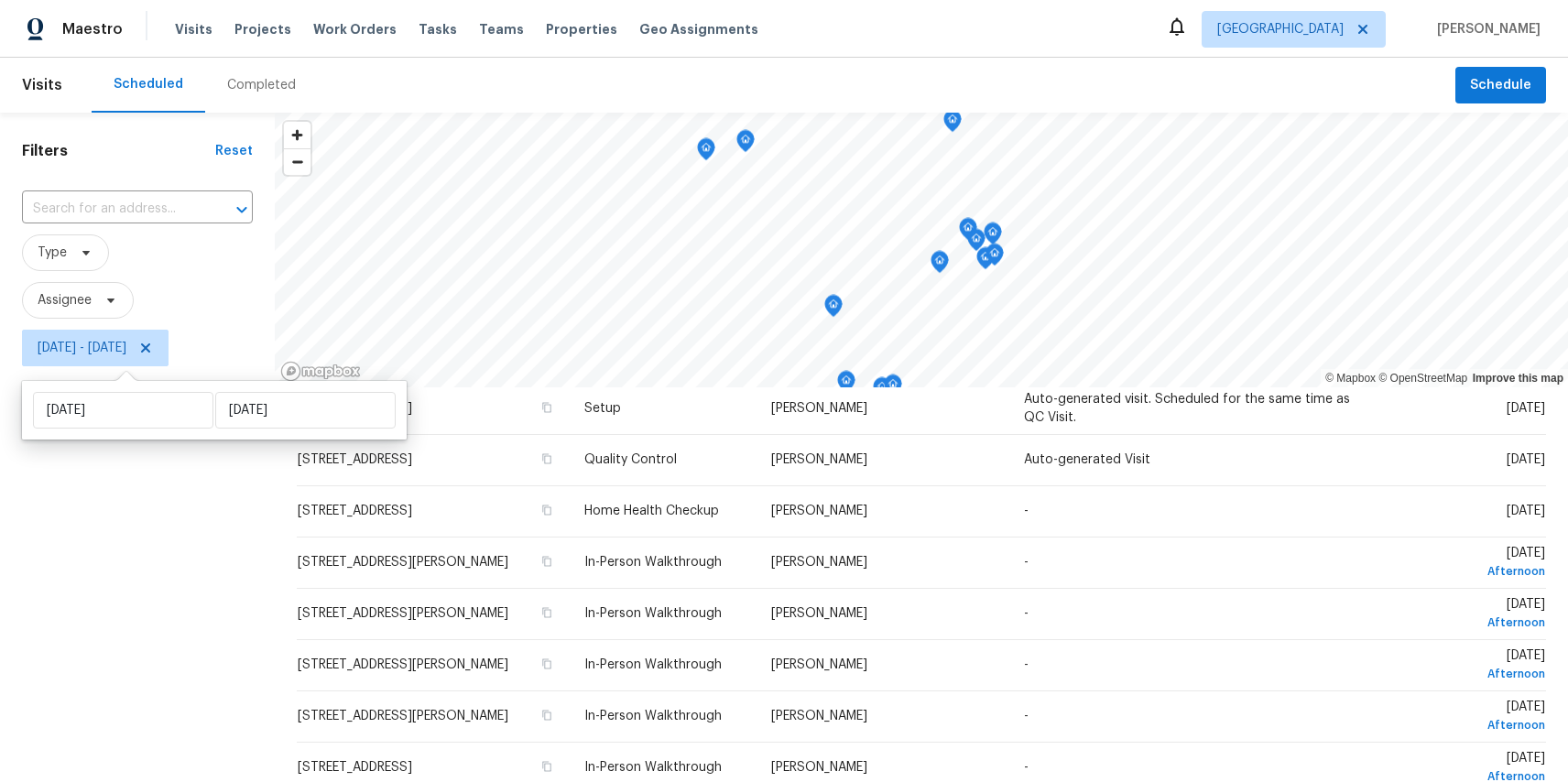
click at [194, 613] on div "Filters Reset ​ Type Assignee Thu, Sep 11 - Mon, Sep 15" at bounding box center [137, 563] width 275 height 900
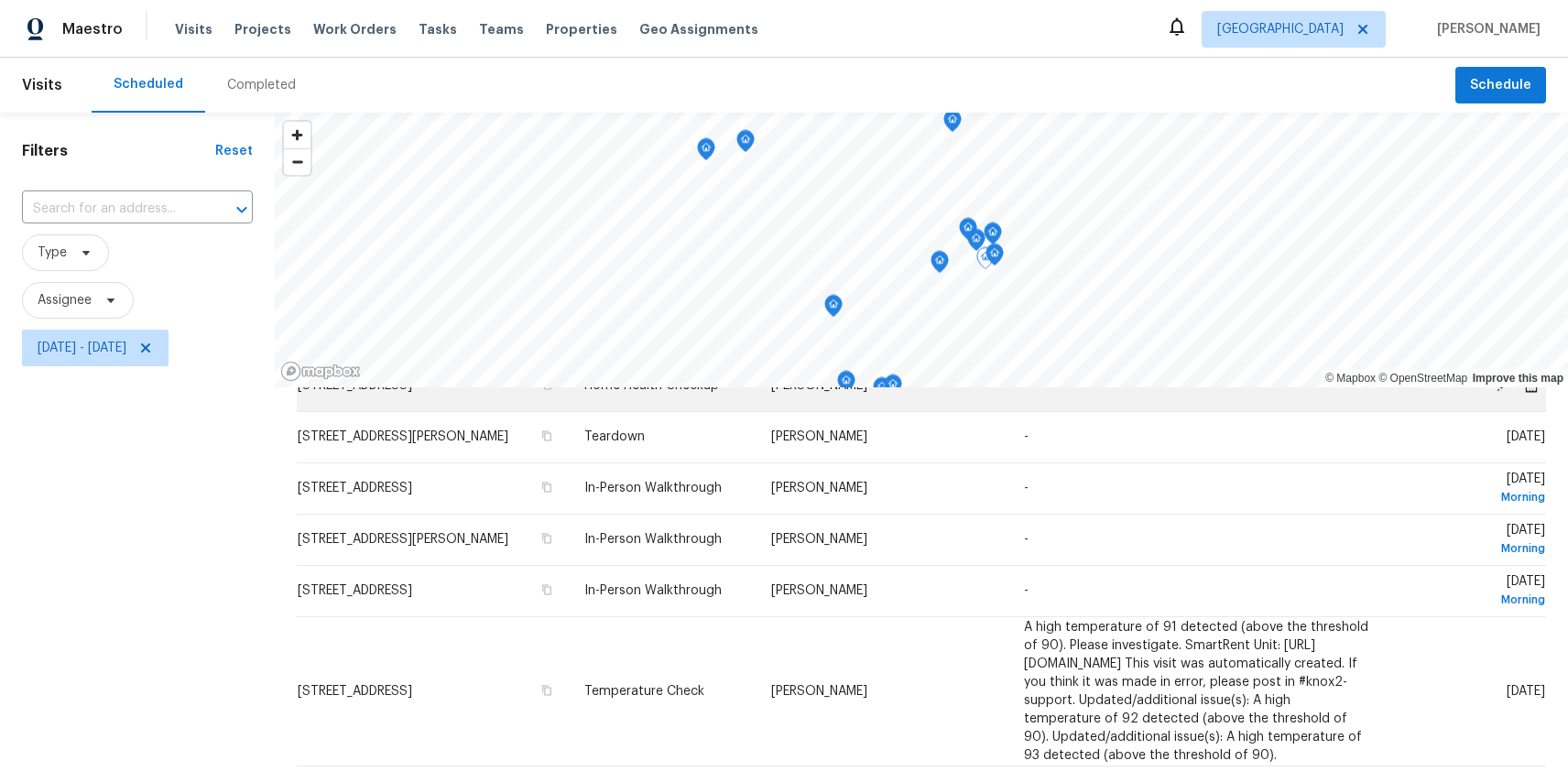
scroll to position [97, 0]
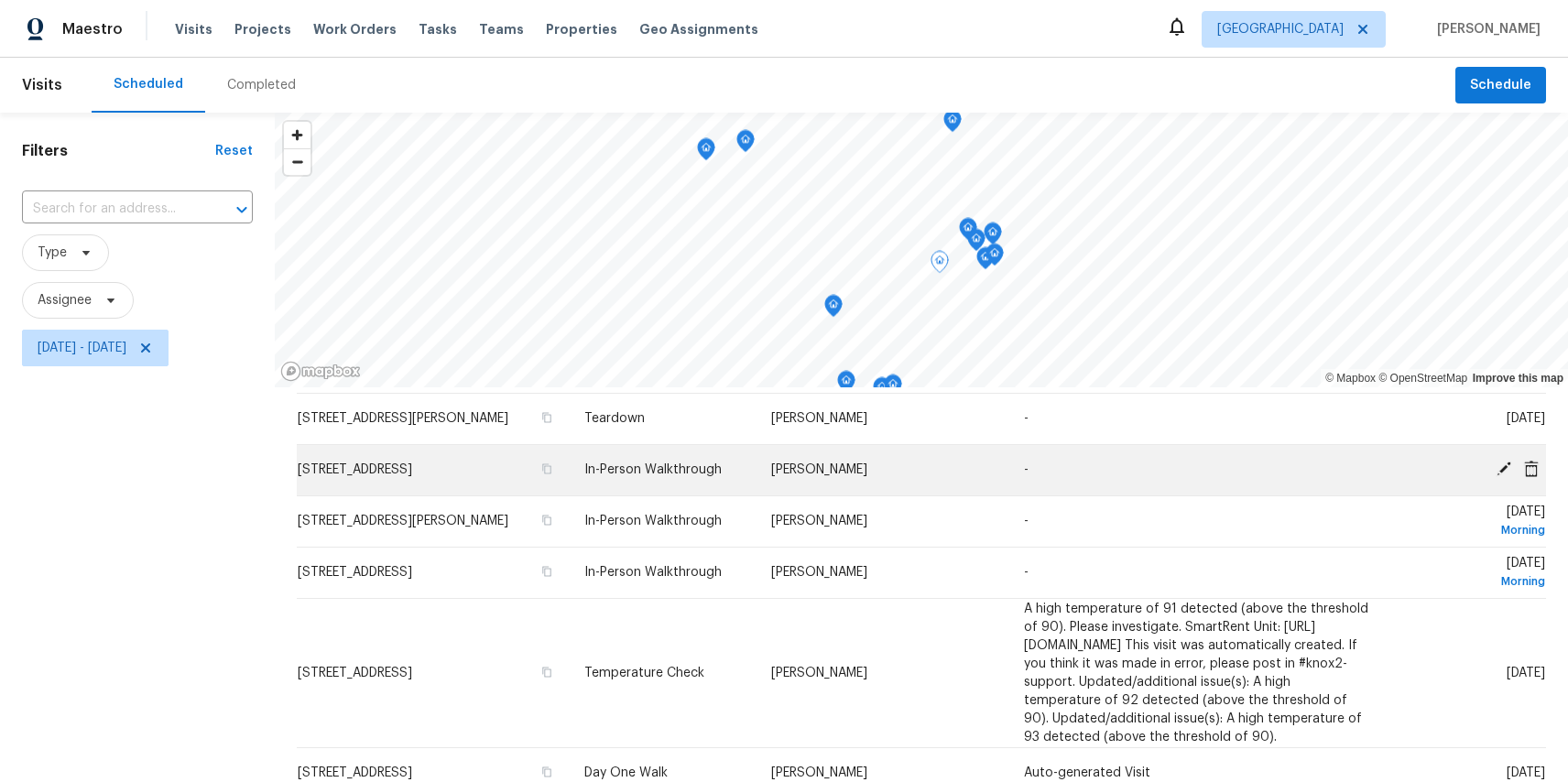
click at [1506, 471] on icon at bounding box center [1504, 468] width 16 height 16
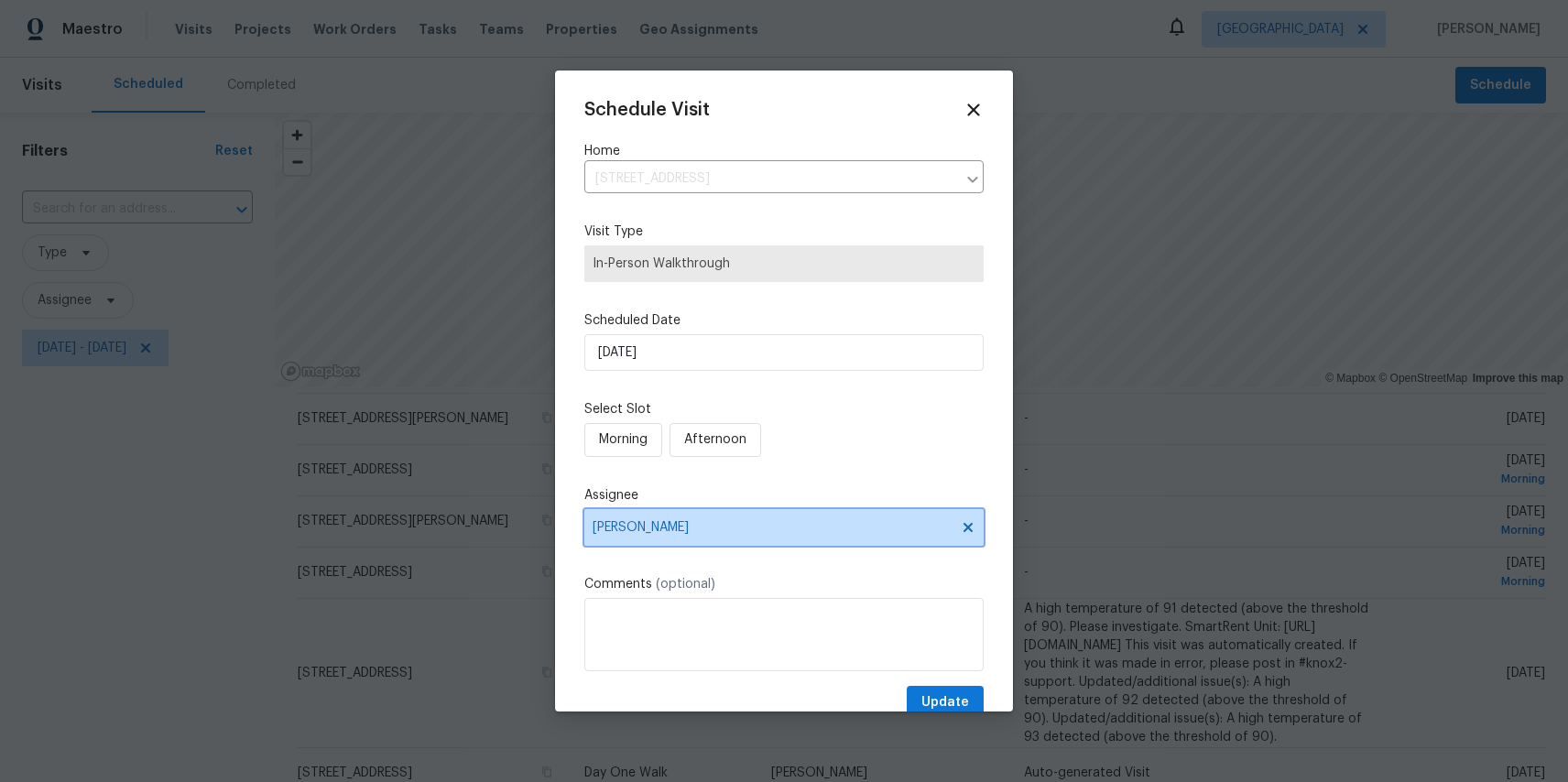
click at [646, 522] on span "[PERSON_NAME]" at bounding box center [772, 527] width 359 height 14
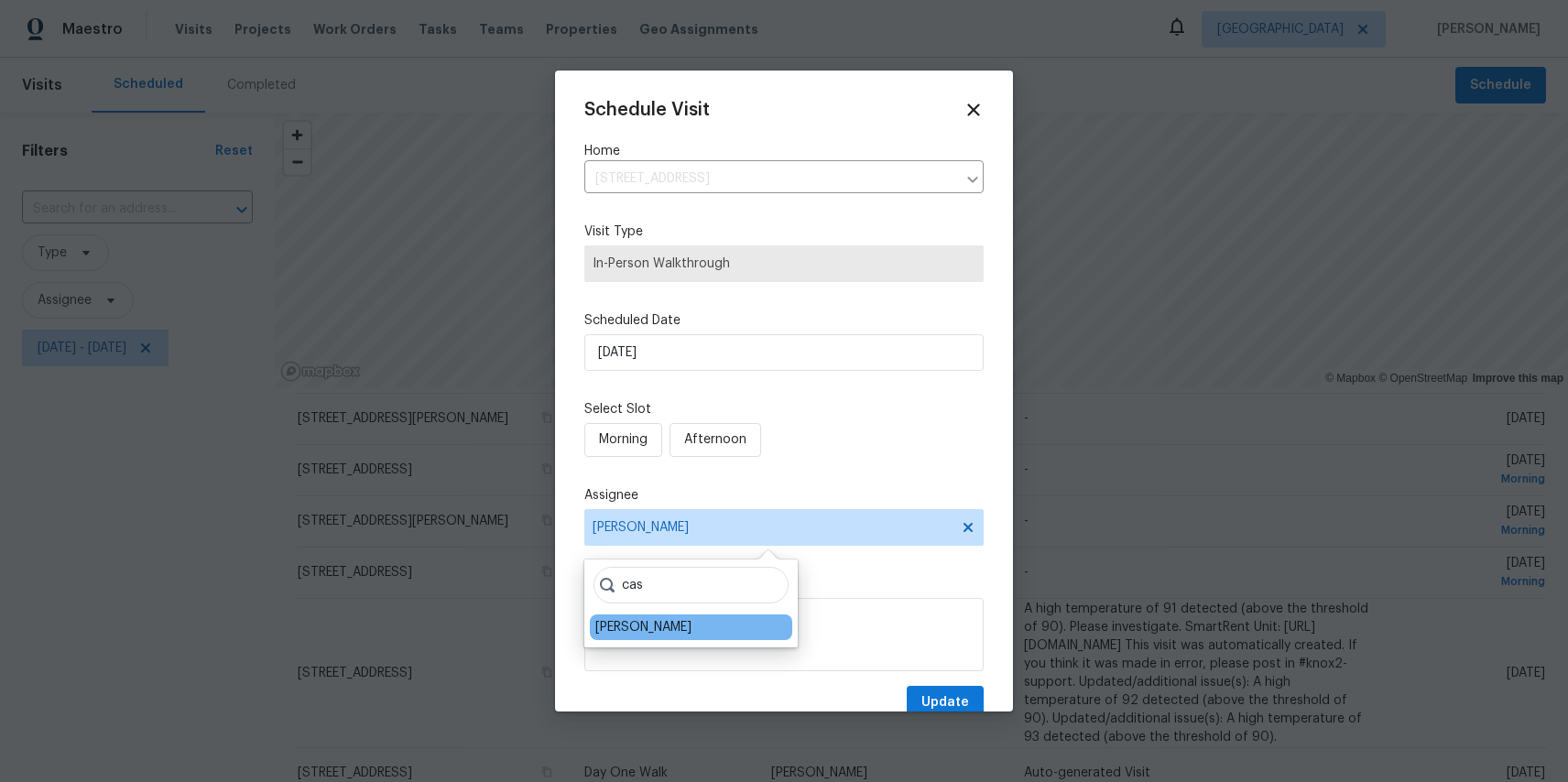
type input "cas"
click at [636, 624] on div "[PERSON_NAME]" at bounding box center [643, 627] width 96 height 18
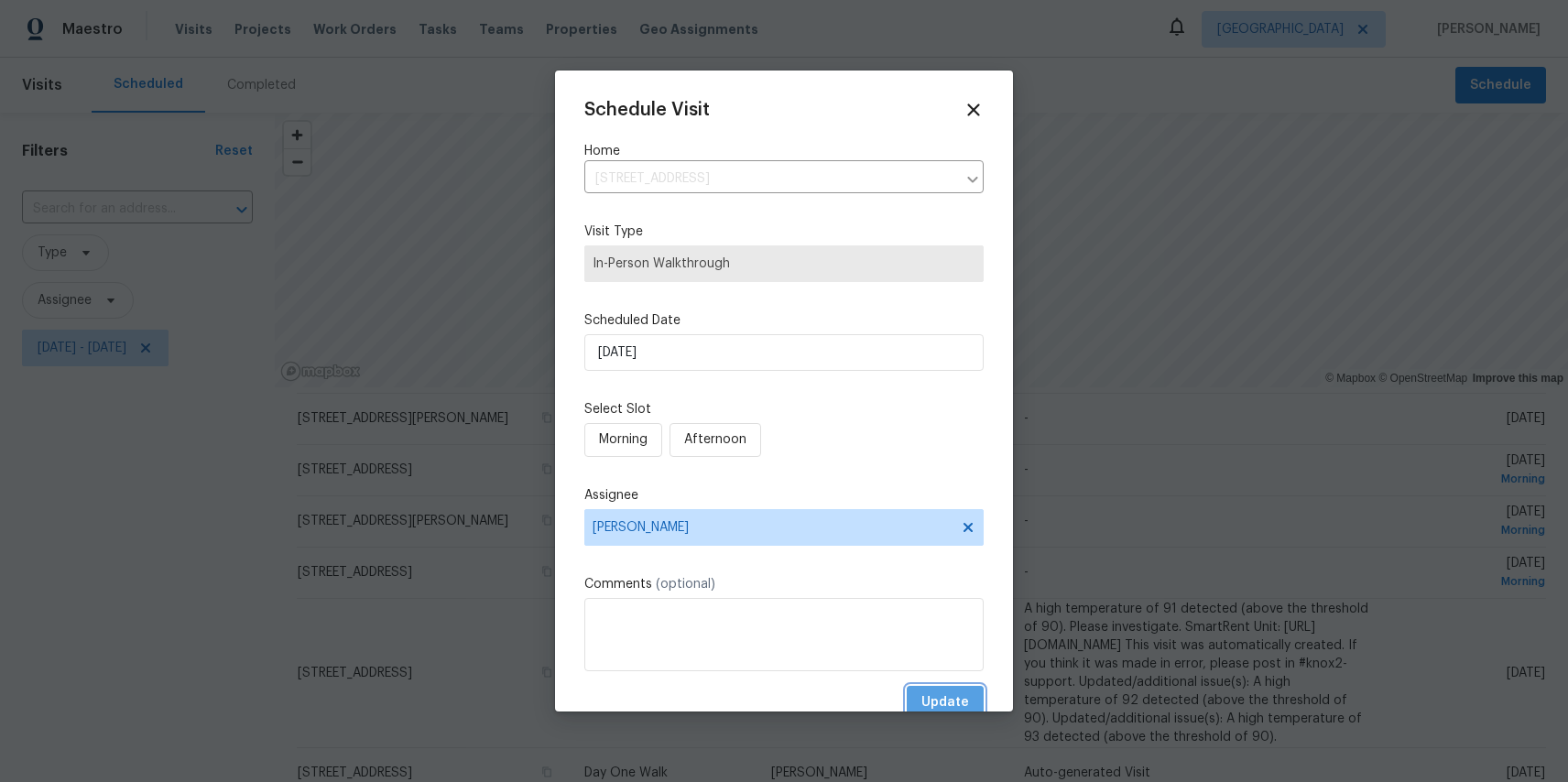
click at [954, 700] on span "Update" at bounding box center [945, 703] width 47 height 23
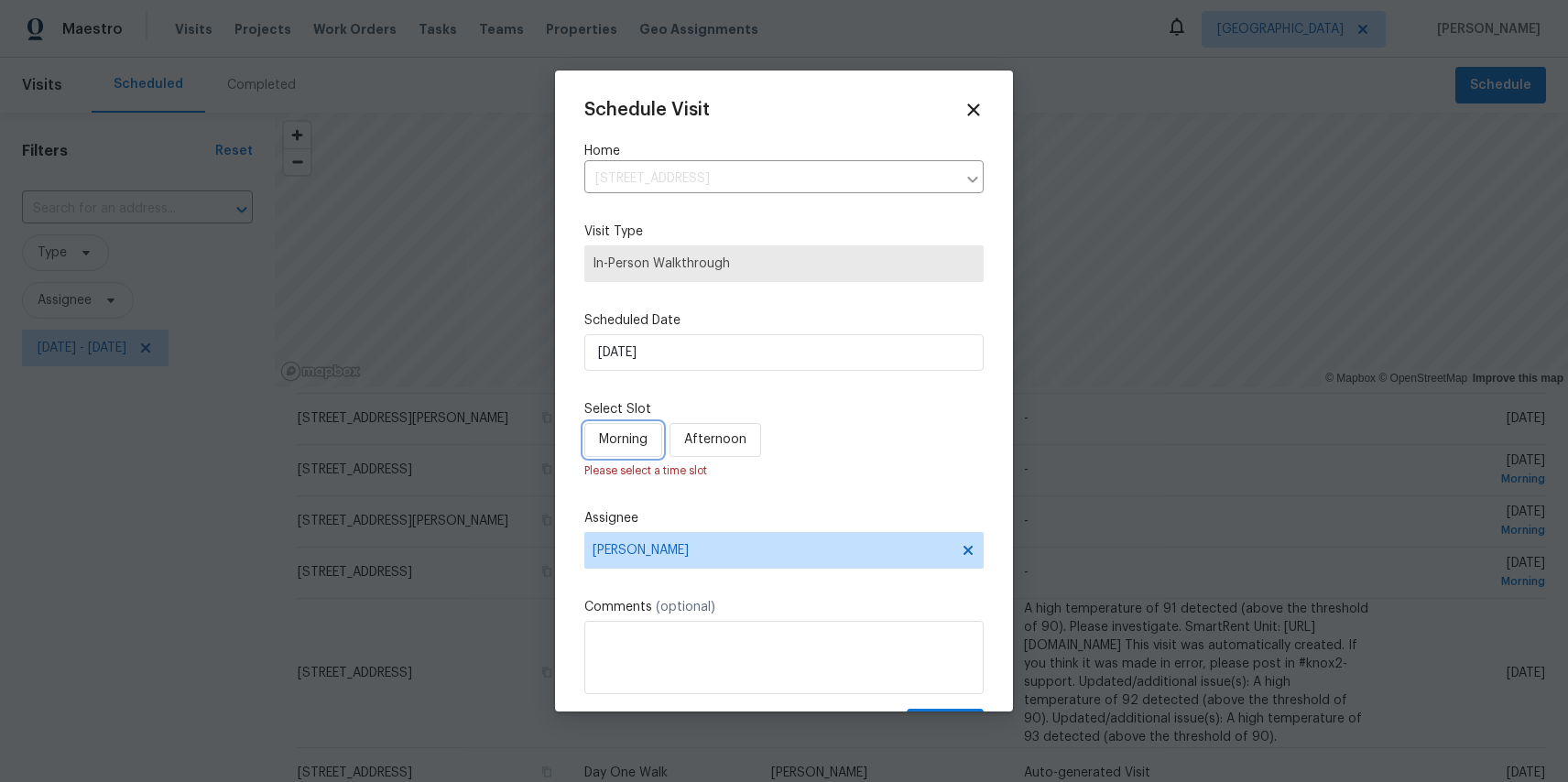
click at [602, 437] on span "Morning" at bounding box center [623, 440] width 48 height 23
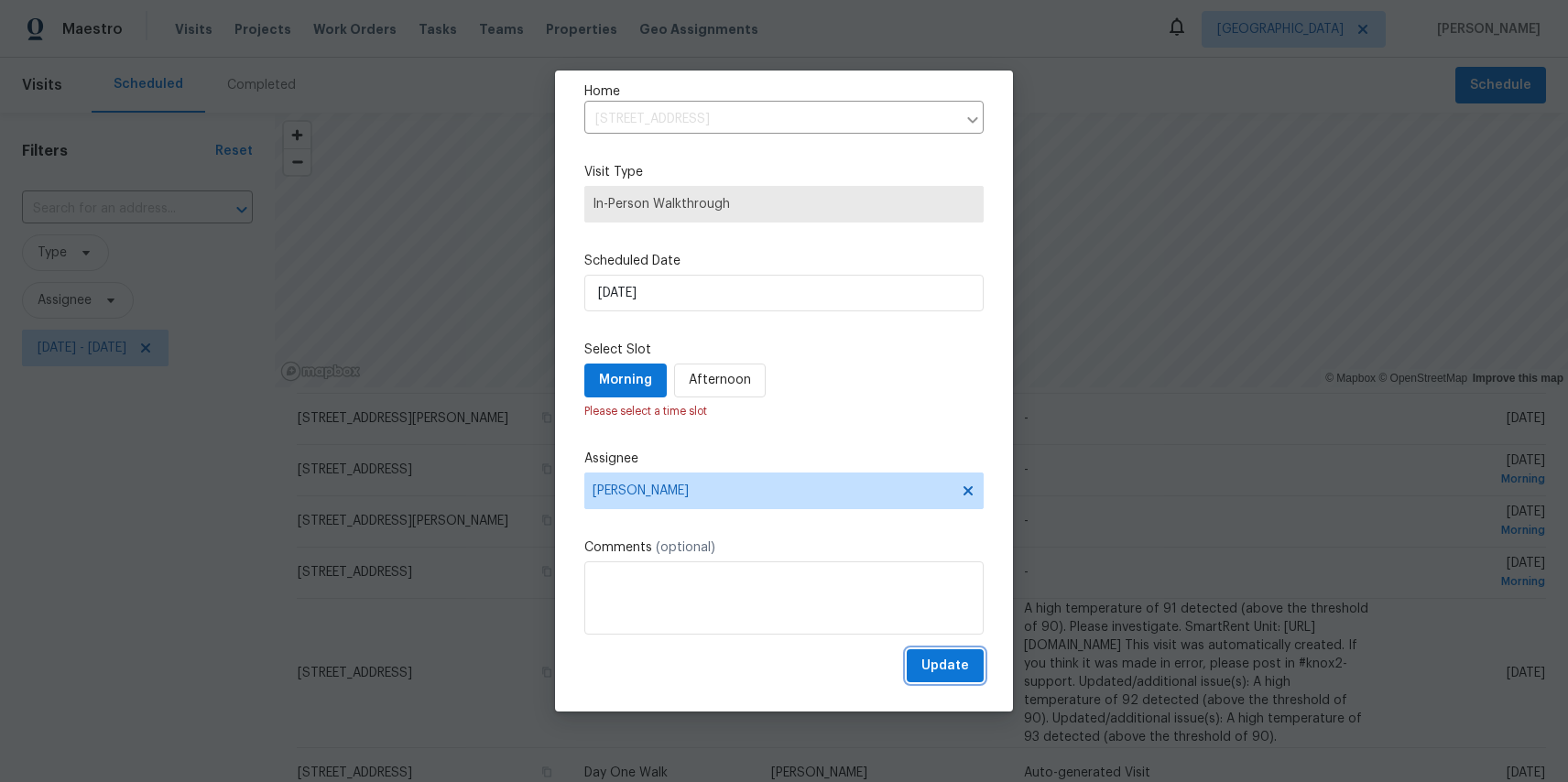
click at [968, 657] on span "Update" at bounding box center [945, 666] width 47 height 23
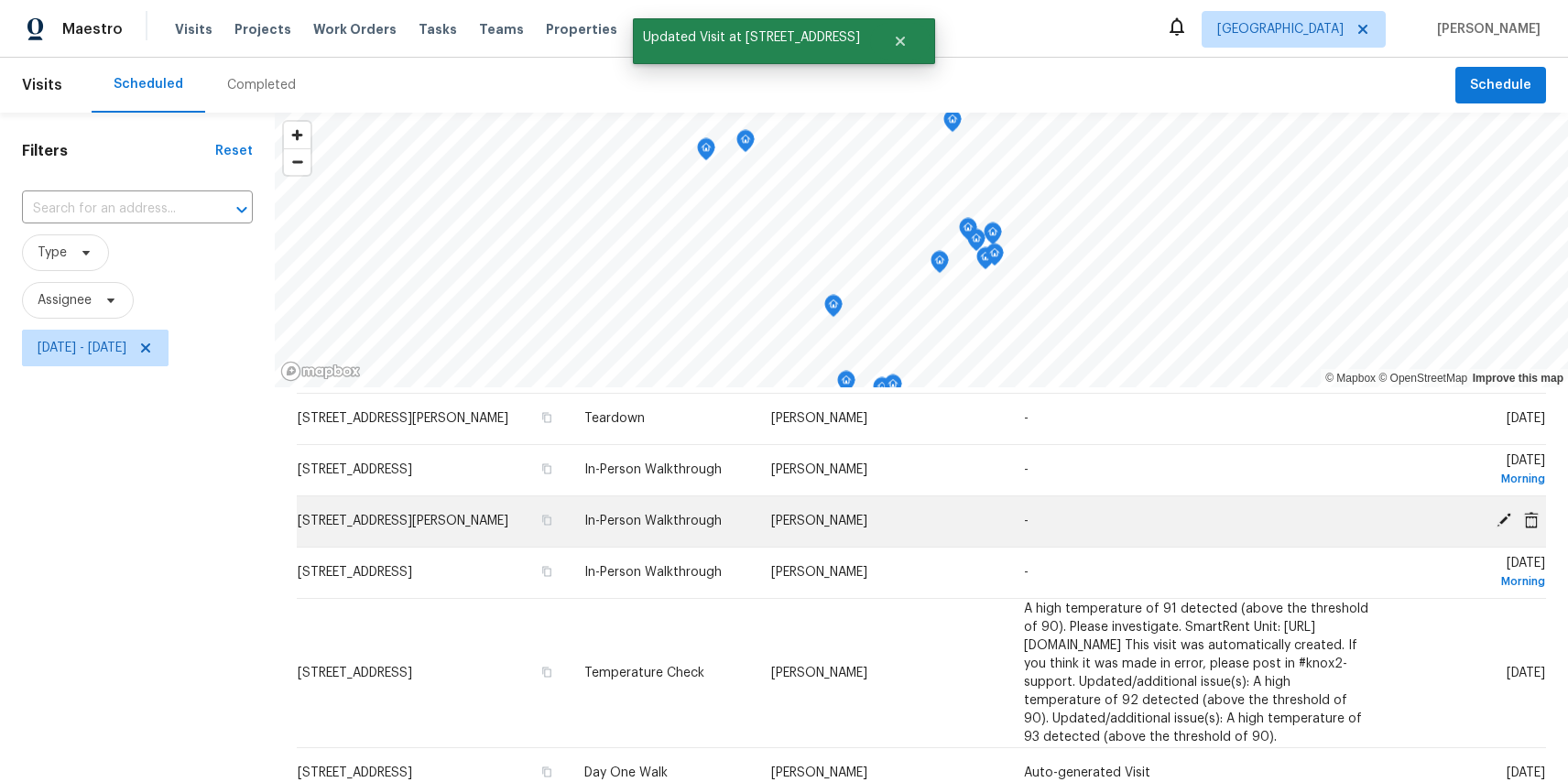
click at [1505, 518] on icon at bounding box center [1504, 519] width 14 height 14
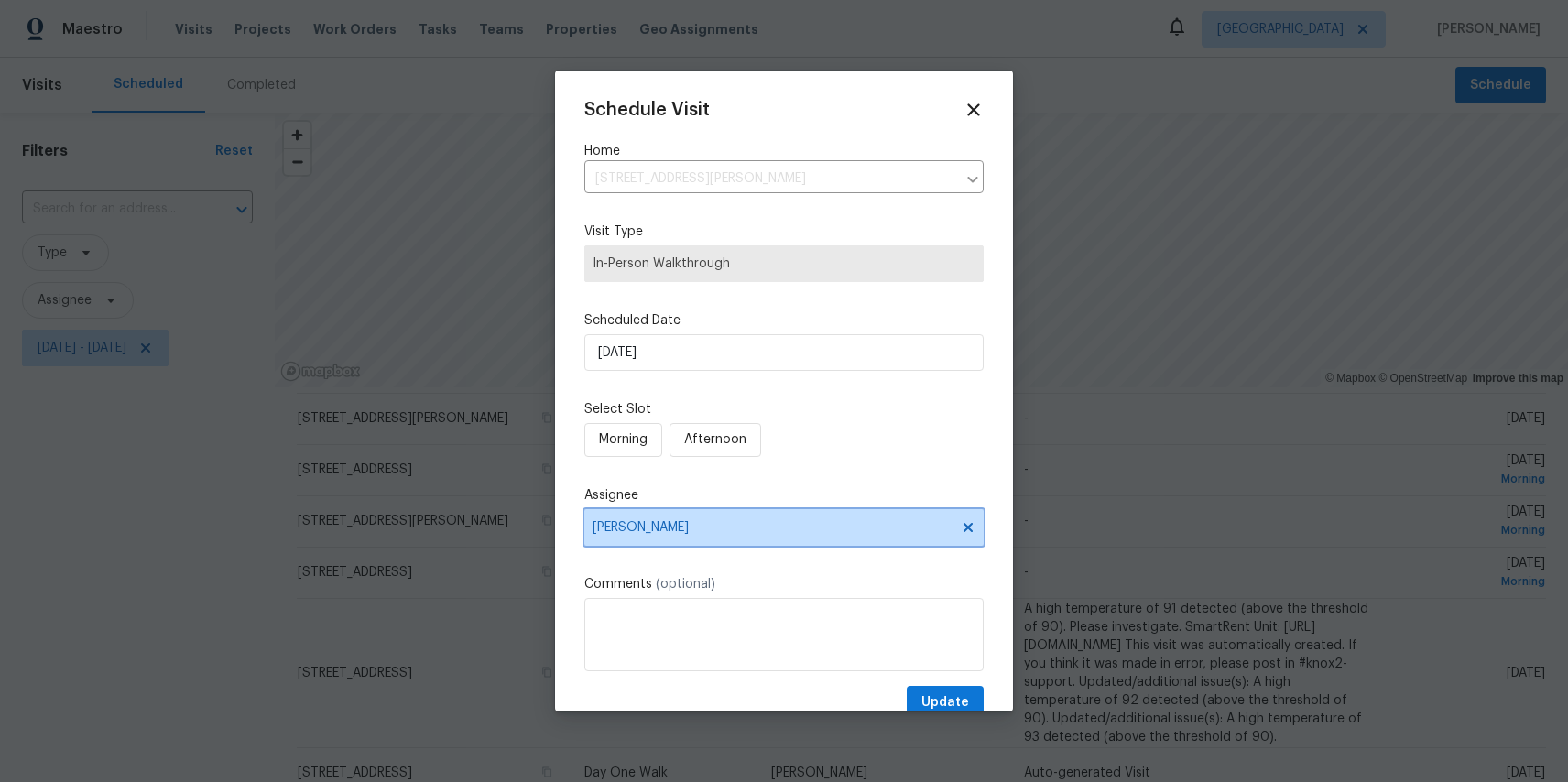
click at [651, 524] on span "[PERSON_NAME]" at bounding box center [772, 527] width 359 height 14
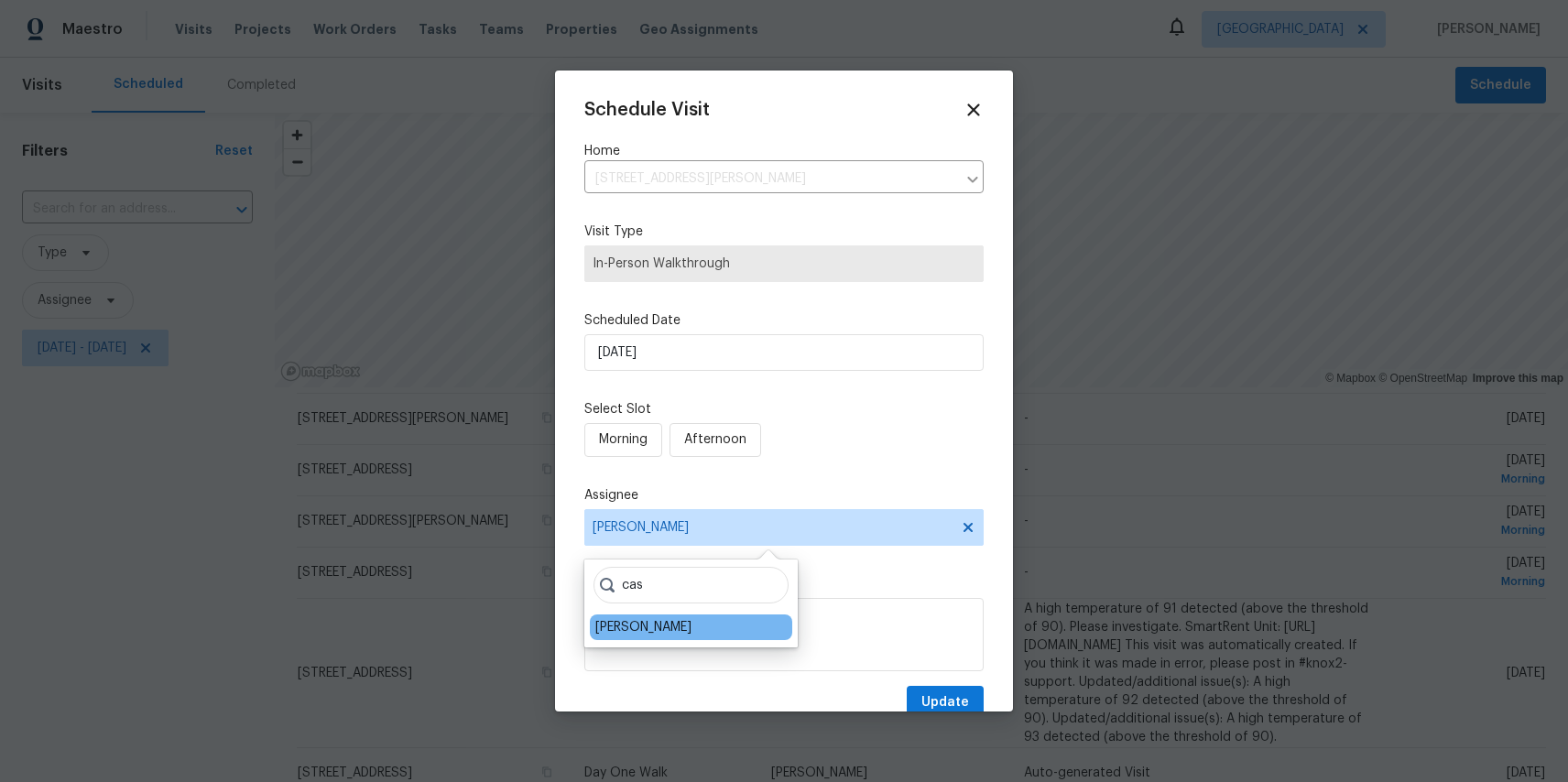
type input "cas"
click at [617, 637] on div "[PERSON_NAME]" at bounding box center [691, 627] width 203 height 26
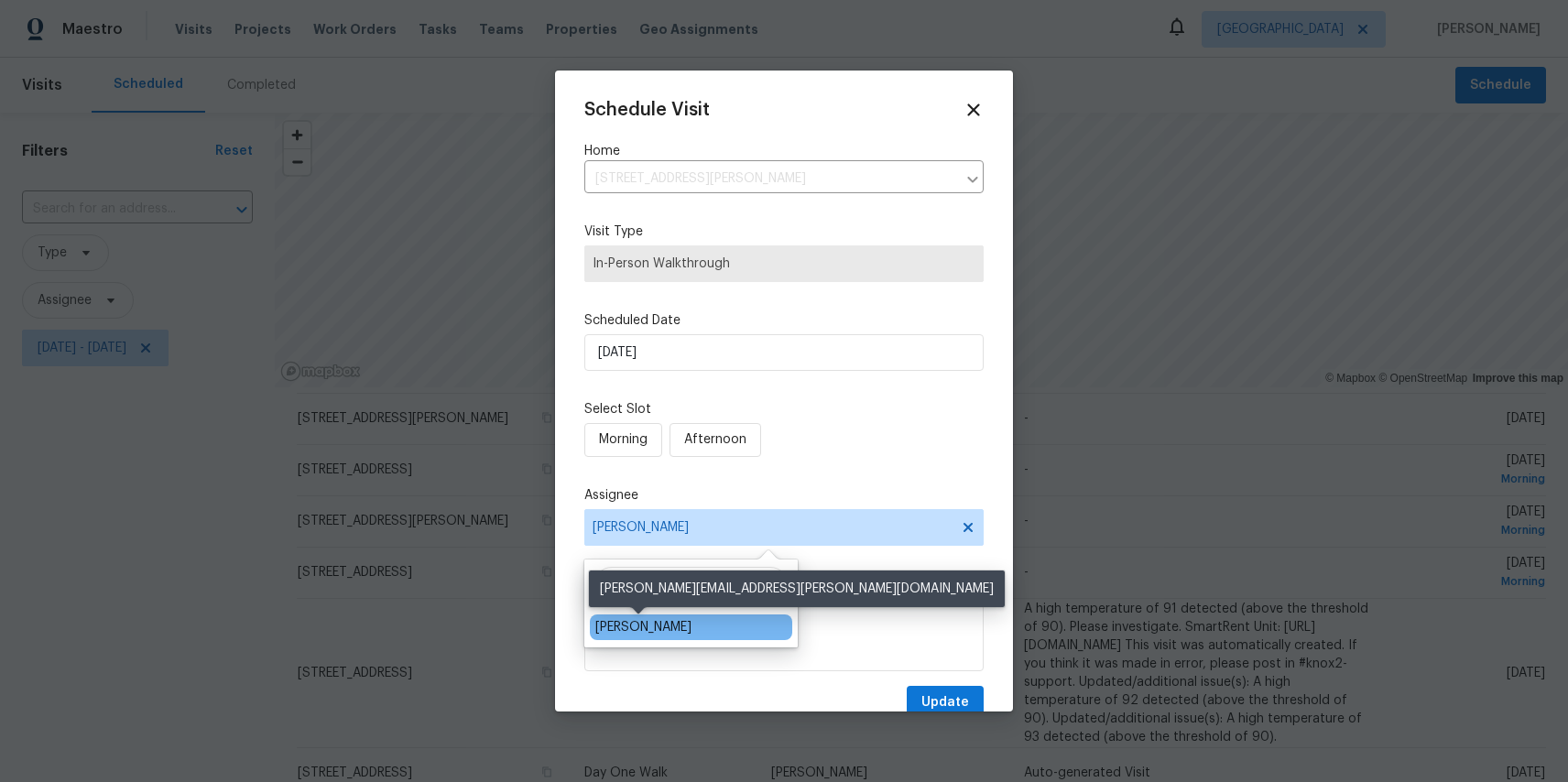
click at [621, 619] on div "[PERSON_NAME]" at bounding box center [643, 627] width 96 height 18
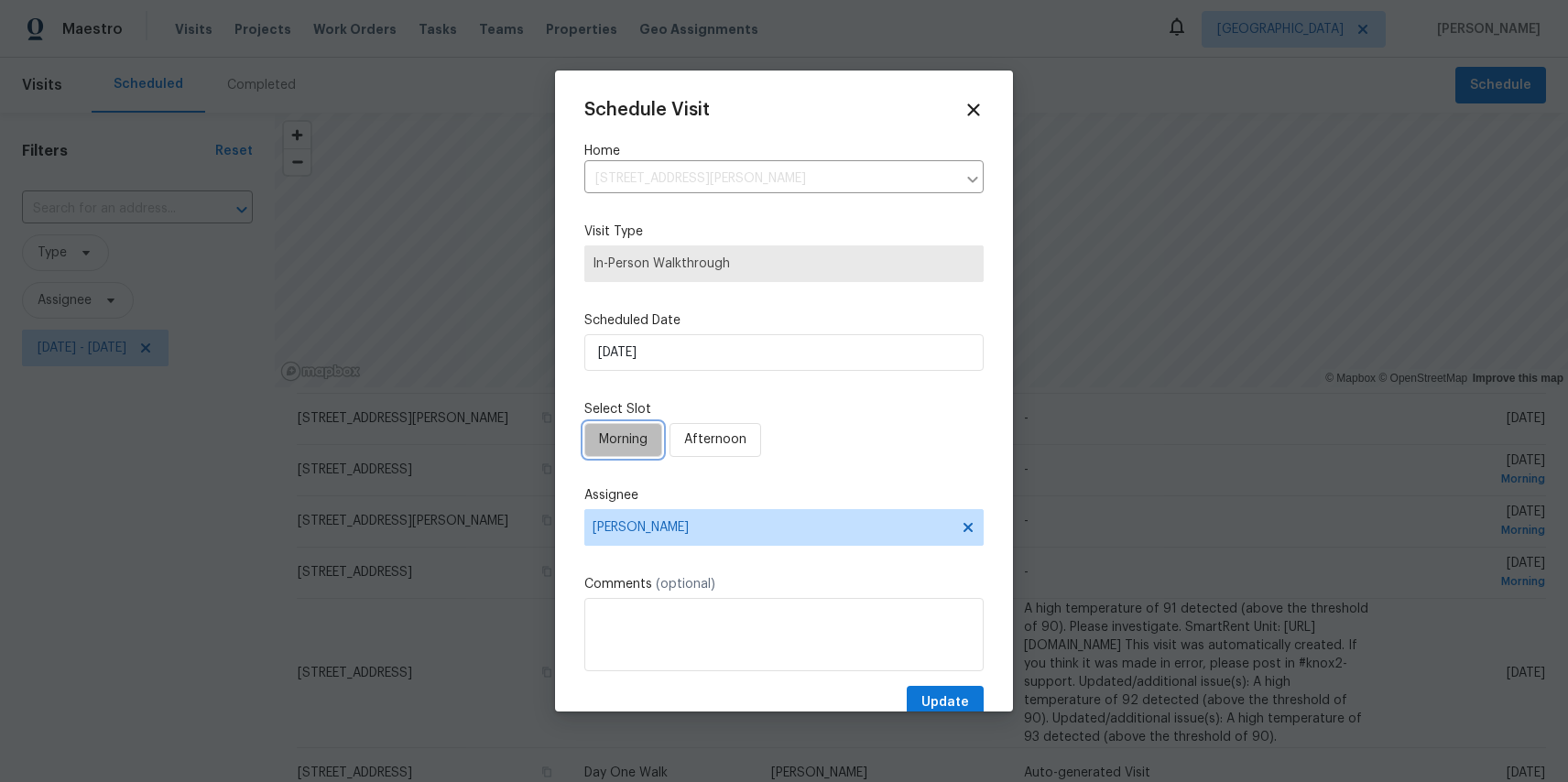
click at [626, 446] on span "Morning" at bounding box center [623, 440] width 48 height 23
click at [939, 708] on span "Update" at bounding box center [945, 703] width 47 height 23
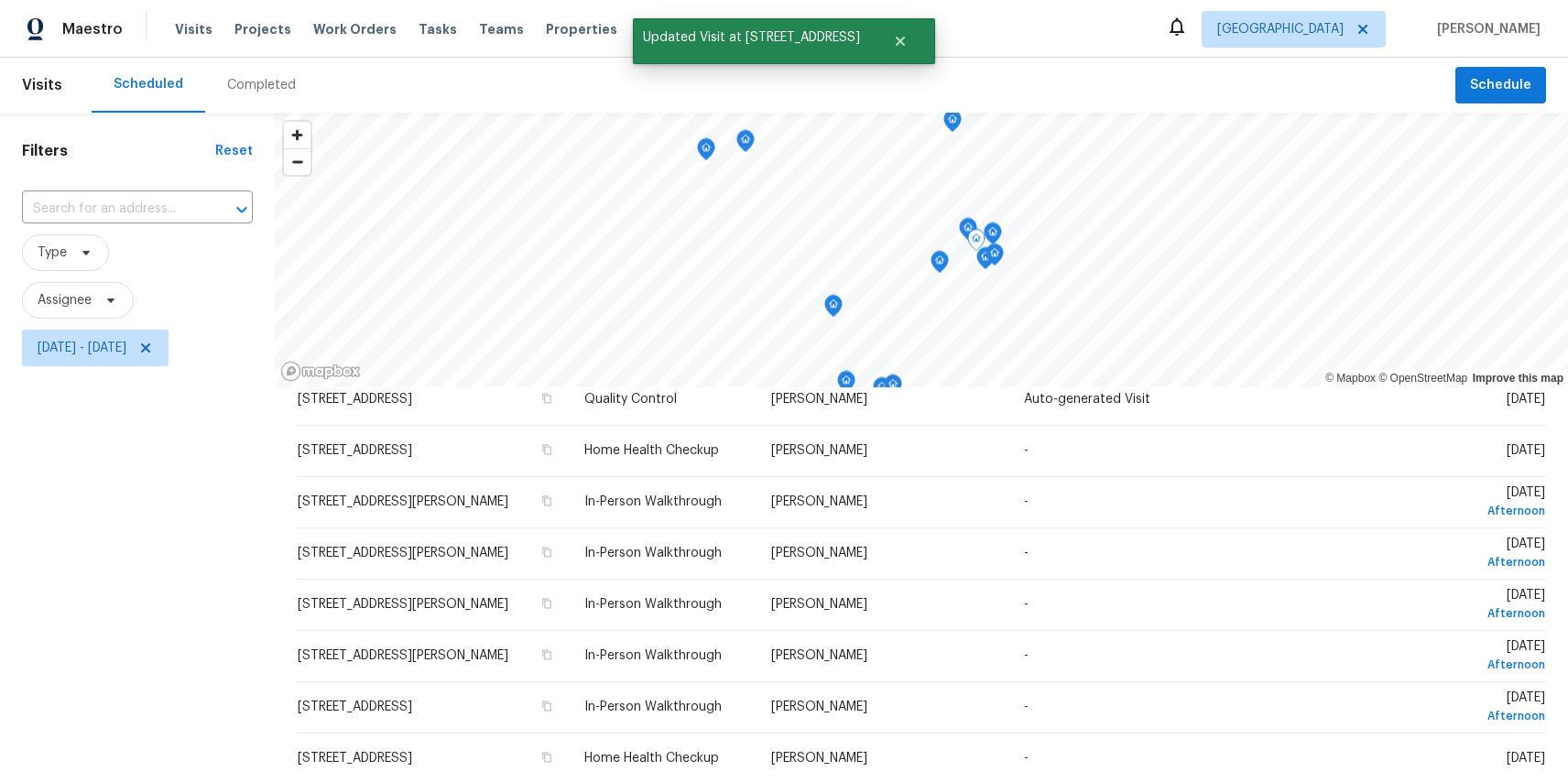
scroll to position [587, 0]
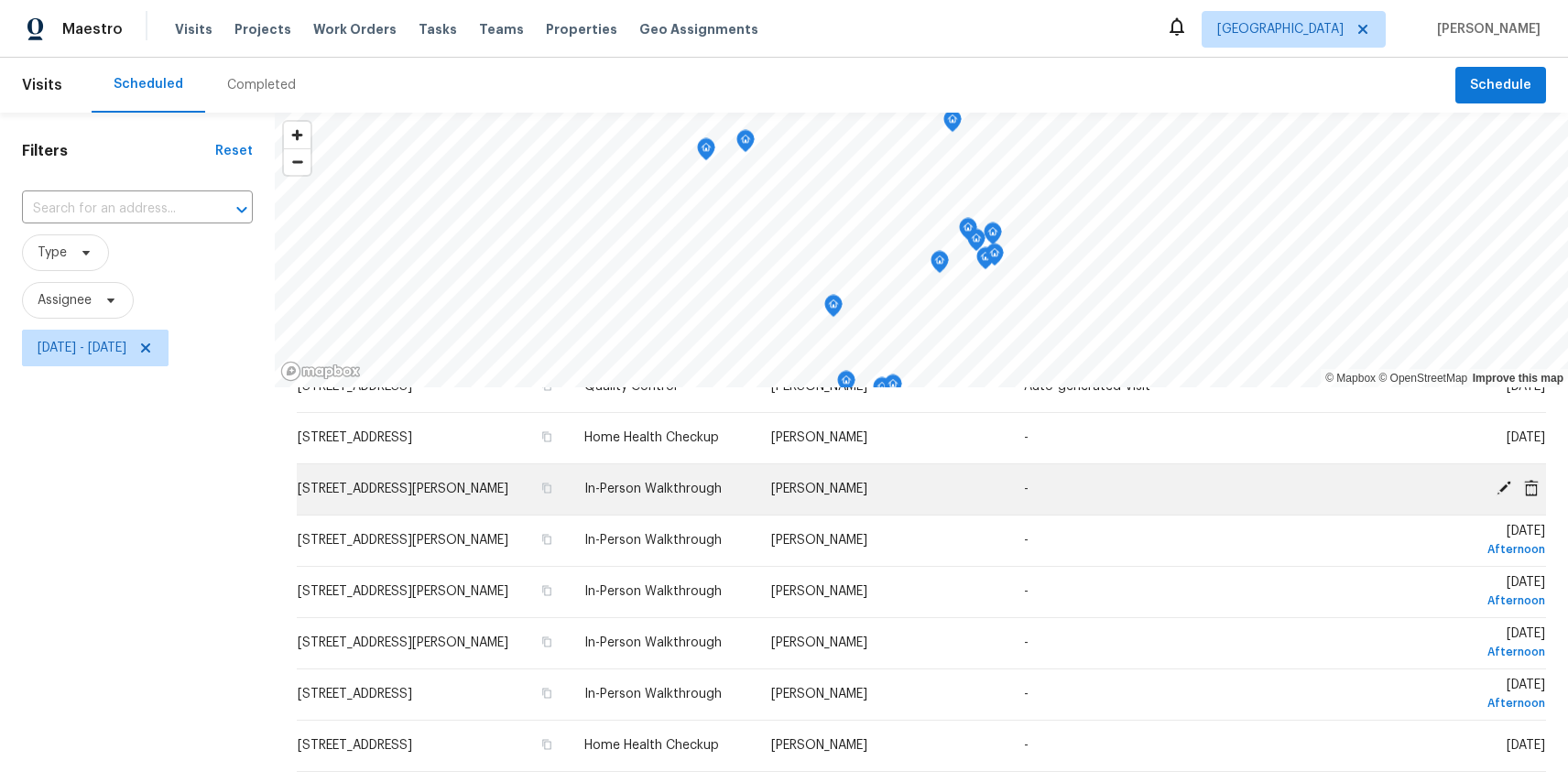
click at [1504, 496] on icon at bounding box center [1504, 487] width 14 height 14
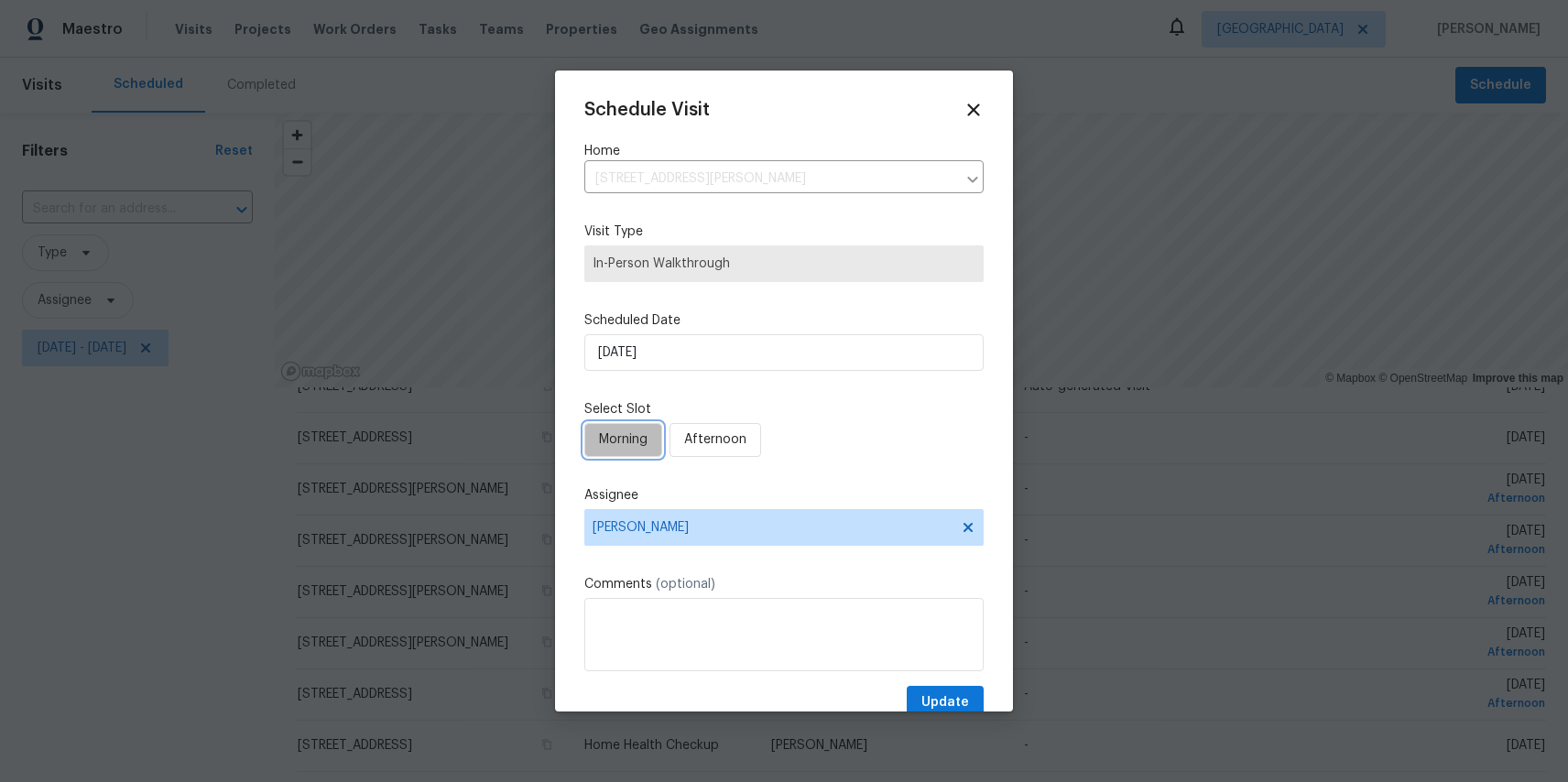
click at [642, 427] on button "Morning" at bounding box center [624, 440] width 78 height 34
click at [707, 431] on span "Afternoon" at bounding box center [720, 440] width 63 height 23
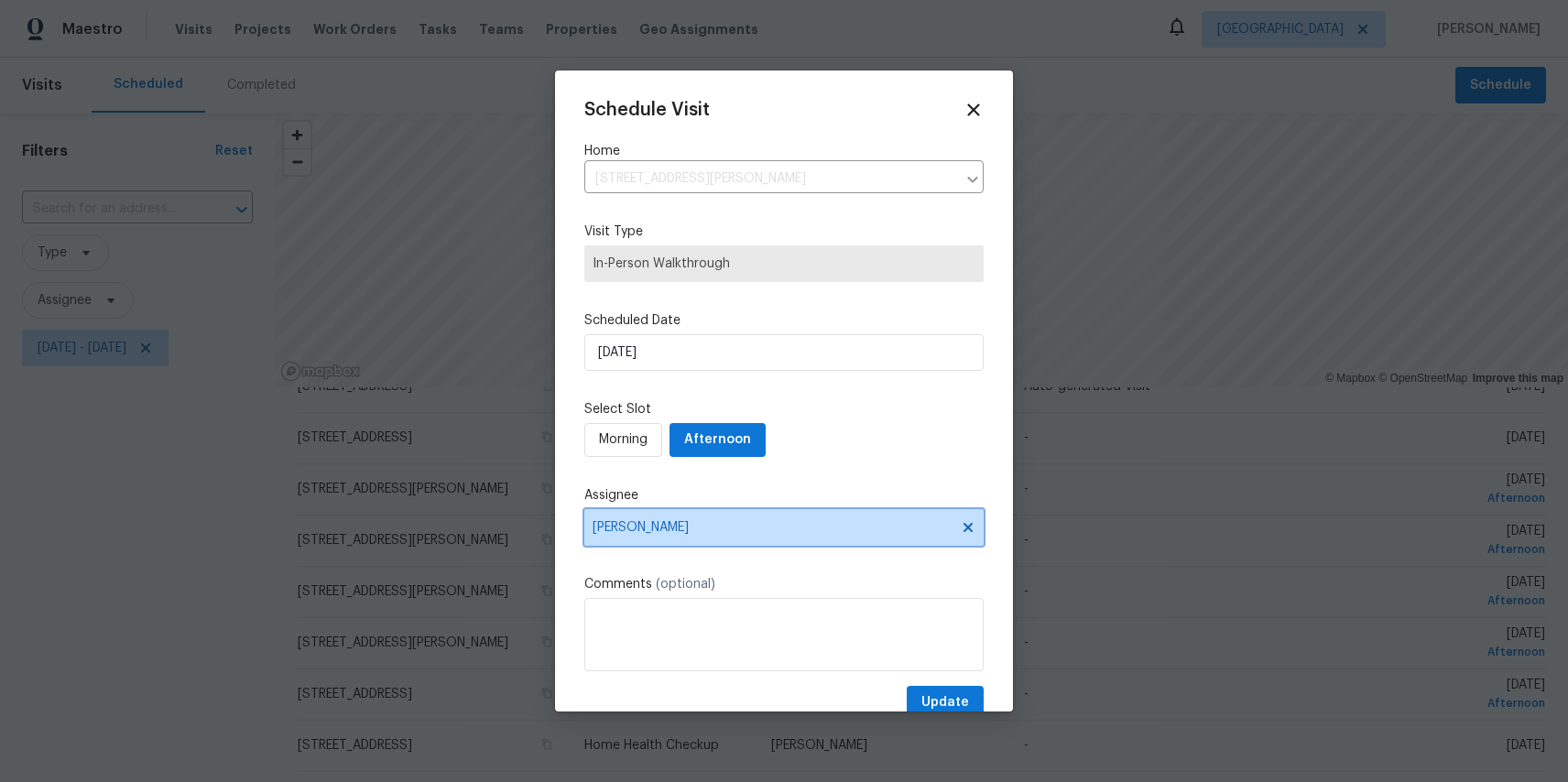
click at [642, 531] on span "[PERSON_NAME]" at bounding box center [772, 527] width 359 height 14
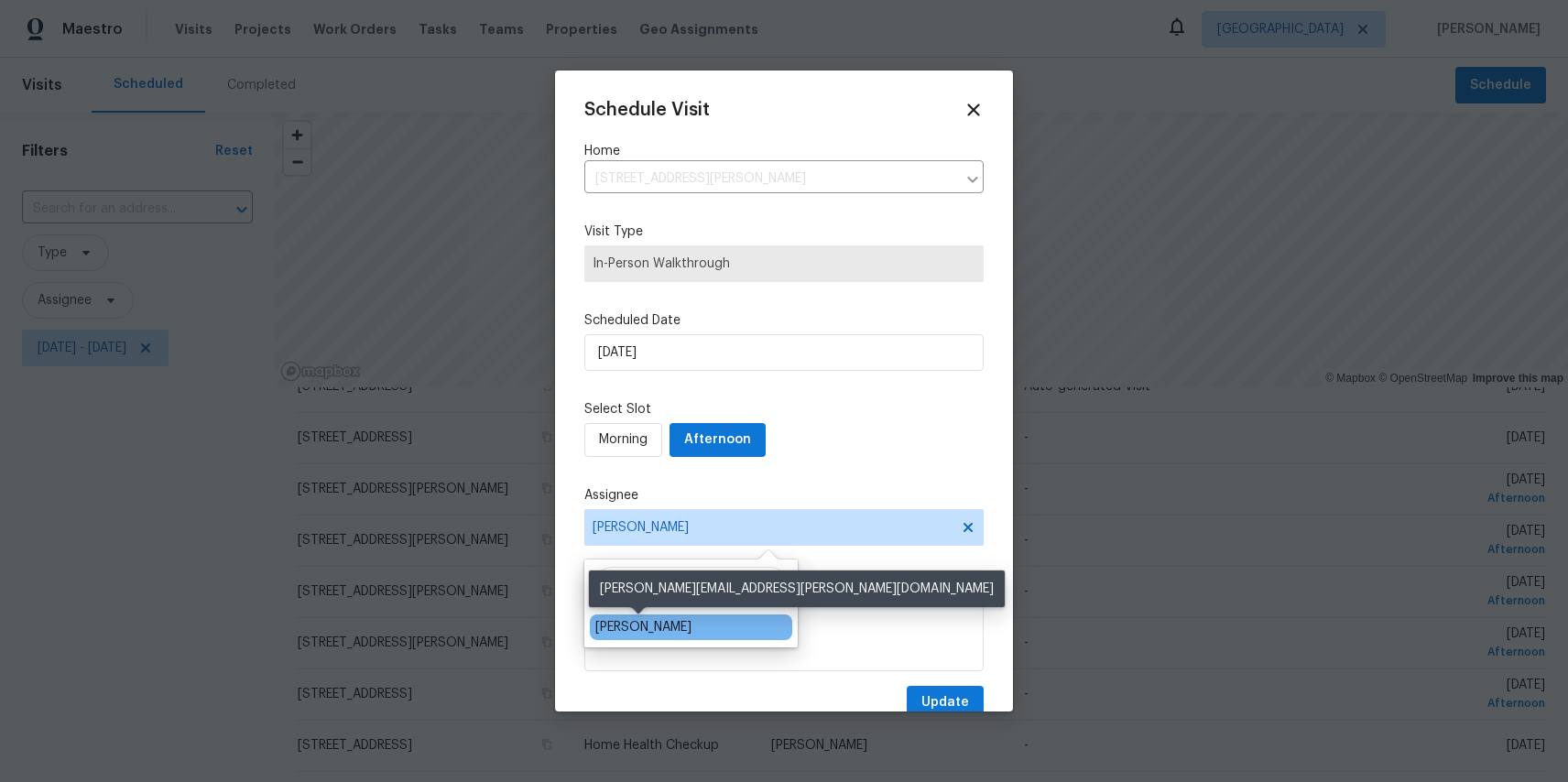
type input "cas"
click at [626, 629] on div "[PERSON_NAME]" at bounding box center [643, 627] width 96 height 18
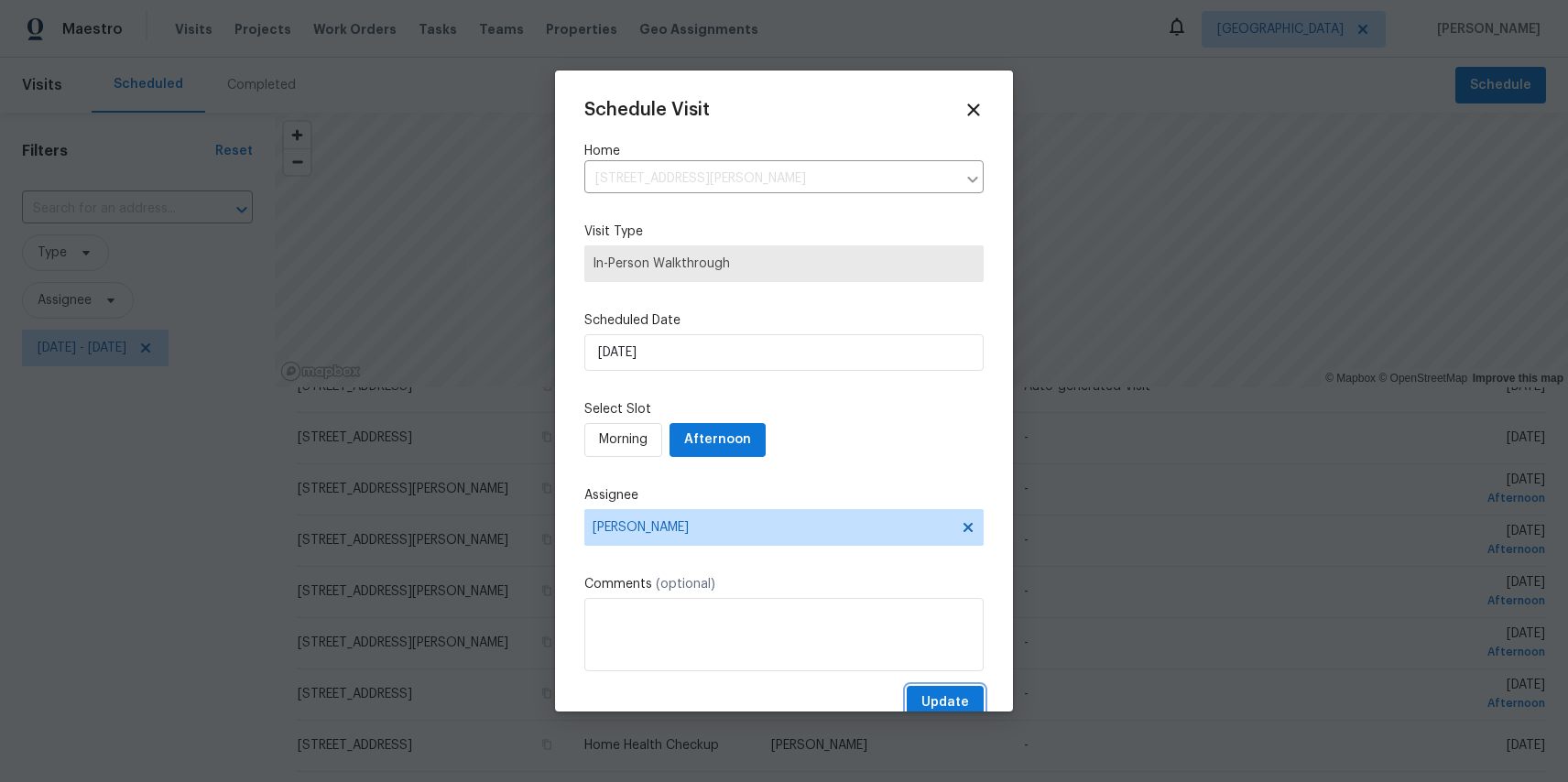
click at [930, 696] on span "Update" at bounding box center [945, 703] width 47 height 23
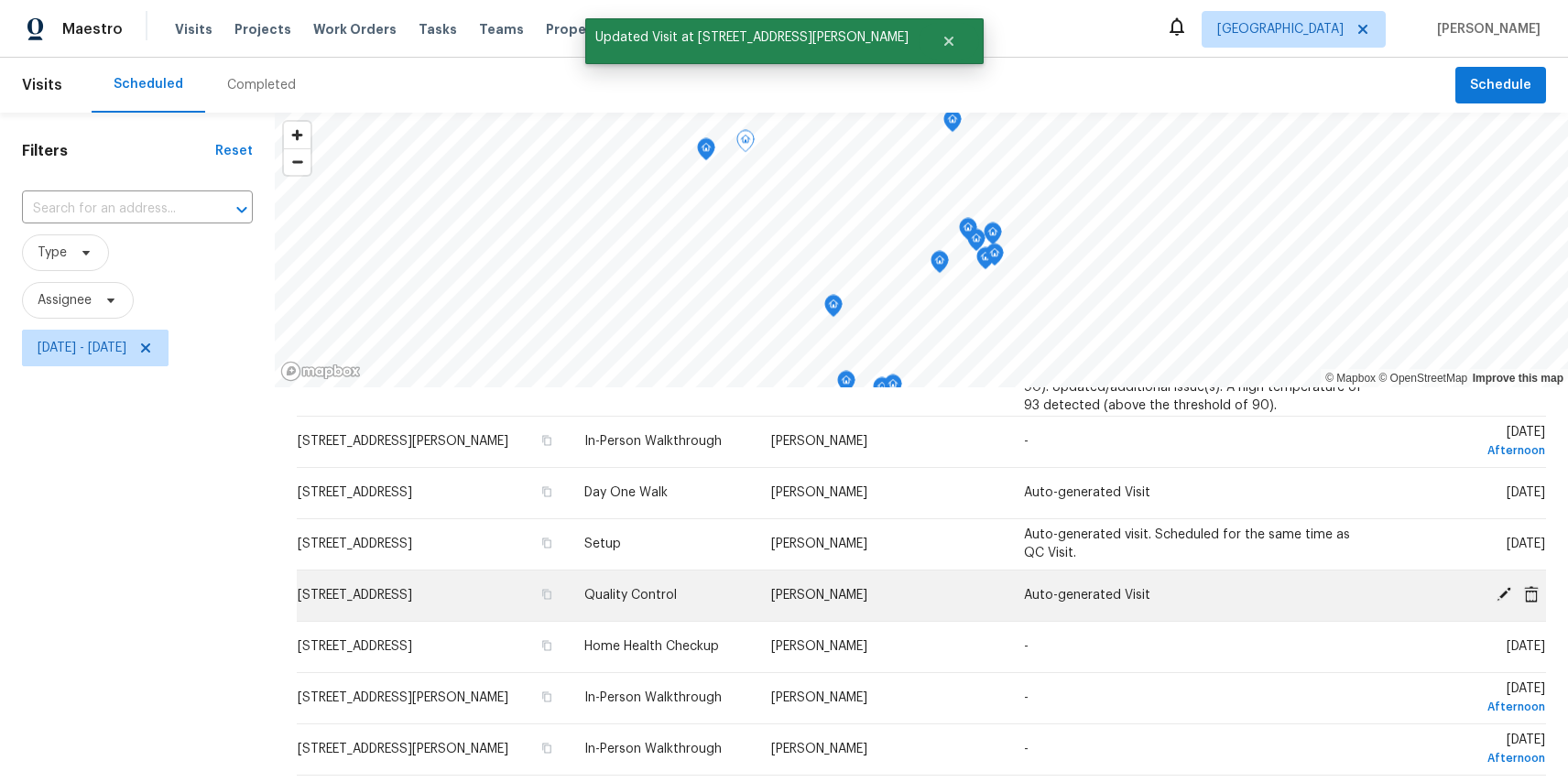
scroll to position [430, 0]
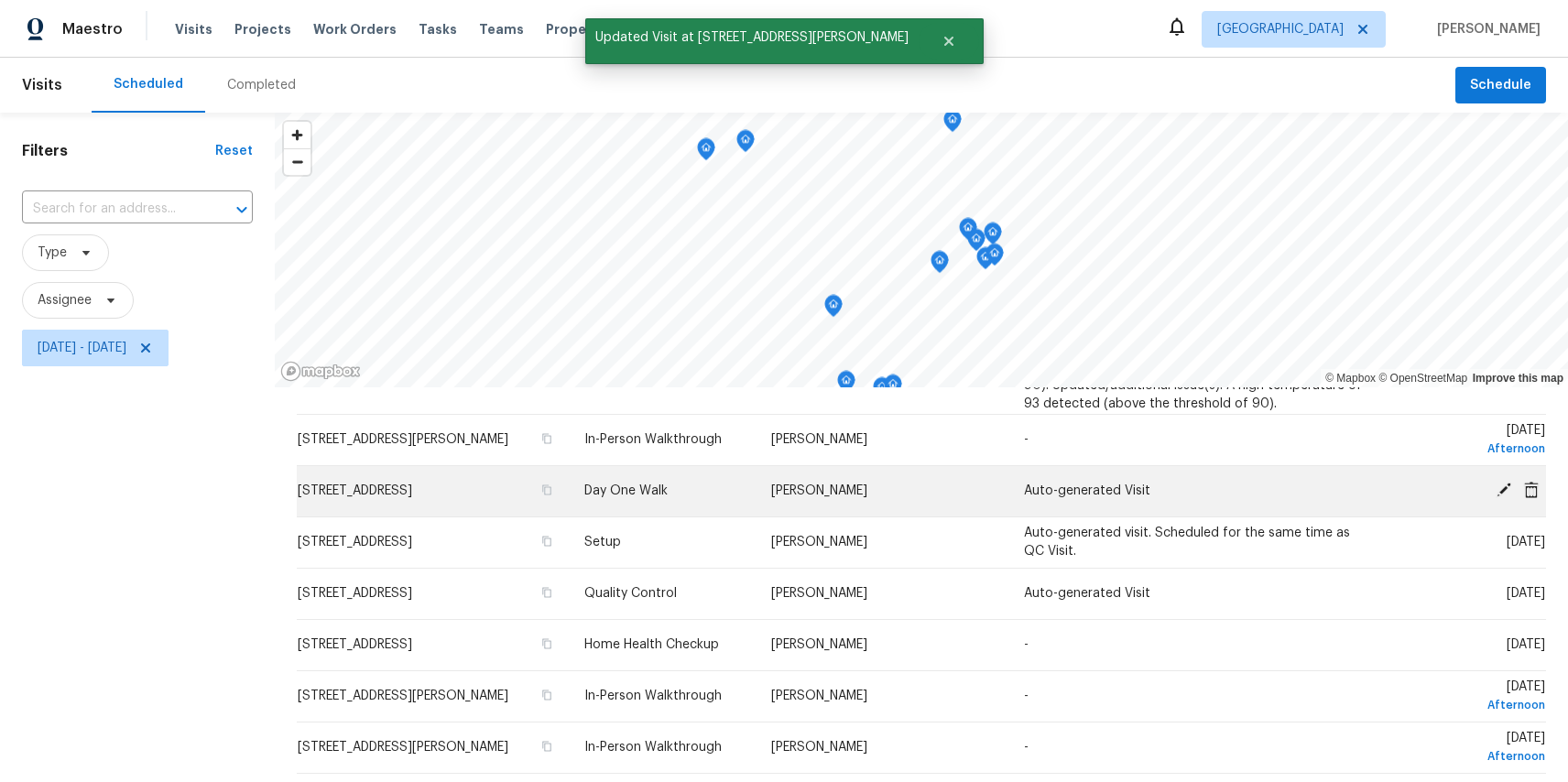
click at [1510, 499] on icon at bounding box center [1504, 489] width 16 height 16
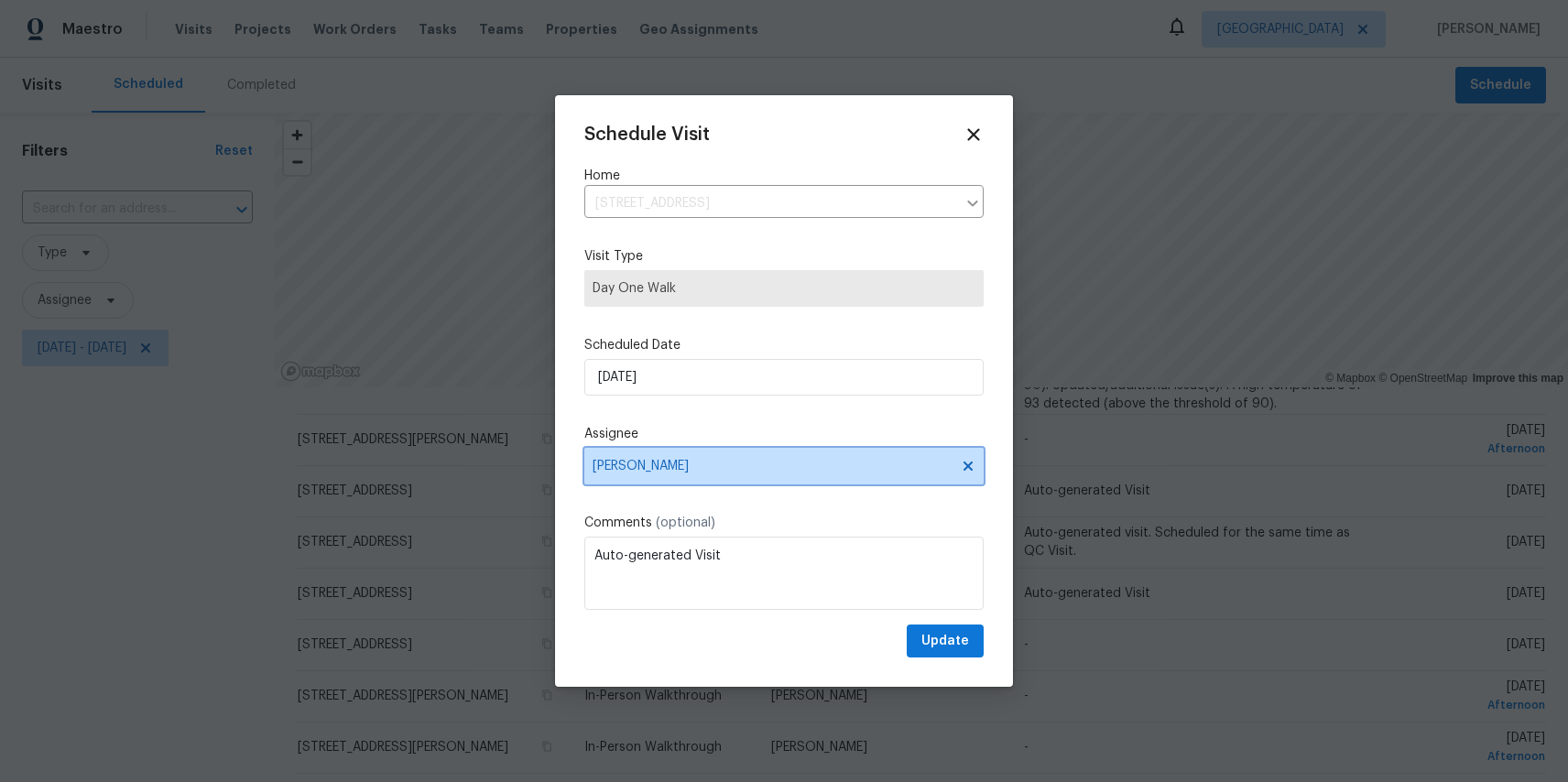
click at [638, 456] on span "[PERSON_NAME]" at bounding box center [784, 466] width 399 height 37
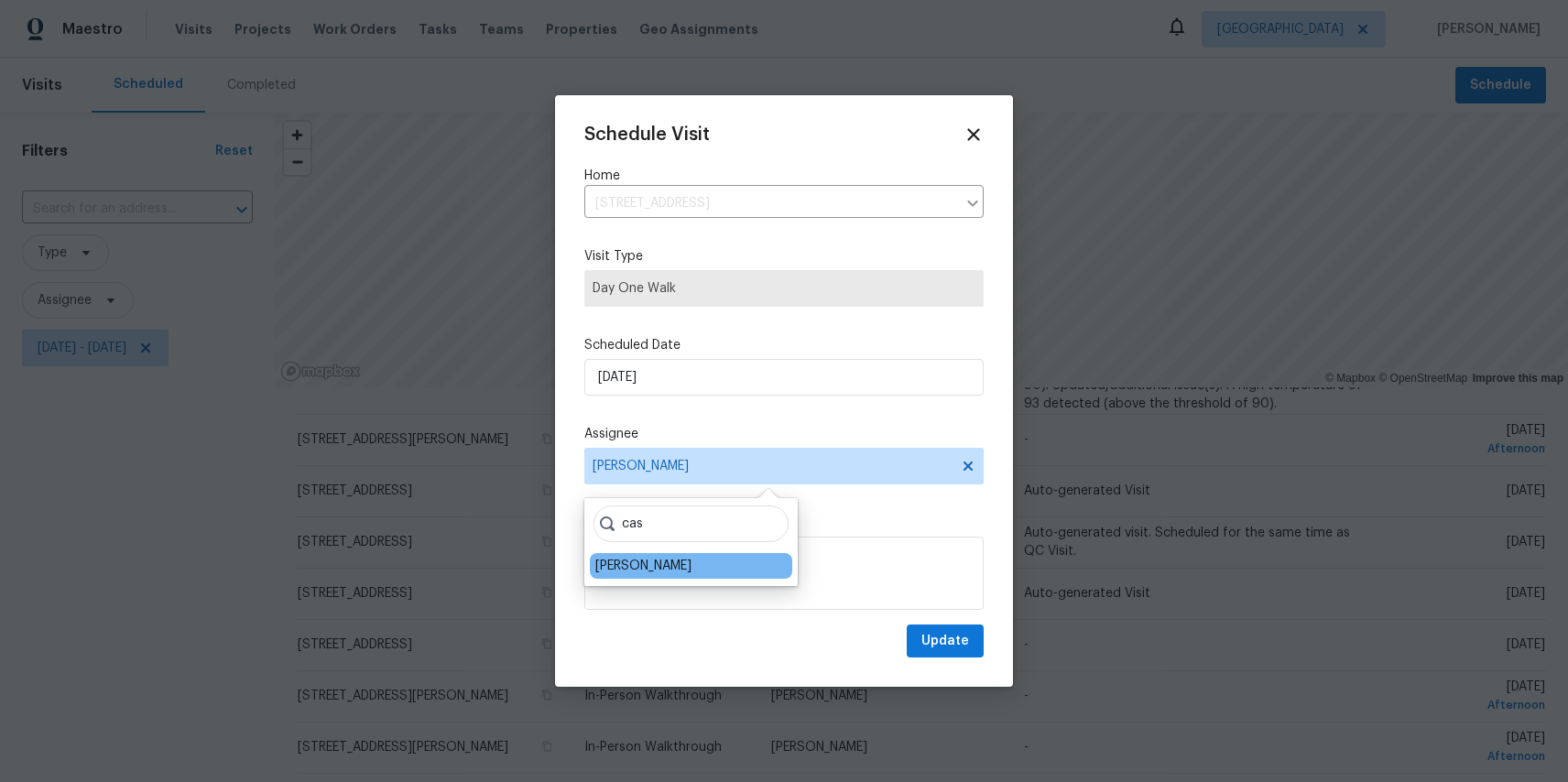
type input "cas"
click at [646, 565] on div "[PERSON_NAME]" at bounding box center [643, 566] width 96 height 18
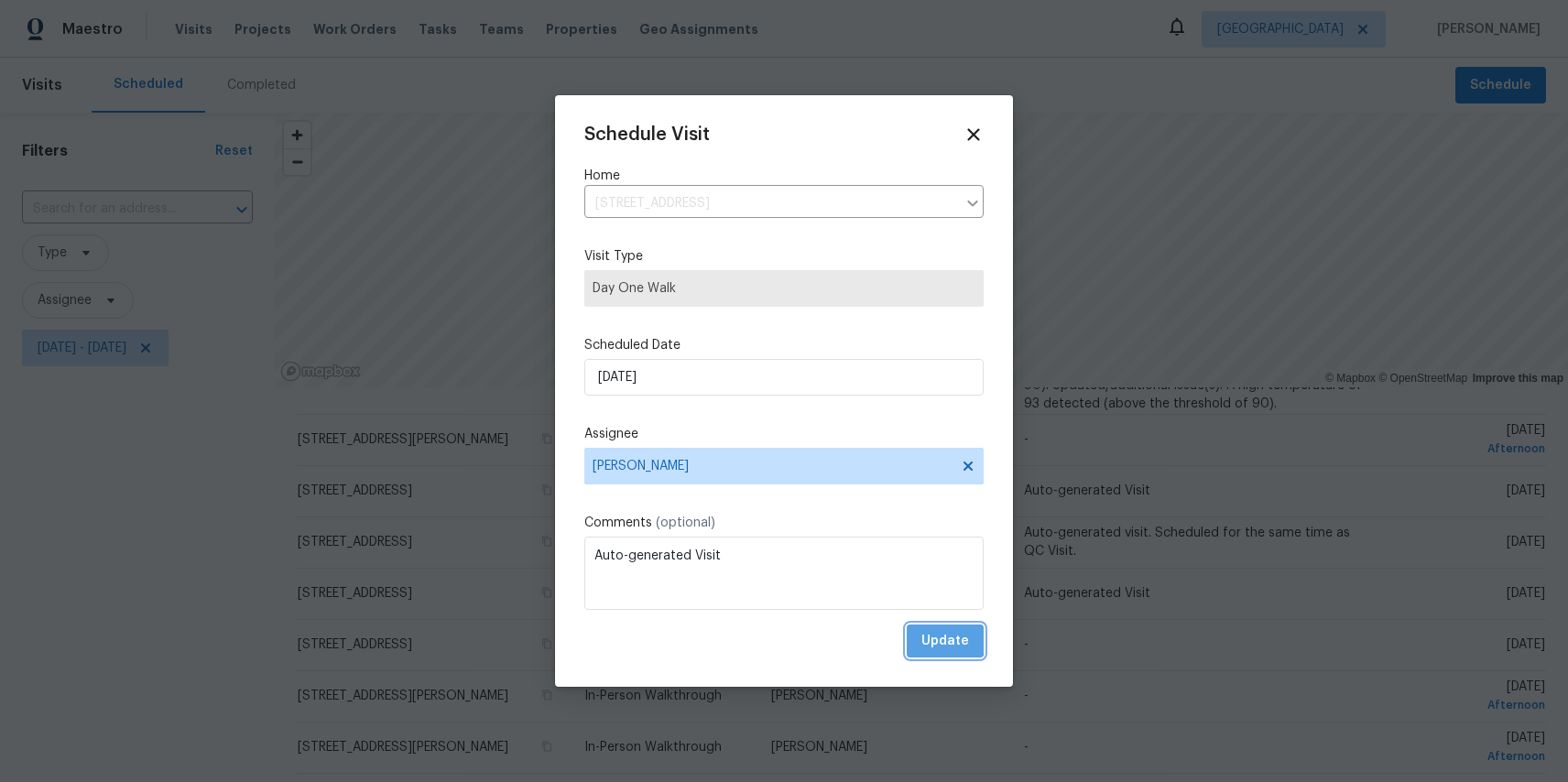
click at [935, 640] on span "Update" at bounding box center [945, 642] width 47 height 23
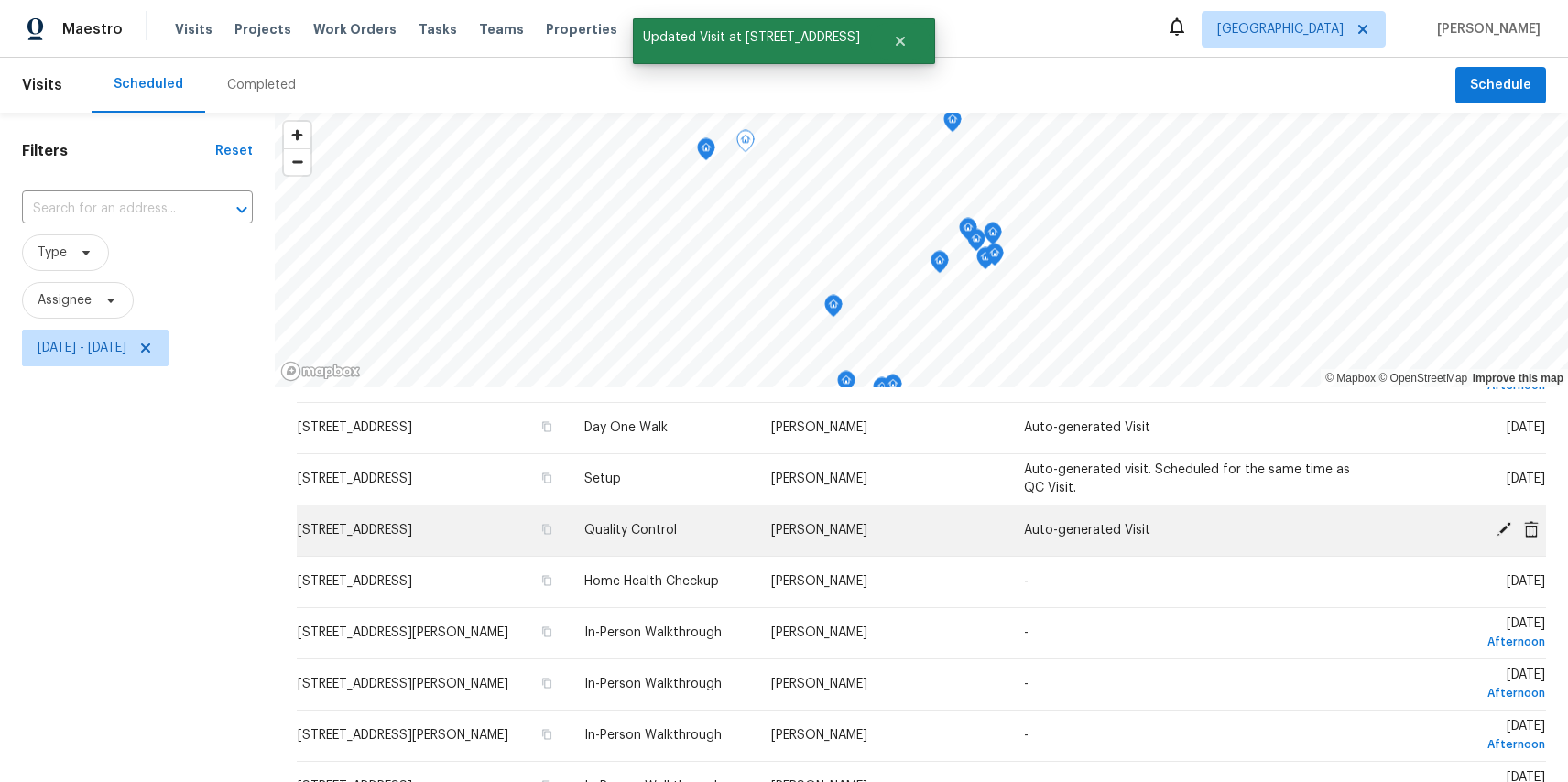
scroll to position [495, 0]
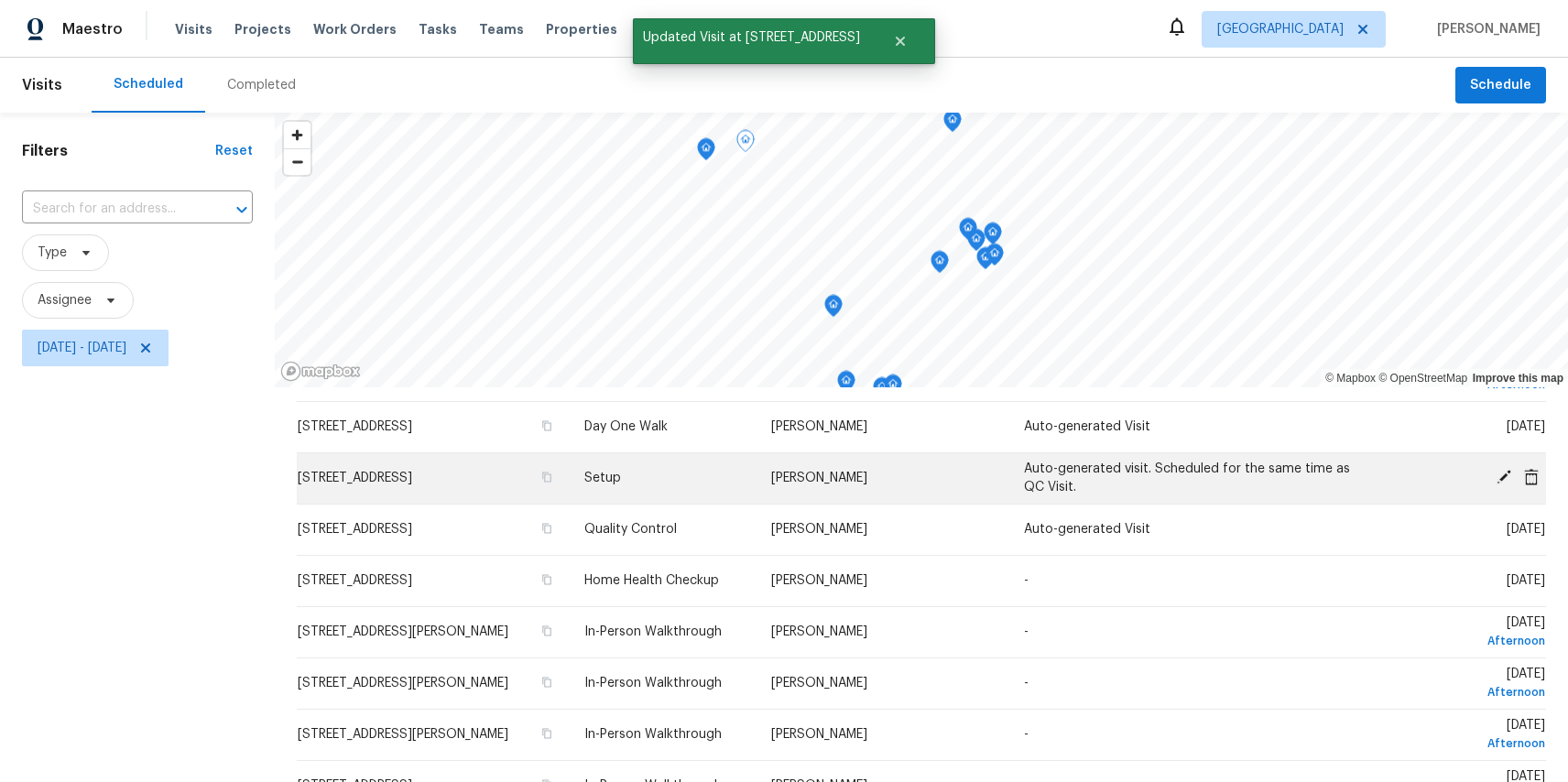
click at [1502, 484] on icon at bounding box center [1504, 477] width 14 height 14
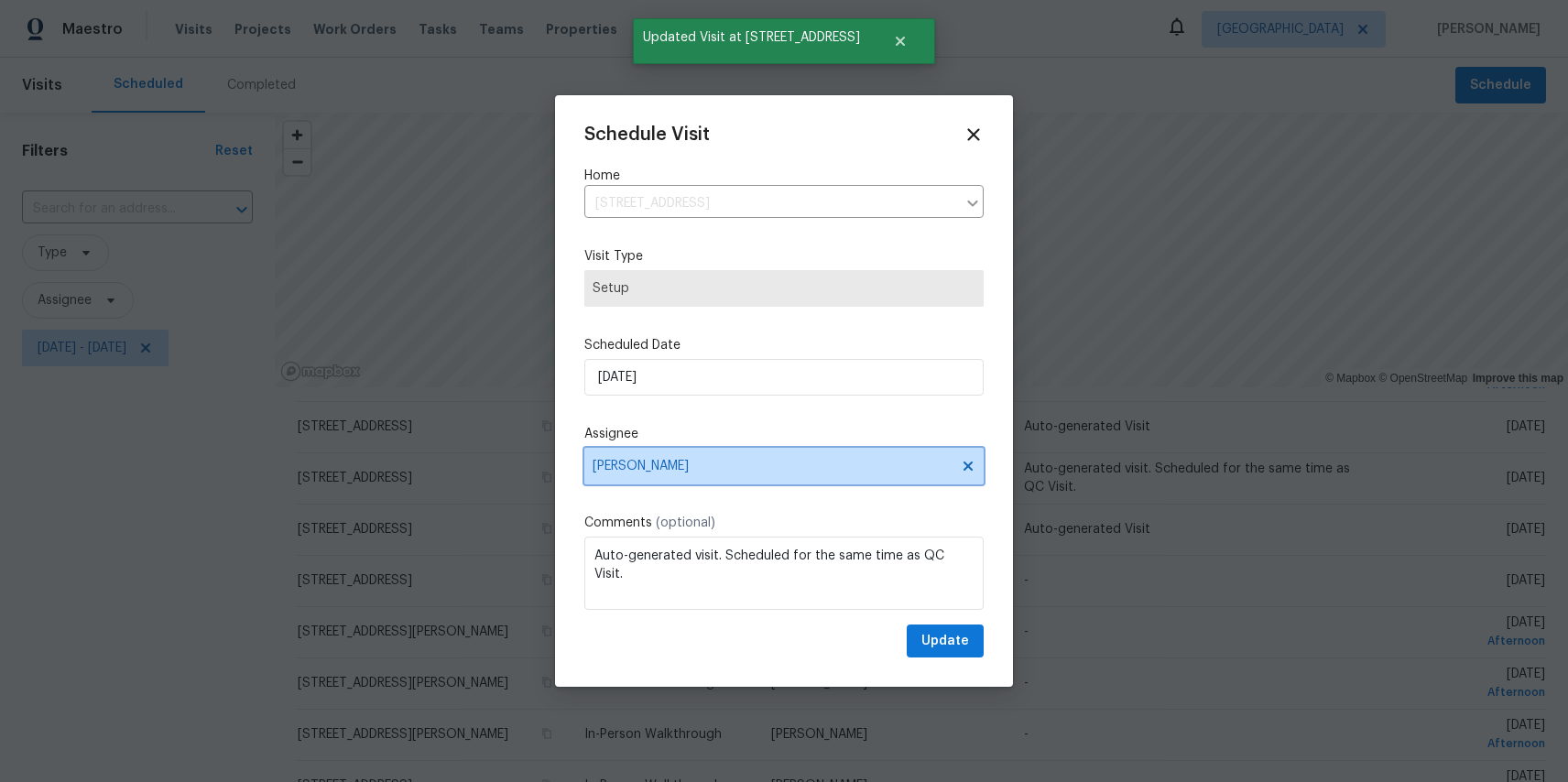
click at [640, 471] on span "[PERSON_NAME]" at bounding box center [772, 465] width 359 height 14
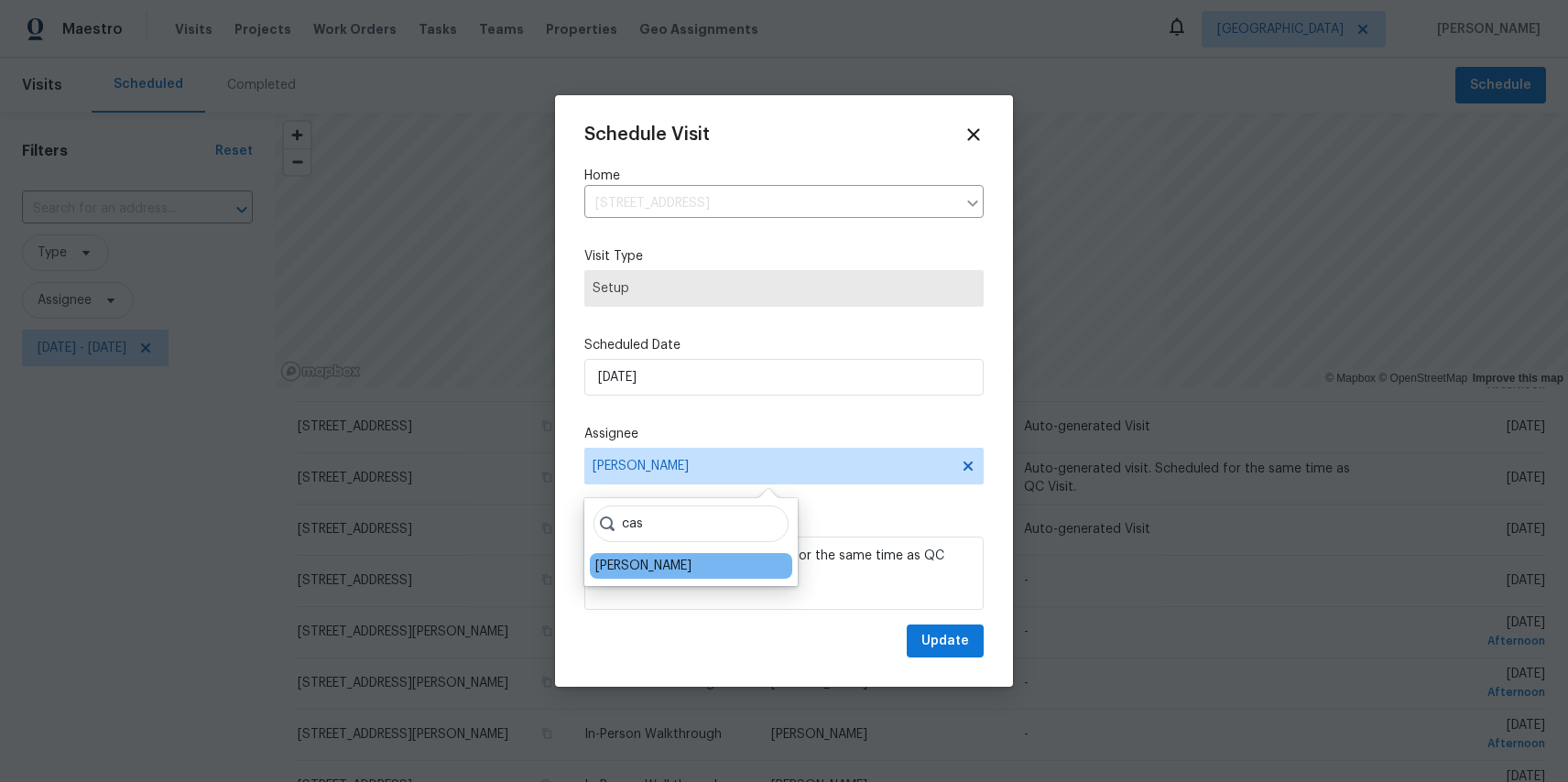
type input "cas"
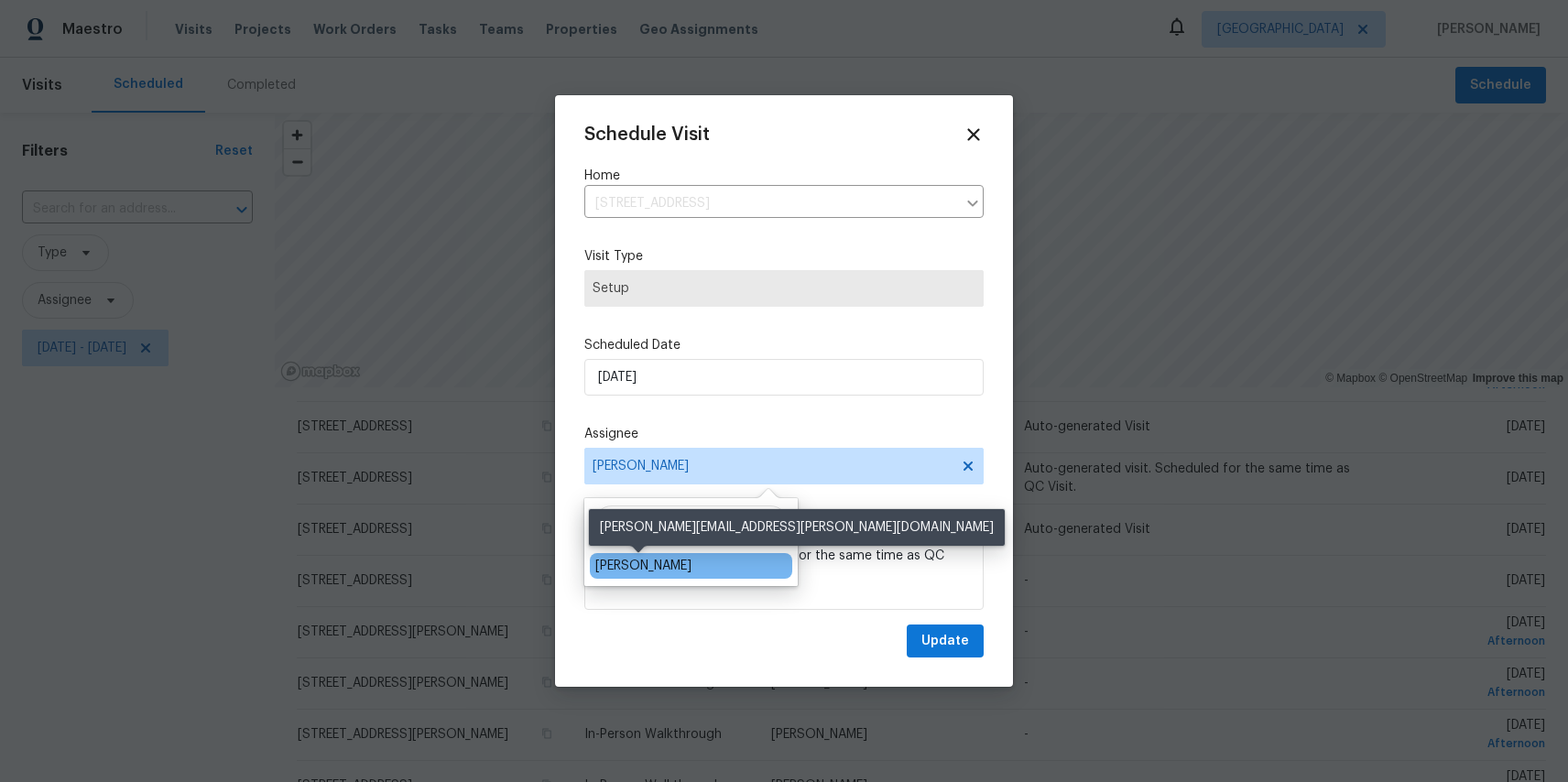
click at [634, 562] on div "[PERSON_NAME]" at bounding box center [643, 566] width 96 height 18
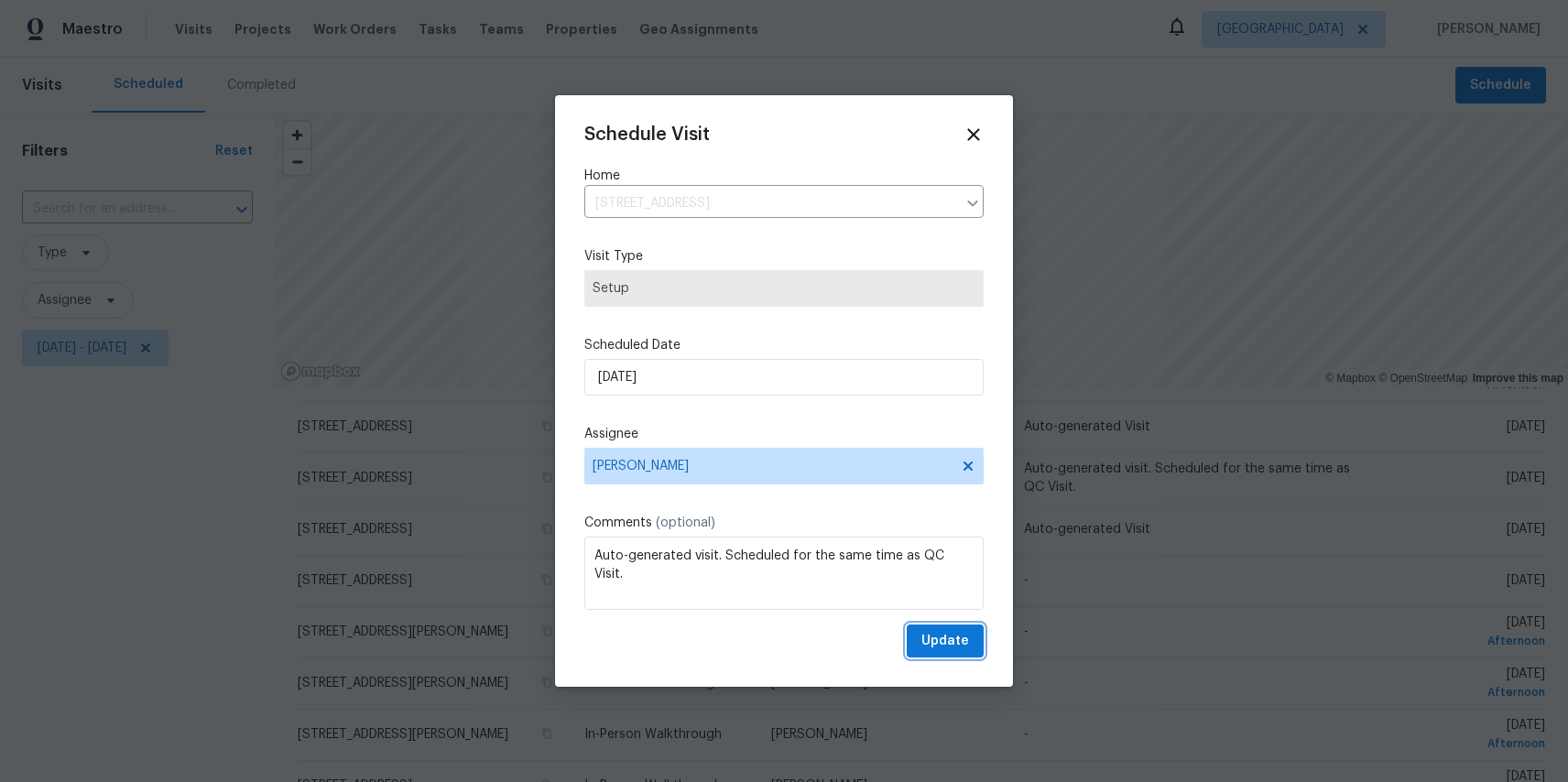
click at [957, 641] on span "Update" at bounding box center [945, 642] width 47 height 23
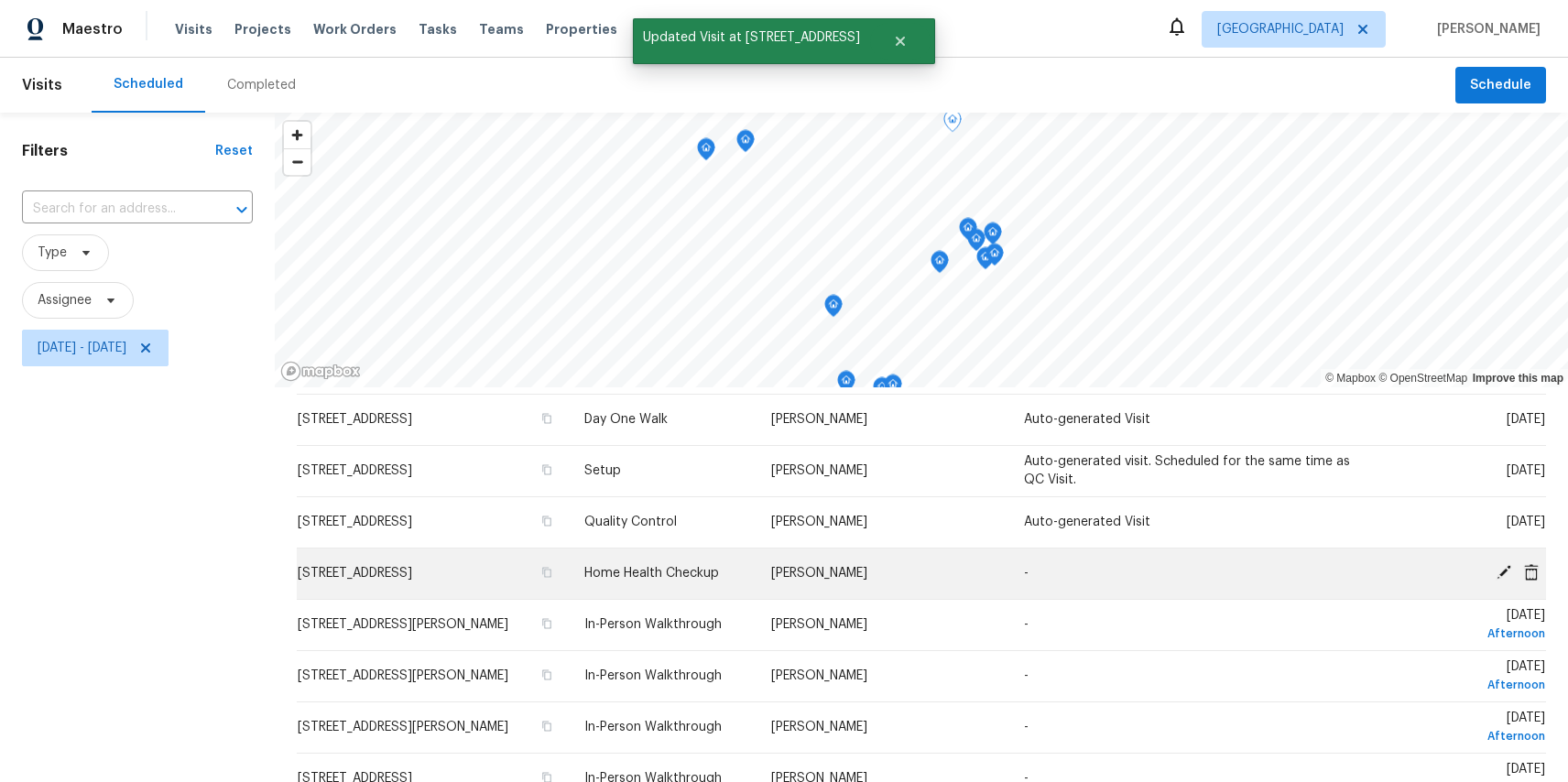
scroll to position [499, 0]
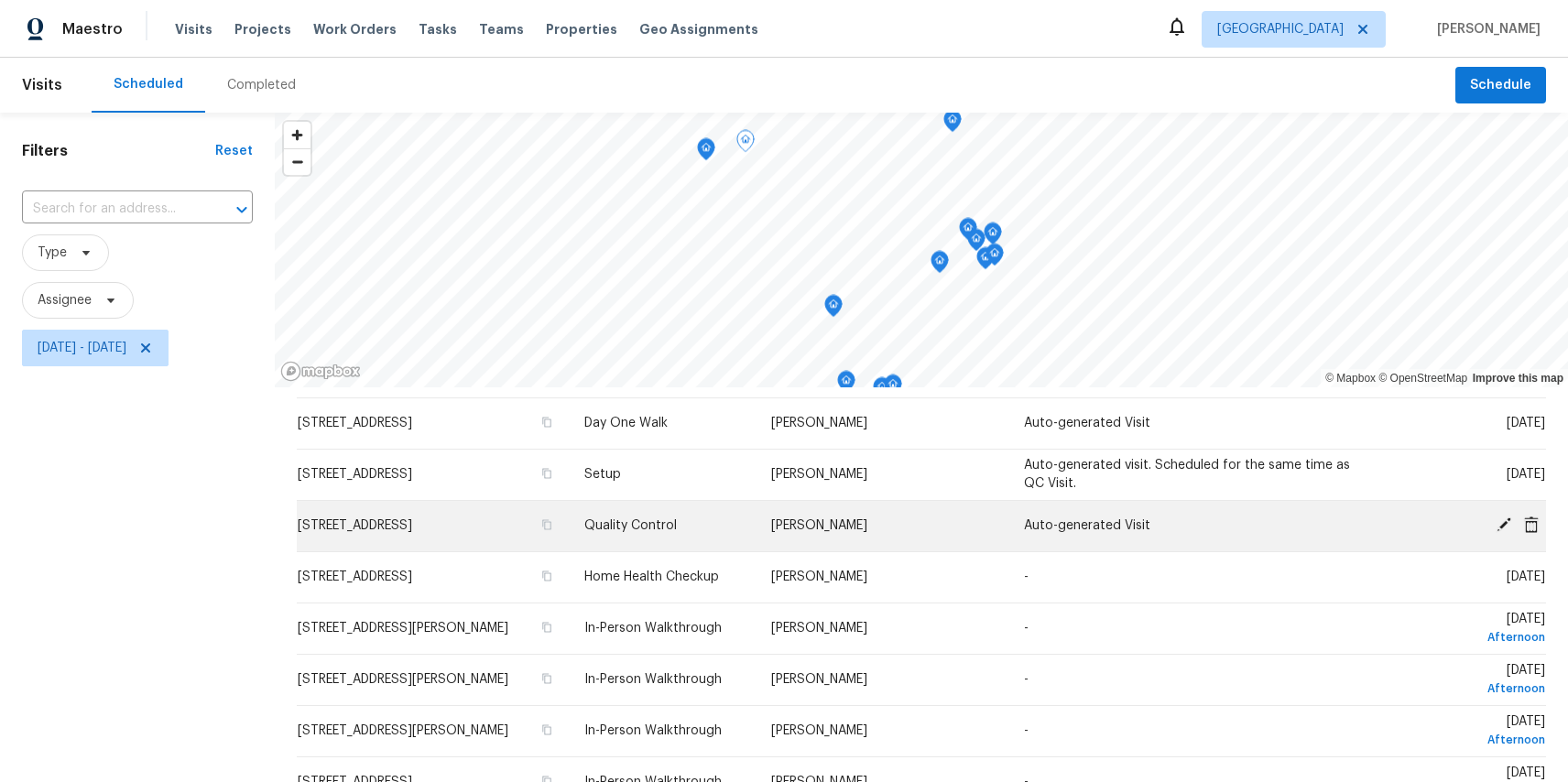
click at [1497, 533] on icon at bounding box center [1504, 524] width 16 height 16
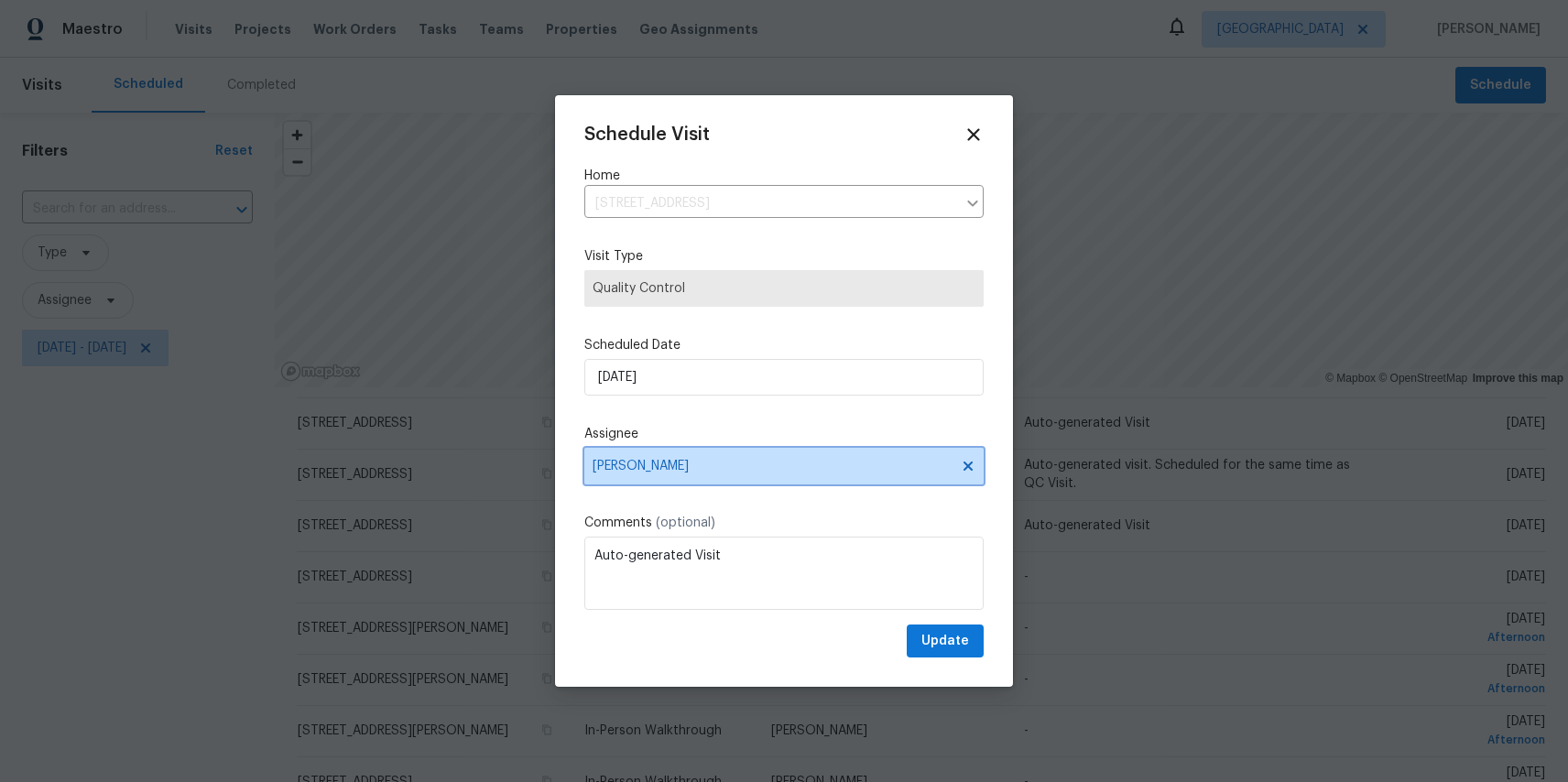
click at [693, 461] on span "[PERSON_NAME]" at bounding box center [772, 465] width 359 height 14
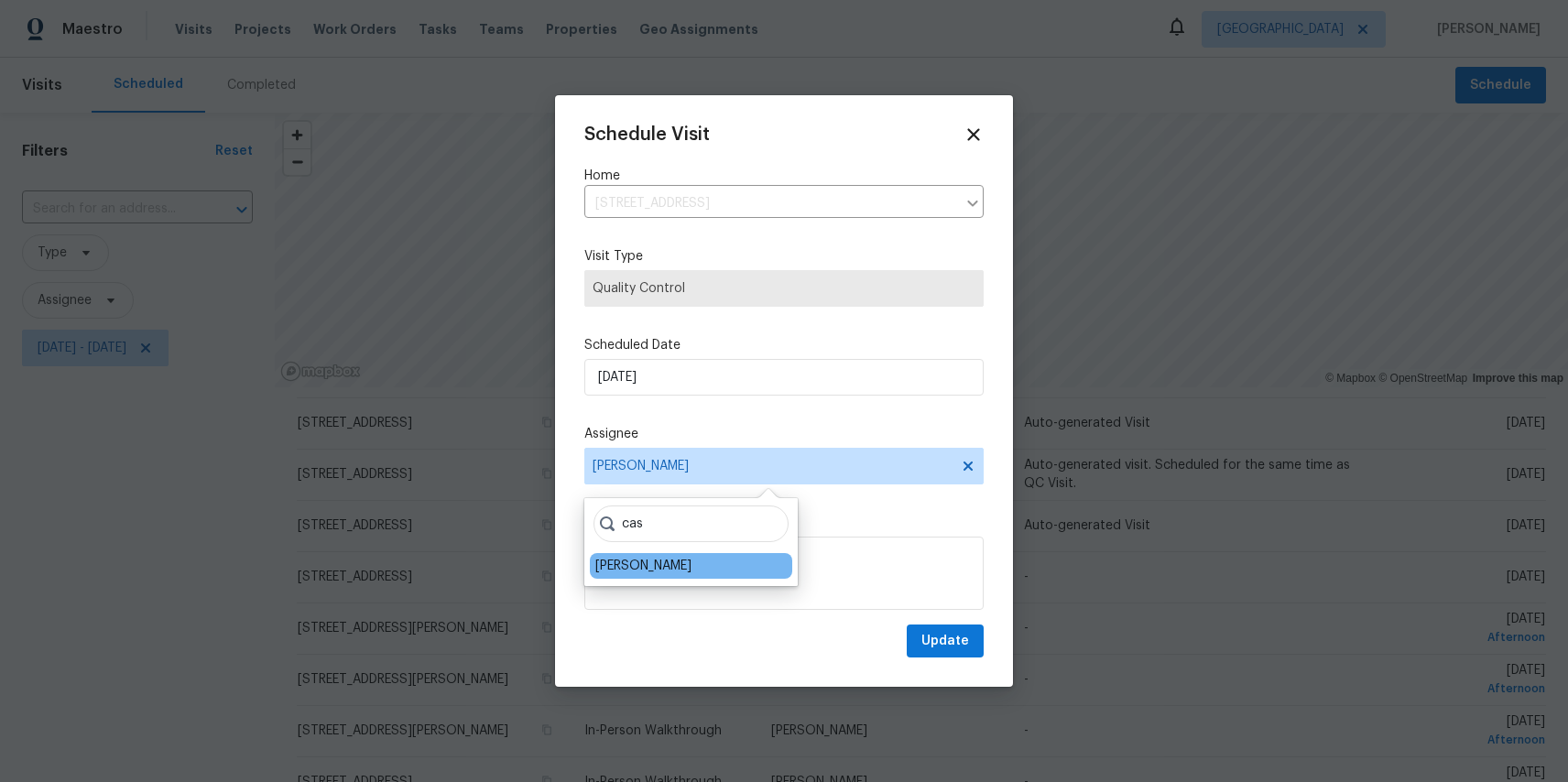
type input "cas"
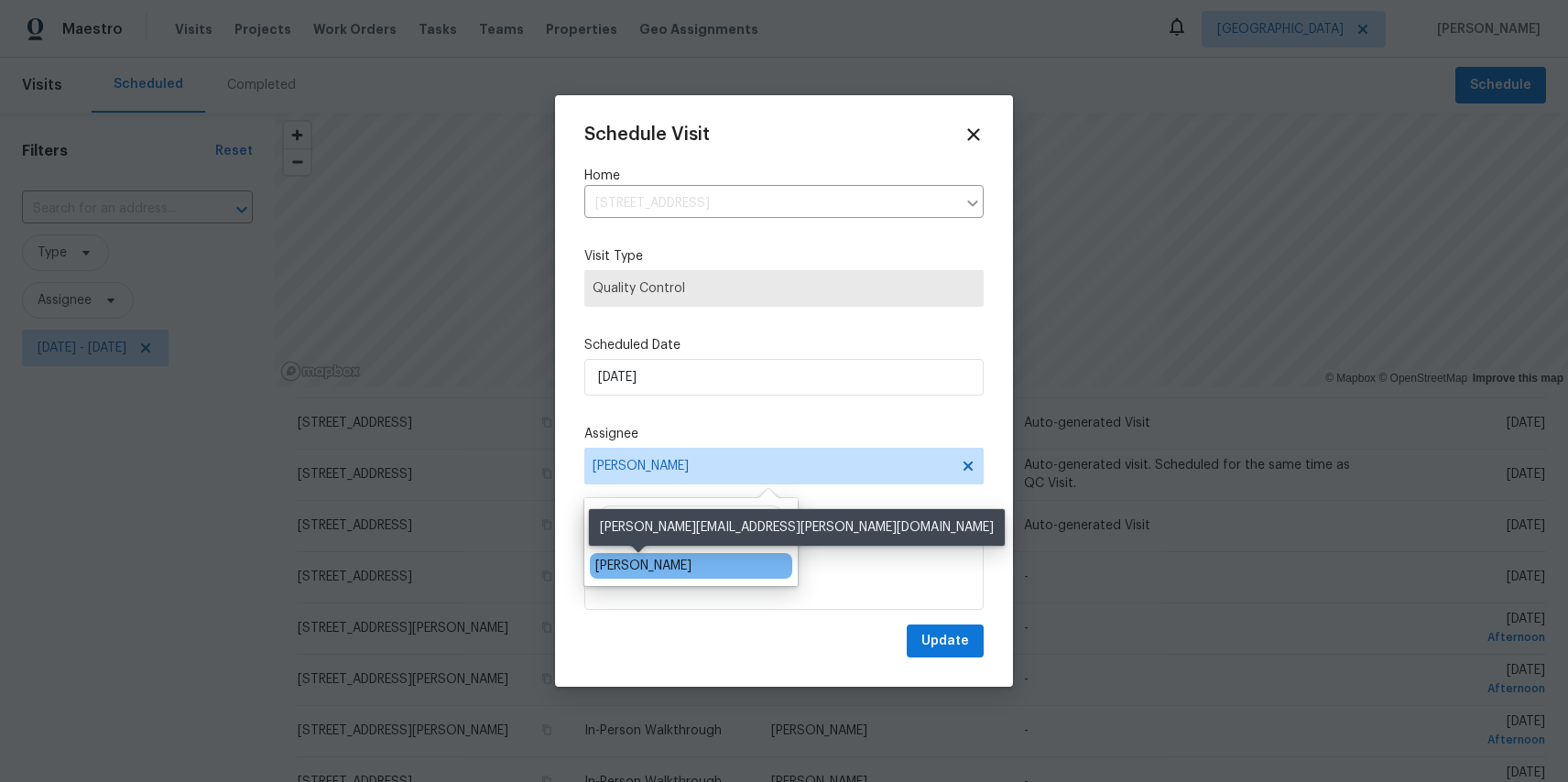
click at [665, 562] on div "[PERSON_NAME]" at bounding box center [643, 566] width 96 height 18
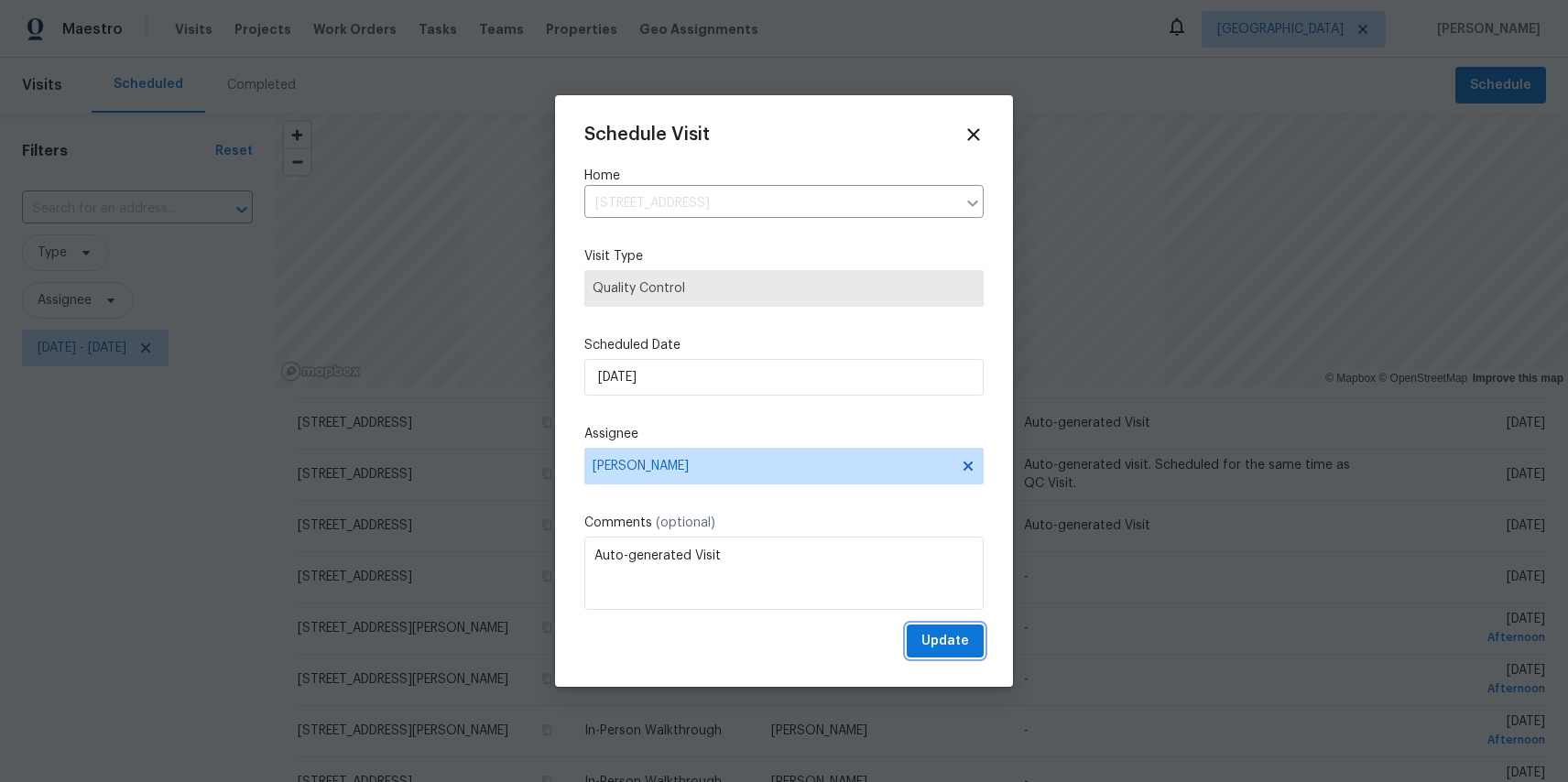
click at [949, 641] on span "Update" at bounding box center [945, 642] width 47 height 23
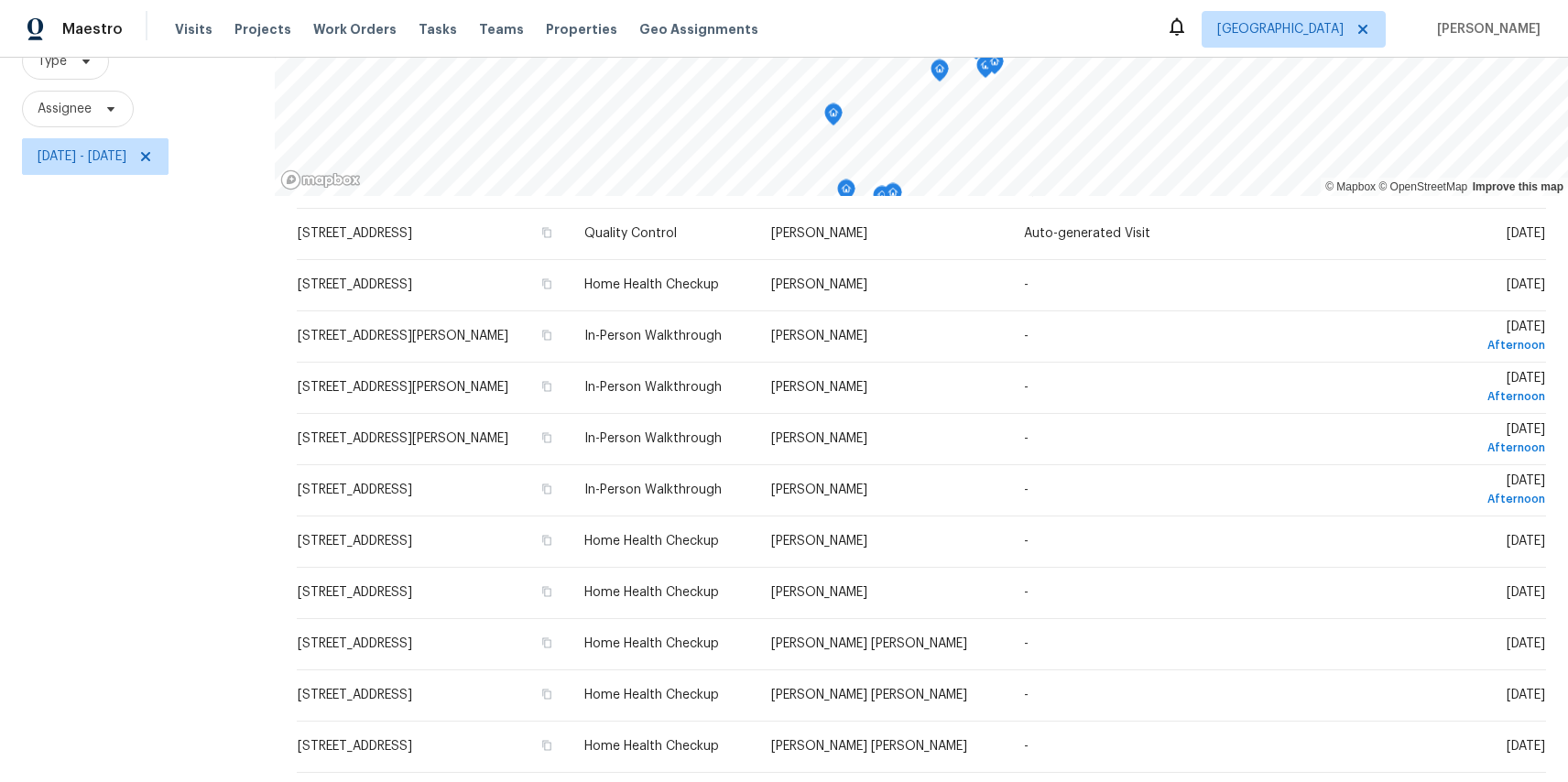
scroll to position [231, 0]
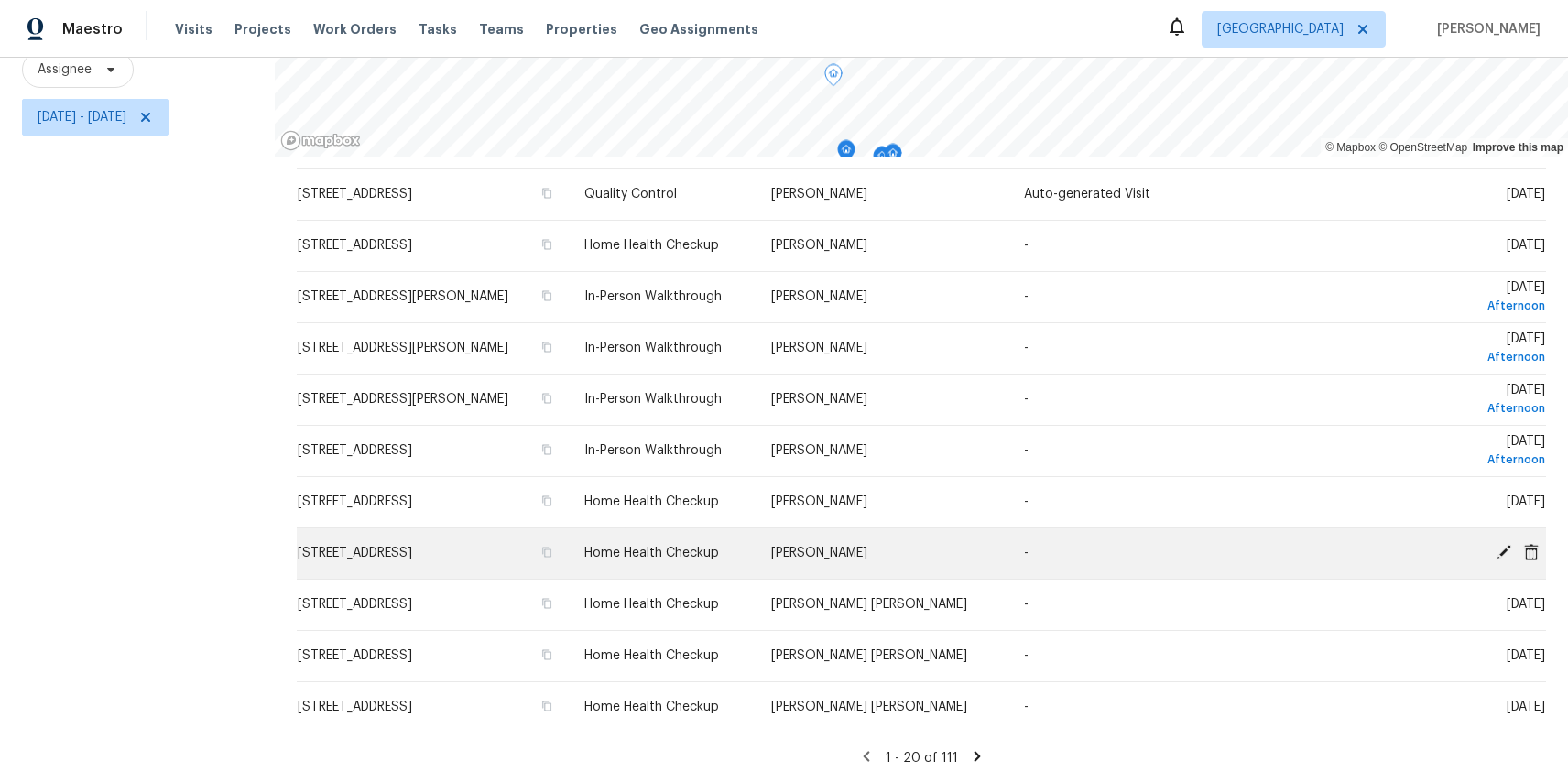
click at [1506, 548] on icon at bounding box center [1504, 552] width 14 height 14
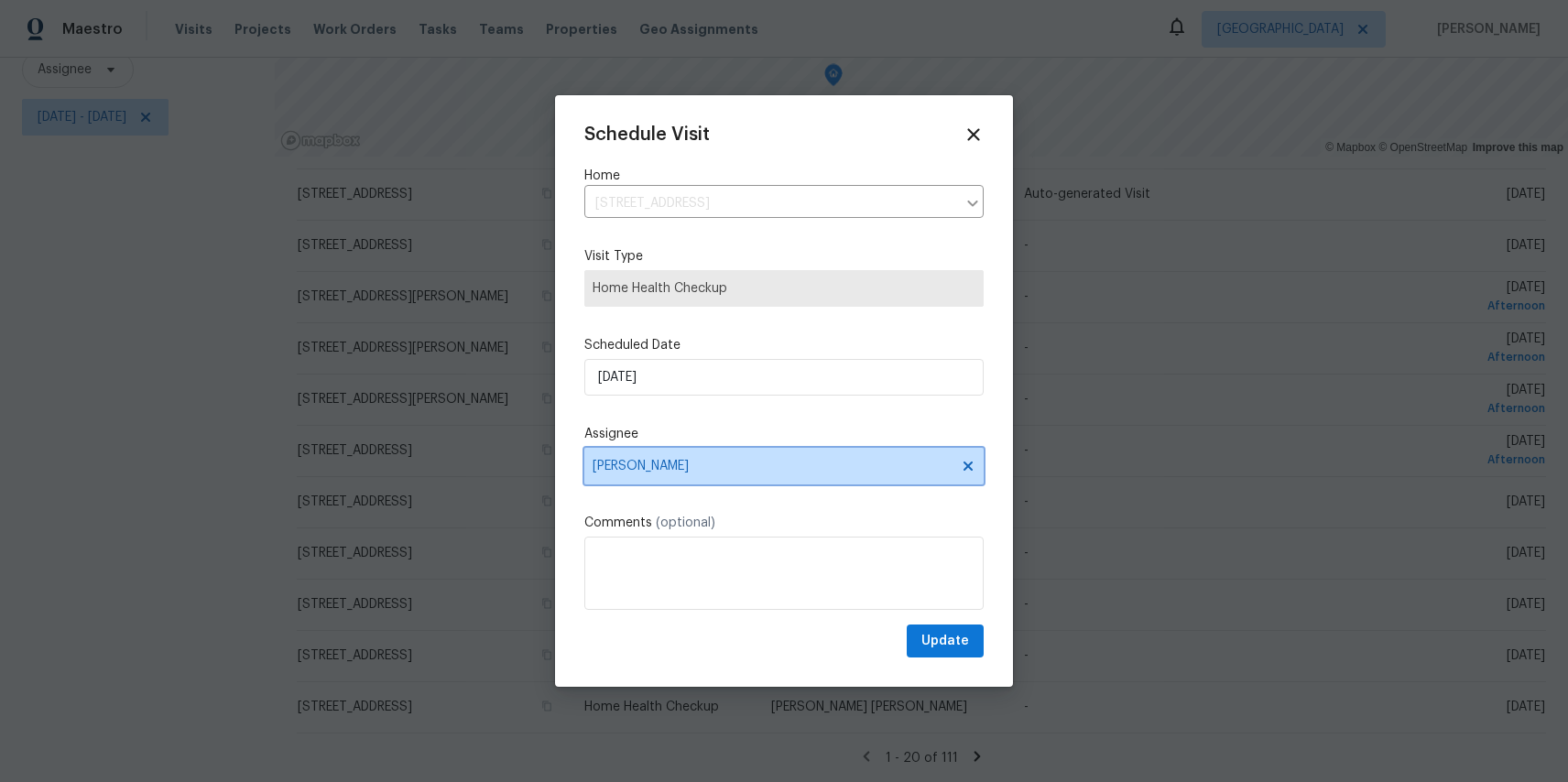
click at [668, 460] on span "[PERSON_NAME]" at bounding box center [772, 465] width 359 height 14
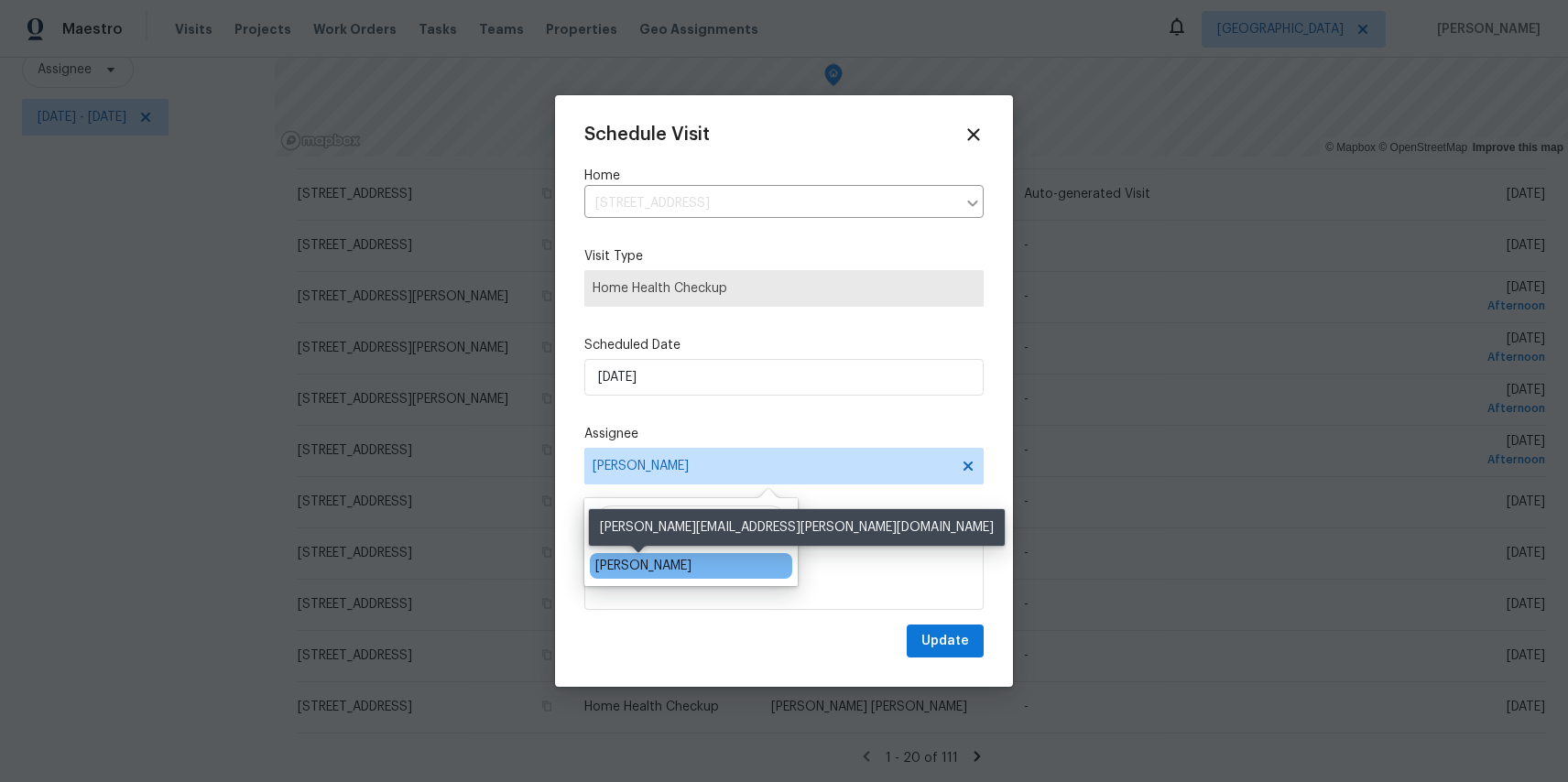
type input "cas"
click at [660, 568] on div "[PERSON_NAME]" at bounding box center [643, 566] width 96 height 18
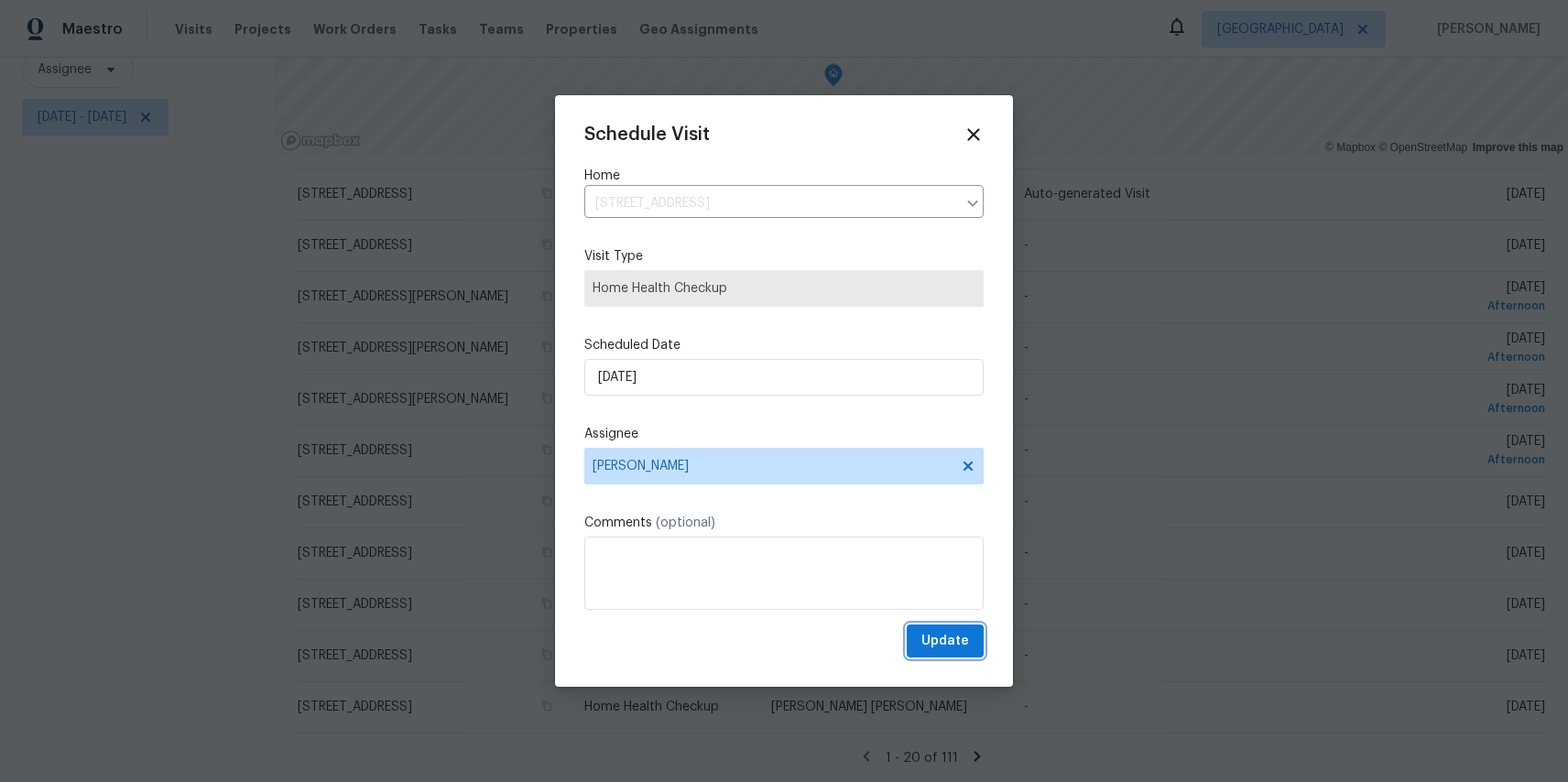
click at [940, 641] on span "Update" at bounding box center [945, 642] width 47 height 23
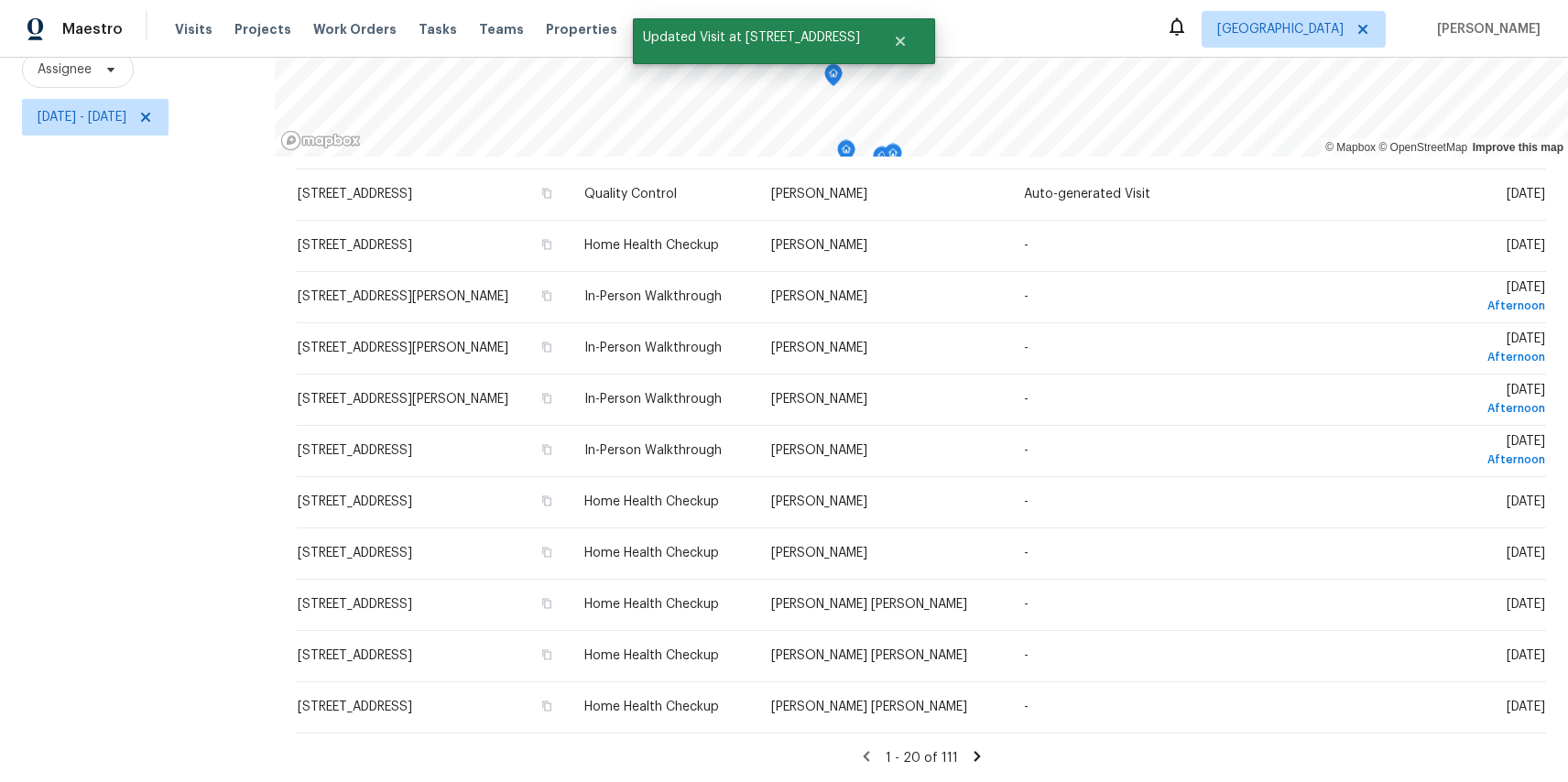
click at [975, 753] on icon at bounding box center [976, 756] width 16 height 16
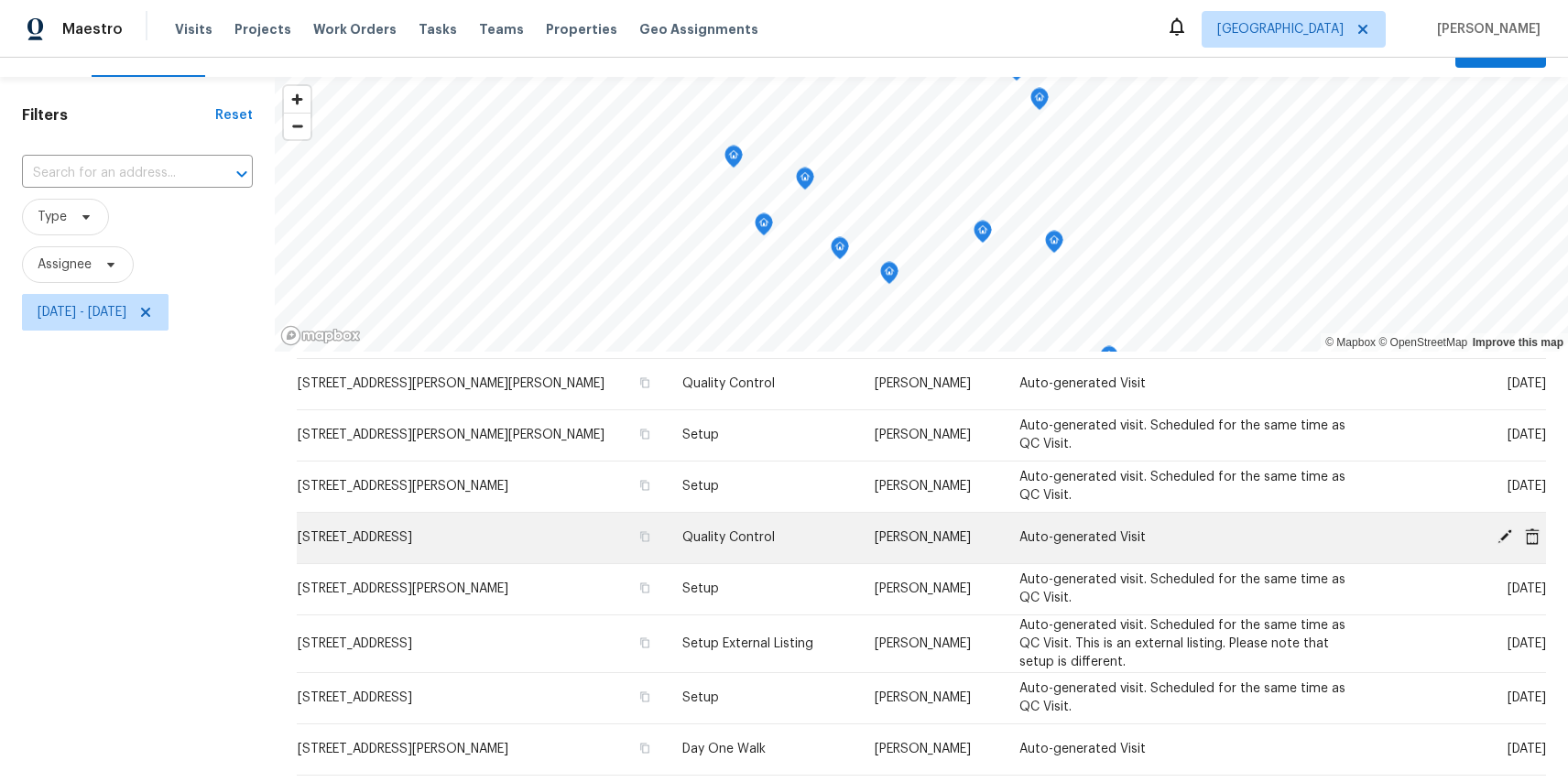
scroll to position [32, 0]
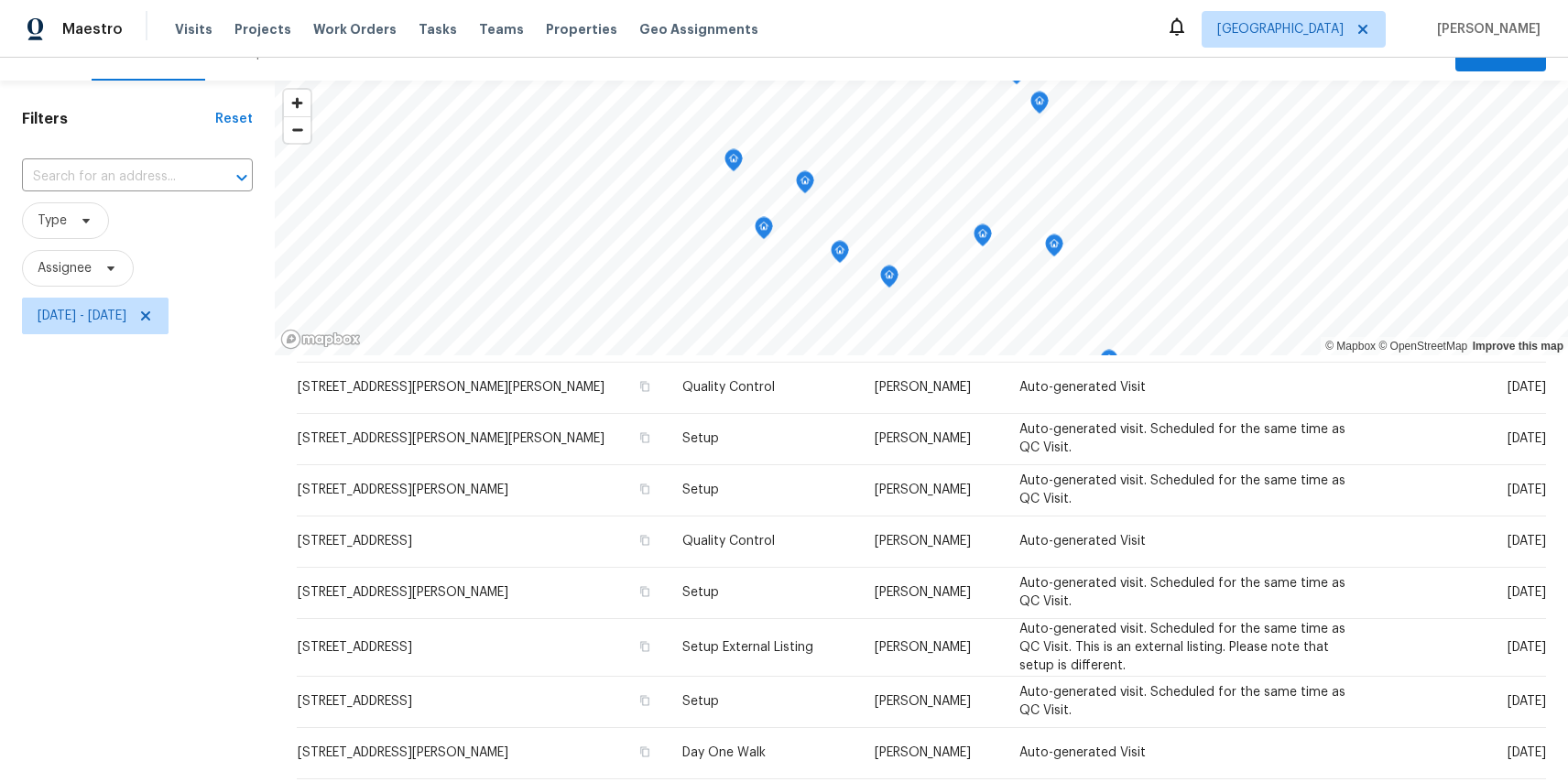
click at [839, 252] on icon "Map marker" at bounding box center [840, 252] width 2 height 3
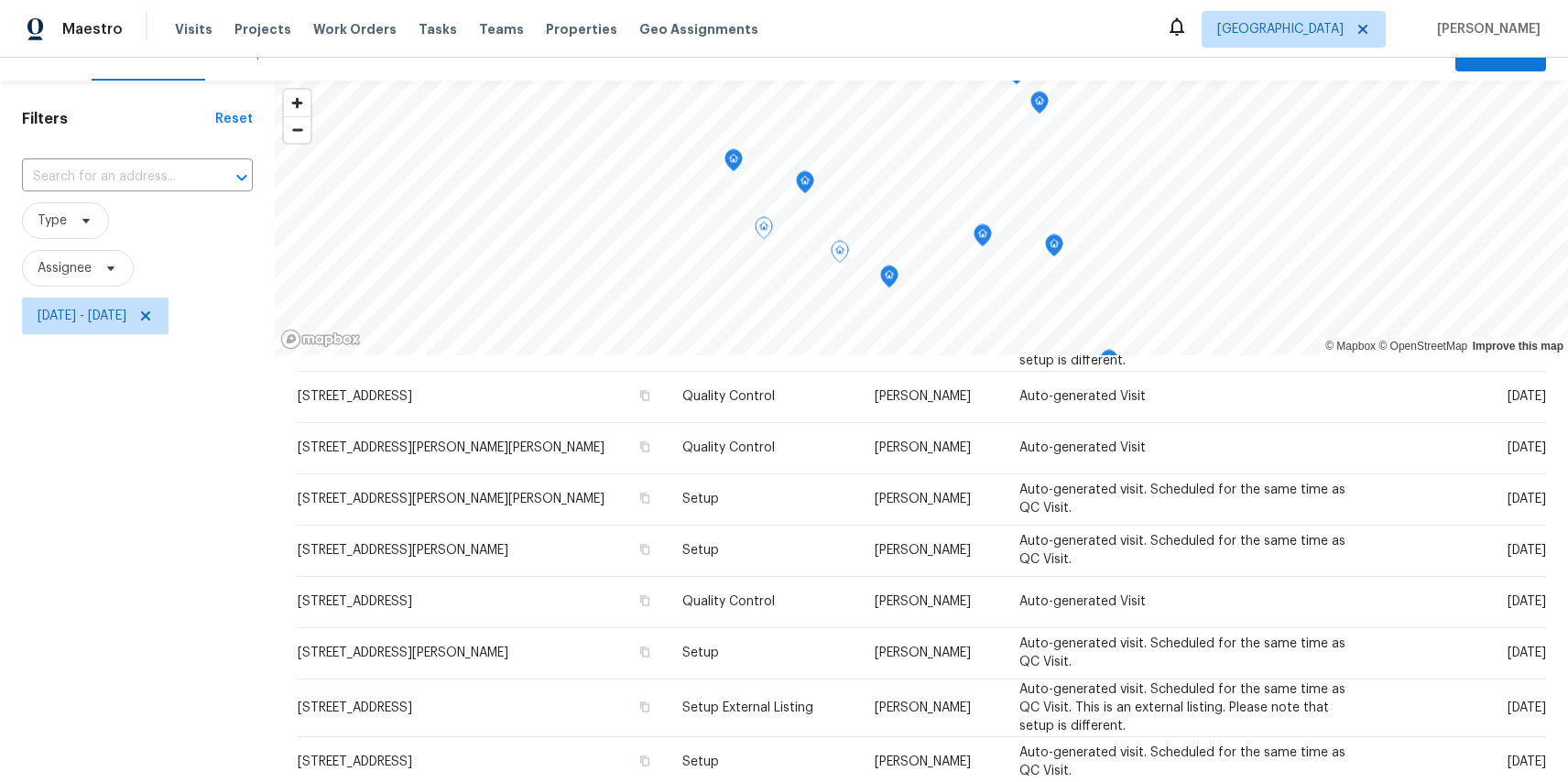
scroll to position [513, 0]
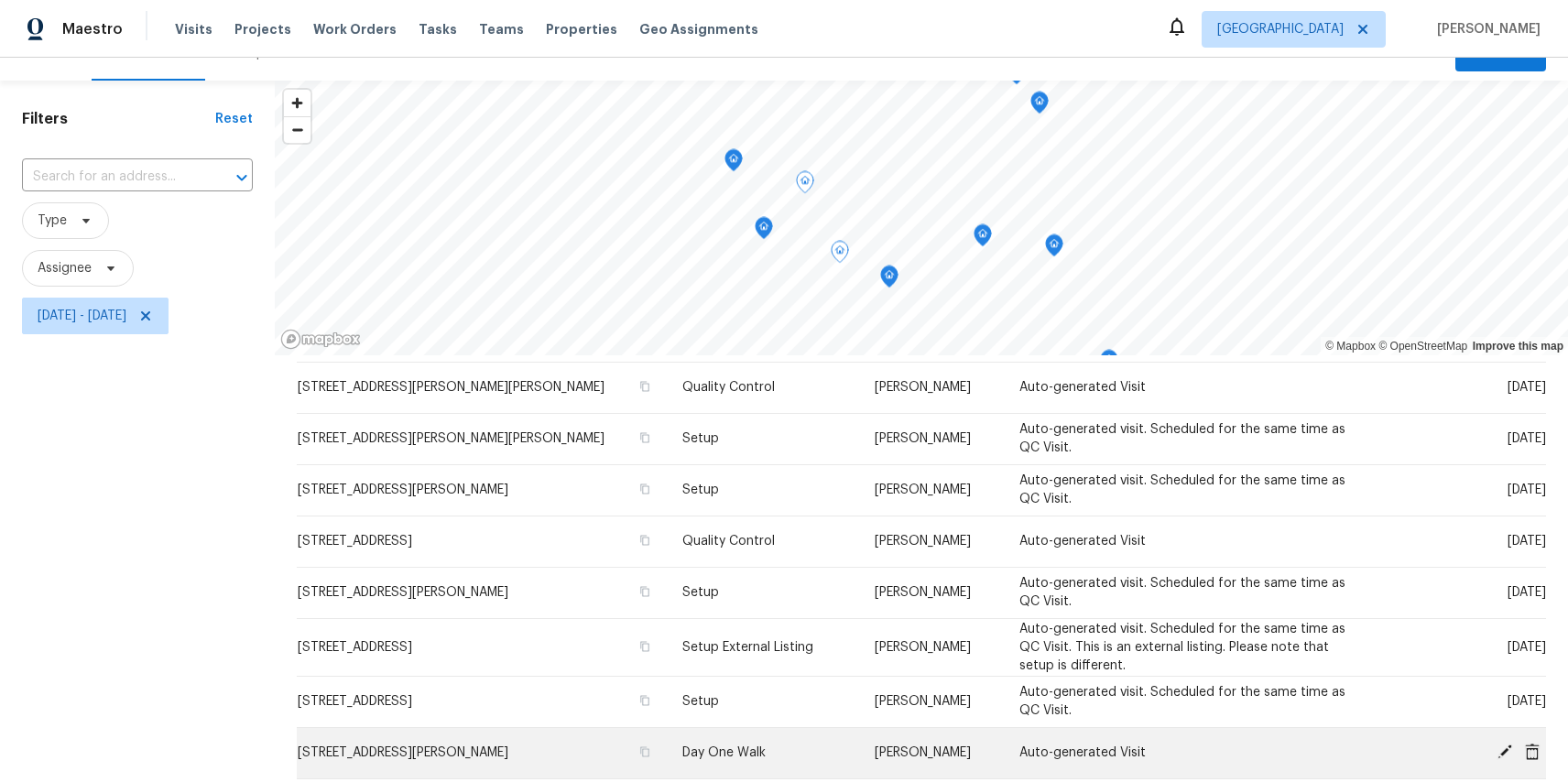
click at [1507, 751] on icon at bounding box center [1504, 752] width 16 height 16
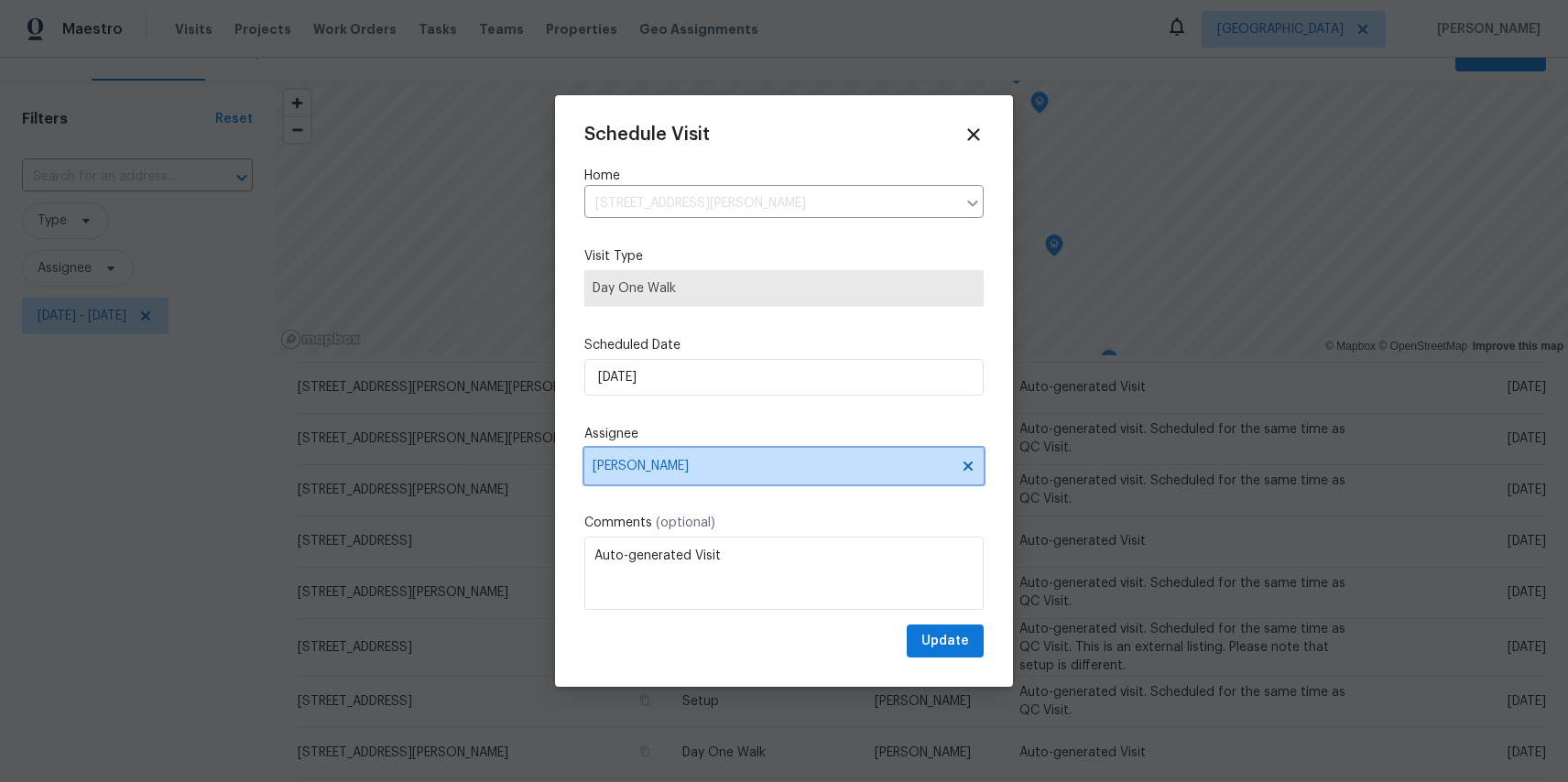
click at [627, 460] on span "[PERSON_NAME]" at bounding box center [772, 465] width 359 height 14
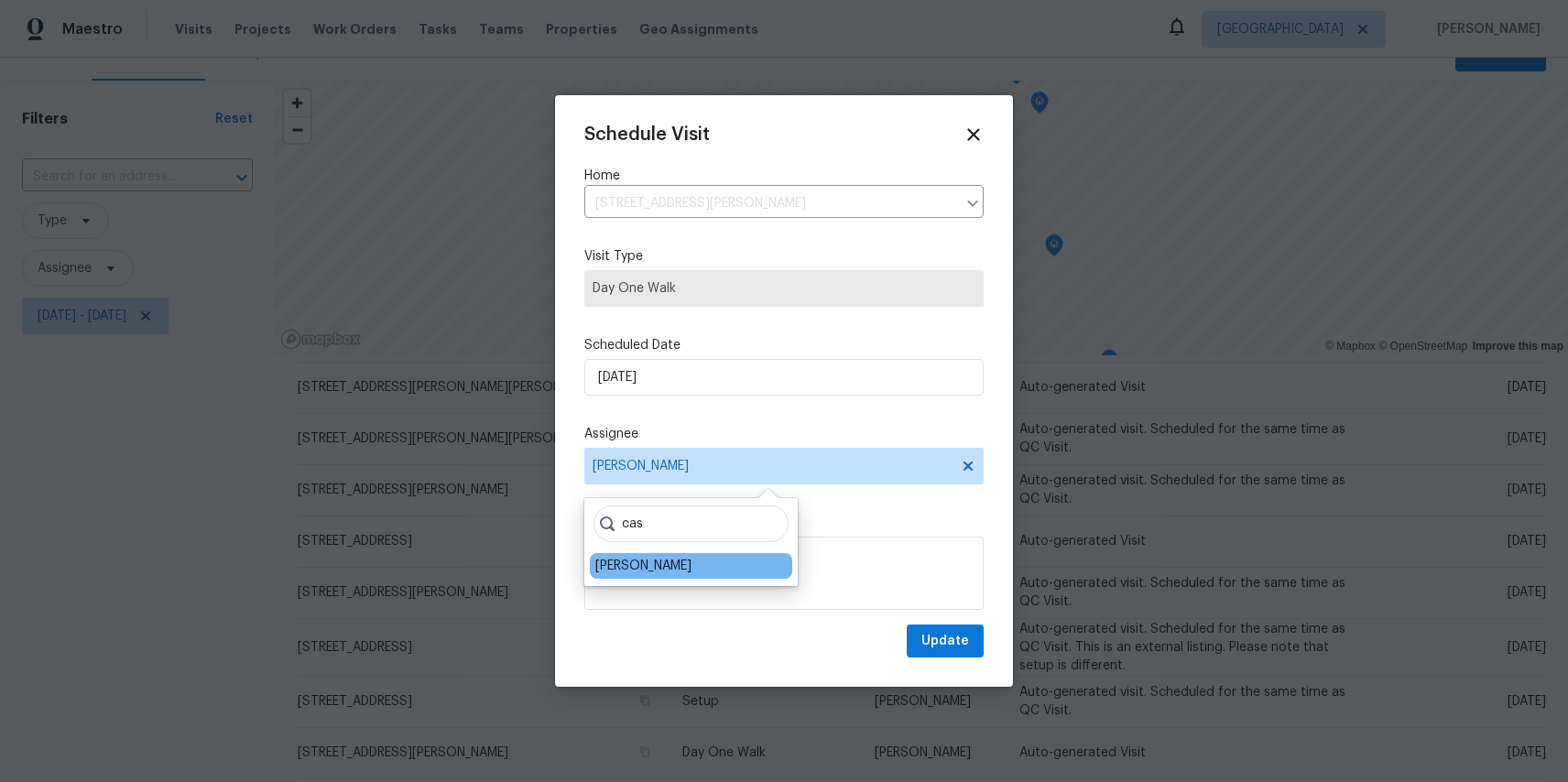
type input "cas"
click at [649, 561] on div "[PERSON_NAME]" at bounding box center [643, 566] width 96 height 18
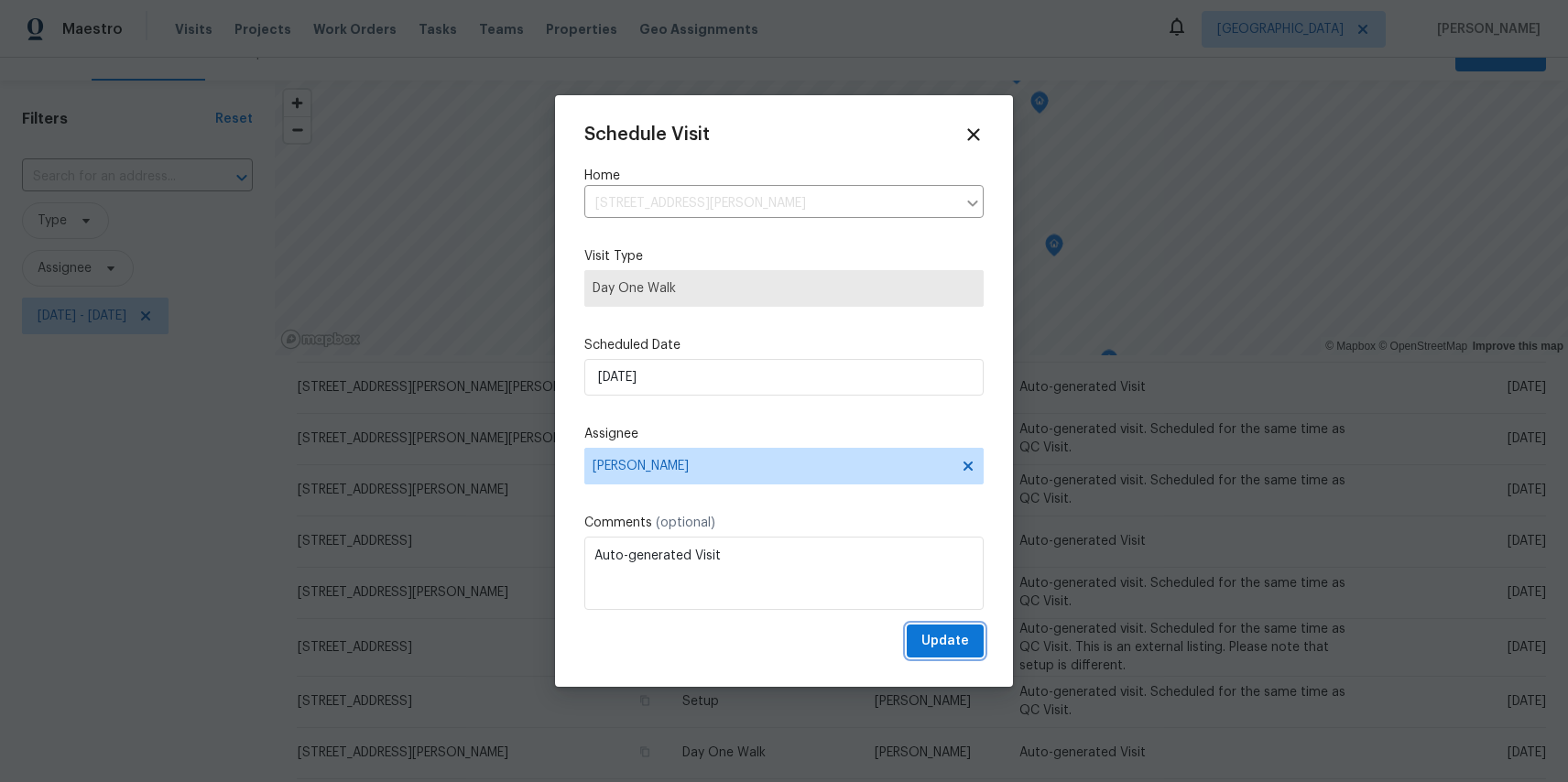
click at [949, 642] on span "Update" at bounding box center [945, 642] width 47 height 23
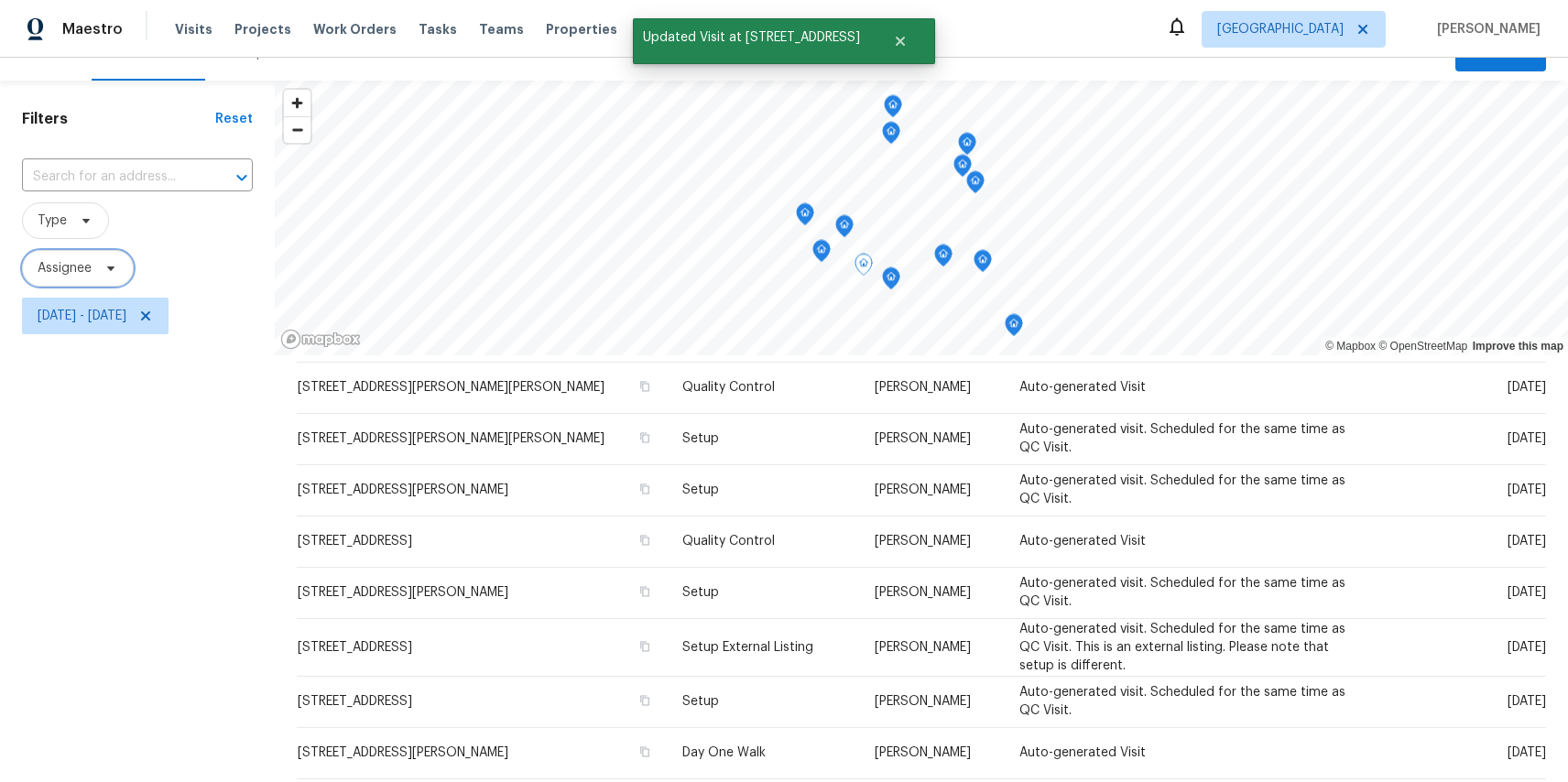
click at [75, 271] on span "Assignee" at bounding box center [64, 267] width 54 height 18
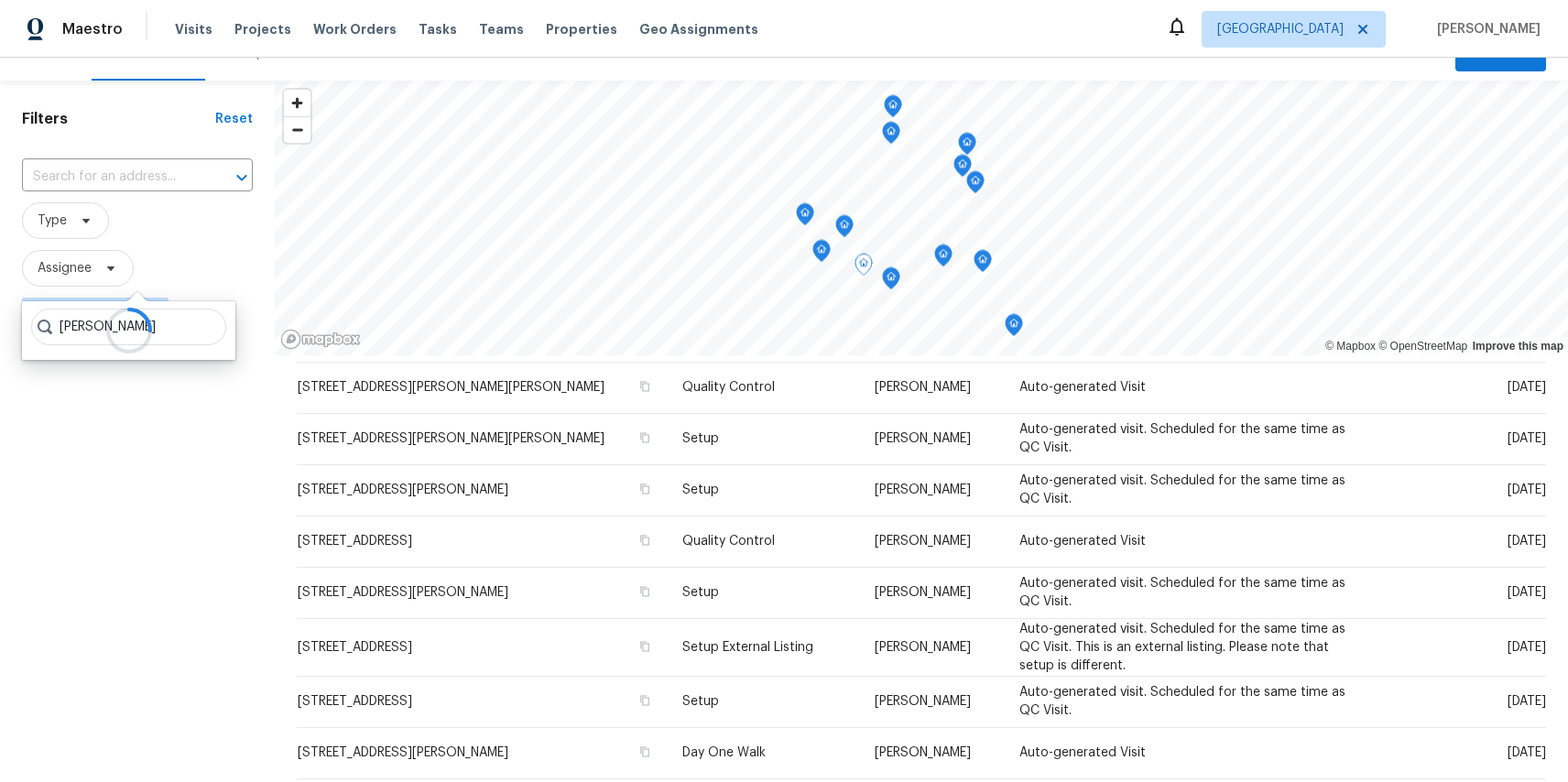
type input "casey"
click at [95, 464] on div "Filters Reset ​ Type Assignee Thu, Sep 11 - Mon, Sep 15" at bounding box center [137, 531] width 275 height 900
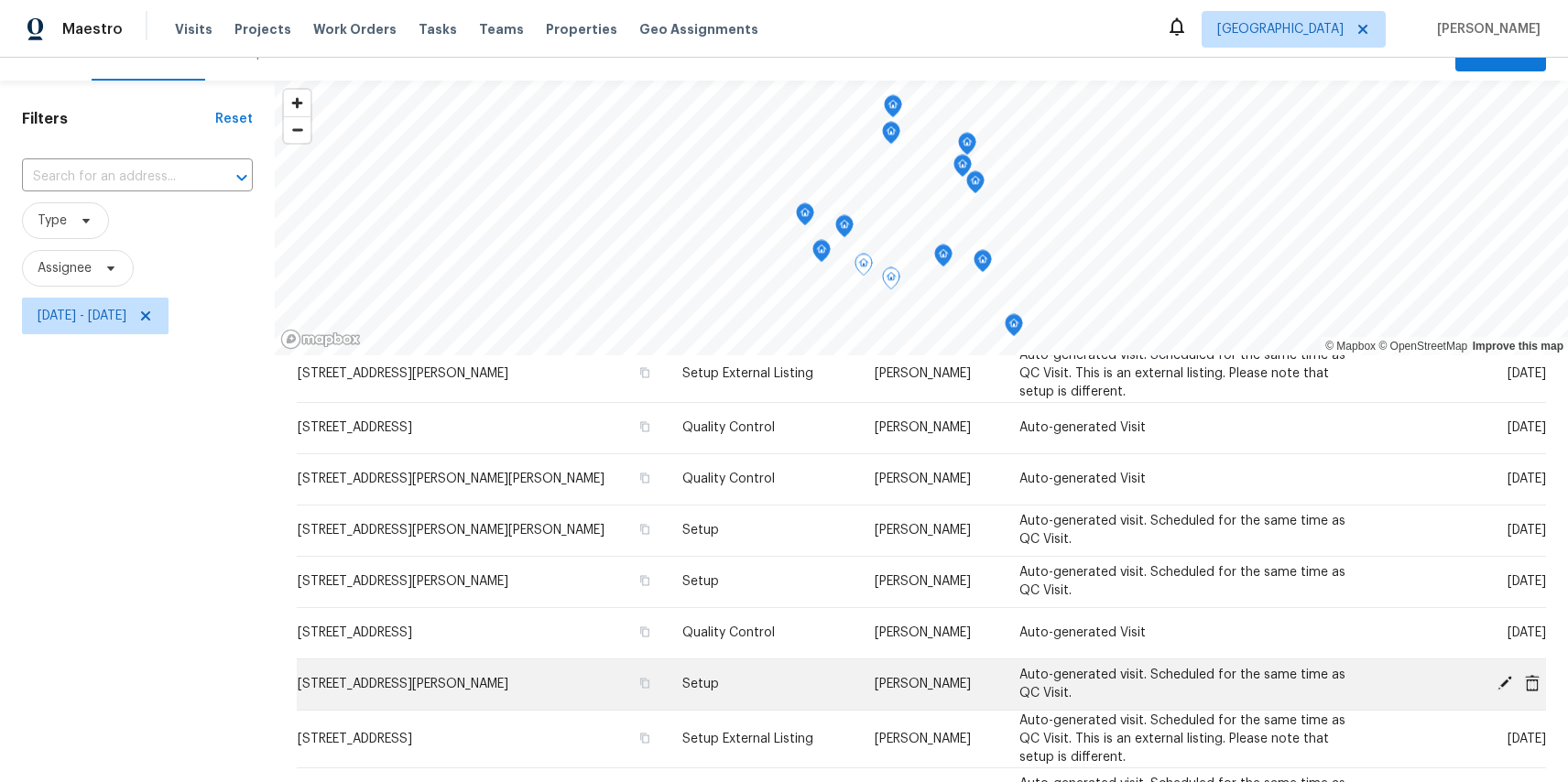
scroll to position [391, 0]
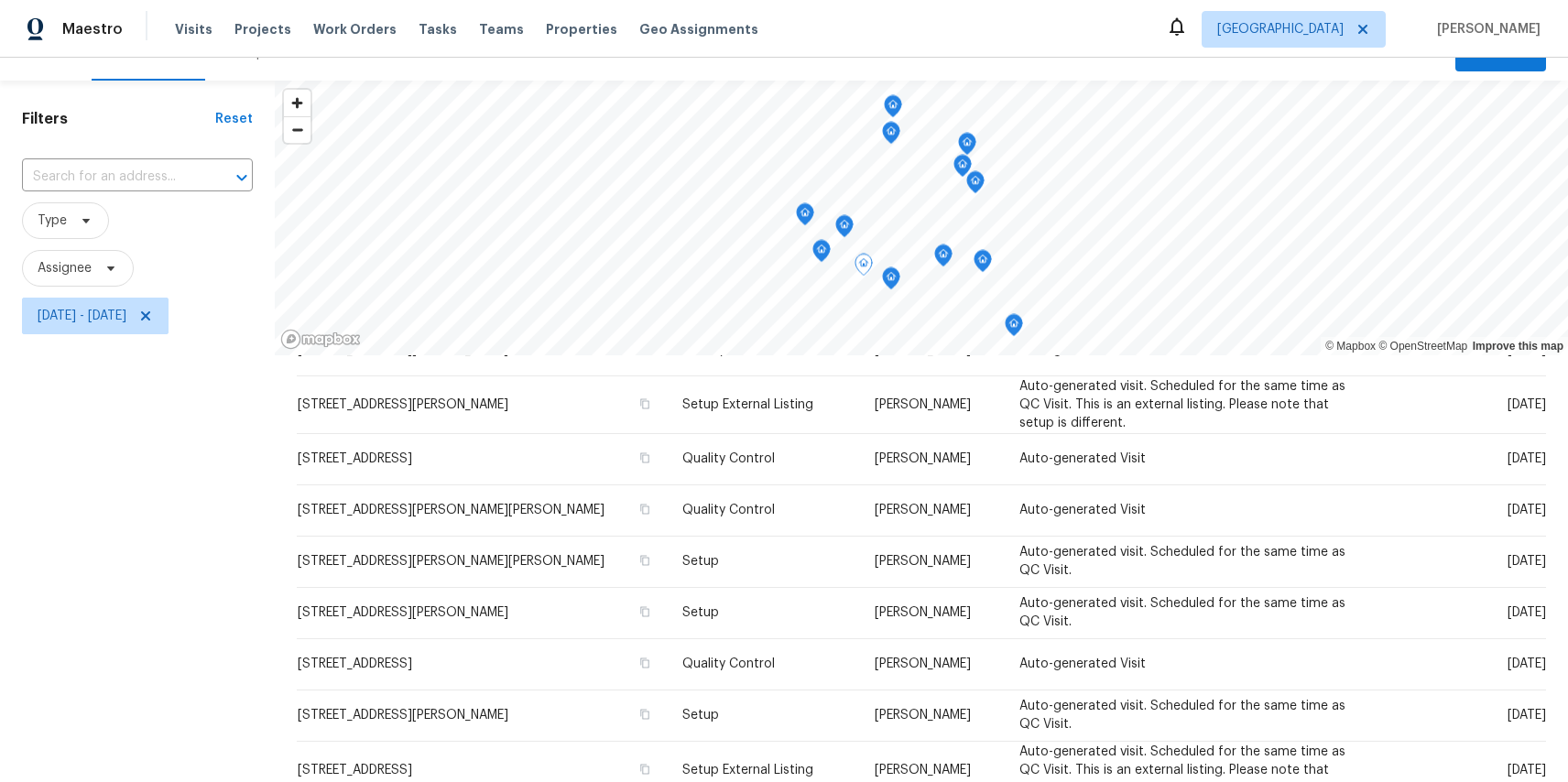
click at [963, 167] on icon "Map marker" at bounding box center [963, 166] width 2 height 3
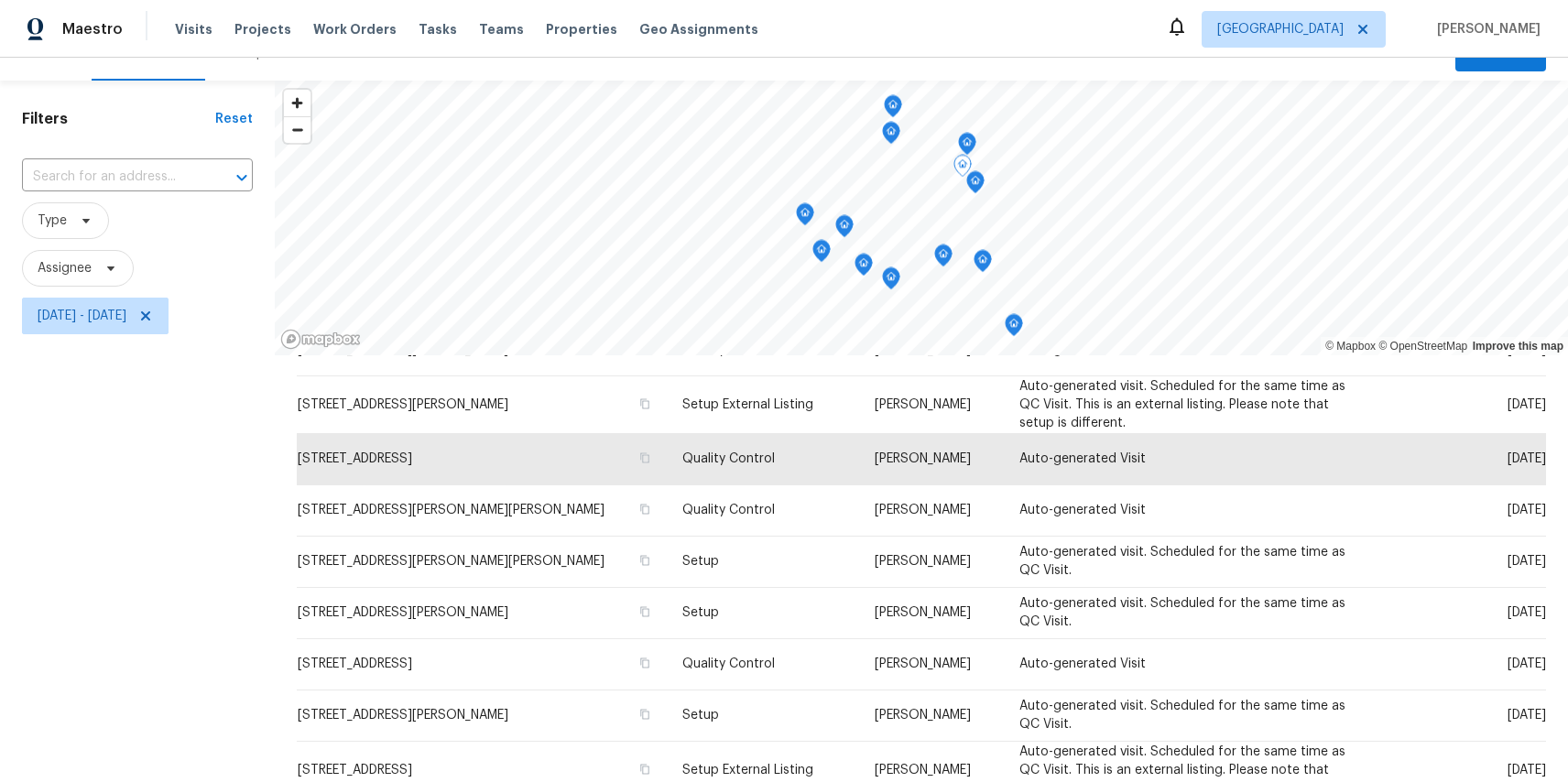
click at [977, 184] on icon "Map marker" at bounding box center [975, 183] width 16 height 21
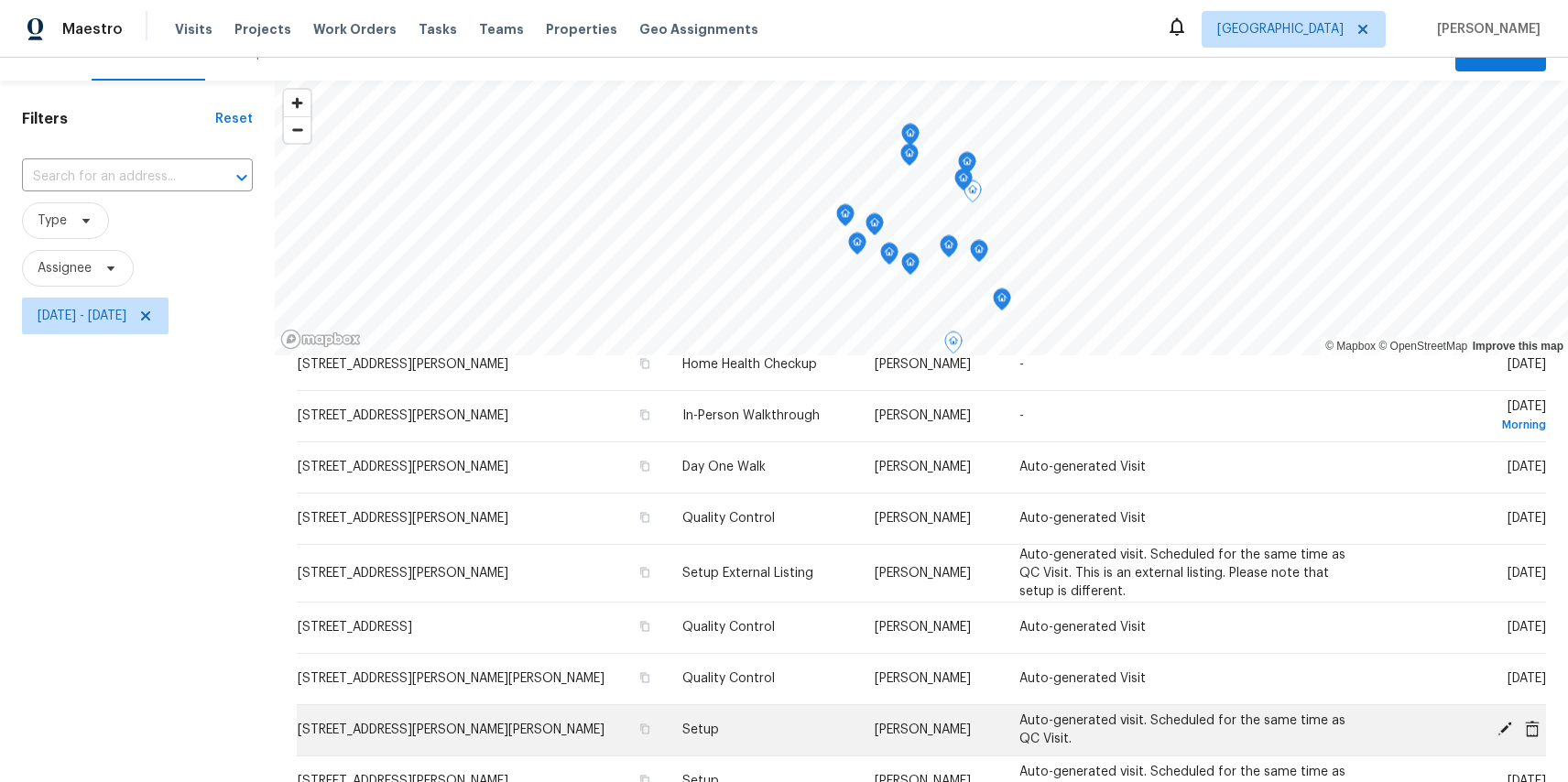
scroll to position [206, 0]
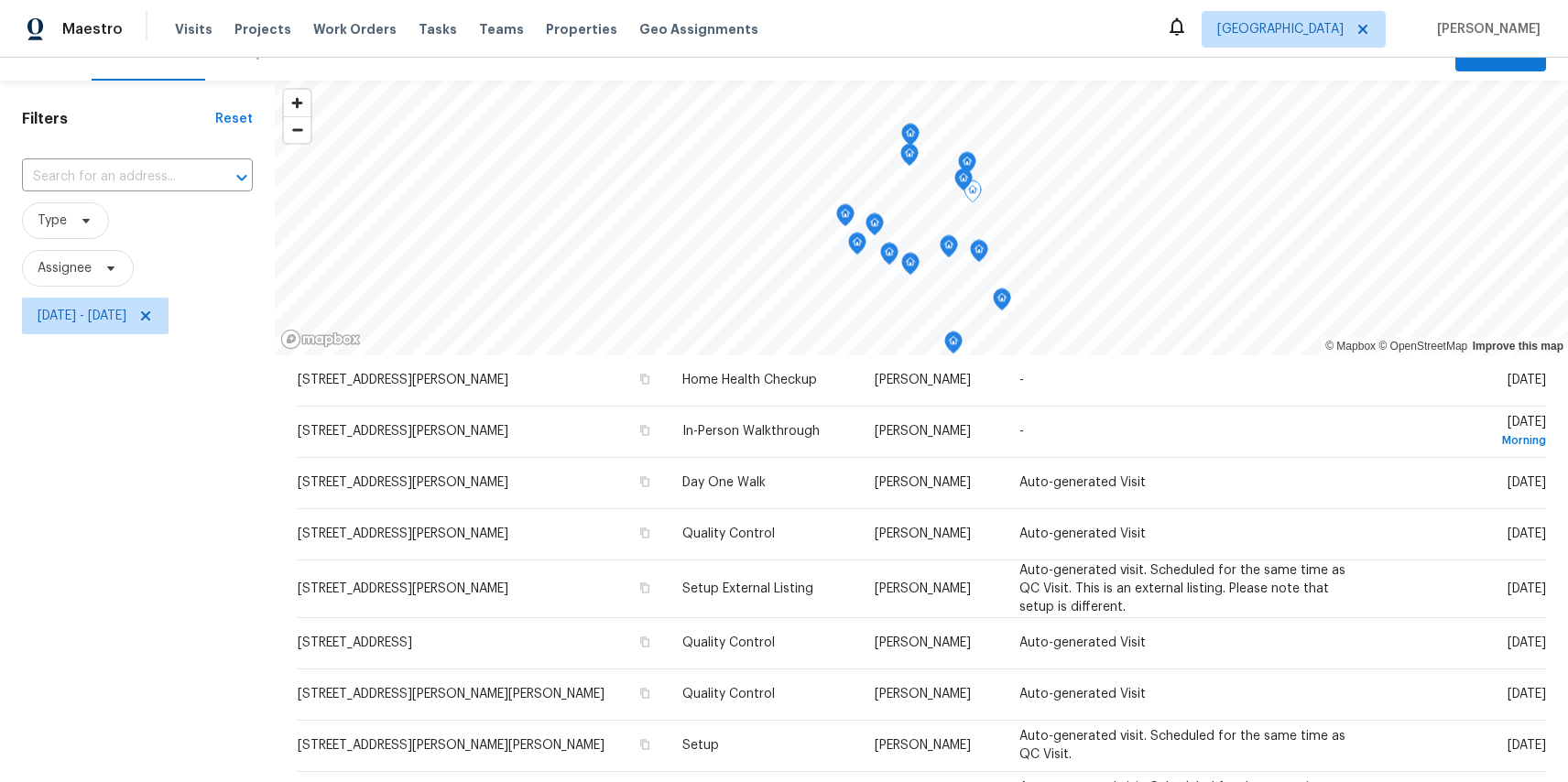
click at [911, 131] on icon "Map marker" at bounding box center [910, 135] width 16 height 21
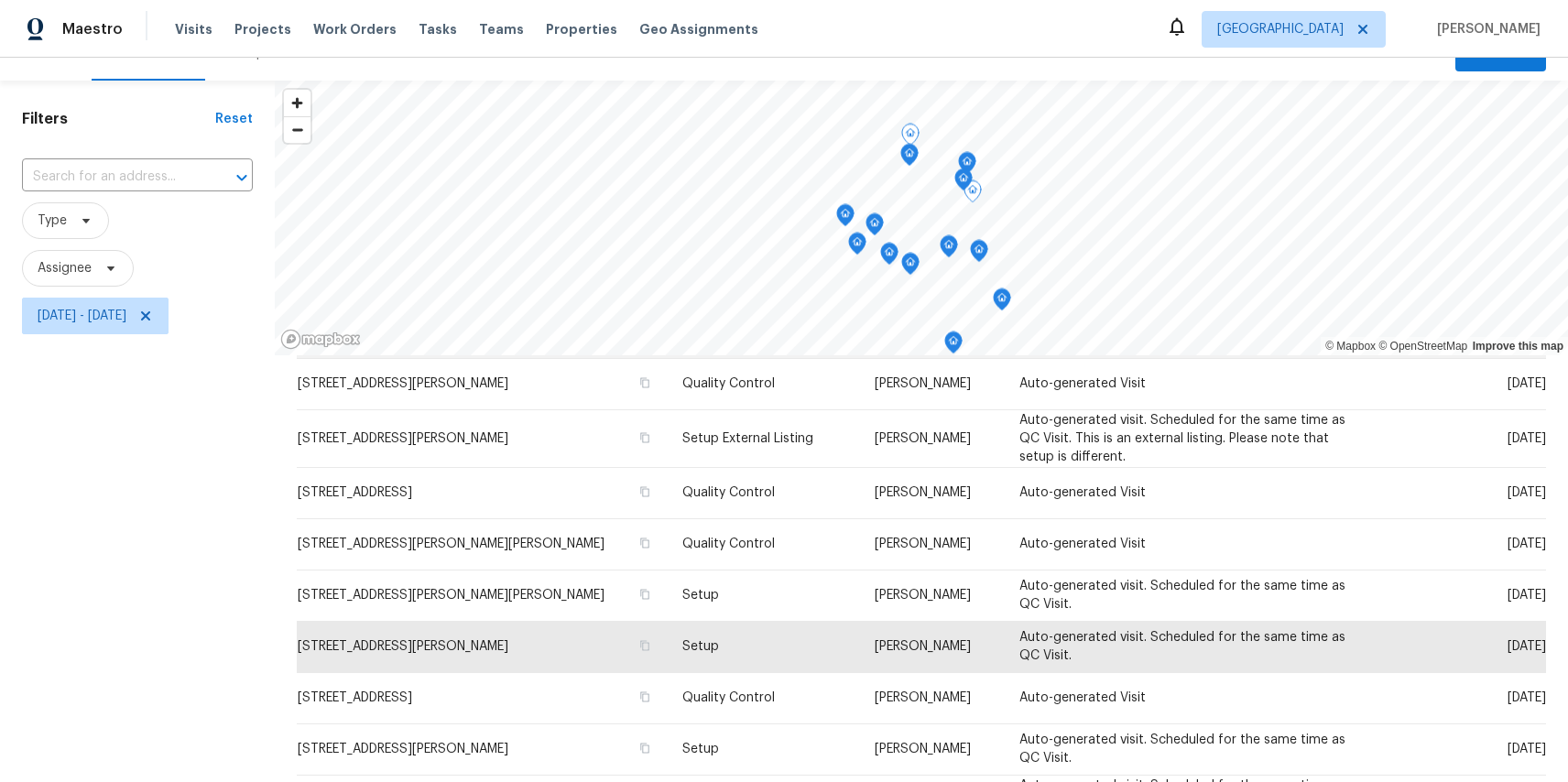
scroll to position [513, 0]
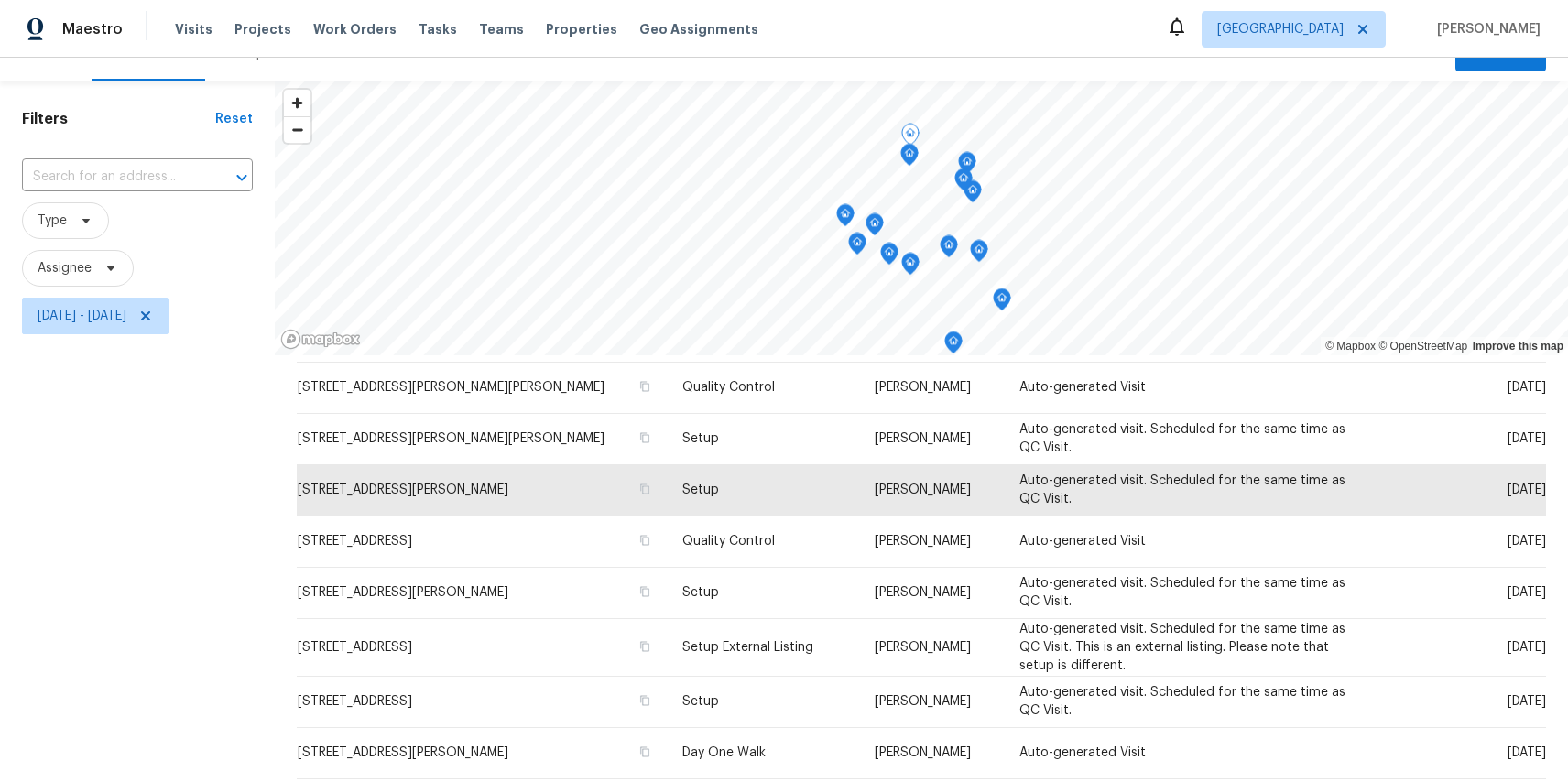
click at [907, 154] on icon "Map marker" at bounding box center [910, 154] width 6 height 5
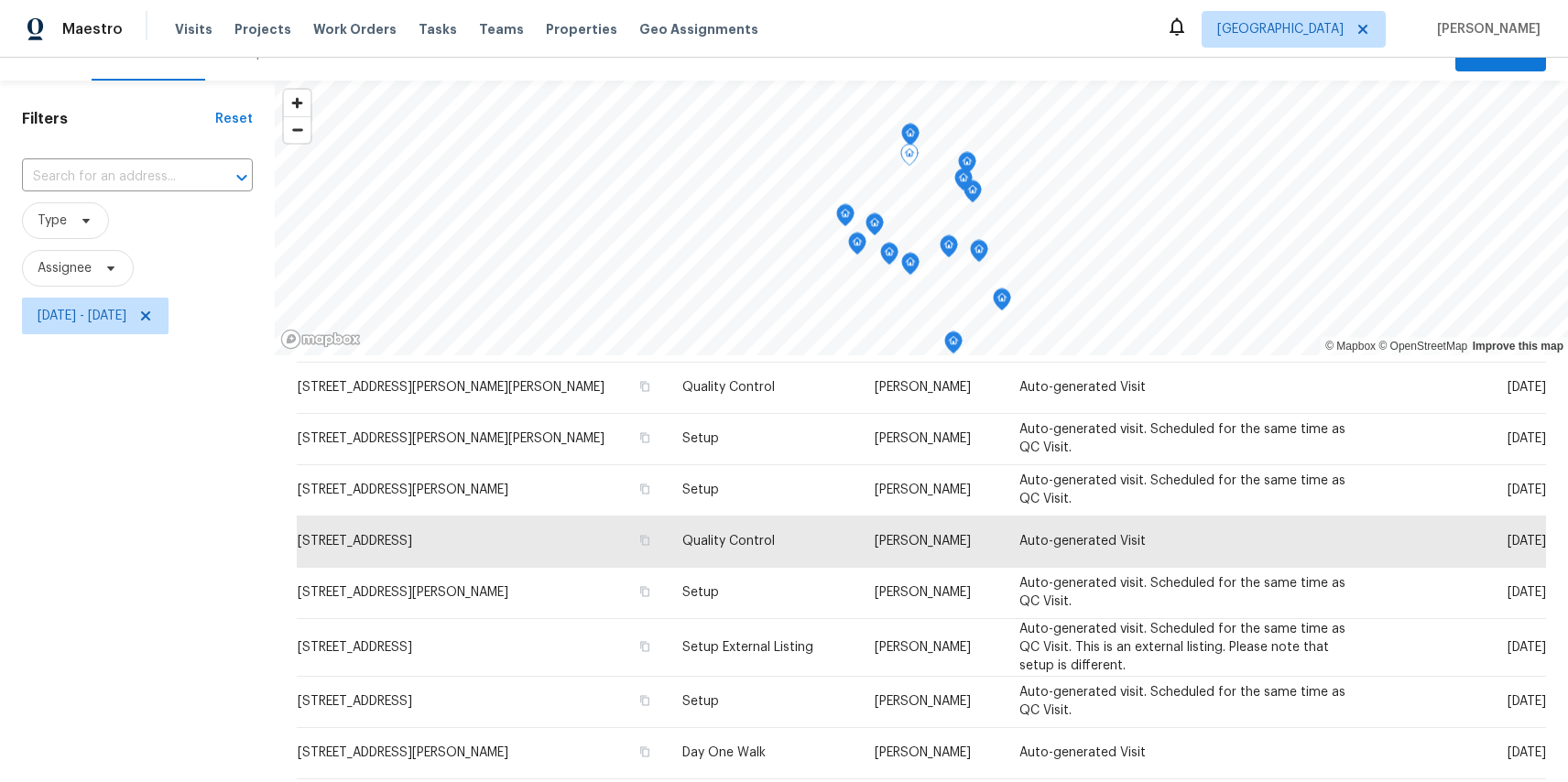
click at [968, 159] on icon "Map marker" at bounding box center [967, 163] width 16 height 21
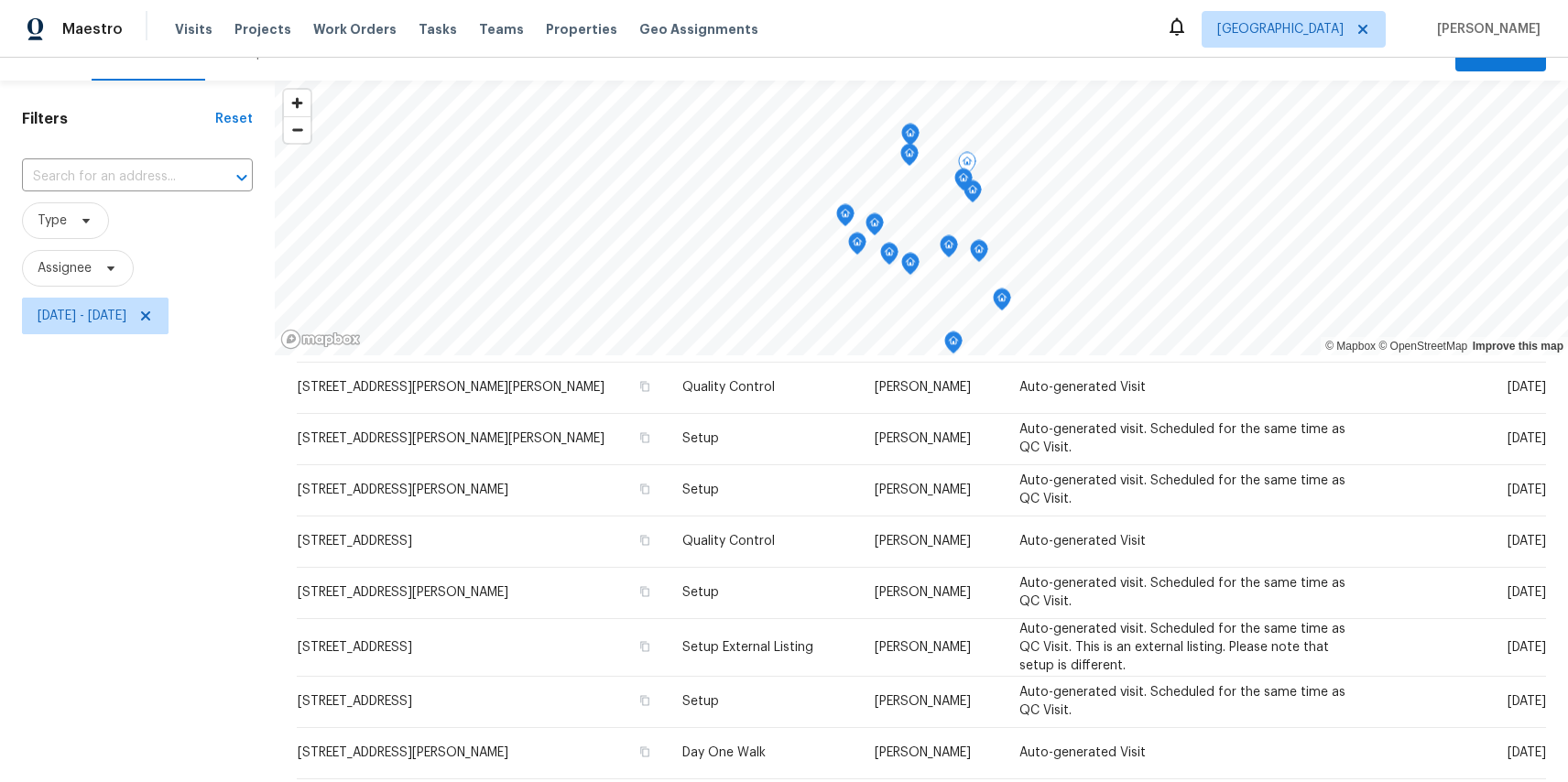
click at [842, 218] on icon "Map marker" at bounding box center [845, 215] width 16 height 21
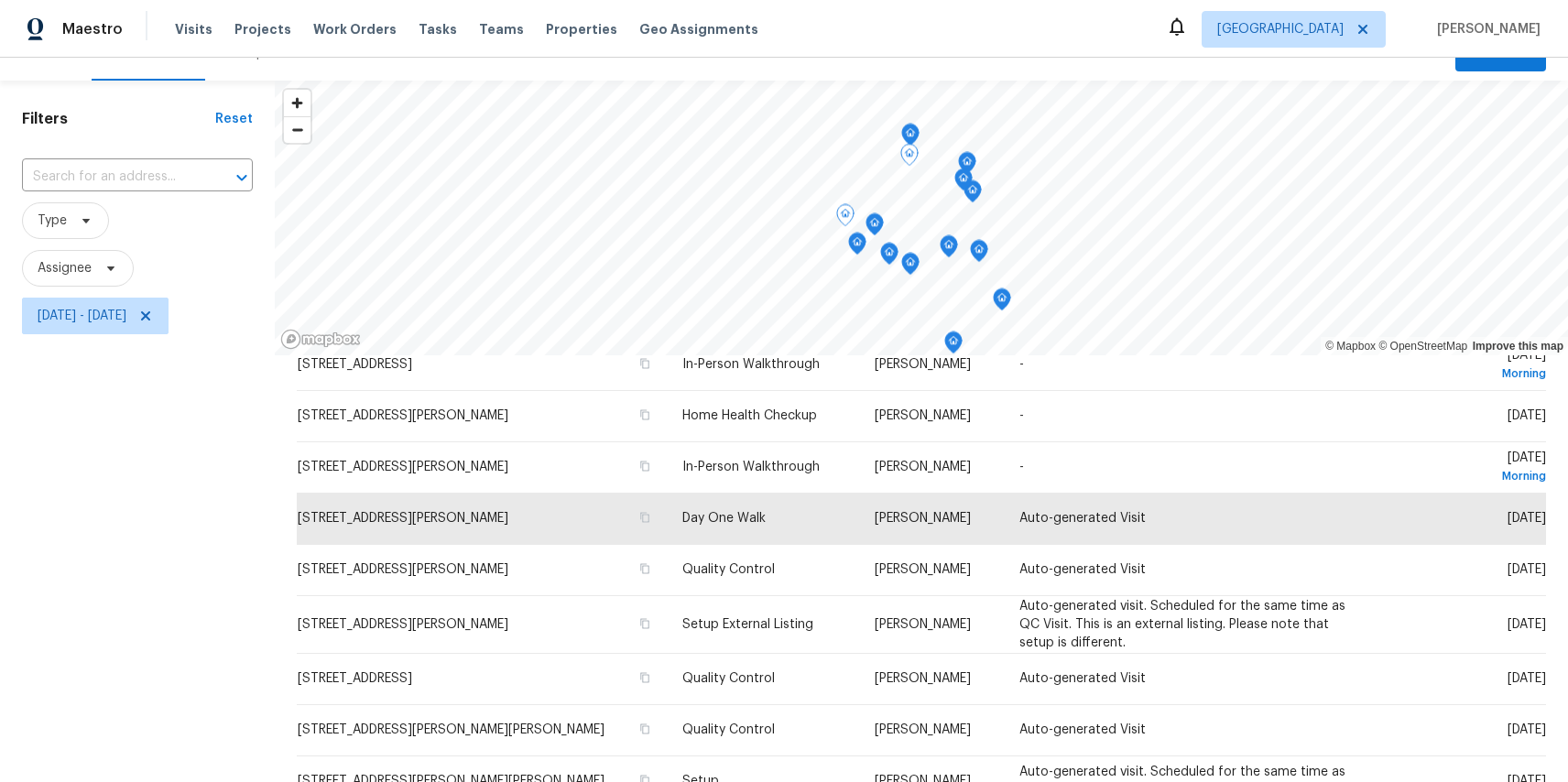
scroll to position [0, 0]
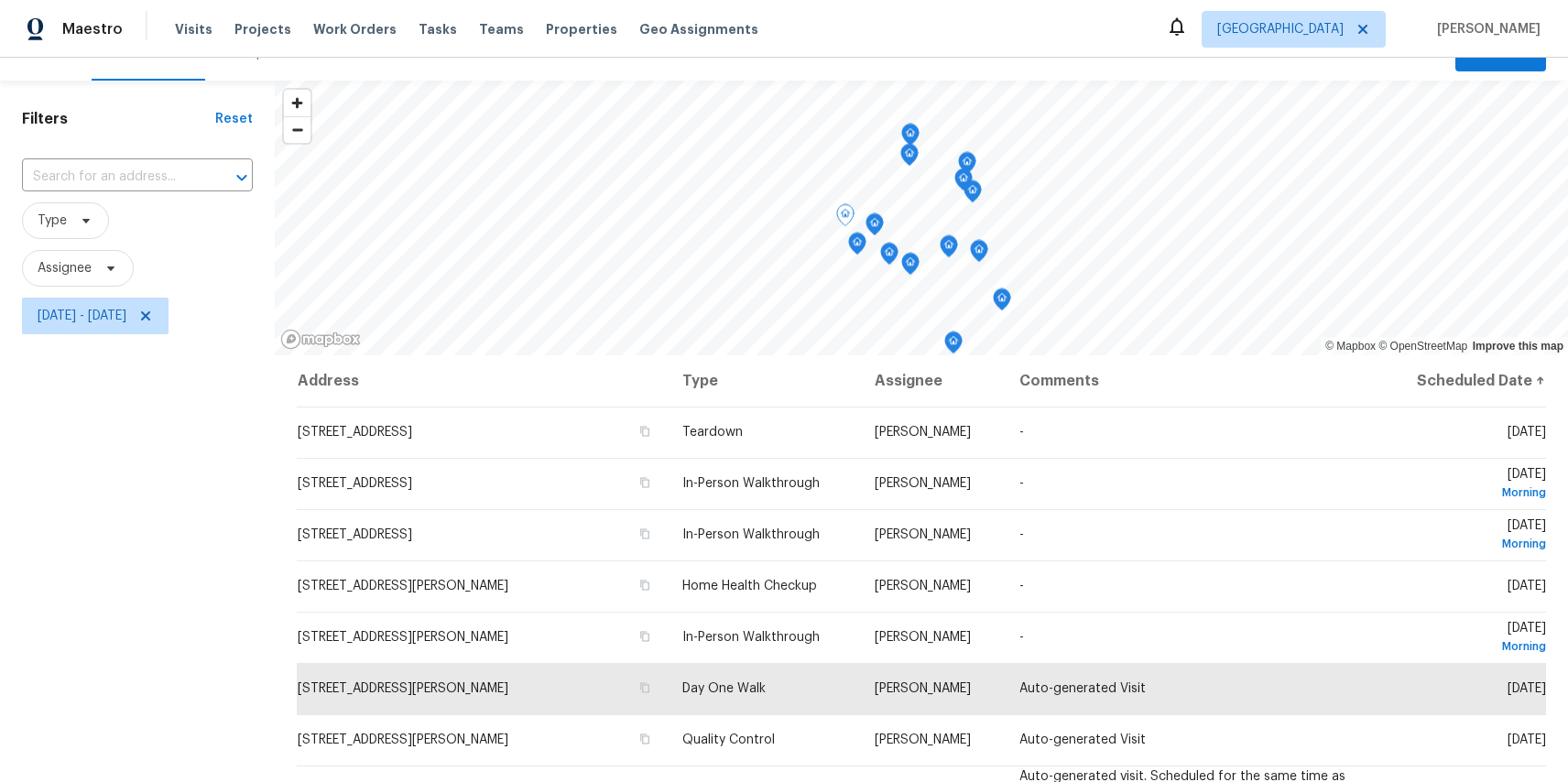
click at [857, 245] on icon "Map marker" at bounding box center [858, 243] width 6 height 5
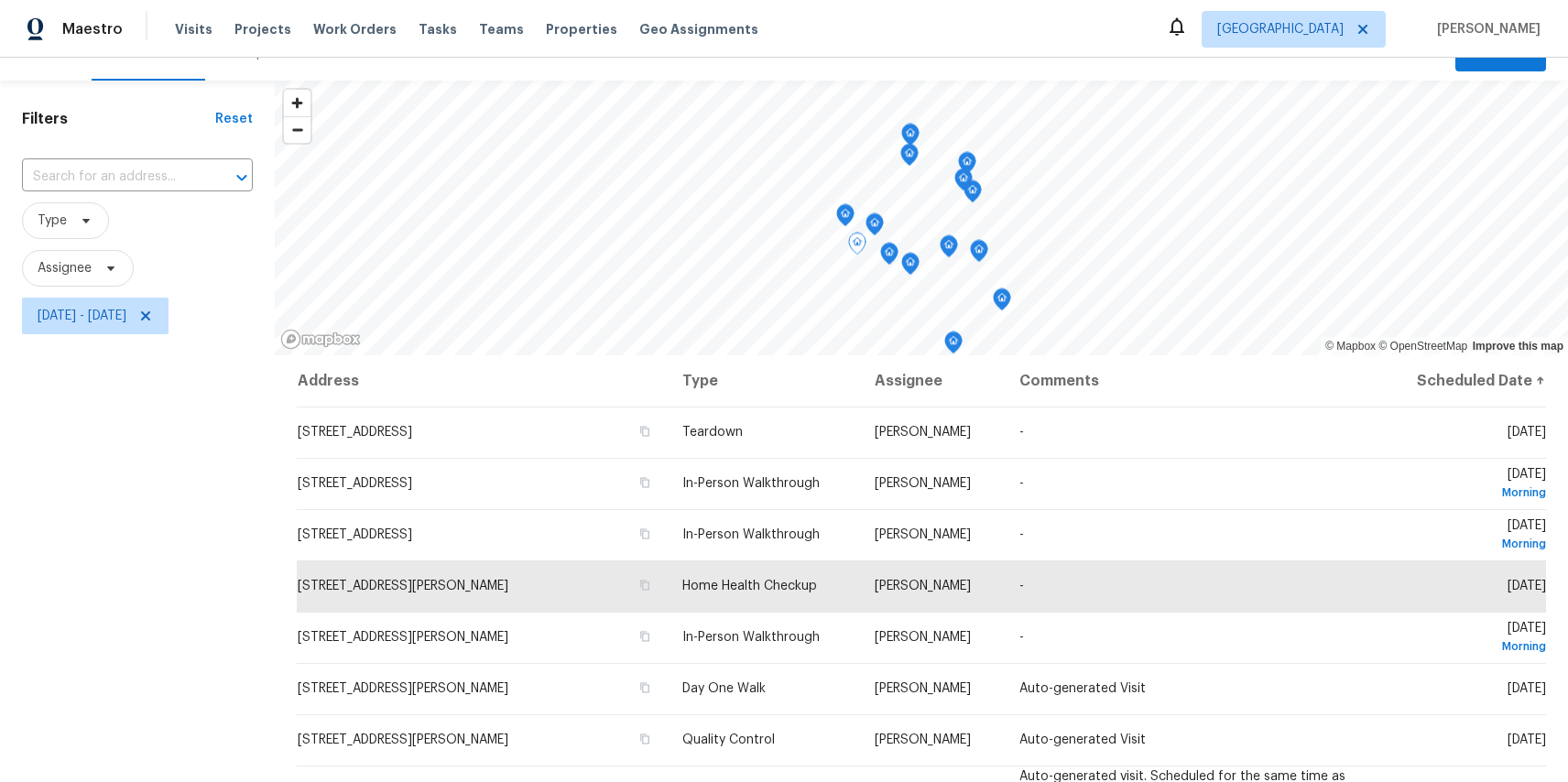
click at [870, 225] on icon "Map marker" at bounding box center [874, 225] width 16 height 21
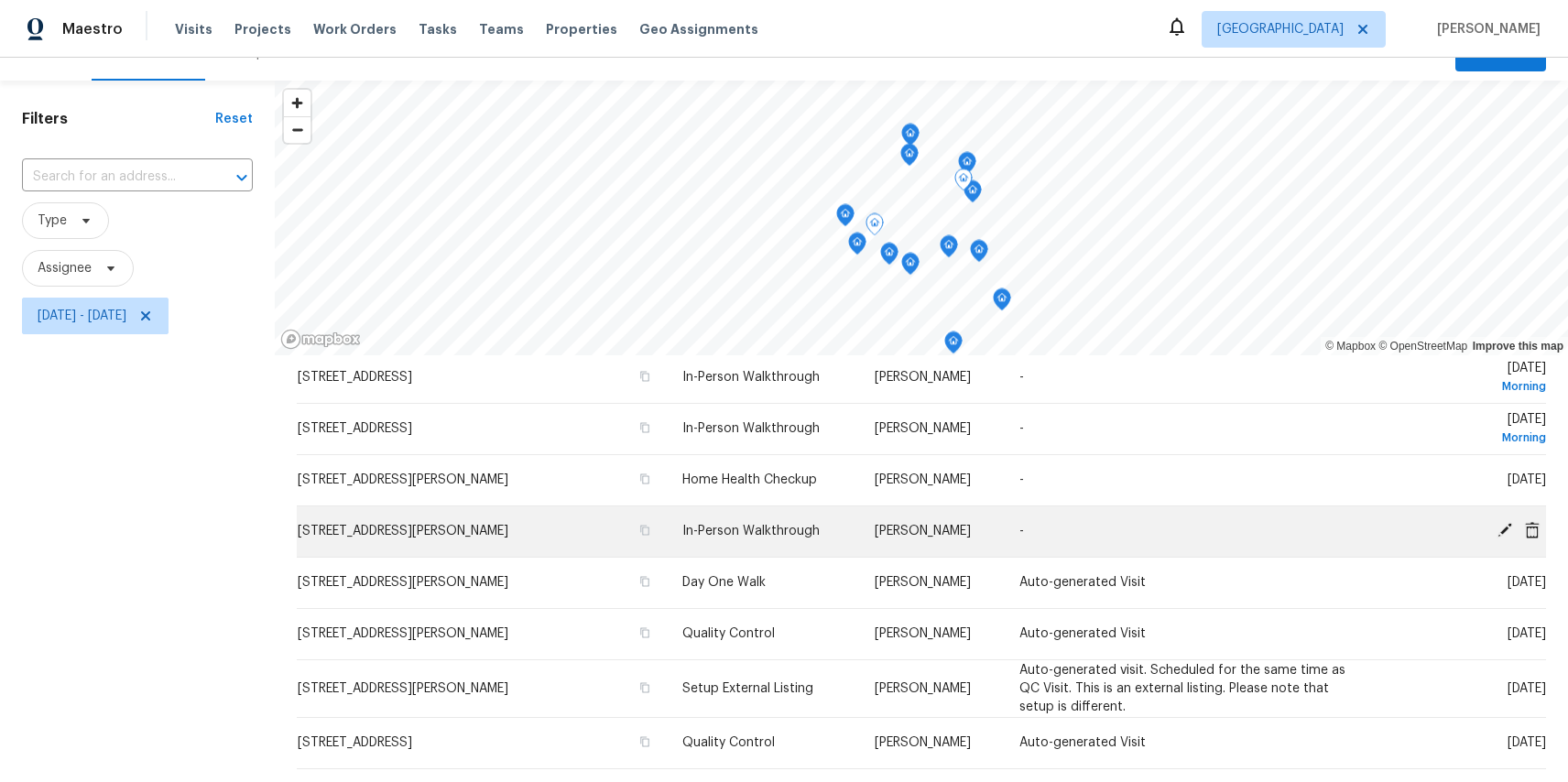
scroll to position [65, 0]
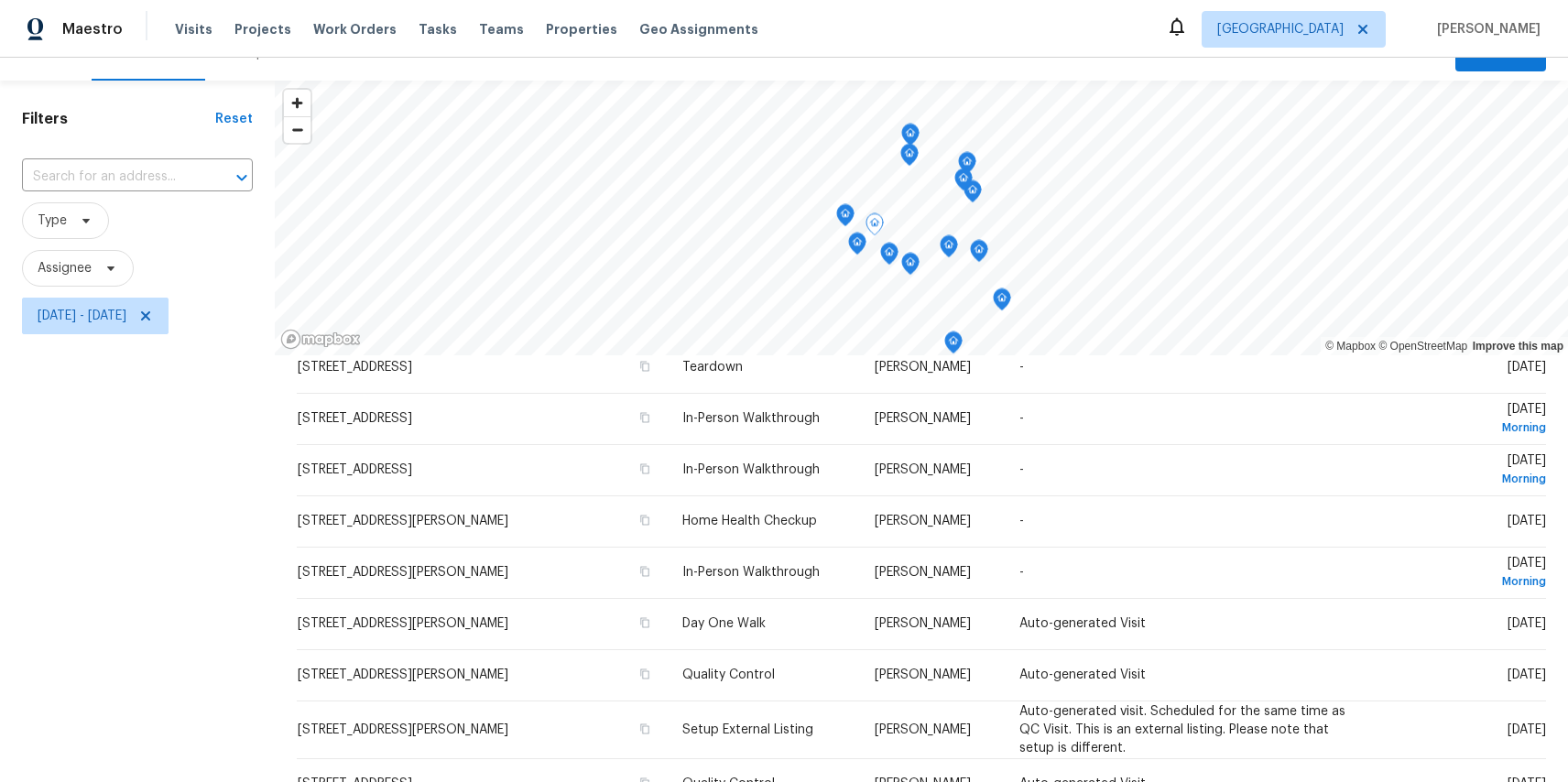
click at [889, 254] on icon "Map marker" at bounding box center [889, 254] width 2 height 3
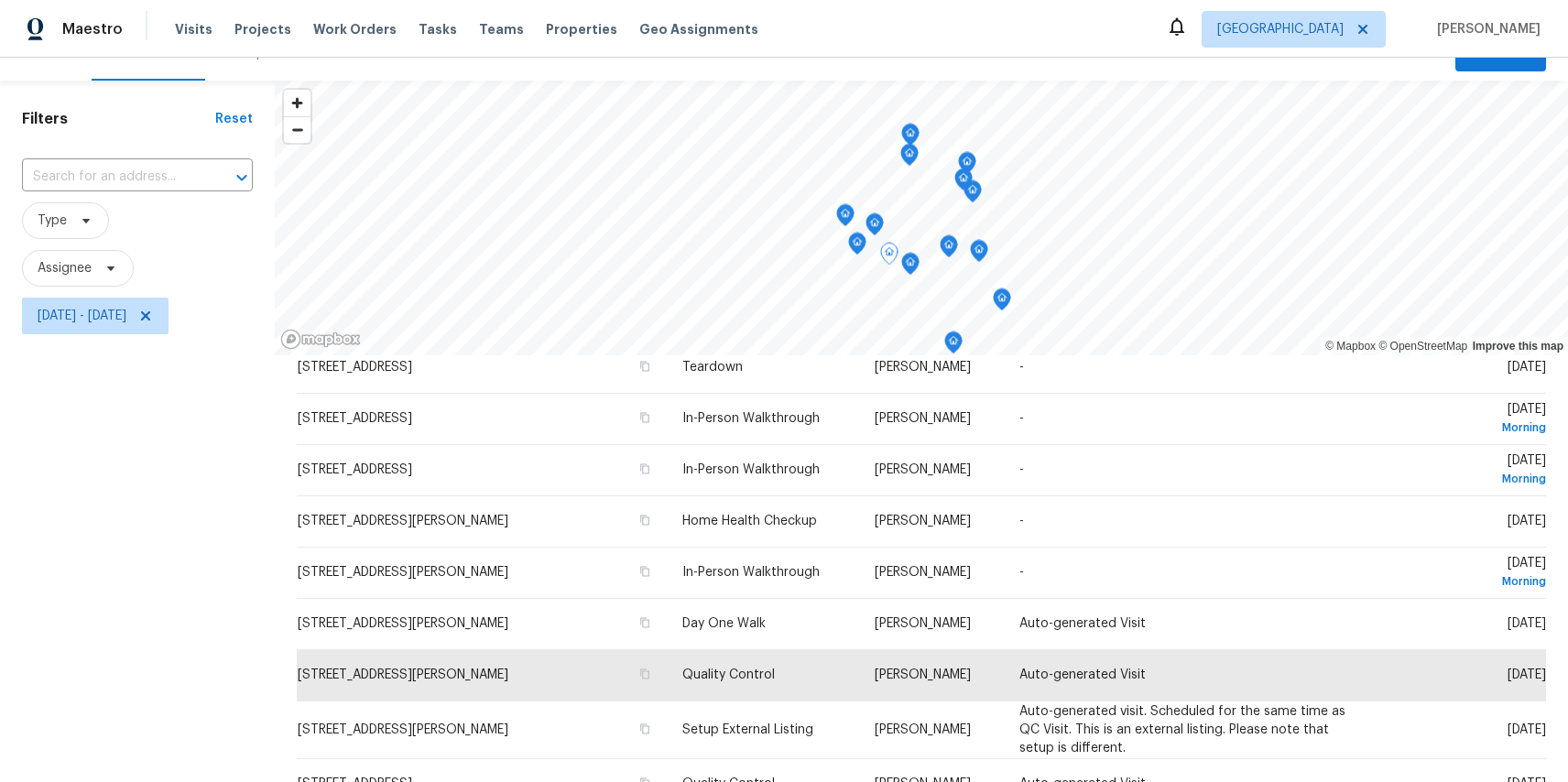
click at [846, 211] on icon "Map marker" at bounding box center [845, 215] width 16 height 21
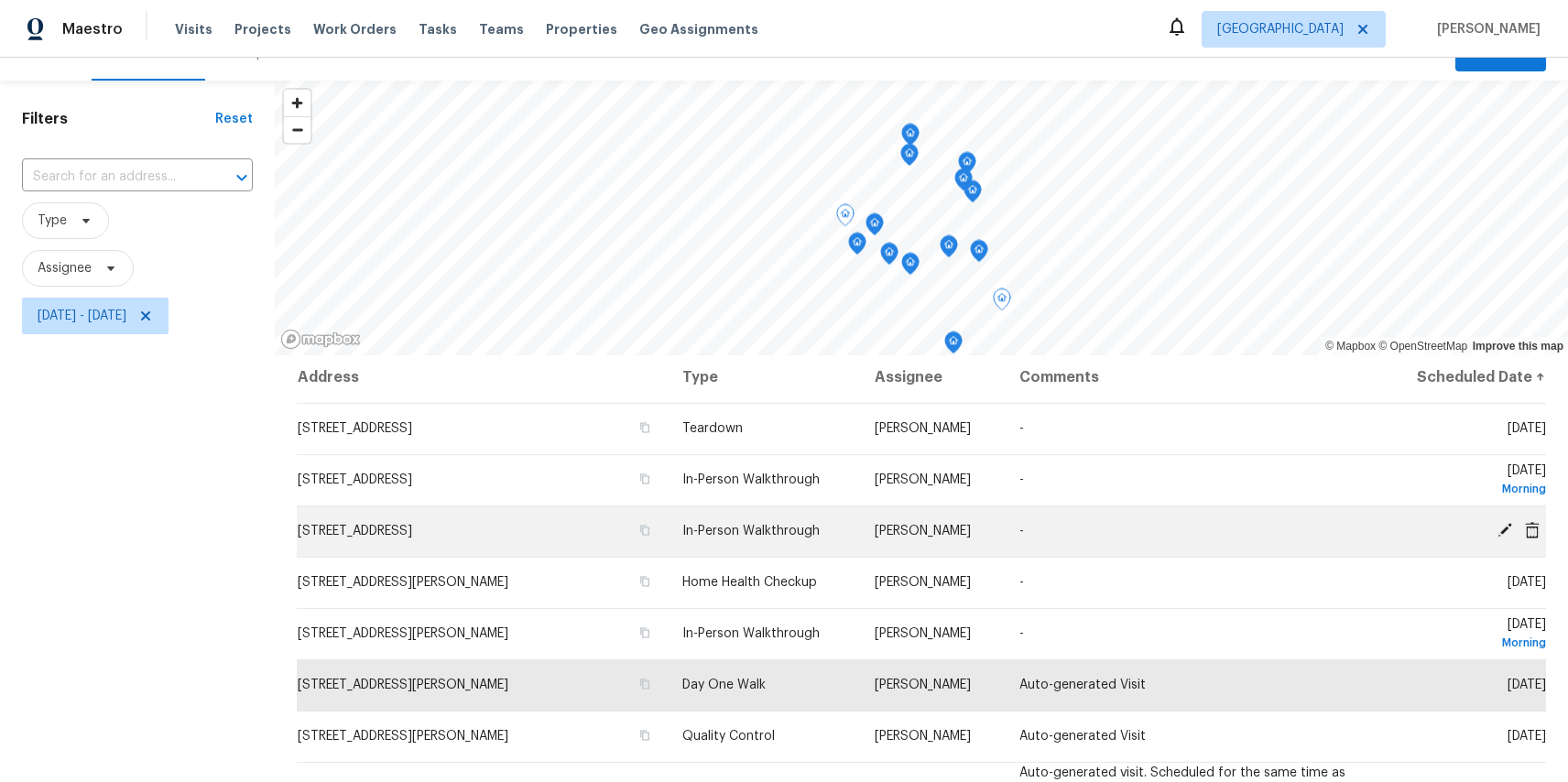
scroll to position [0, 0]
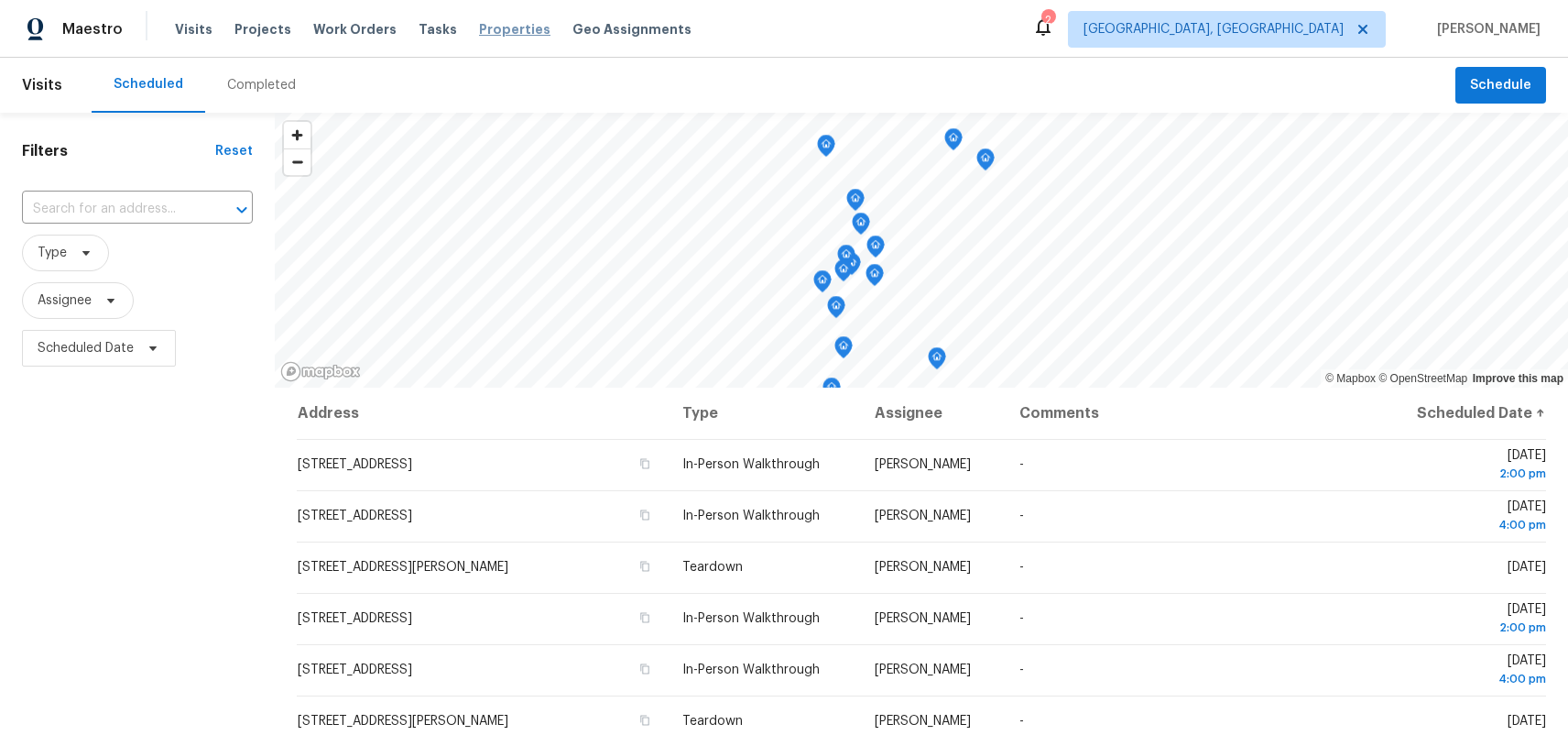
click at [481, 26] on span "Properties" at bounding box center [514, 28] width 71 height 18
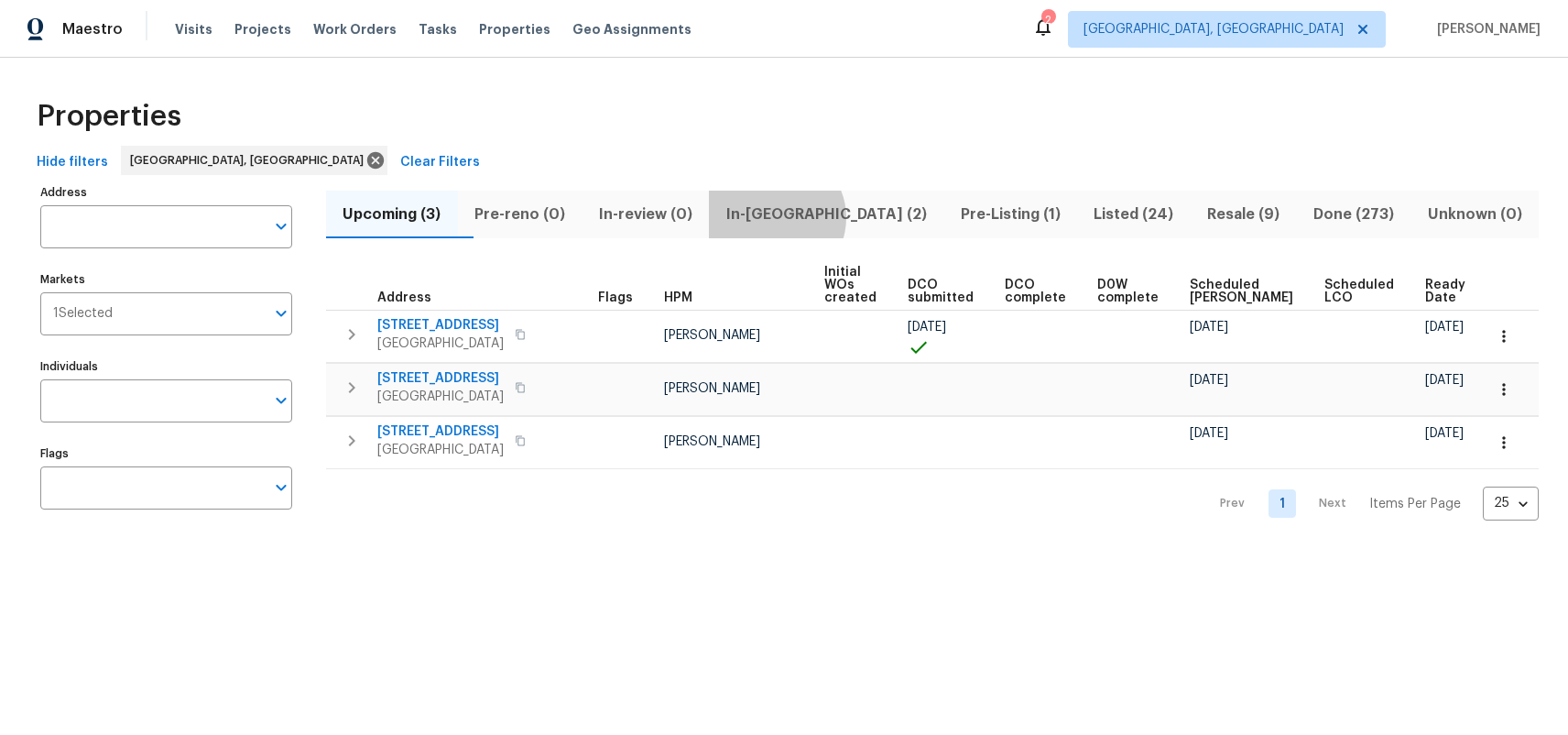
click at [816, 217] on span "In-reno (2)" at bounding box center [827, 214] width 212 height 26
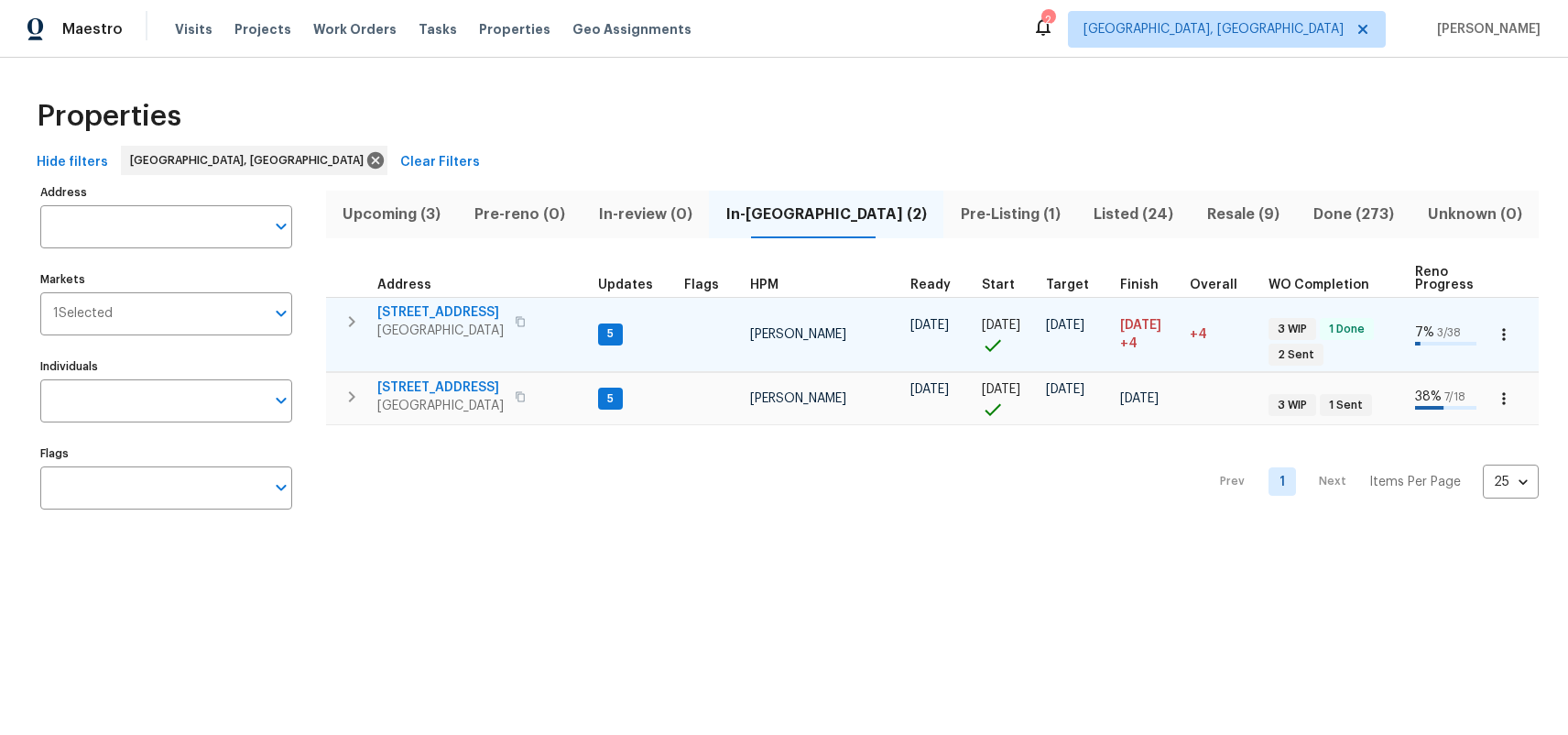
click at [460, 304] on span "[STREET_ADDRESS]" at bounding box center [440, 312] width 126 height 18
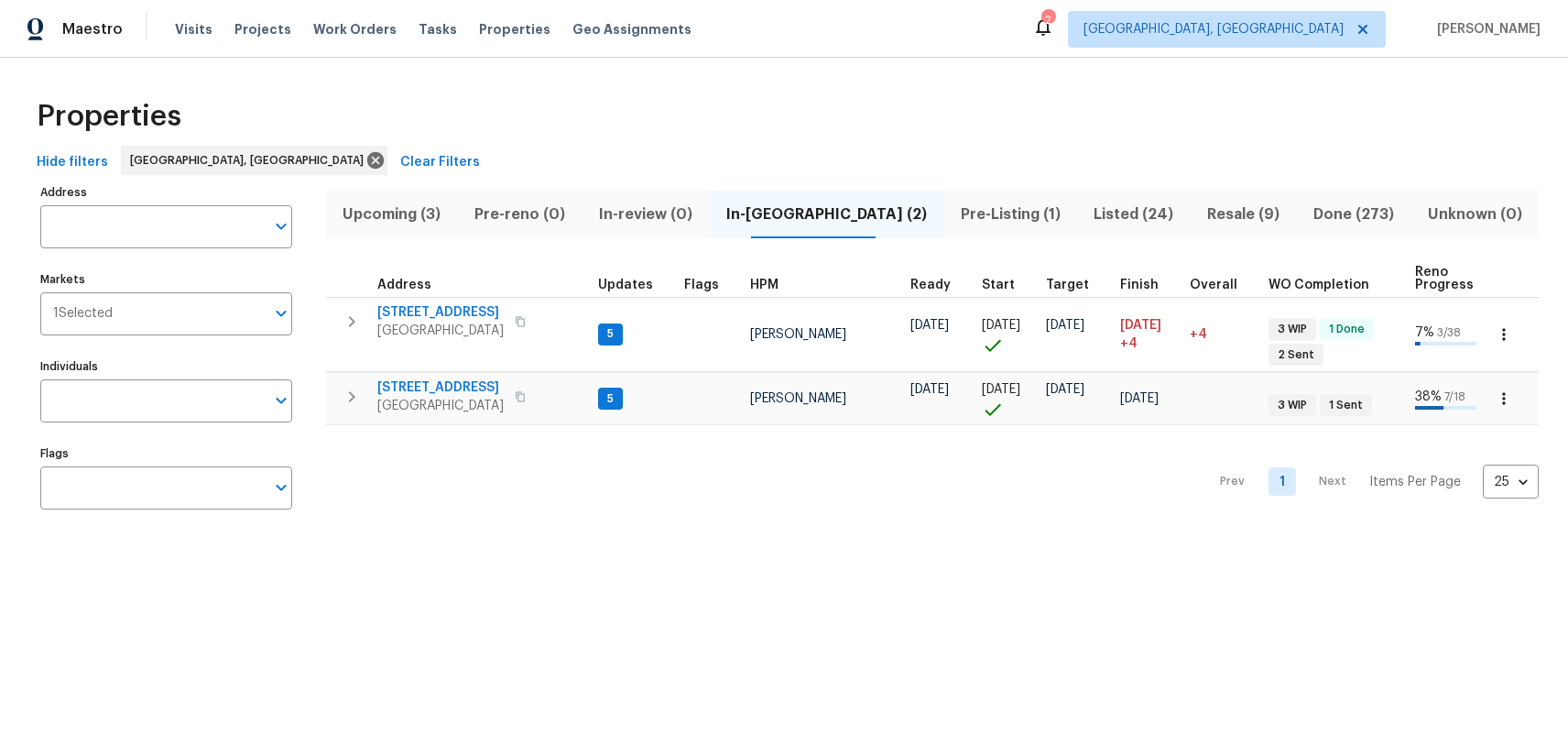
click at [187, 6] on div "Maestro Visits Projects Work Orders Tasks Properties Geo Assignments 2 Albuquer…" at bounding box center [784, 28] width 1568 height 58
click at [187, 32] on span "Visits" at bounding box center [194, 28] width 38 height 18
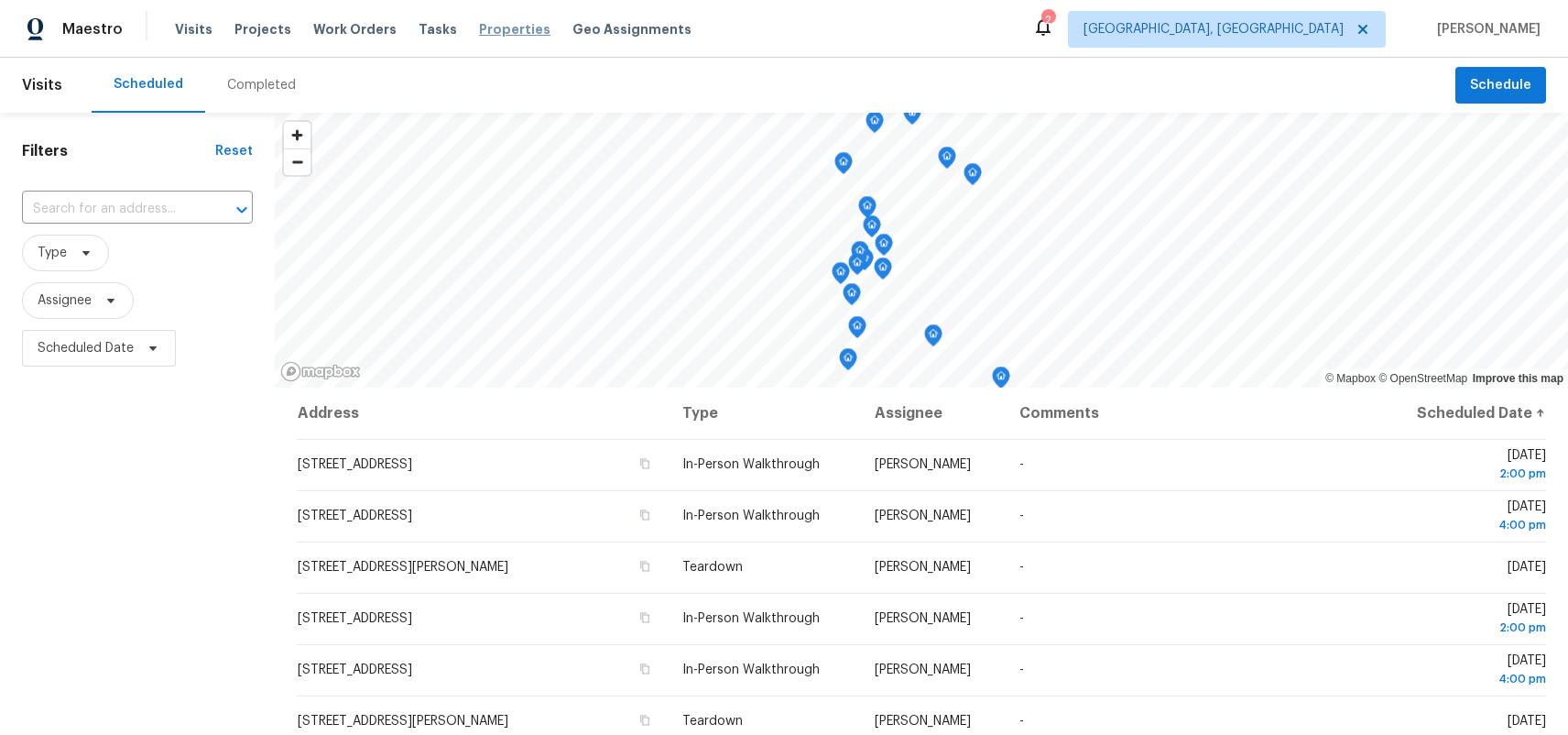
click at [505, 28] on span "Properties" at bounding box center [514, 28] width 71 height 18
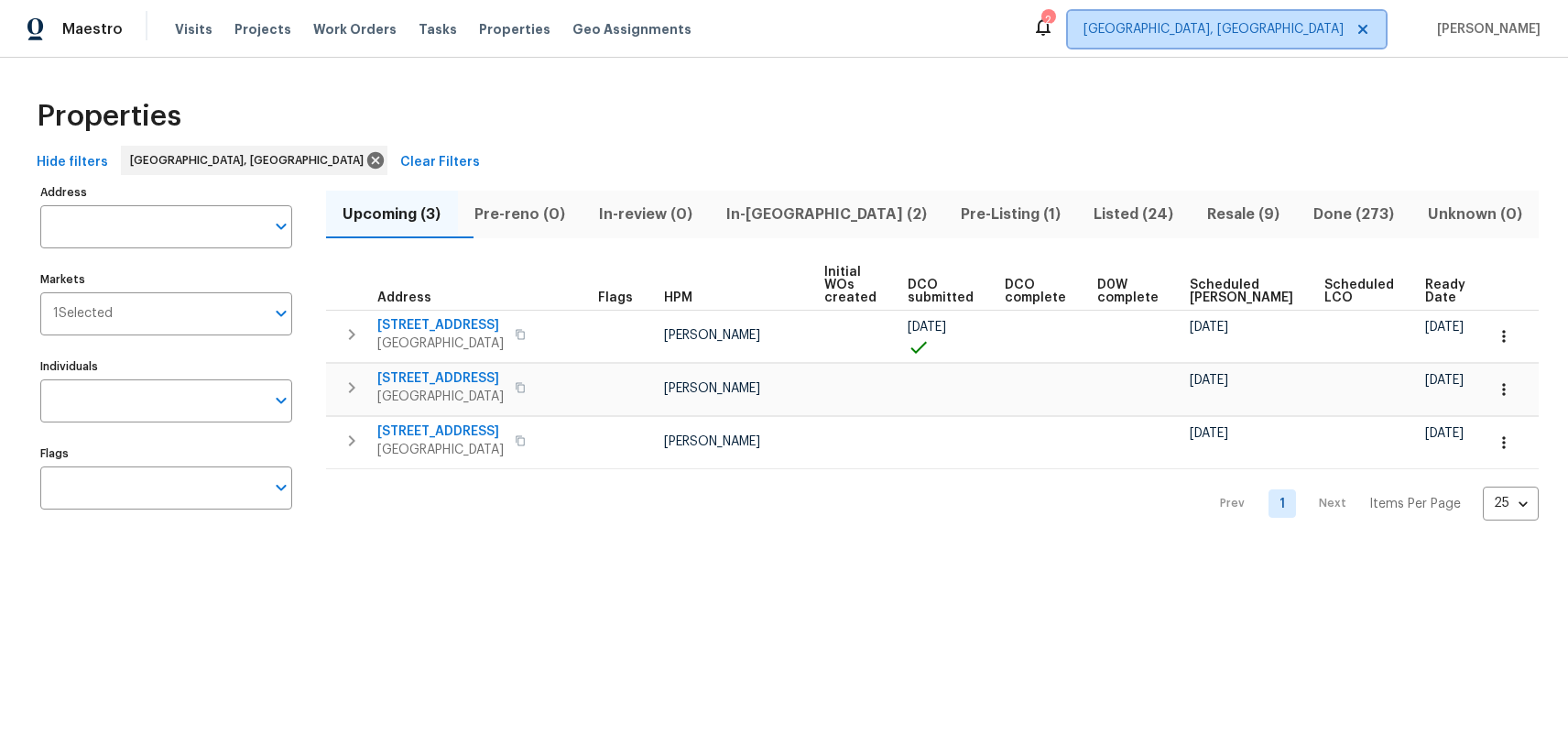
click at [1371, 35] on icon at bounding box center [1362, 28] width 14 height 14
click at [1309, 30] on span "[GEOGRAPHIC_DATA], [GEOGRAPHIC_DATA]" at bounding box center [1213, 28] width 260 height 18
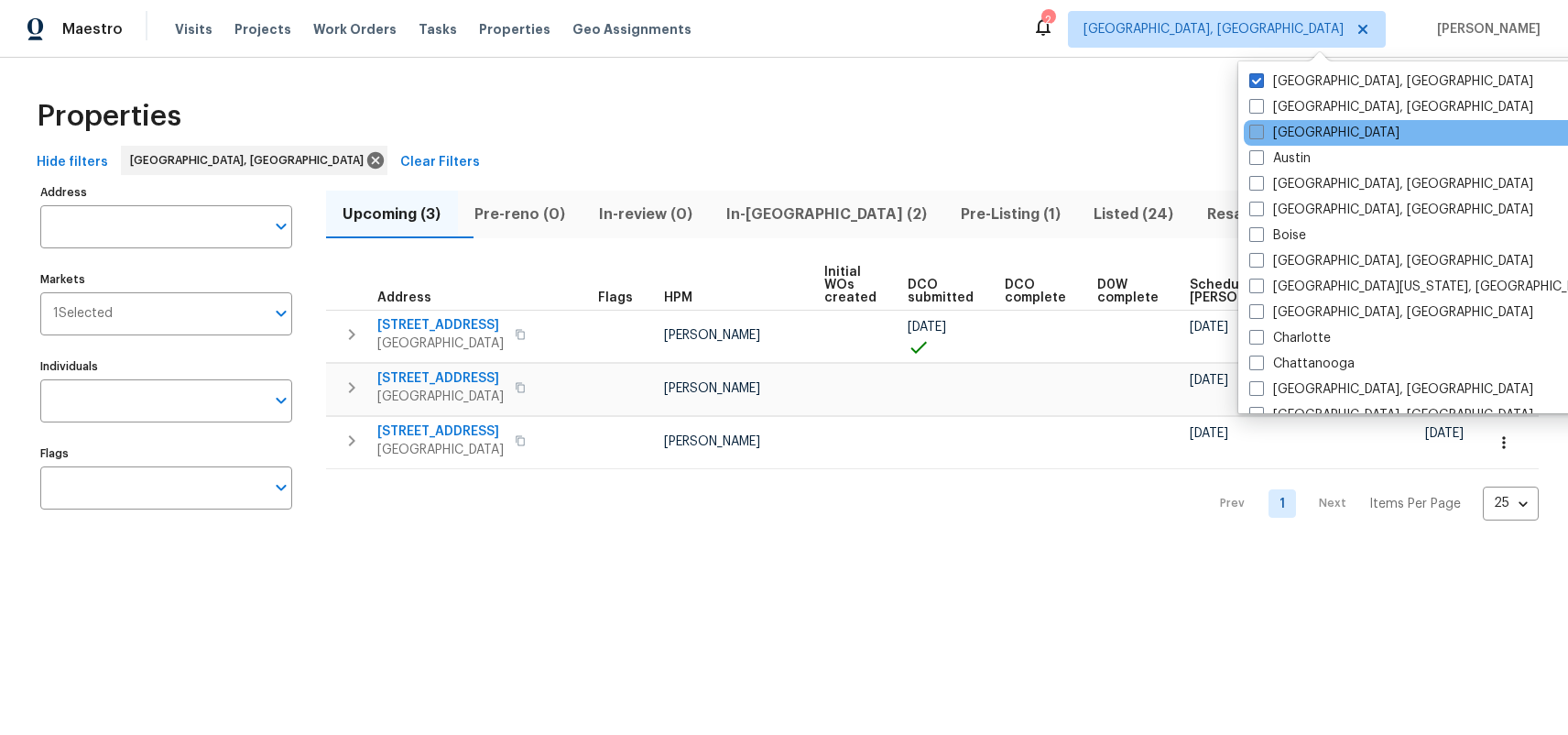
click at [1297, 138] on label "Atlanta" at bounding box center [1324, 132] width 150 height 18
click at [1262, 136] on input "Atlanta" at bounding box center [1255, 129] width 12 height 12
checkbox input "true"
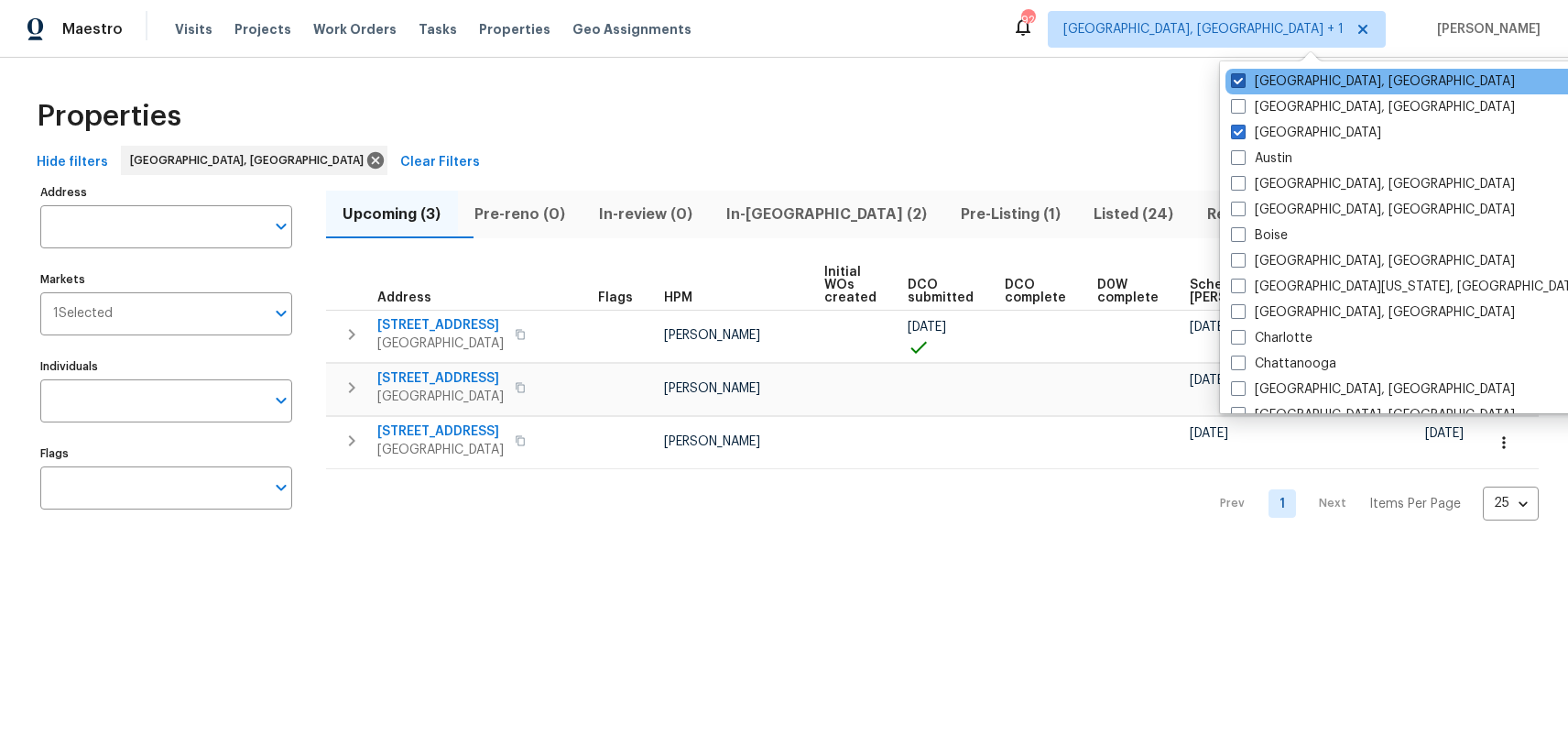
click at [1272, 87] on label "[GEOGRAPHIC_DATA], [GEOGRAPHIC_DATA]" at bounding box center [1374, 81] width 284 height 18
click at [1243, 84] on input "[GEOGRAPHIC_DATA], [GEOGRAPHIC_DATA]" at bounding box center [1237, 78] width 12 height 12
checkbox input "false"
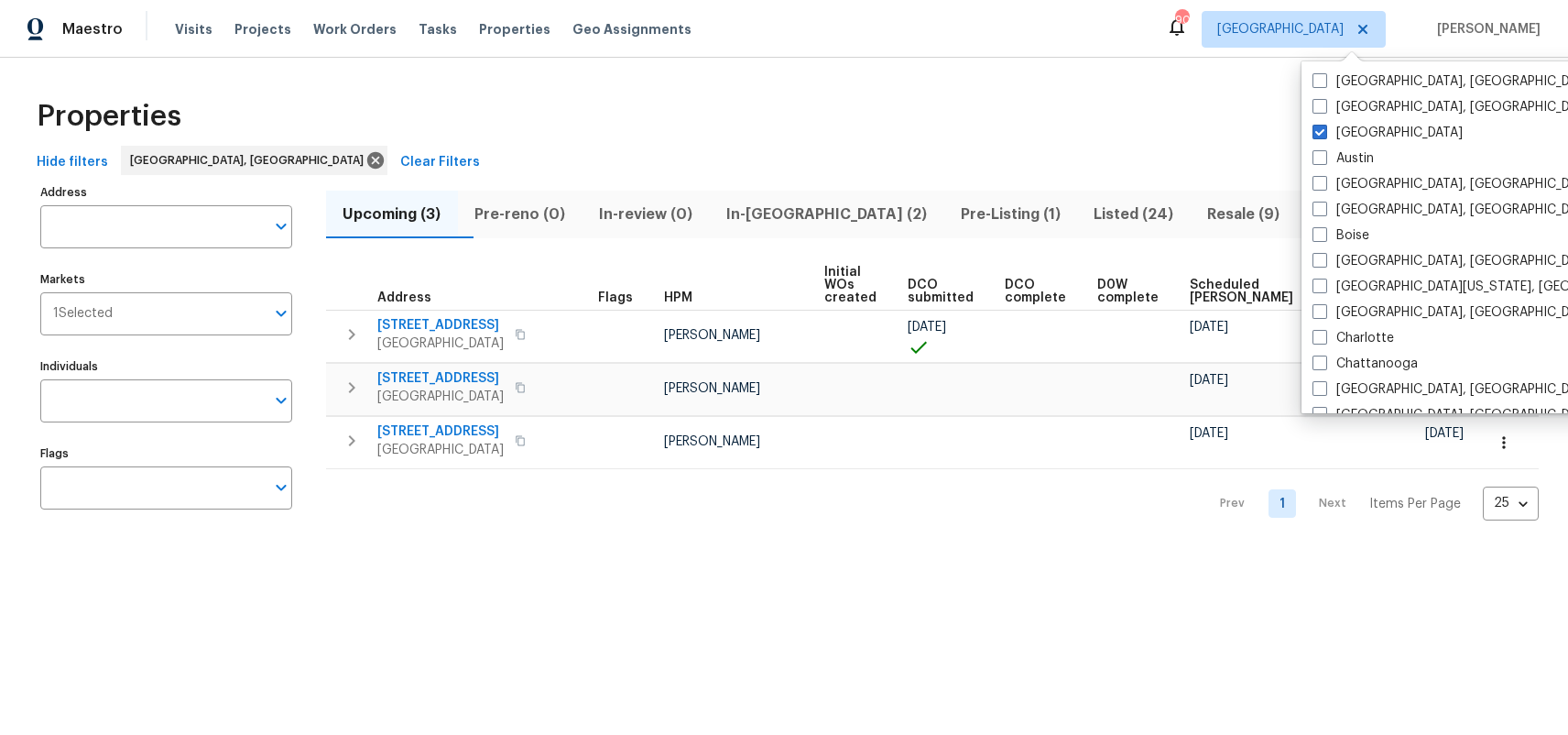
click at [1141, 79] on div "Properties Hide filters Albuquerque, NM Clear Filters Address Address Markets 1…" at bounding box center [784, 307] width 1568 height 500
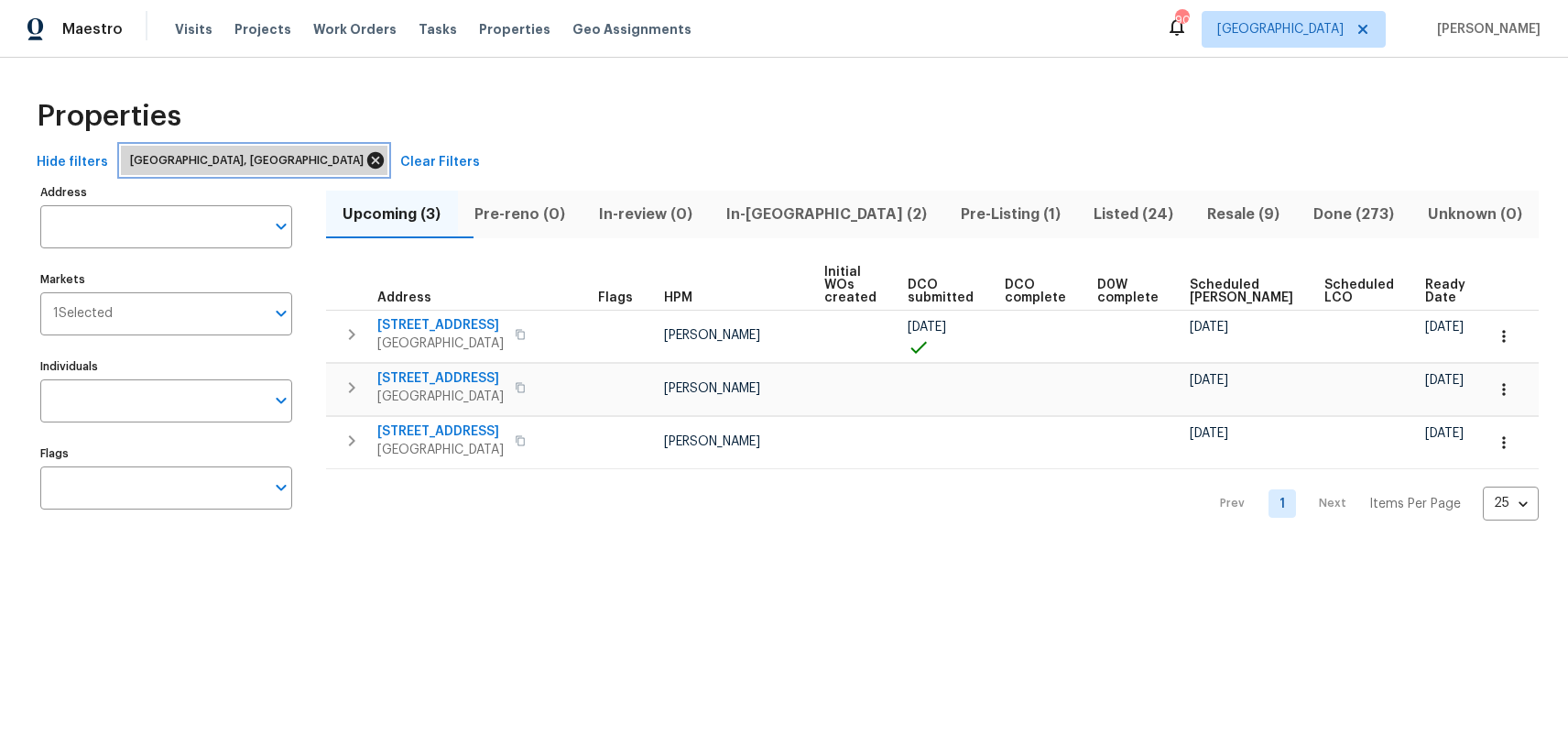
click at [368, 159] on icon at bounding box center [375, 159] width 16 height 16
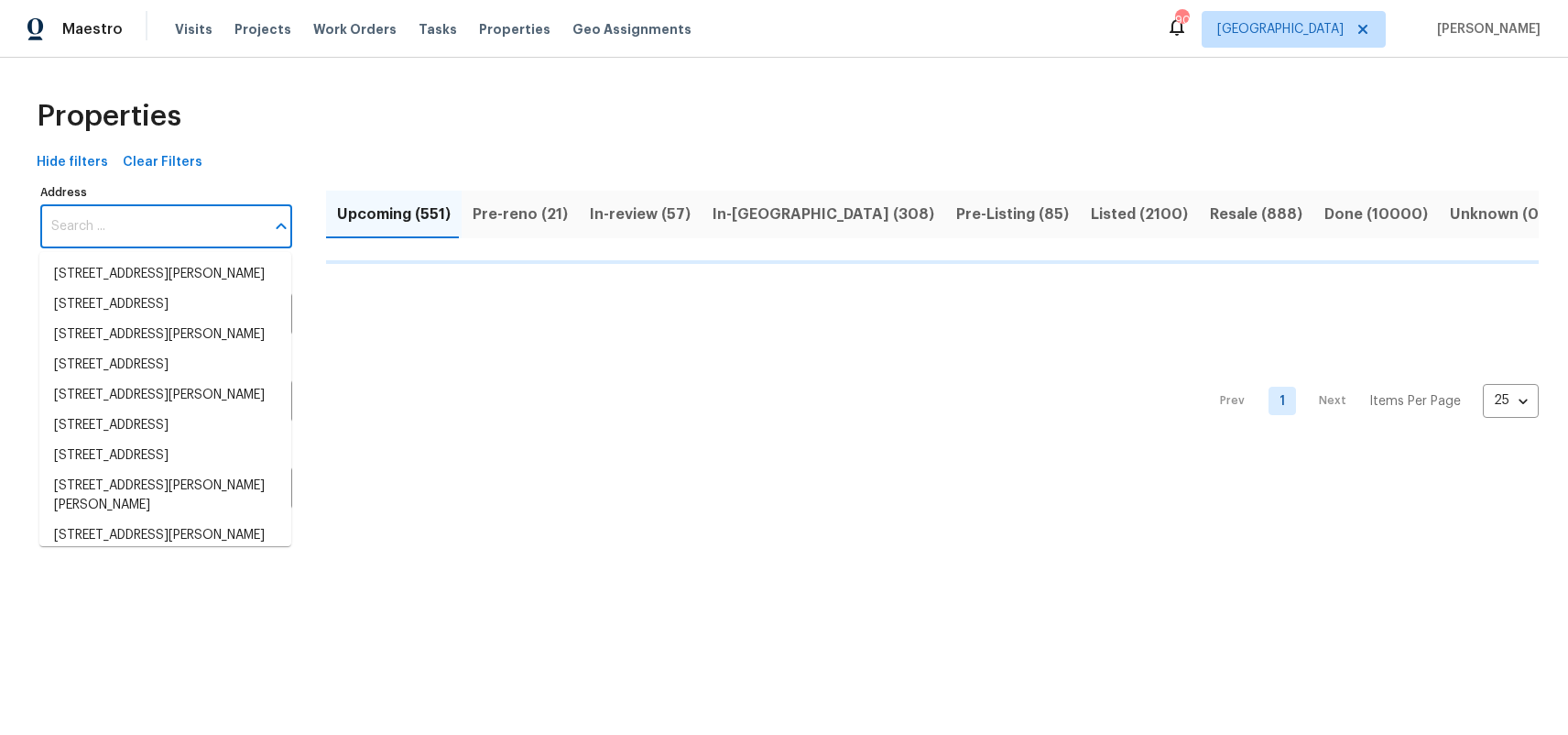
click at [156, 220] on input "Address" at bounding box center [153, 226] width 225 height 43
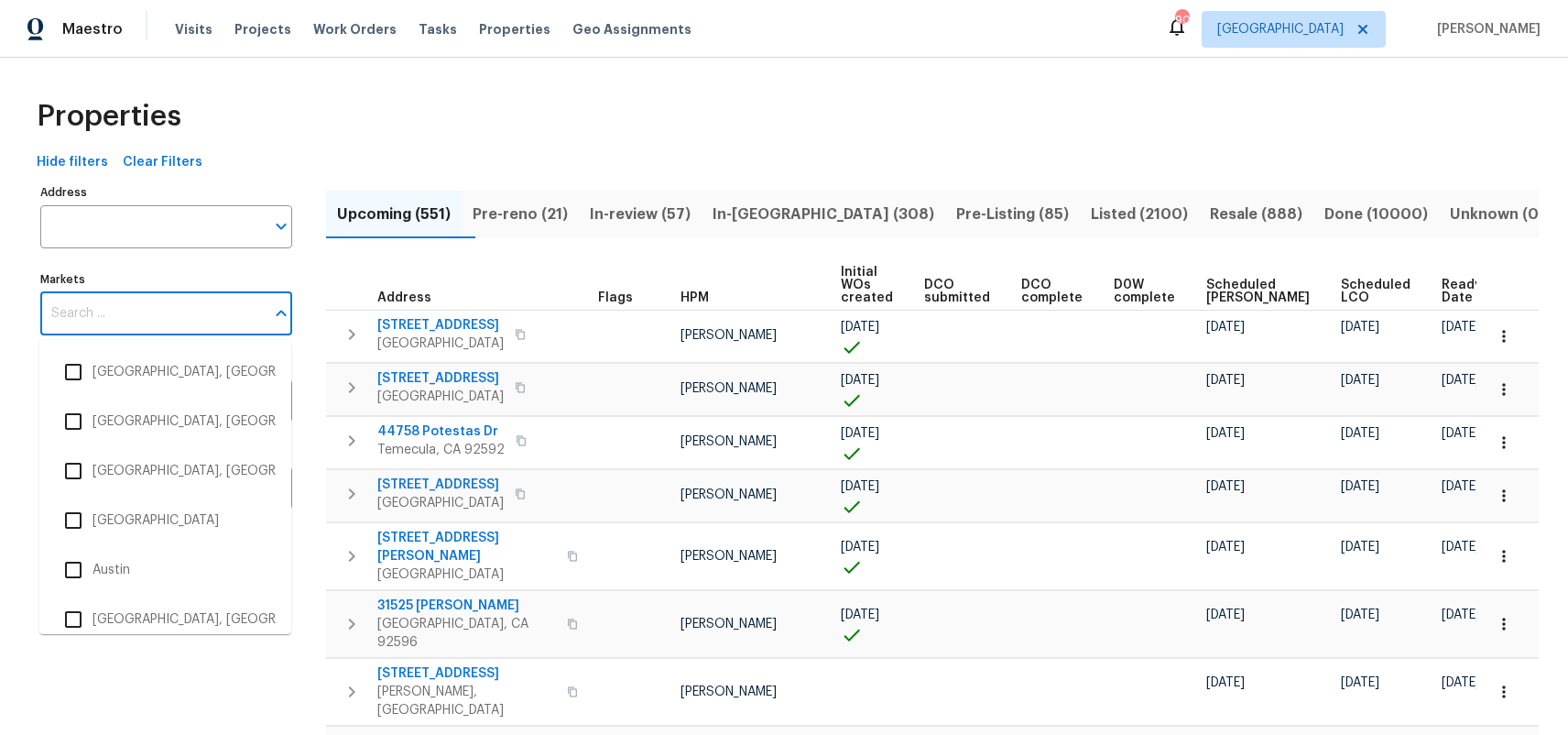
click at [116, 307] on input "Markets" at bounding box center [153, 313] width 225 height 43
click at [96, 527] on li "Atlanta" at bounding box center [165, 521] width 223 height 39
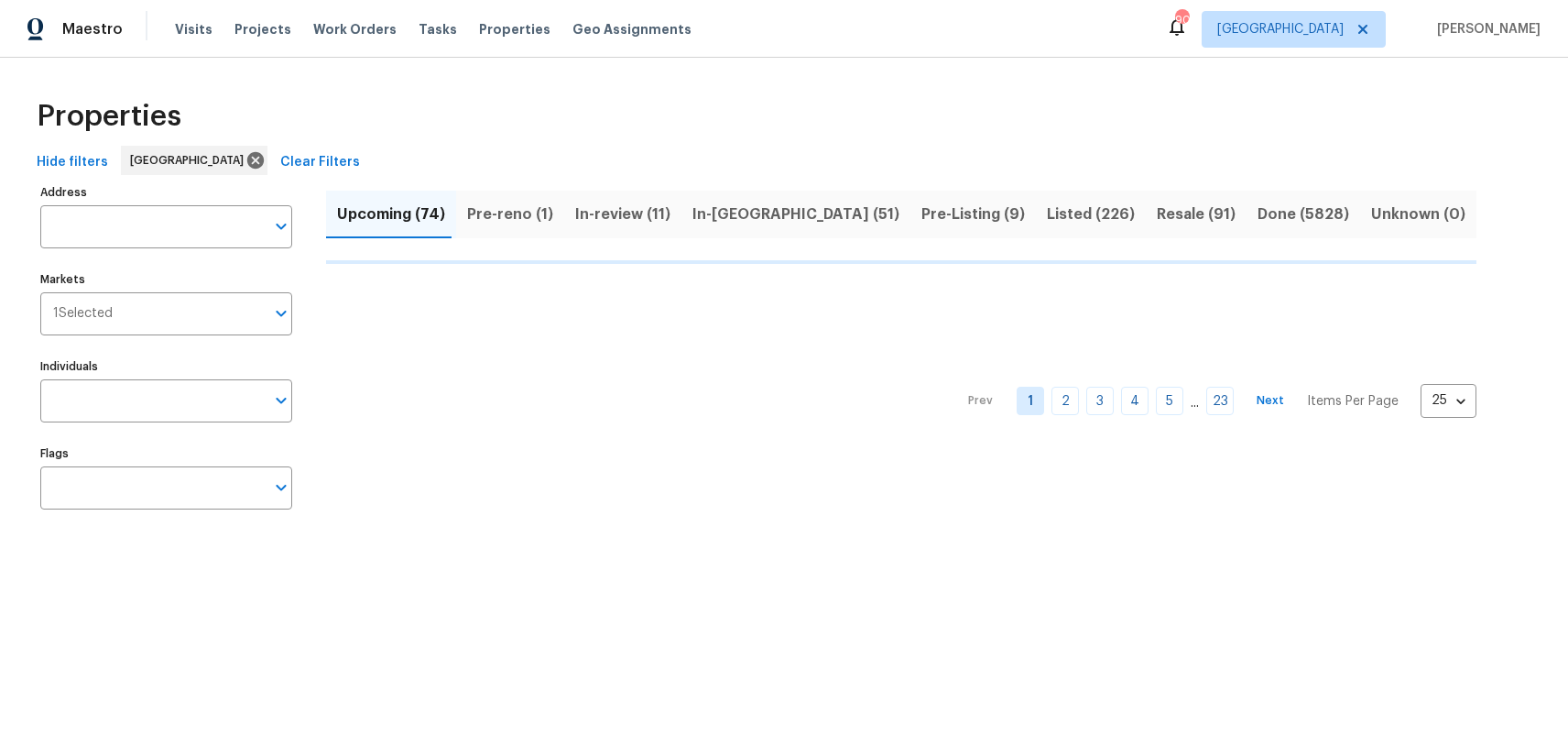
click at [595, 99] on div "Properties" at bounding box center [784, 117] width 1510 height 59
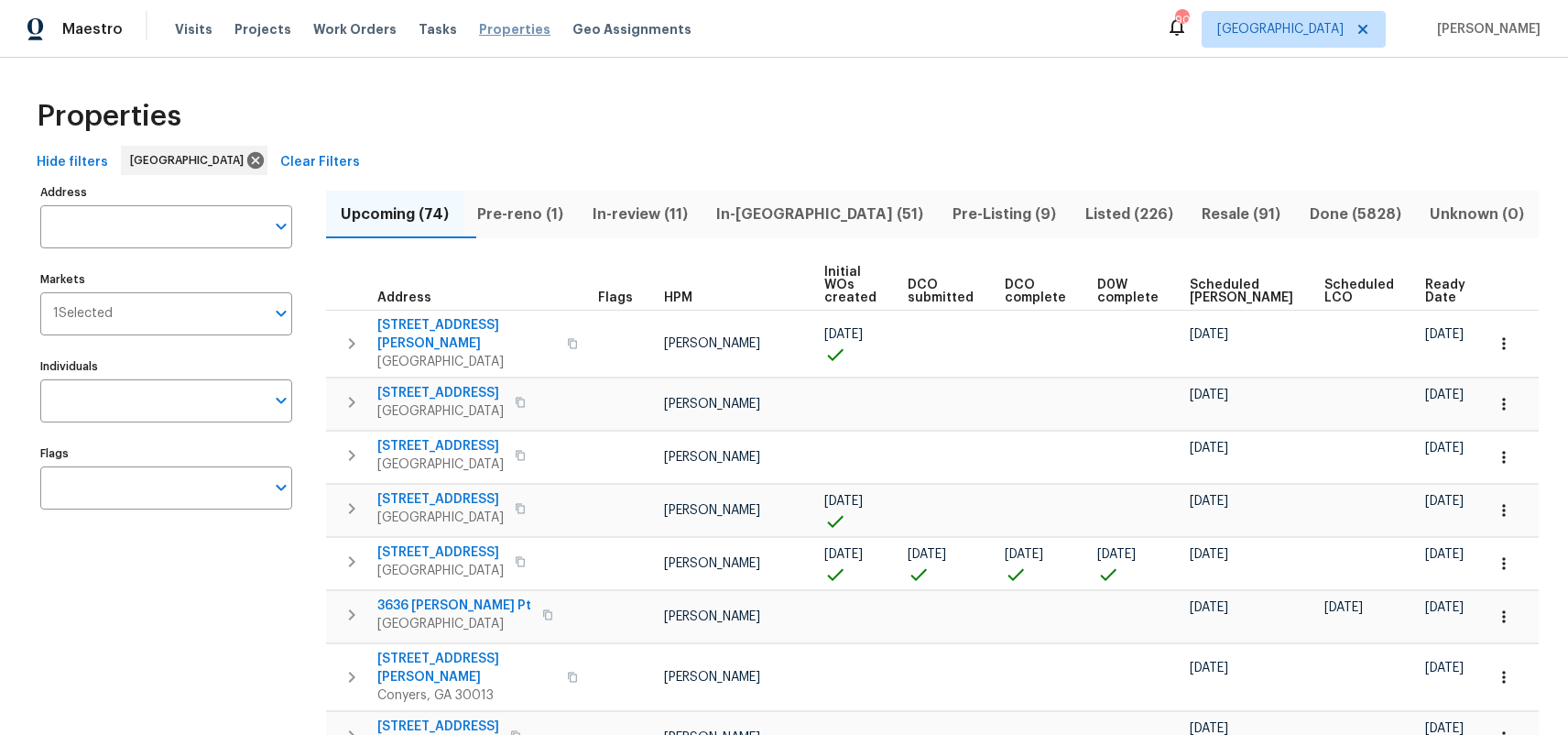
click at [496, 32] on span "Properties" at bounding box center [514, 28] width 71 height 18
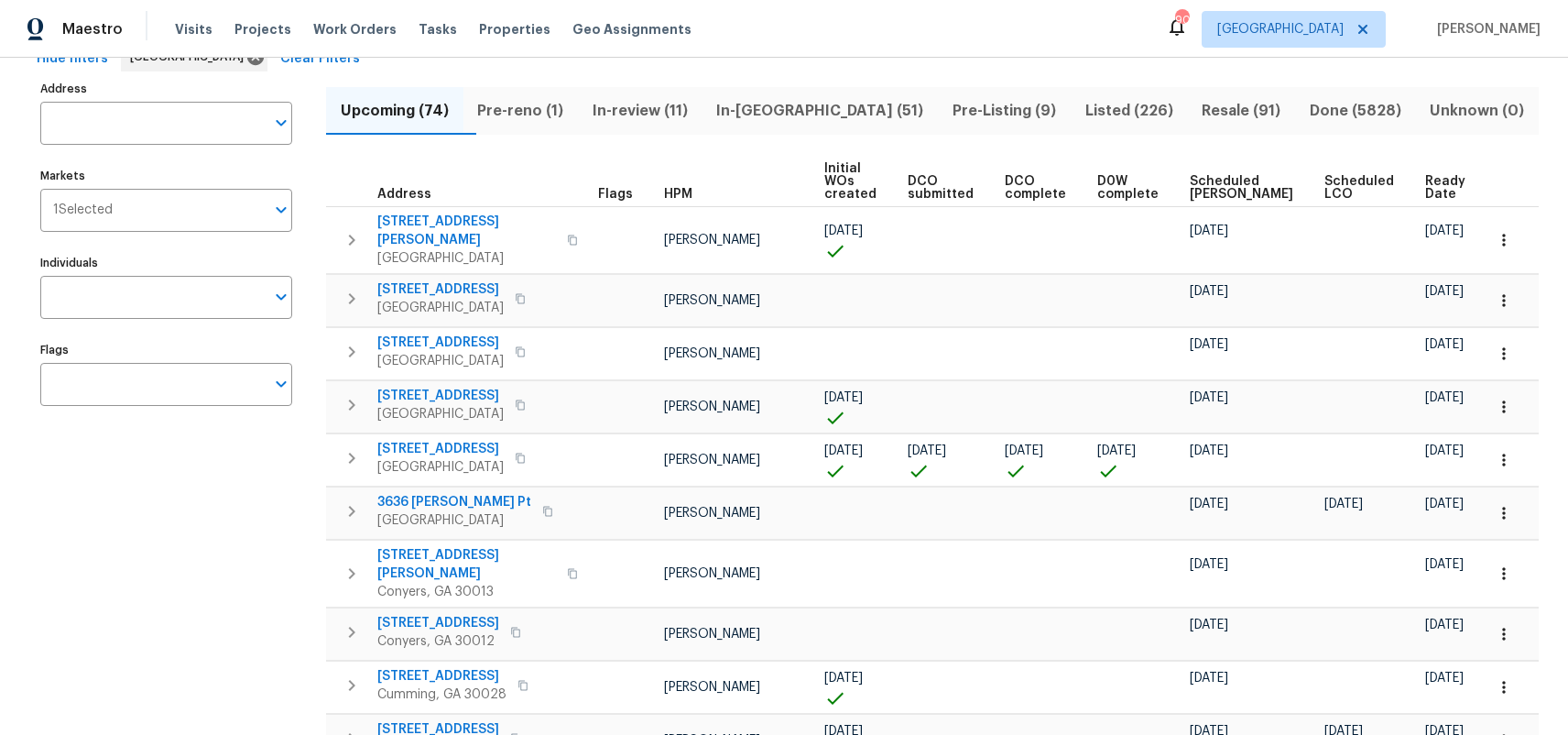
scroll to position [111, 0]
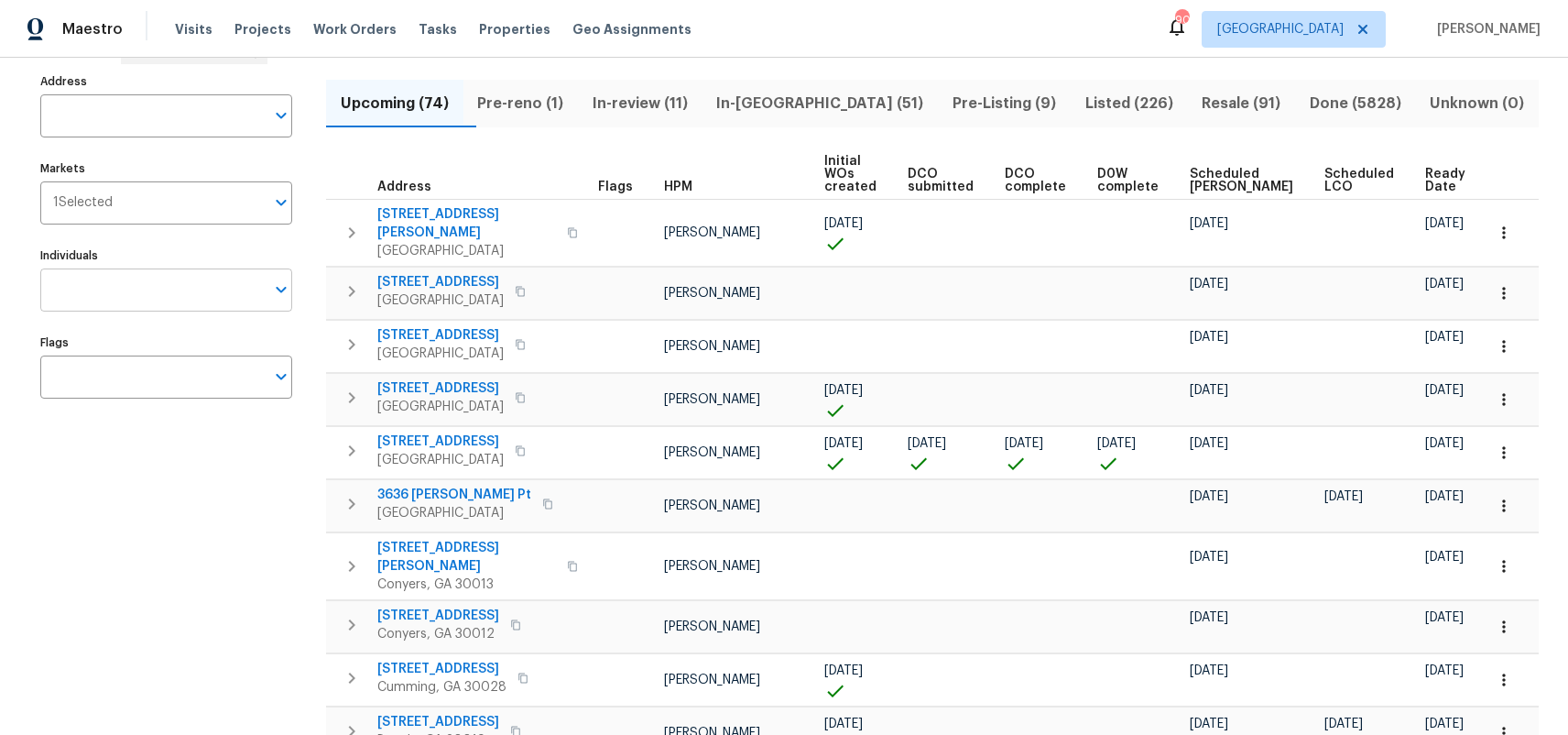
click at [147, 292] on input "Individuals" at bounding box center [153, 289] width 225 height 43
type input "tim"
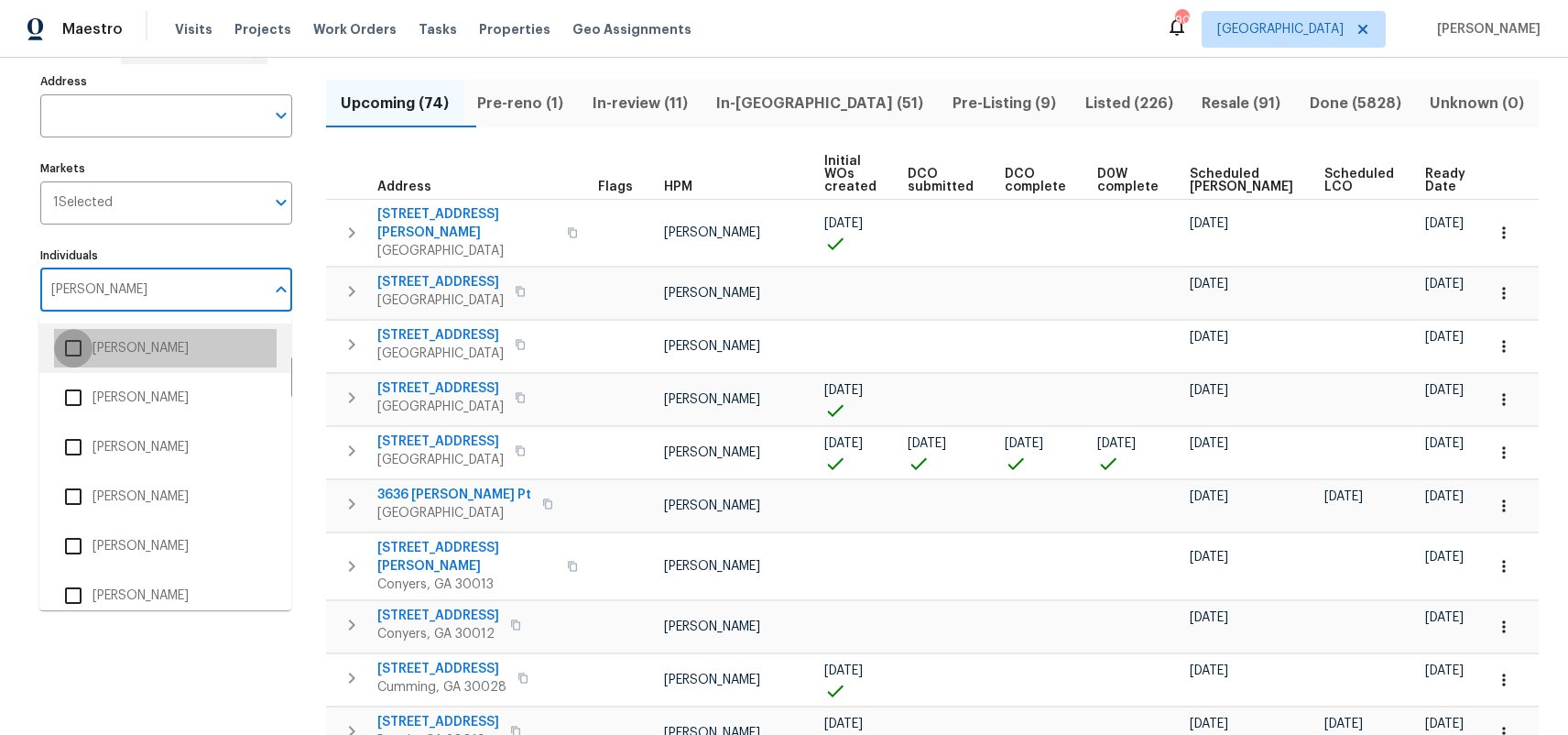
click at [82, 345] on input "checkbox" at bounding box center [73, 348] width 39 height 39
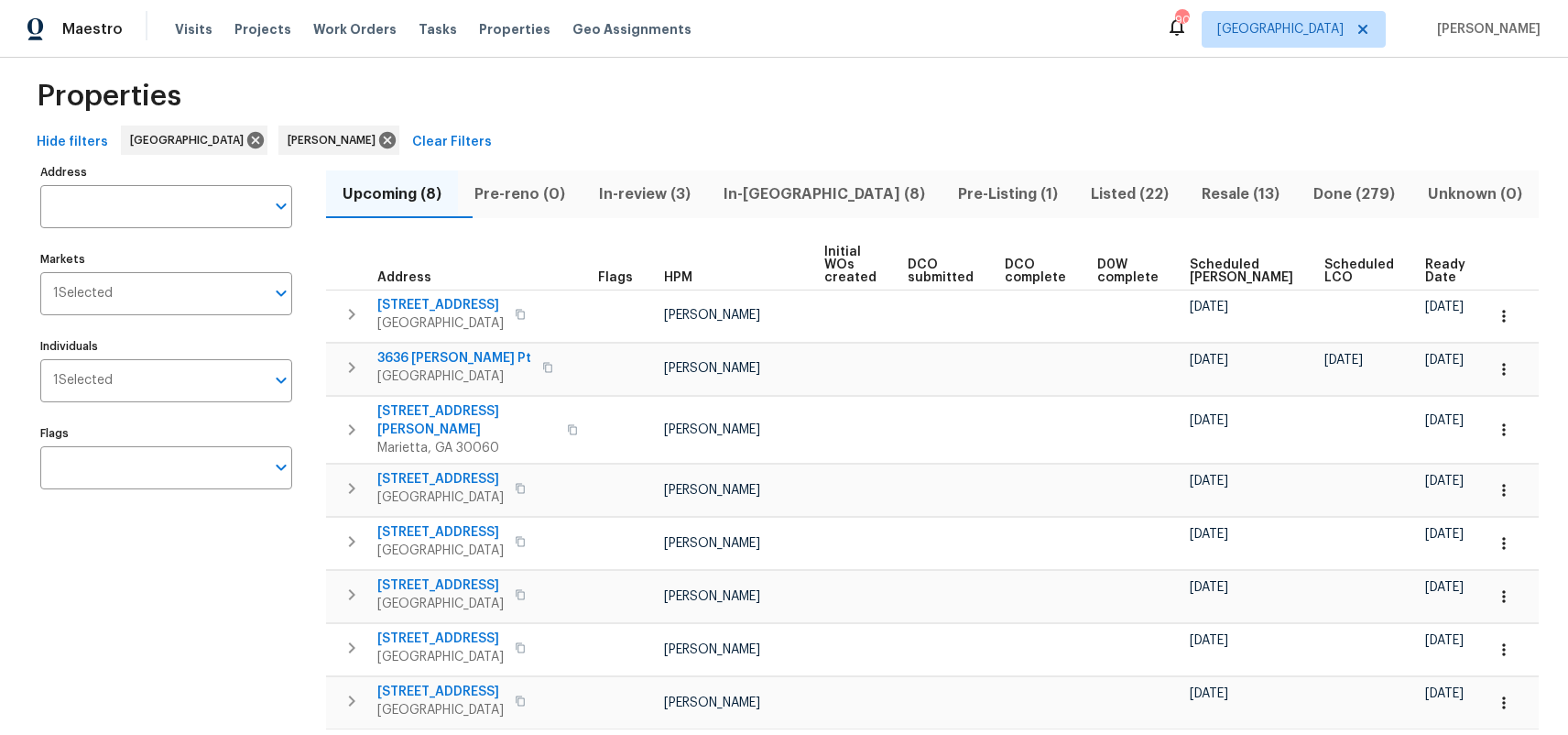
scroll to position [4, 0]
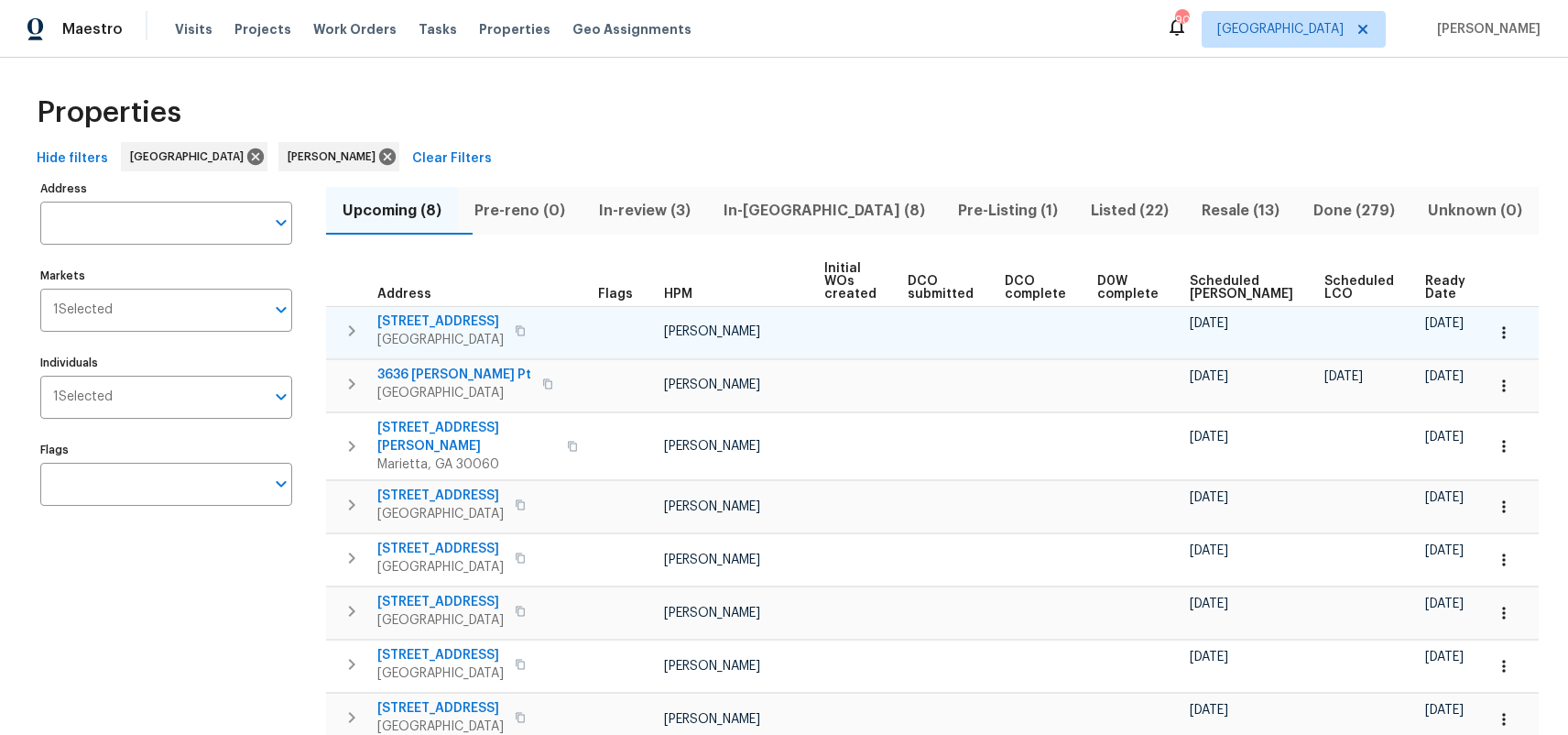
drag, startPoint x: 1468, startPoint y: 322, endPoint x: 1395, endPoint y: 322, distance: 73.0
click at [1395, 322] on tr "2766 Topaz Rd Riverdale, GA 30296 Tim Godfrey 09/12/25 09/15/25" at bounding box center [939, 332] width 1226 height 52
drag, startPoint x: 1277, startPoint y: 323, endPoint x: 1194, endPoint y: 323, distance: 83.0
click at [1194, 323] on tr "2766 Topaz Rd Riverdale, GA 30296 Tim Godfrey 09/12/25 09/15/25" at bounding box center [939, 332] width 1226 height 52
click at [1450, 337] on div at bounding box center [1454, 341] width 57 height 18
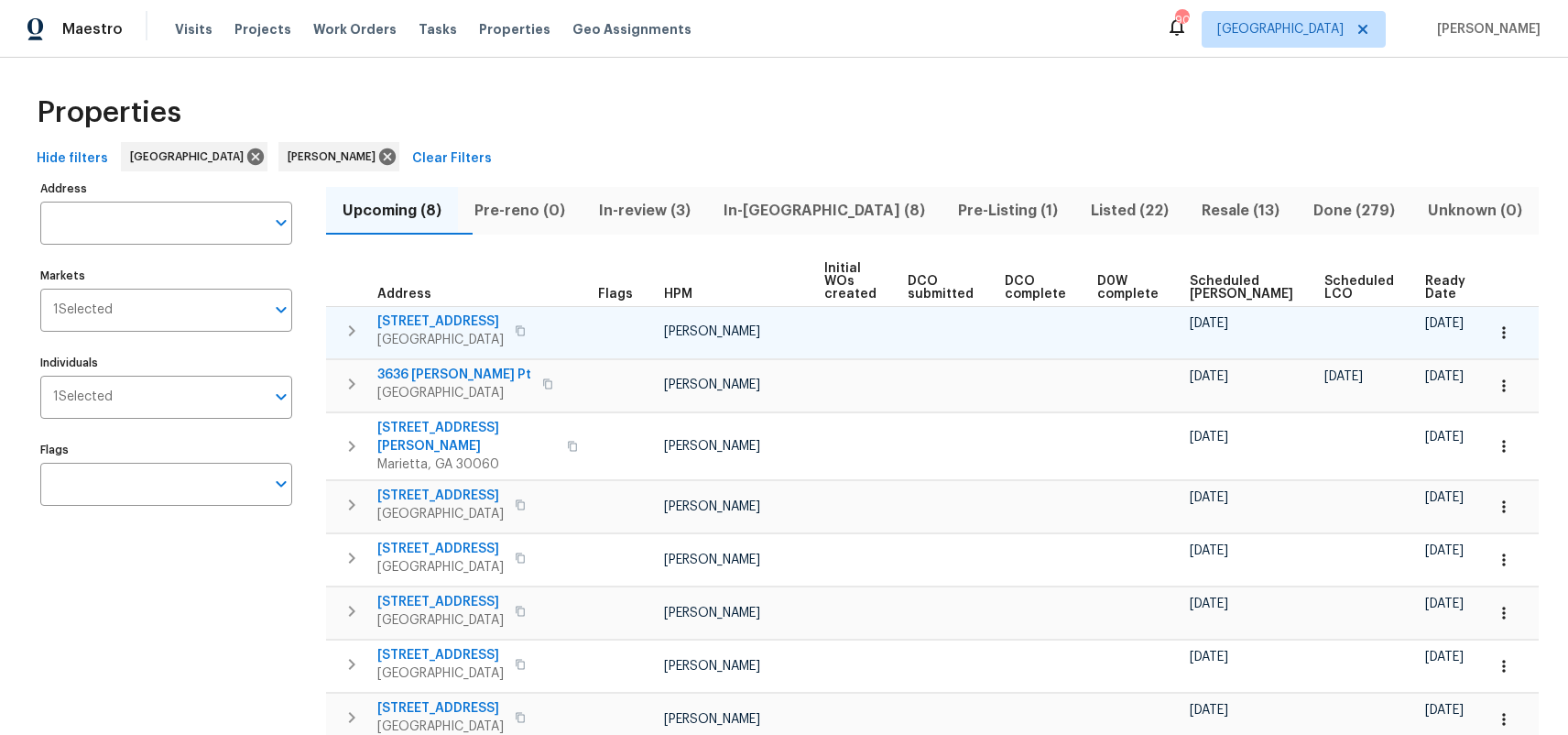
drag, startPoint x: 1281, startPoint y: 328, endPoint x: 1188, endPoint y: 319, distance: 93.4
click at [1188, 319] on tr "2766 Topaz Rd Riverdale, GA 30296 Tim Godfrey 09/12/25 09/15/25" at bounding box center [939, 332] width 1226 height 52
click at [1222, 329] on div "[DATE]" at bounding box center [1249, 322] width 120 height 18
drag, startPoint x: 1462, startPoint y: 321, endPoint x: 1410, endPoint y: 320, distance: 52.0
click at [1426, 320] on div "[DATE]" at bounding box center [1454, 322] width 57 height 18
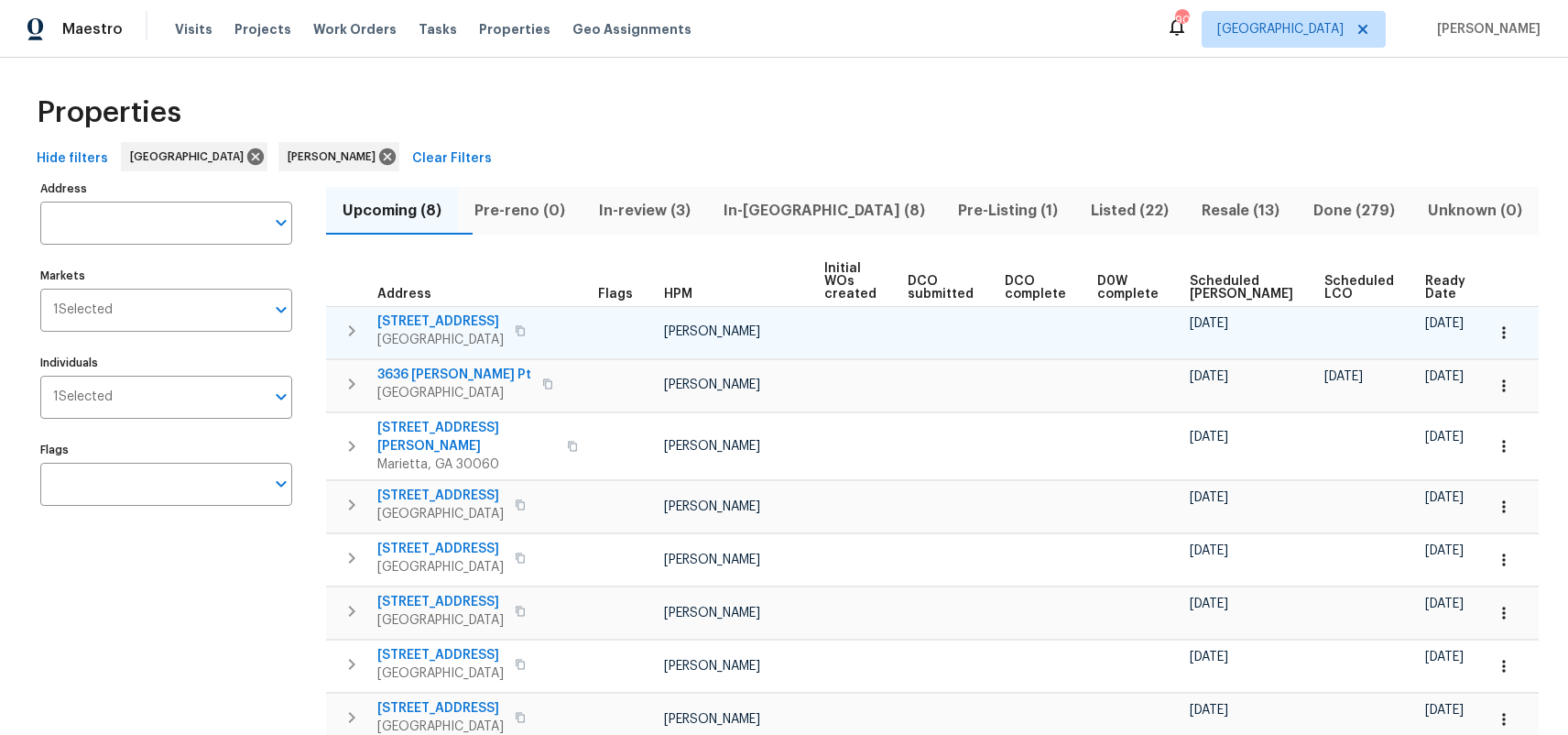
click at [1375, 329] on td at bounding box center [1368, 332] width 100 height 52
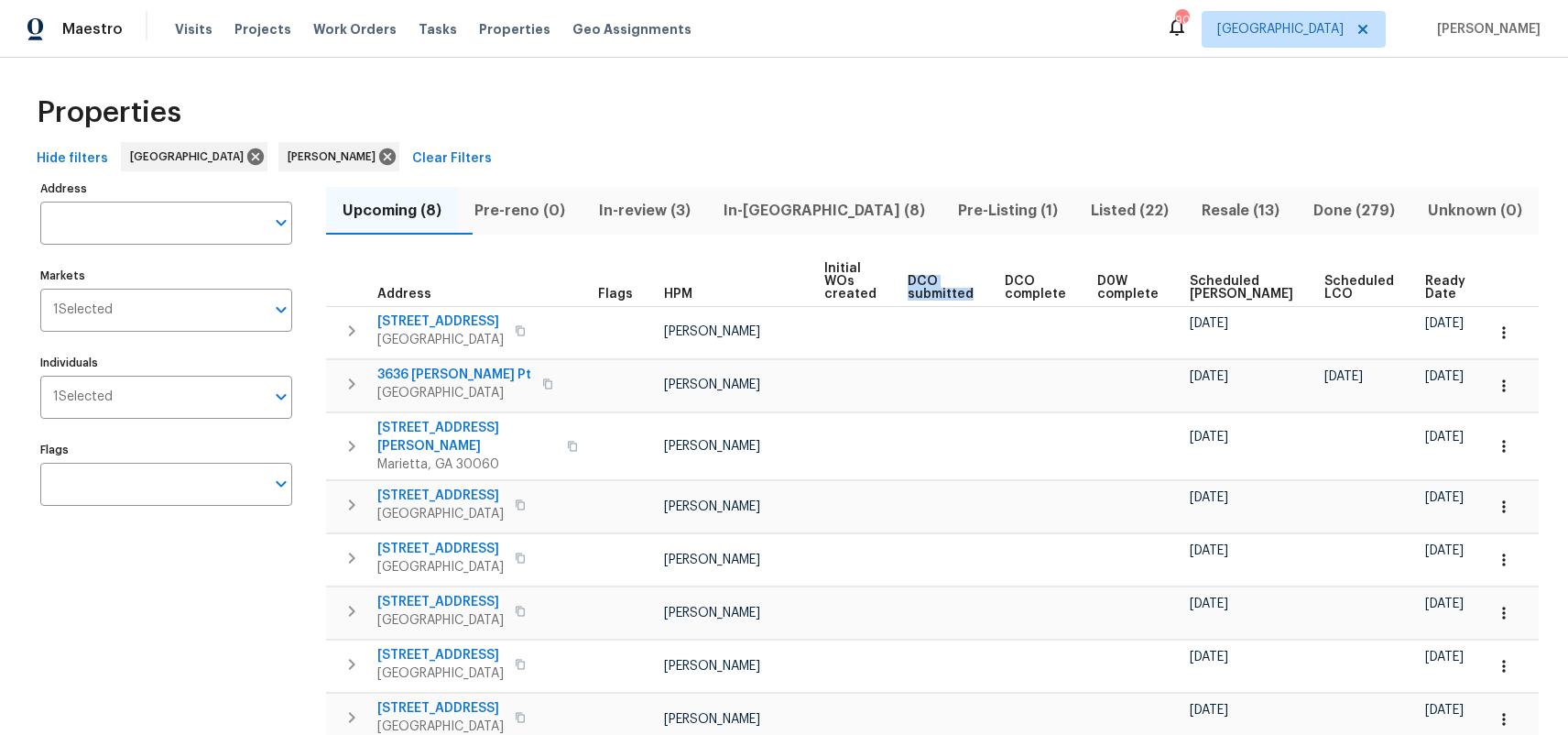
drag, startPoint x: 983, startPoint y: 293, endPoint x: 912, endPoint y: 278, distance: 72.6
click at [911, 278] on th "DCO submitted" at bounding box center [949, 282] width 97 height 50
drag, startPoint x: 1079, startPoint y: 297, endPoint x: 1009, endPoint y: 275, distance: 73.4
click at [1009, 275] on th "DCO complete" at bounding box center [1044, 282] width 93 height 50
click at [1061, 282] on span "DCO complete" at bounding box center [1035, 287] width 62 height 26
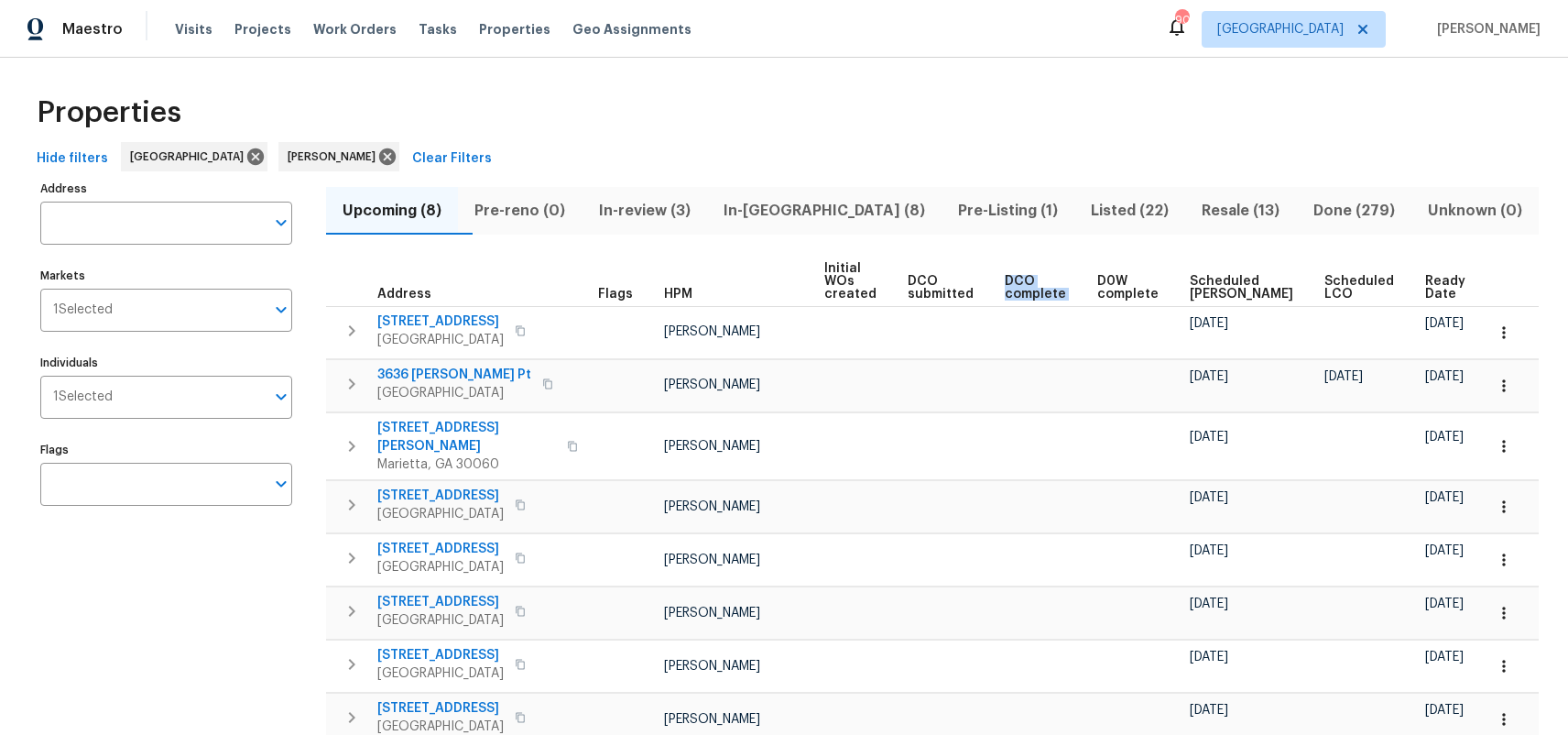
drag, startPoint x: 1085, startPoint y: 294, endPoint x: 1004, endPoint y: 280, distance: 82.2
click at [1004, 280] on tr "Address Flags HPM Initial WOs created DCO submitted DCO complete D0W complete S…" at bounding box center [939, 282] width 1226 height 50
click at [1066, 295] on span "DCO complete" at bounding box center [1035, 287] width 62 height 26
drag, startPoint x: 1081, startPoint y: 291, endPoint x: 1014, endPoint y: 280, distance: 67.9
click at [1014, 280] on div "DCO complete" at bounding box center [1044, 287] width 78 height 26
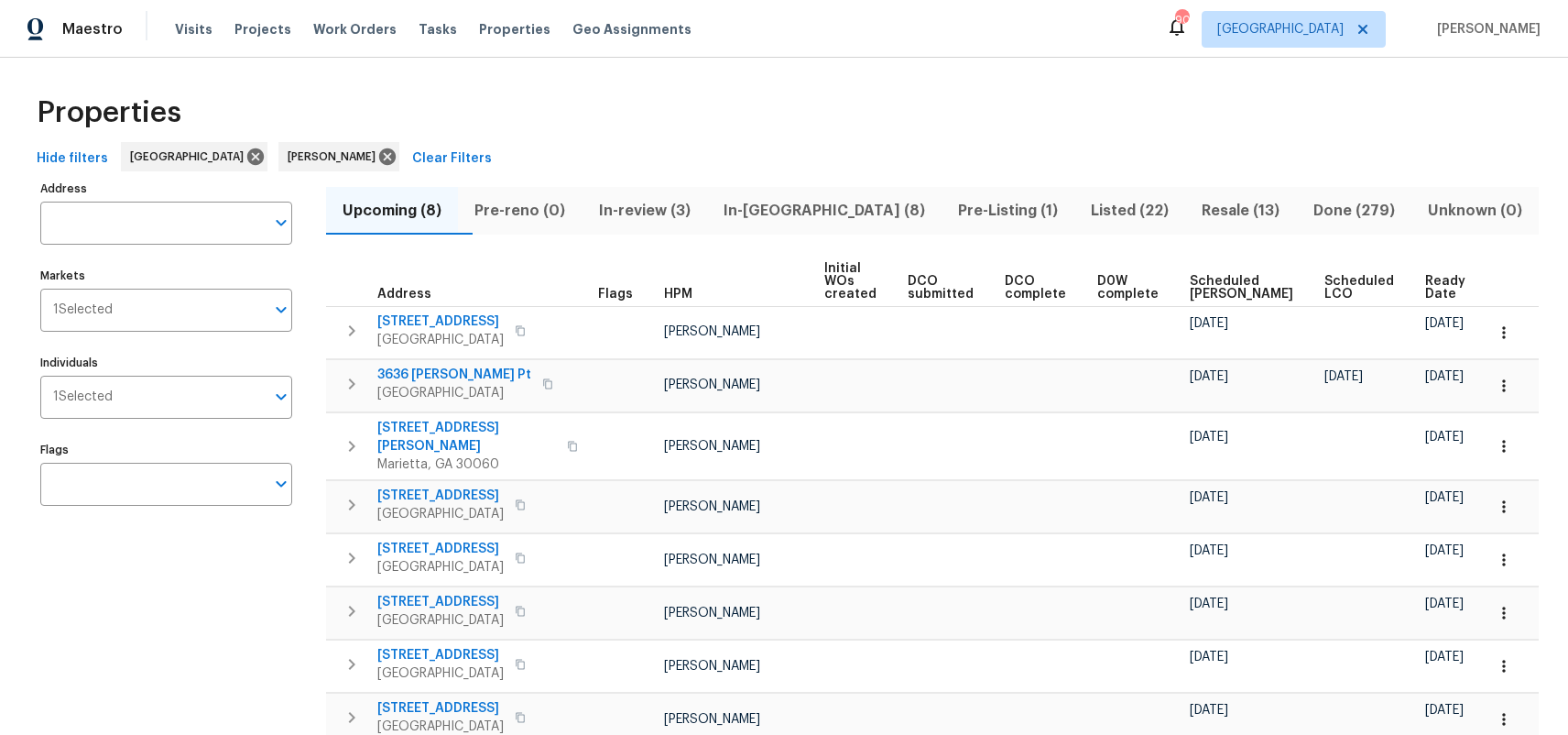
click at [1159, 299] on span "D0W complete" at bounding box center [1128, 287] width 62 height 26
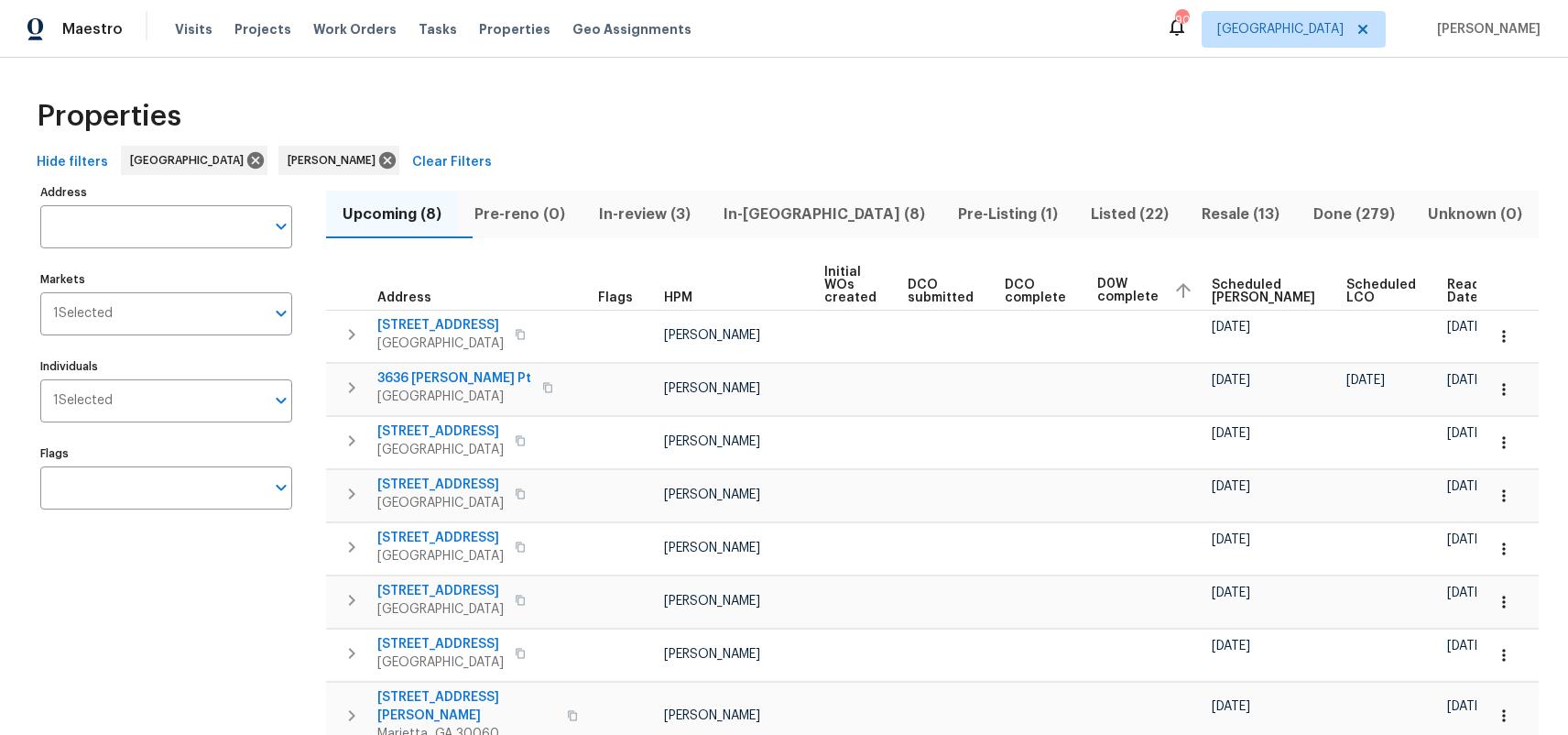
click at [1448, 290] on span "Ready Date" at bounding box center [1468, 291] width 41 height 26
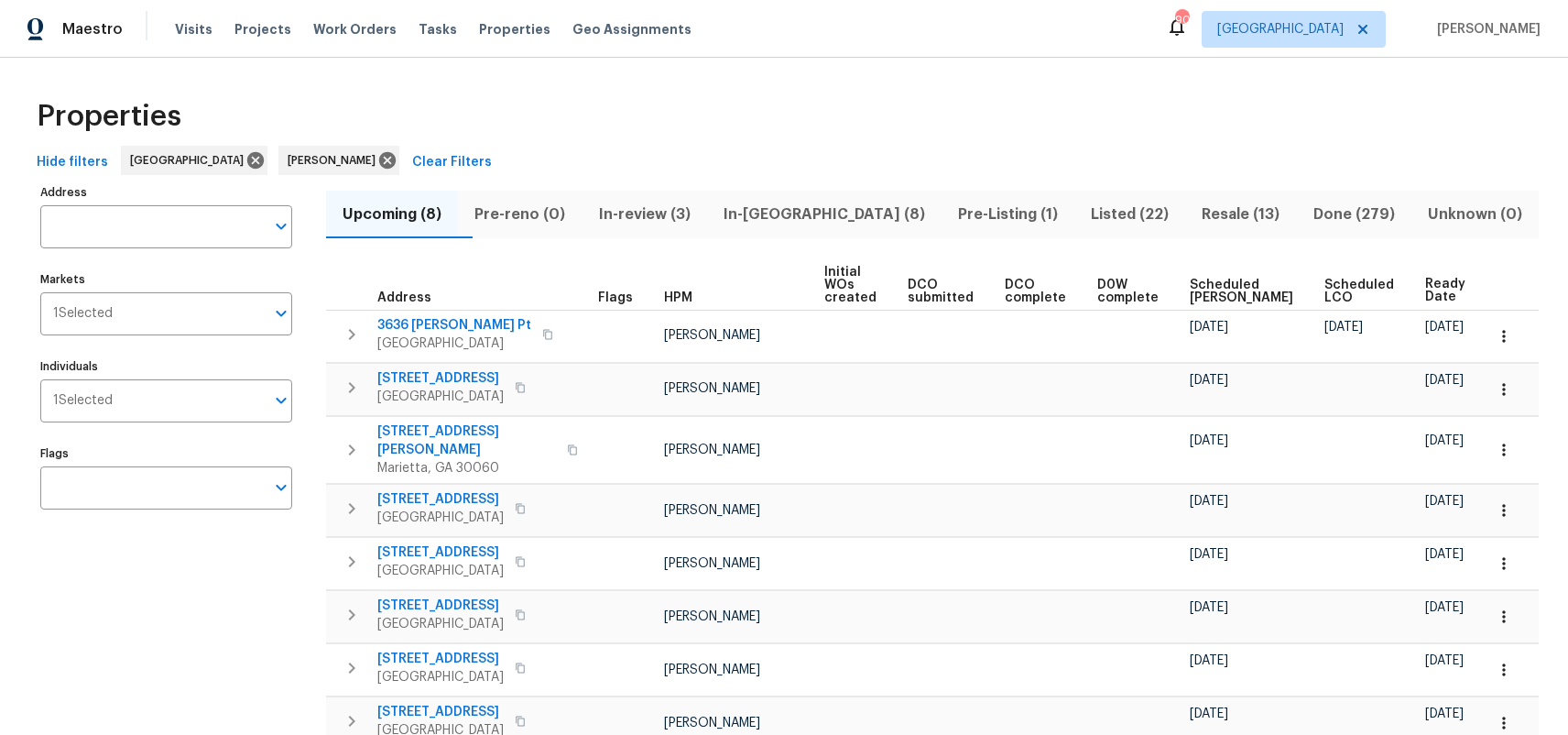
click at [571, 210] on span "Pre-reno (0)" at bounding box center [520, 214] width 101 height 26
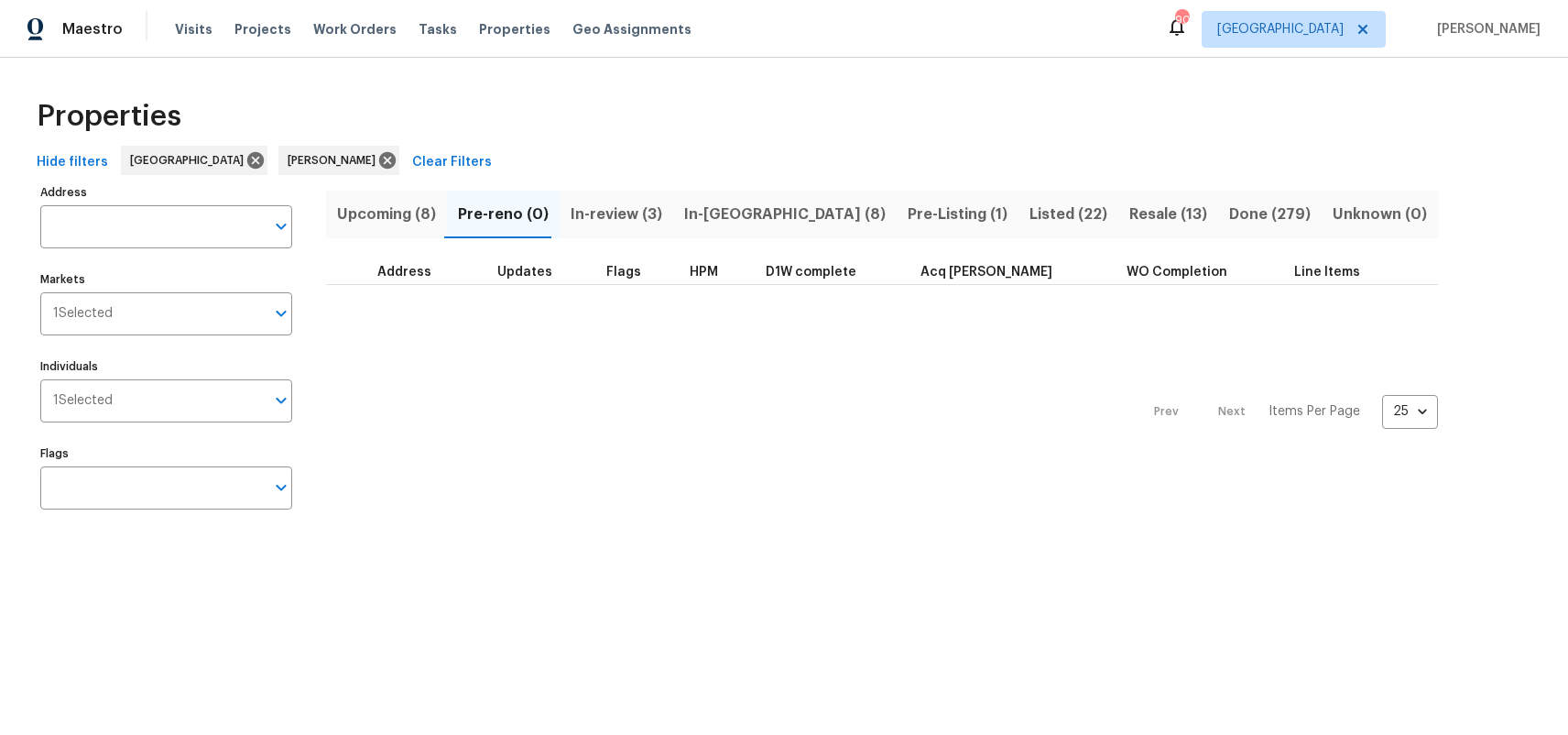
click at [608, 214] on span "In-review (3)" at bounding box center [616, 214] width 92 height 26
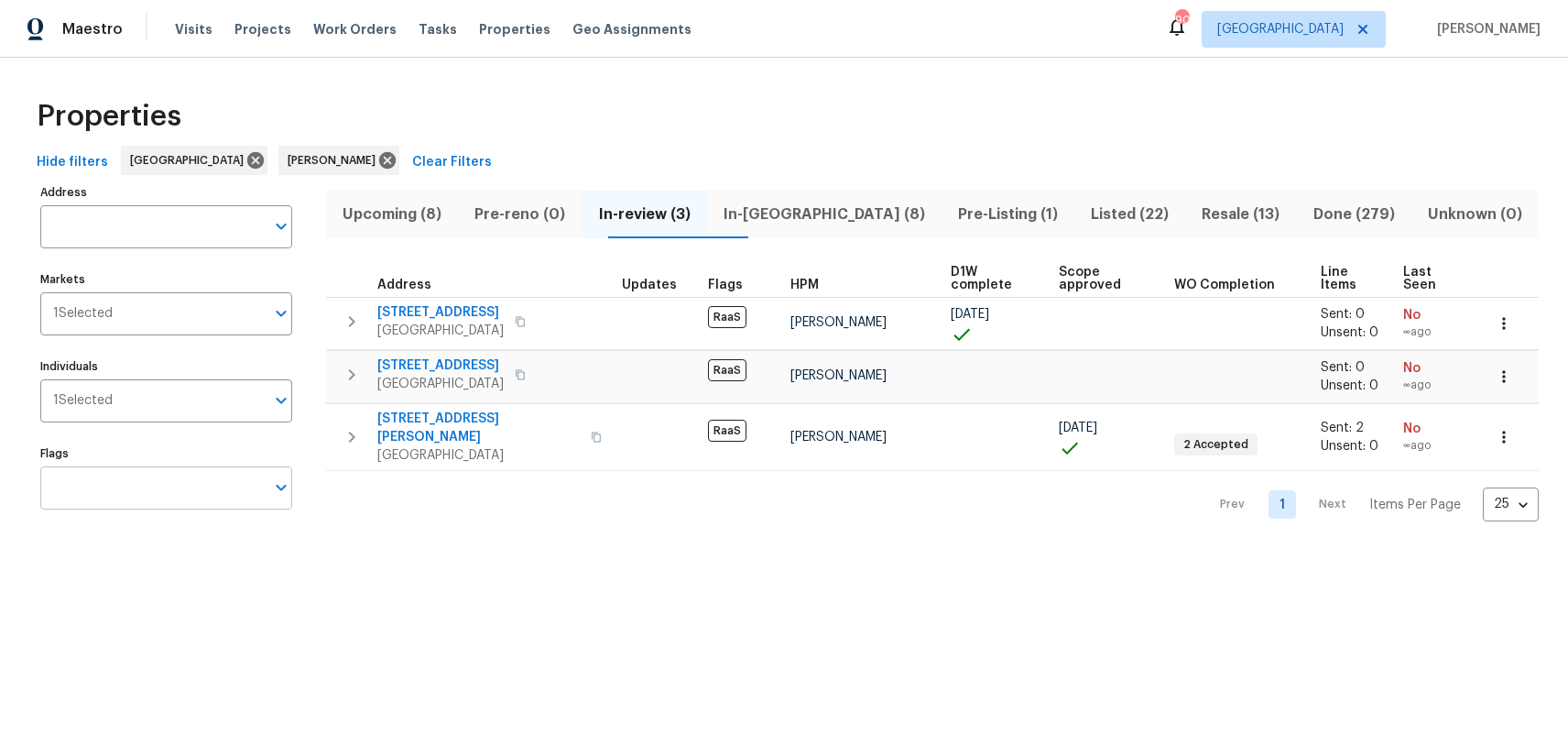
click at [134, 501] on input "Flags" at bounding box center [153, 487] width 225 height 43
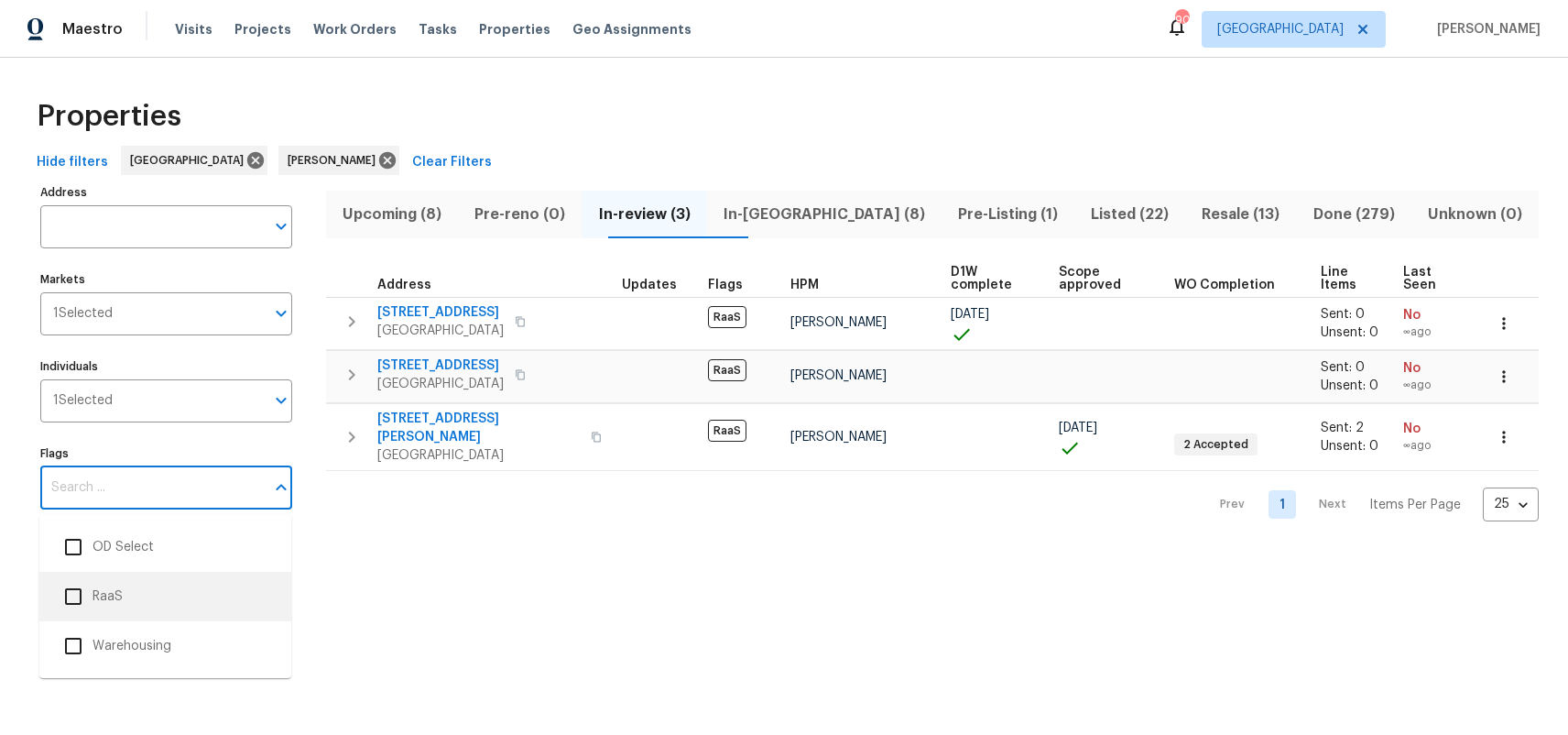
click at [110, 597] on li "RaaS" at bounding box center [165, 597] width 223 height 39
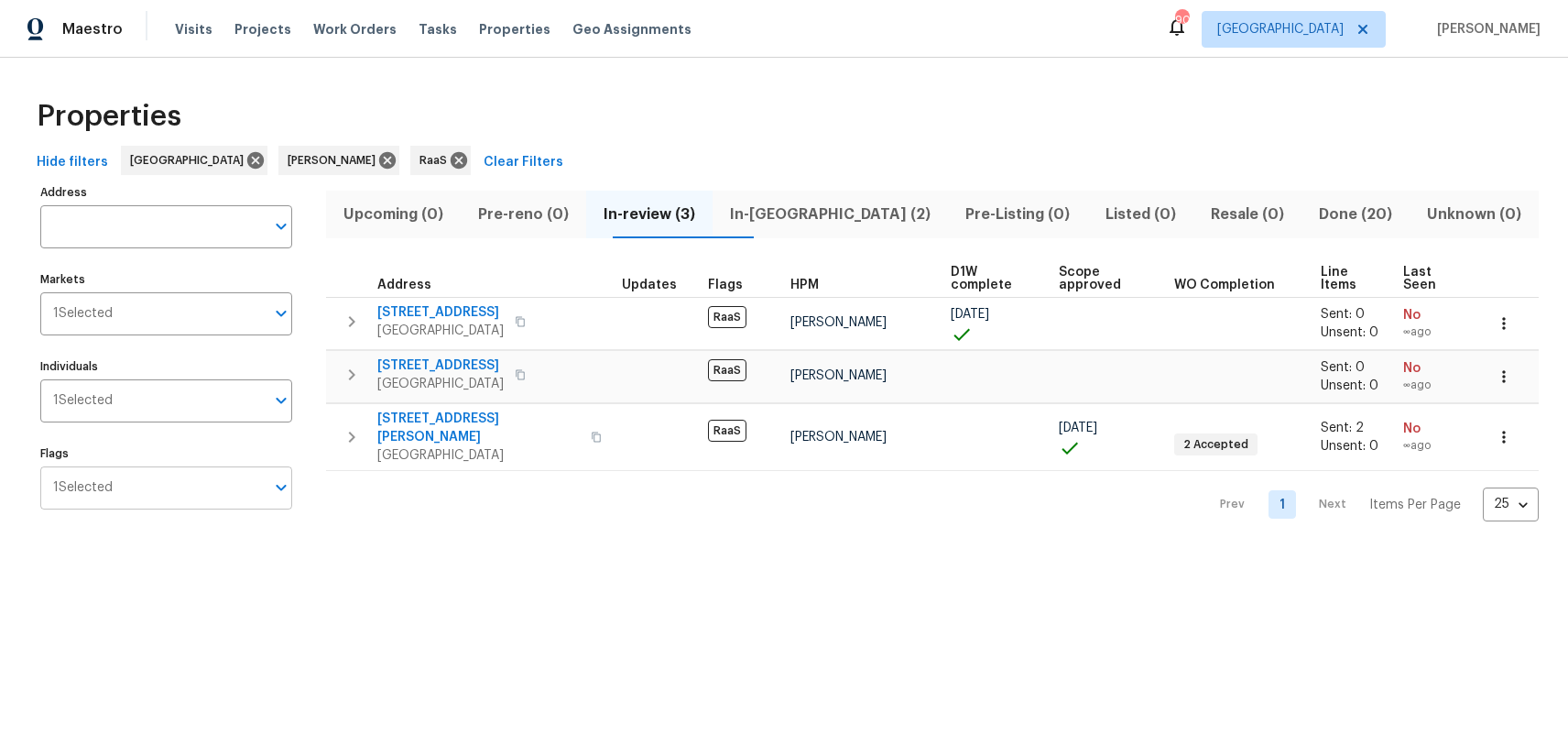
click at [157, 498] on input "Flags" at bounding box center [189, 487] width 152 height 43
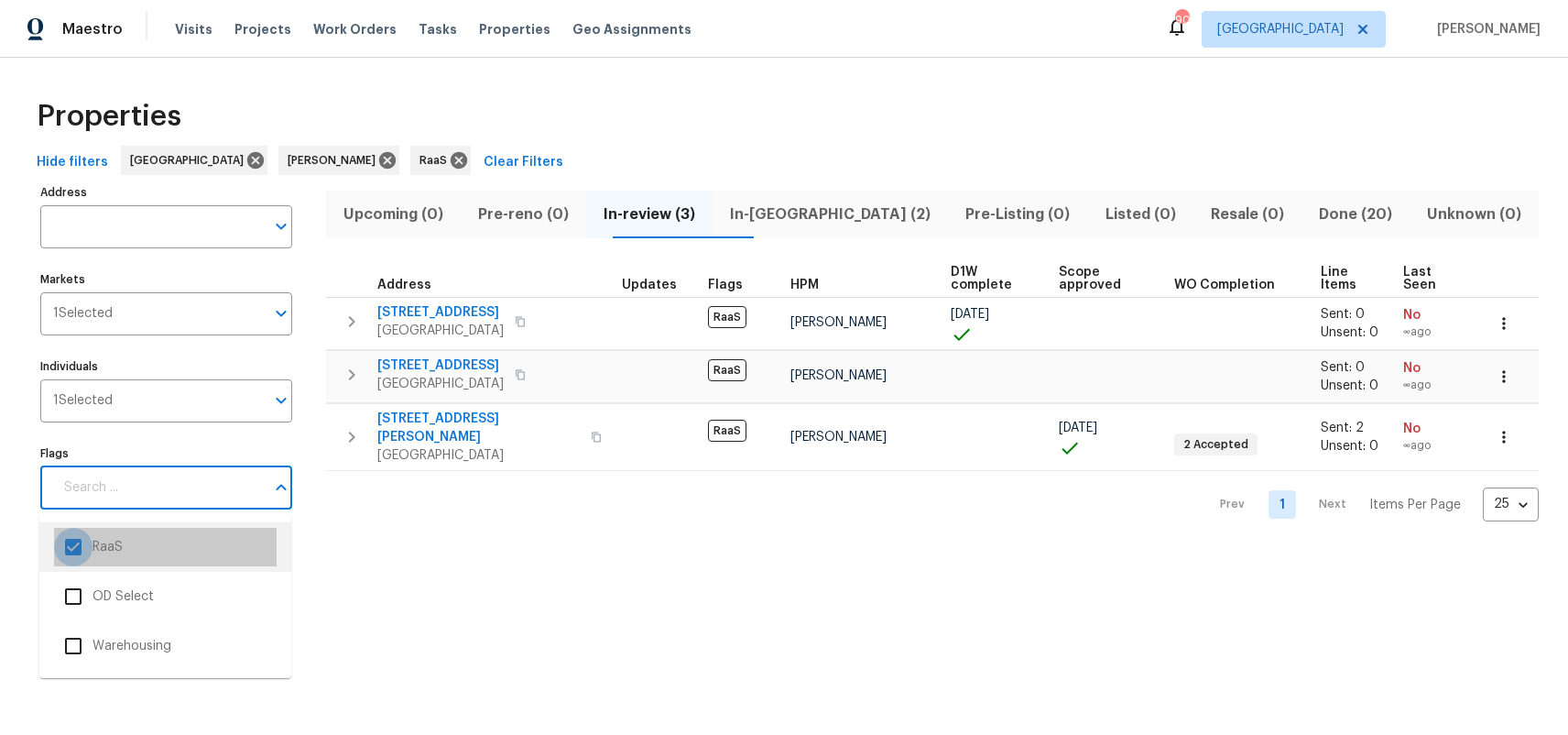
click at [80, 539] on input "checkbox" at bounding box center [73, 547] width 39 height 39
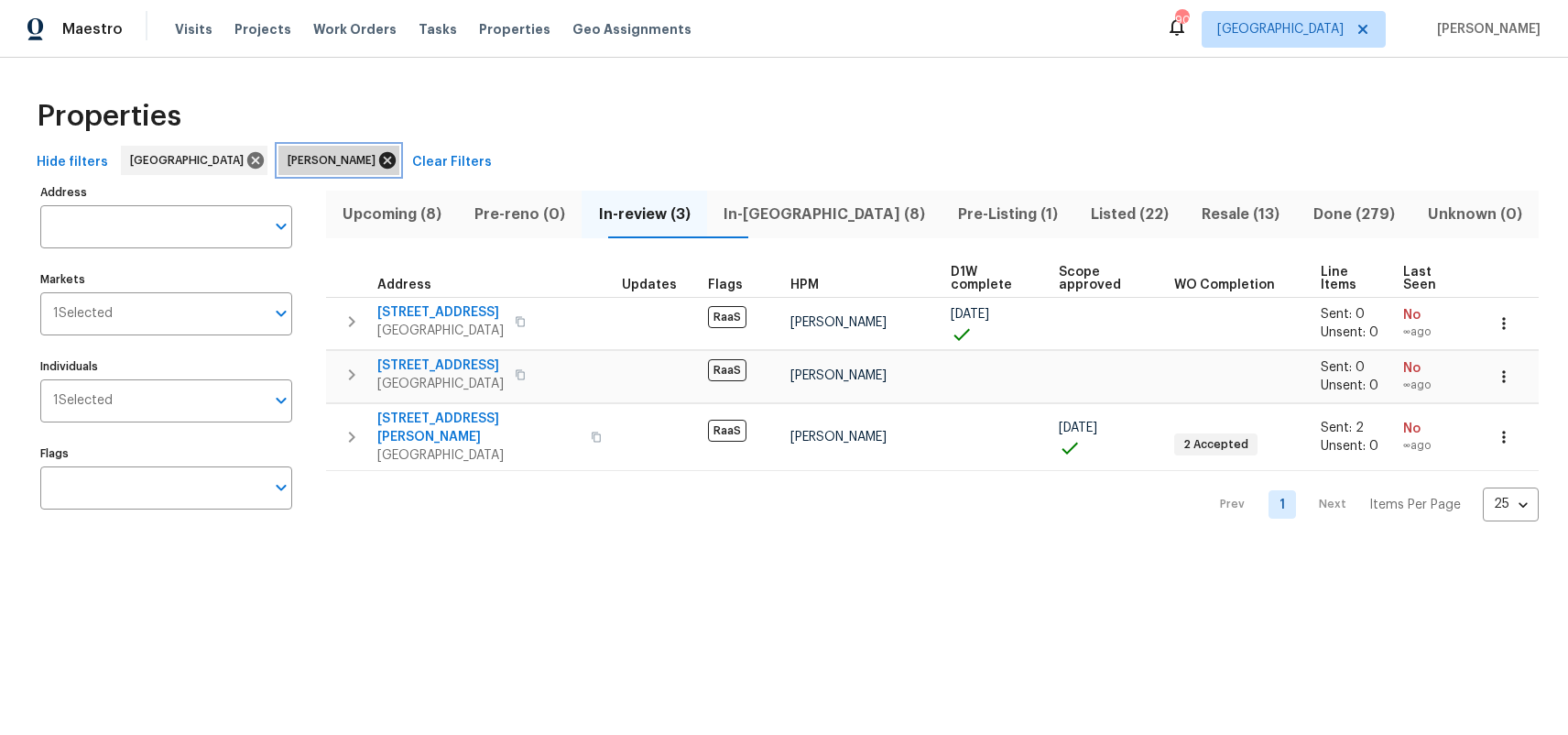
click at [379, 163] on icon at bounding box center [387, 159] width 16 height 16
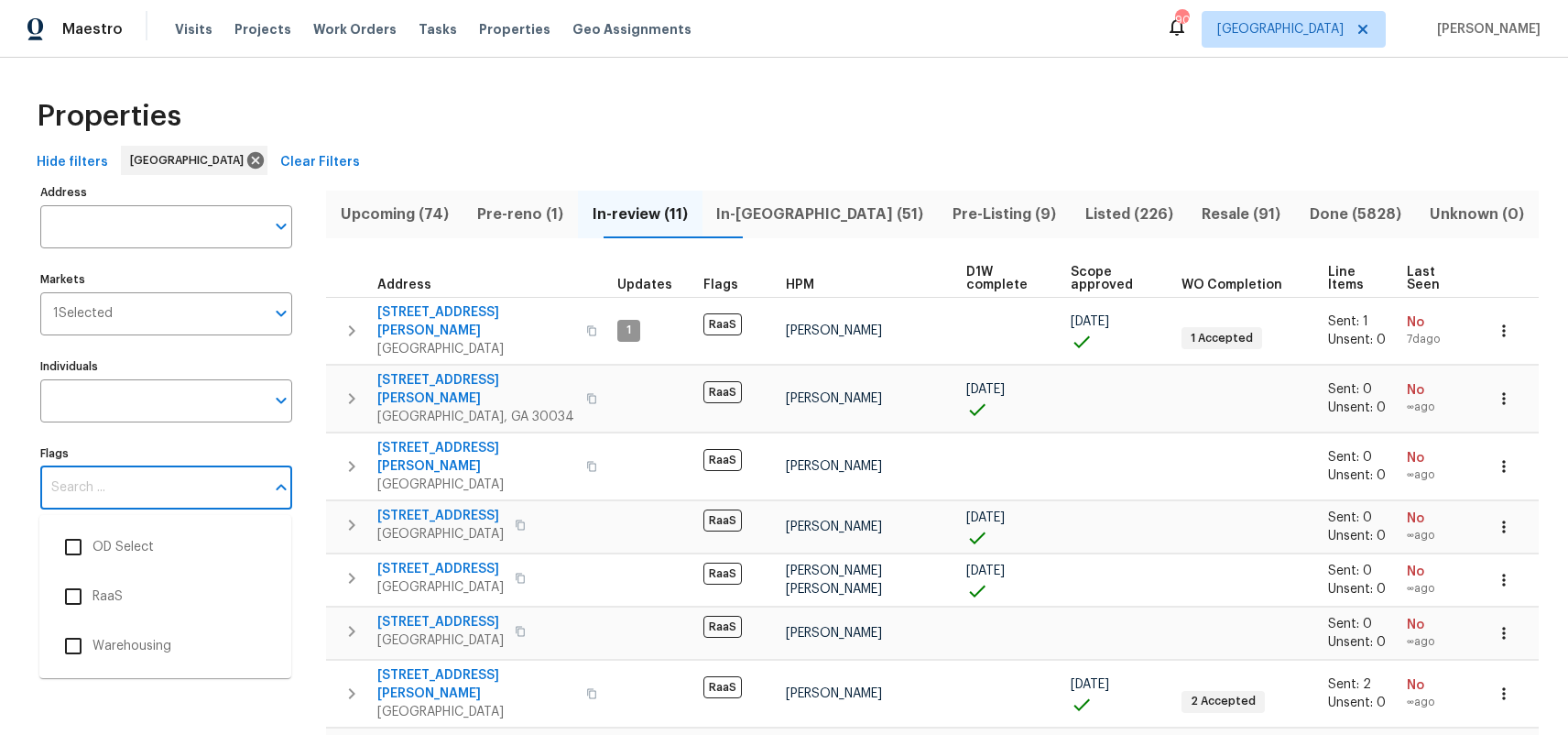
click at [99, 504] on input "Flags" at bounding box center [153, 487] width 225 height 43
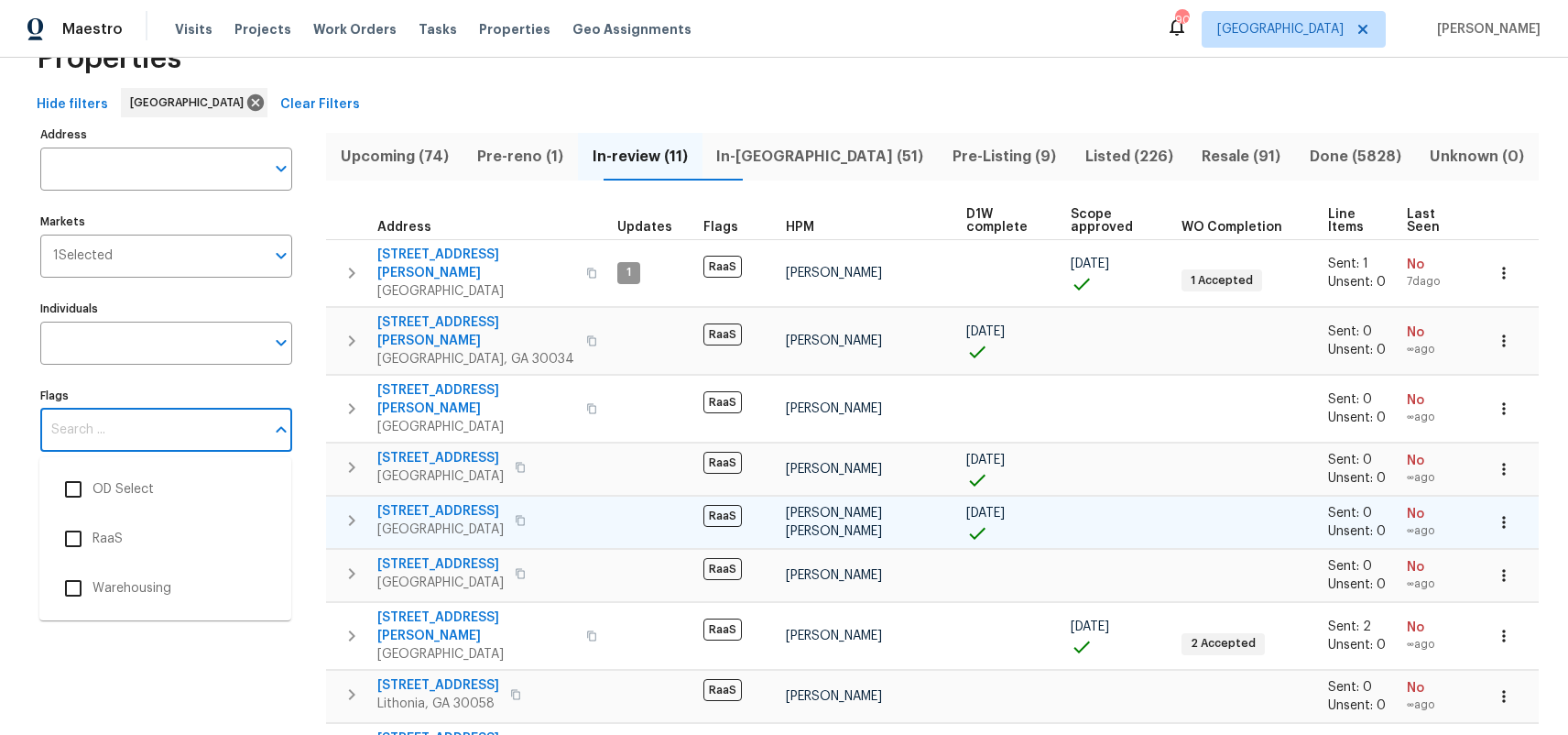
scroll to position [60, 0]
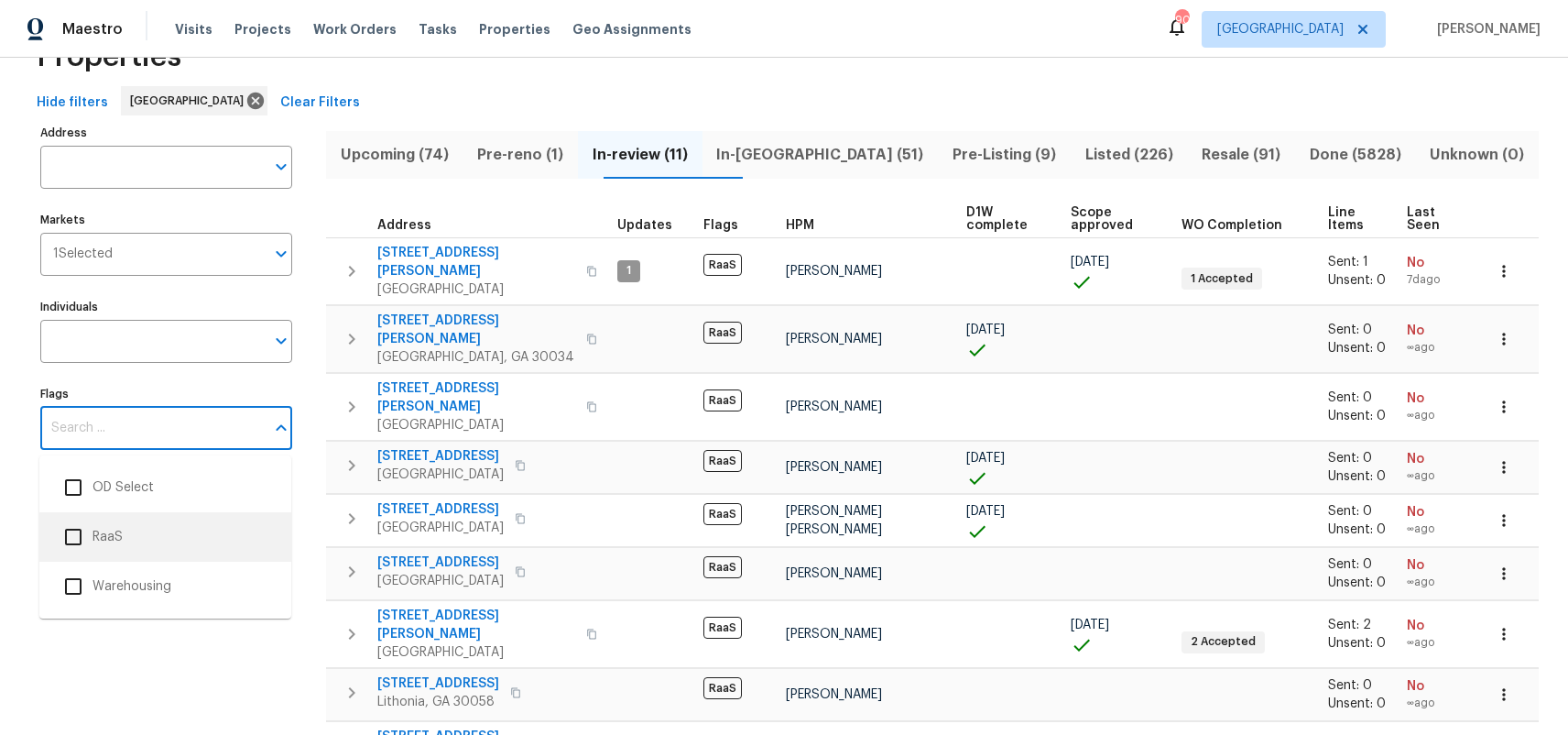
click at [160, 536] on li "RaaS" at bounding box center [165, 537] width 223 height 39
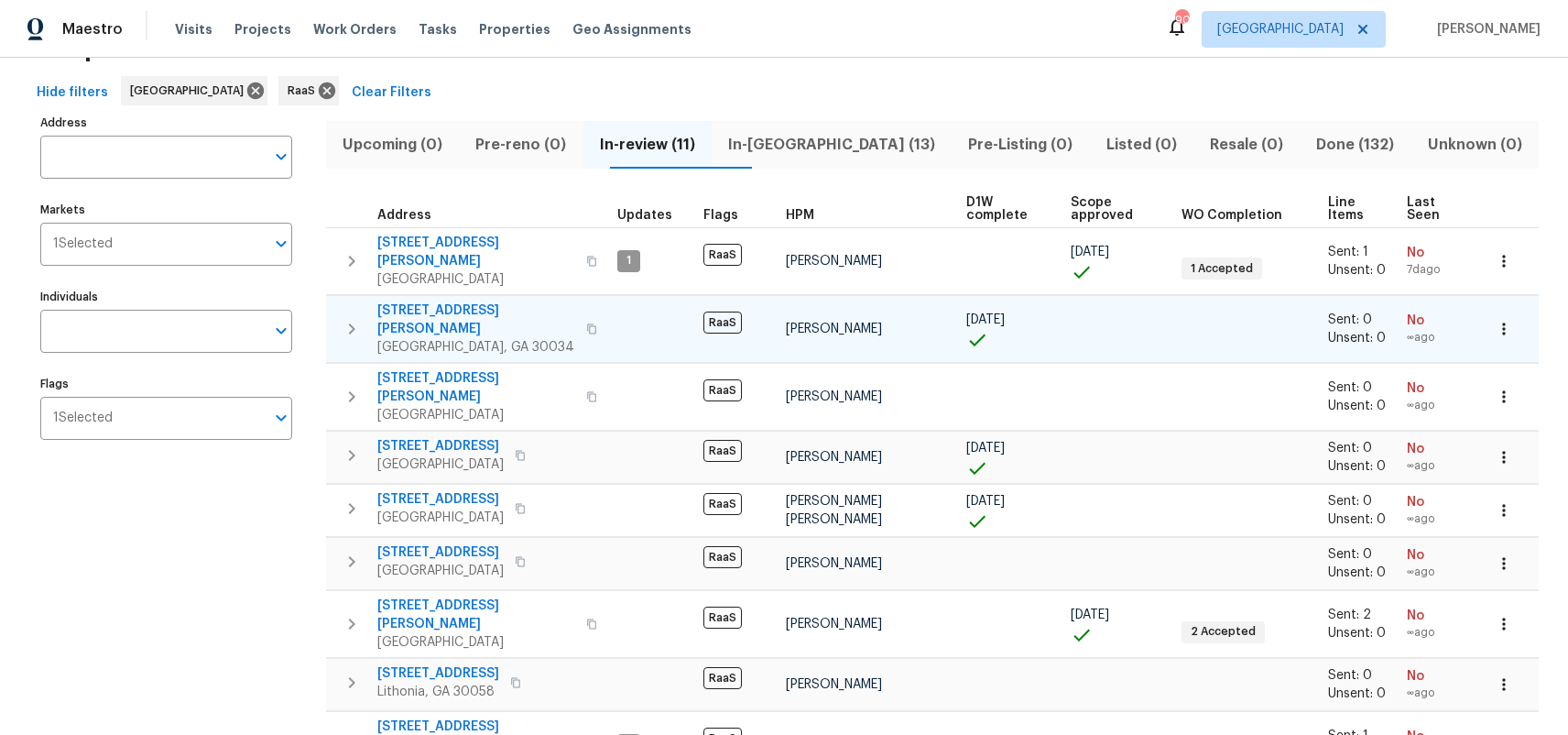
scroll to position [90, 0]
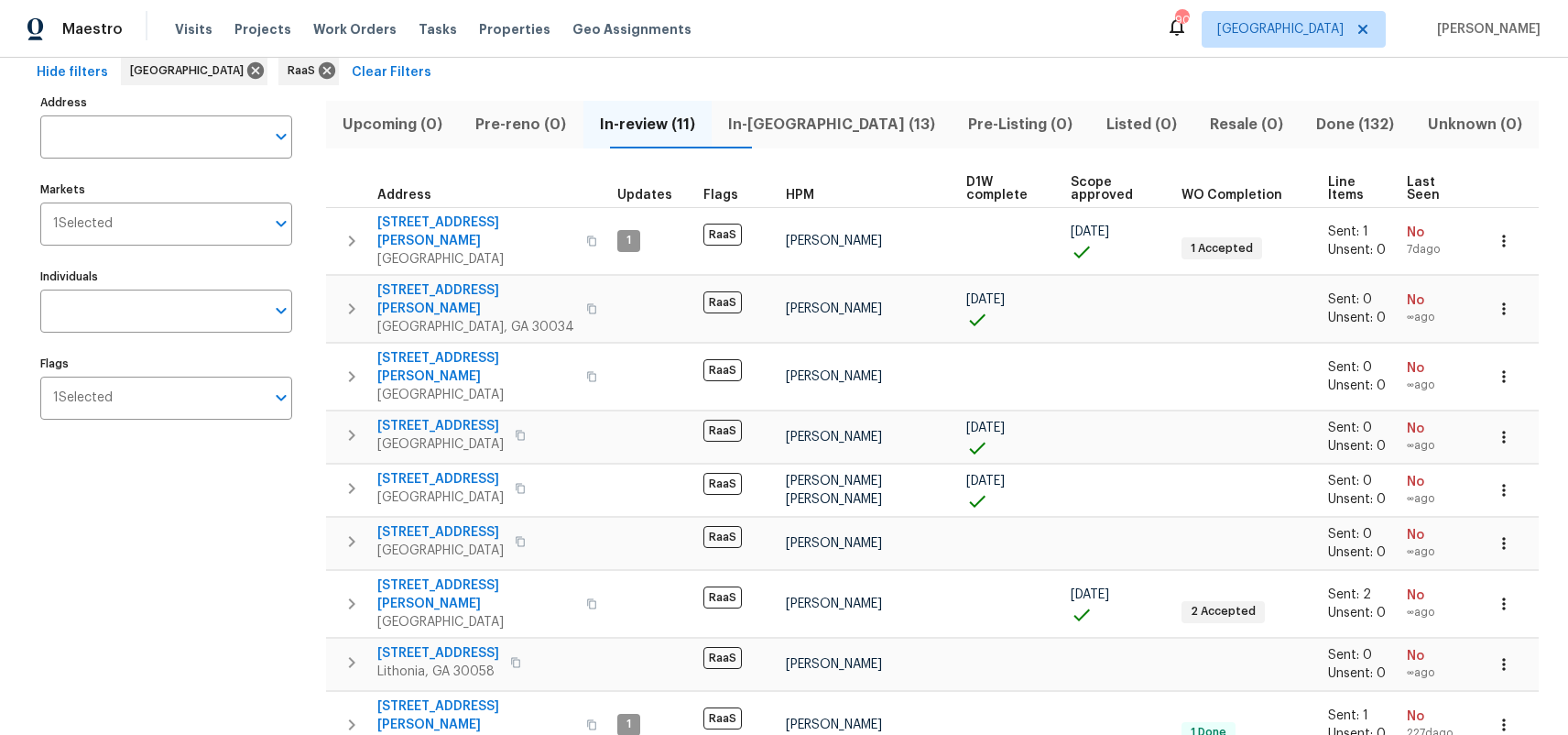
click at [738, 169] on div "Upcoming (0) Pre-reno (0) In-review (11) In-reno (13) Pre-Listing (0) Listed (0…" at bounding box center [933, 507] width 1213 height 835
click at [139, 382] on input "Flags" at bounding box center [189, 397] width 152 height 43
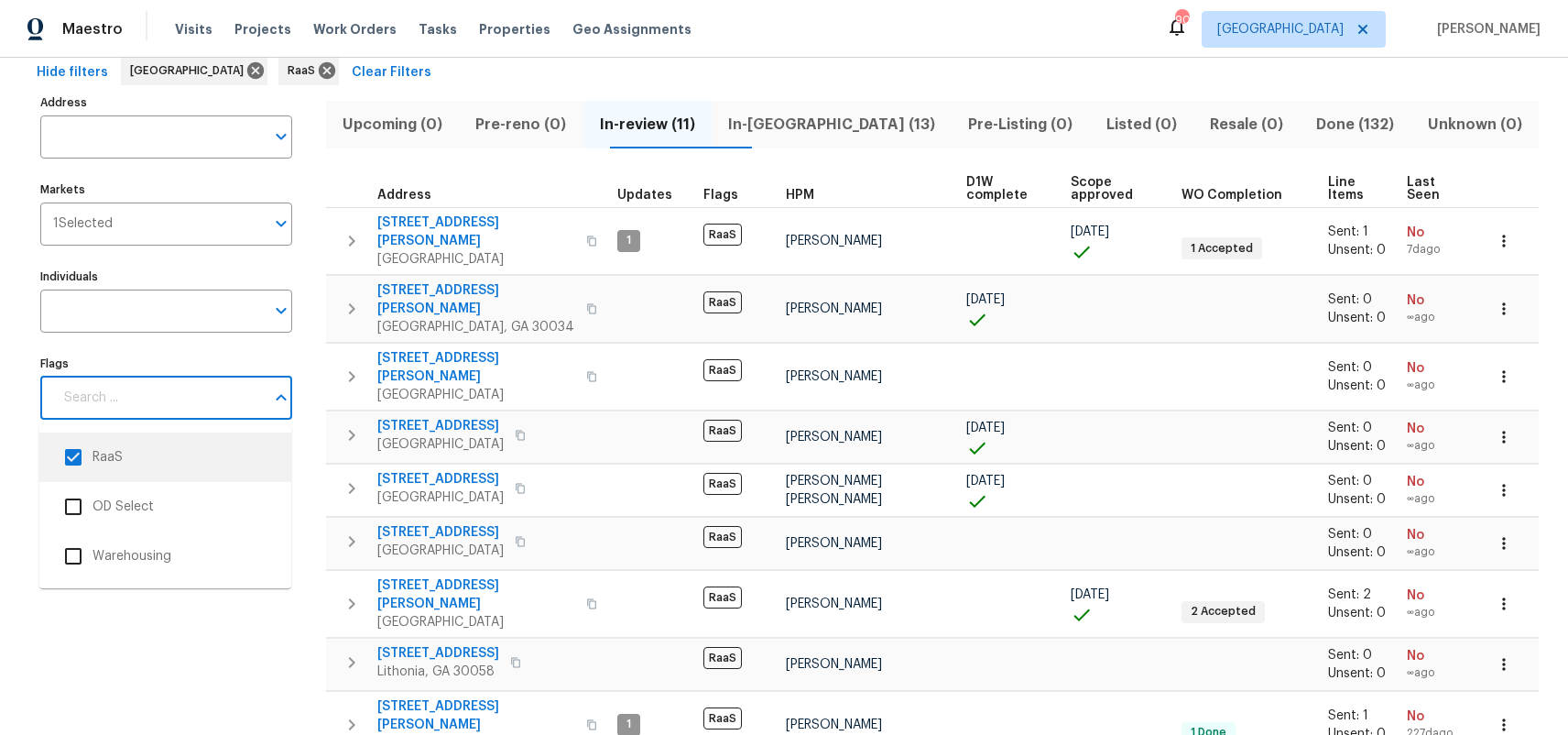
click at [78, 448] on input "checkbox" at bounding box center [73, 457] width 39 height 39
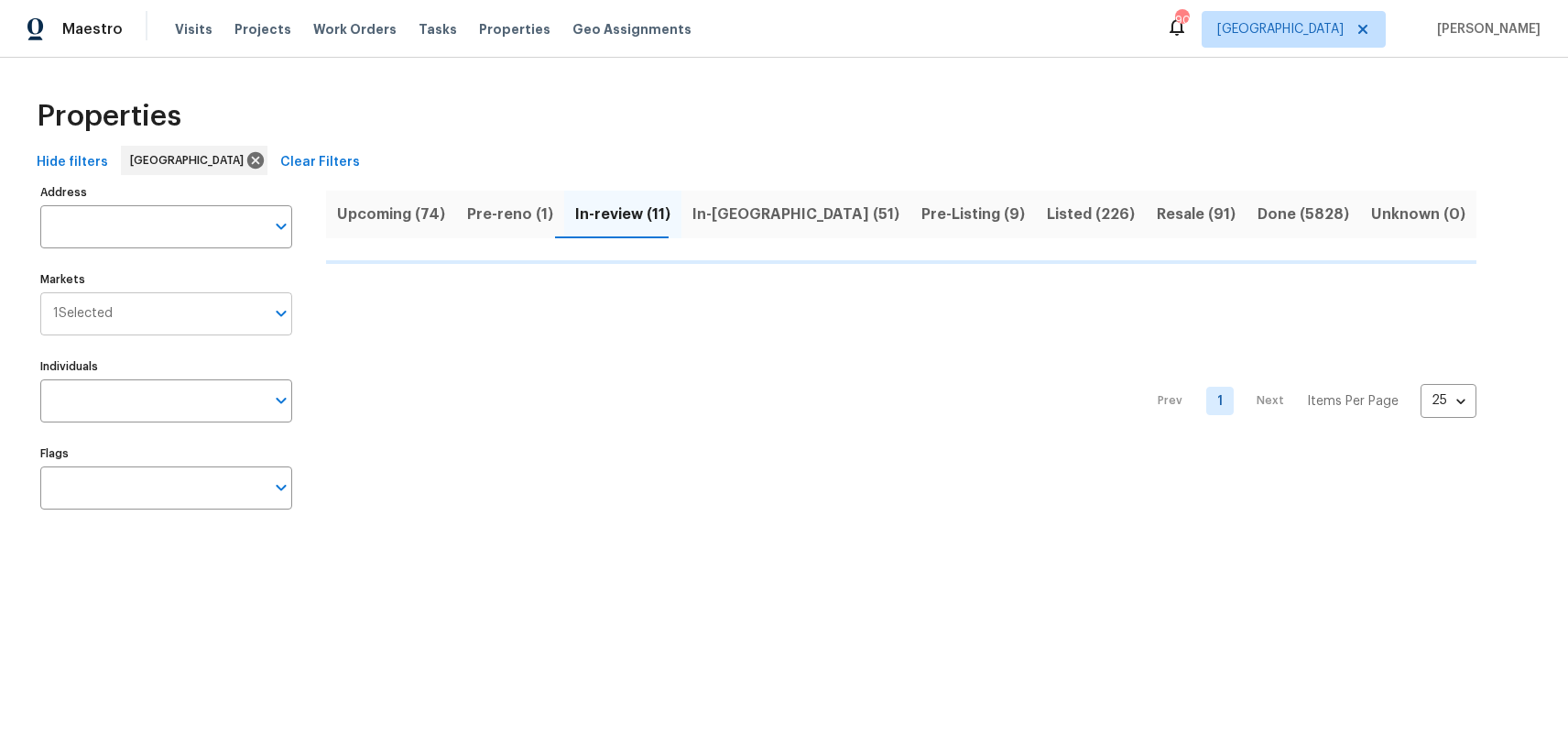
click at [111, 316] on span "1 Selected" at bounding box center [82, 314] width 60 height 15
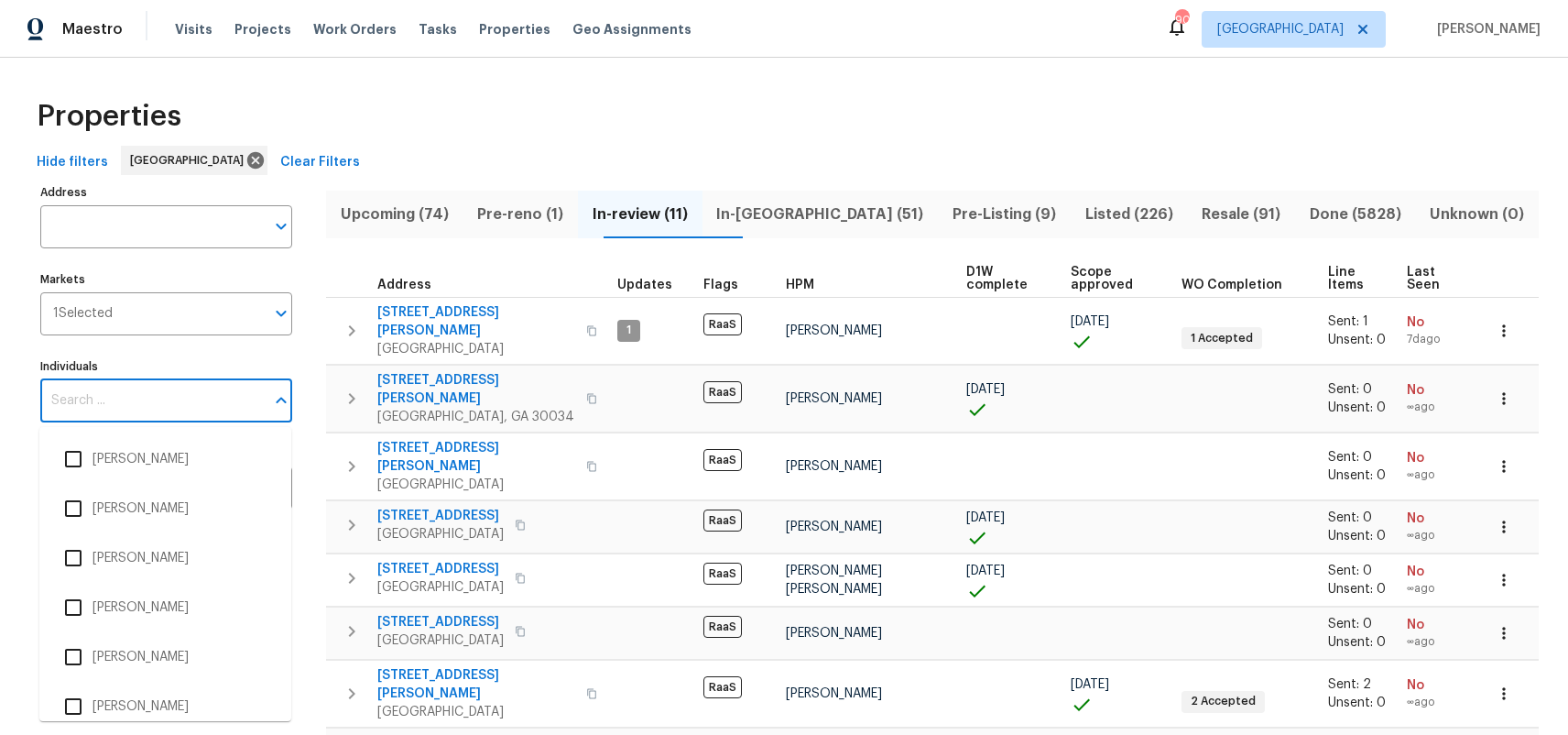
click at [139, 401] on input "Individuals" at bounding box center [153, 400] width 225 height 43
type input "tim"
click at [122, 459] on li "[PERSON_NAME]" at bounding box center [165, 459] width 223 height 39
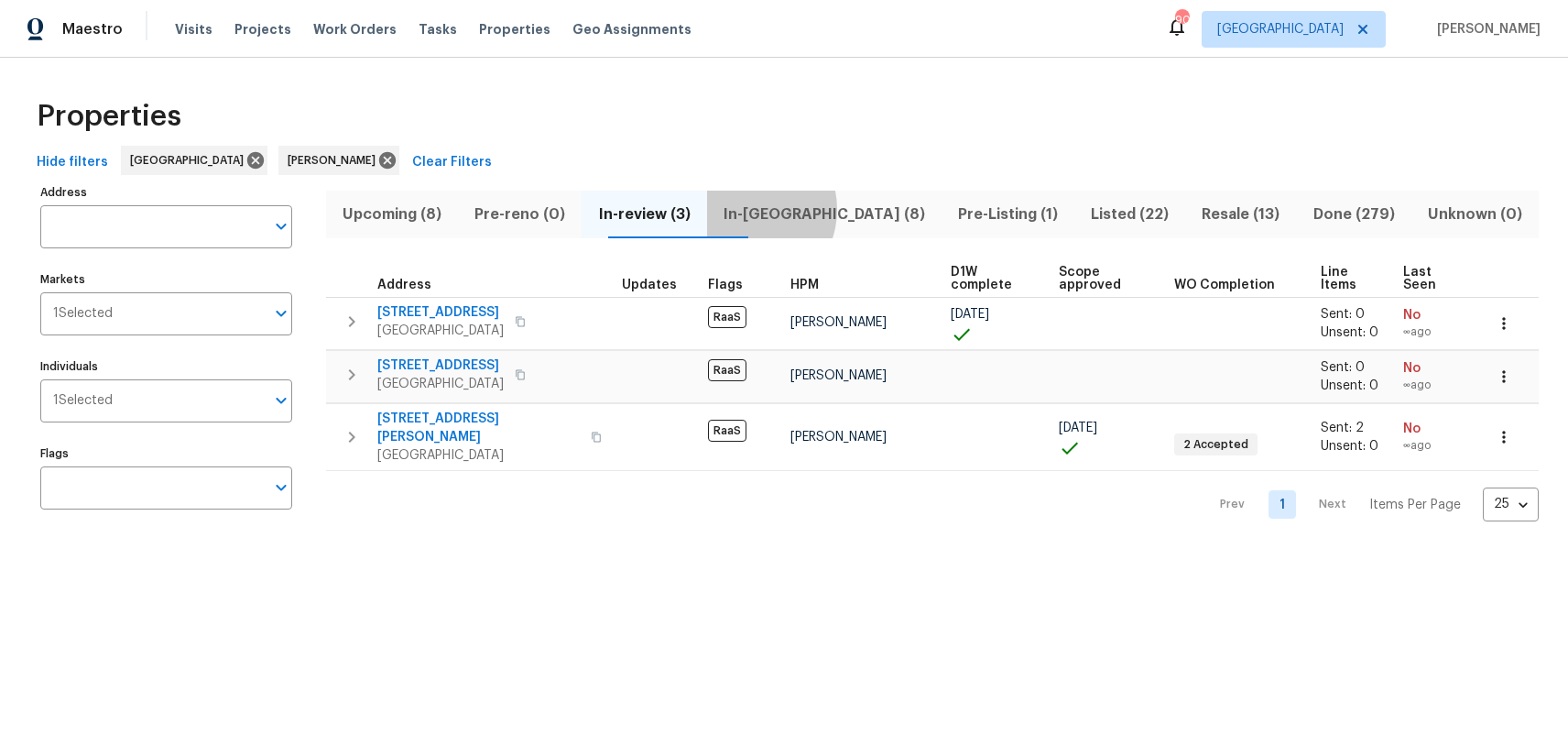
click at [787, 209] on span "In-reno (8)" at bounding box center [825, 214] width 212 height 26
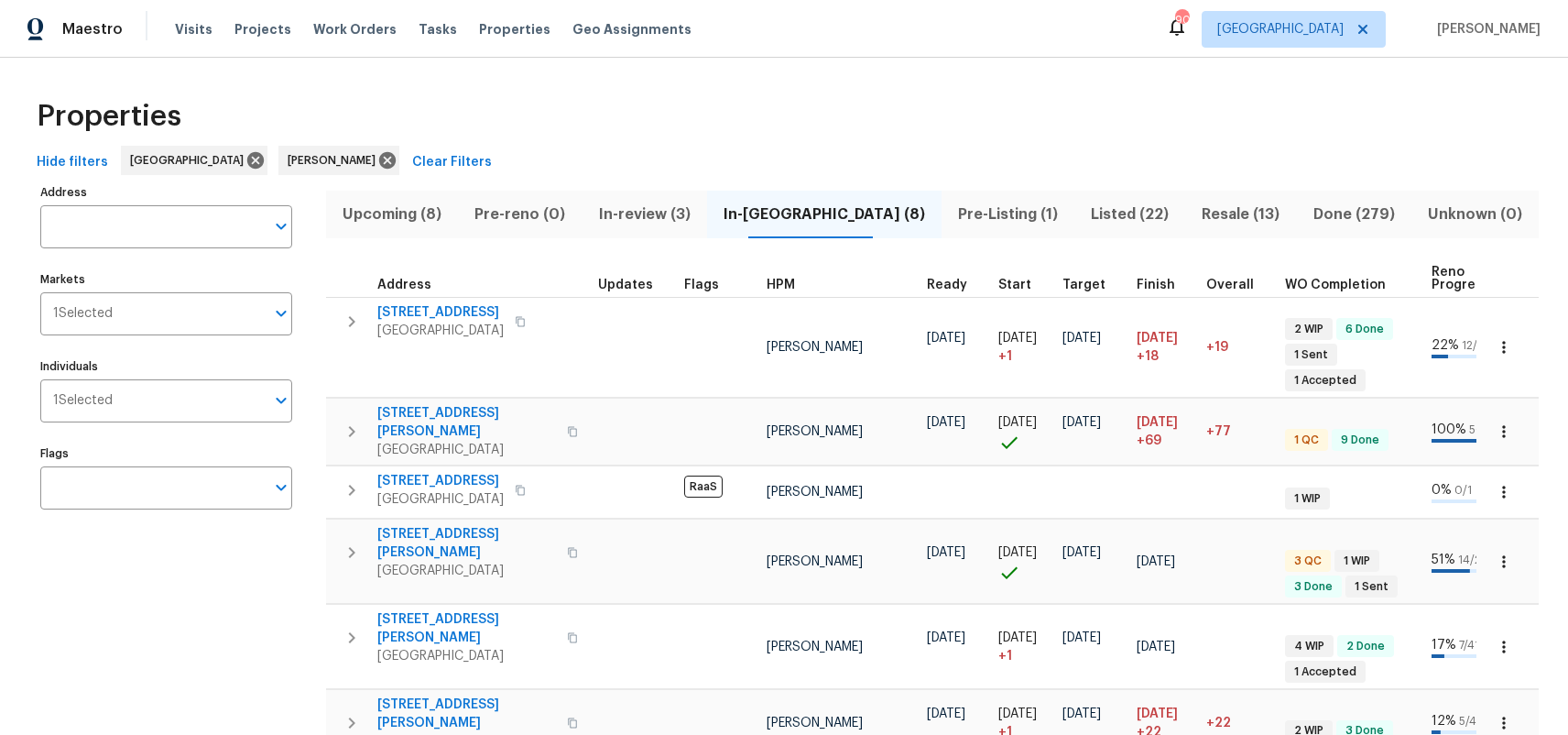
click at [611, 217] on button "In-review (3)" at bounding box center [644, 214] width 124 height 47
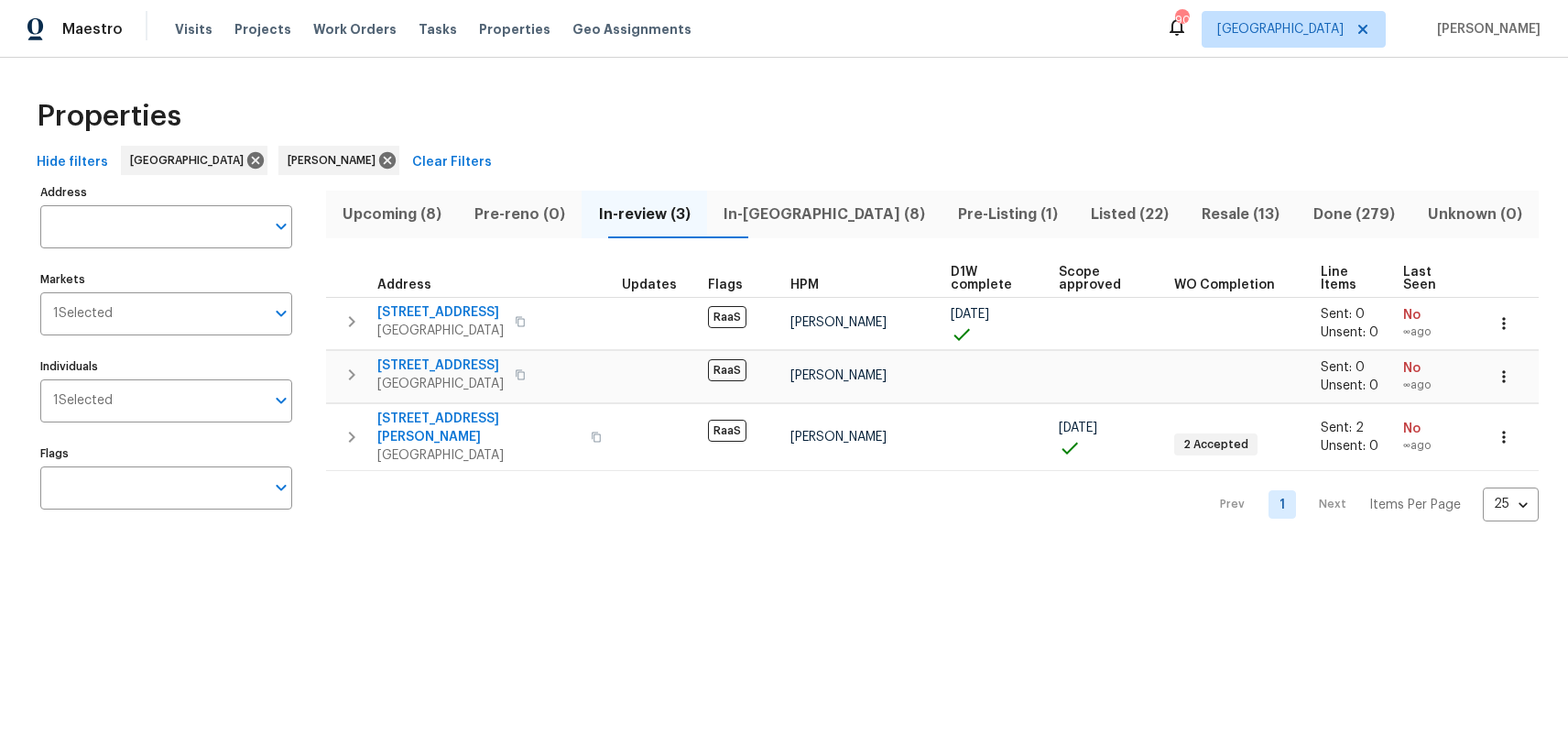
click at [784, 225] on span "In-reno (8)" at bounding box center [825, 214] width 212 height 26
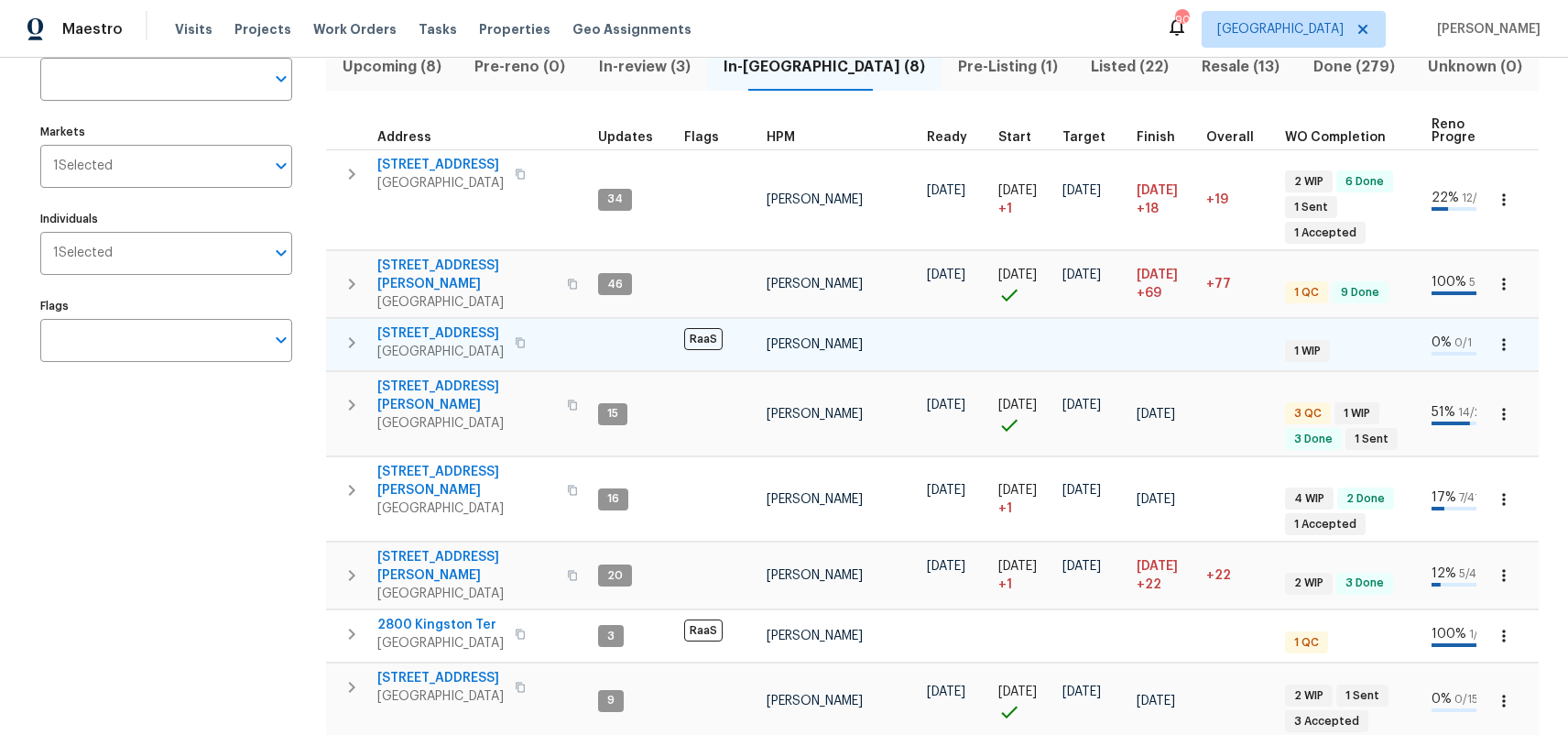
scroll to position [134, 0]
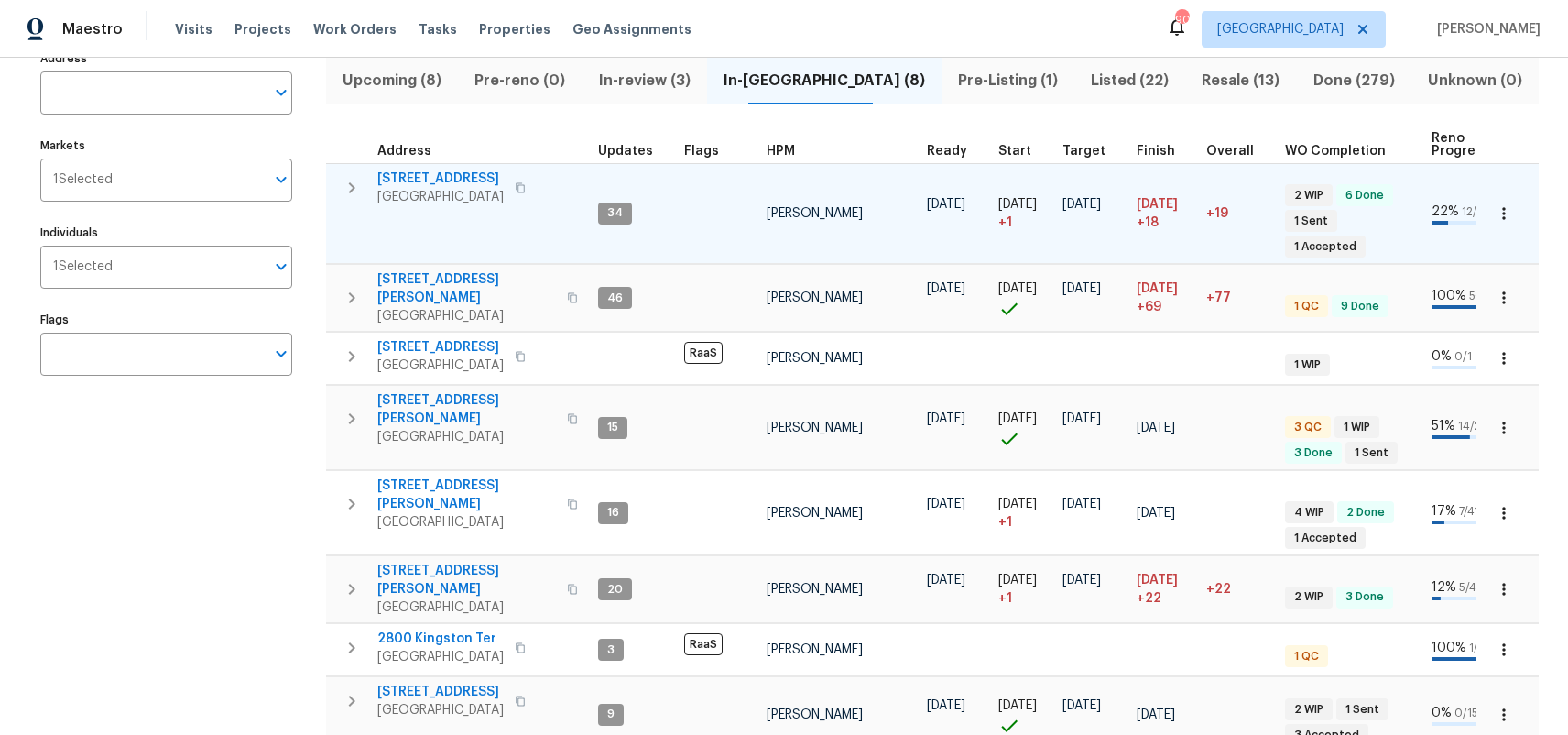
click at [354, 189] on icon "button" at bounding box center [352, 188] width 22 height 22
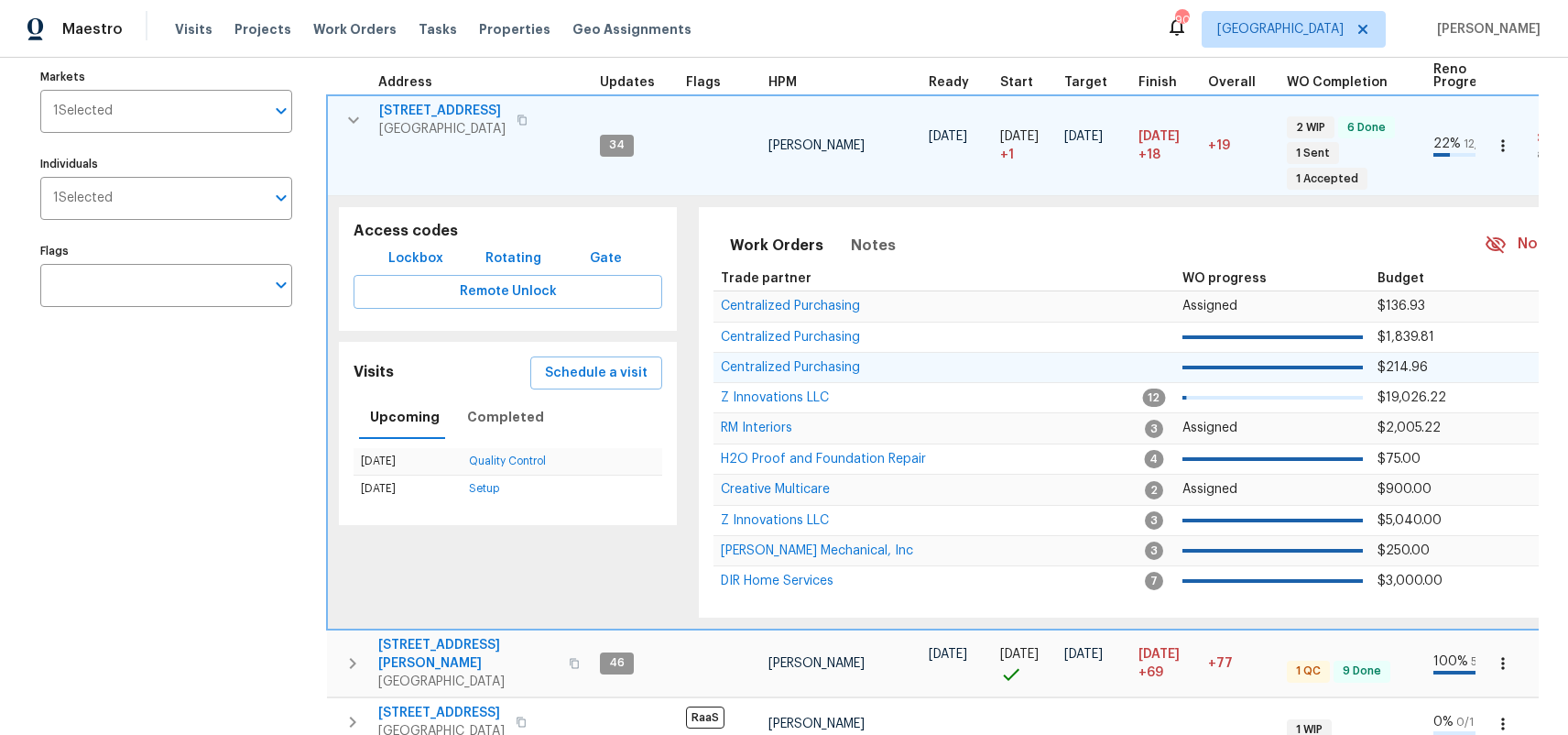
scroll to position [227, 0]
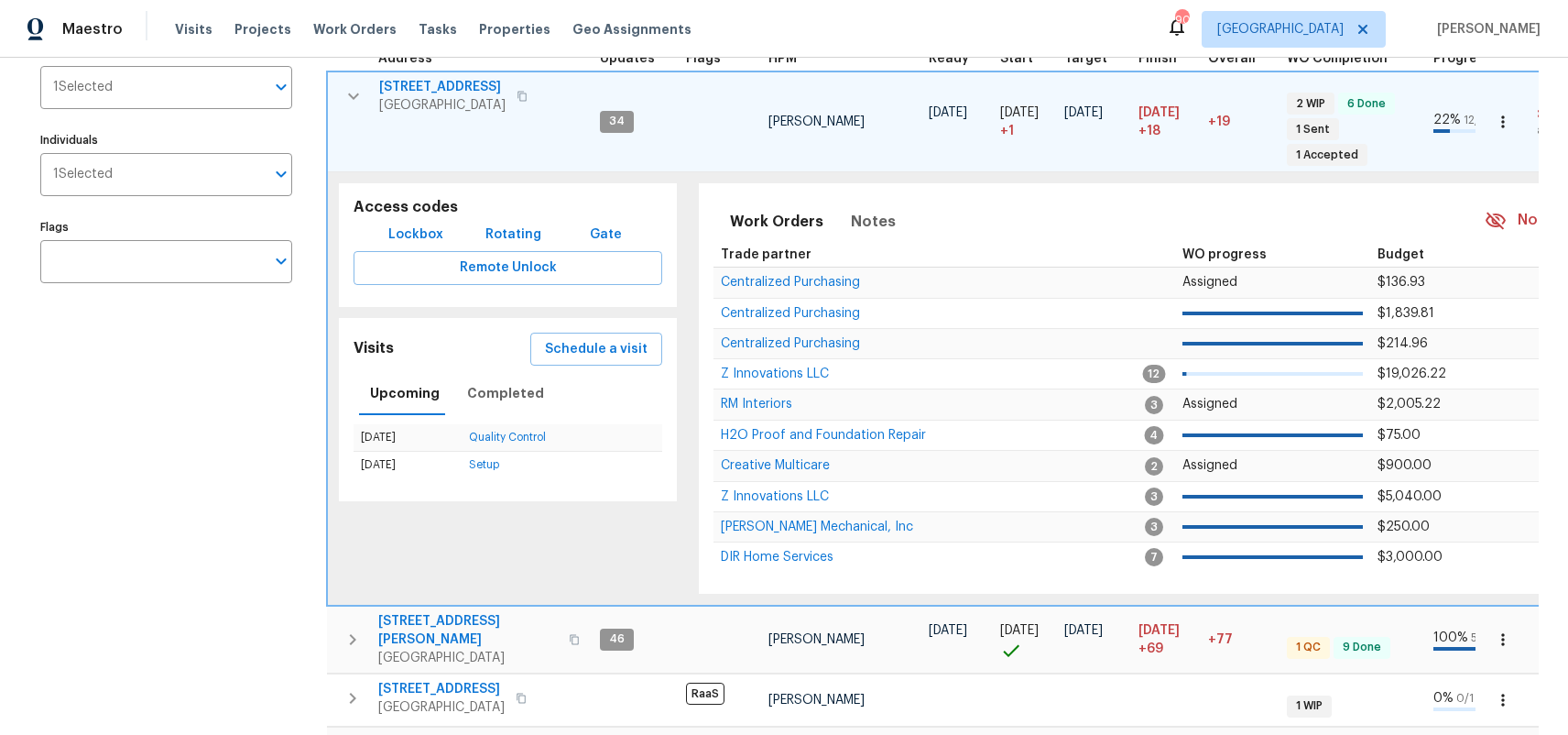
click at [427, 224] on span "Lockbox" at bounding box center [416, 235] width 55 height 23
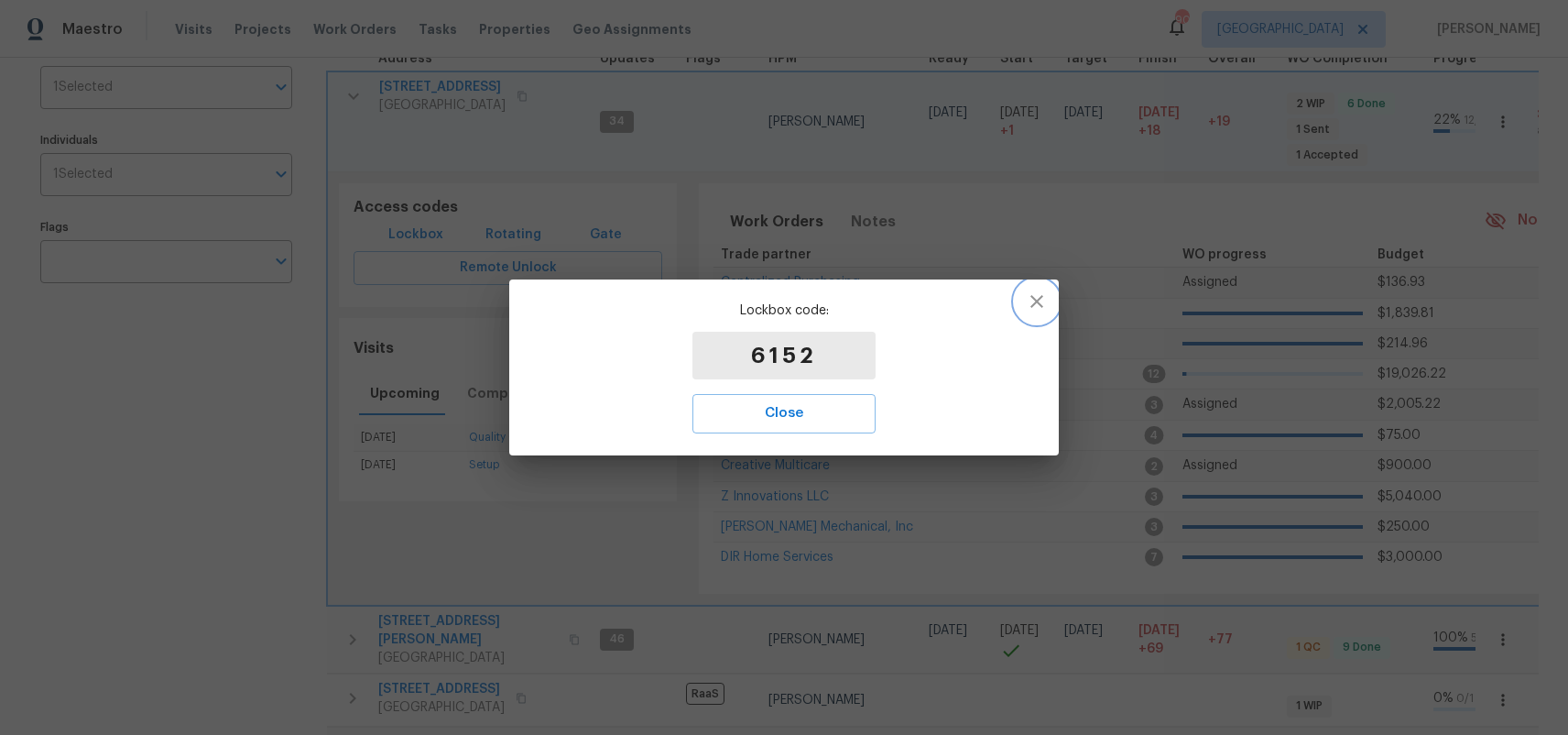
click at [1033, 300] on icon "button" at bounding box center [1037, 302] width 13 height 13
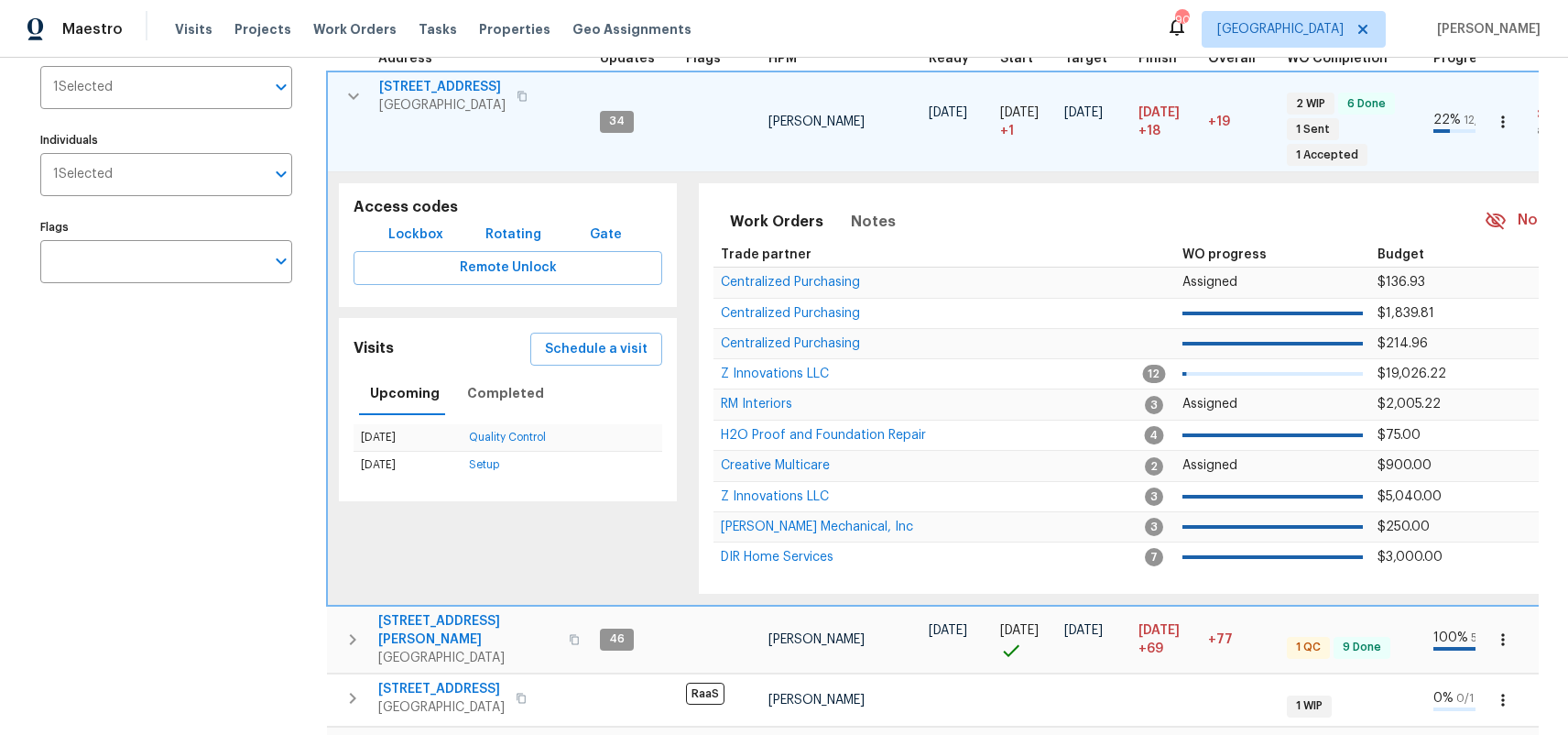
click at [502, 224] on span "Rotating" at bounding box center [513, 235] width 56 height 23
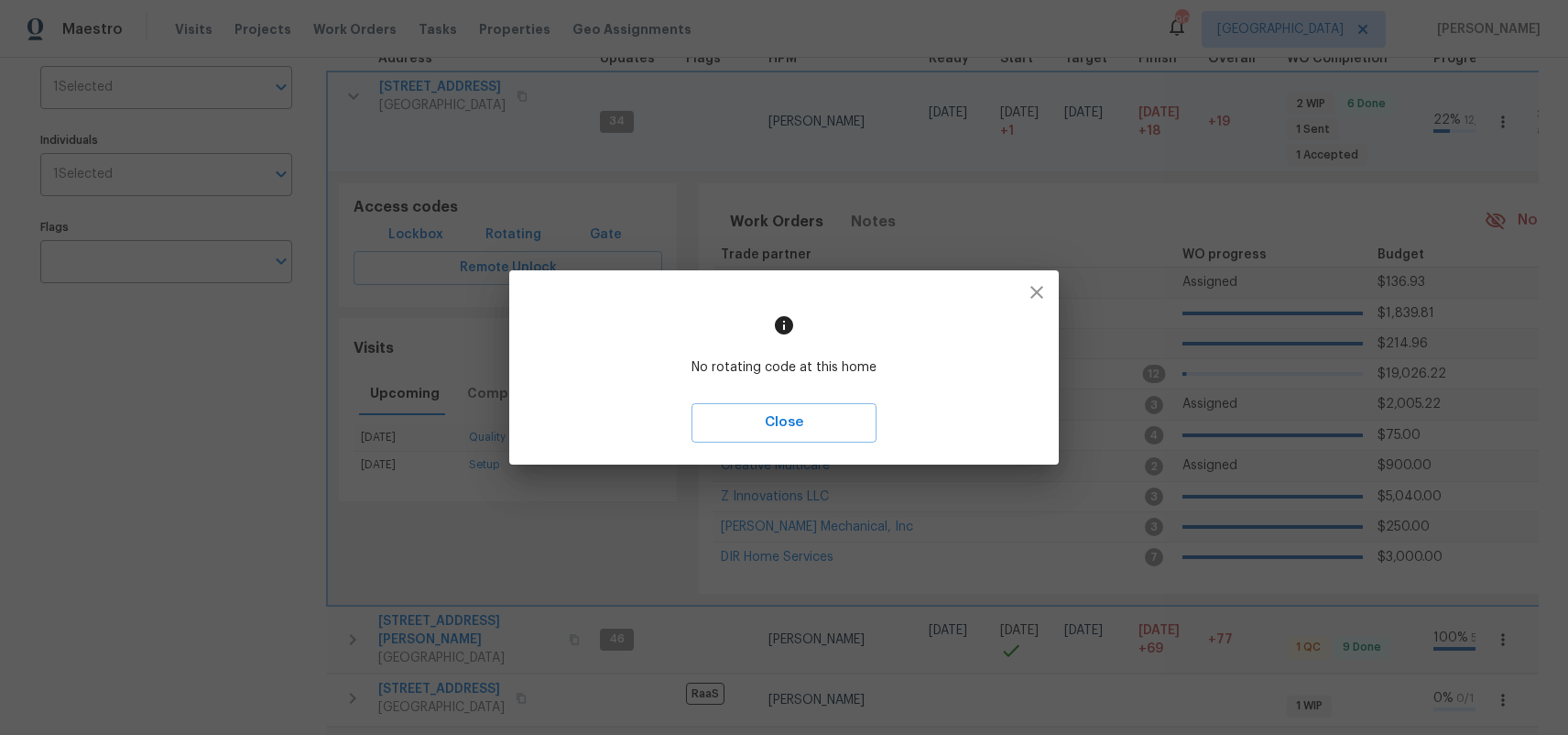
click at [1036, 294] on icon "button" at bounding box center [1037, 293] width 13 height 13
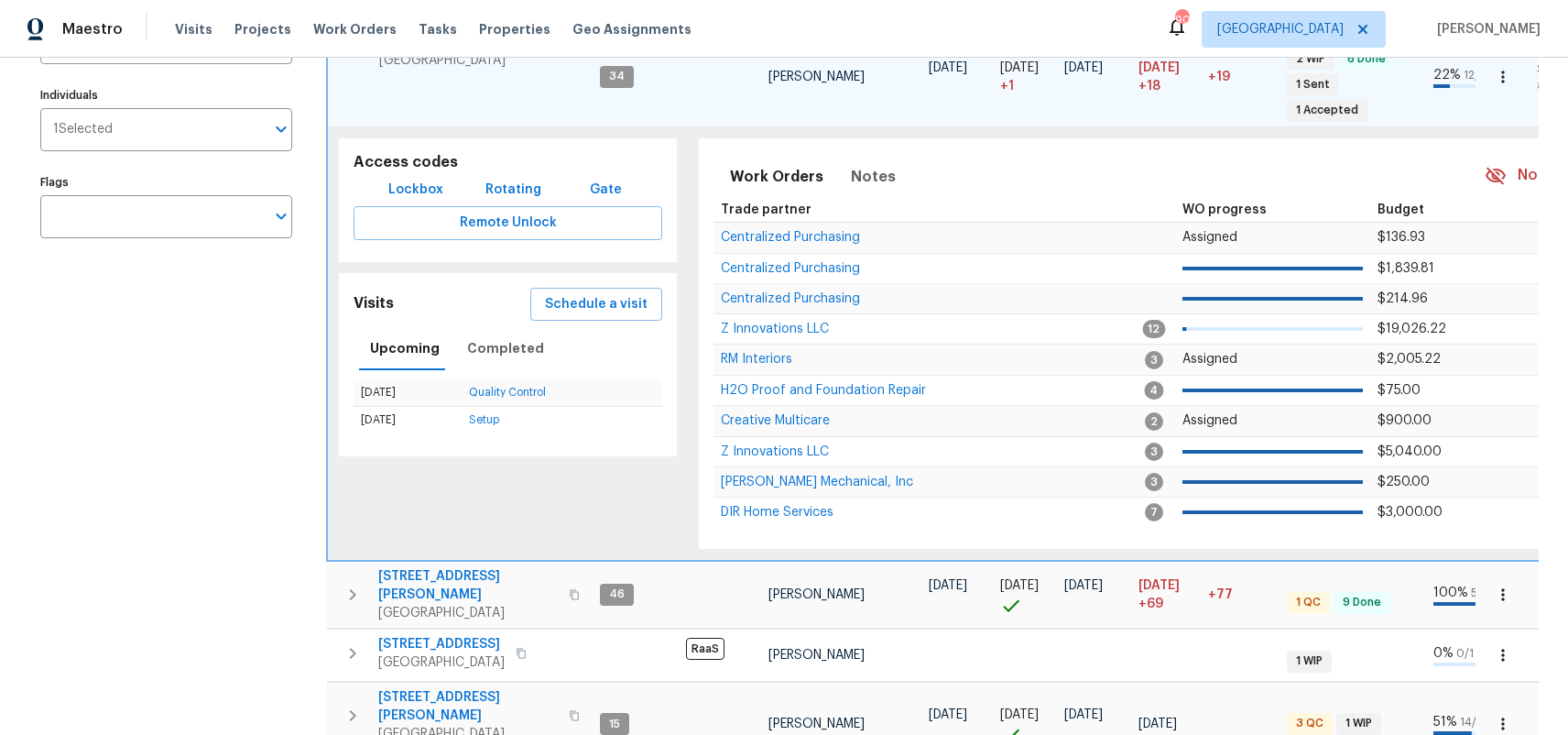
scroll to position [285, 0]
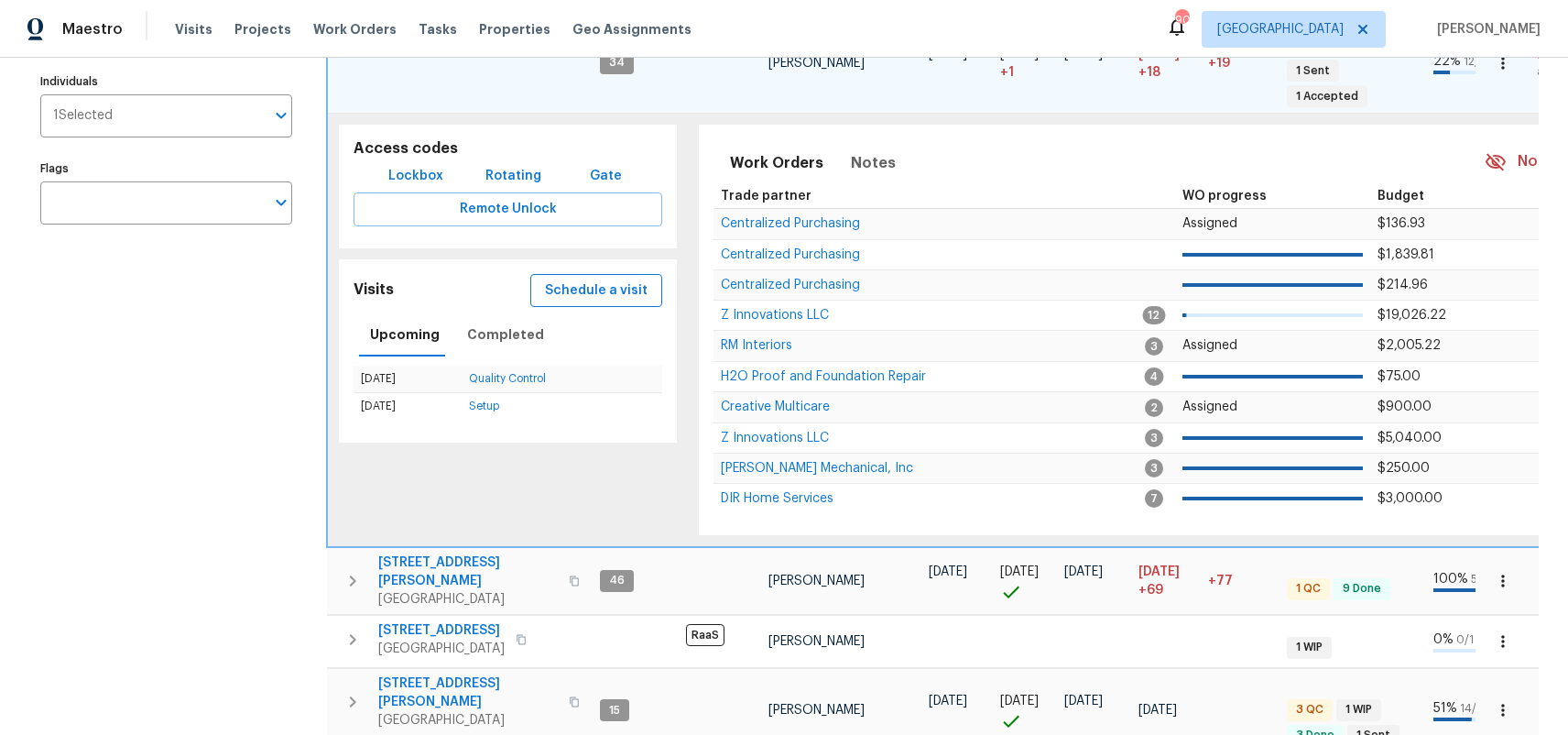
click at [590, 280] on span "Schedule a visit" at bounding box center [596, 291] width 102 height 23
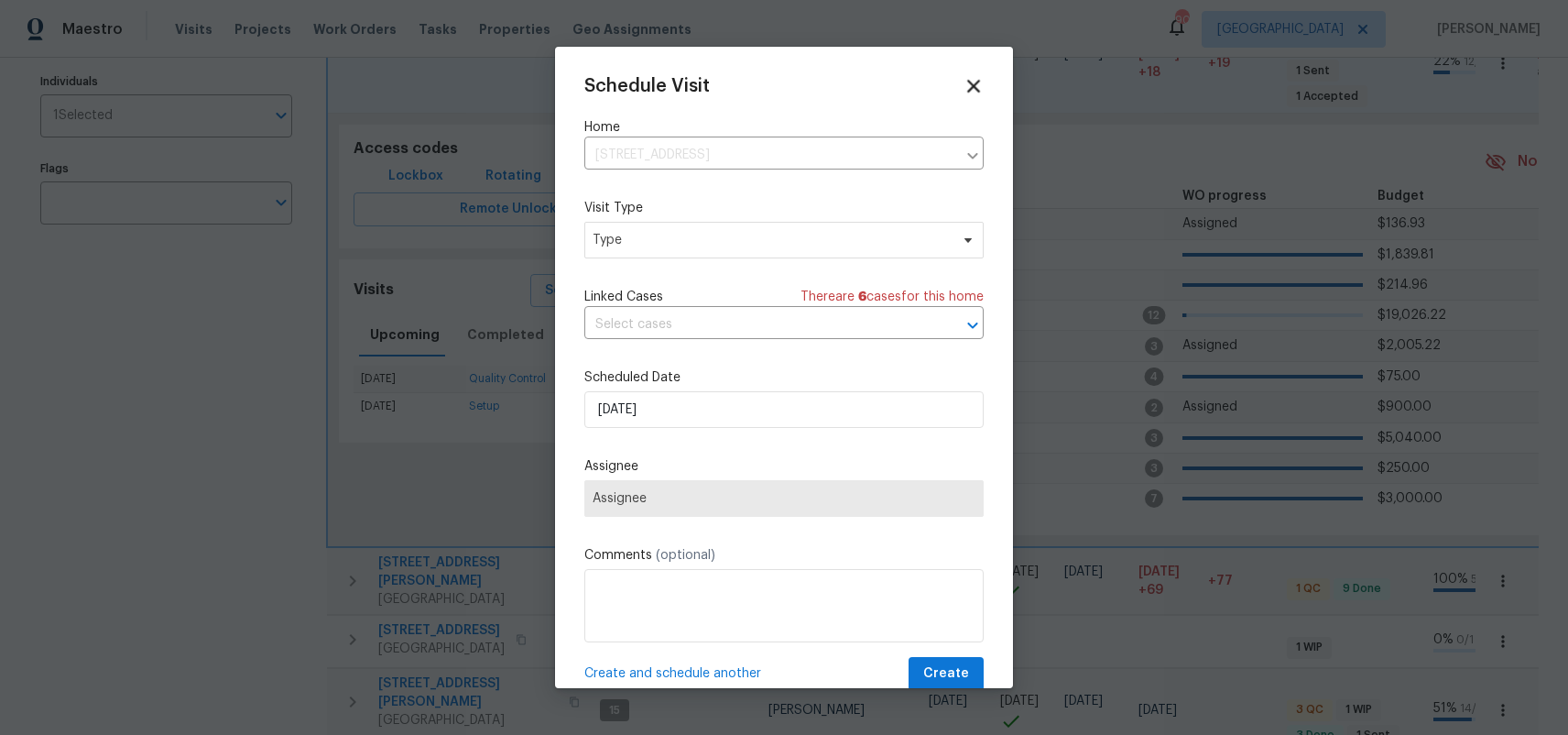
click at [972, 81] on icon at bounding box center [974, 85] width 21 height 21
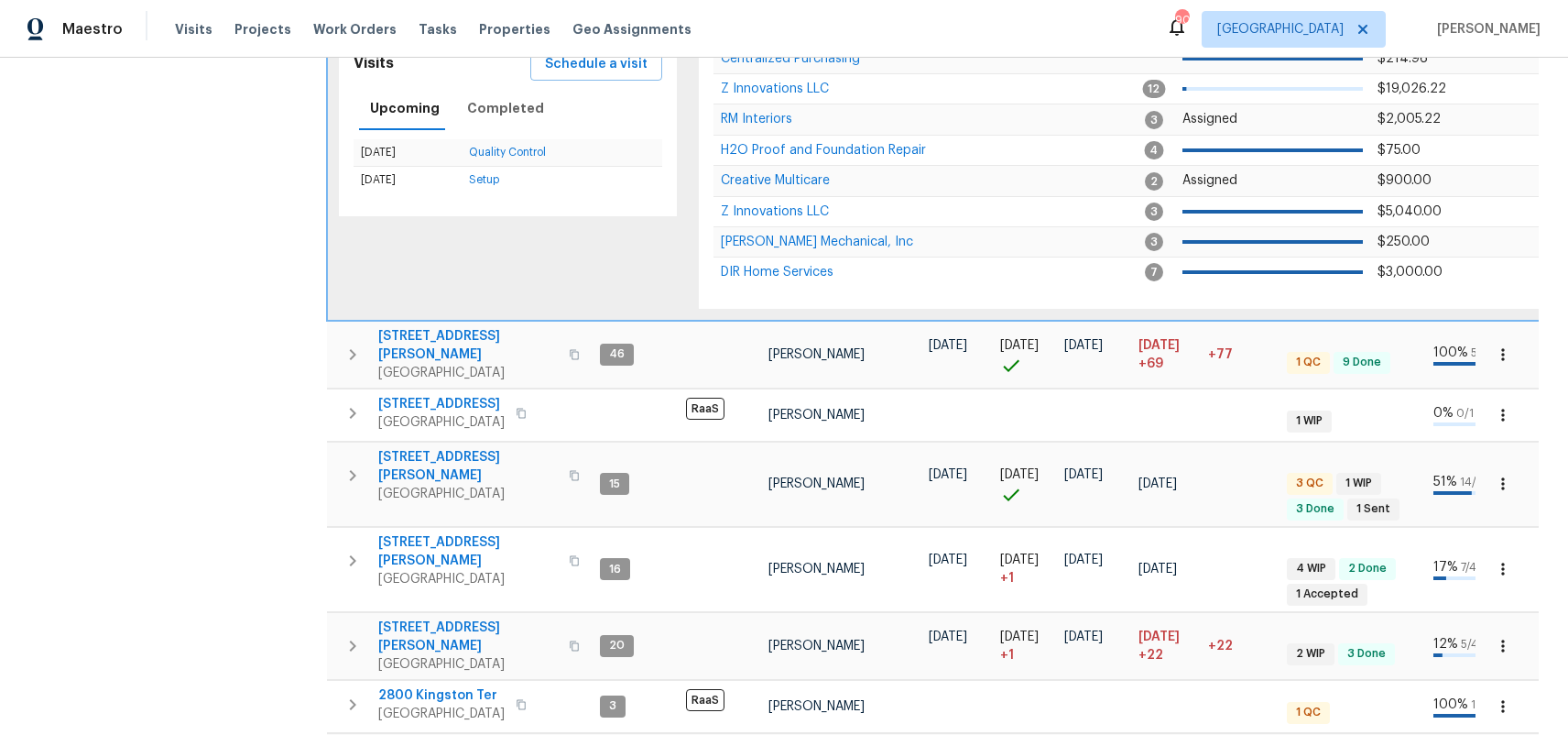
scroll to position [519, 0]
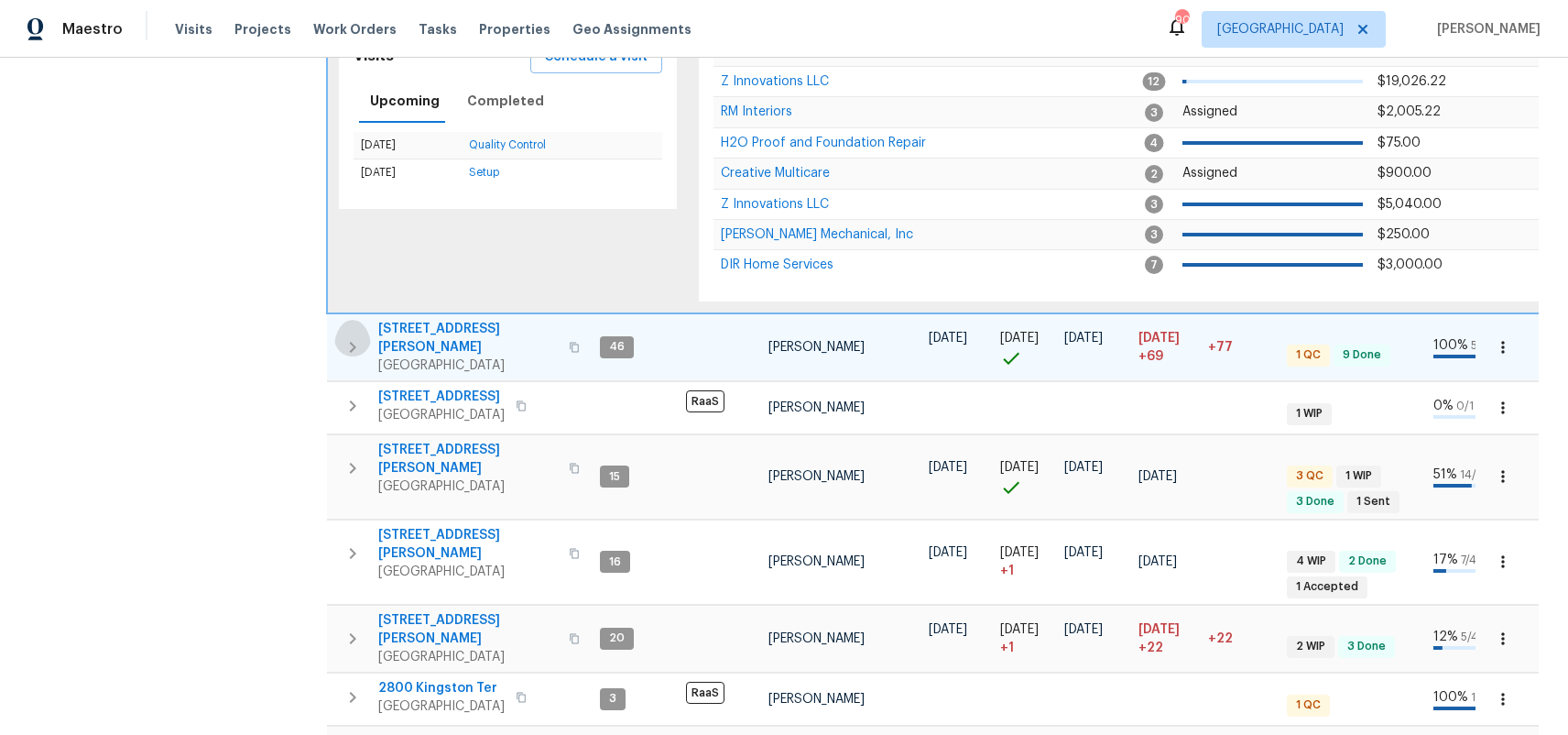
click at [350, 337] on icon "button" at bounding box center [352, 347] width 22 height 22
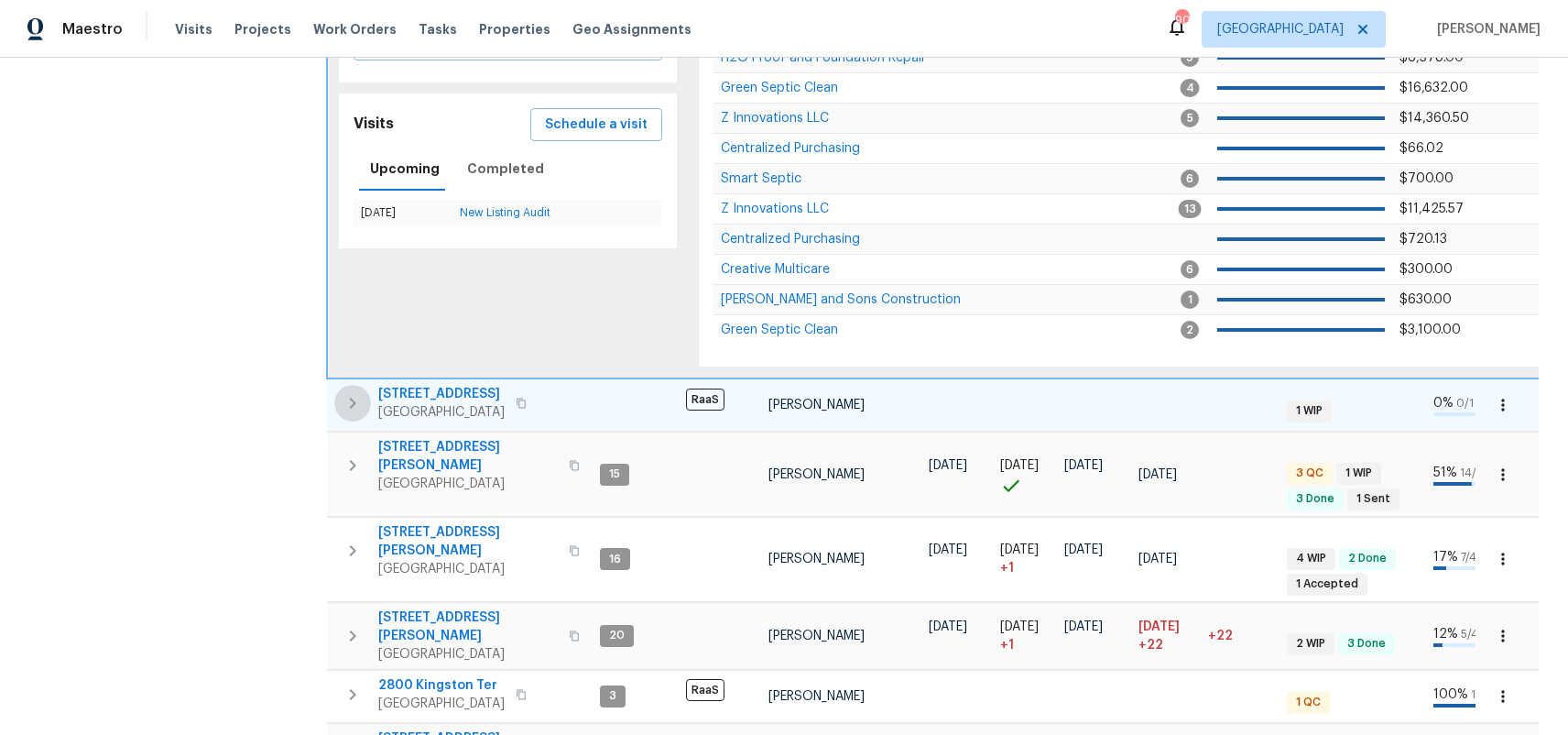
click at [351, 393] on icon "button" at bounding box center [352, 403] width 22 height 22
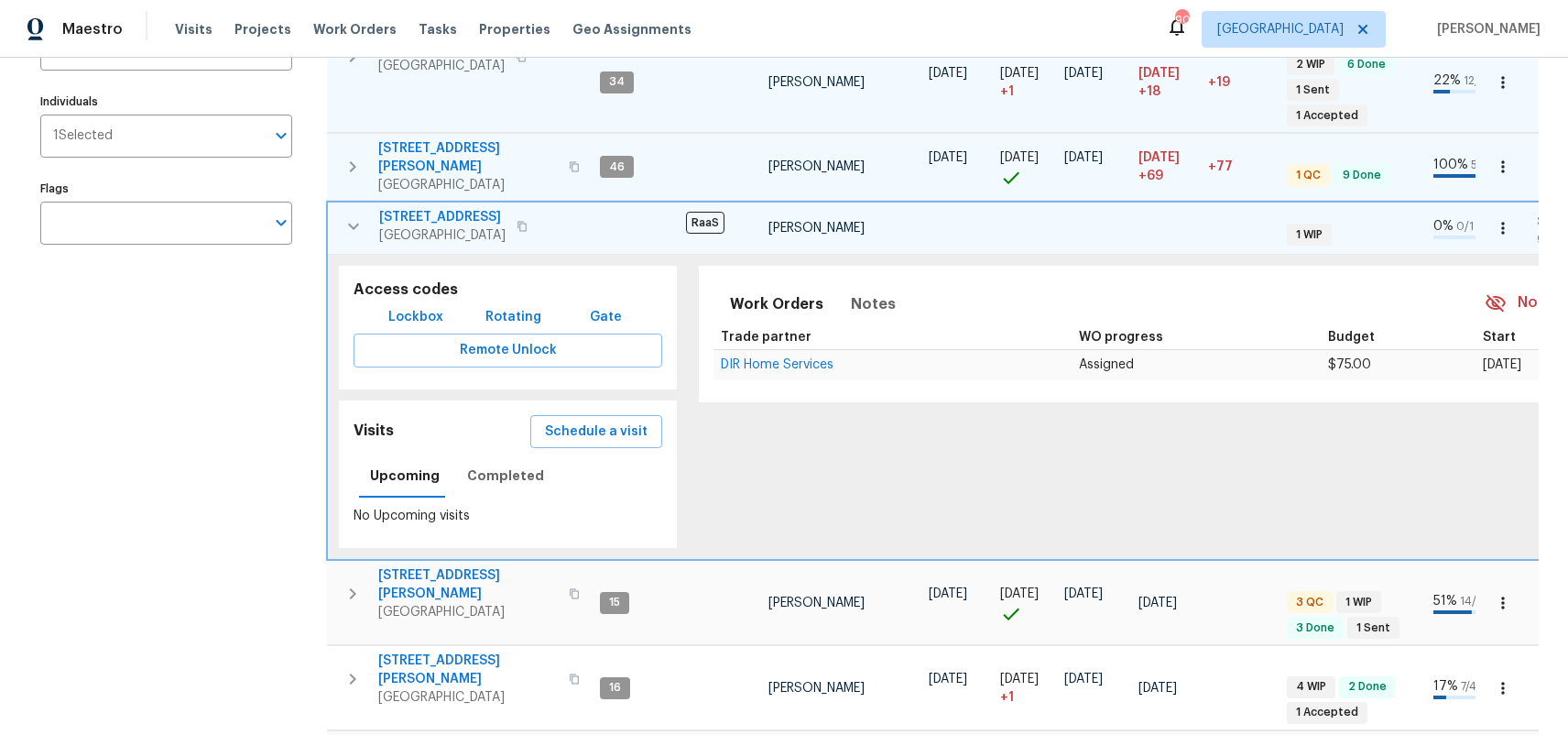
scroll to position [274, 0]
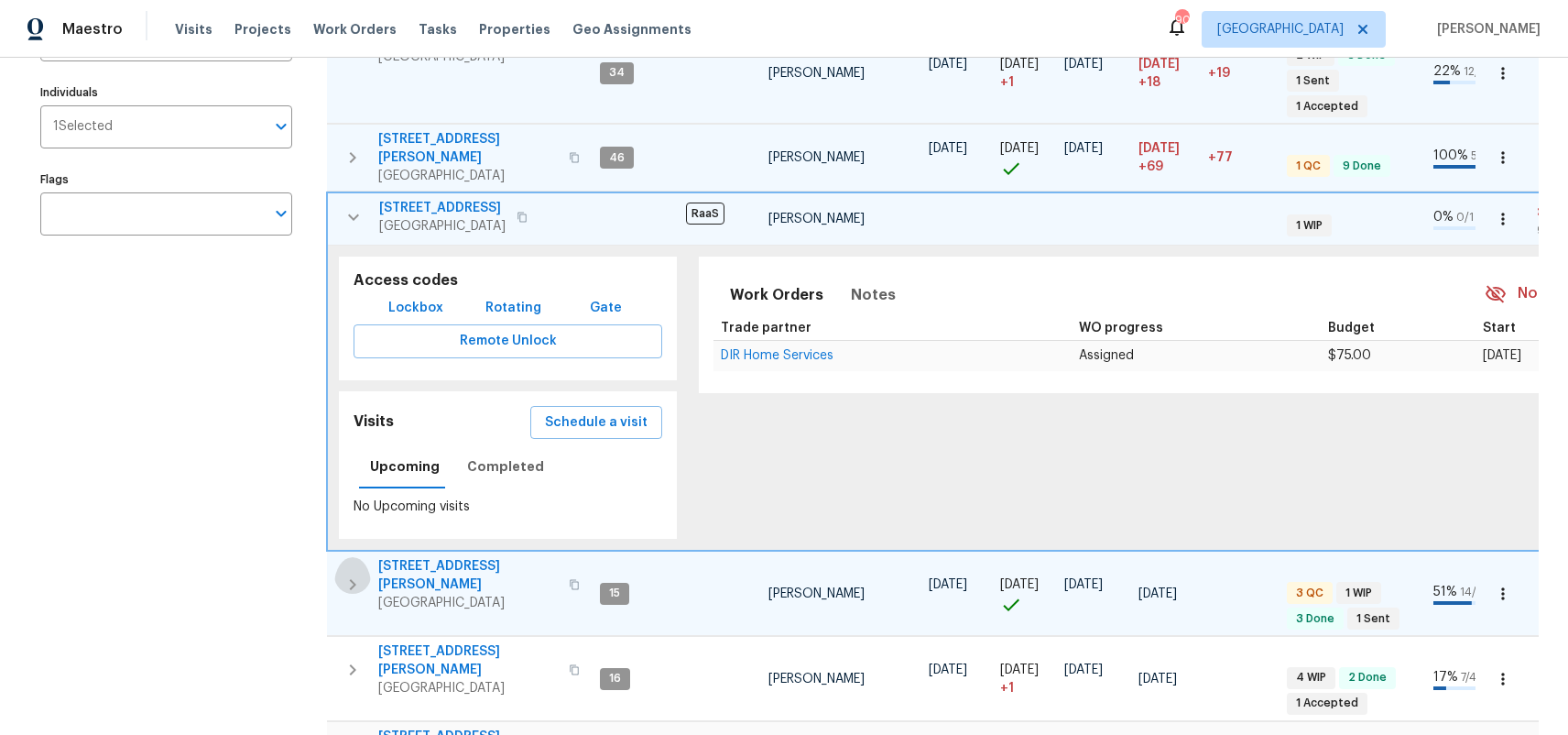
click at [368, 558] on button "button" at bounding box center [353, 585] width 37 height 55
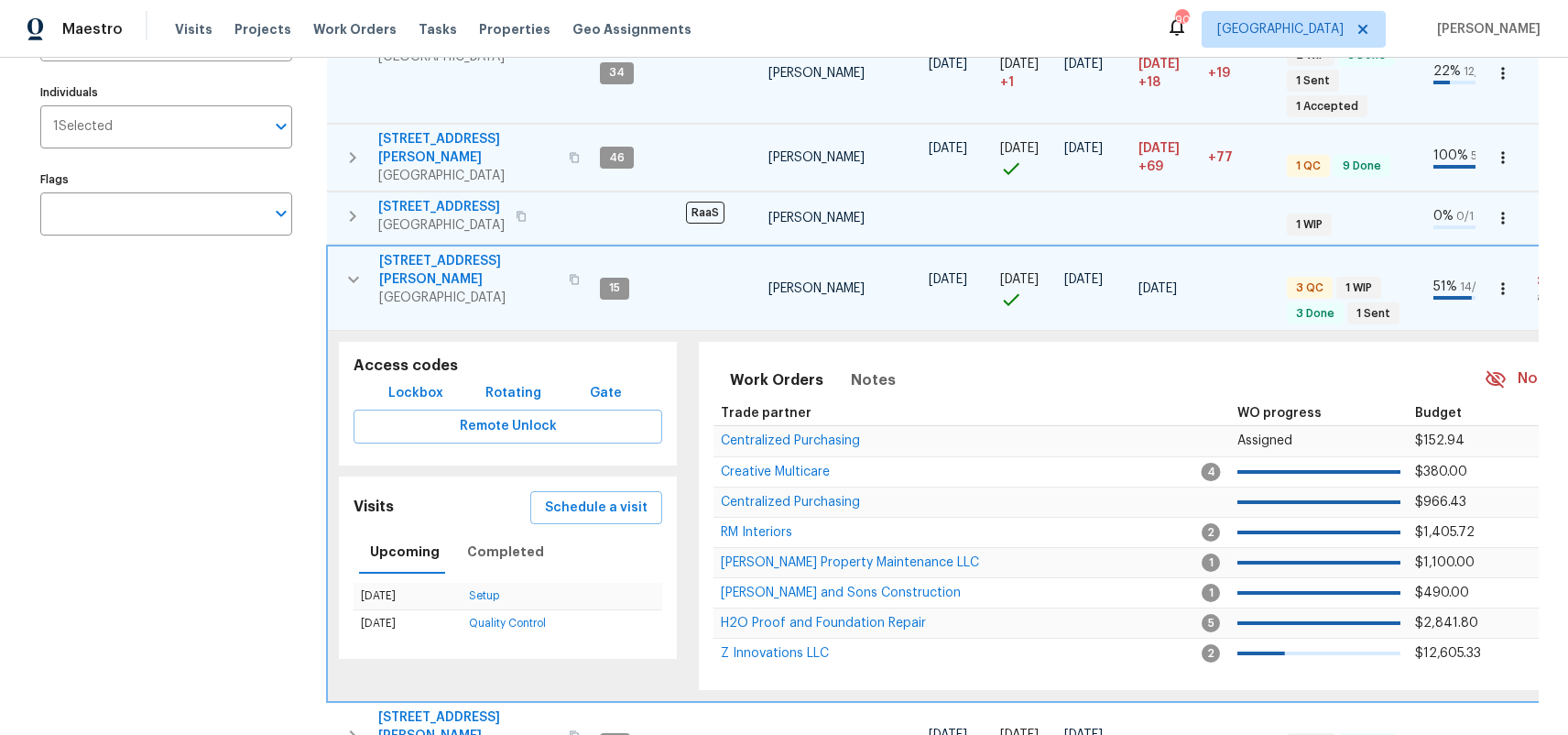
click at [617, 281] on span "15" at bounding box center [614, 288] width 26 height 15
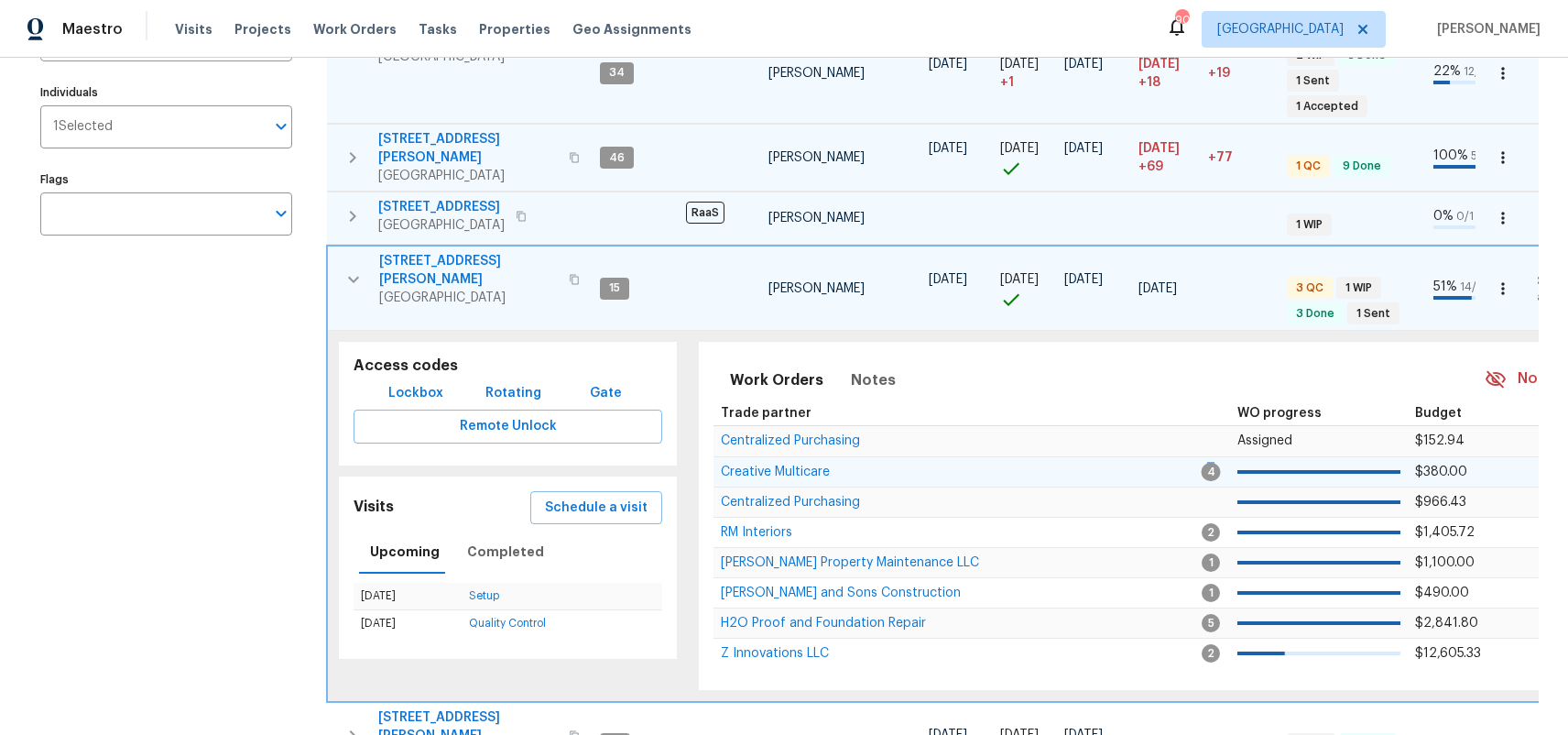
click at [1202, 463] on span "4" at bounding box center [1212, 471] width 19 height 18
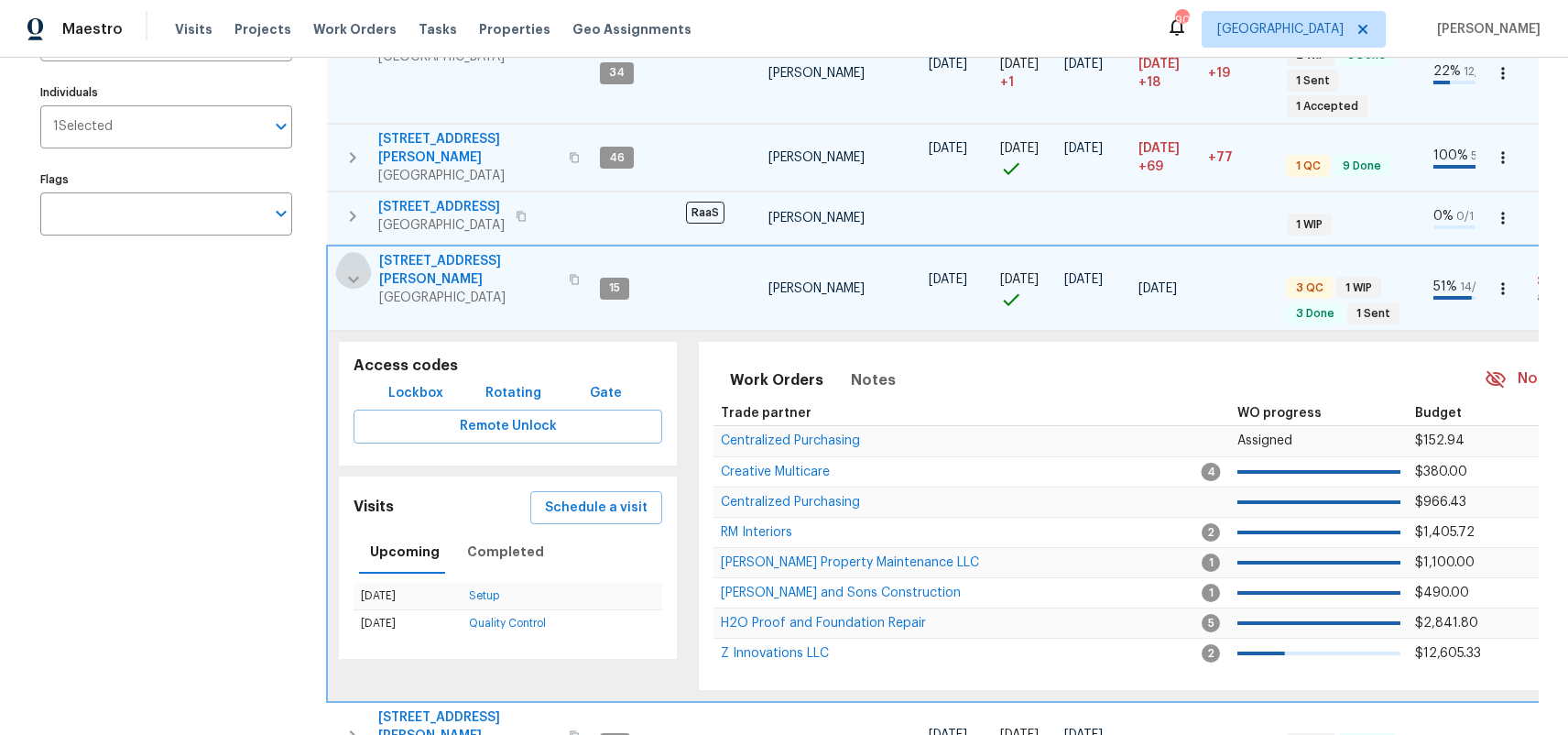
click at [354, 268] on icon "button" at bounding box center [353, 279] width 22 height 22
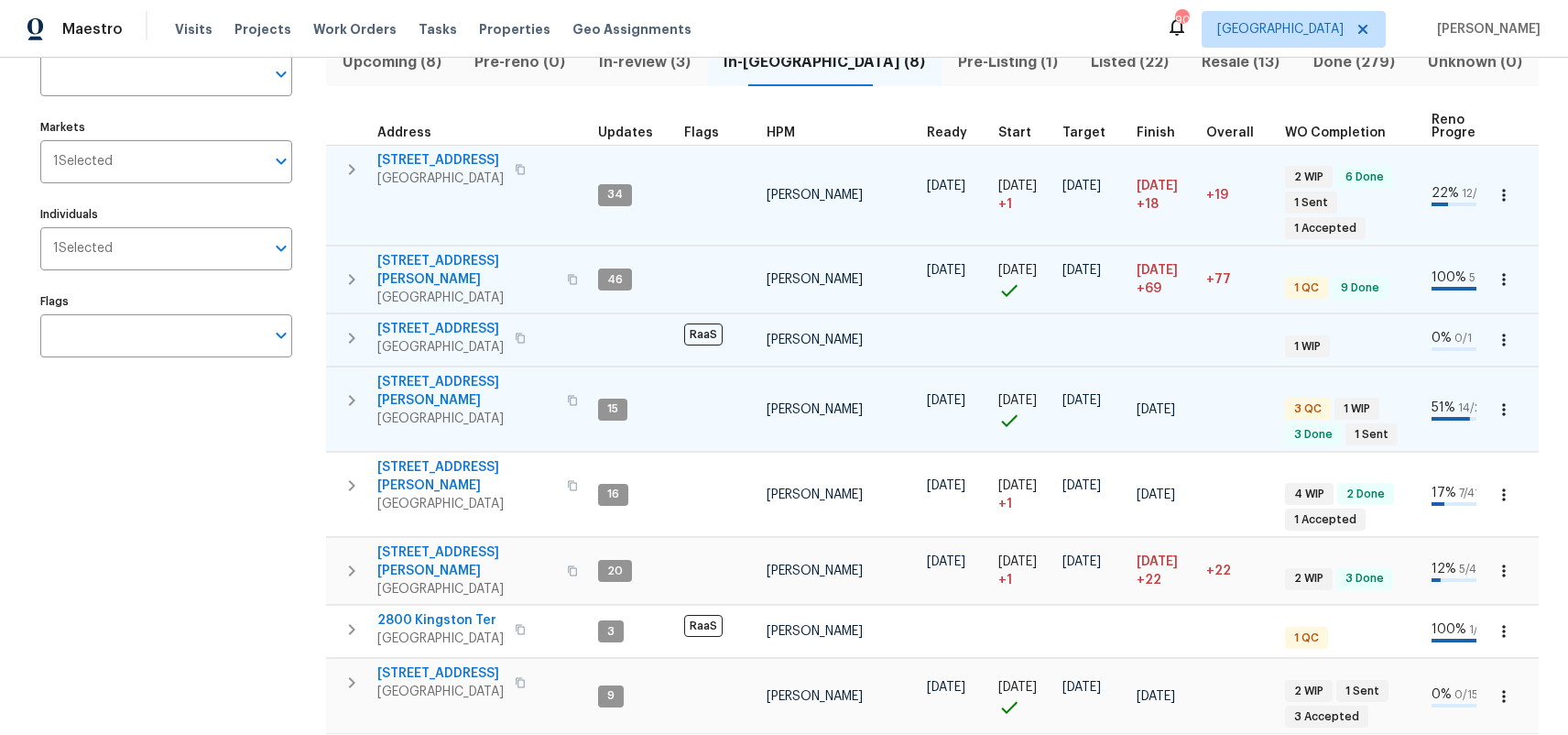
scroll to position [152, 0]
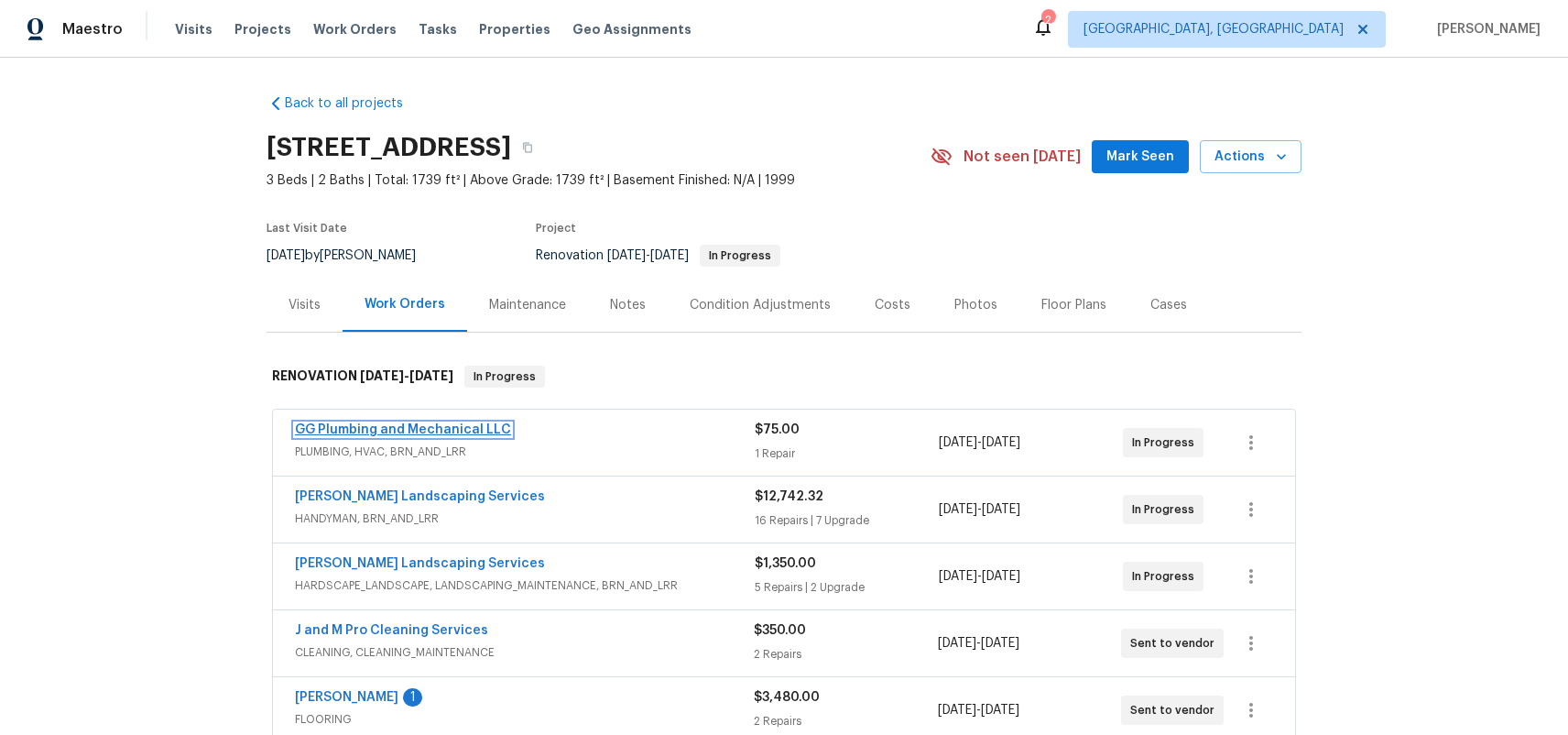
click at [423, 424] on link "GG Plumbing and Mechanical LLC" at bounding box center [403, 430] width 216 height 13
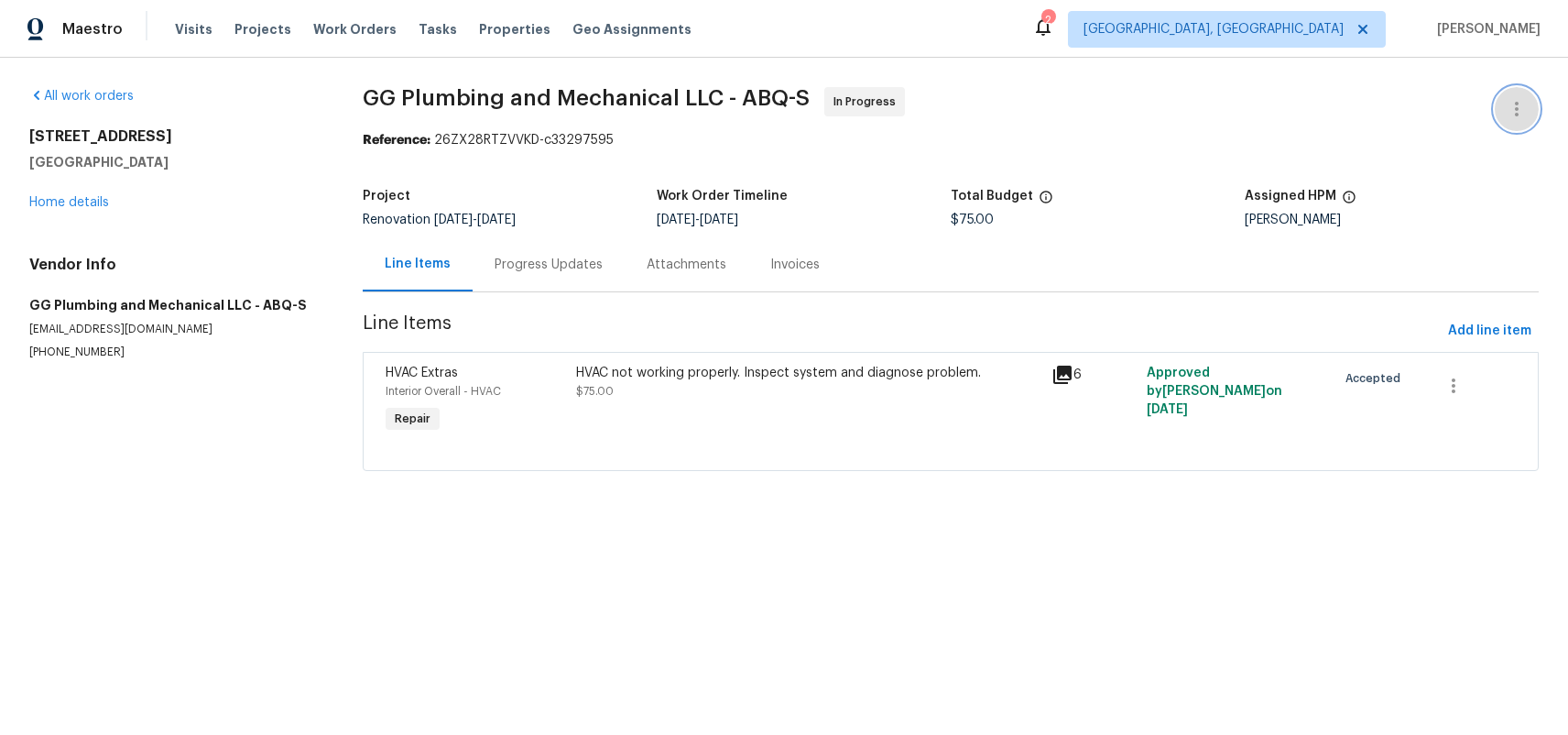
click at [1513, 115] on icon "button" at bounding box center [1517, 108] width 22 height 22
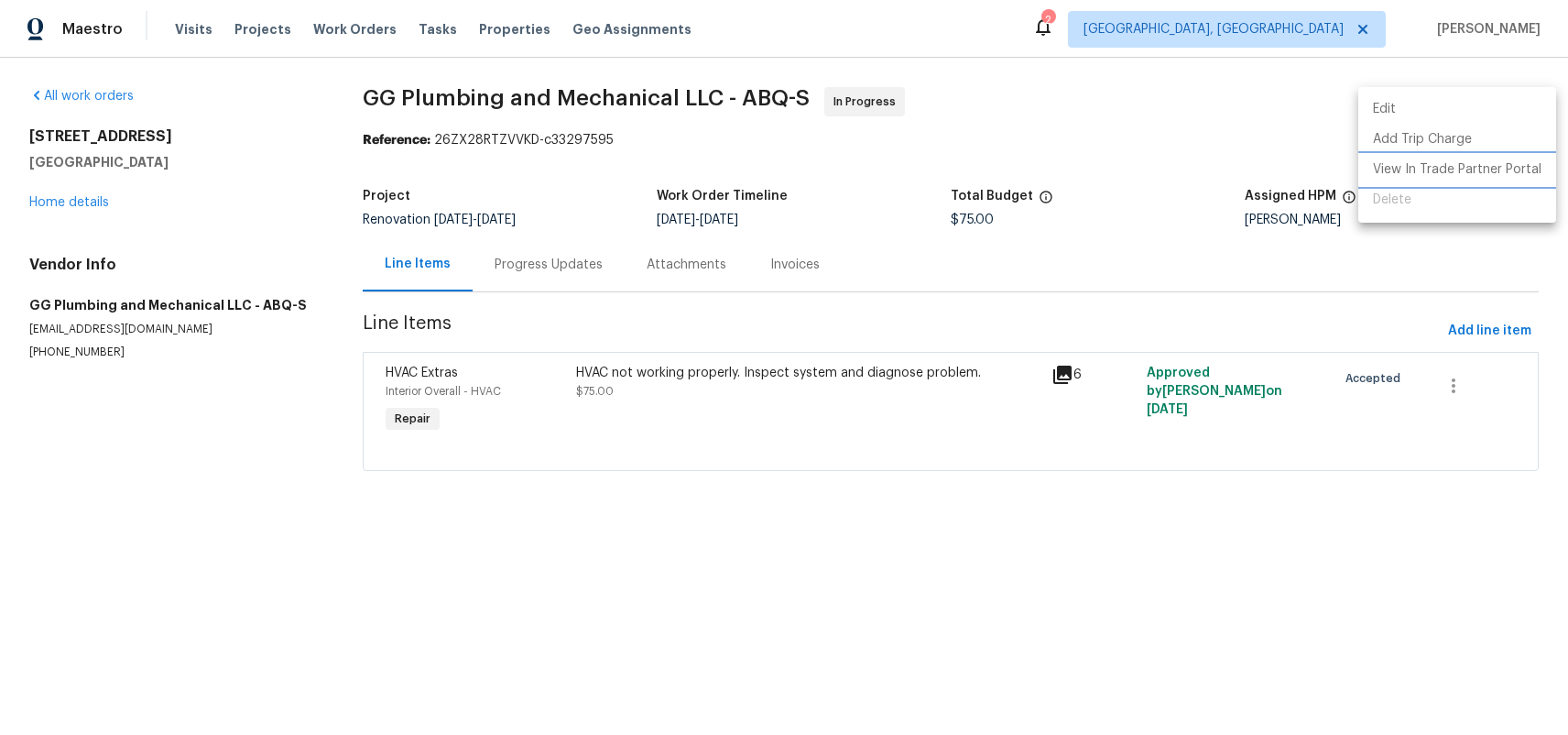
click at [1463, 169] on li "View In Trade Partner Portal" at bounding box center [1457, 170] width 198 height 30
click at [1449, 170] on li "View In Trade Partner Portal" at bounding box center [1457, 170] width 198 height 30
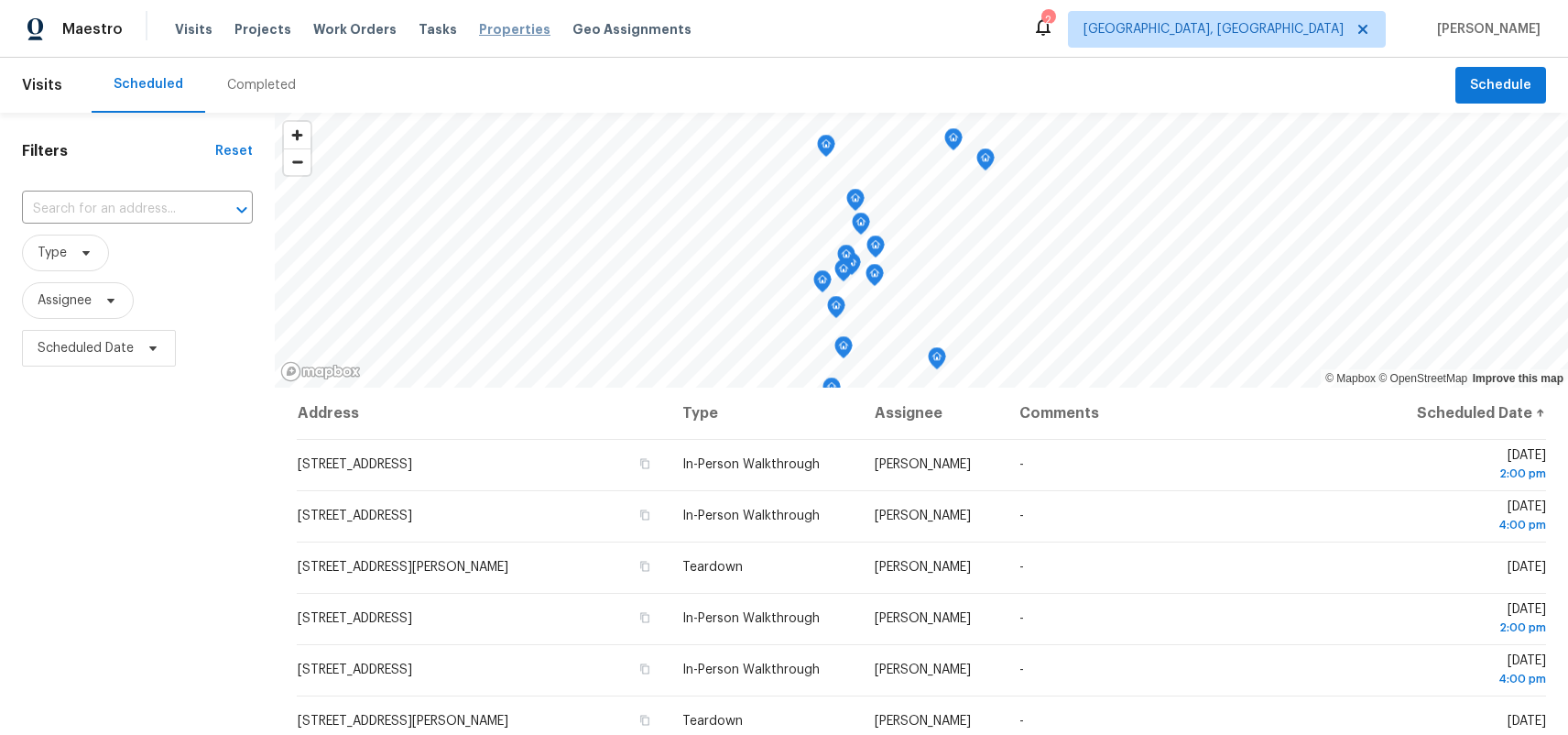
click at [484, 32] on span "Properties" at bounding box center [514, 28] width 71 height 18
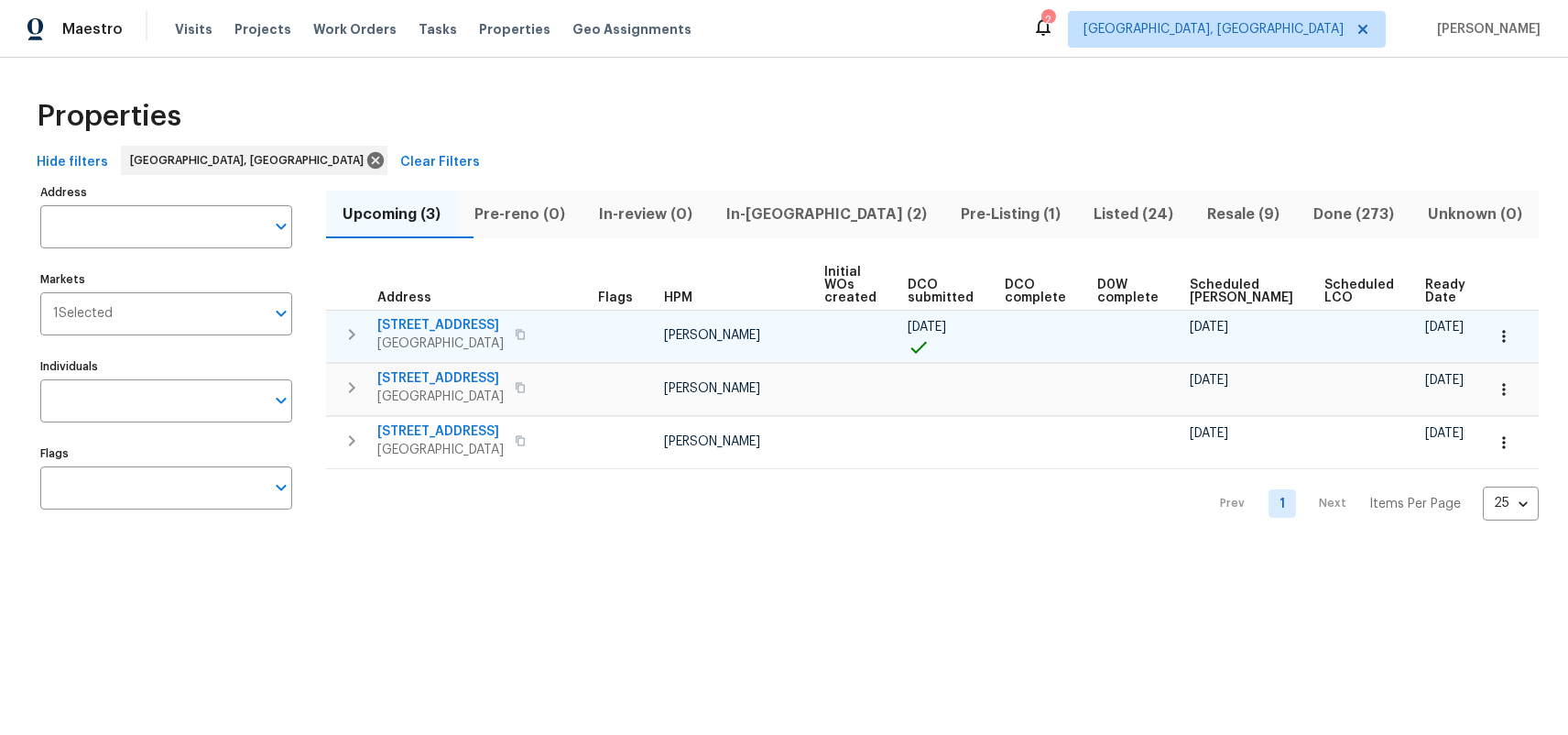
click at [423, 321] on span "[STREET_ADDRESS]" at bounding box center [440, 324] width 126 height 18
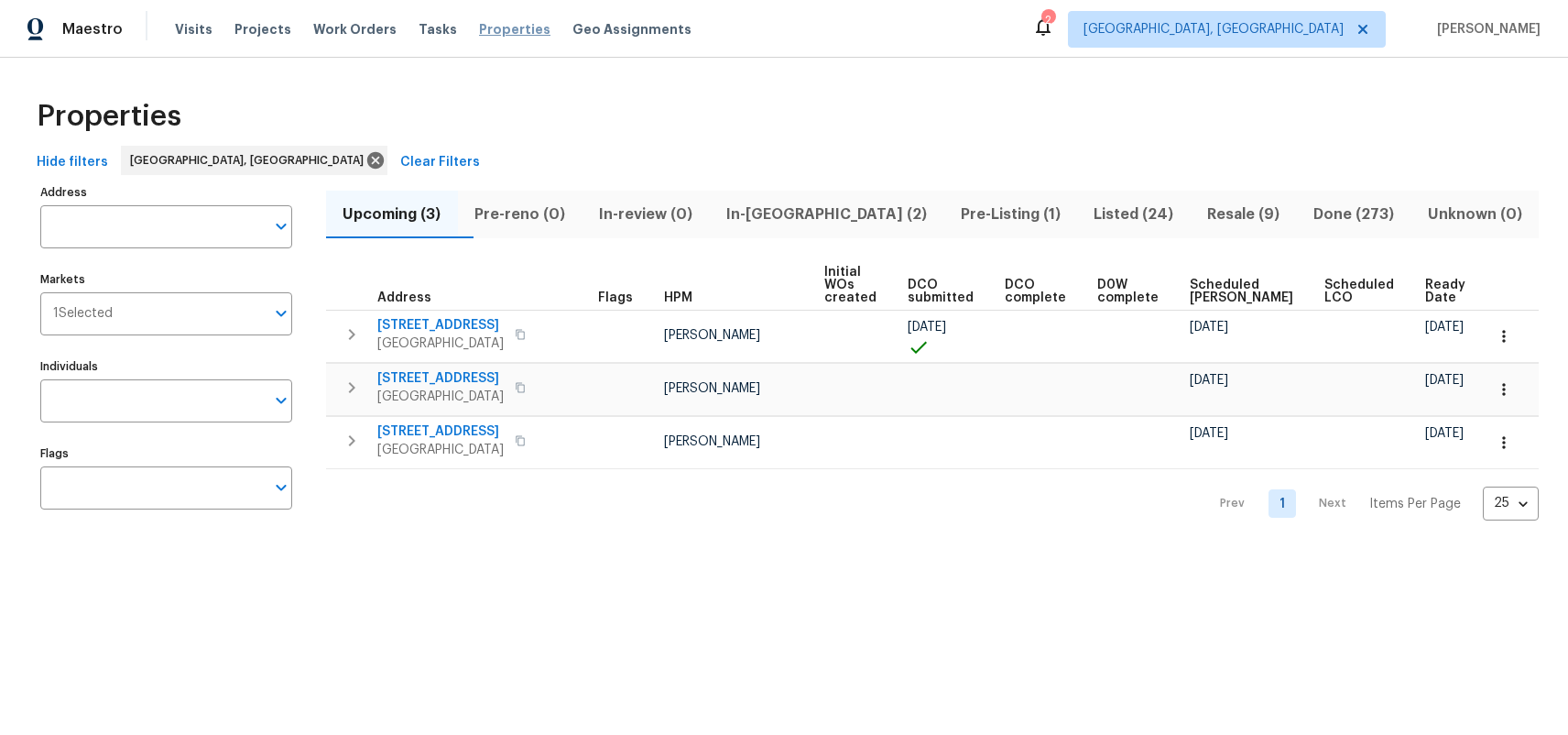
click at [517, 28] on span "Properties" at bounding box center [514, 28] width 71 height 18
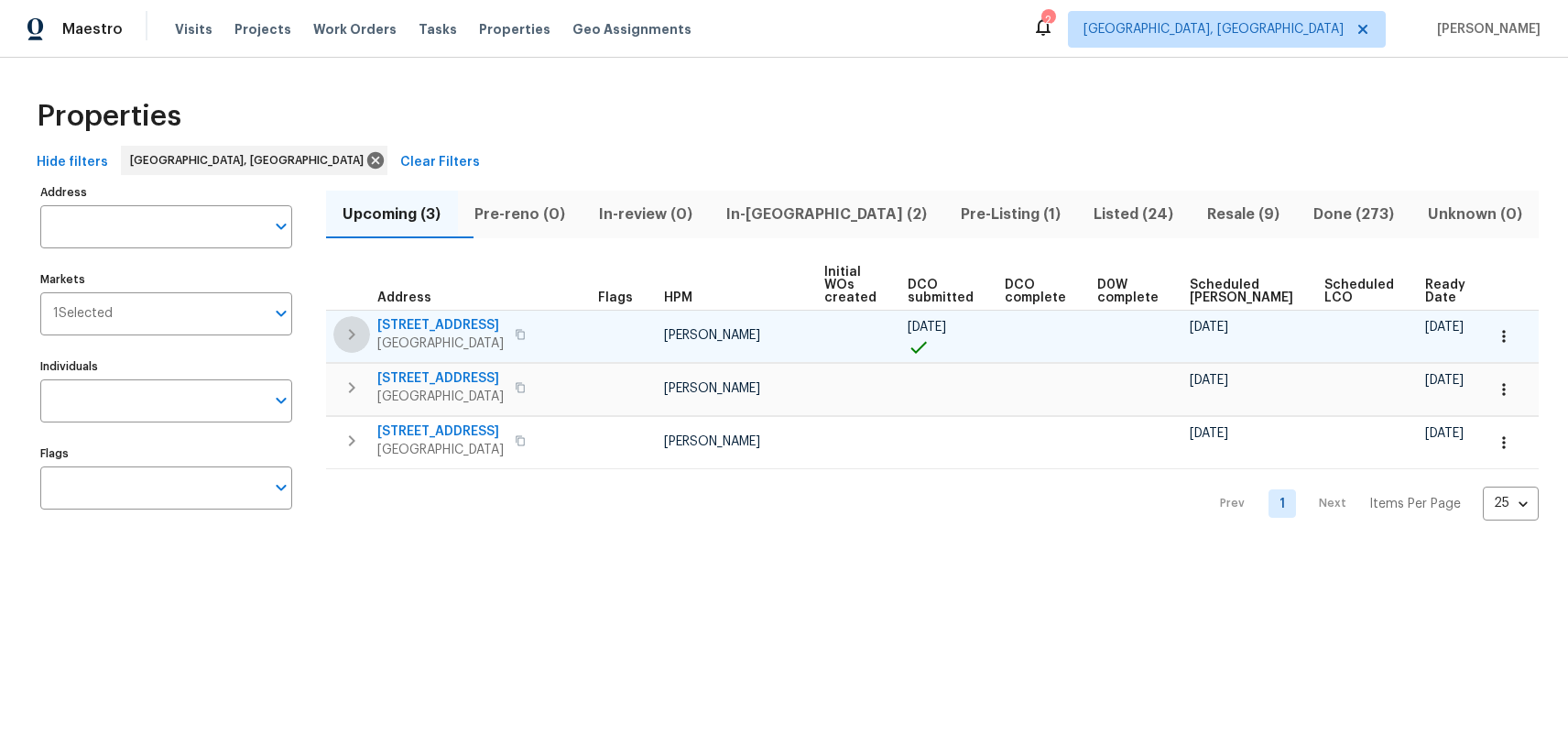
click at [365, 332] on button "button" at bounding box center [352, 334] width 37 height 37
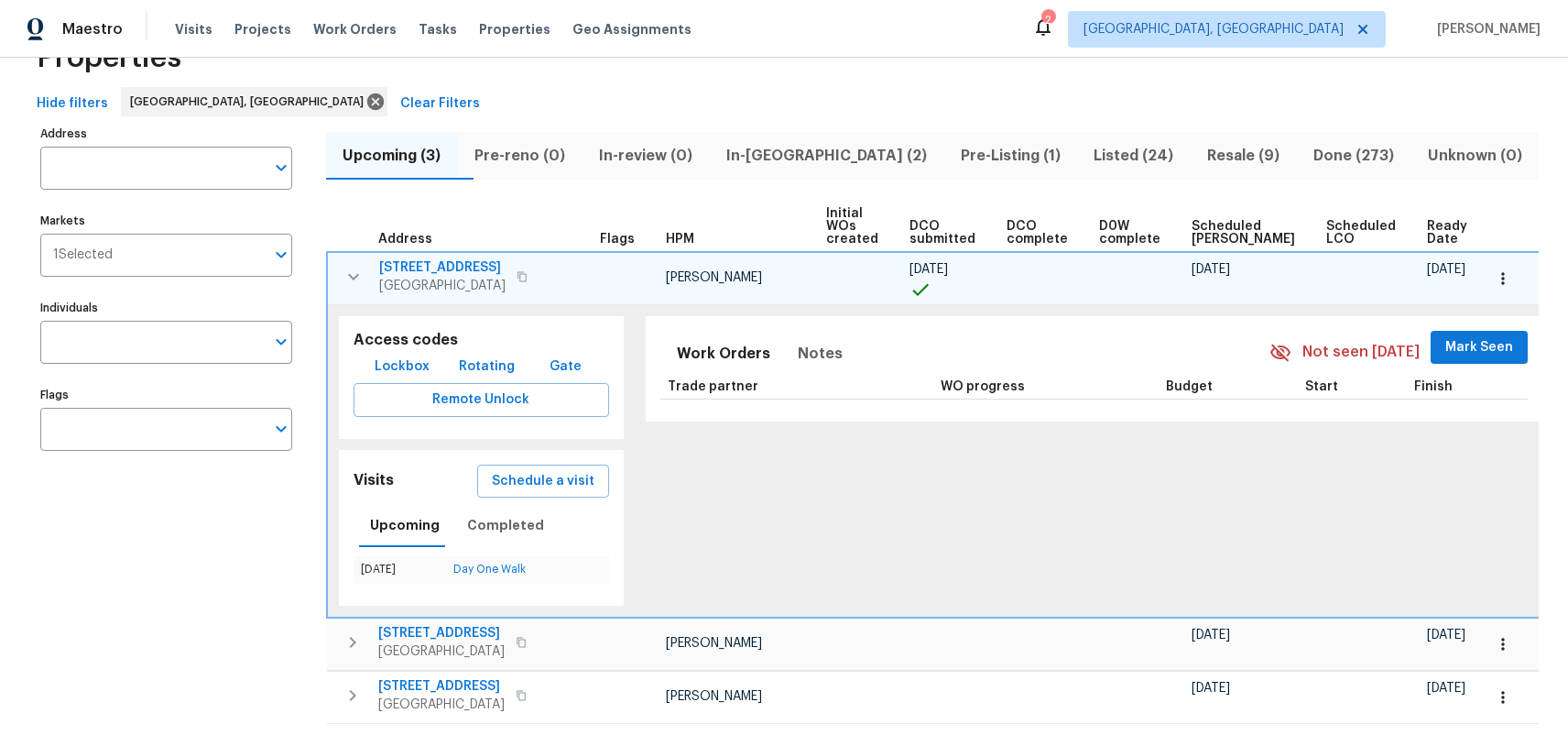
scroll to position [61, 0]
click at [358, 272] on icon "button" at bounding box center [354, 274] width 11 height 7
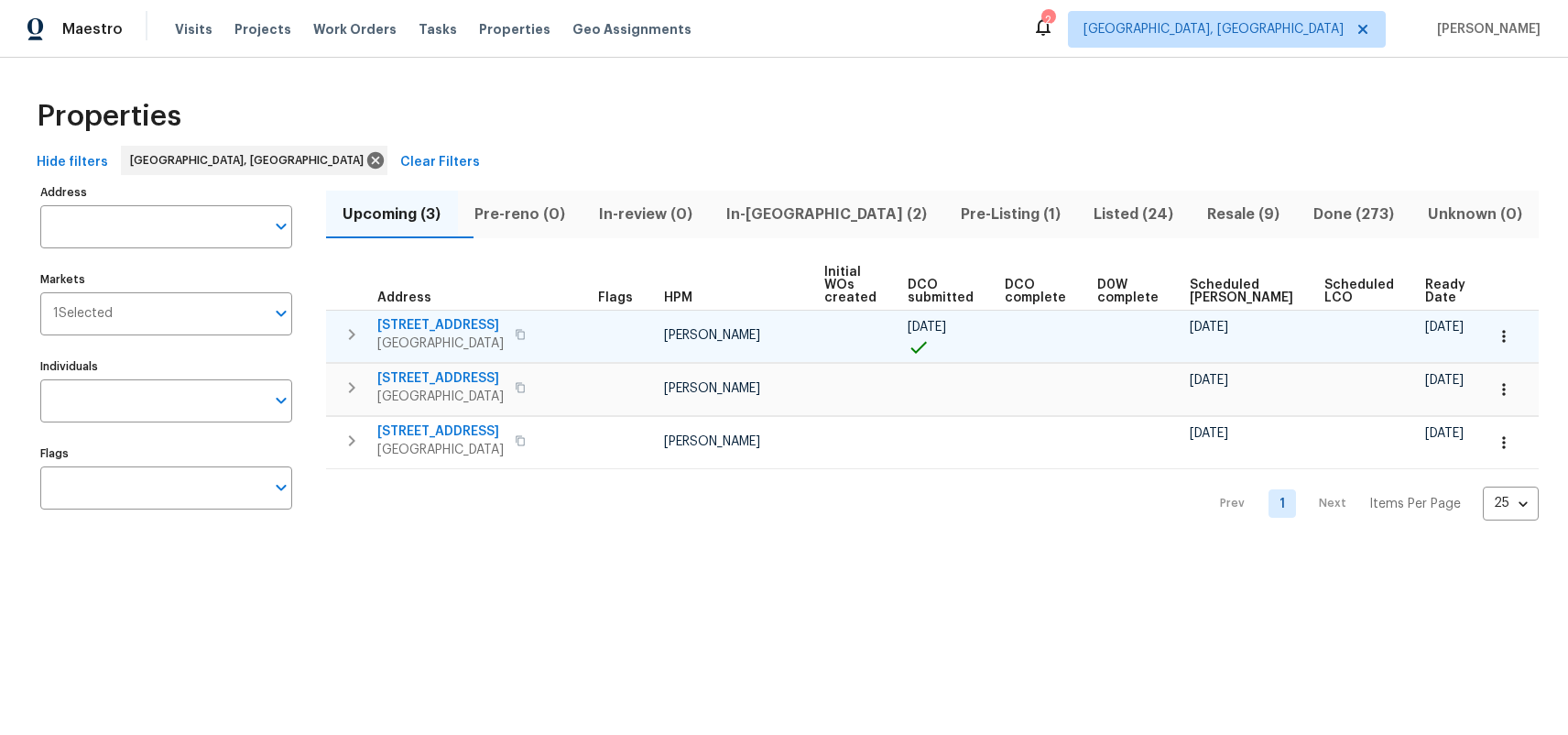
click at [801, 218] on span "In-[GEOGRAPHIC_DATA] (2)" at bounding box center [827, 214] width 212 height 26
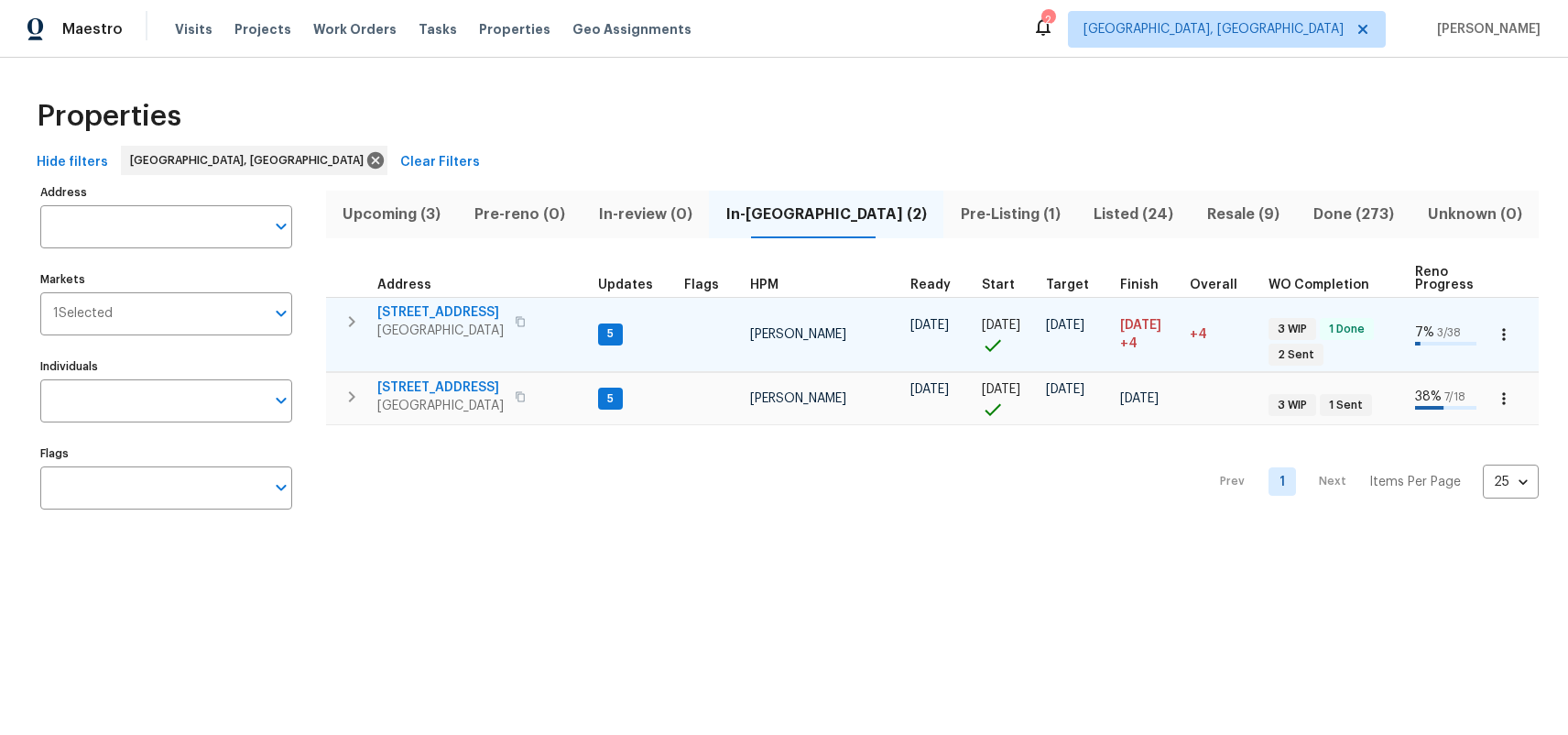
click at [363, 325] on button "button" at bounding box center [352, 322] width 37 height 37
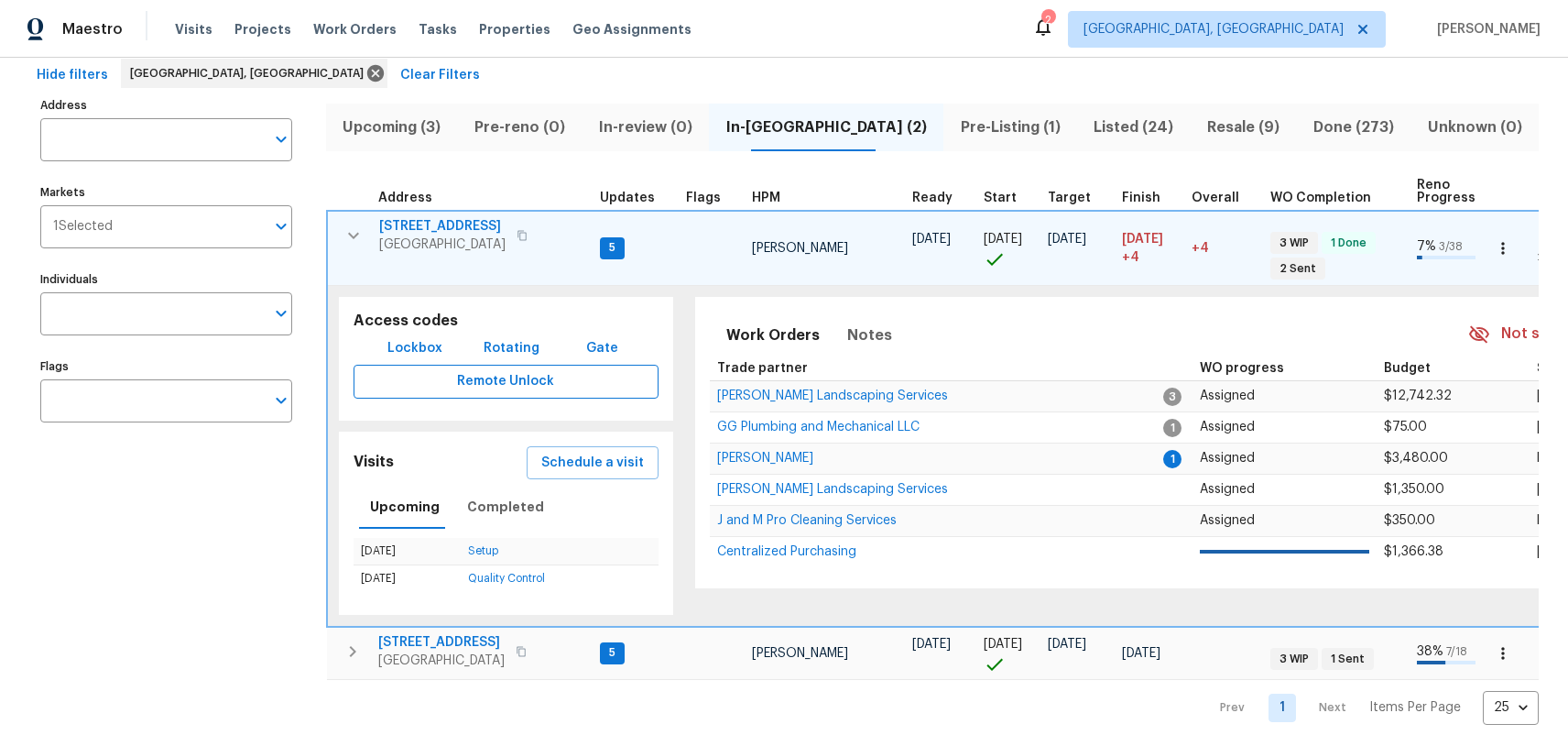
scroll to position [83, 0]
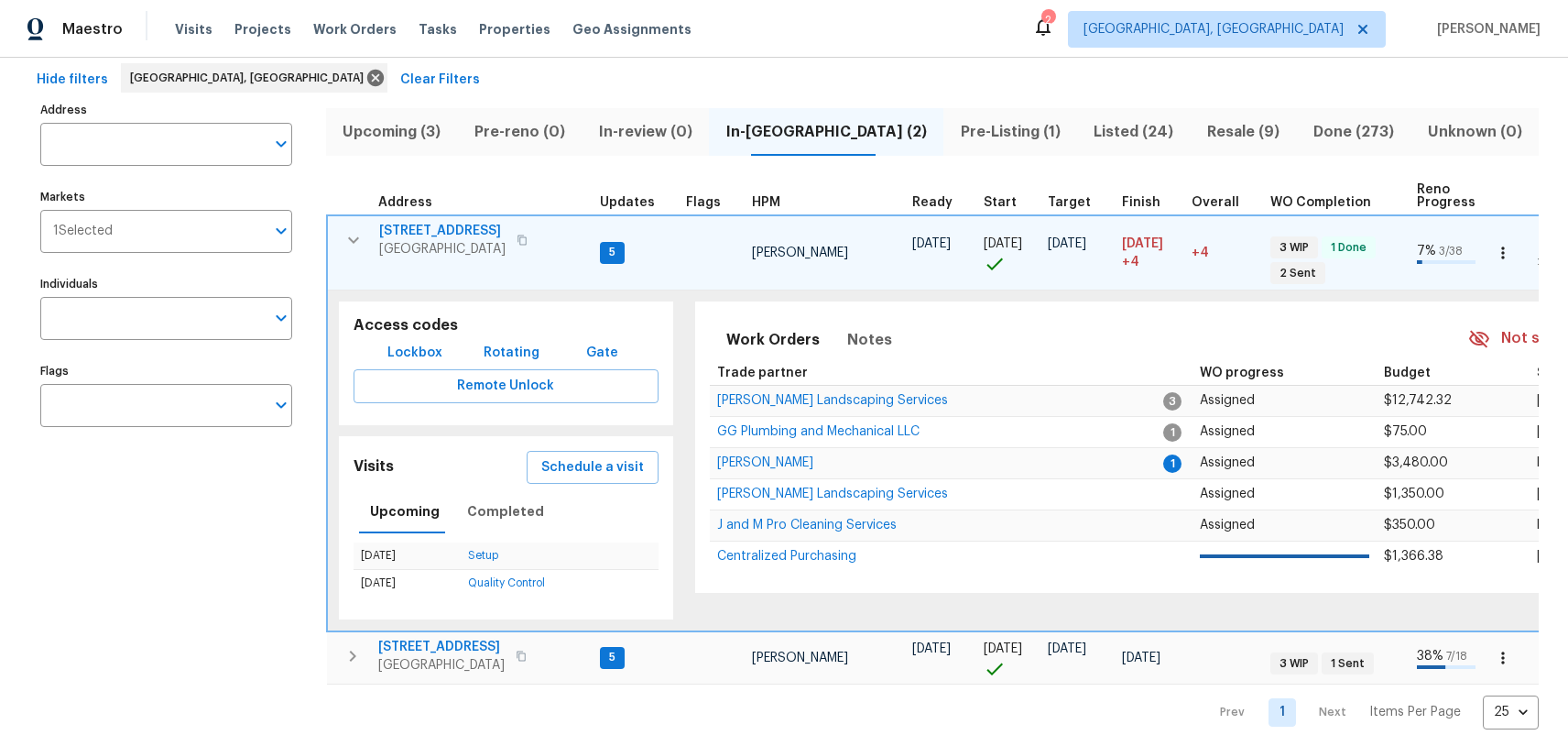
click at [1505, 251] on icon "button" at bounding box center [1503, 252] width 18 height 18
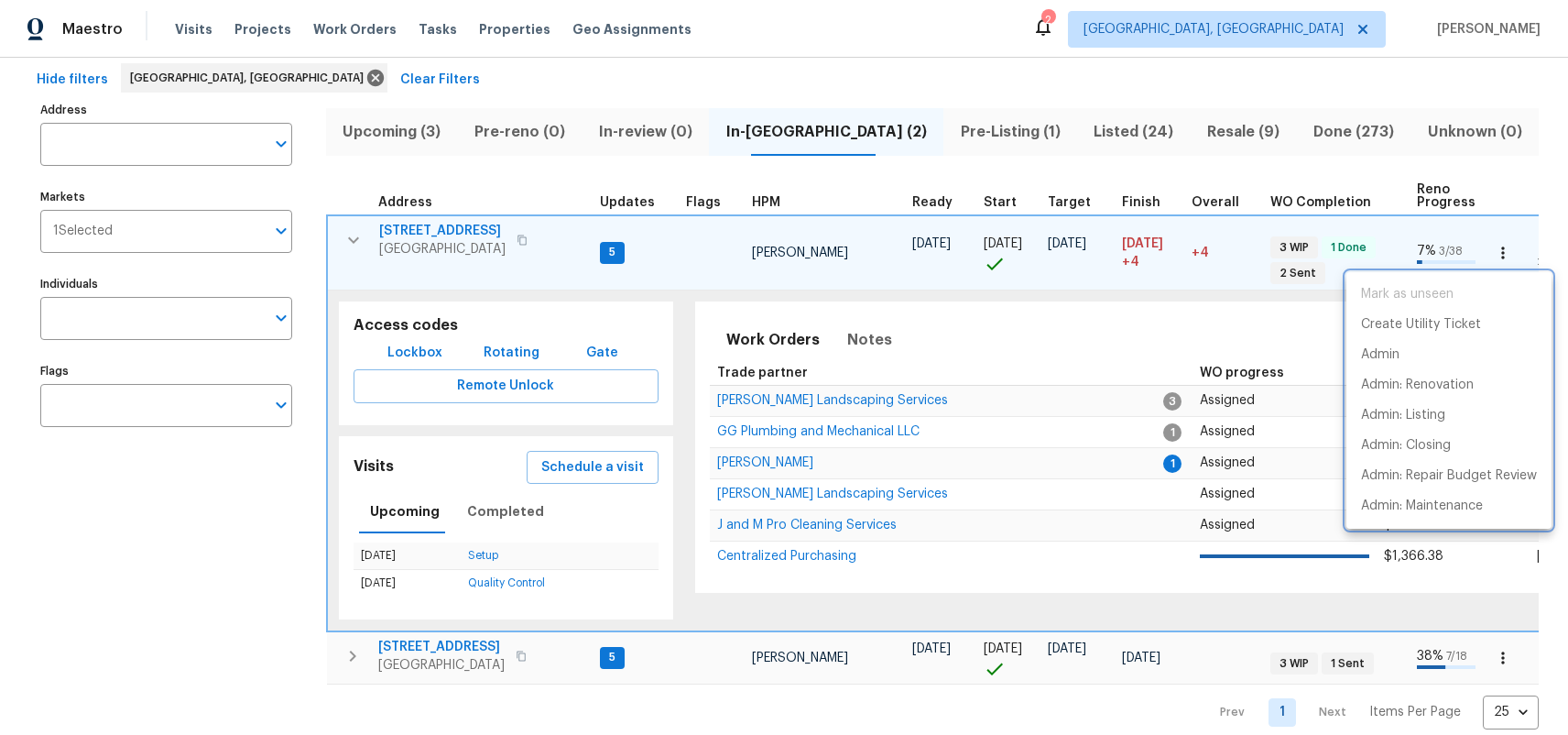
click at [1541, 199] on div at bounding box center [784, 367] width 1568 height 735
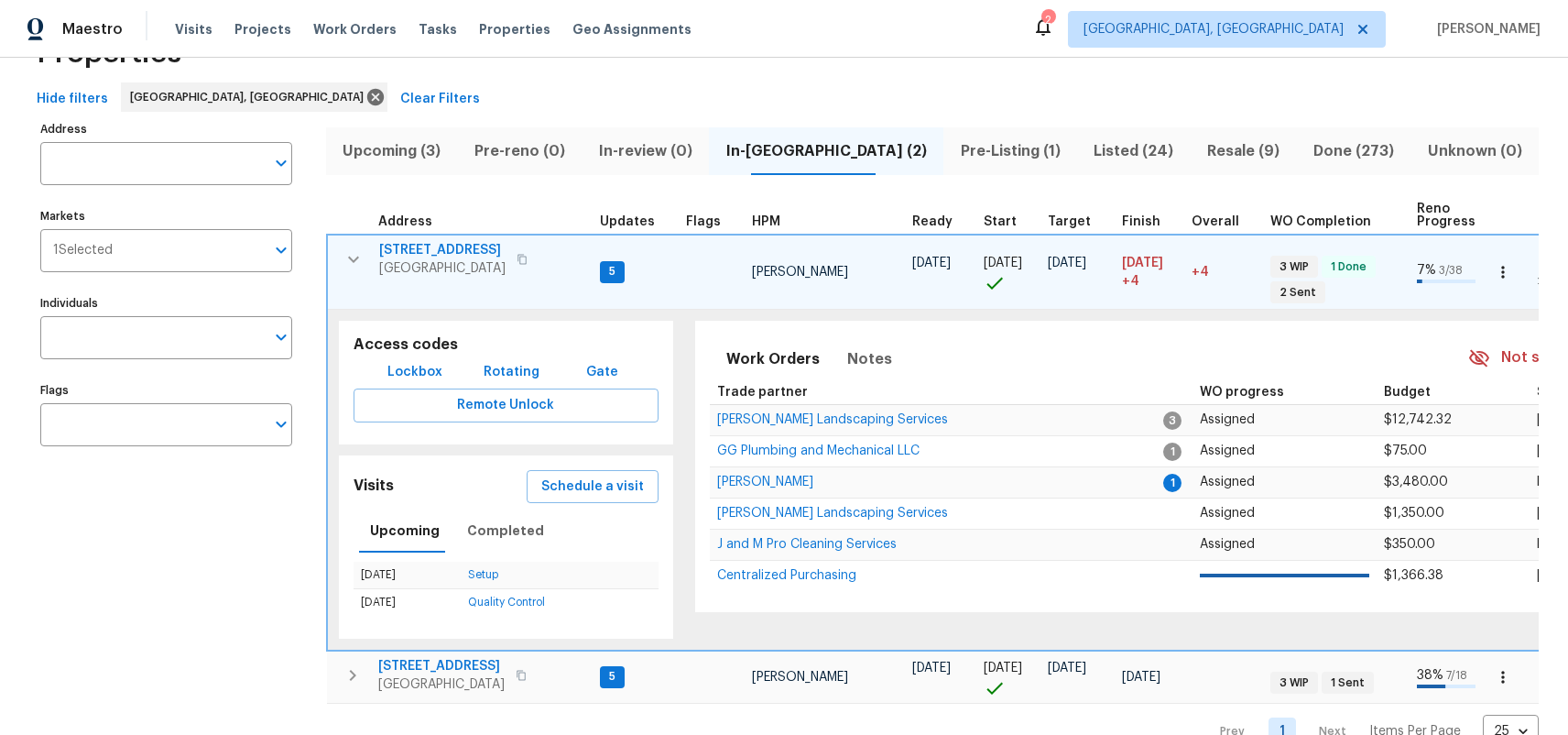
scroll to position [105, 0]
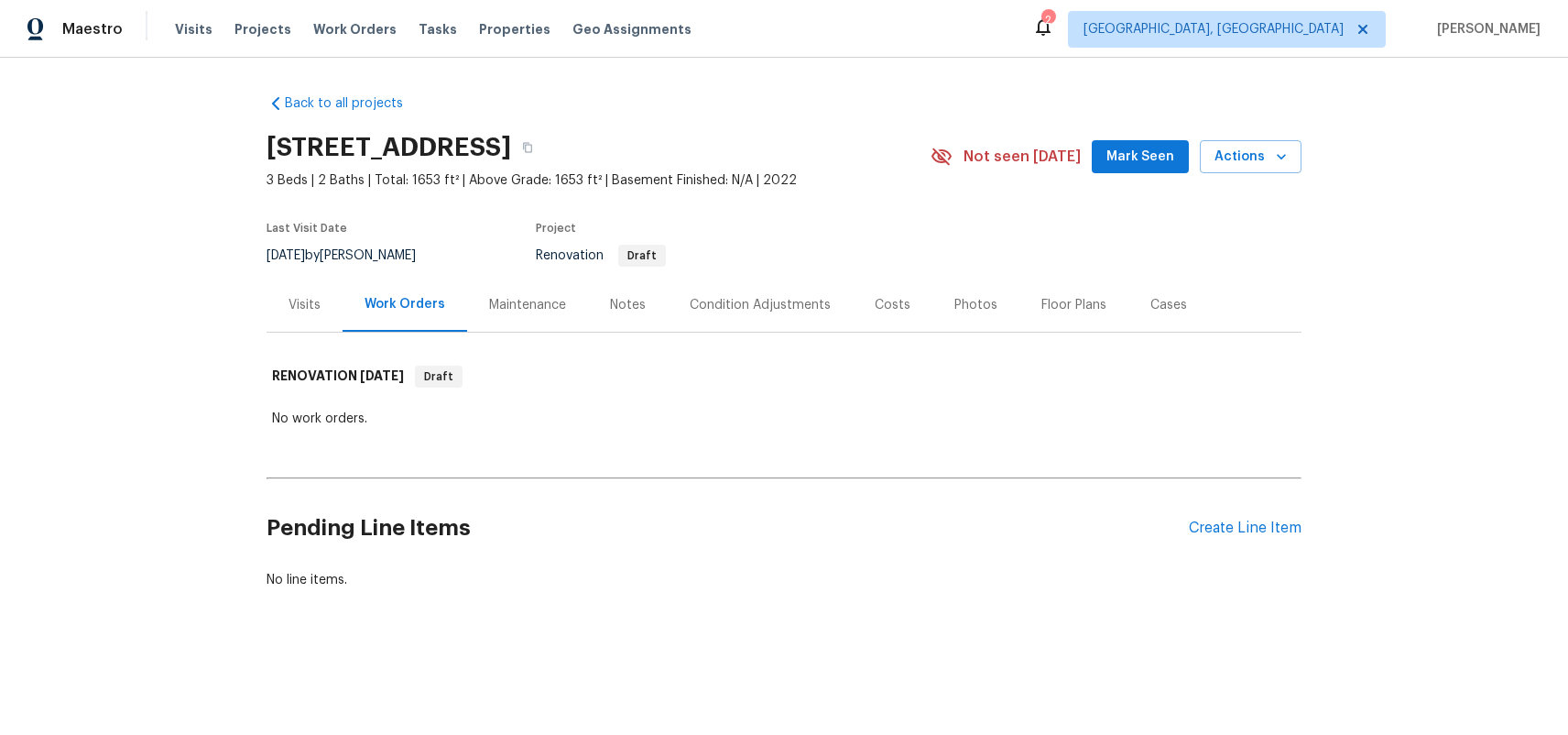
click at [1027, 298] on div "Floor Plans" at bounding box center [1074, 304] width 109 height 54
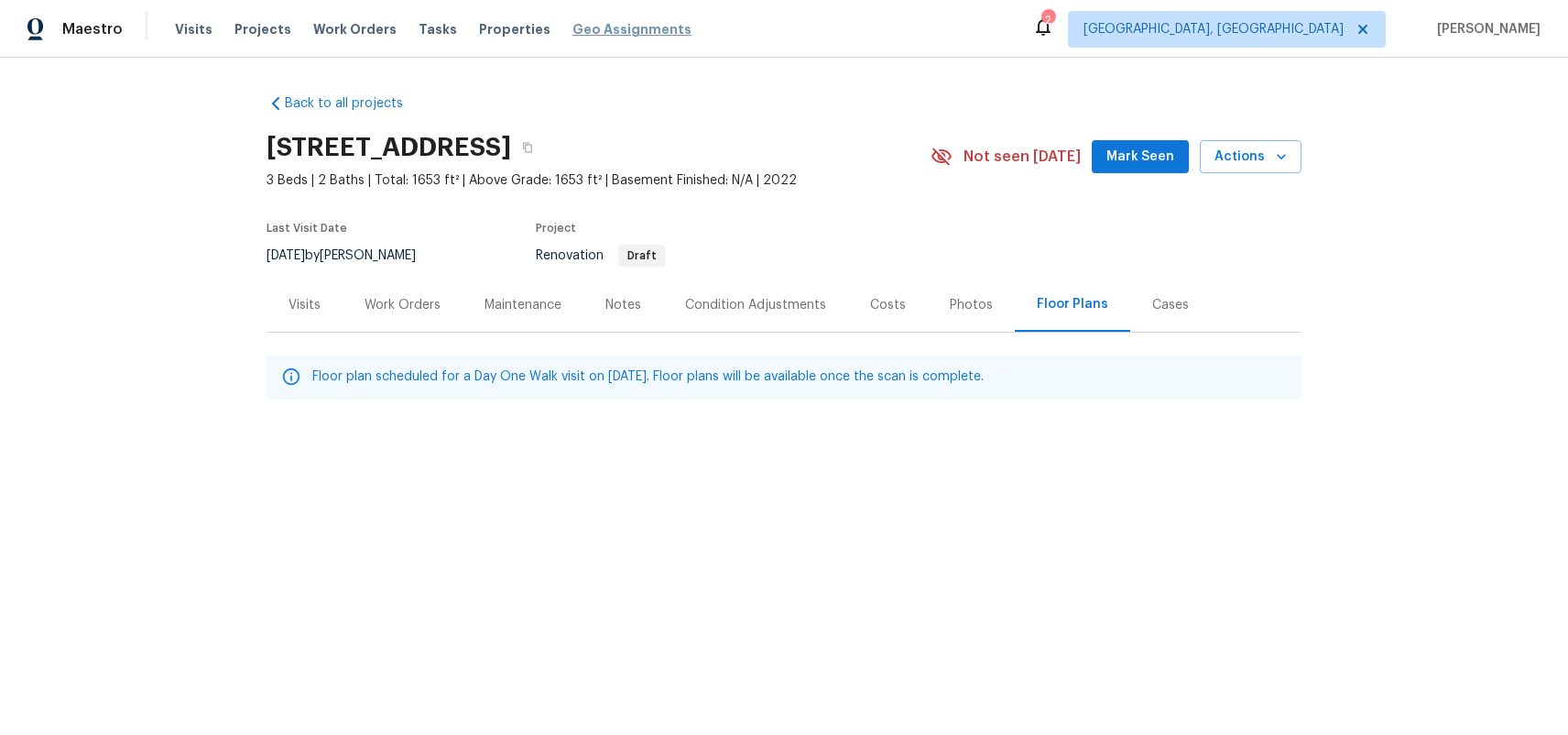
click at [573, 26] on span "Geo Assignments" at bounding box center [632, 28] width 119 height 18
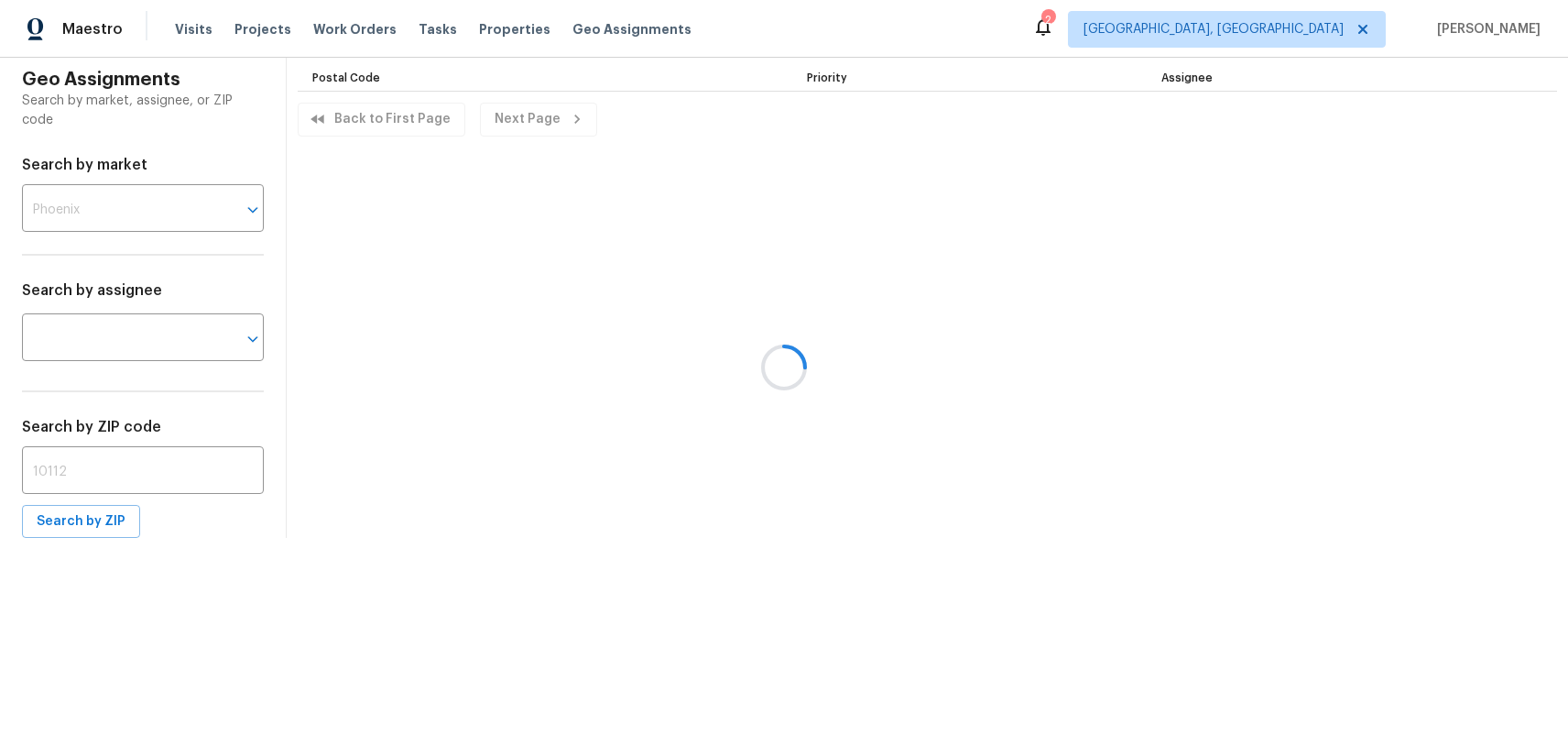
click at [489, 29] on div at bounding box center [784, 367] width 1568 height 735
click at [489, 29] on span "Properties" at bounding box center [514, 28] width 71 height 18
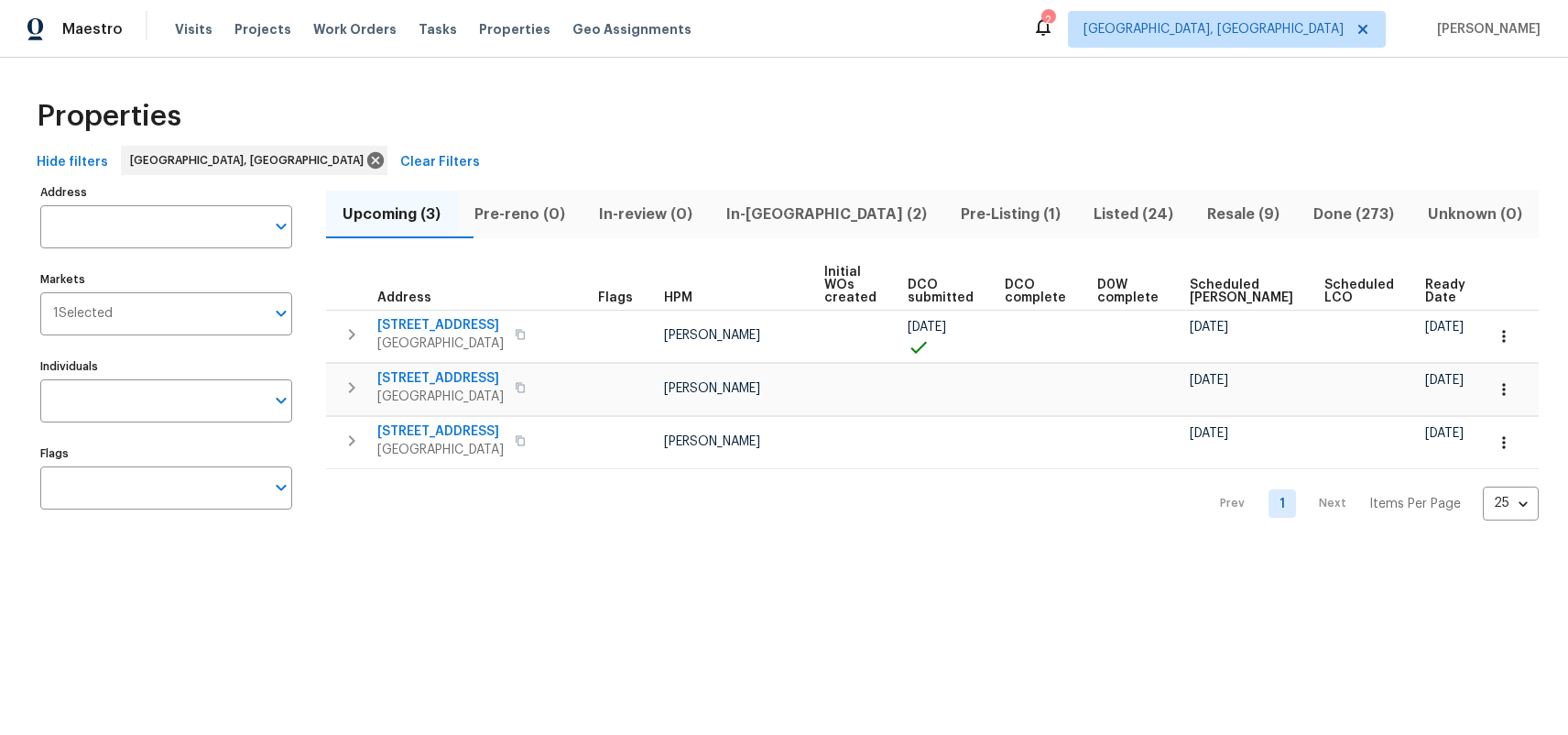
click at [836, 213] on span "In-[GEOGRAPHIC_DATA] (2)" at bounding box center [827, 214] width 212 height 26
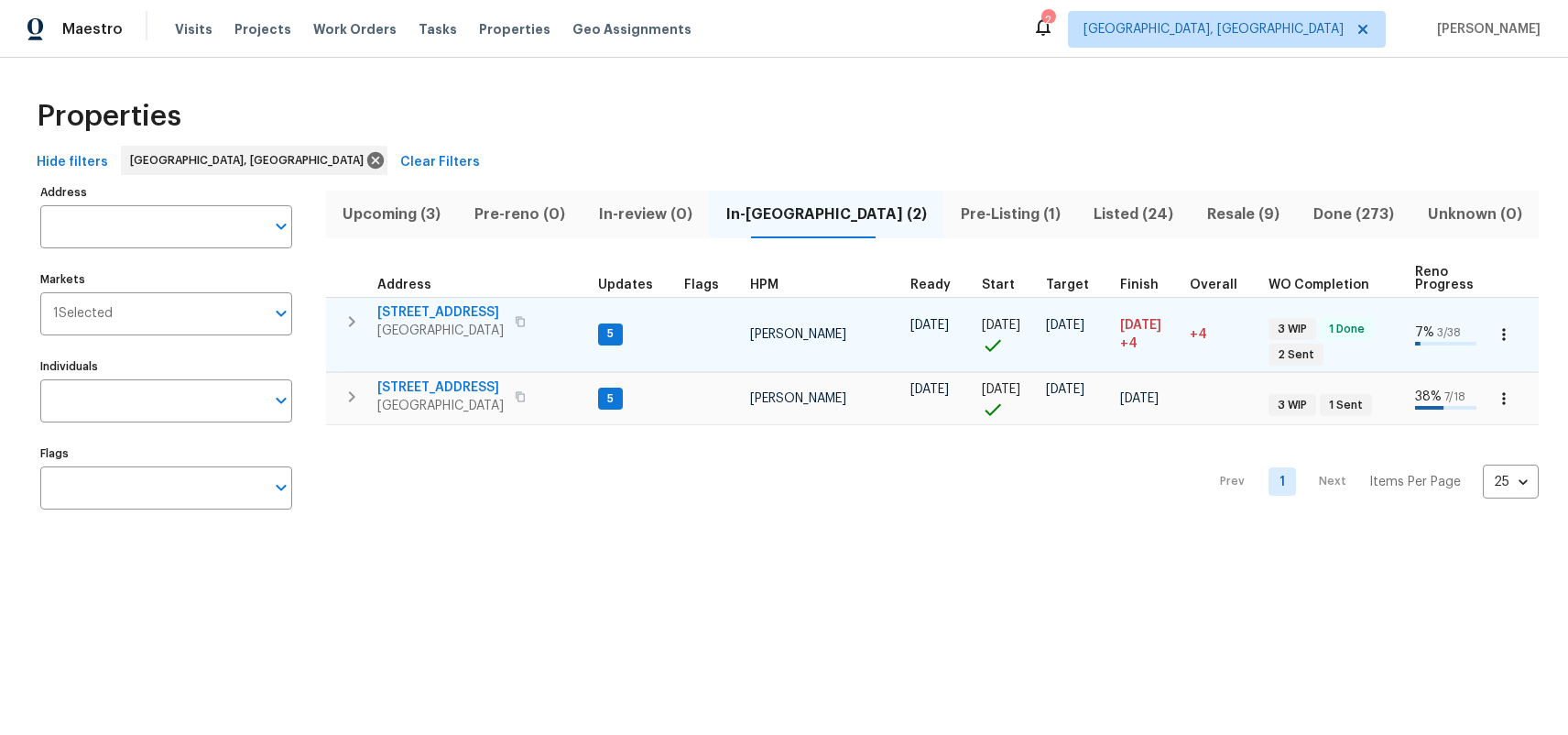
click at [395, 311] on span "[STREET_ADDRESS]" at bounding box center [440, 312] width 126 height 18
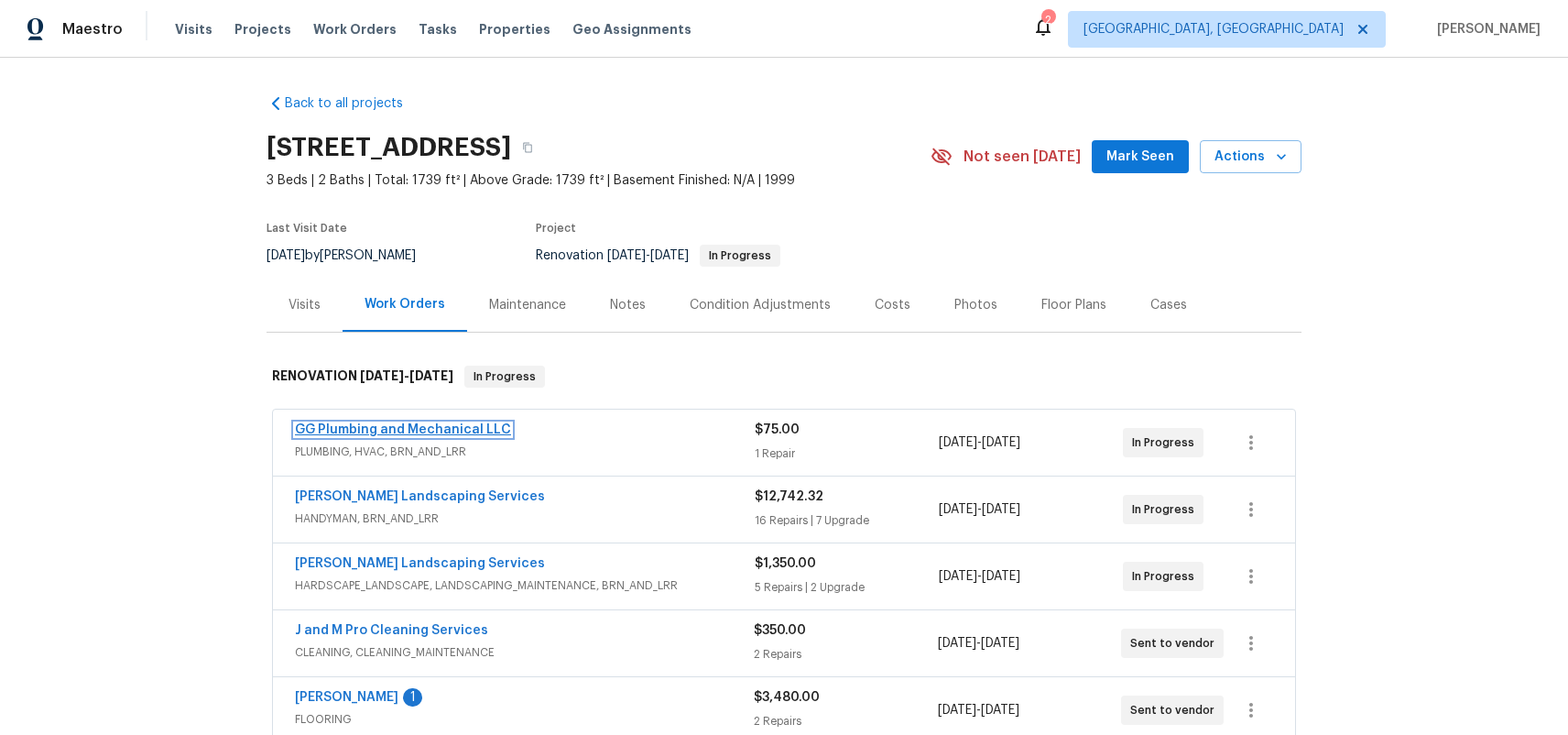
click at [396, 423] on link "GG Plumbing and Mechanical LLC" at bounding box center [403, 430] width 216 height 13
click at [1057, 299] on div "Floor Plans" at bounding box center [1074, 304] width 65 height 18
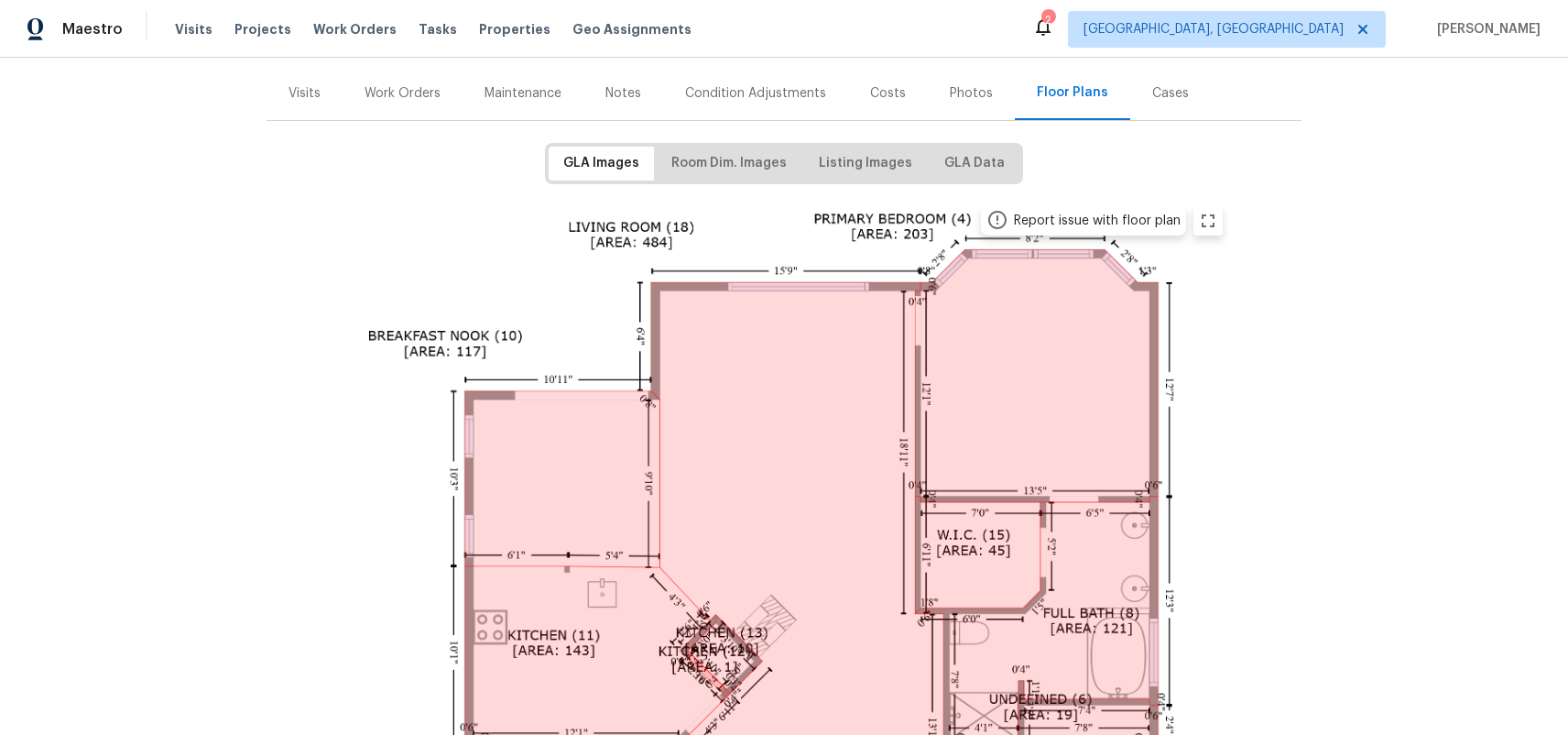
scroll to position [178, 0]
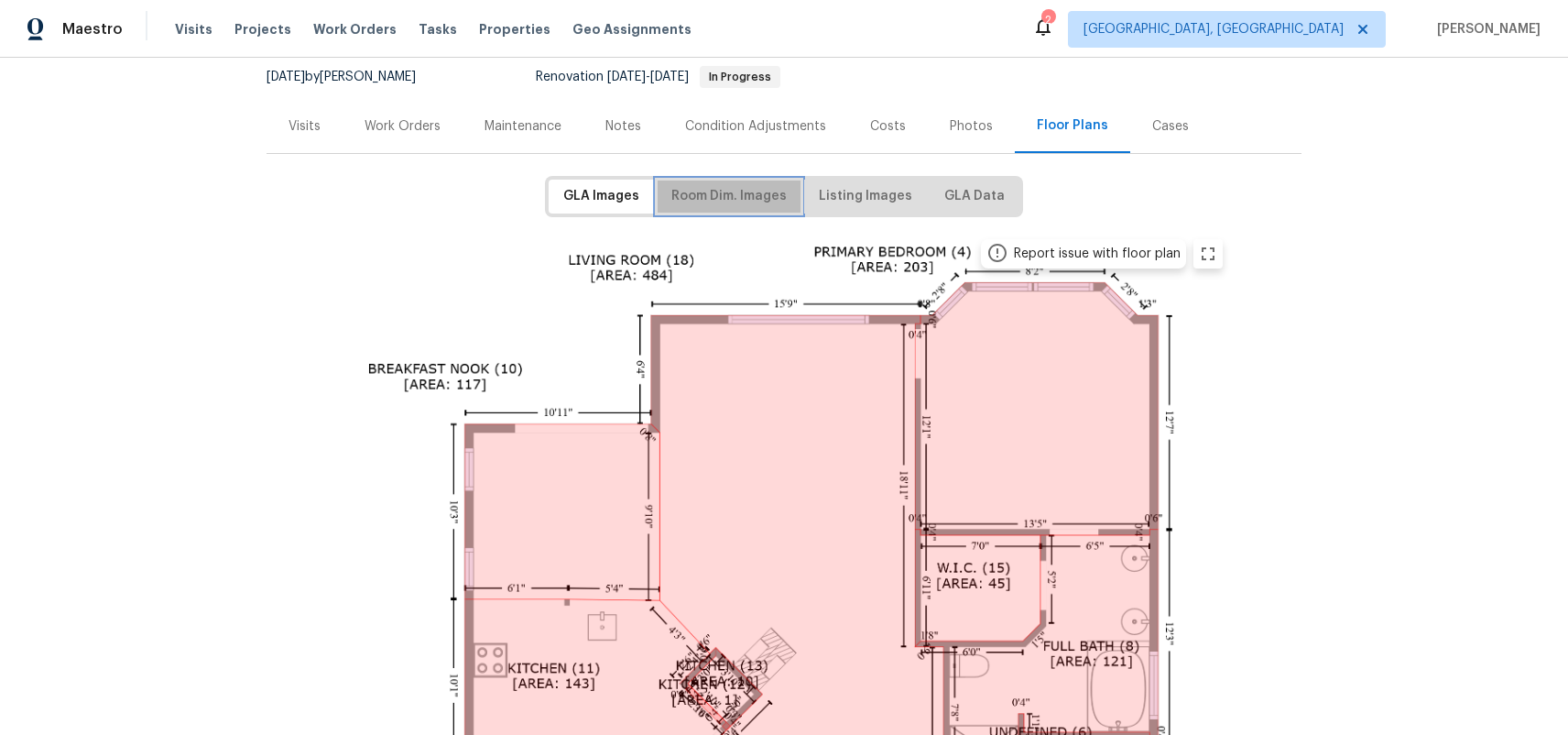
click at [742, 199] on span "Room Dim. Images" at bounding box center [729, 196] width 116 height 23
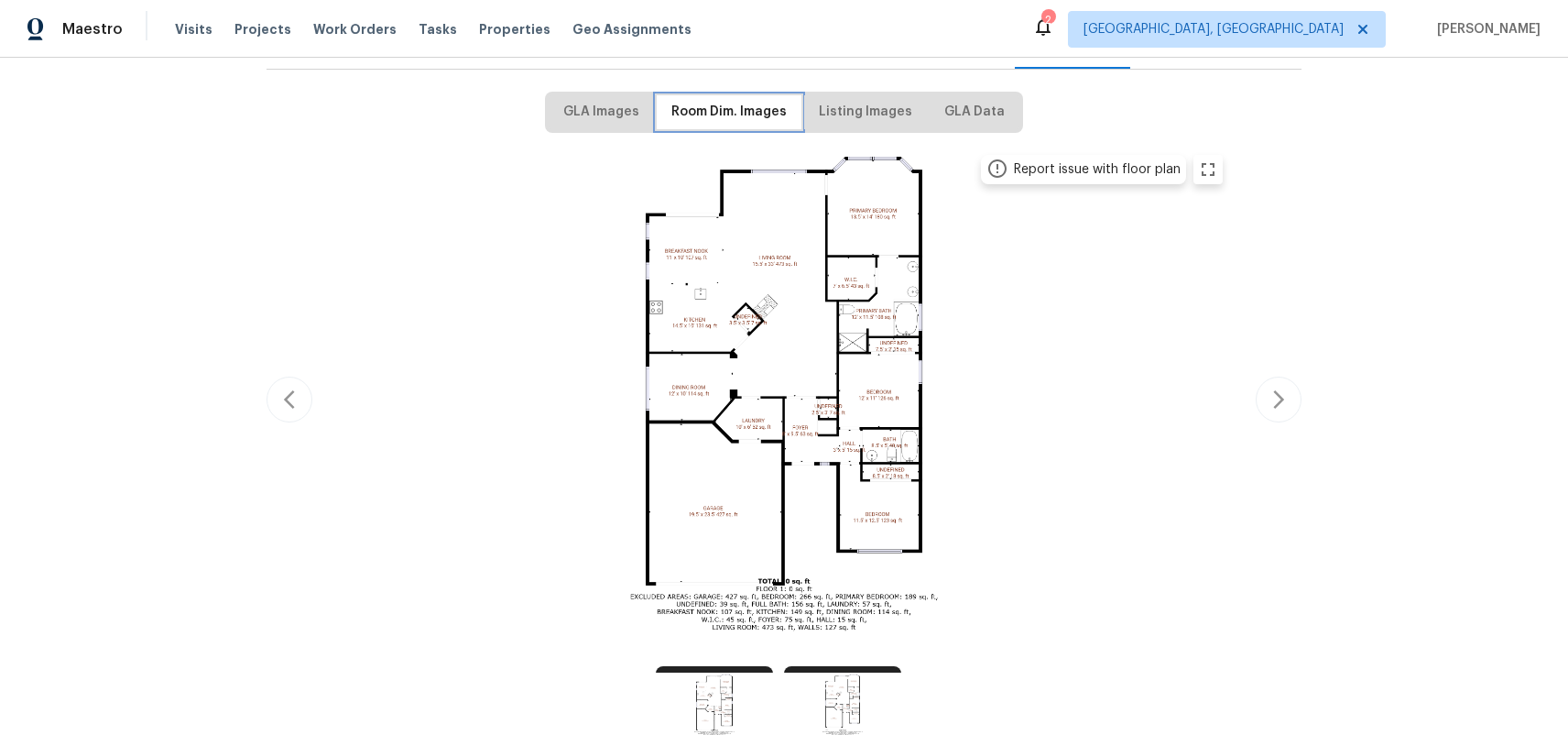
scroll to position [267, 0]
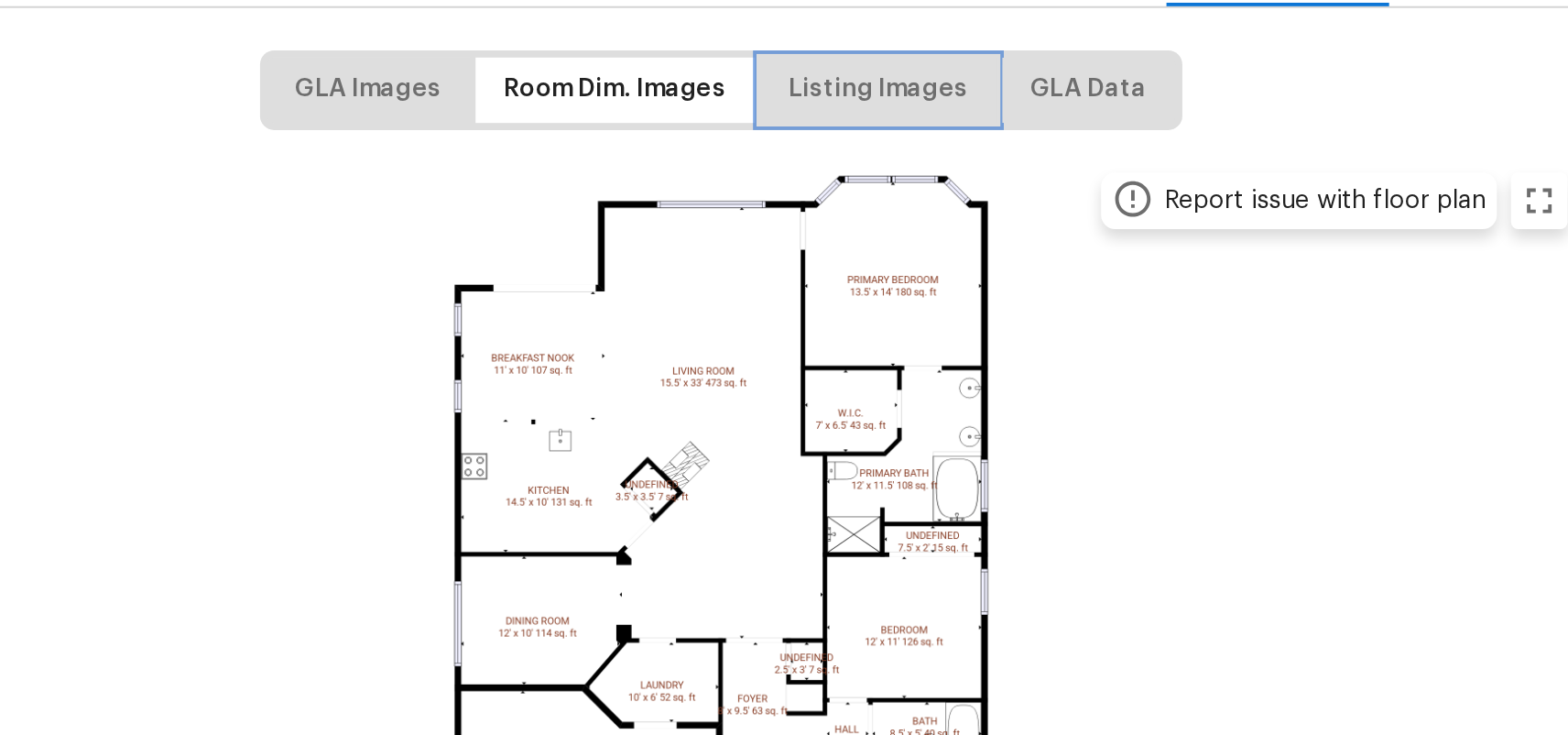
click at [858, 115] on span "Listing Images" at bounding box center [866, 107] width 94 height 23
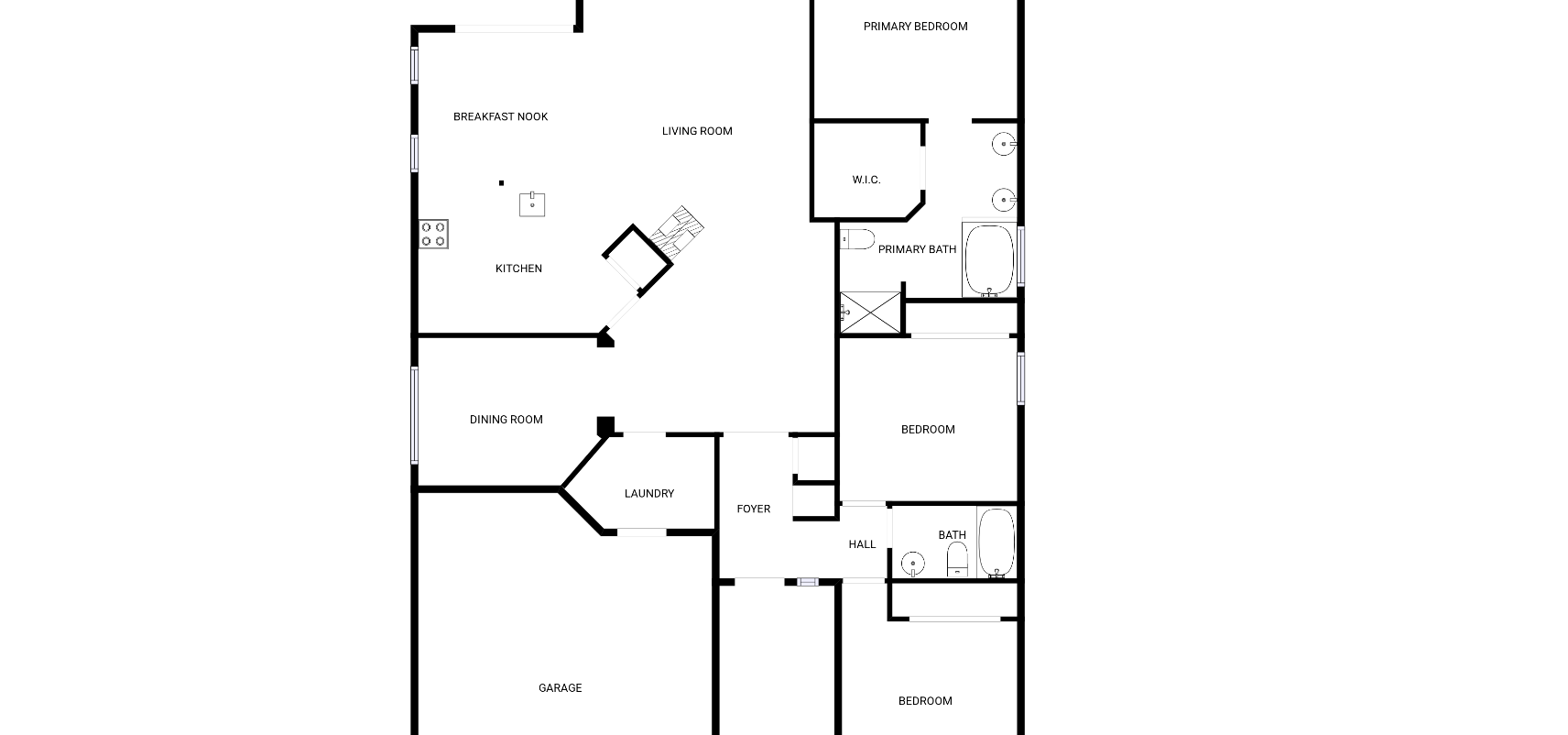
scroll to position [0, 0]
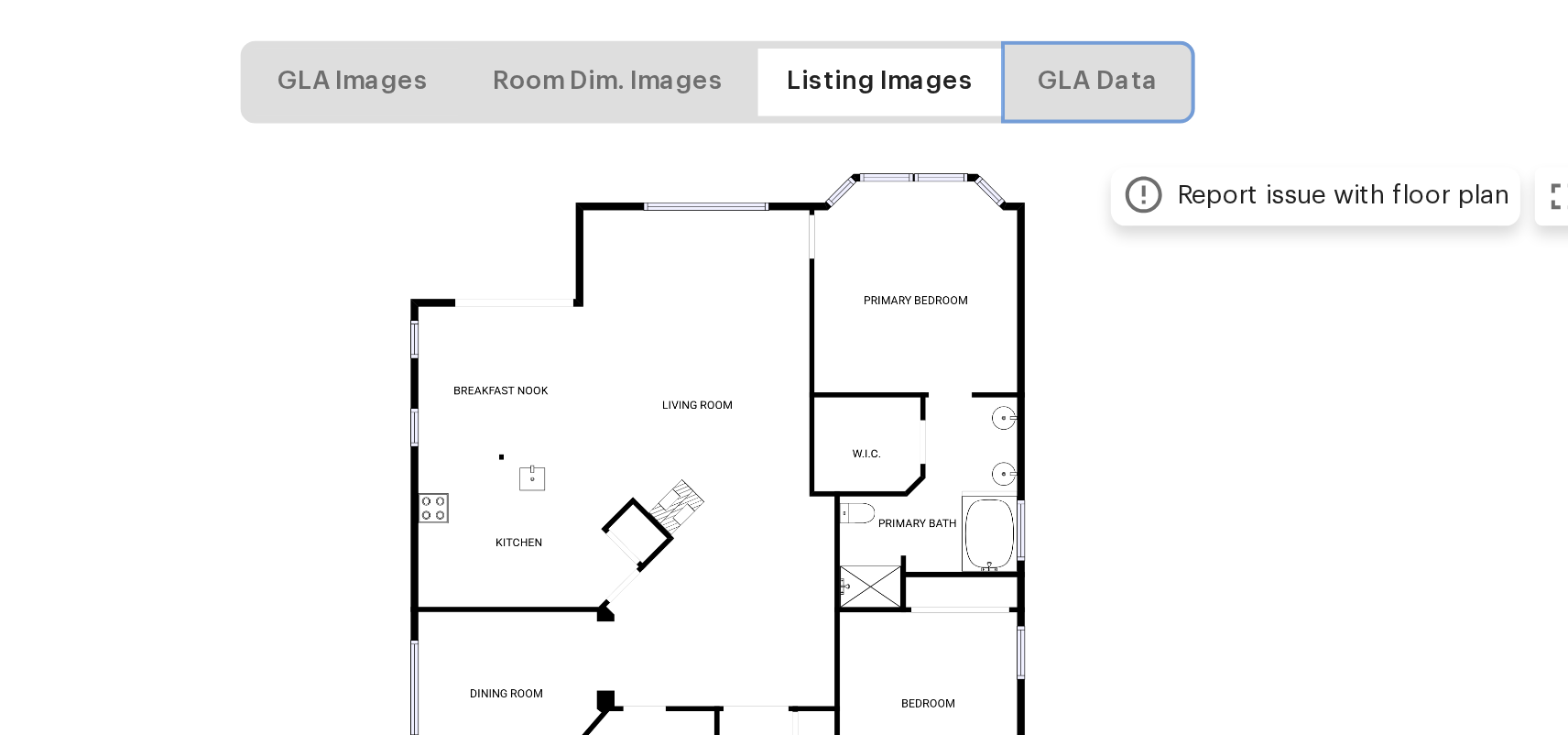
click at [975, 384] on span "GLA Data" at bounding box center [975, 376] width 61 height 23
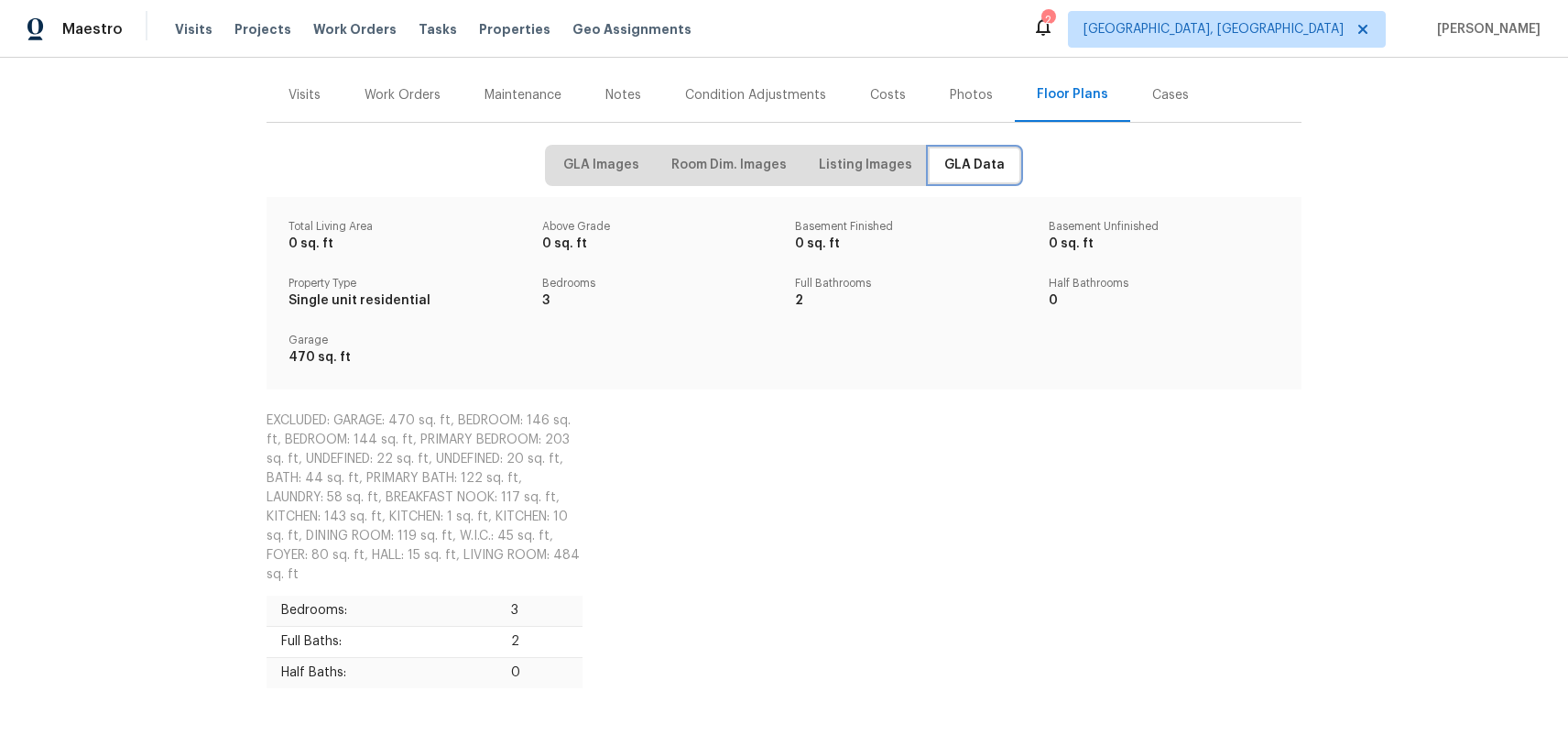
scroll to position [254, 0]
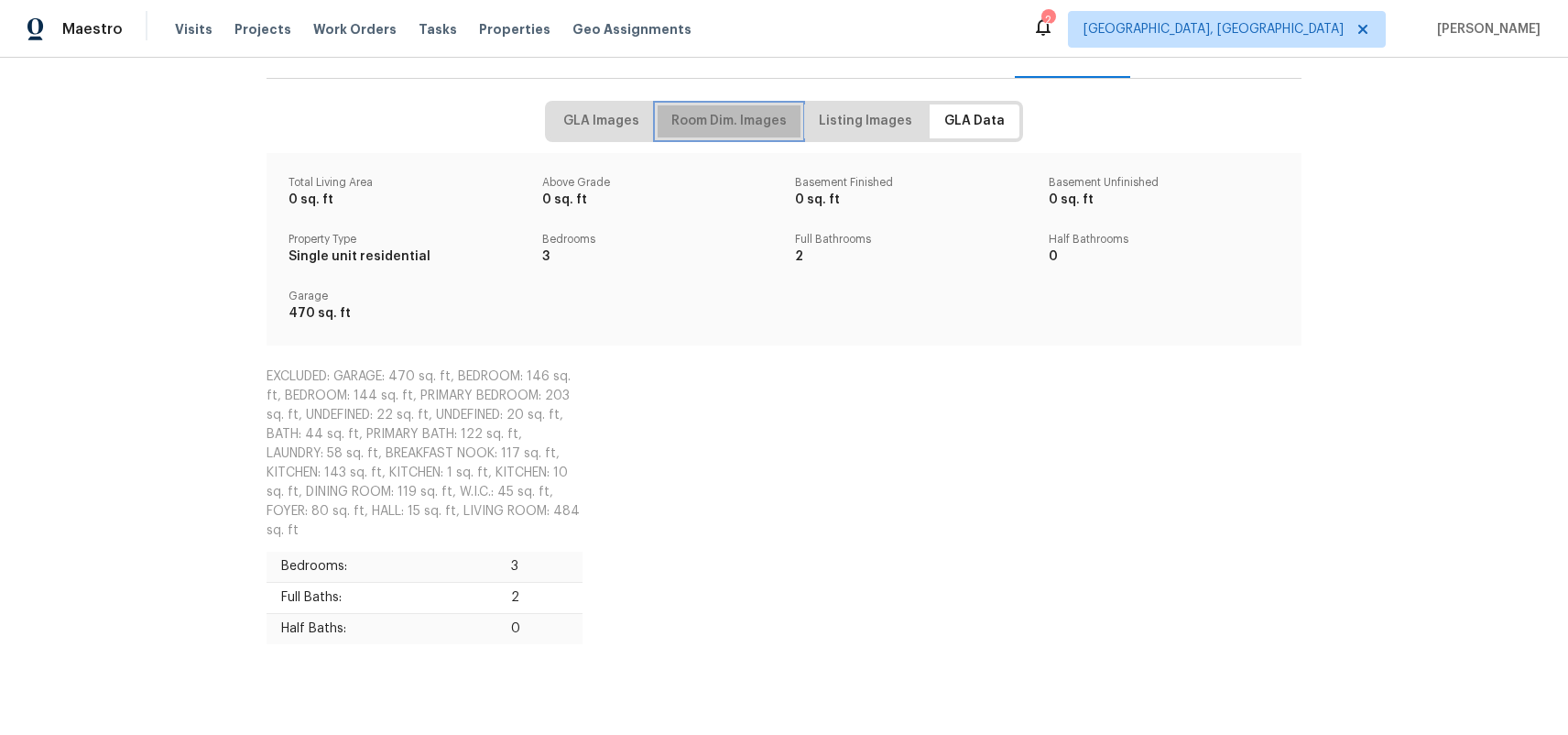
click at [748, 128] on span "Room Dim. Images" at bounding box center [729, 121] width 116 height 23
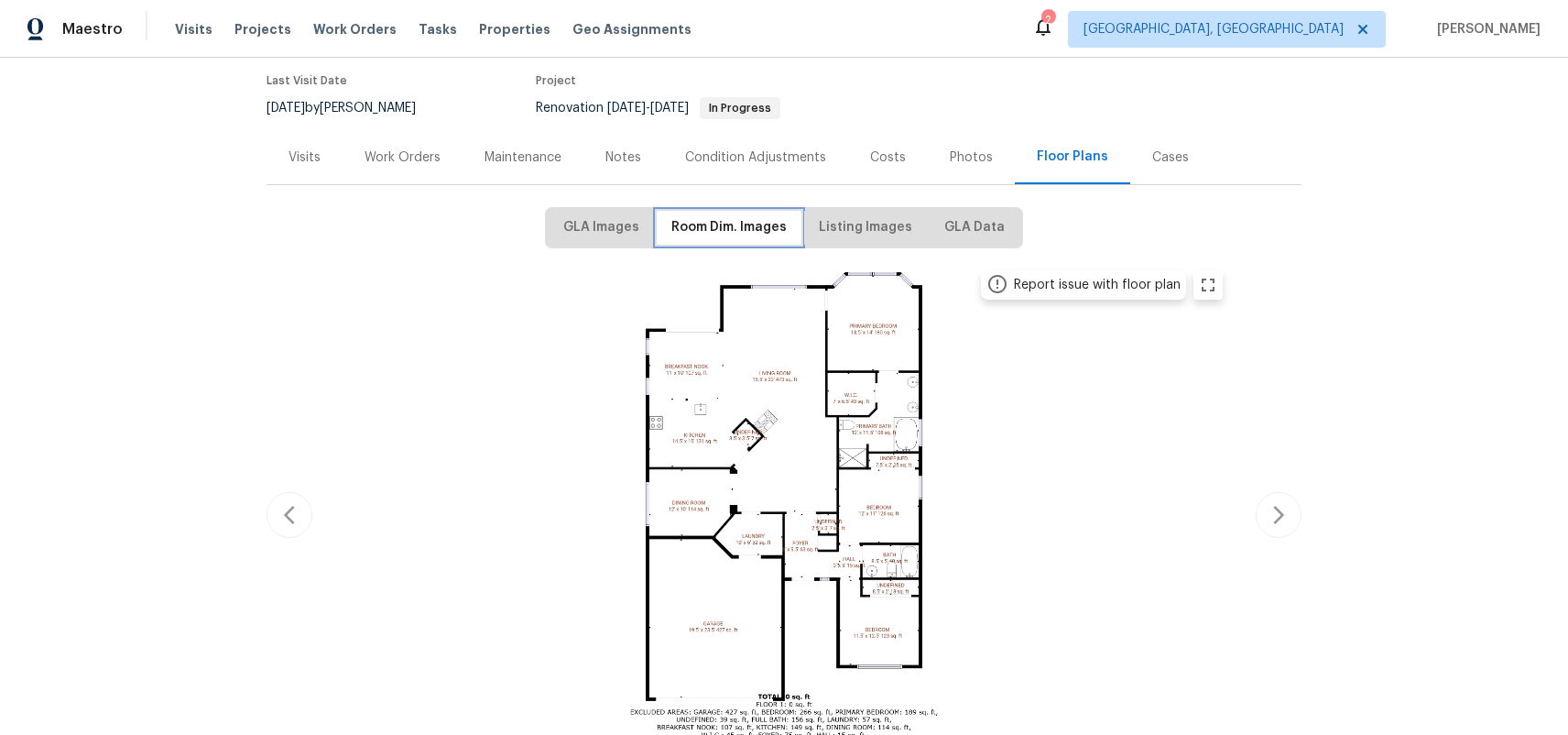
scroll to position [166, 0]
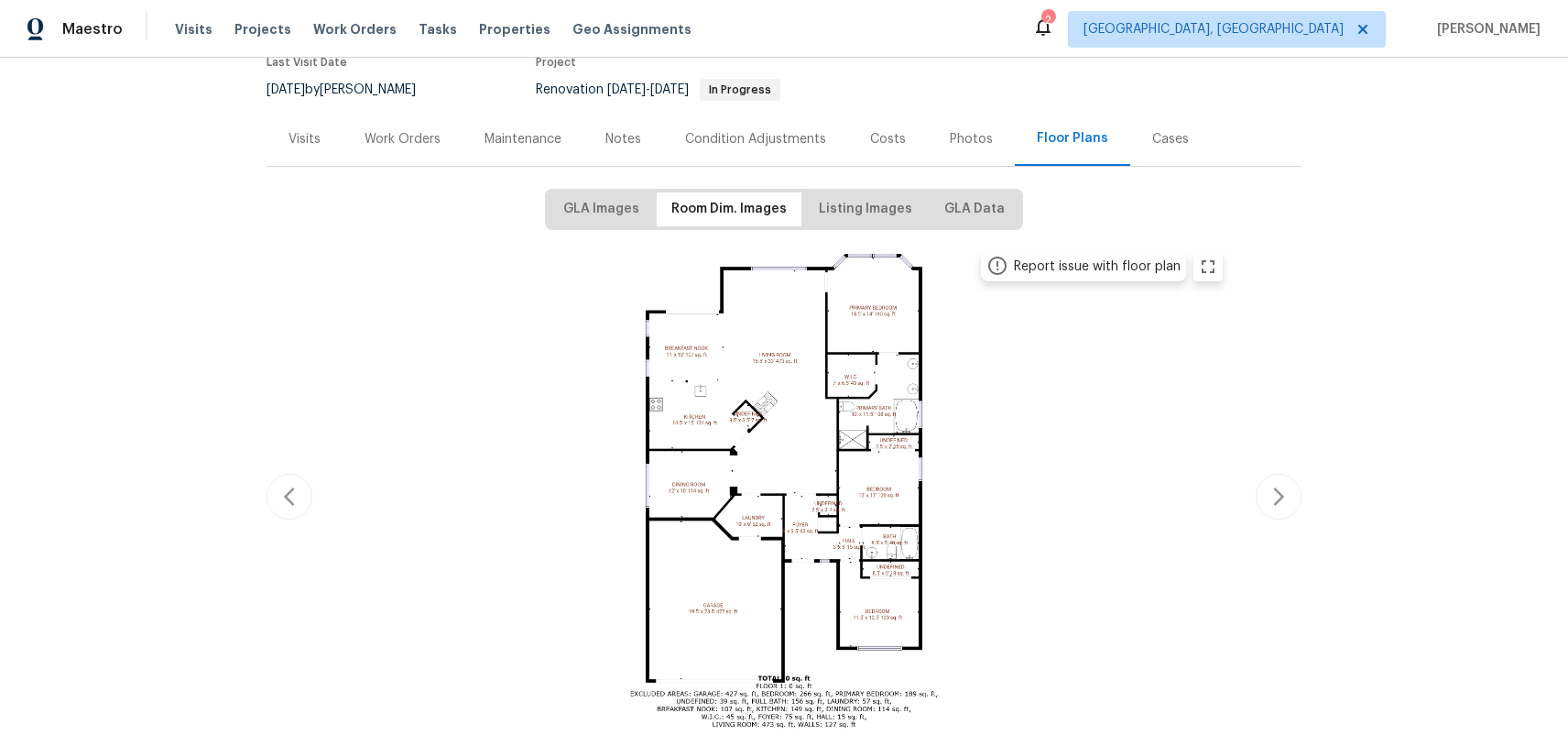
click at [1097, 266] on div "Report issue with floor plan" at bounding box center [1098, 266] width 167 height 18
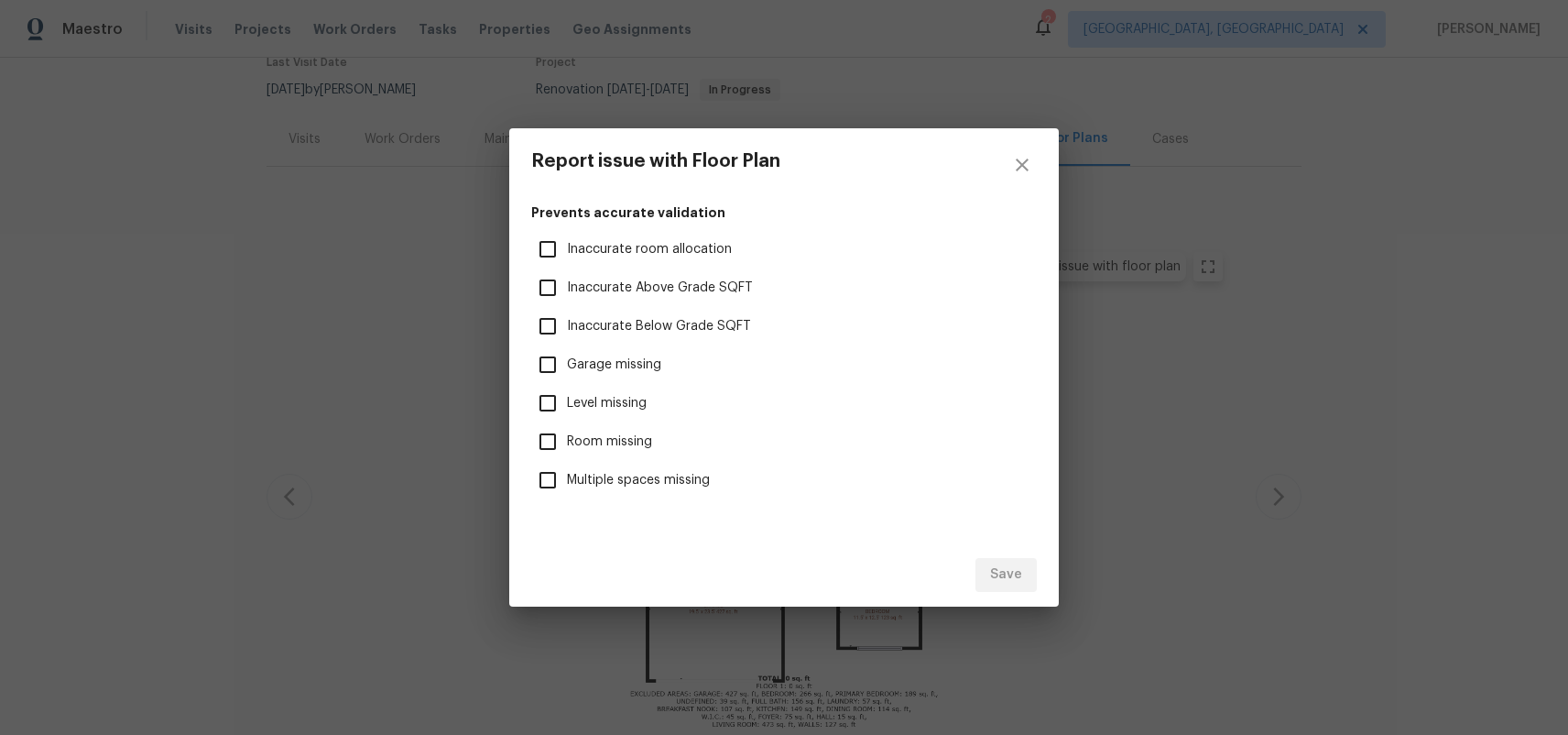
click at [593, 441] on span "Room missing" at bounding box center [610, 442] width 85 height 19
click at [567, 441] on input "Room missing" at bounding box center [548, 442] width 39 height 39
checkbox input "true"
click at [693, 251] on span "Inaccurate room allocation" at bounding box center [649, 249] width 165 height 19
click at [567, 251] on input "Inaccurate room allocation" at bounding box center [548, 249] width 39 height 39
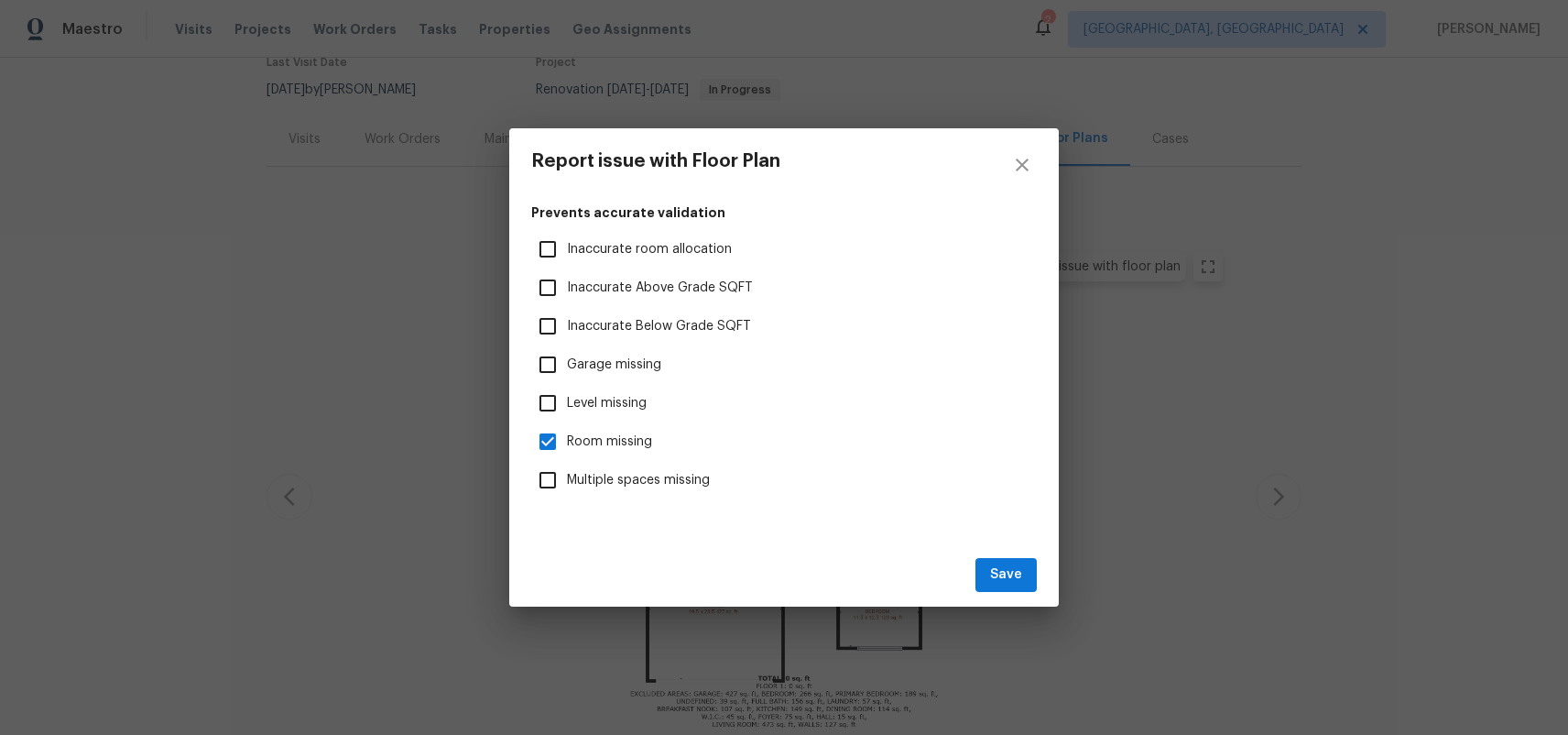
checkbox input "true"
click at [604, 436] on span "Room missing" at bounding box center [610, 442] width 85 height 19
click at [567, 436] on input "Room missing" at bounding box center [548, 442] width 39 height 39
checkbox input "false"
click at [998, 572] on span "Save" at bounding box center [1007, 575] width 32 height 23
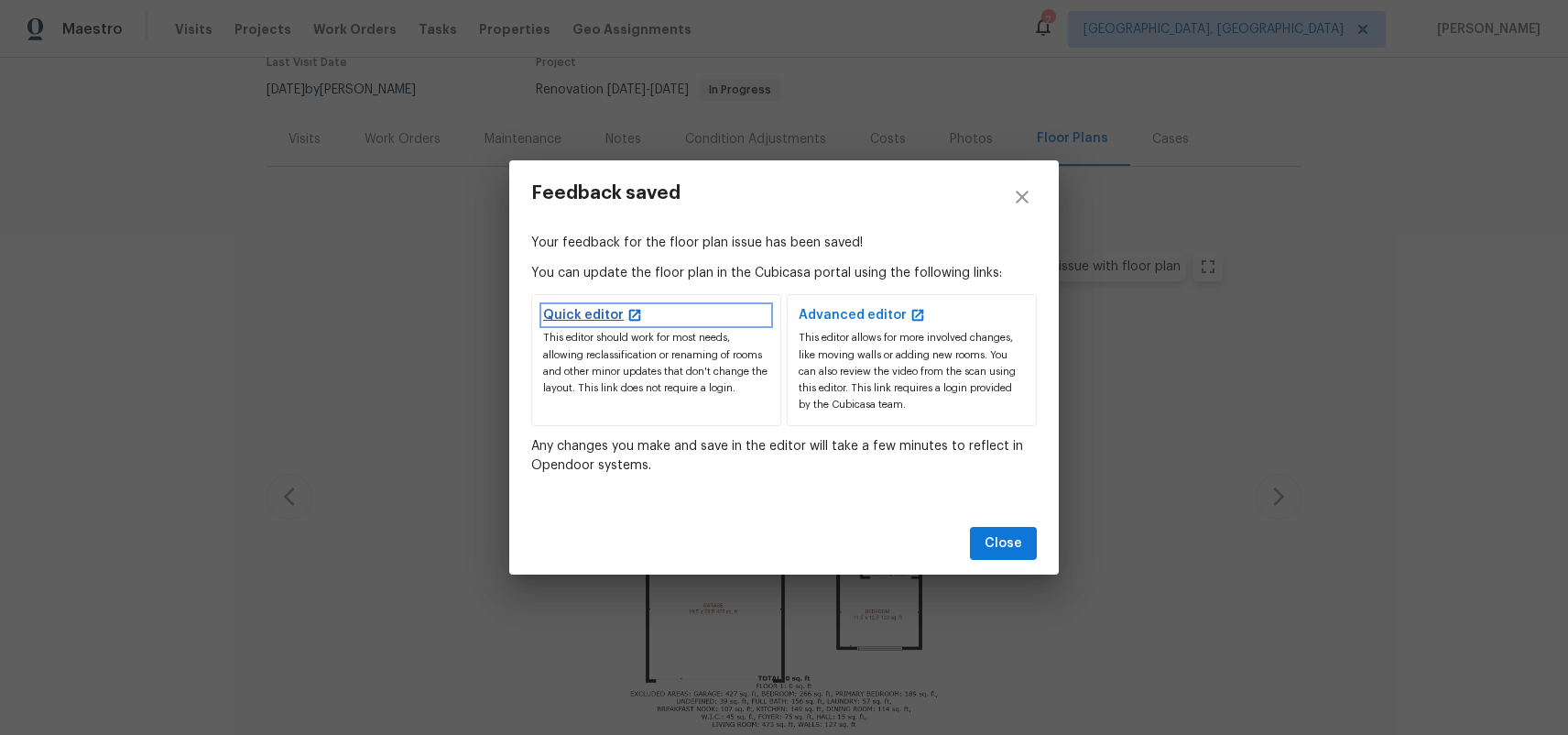
click at [595, 313] on link "Quick editor" at bounding box center [656, 315] width 227 height 18
click at [876, 313] on link "Advanced editor" at bounding box center [912, 315] width 227 height 18
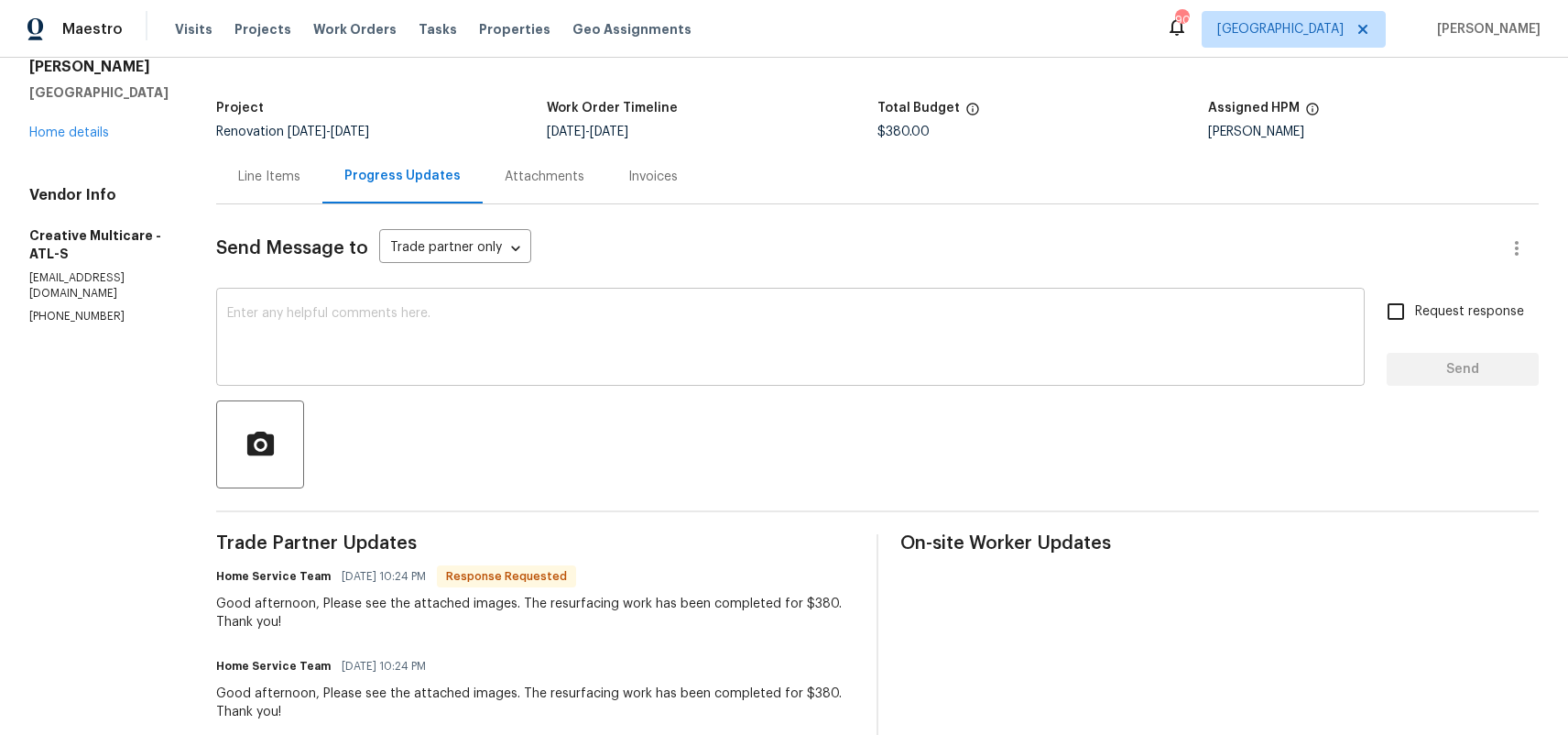
scroll to position [72, 0]
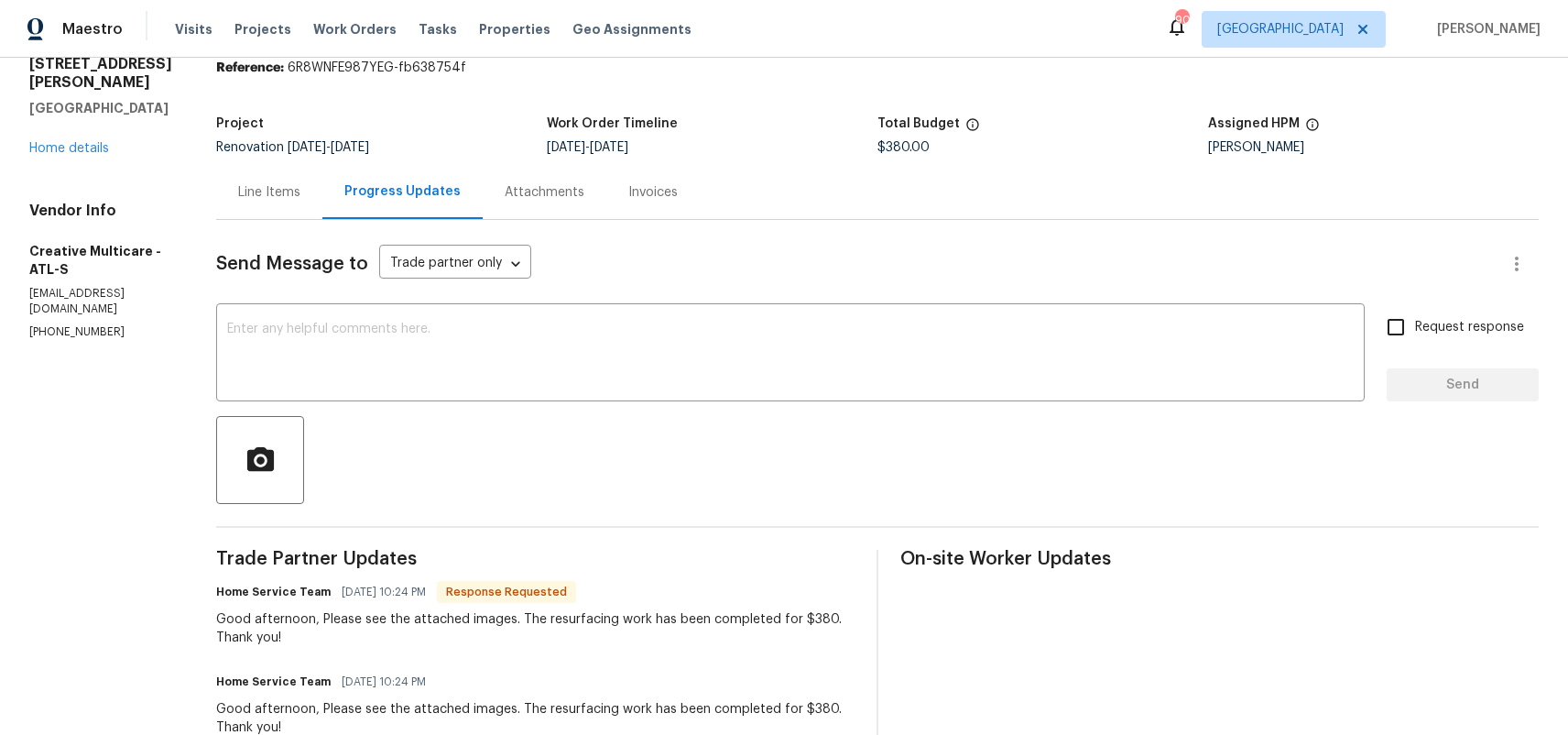
click at [301, 187] on div "Line Items" at bounding box center [269, 192] width 63 height 18
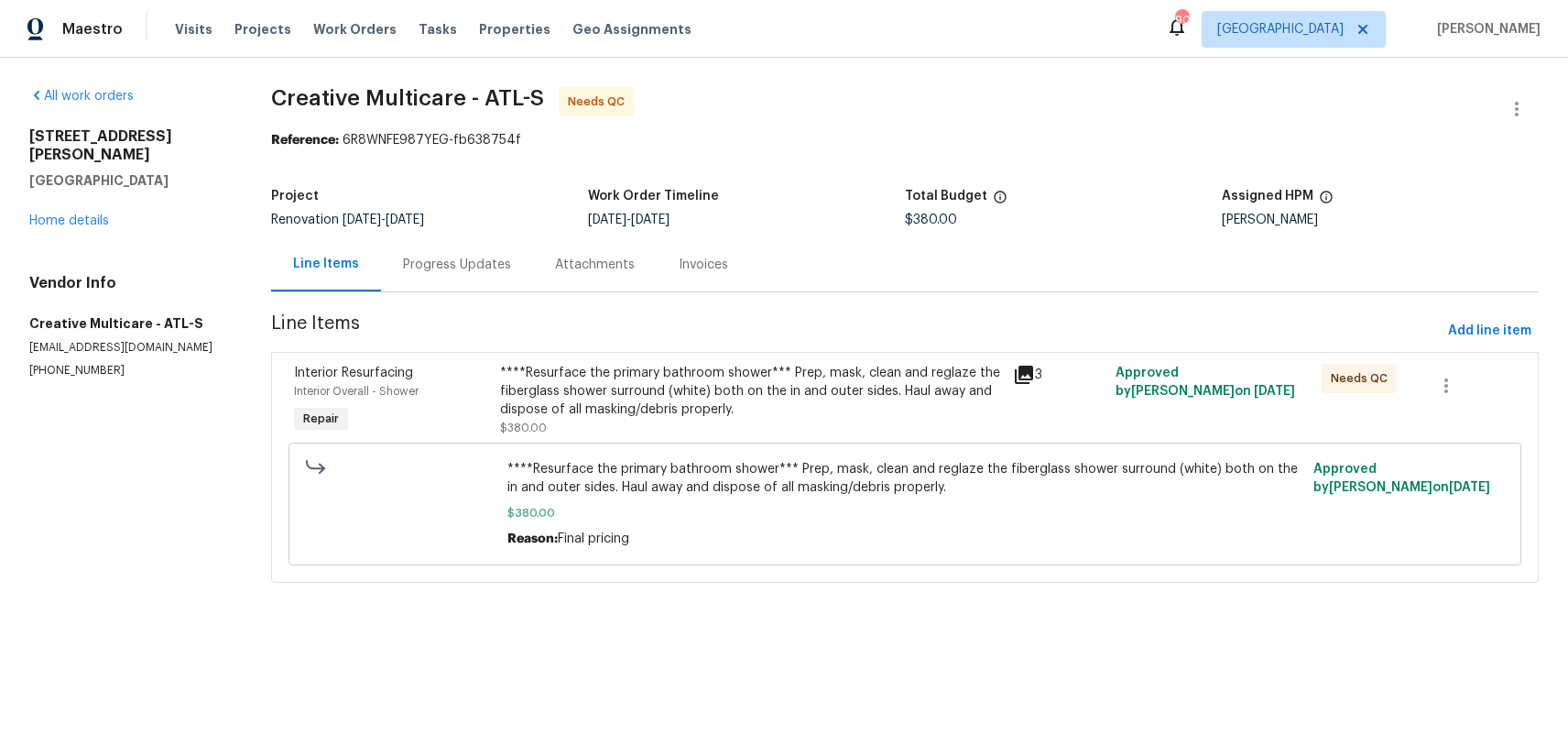
click at [475, 262] on div "Progress Updates" at bounding box center [457, 265] width 108 height 18
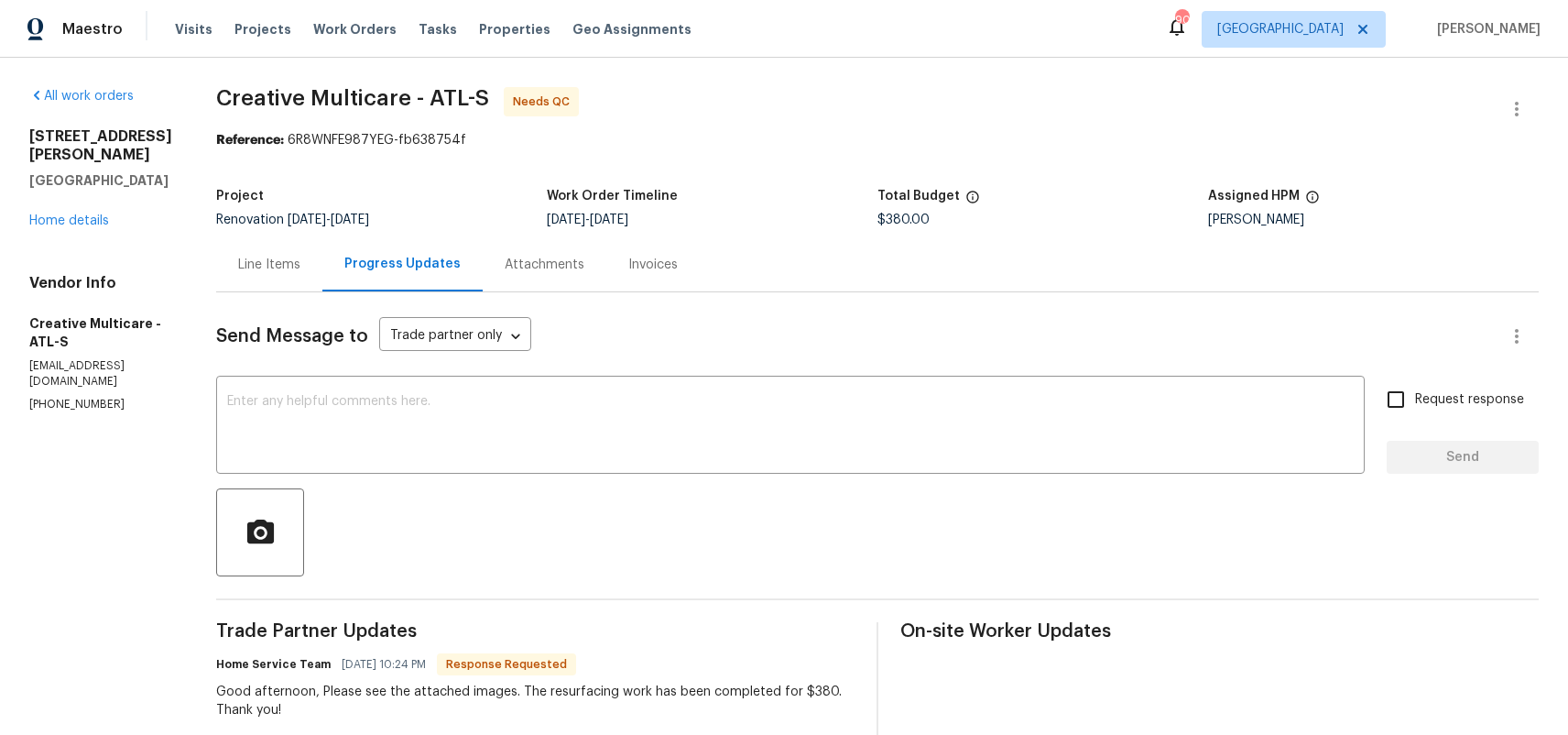
click at [301, 259] on div "Line Items" at bounding box center [269, 265] width 63 height 18
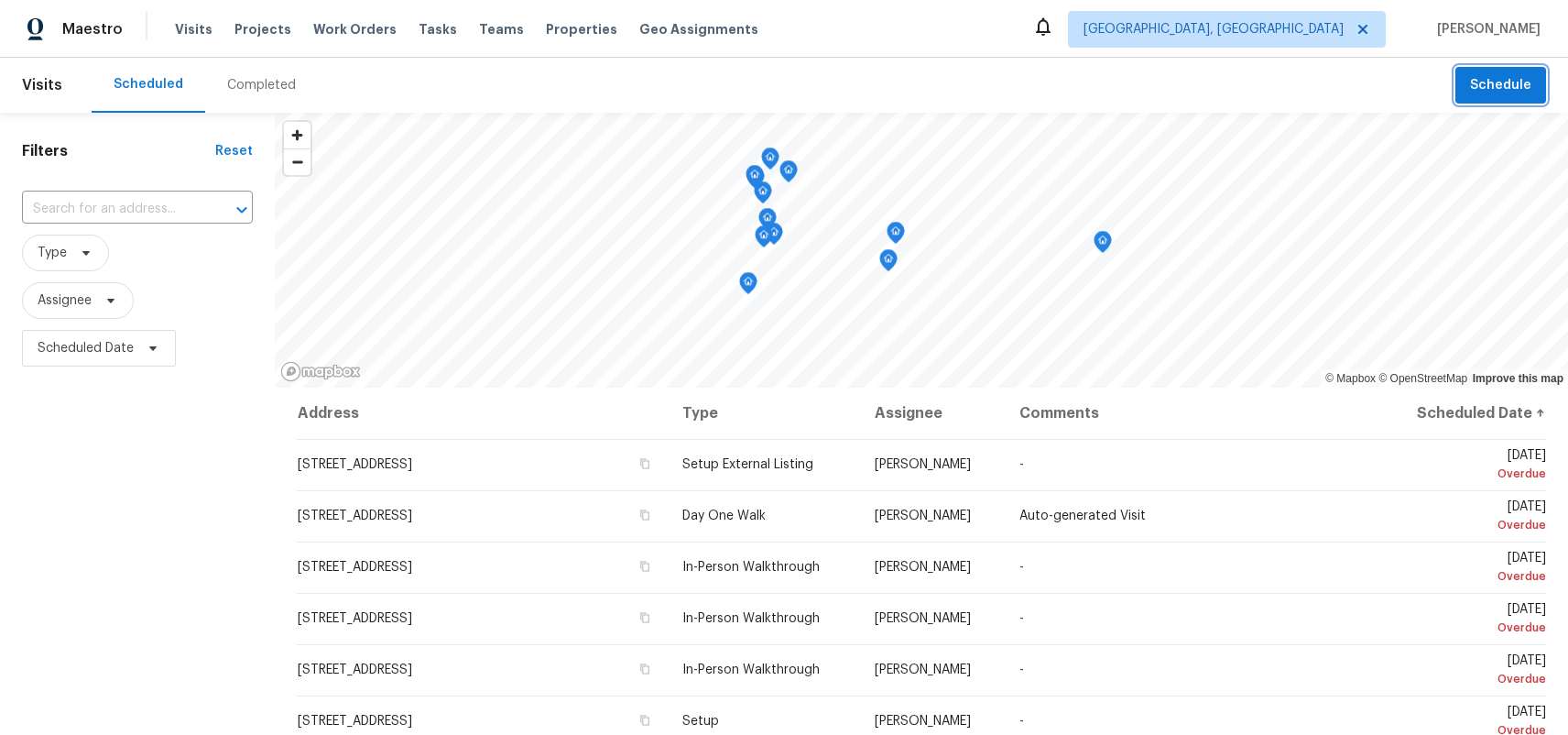
click at [1490, 83] on span "Schedule" at bounding box center [1501, 85] width 62 height 23
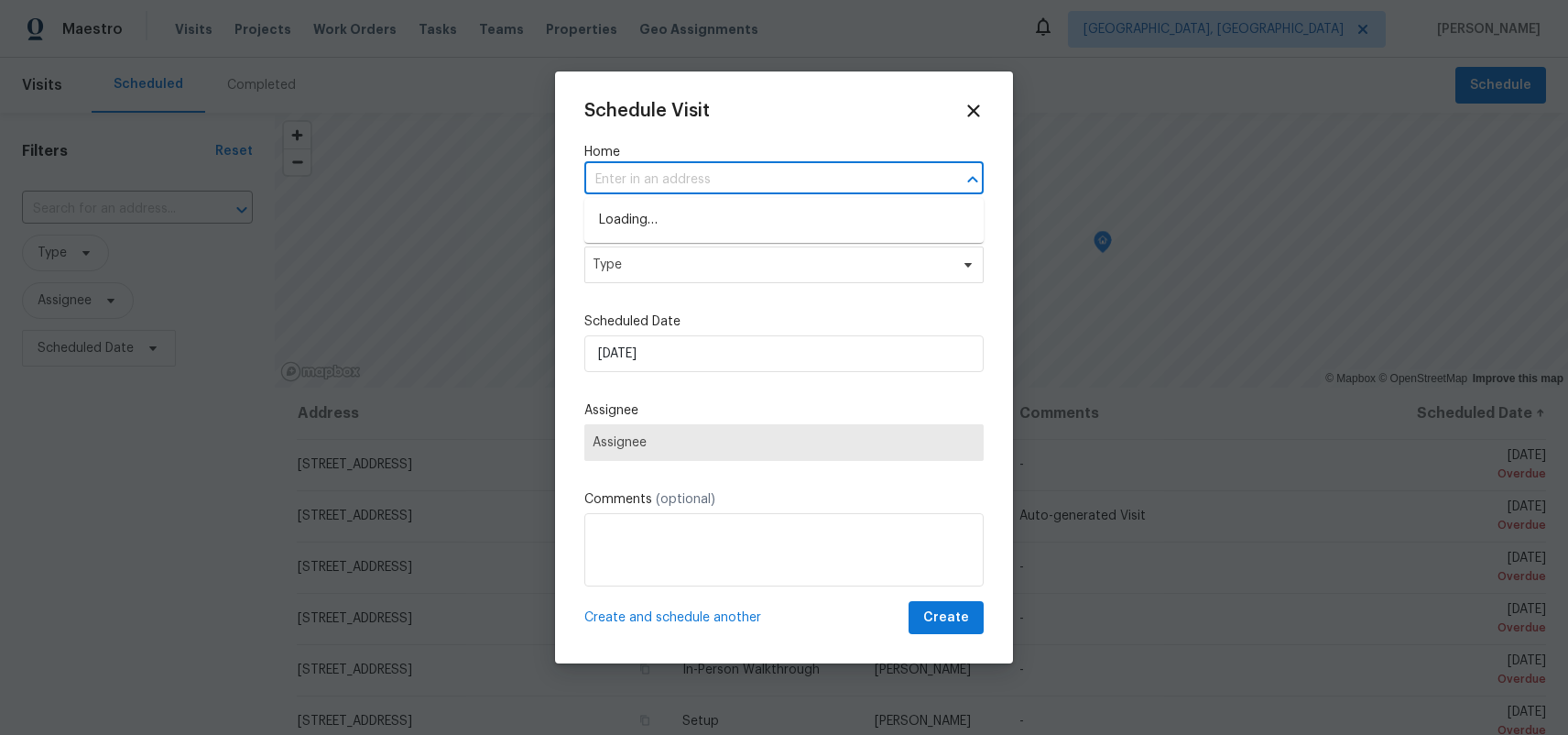
click at [726, 180] on input "text" at bounding box center [758, 180] width 348 height 28
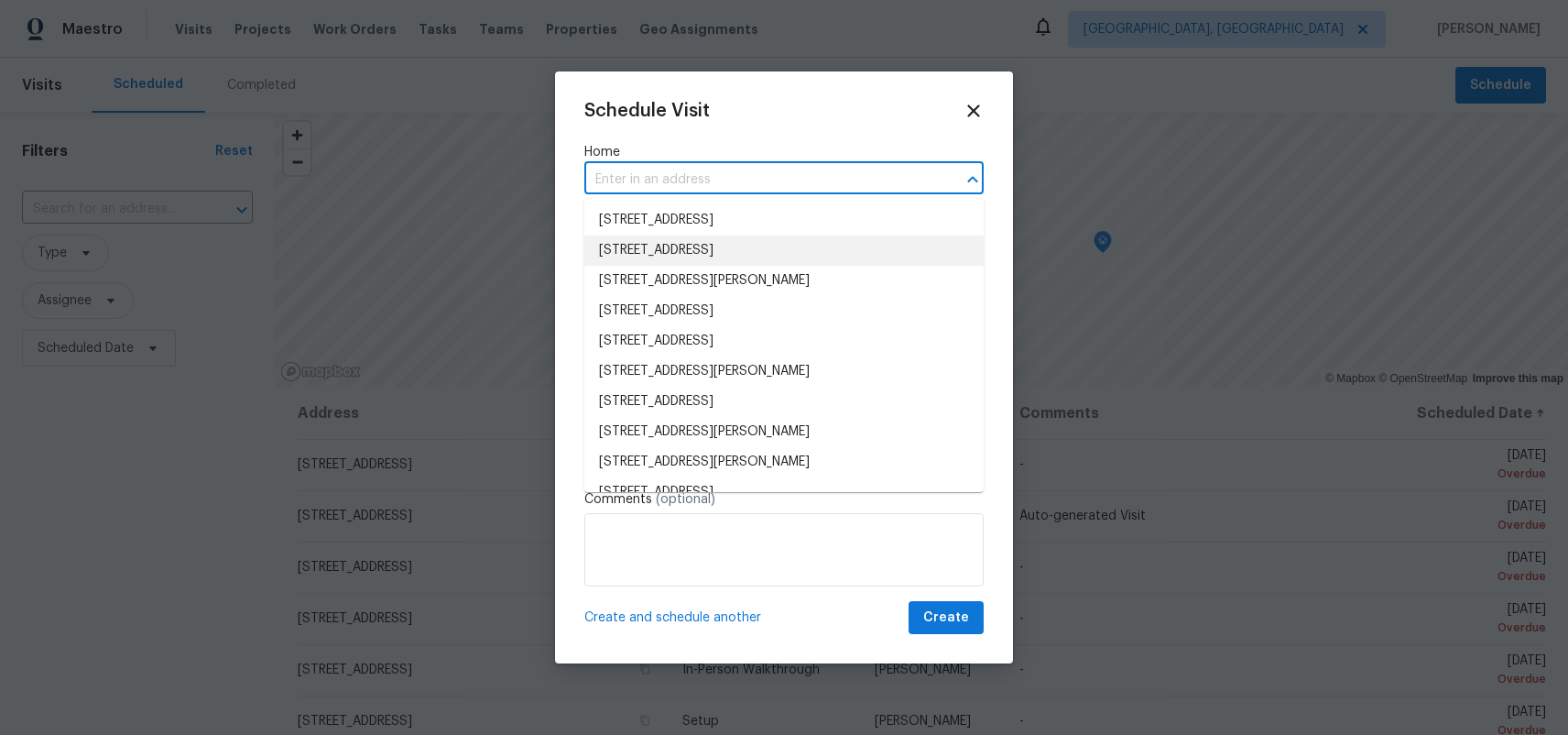
click at [689, 244] on li "[STREET_ADDRESS]" at bounding box center [784, 250] width 399 height 30
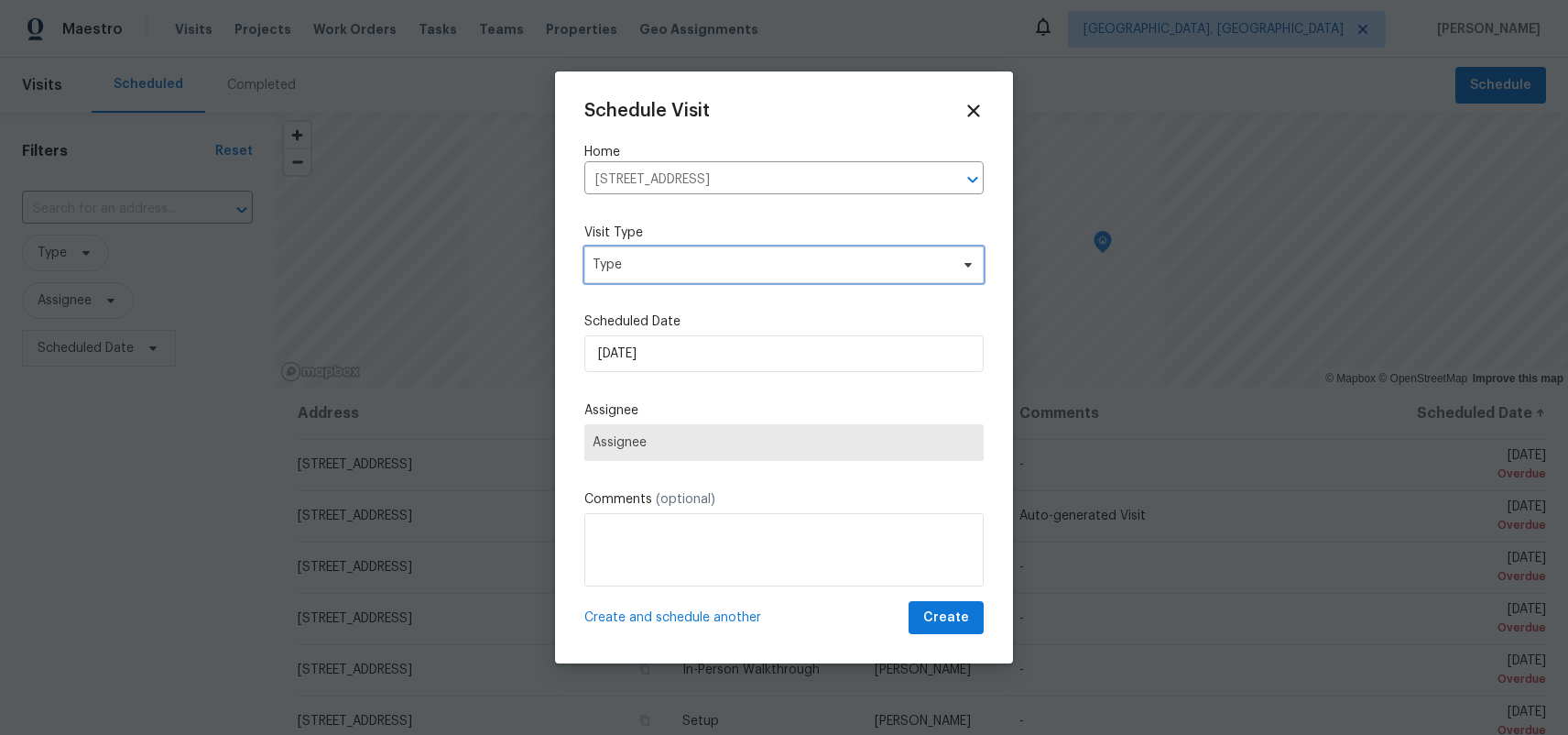
click at [695, 265] on span "Type" at bounding box center [771, 265] width 356 height 18
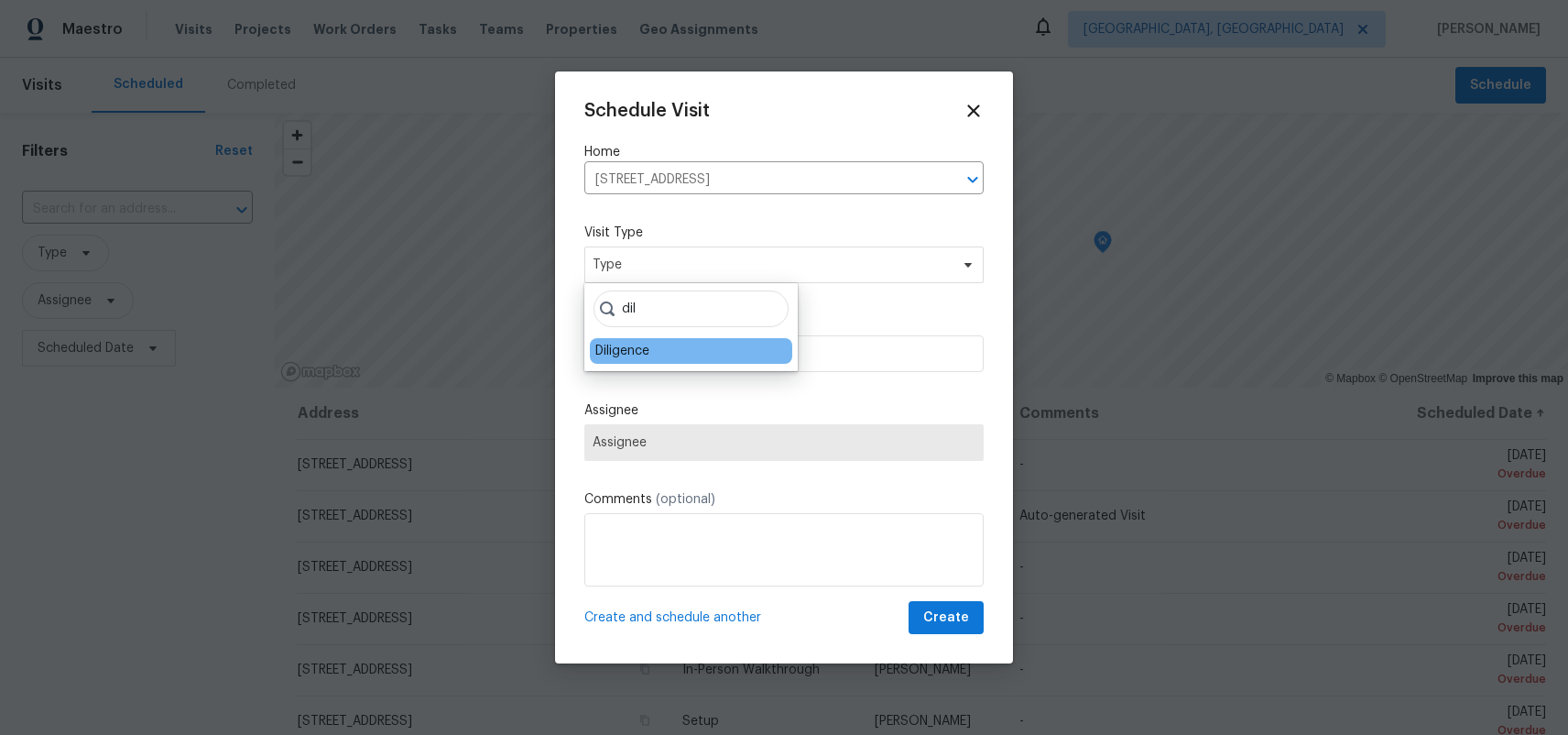
type input "dil"
click at [645, 358] on div "Diligence" at bounding box center [622, 350] width 54 height 18
type input "[DATE] 11:38 am"
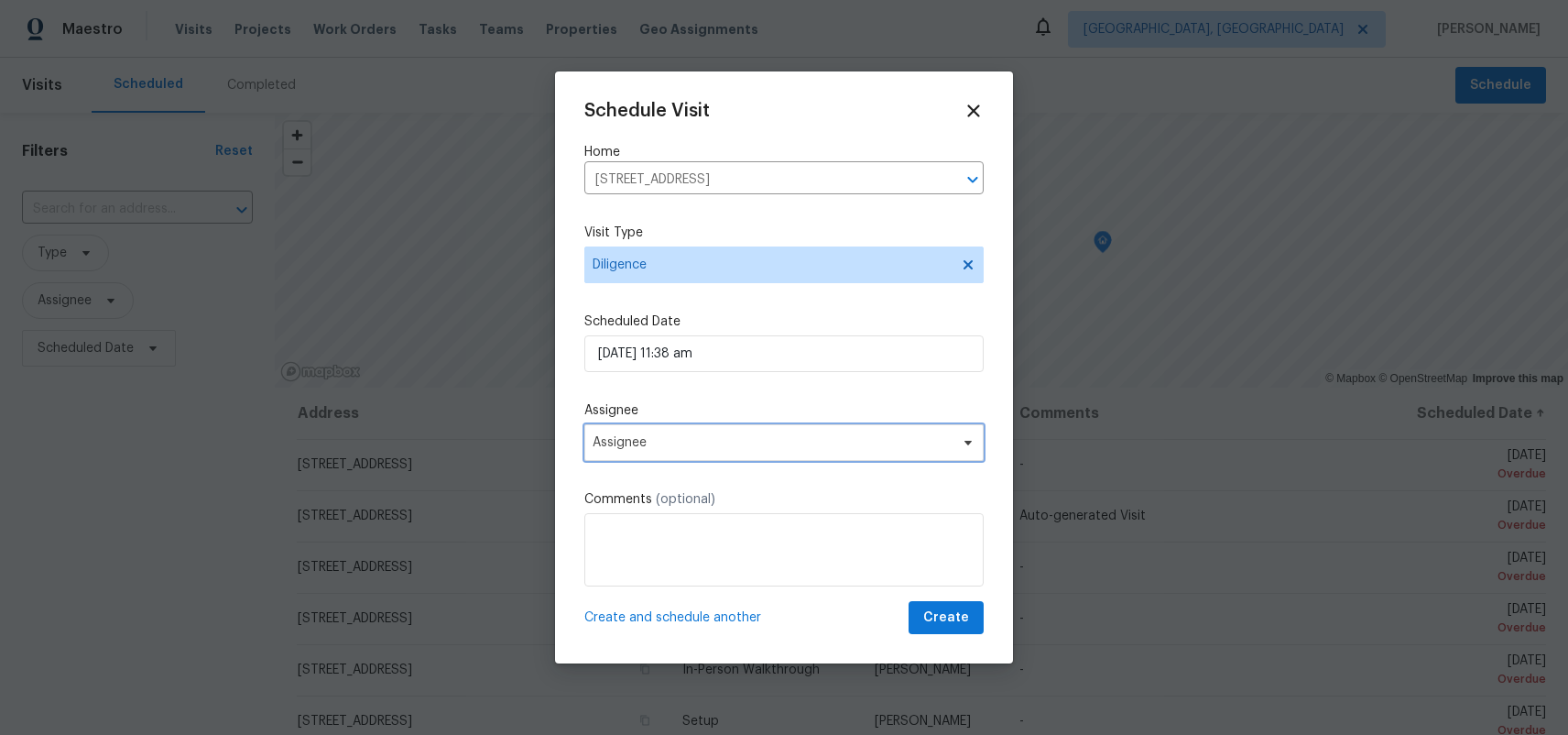
click at [668, 446] on span "Assignee" at bounding box center [772, 442] width 359 height 14
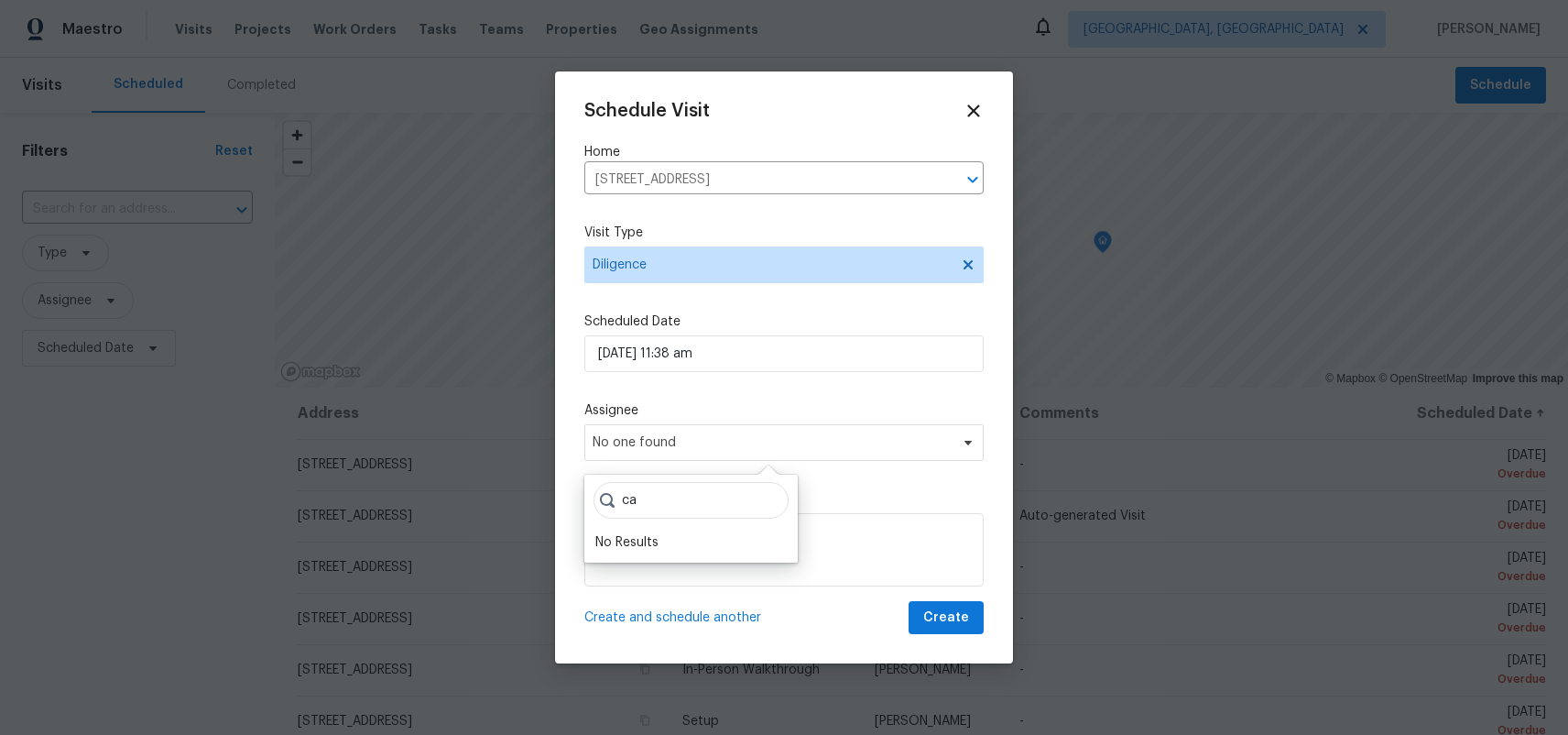
type input "c"
click at [972, 107] on icon at bounding box center [975, 111] width 13 height 13
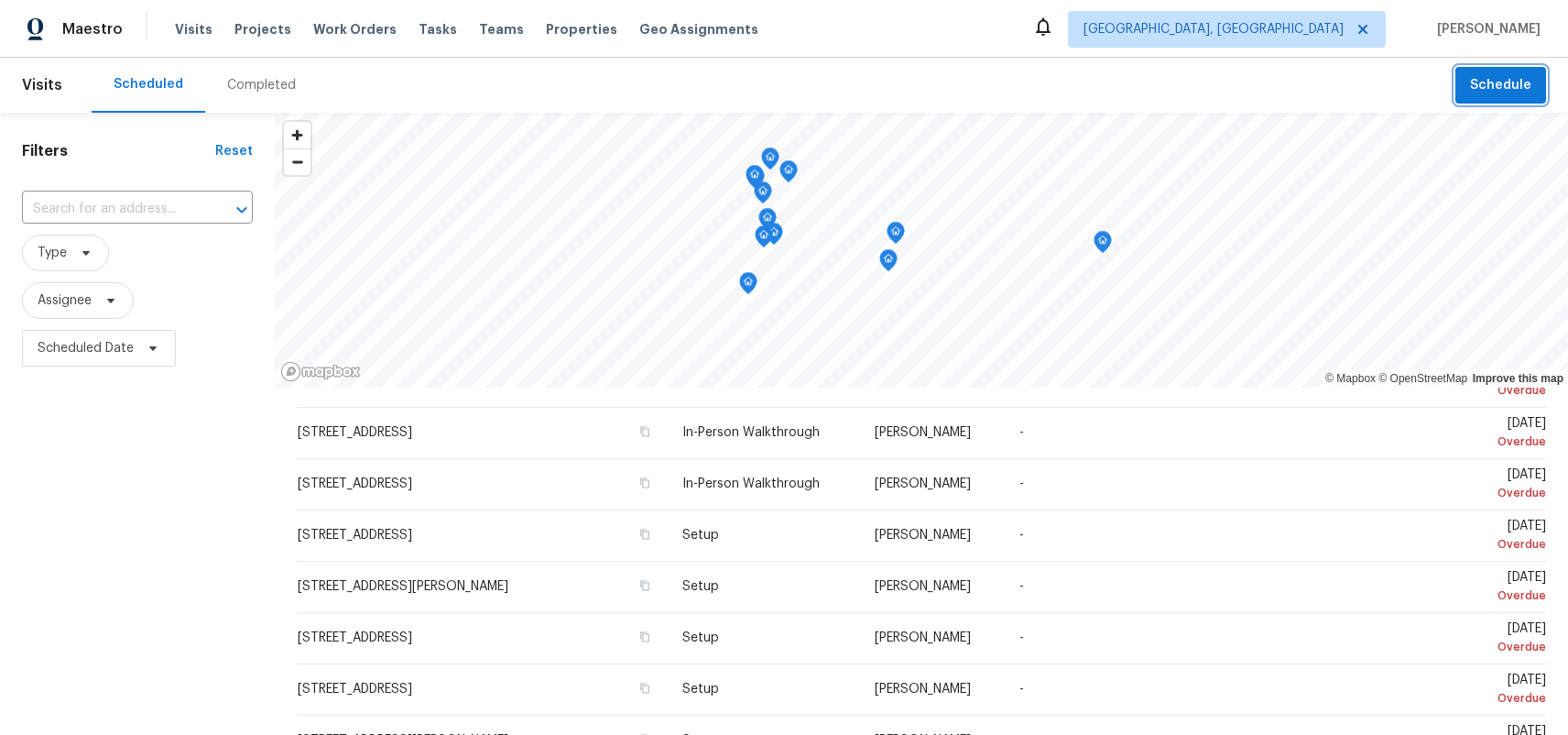
scroll to position [187, 0]
click at [66, 257] on span "Type" at bounding box center [65, 252] width 87 height 37
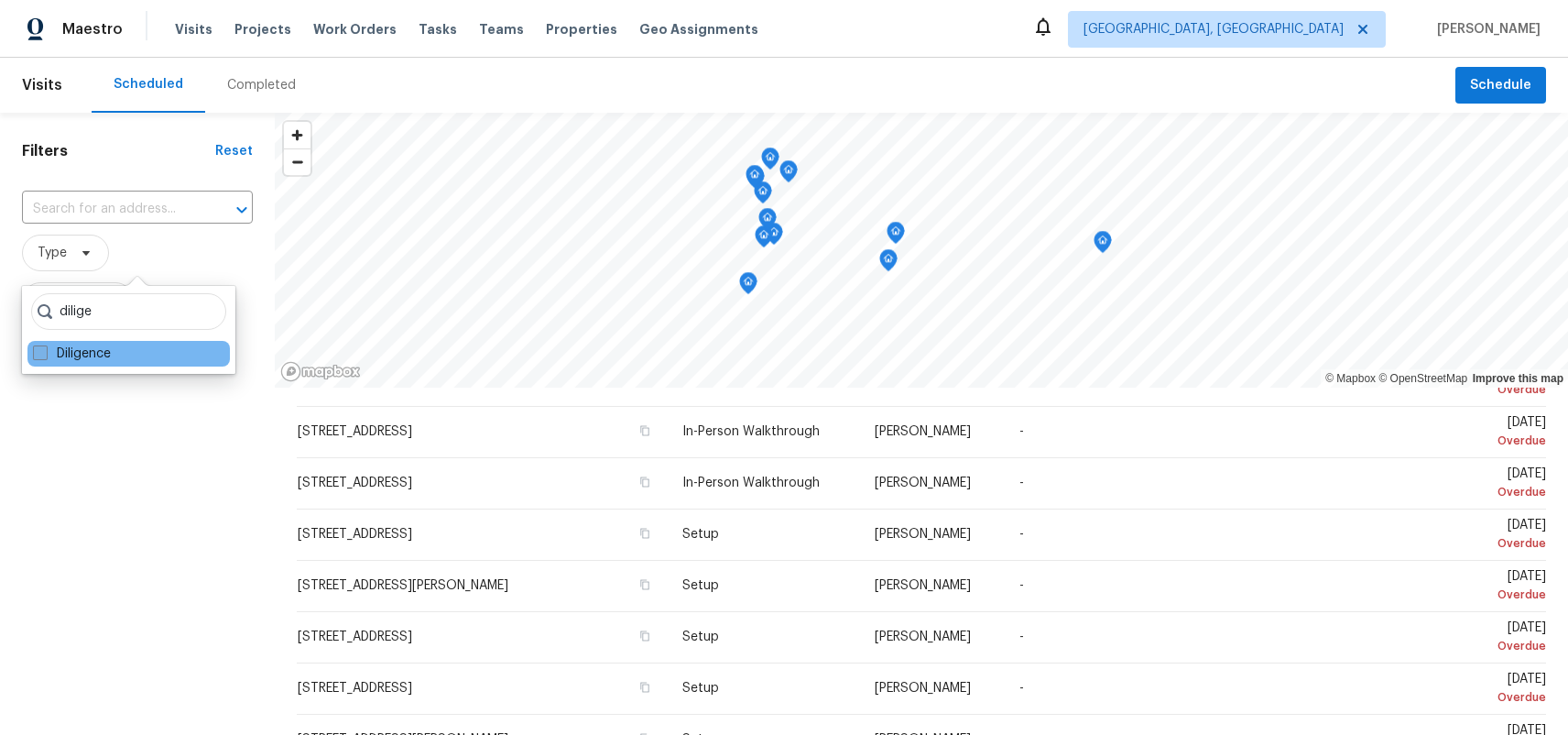
type input "dilige"
click at [82, 350] on label "Diligence" at bounding box center [72, 353] width 78 height 18
click at [45, 350] on input "Diligence" at bounding box center [39, 350] width 12 height 12
checkbox input "true"
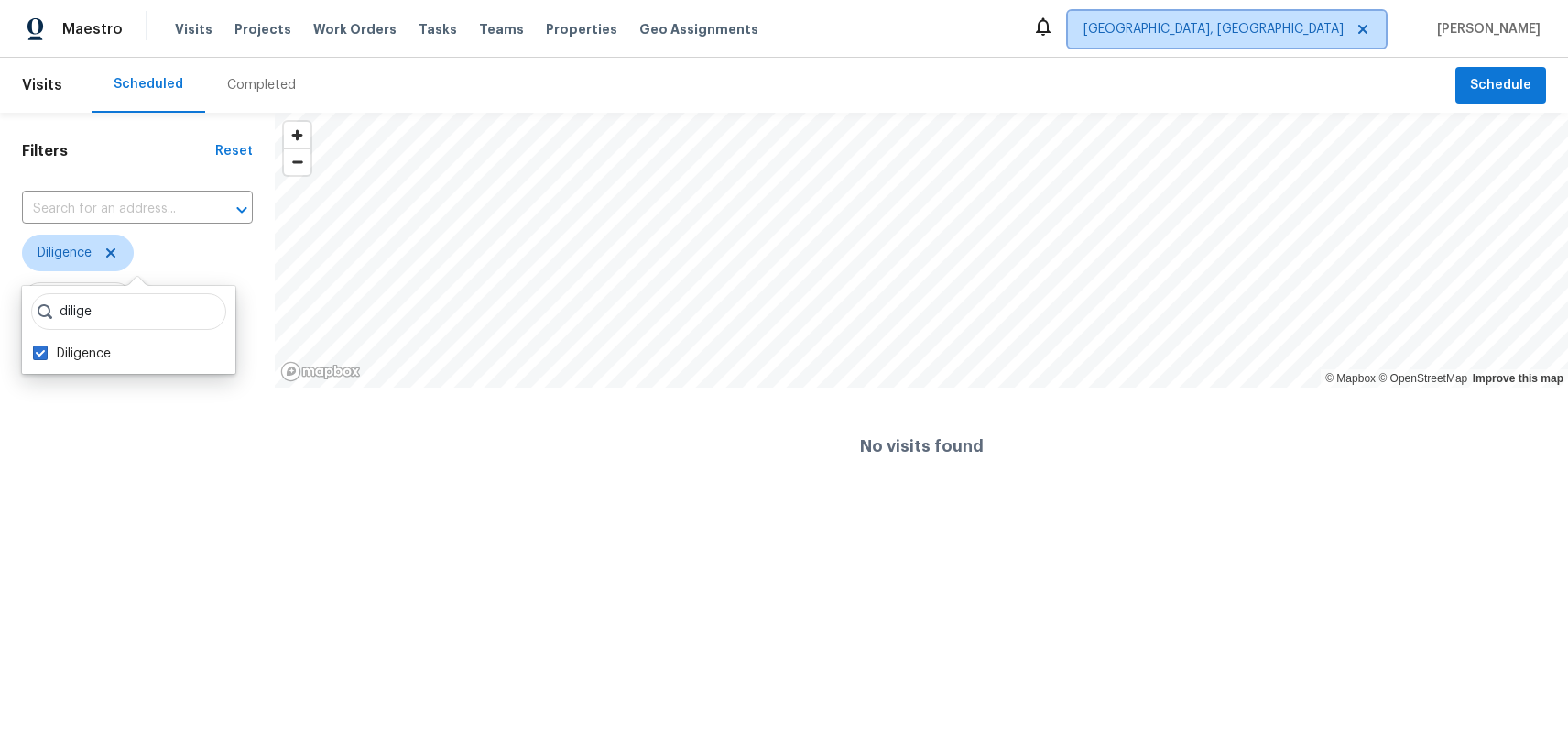
click at [1371, 27] on icon at bounding box center [1362, 28] width 14 height 14
click at [1318, 31] on span "[GEOGRAPHIC_DATA], [GEOGRAPHIC_DATA]" at bounding box center [1213, 28] width 260 height 18
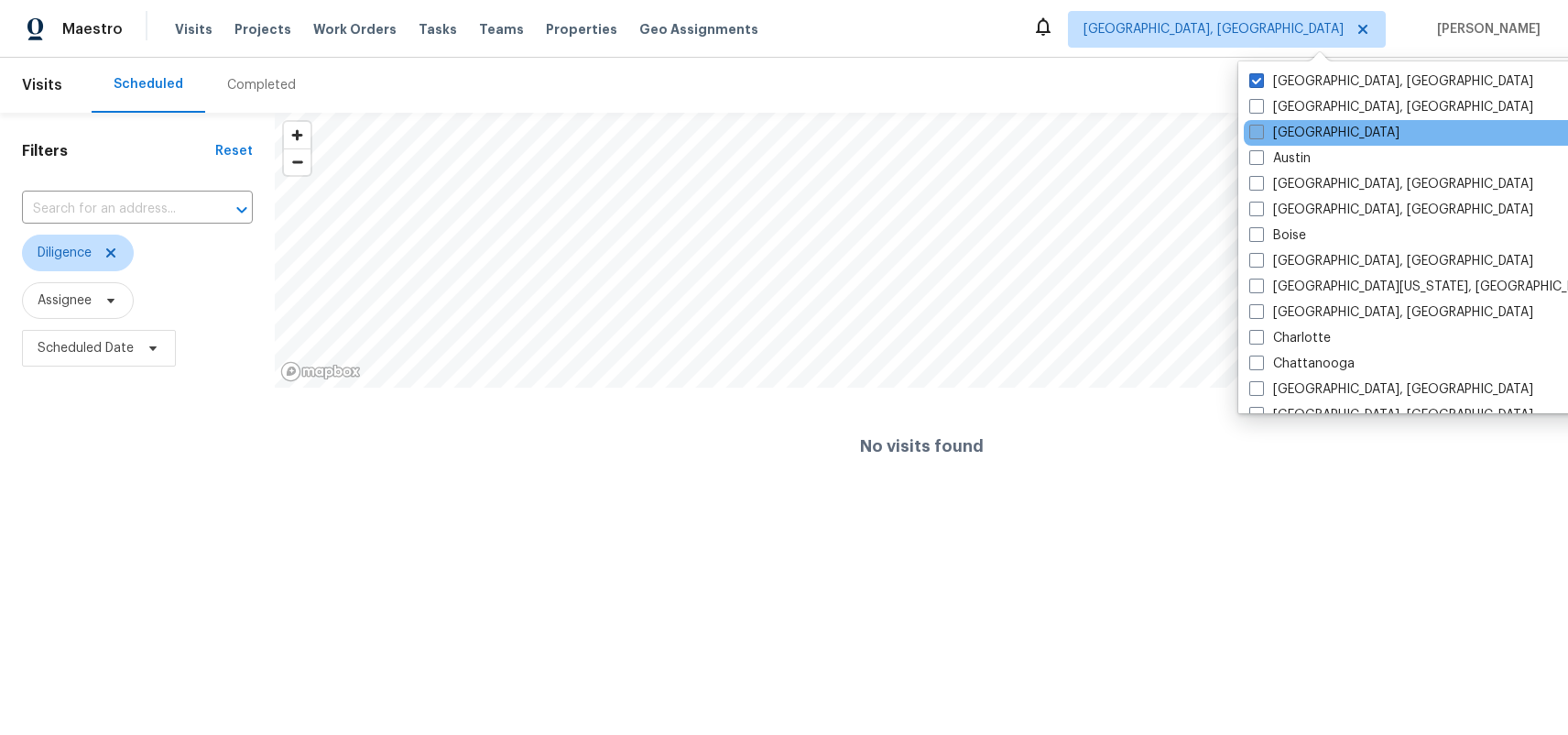
click at [1299, 134] on label "[GEOGRAPHIC_DATA]" at bounding box center [1324, 132] width 150 height 18
click at [1262, 134] on input "[GEOGRAPHIC_DATA]" at bounding box center [1255, 129] width 12 height 12
checkbox input "true"
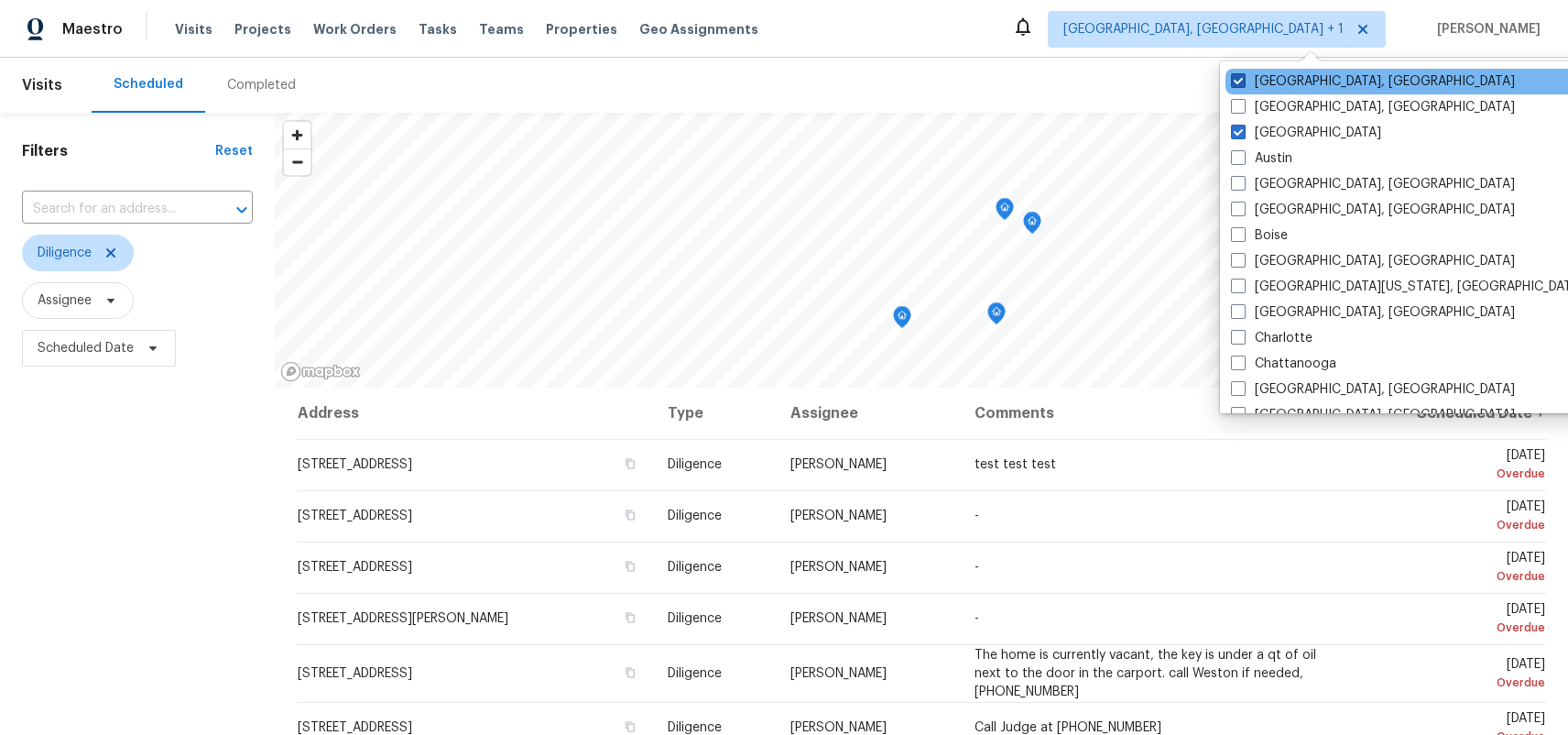
click at [1294, 78] on label "[GEOGRAPHIC_DATA], [GEOGRAPHIC_DATA]" at bounding box center [1374, 81] width 284 height 18
click at [1243, 78] on input "[GEOGRAPHIC_DATA], [GEOGRAPHIC_DATA]" at bounding box center [1237, 78] width 12 height 12
checkbox input "false"
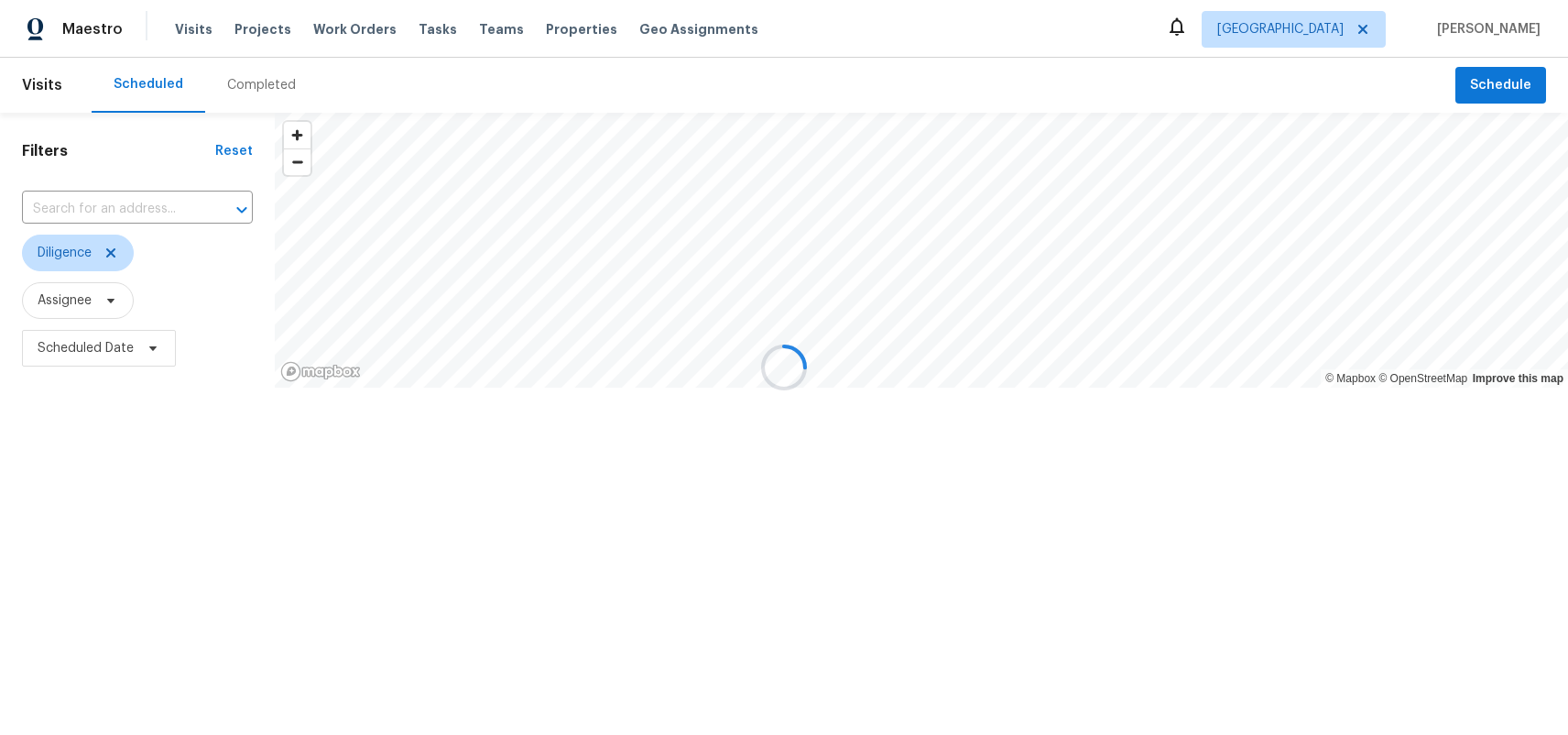
click at [1171, 71] on div at bounding box center [784, 367] width 1568 height 735
click at [1488, 98] on div at bounding box center [784, 367] width 1568 height 735
click at [1491, 88] on div at bounding box center [784, 367] width 1568 height 735
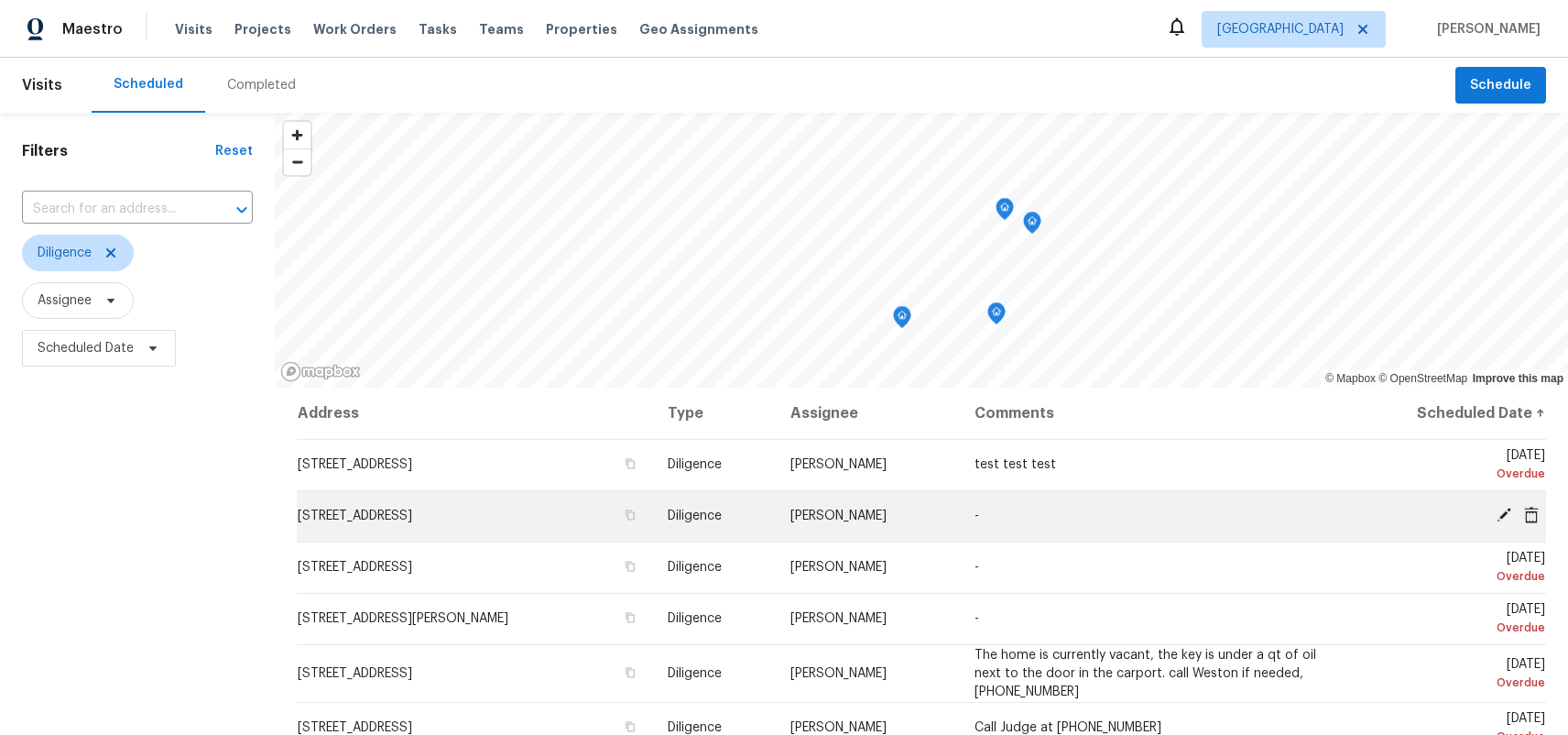
click at [1503, 510] on icon at bounding box center [1504, 514] width 16 height 16
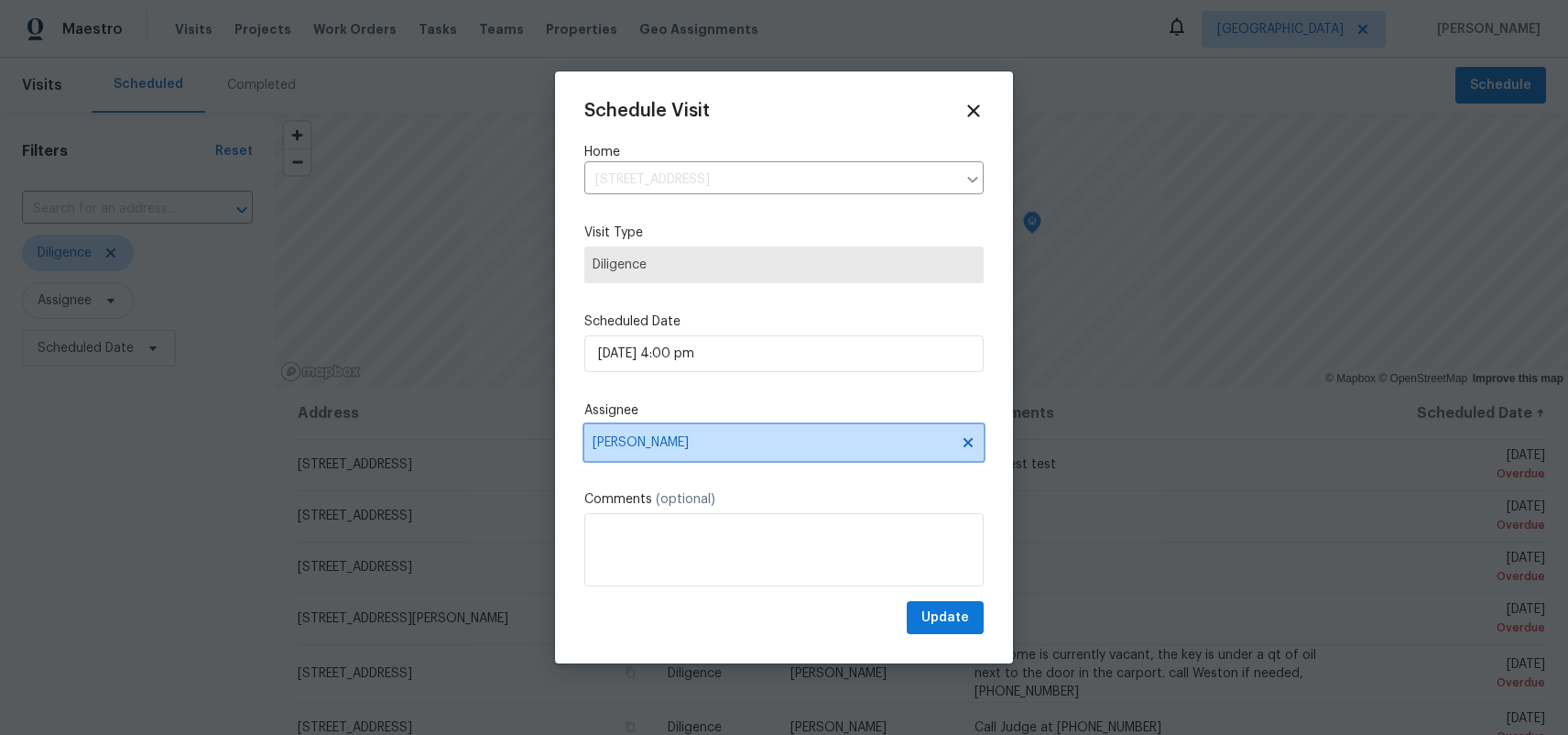
click at [665, 435] on span "[PERSON_NAME]" at bounding box center [772, 442] width 359 height 14
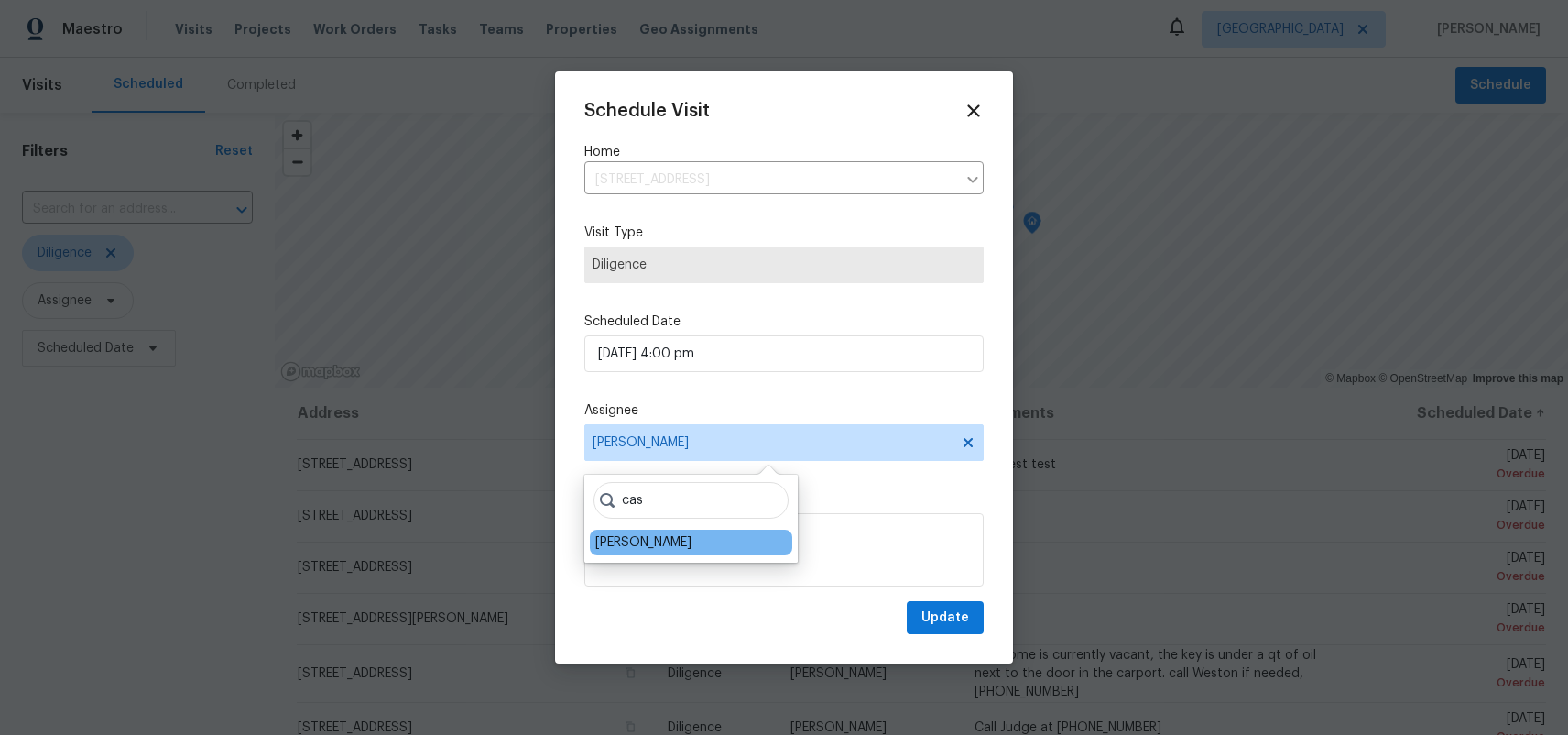
type input "cas"
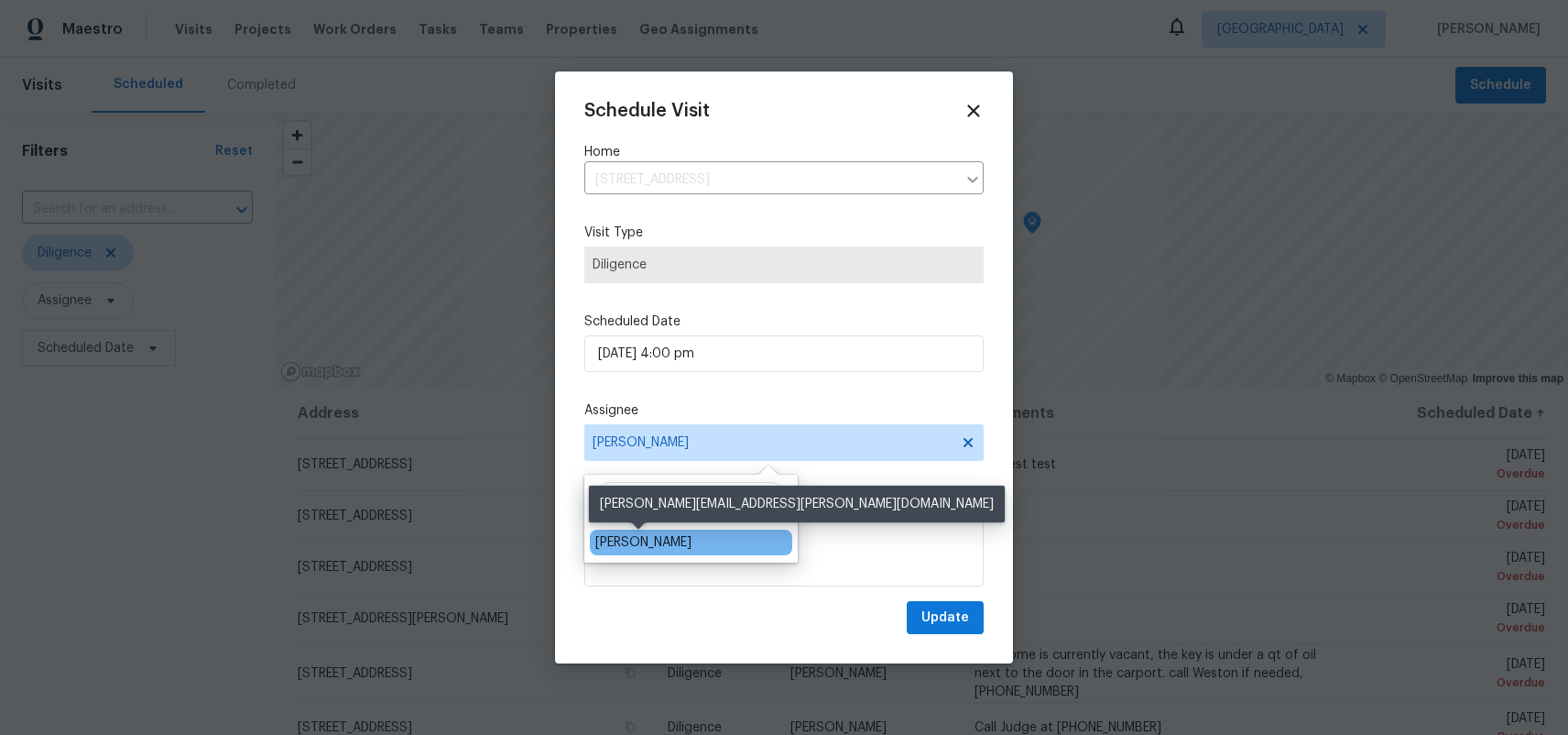
click at [635, 542] on div "[PERSON_NAME]" at bounding box center [643, 542] width 96 height 18
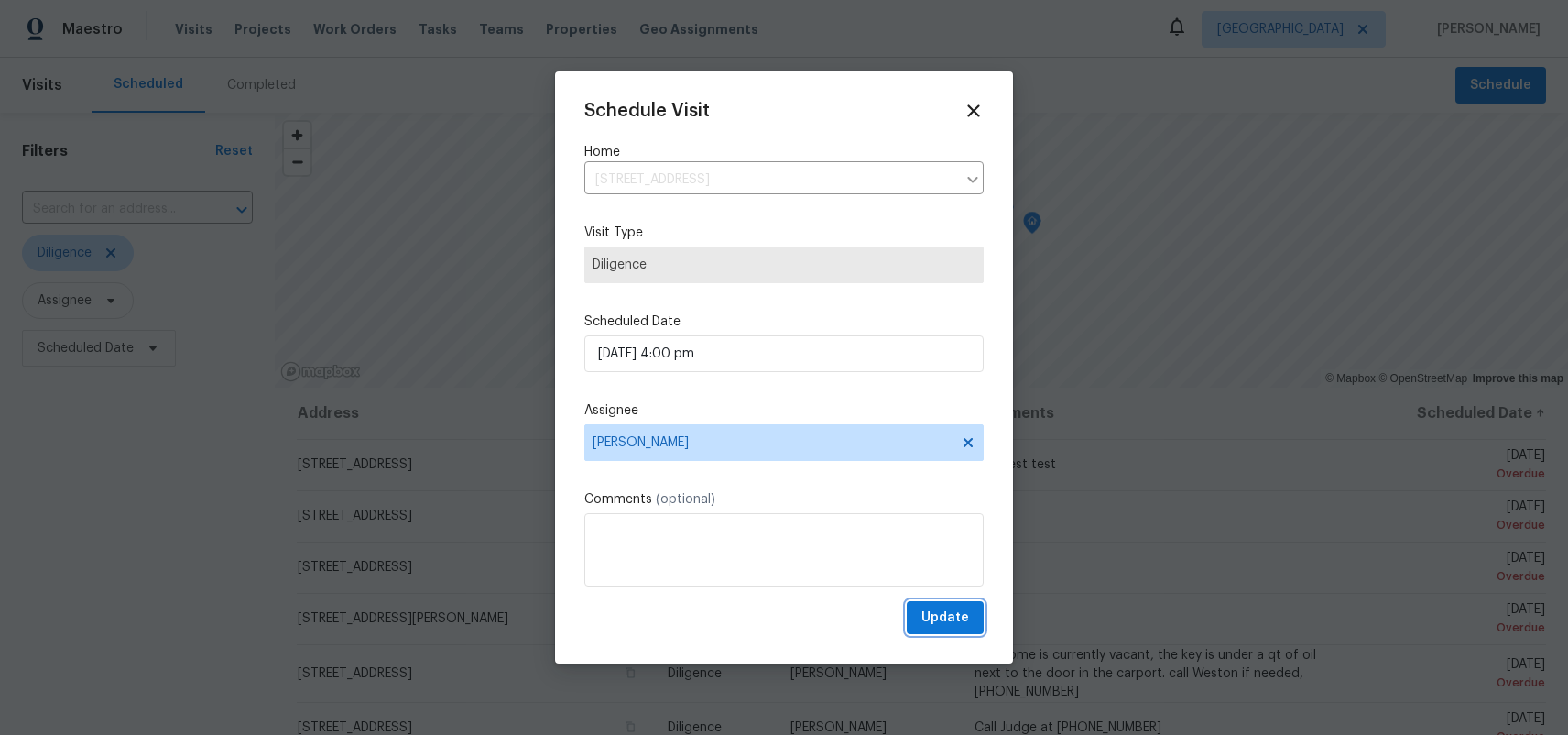
click at [931, 626] on span "Update" at bounding box center [945, 618] width 47 height 23
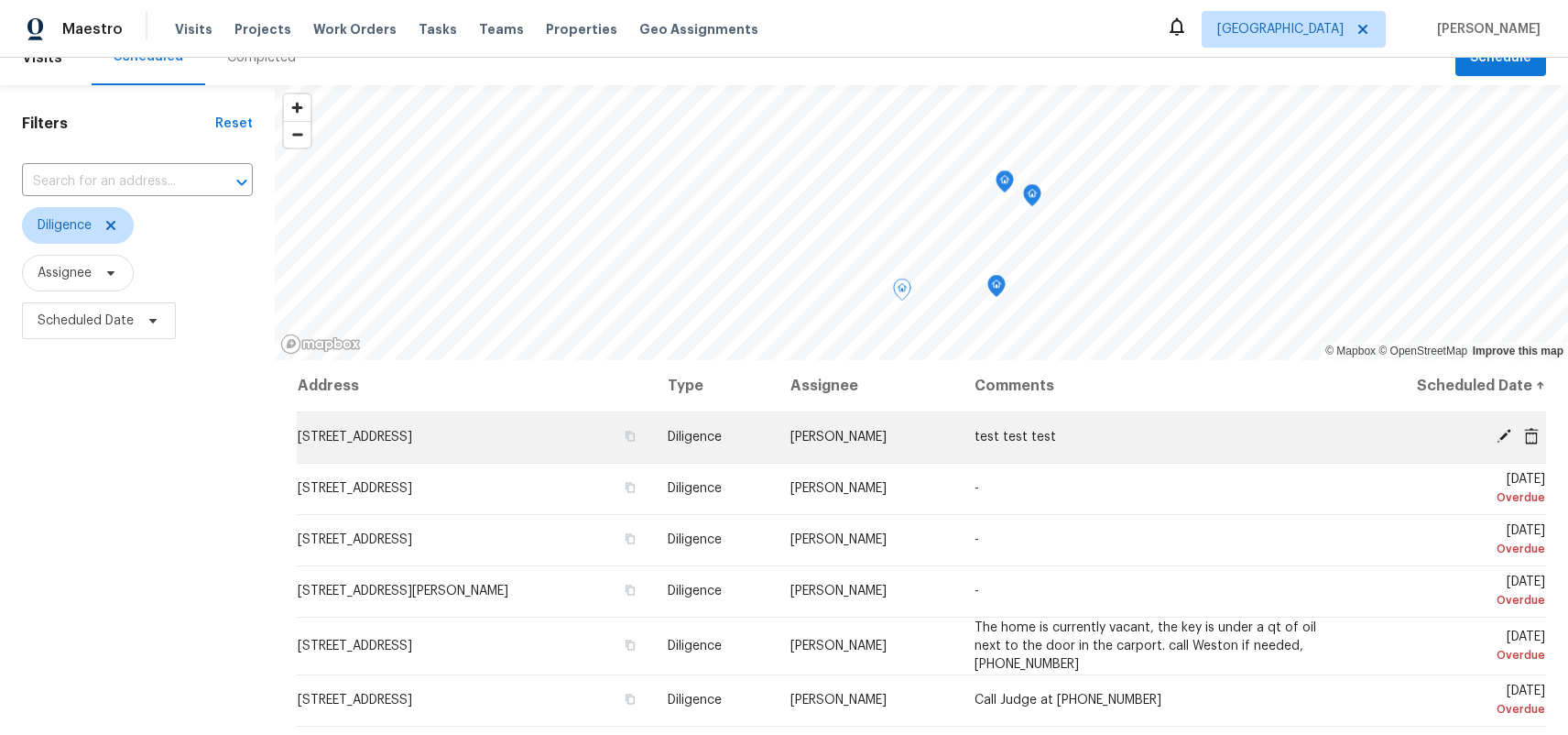
scroll to position [30, 0]
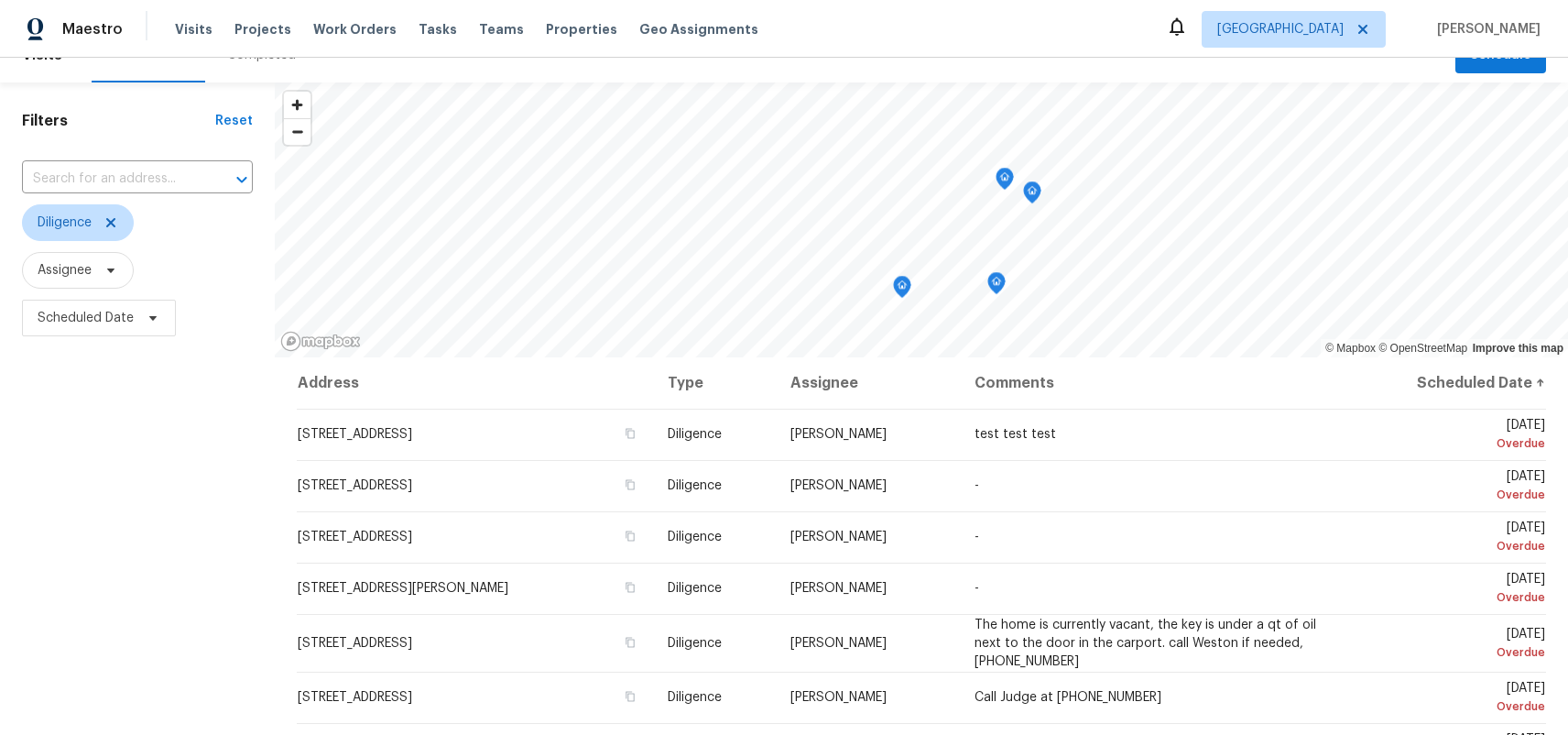
click at [847, 29] on div "Maestro Visits Projects Work Orders Tasks Teams Properties Geo Assignments [GEO…" at bounding box center [784, 28] width 1568 height 58
click at [803, 54] on div "Maestro Visits Projects Work Orders Tasks Teams Properties Geo Assignments [GEO…" at bounding box center [784, 28] width 1568 height 58
